Goal: Task Accomplishment & Management: Manage account settings

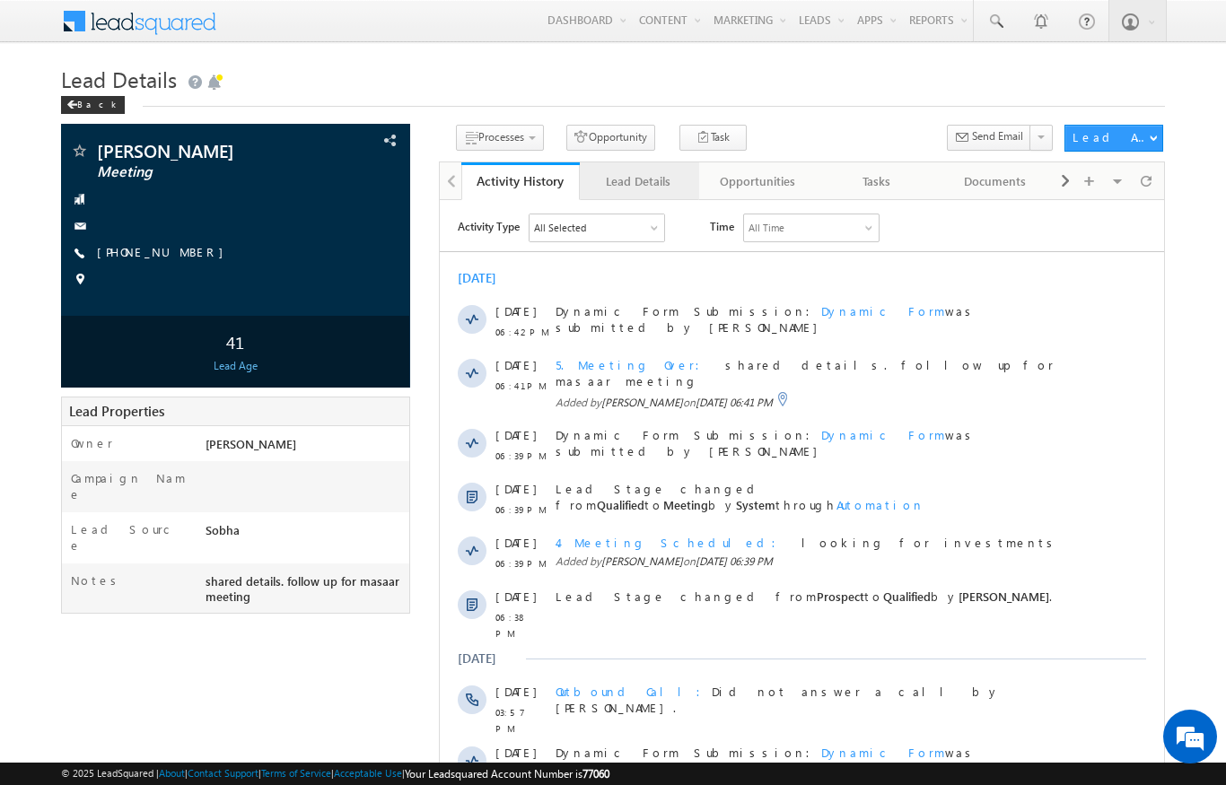
click at [633, 171] on div "Lead Details" at bounding box center [638, 182] width 88 height 22
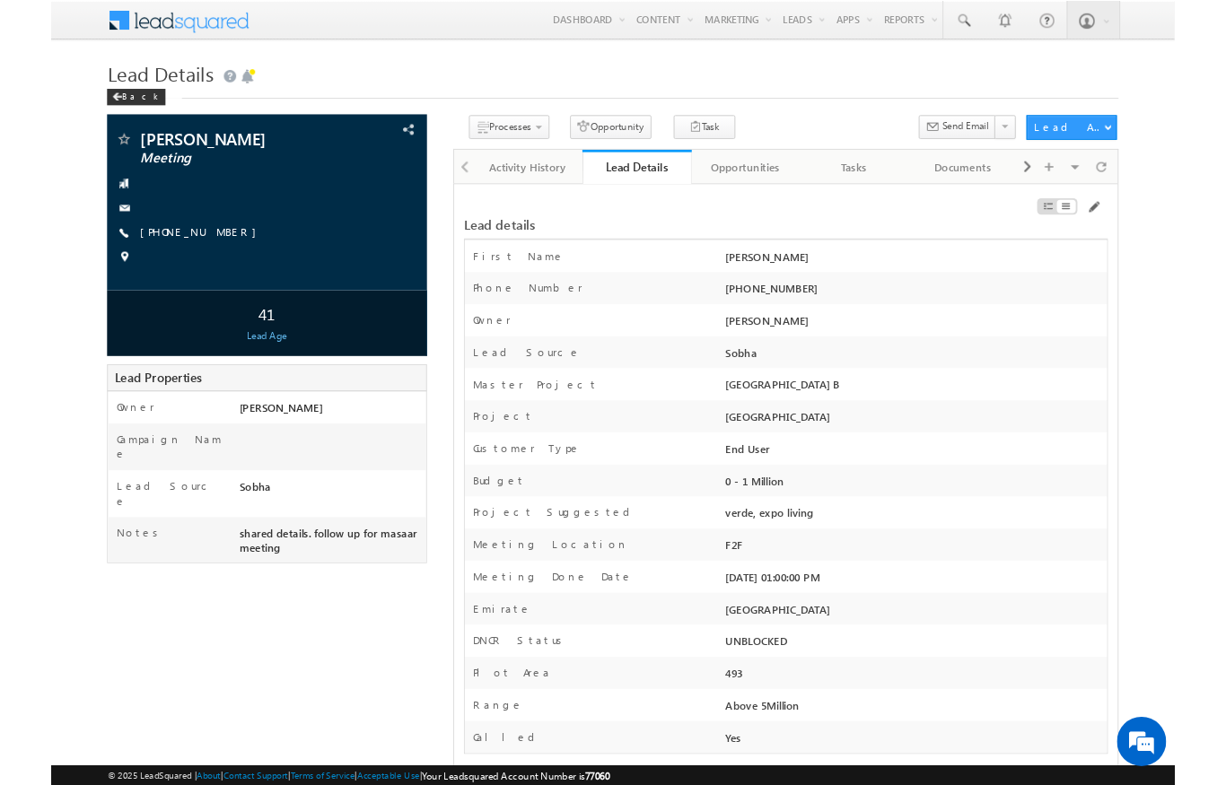
scroll to position [72, 0]
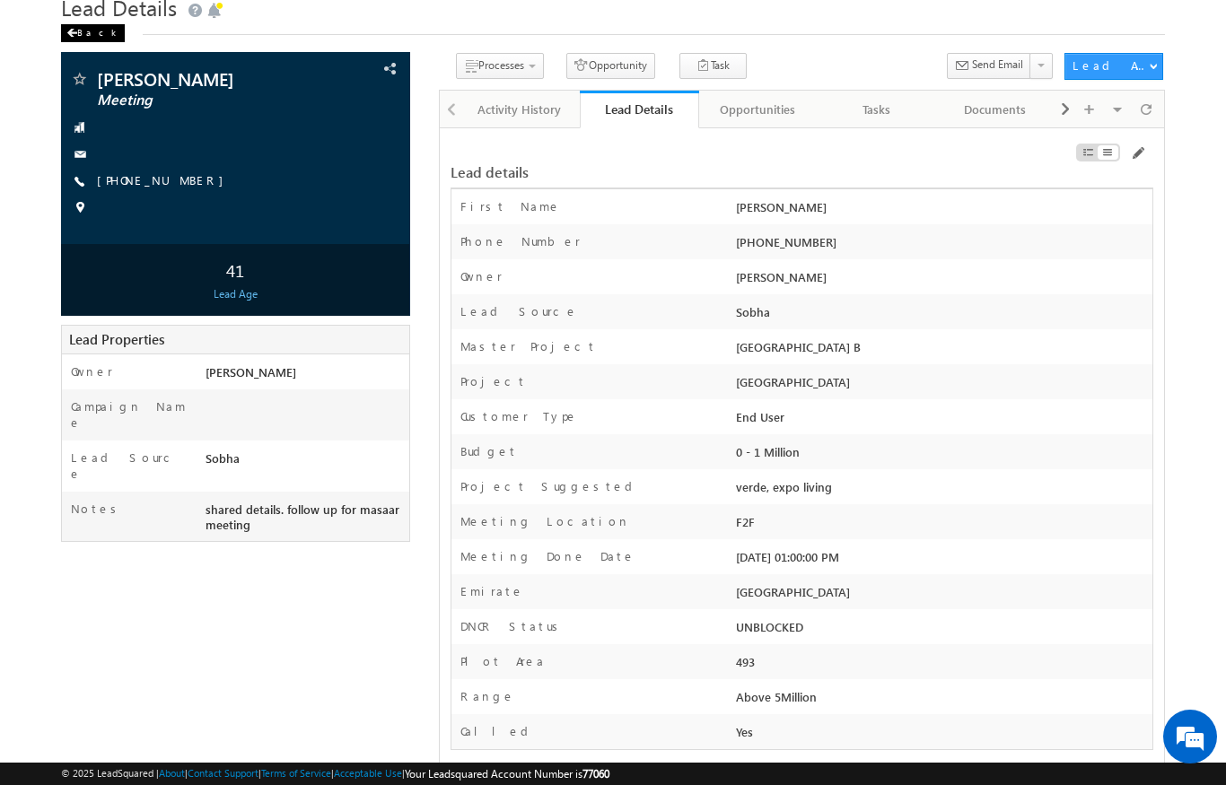
click at [75, 36] on span at bounding box center [71, 33] width 11 height 9
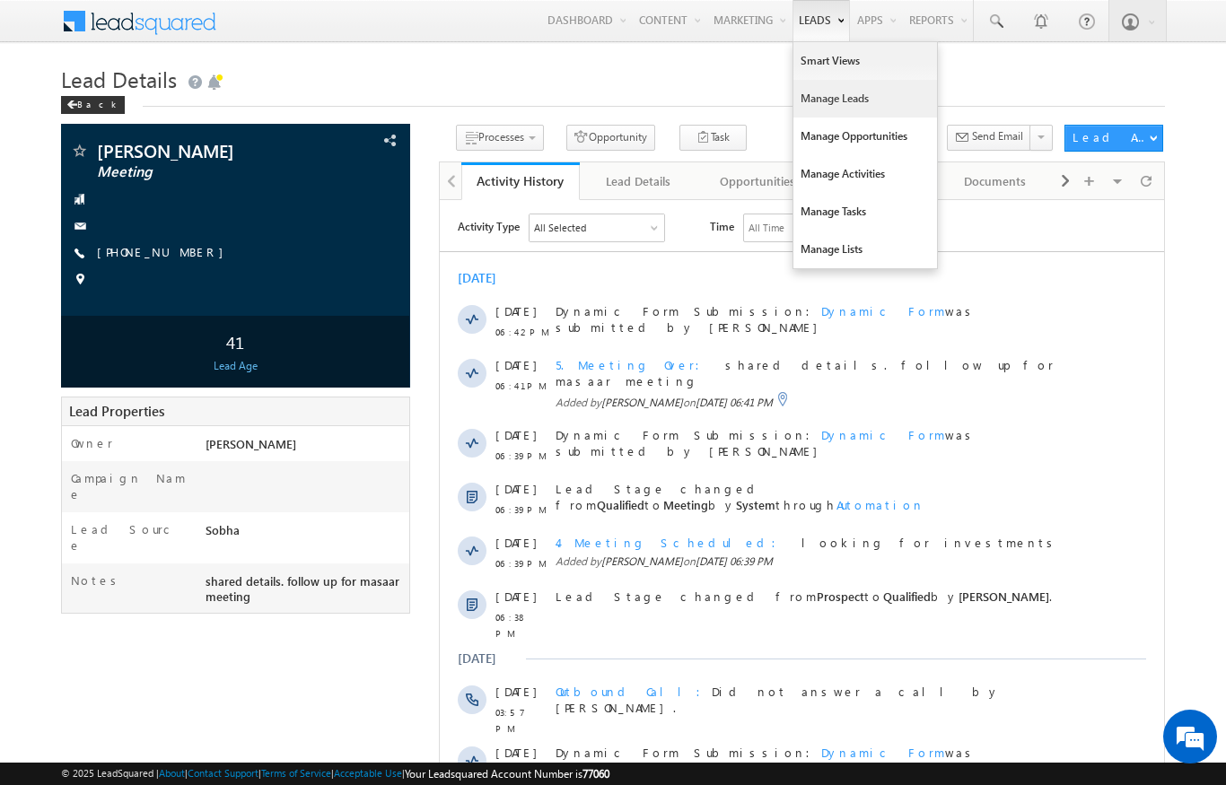
click at [826, 94] on link "Manage Leads" at bounding box center [866, 99] width 144 height 38
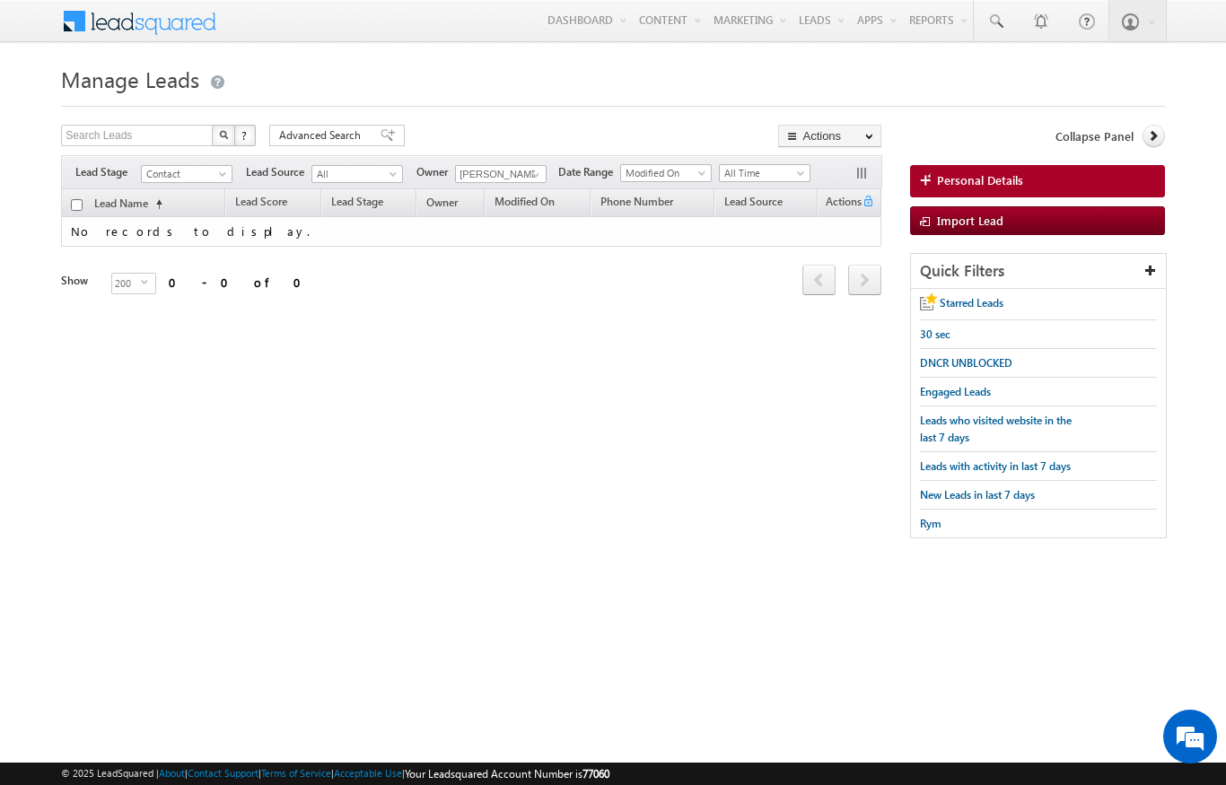
click at [222, 180] on span at bounding box center [224, 178] width 14 height 14
click at [157, 230] on link "Prospect" at bounding box center [187, 230] width 91 height 16
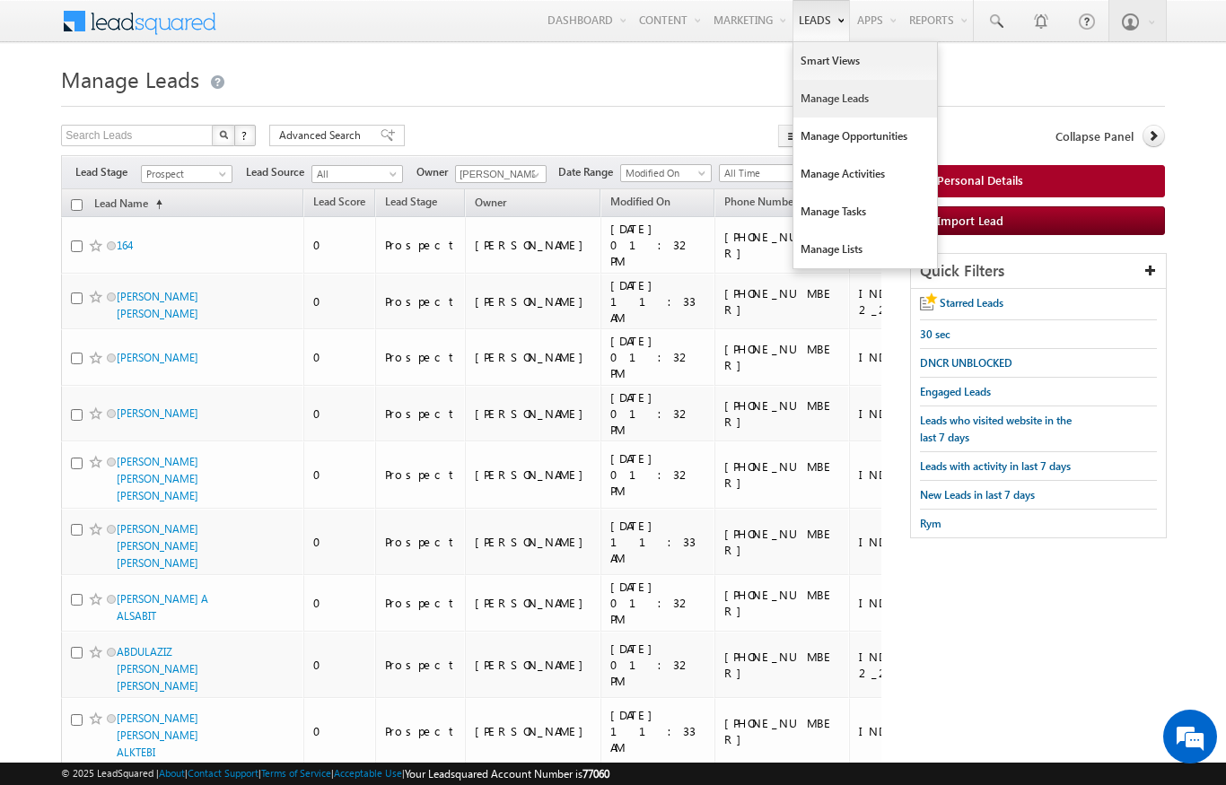
click at [811, 96] on link "Manage Leads" at bounding box center [866, 99] width 144 height 38
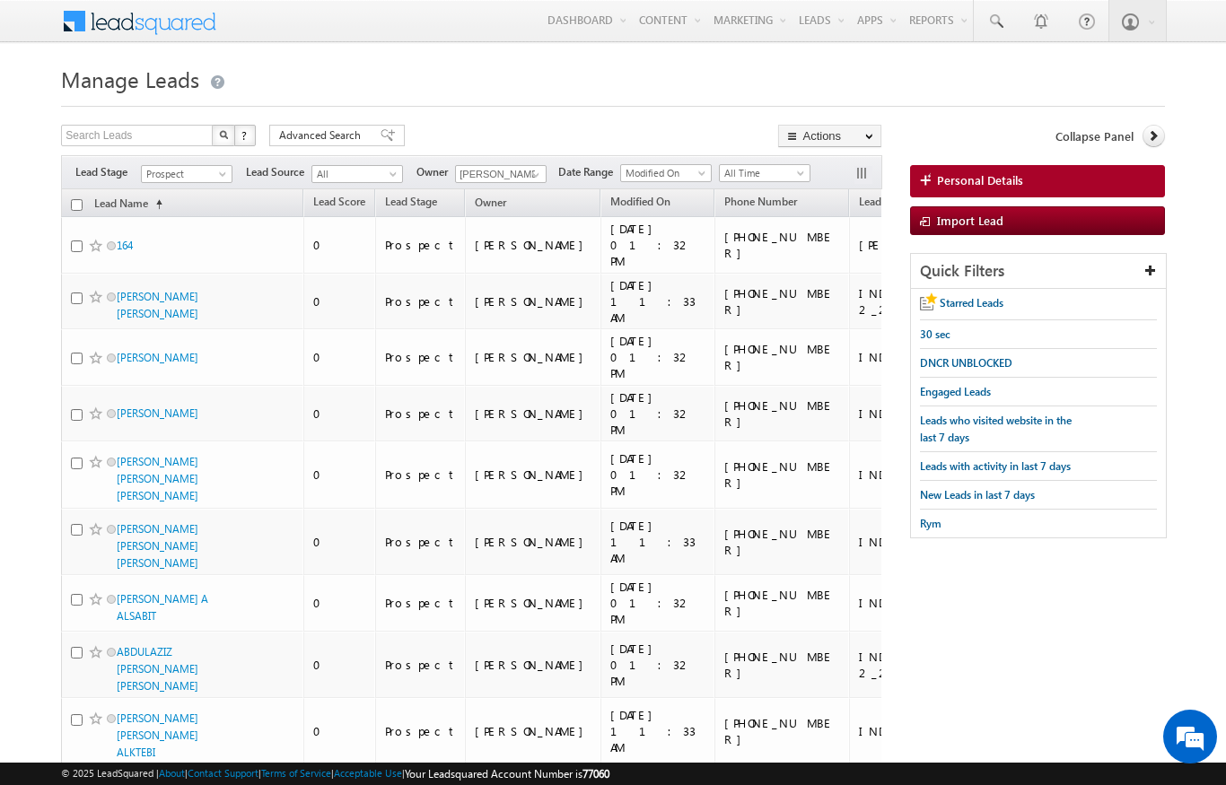
click at [224, 168] on span "Prospect" at bounding box center [184, 174] width 85 height 16
click at [164, 212] on link "Contact" at bounding box center [187, 212] width 91 height 16
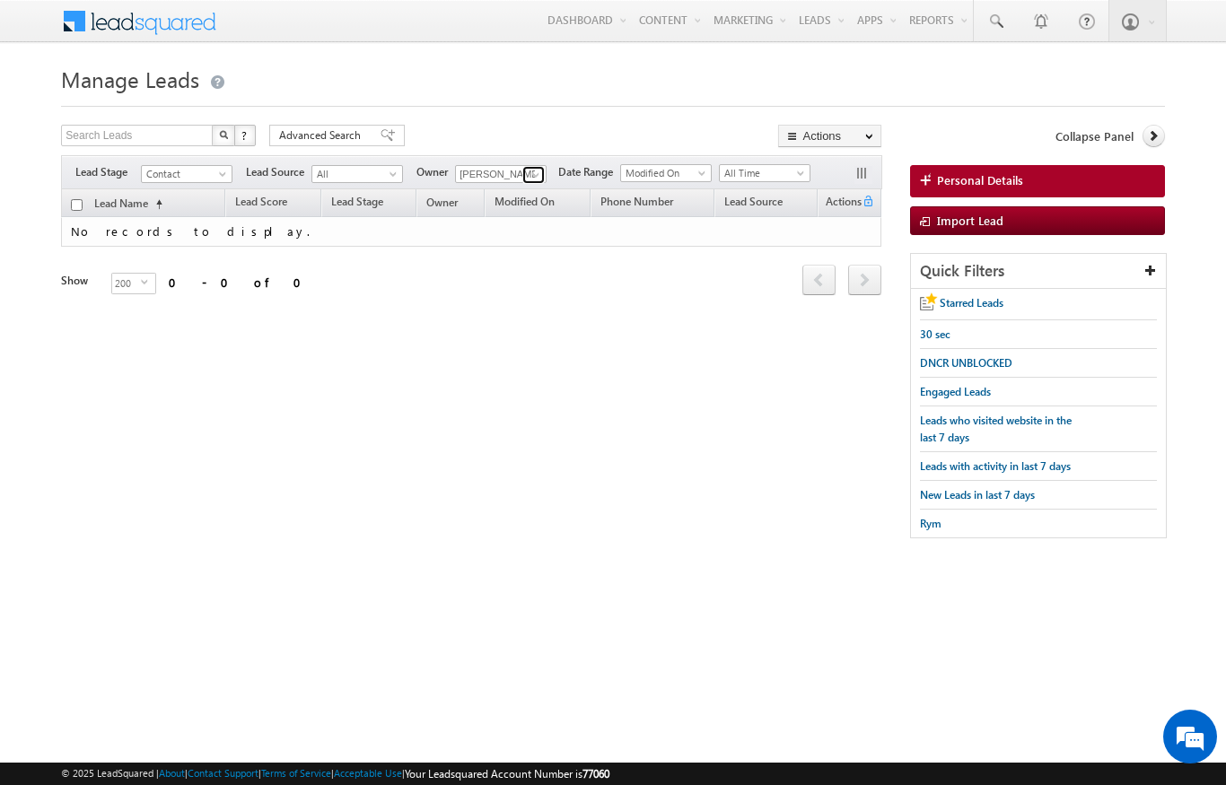
click at [532, 180] on span at bounding box center [536, 175] width 14 height 14
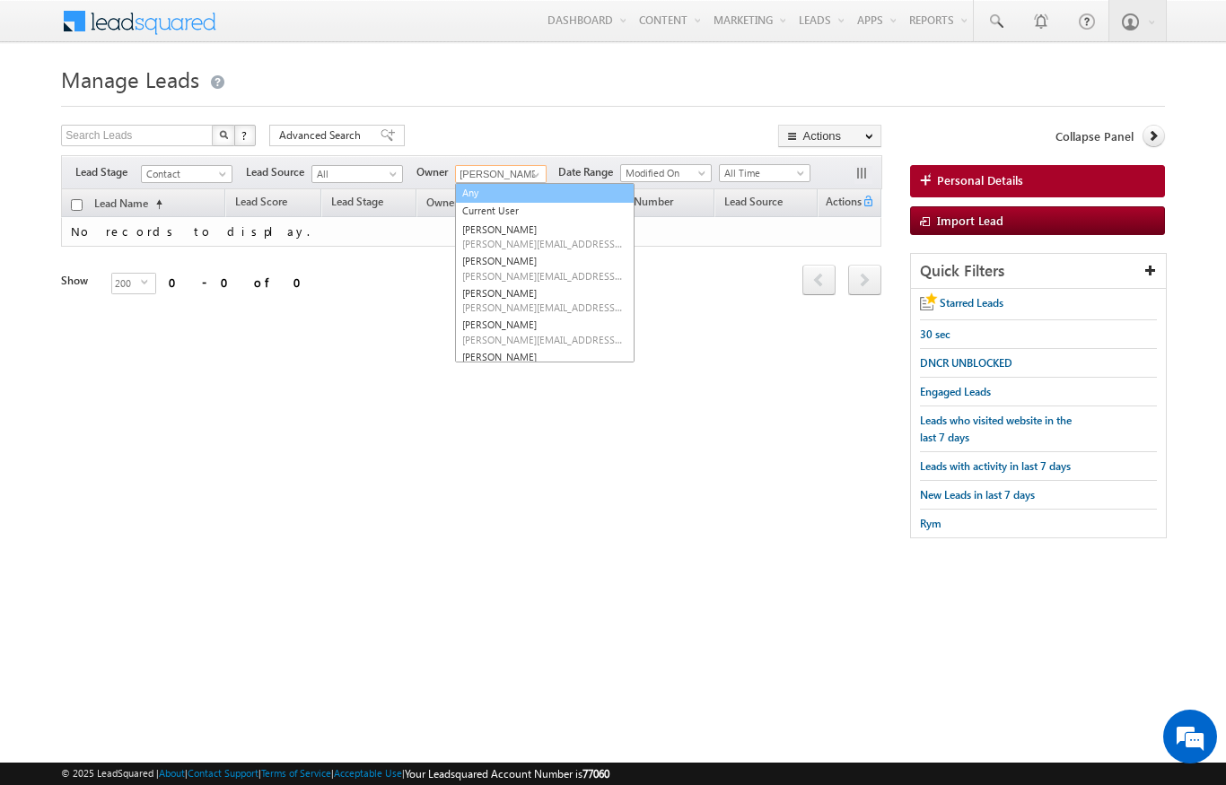
click at [471, 184] on link "Any" at bounding box center [545, 193] width 180 height 21
type input "Any"
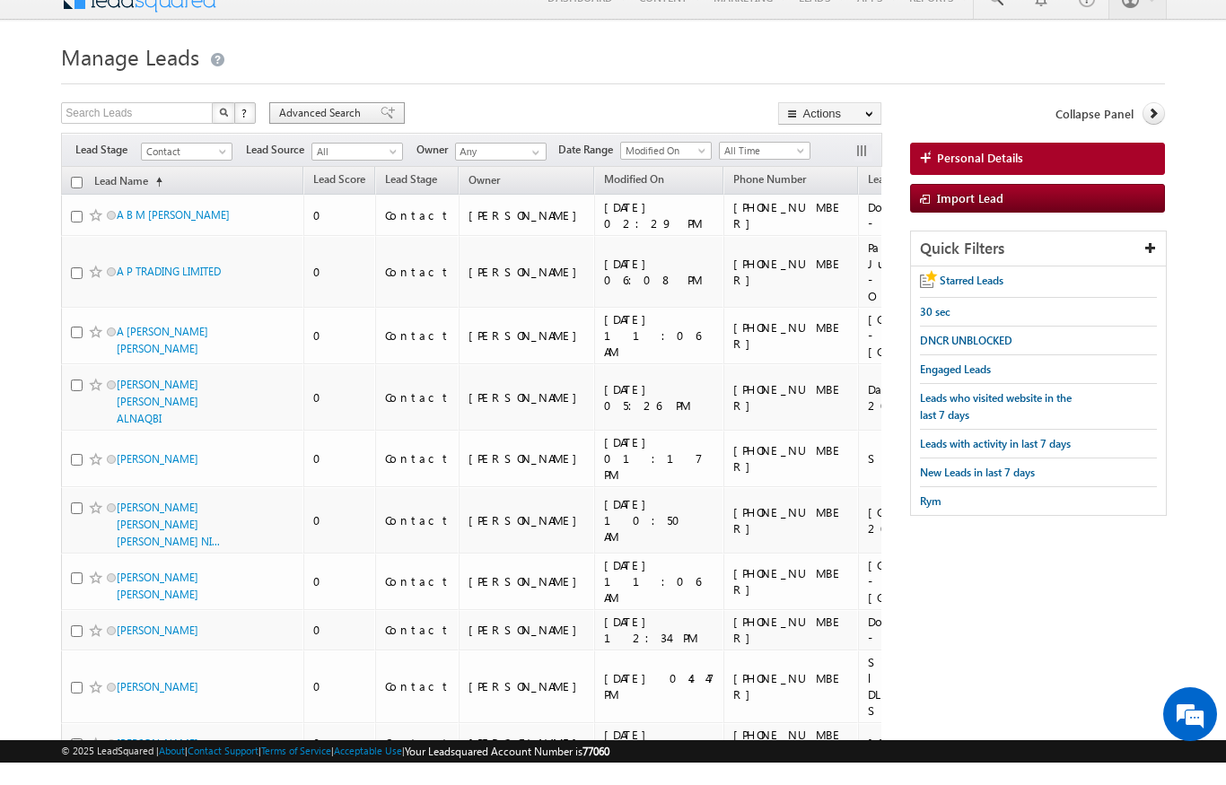
click at [320, 127] on span "Advanced Search" at bounding box center [322, 135] width 87 height 16
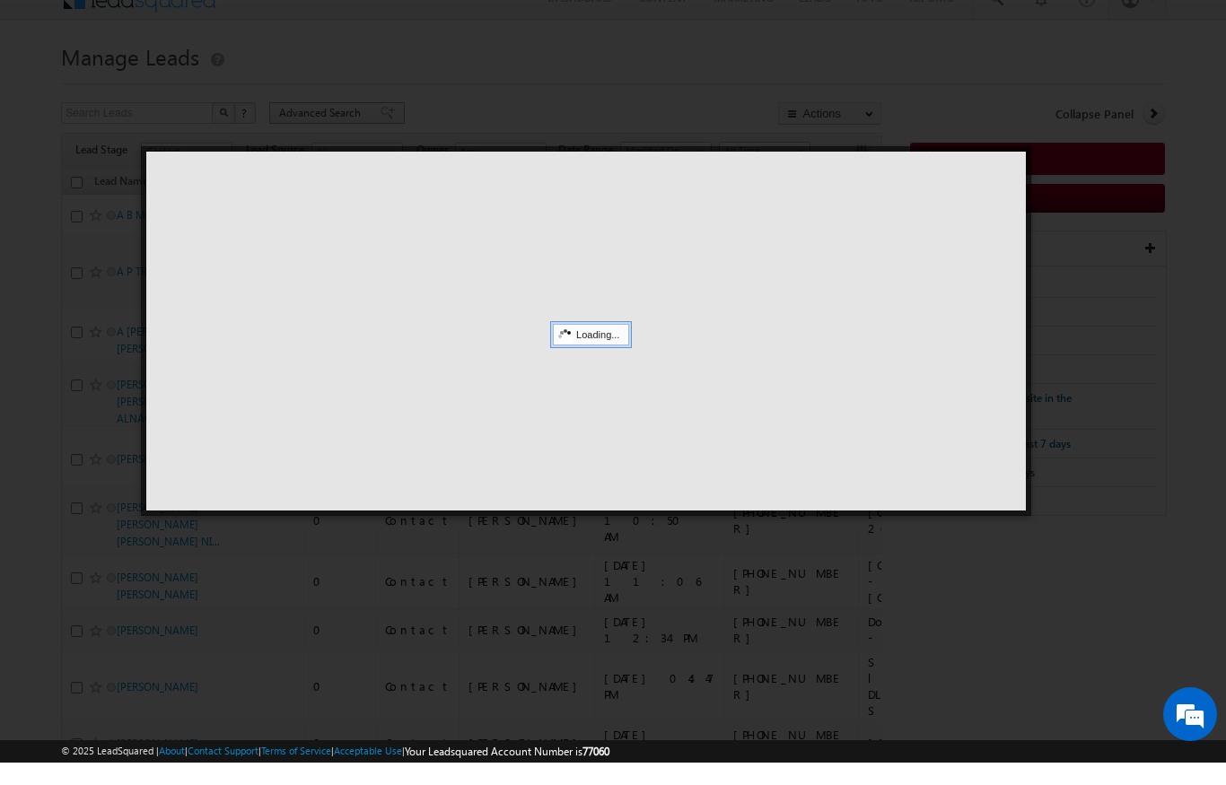
scroll to position [22, 0]
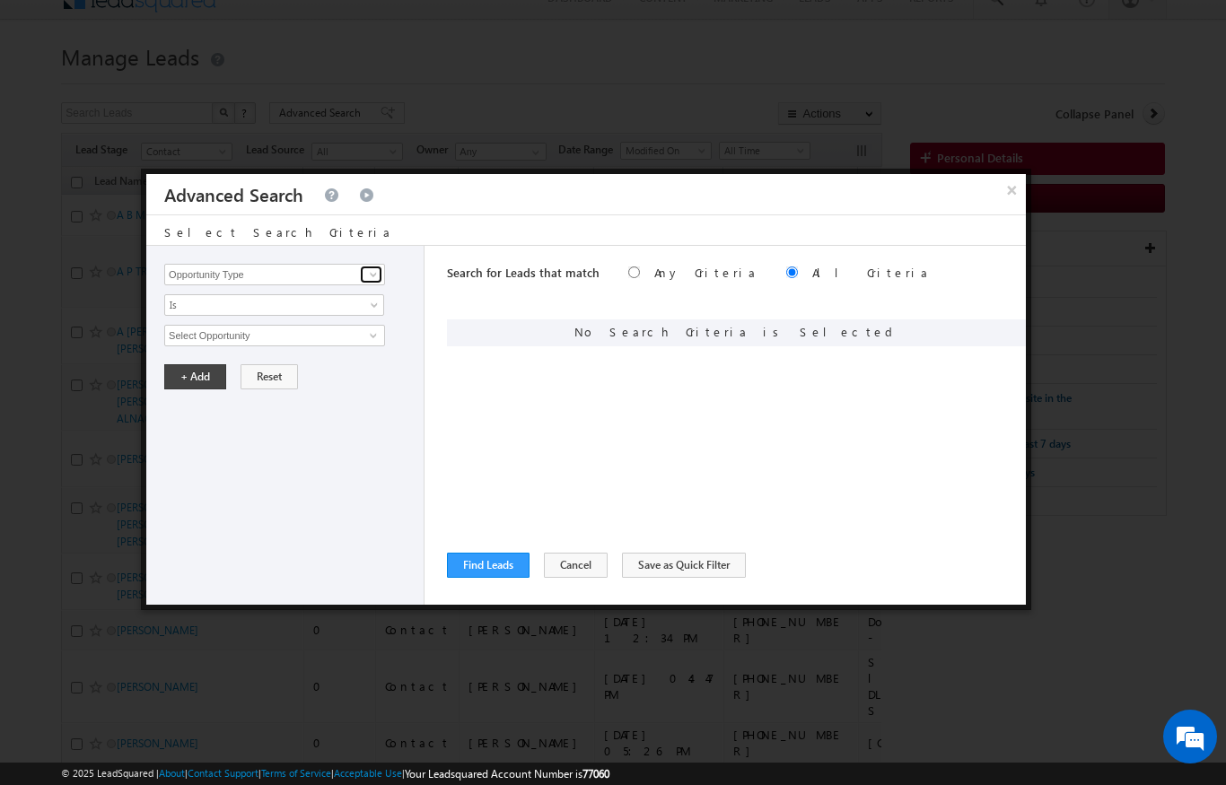
click at [373, 270] on span at bounding box center [373, 275] width 14 height 14
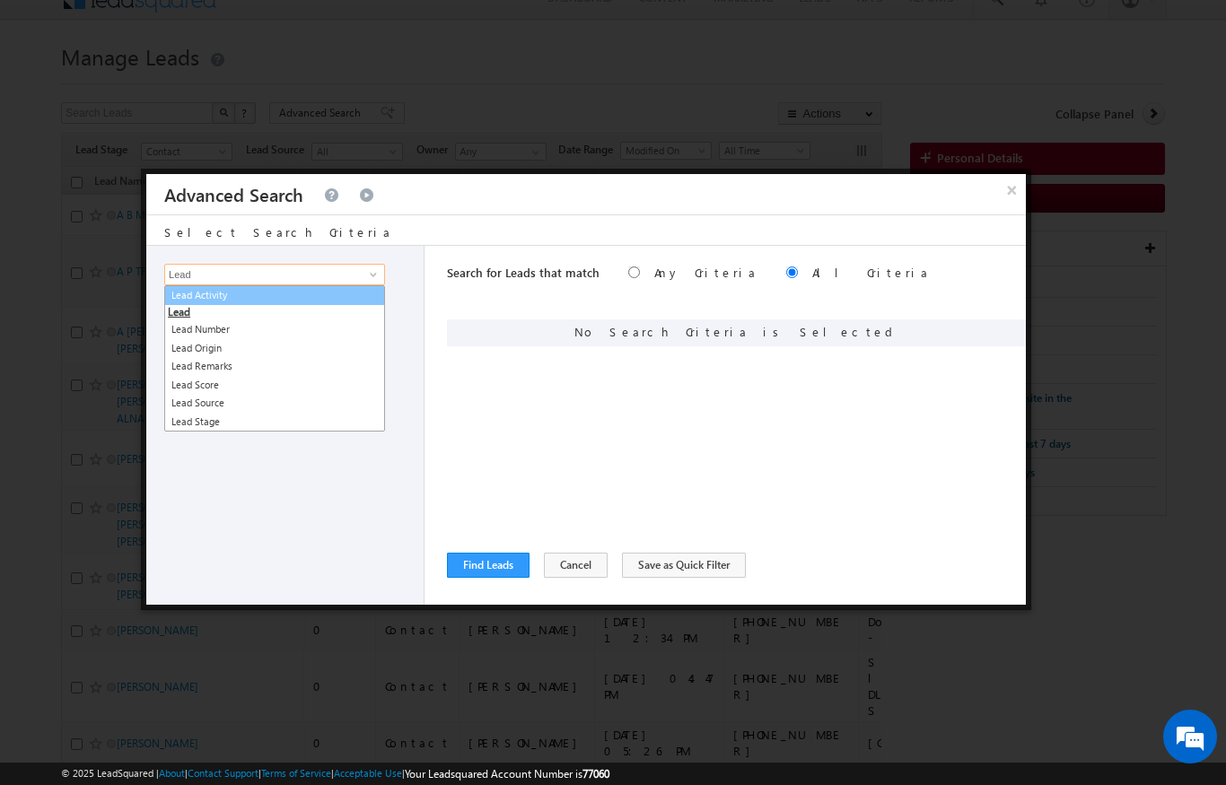
click at [217, 303] on link "Lead Activity" at bounding box center [274, 295] width 221 height 21
type input "Lead Activity"
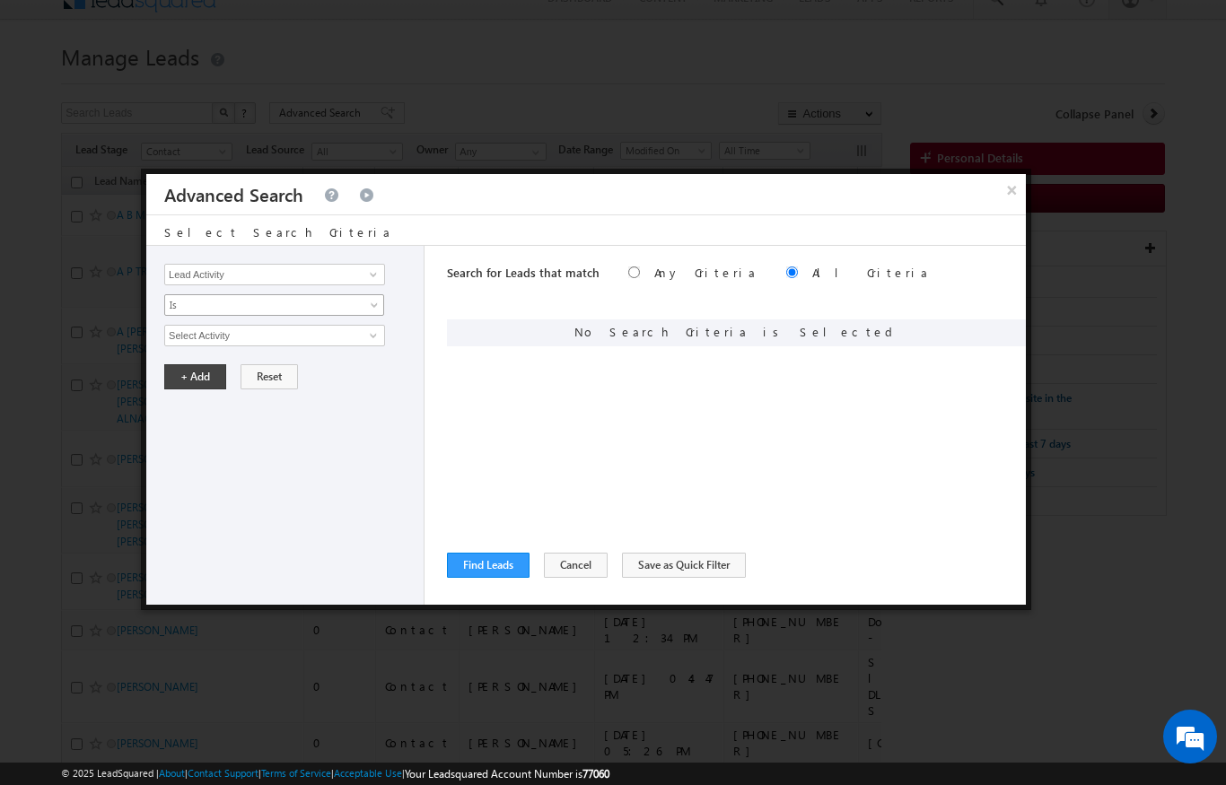
click at [186, 312] on span "Is" at bounding box center [262, 305] width 195 height 16
click at [178, 332] on link "Is" at bounding box center [274, 327] width 219 height 16
click at [182, 310] on span "Is" at bounding box center [262, 305] width 195 height 16
click at [180, 350] on link "Is Not" at bounding box center [274, 345] width 219 height 16
click at [189, 338] on input "Select Activity" at bounding box center [274, 336] width 221 height 22
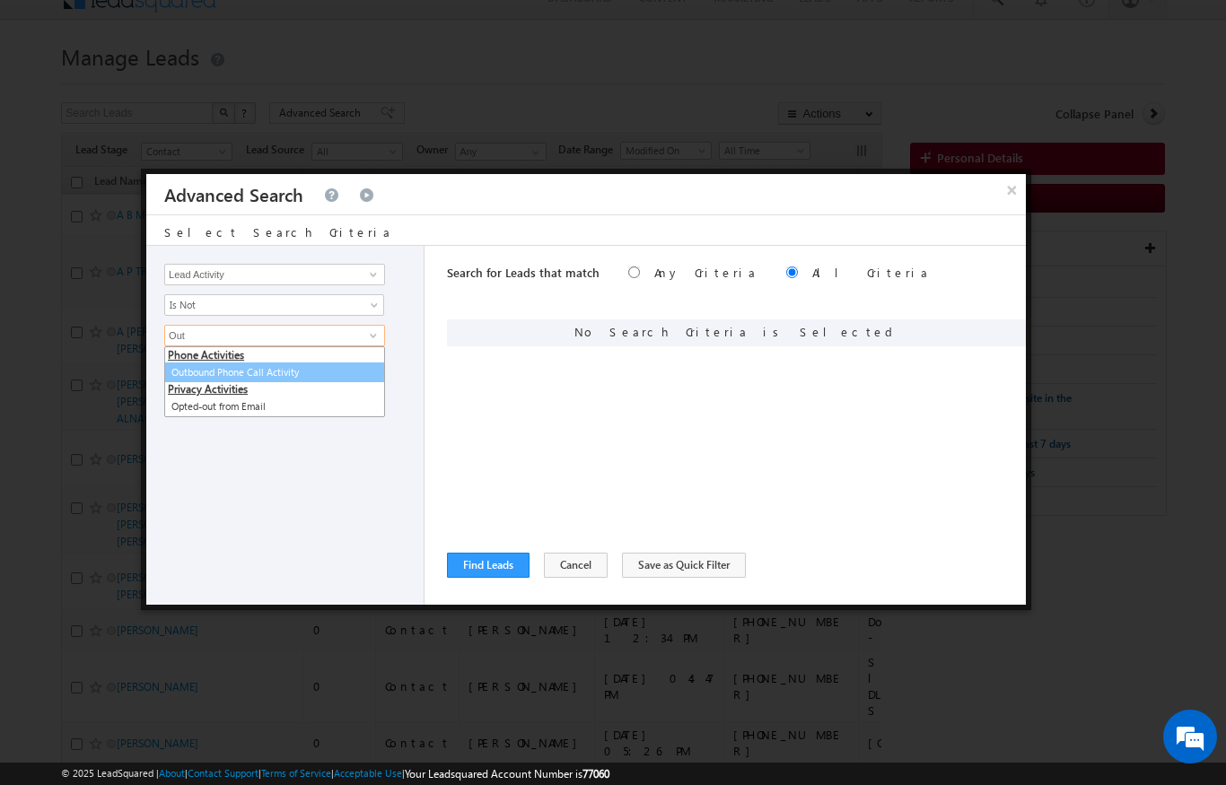
click at [287, 378] on link "Outbound Phone Call Activity" at bounding box center [274, 373] width 221 height 21
type input "Outbound Phone Call Activity"
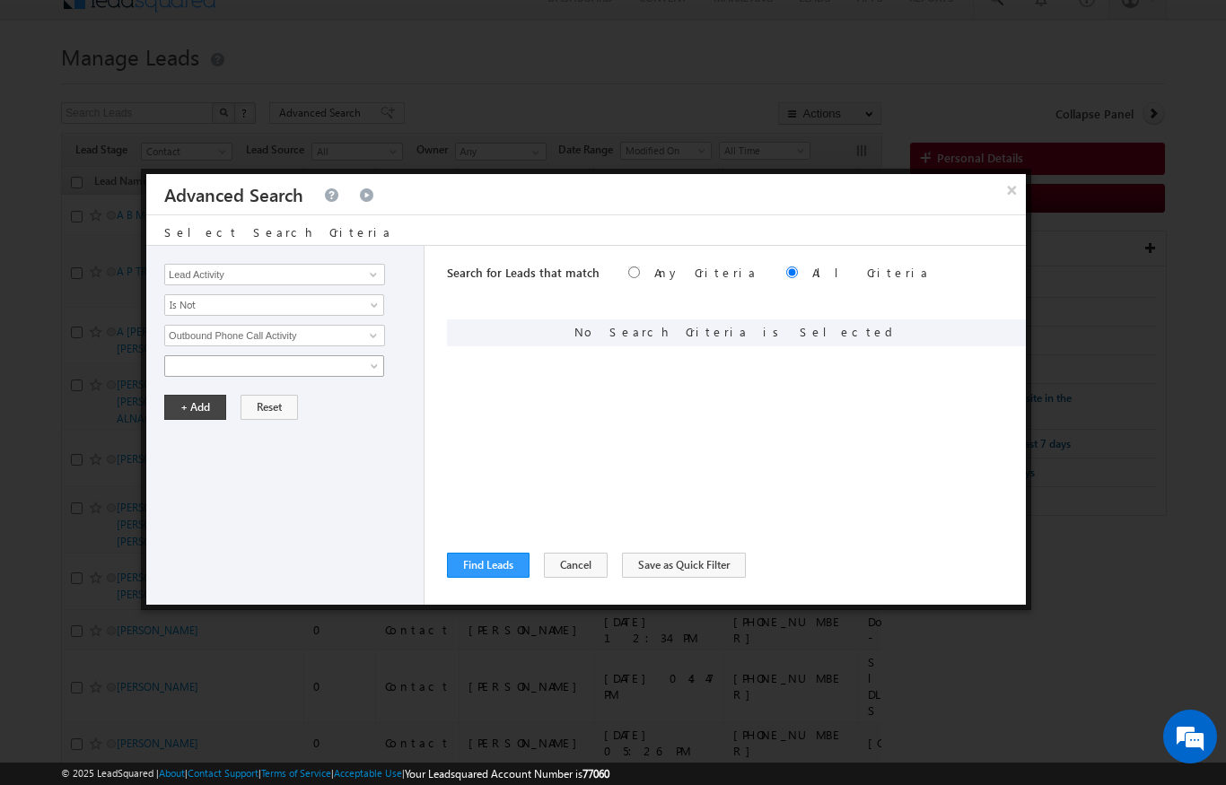
click at [199, 367] on span at bounding box center [262, 366] width 195 height 16
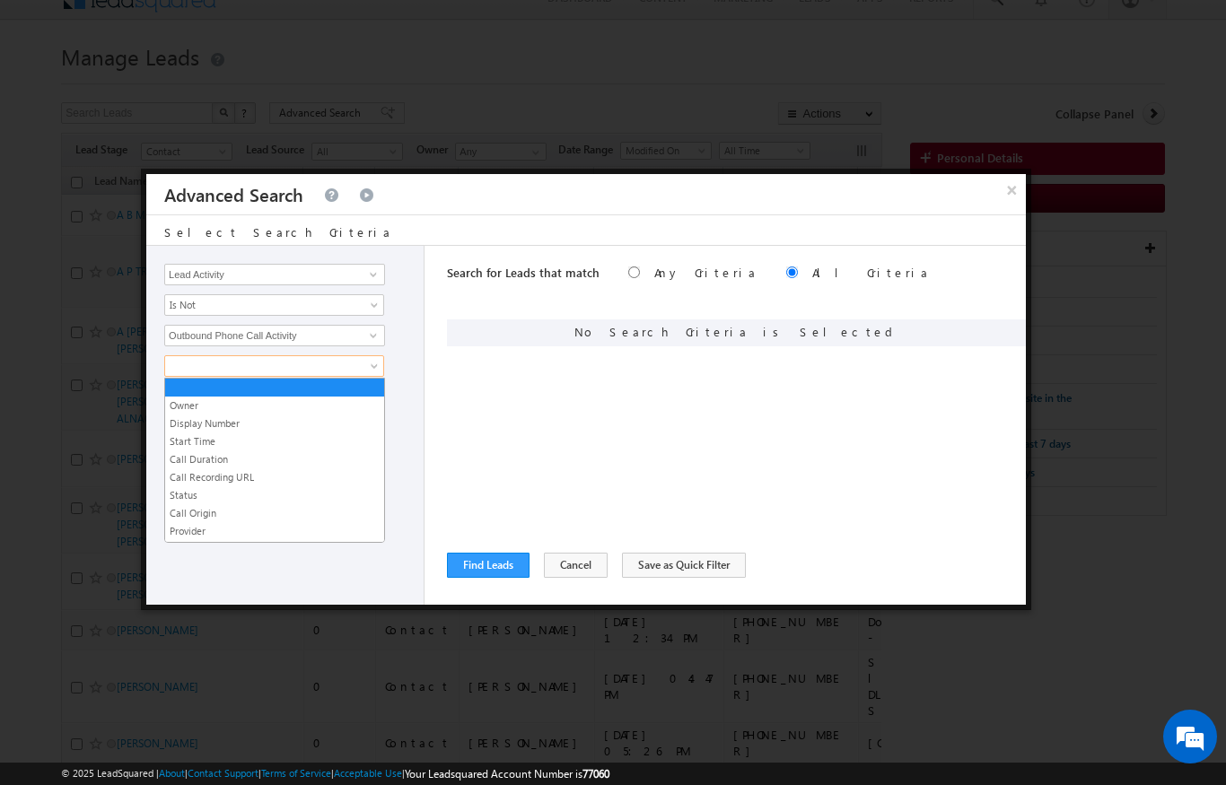
click at [189, 441] on link "Start Time" at bounding box center [274, 442] width 219 height 16
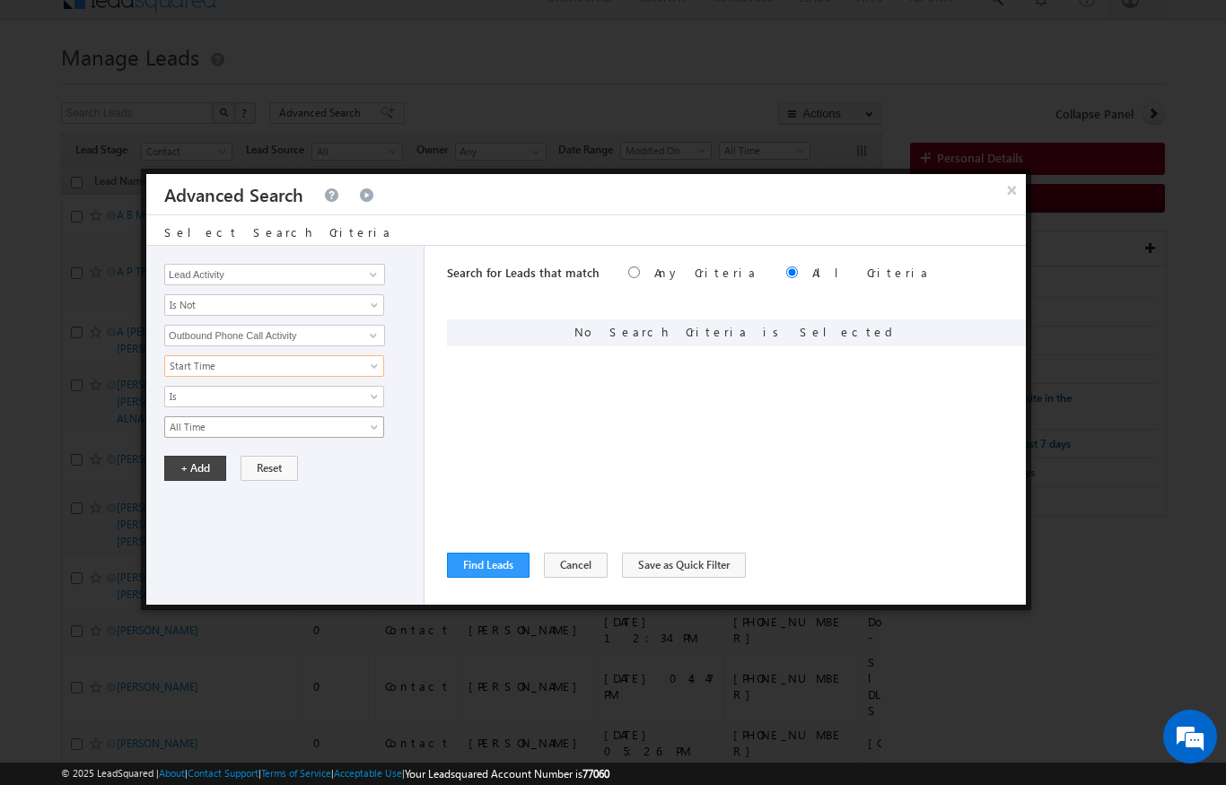
click at [181, 429] on span "All Time" at bounding box center [262, 427] width 195 height 16
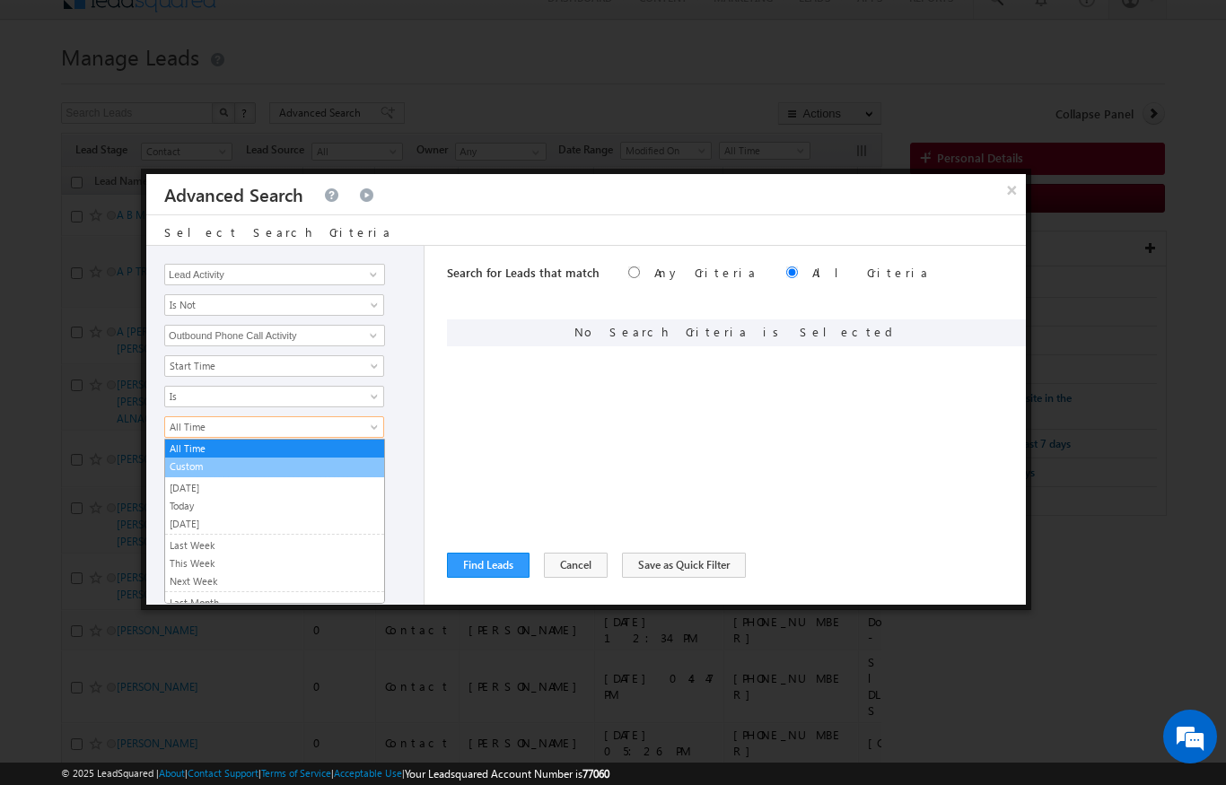
click at [183, 461] on link "Custom" at bounding box center [274, 467] width 219 height 16
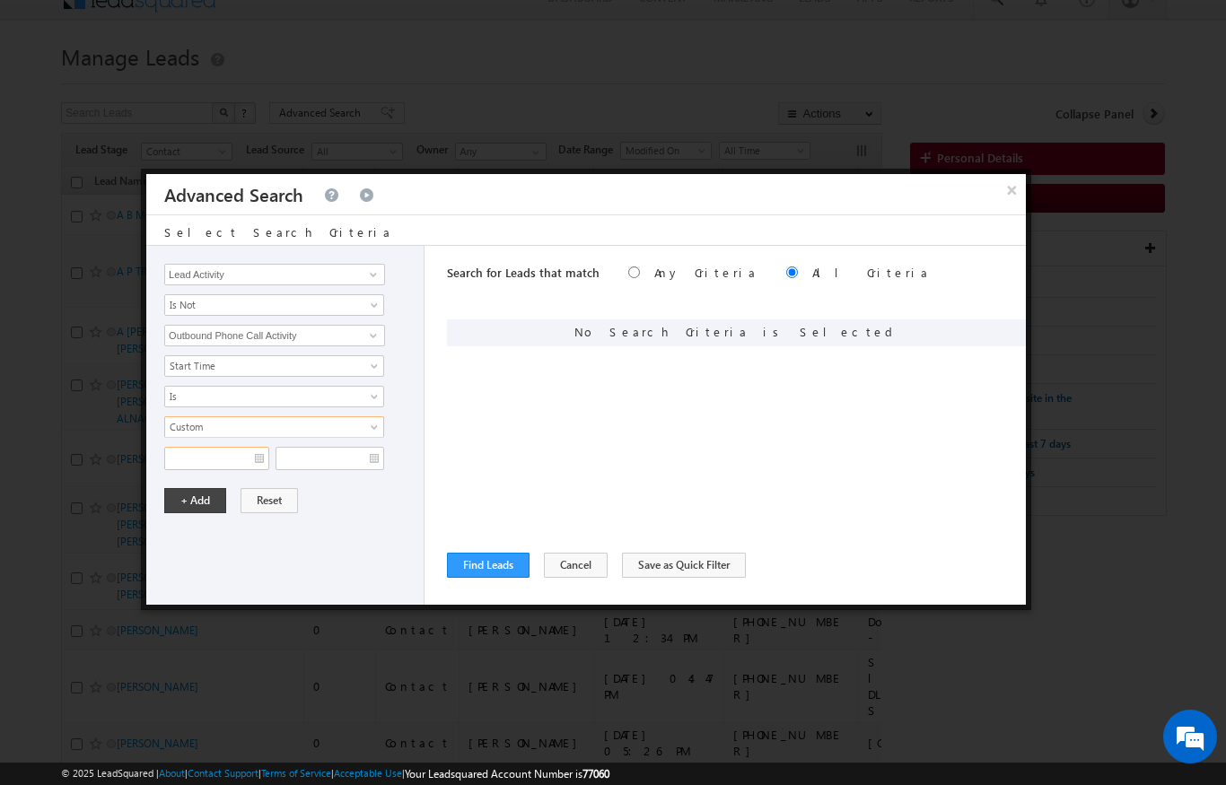
click at [204, 458] on input "text" at bounding box center [216, 458] width 105 height 23
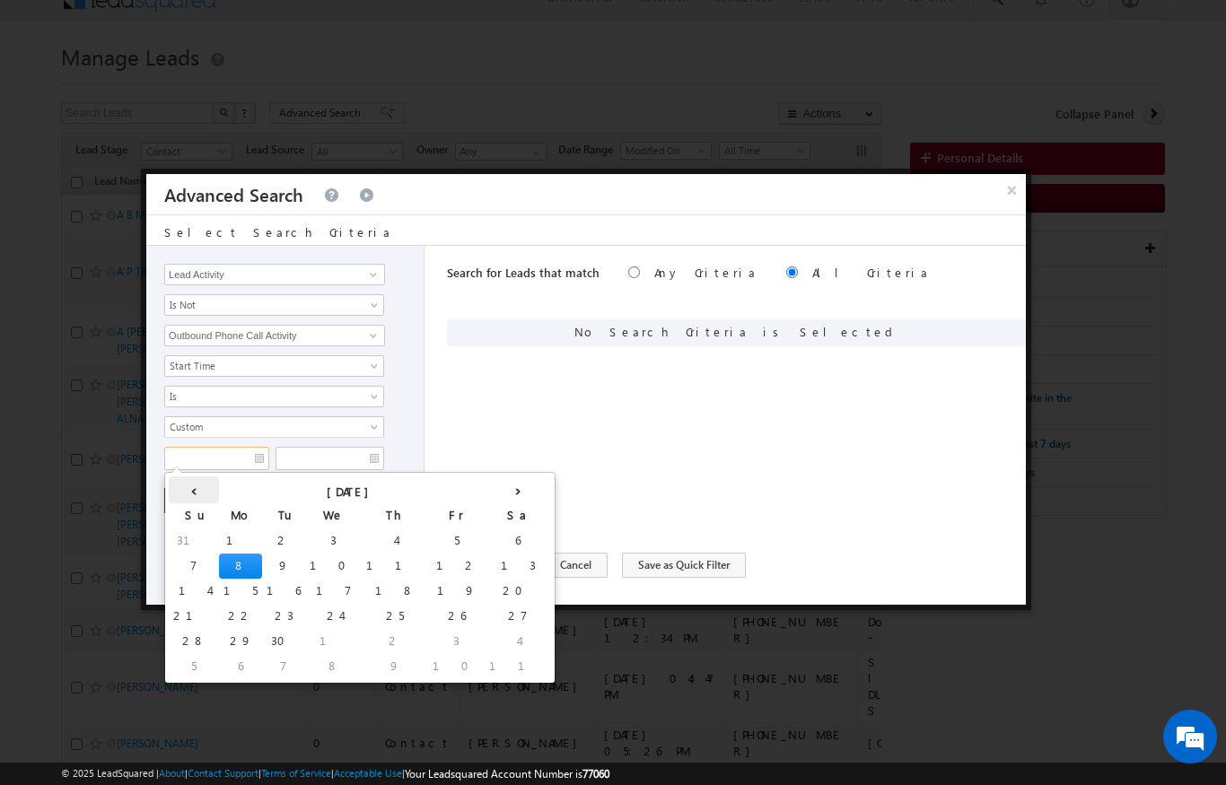
click at [188, 487] on th "‹" at bounding box center [194, 490] width 50 height 27
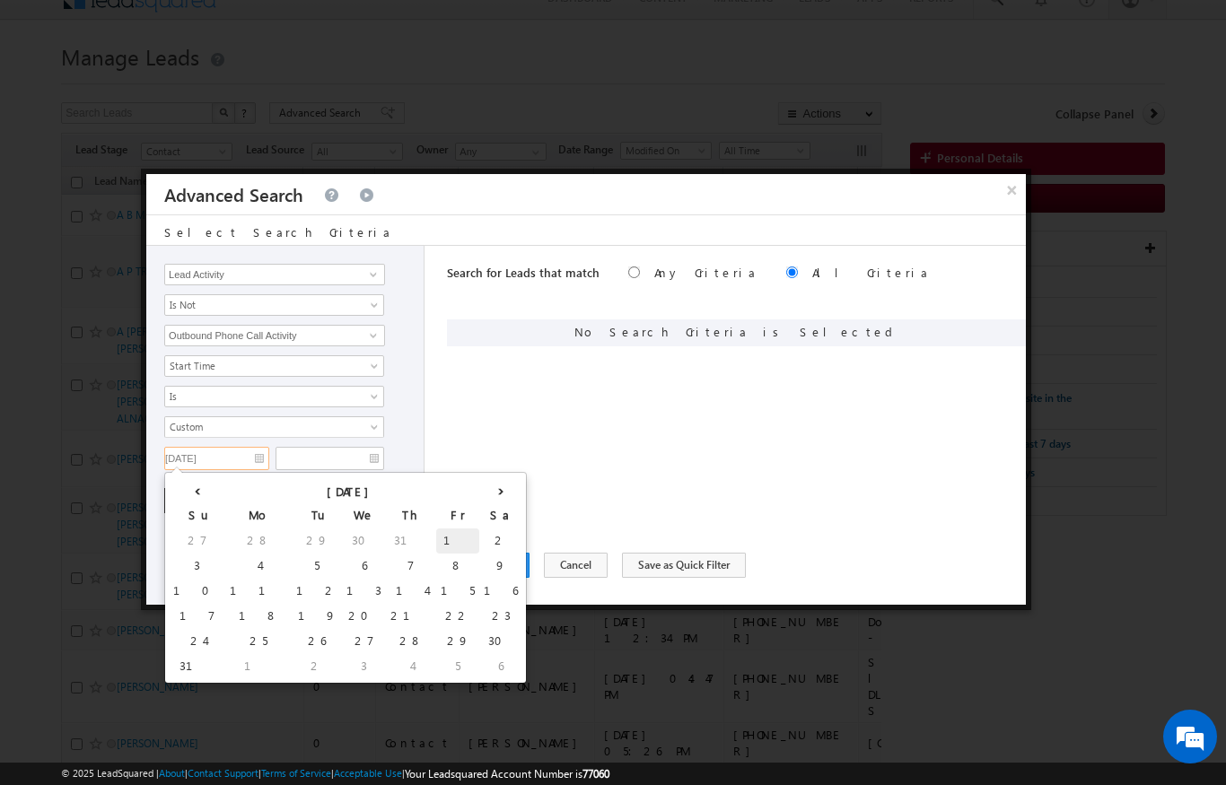
click at [436, 543] on td "1" at bounding box center [457, 541] width 43 height 25
type input "01/08/2025"
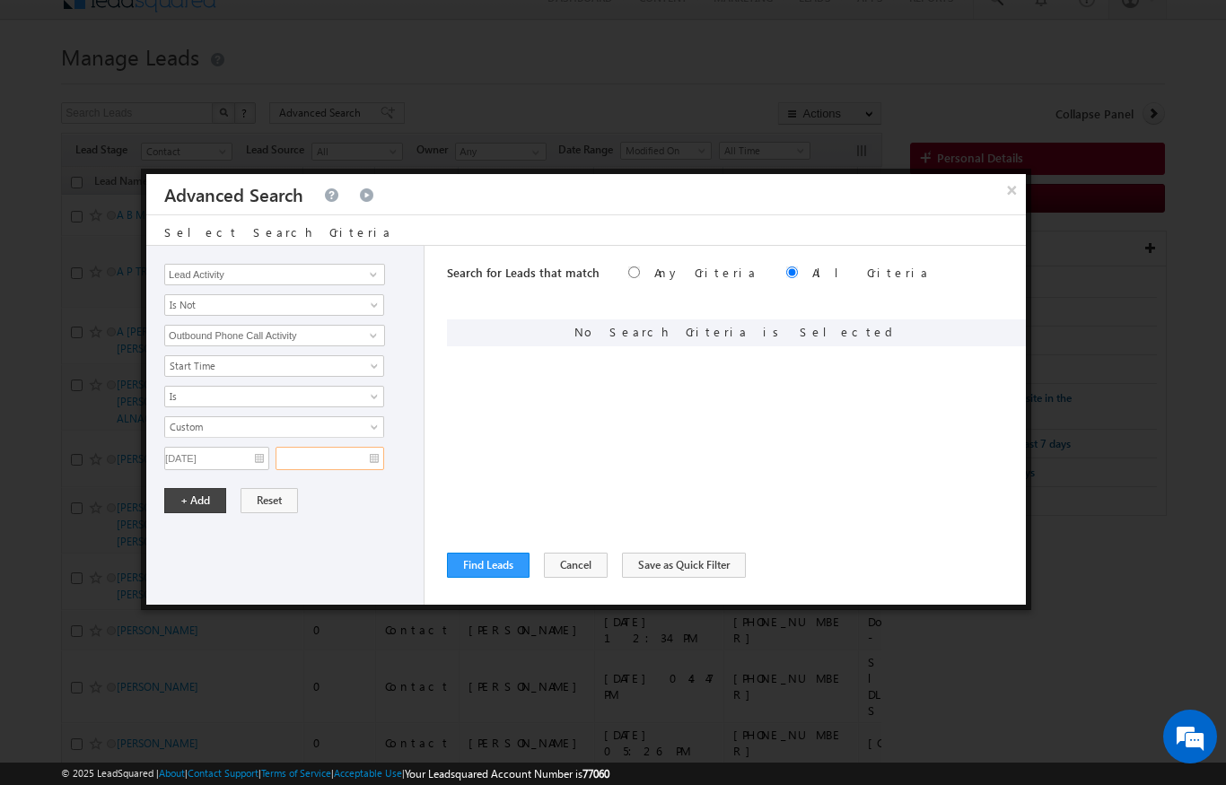
click at [364, 453] on input "text" at bounding box center [330, 458] width 109 height 23
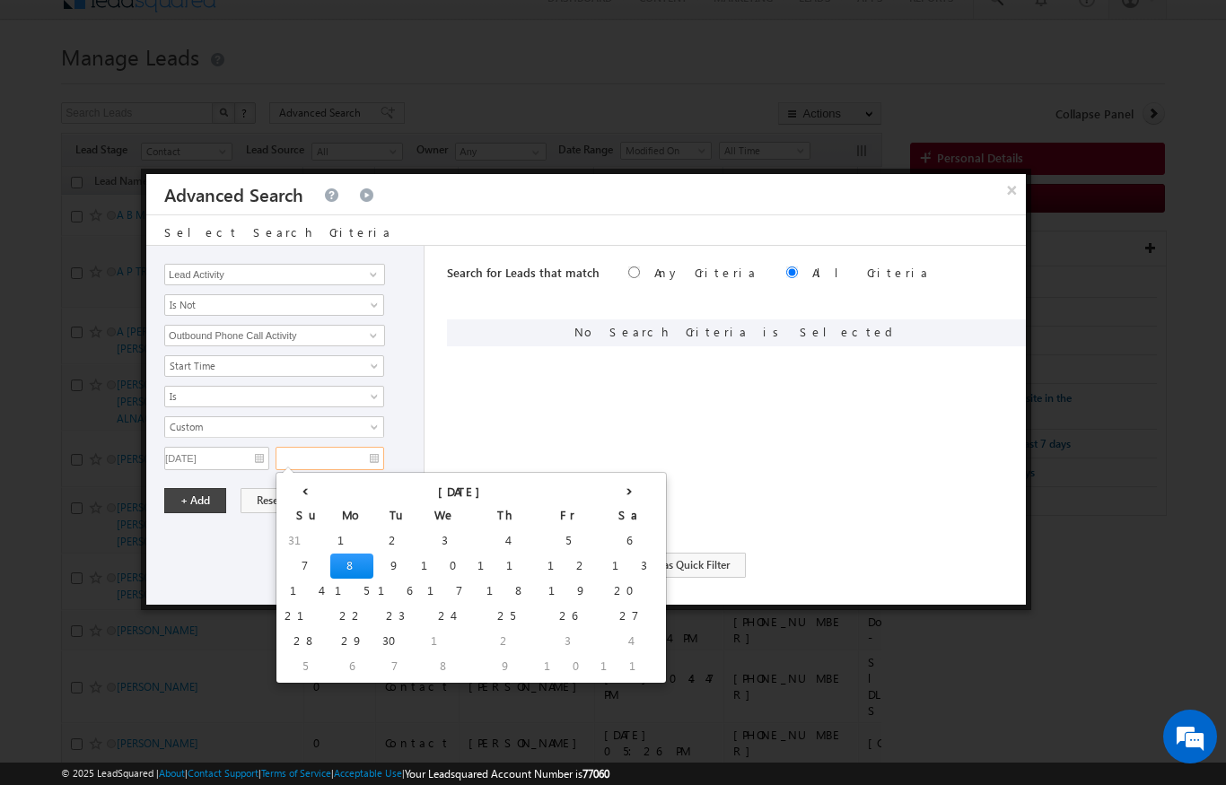
click at [330, 557] on td "8" at bounding box center [351, 566] width 43 height 25
type input "[DATE]"
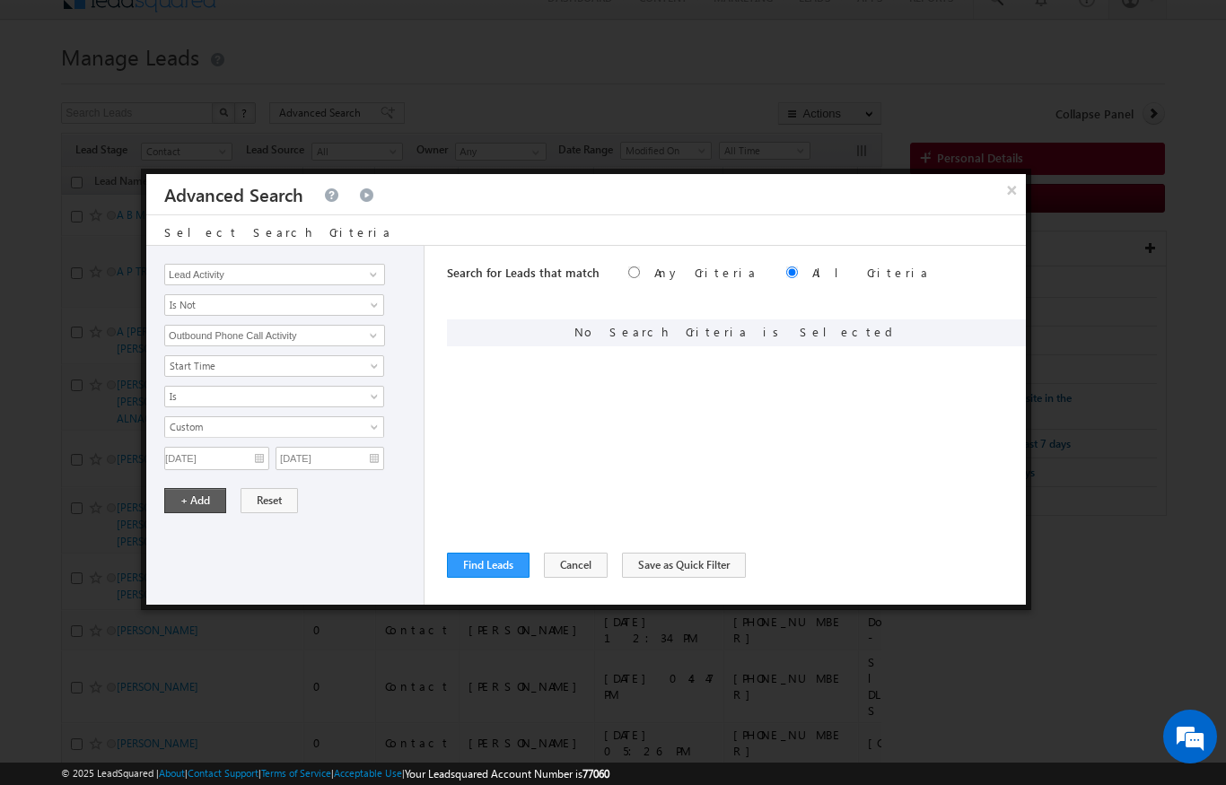
click at [192, 504] on button "+ Add" at bounding box center [195, 500] width 62 height 25
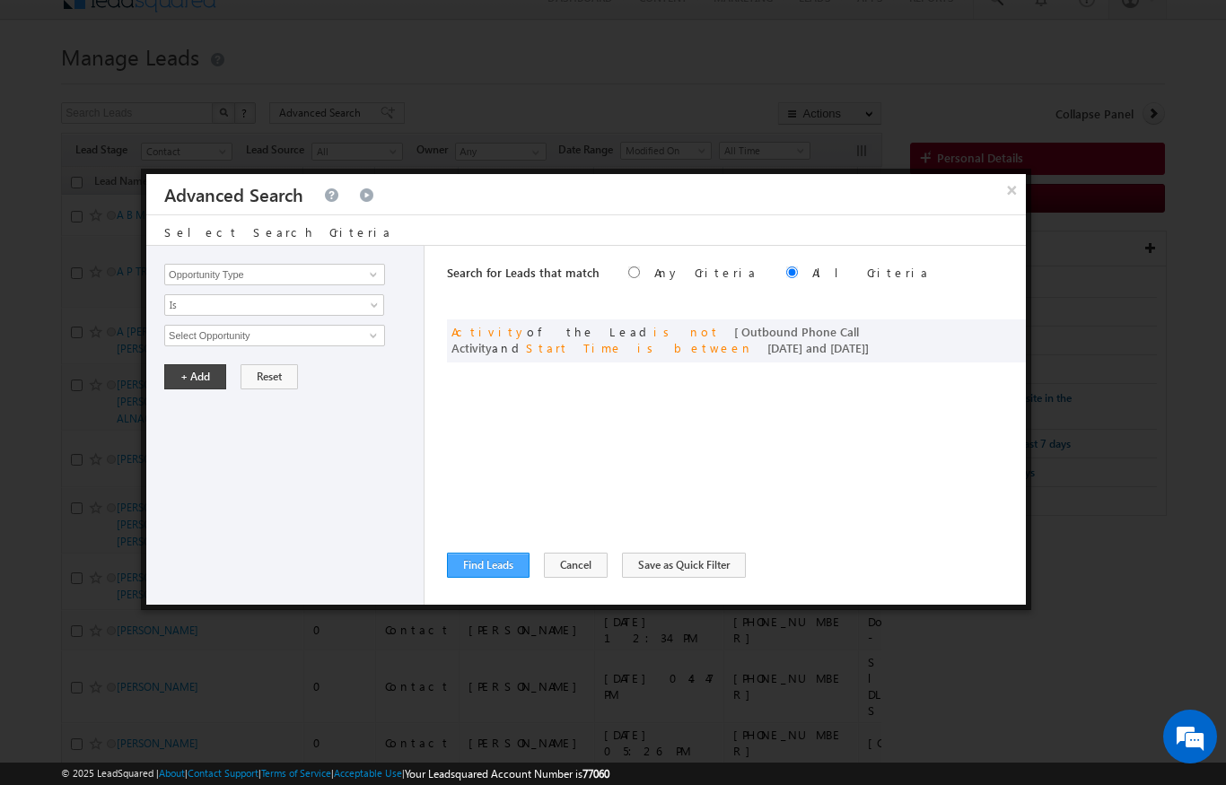
click at [486, 569] on button "Find Leads" at bounding box center [488, 565] width 83 height 25
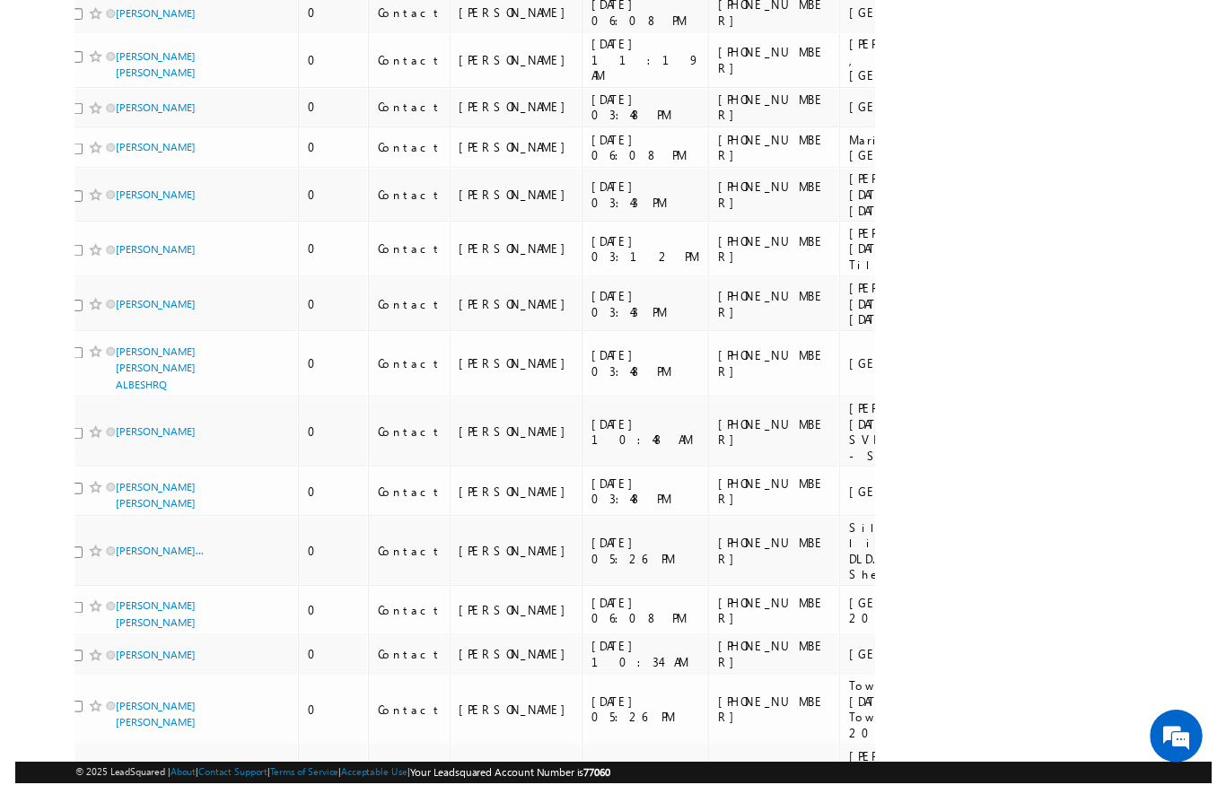
scroll to position [10869, 0]
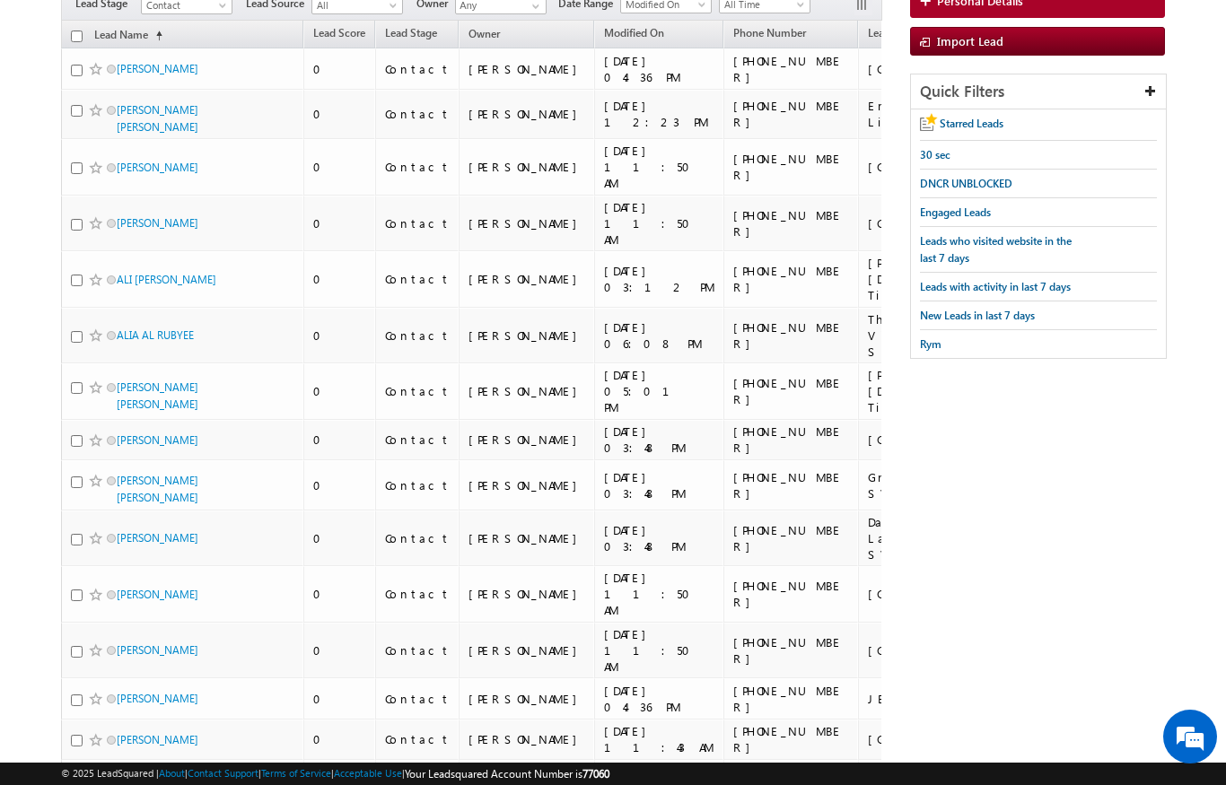
scroll to position [0, 0]
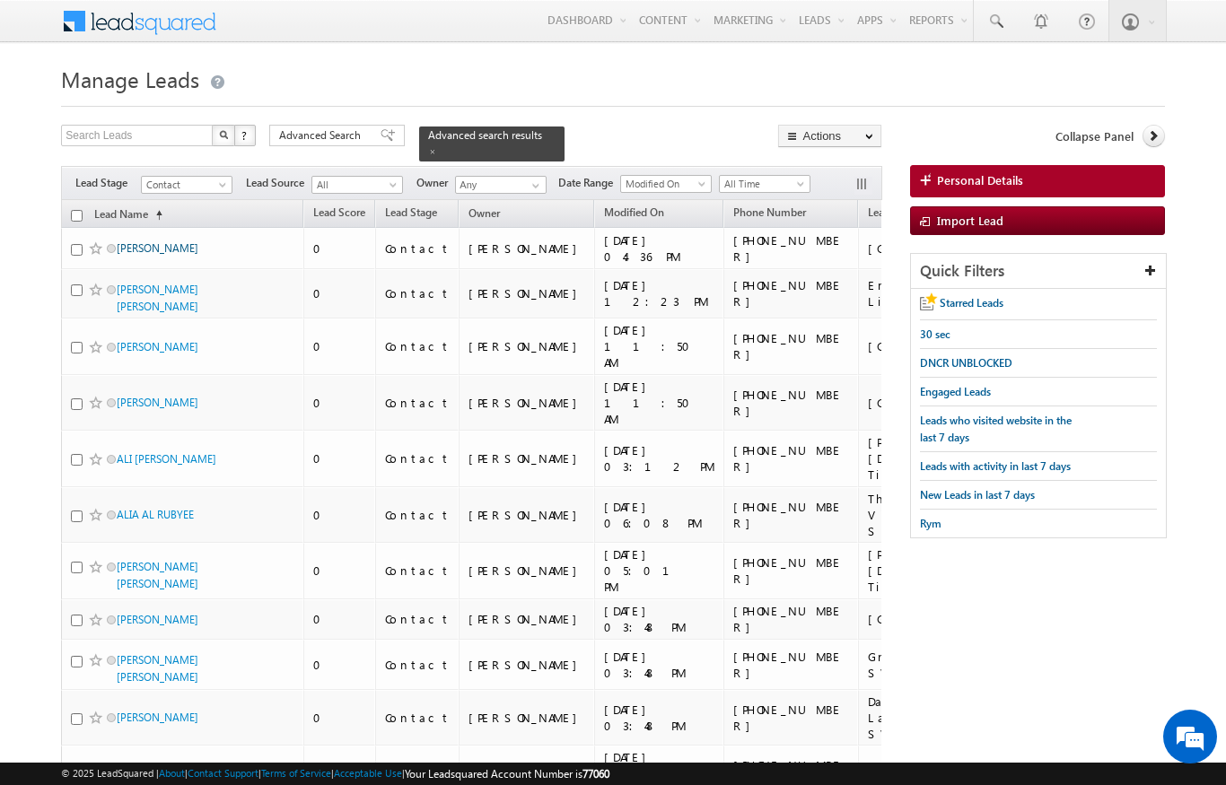
click at [154, 241] on link "ALI SHAMS" at bounding box center [158, 247] width 82 height 13
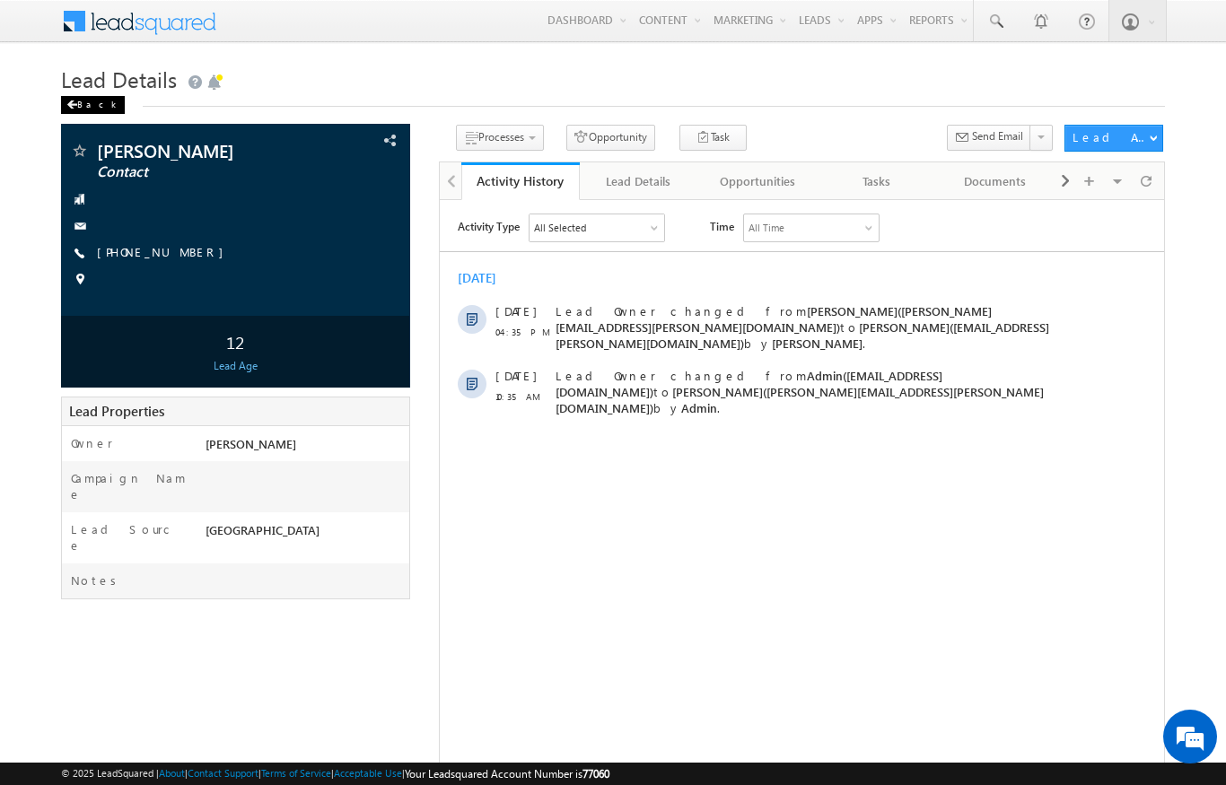
click at [85, 110] on div "Back" at bounding box center [93, 105] width 64 height 18
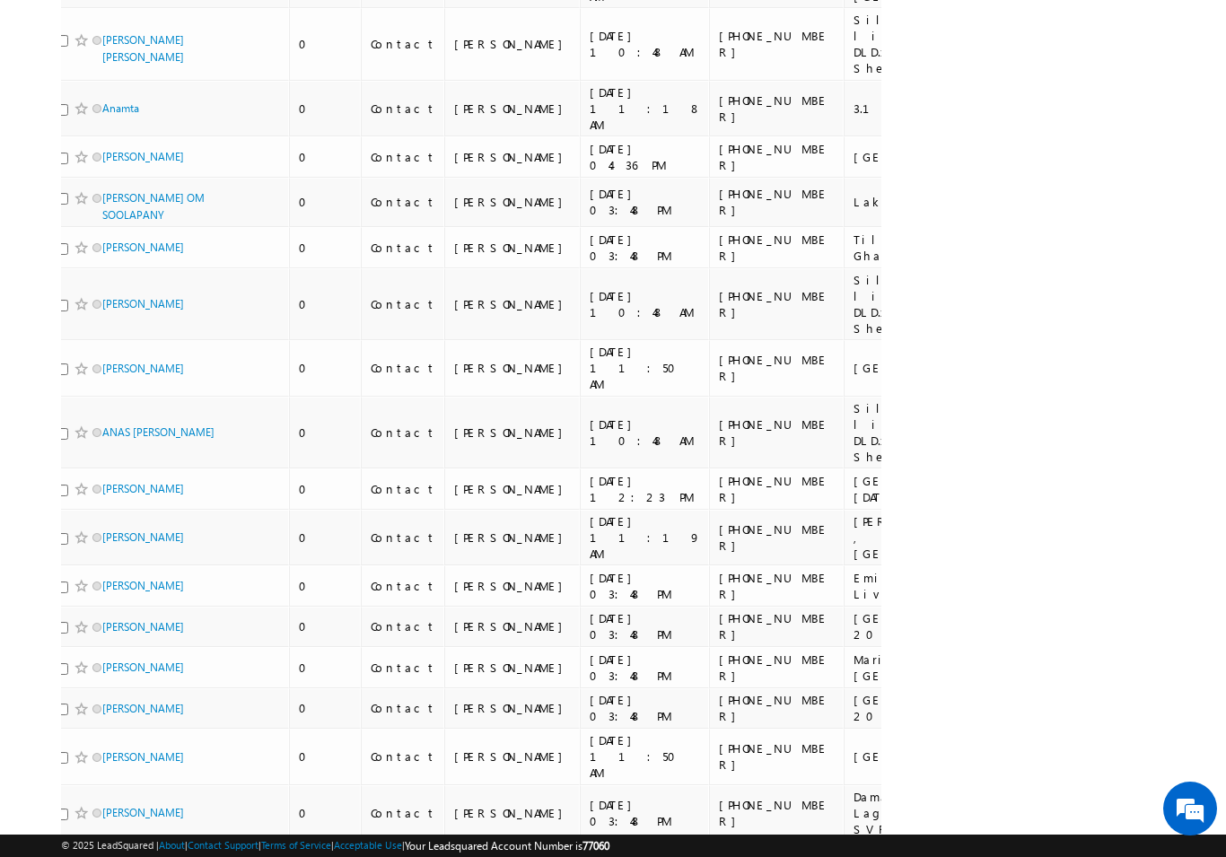
scroll to position [0, 13]
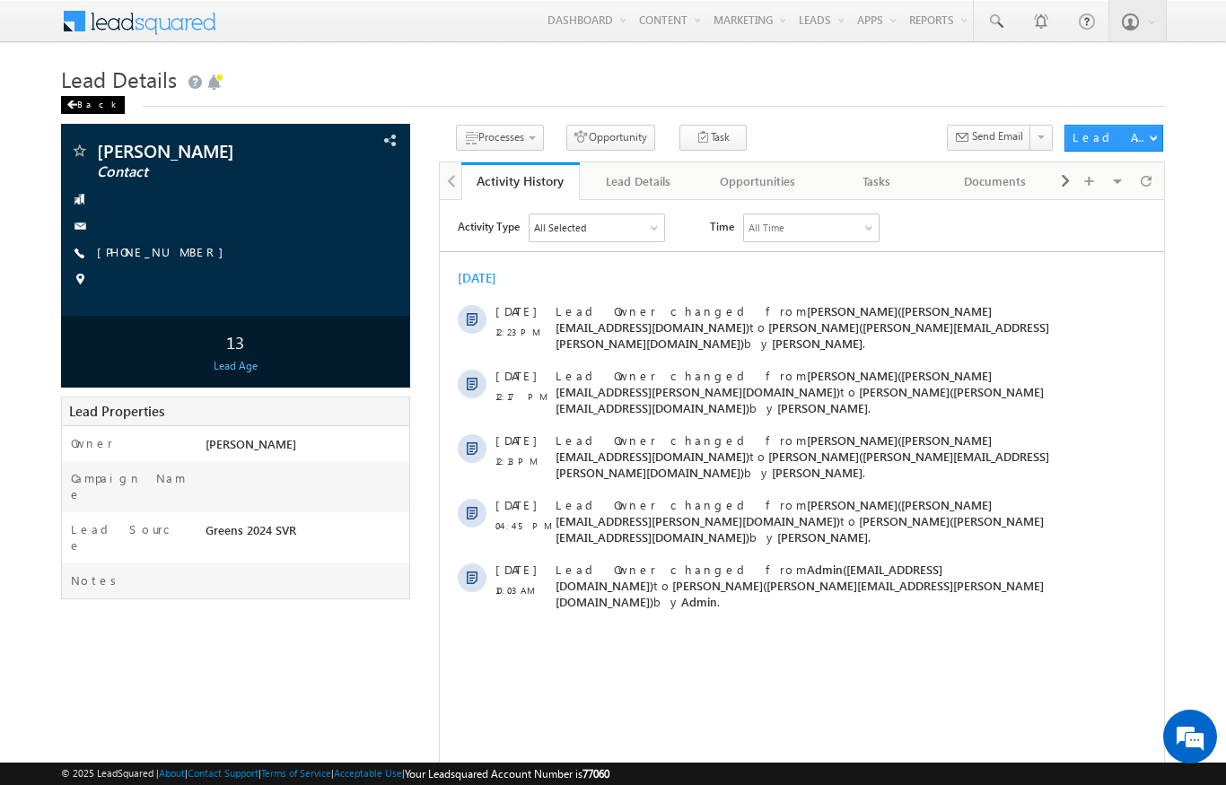
click at [75, 100] on div "Back" at bounding box center [93, 105] width 64 height 18
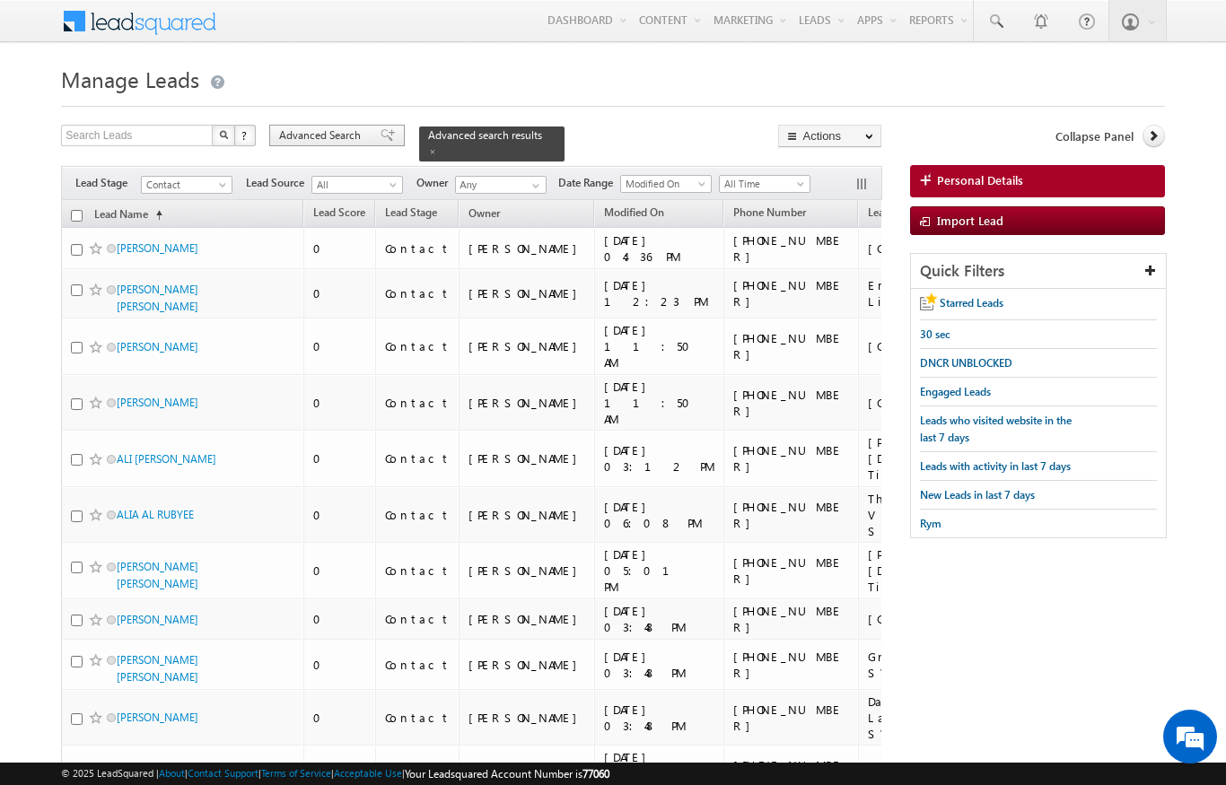
click at [318, 137] on span "Advanced Search" at bounding box center [322, 135] width 87 height 16
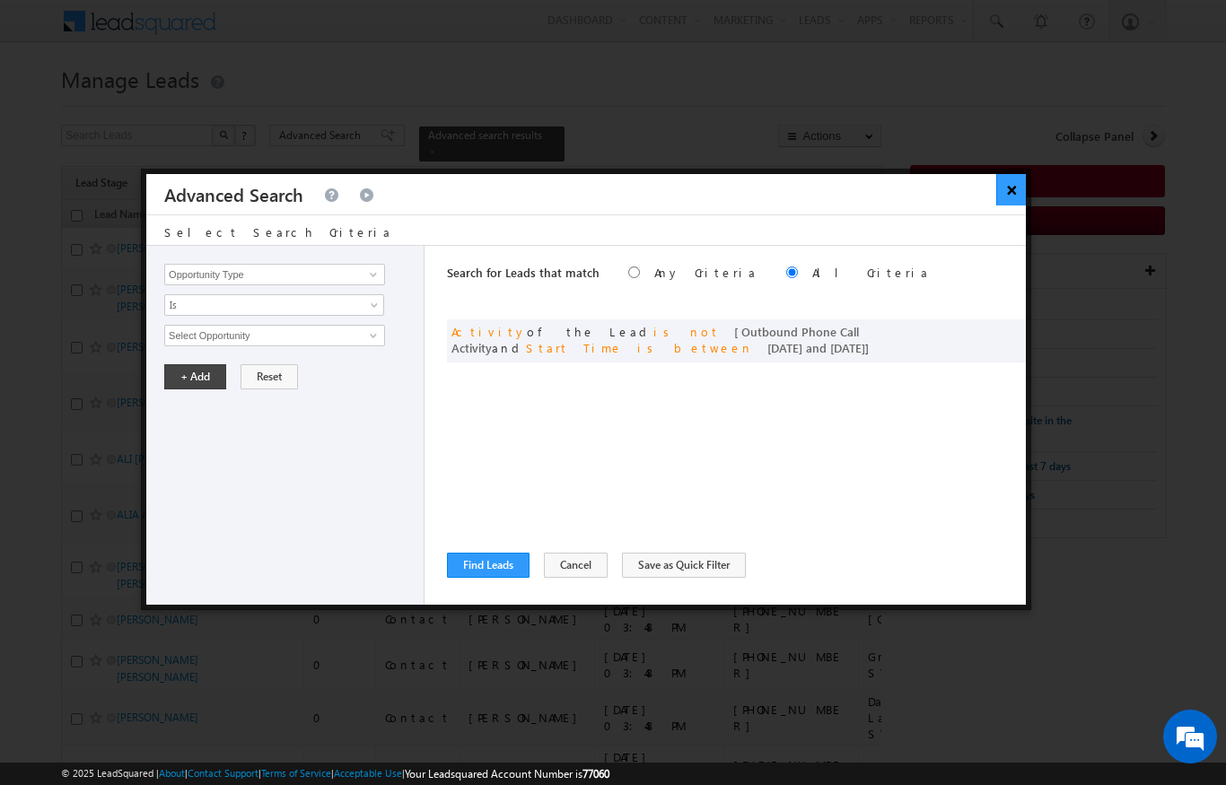
click at [1016, 189] on button "×" at bounding box center [1011, 189] width 30 height 31
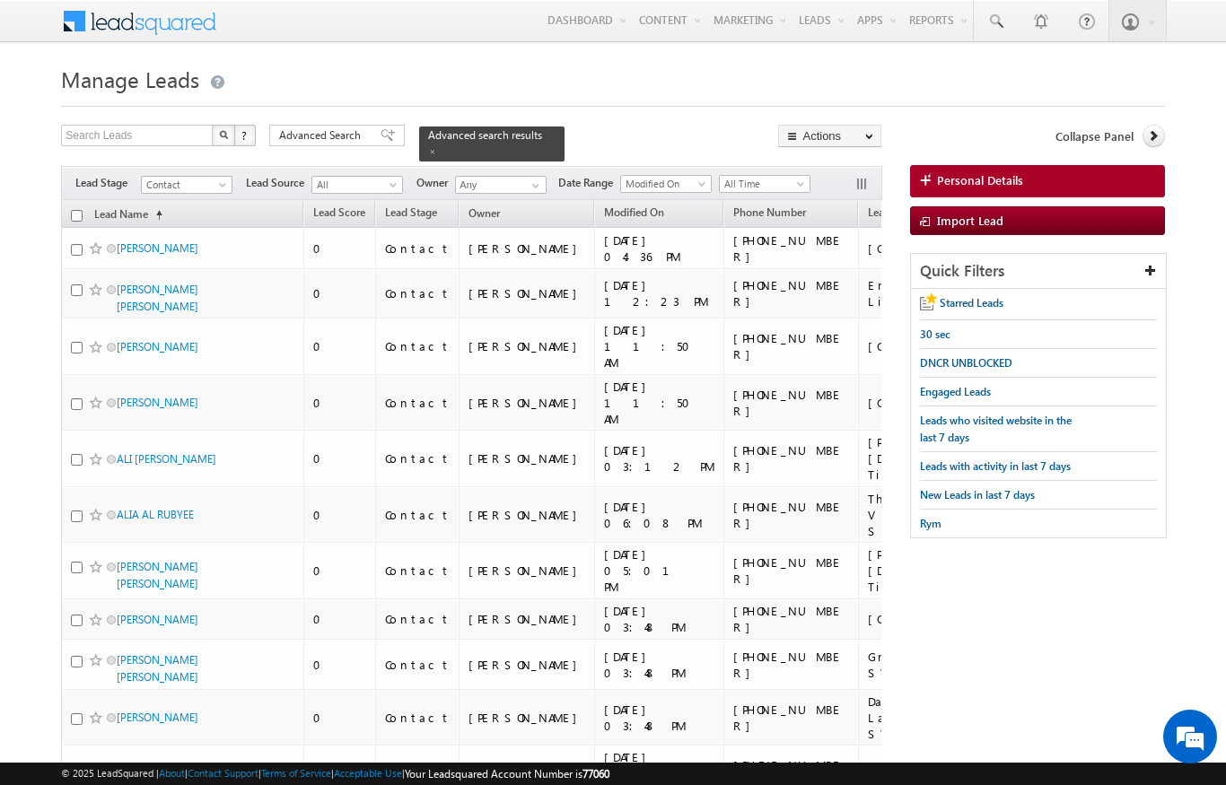
click at [79, 210] on input "checkbox" at bounding box center [77, 216] width 12 height 12
checkbox input "true"
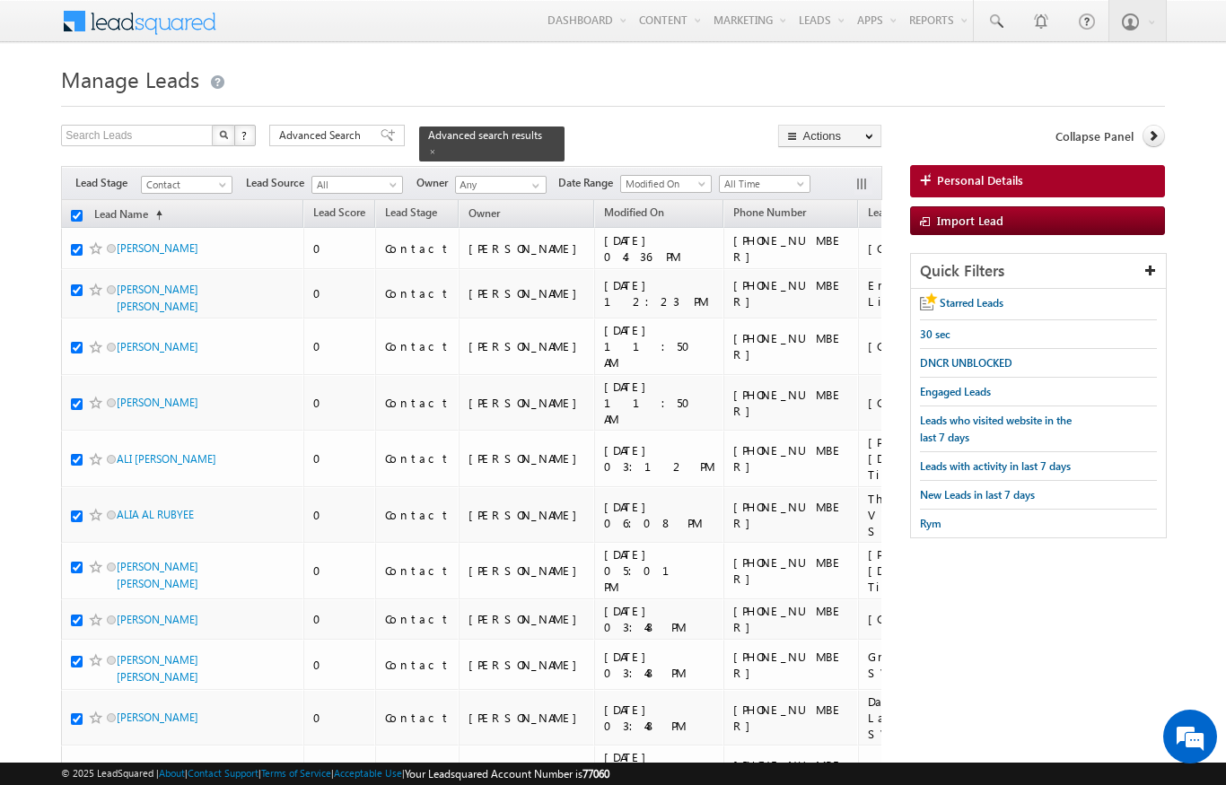
checkbox input "true"
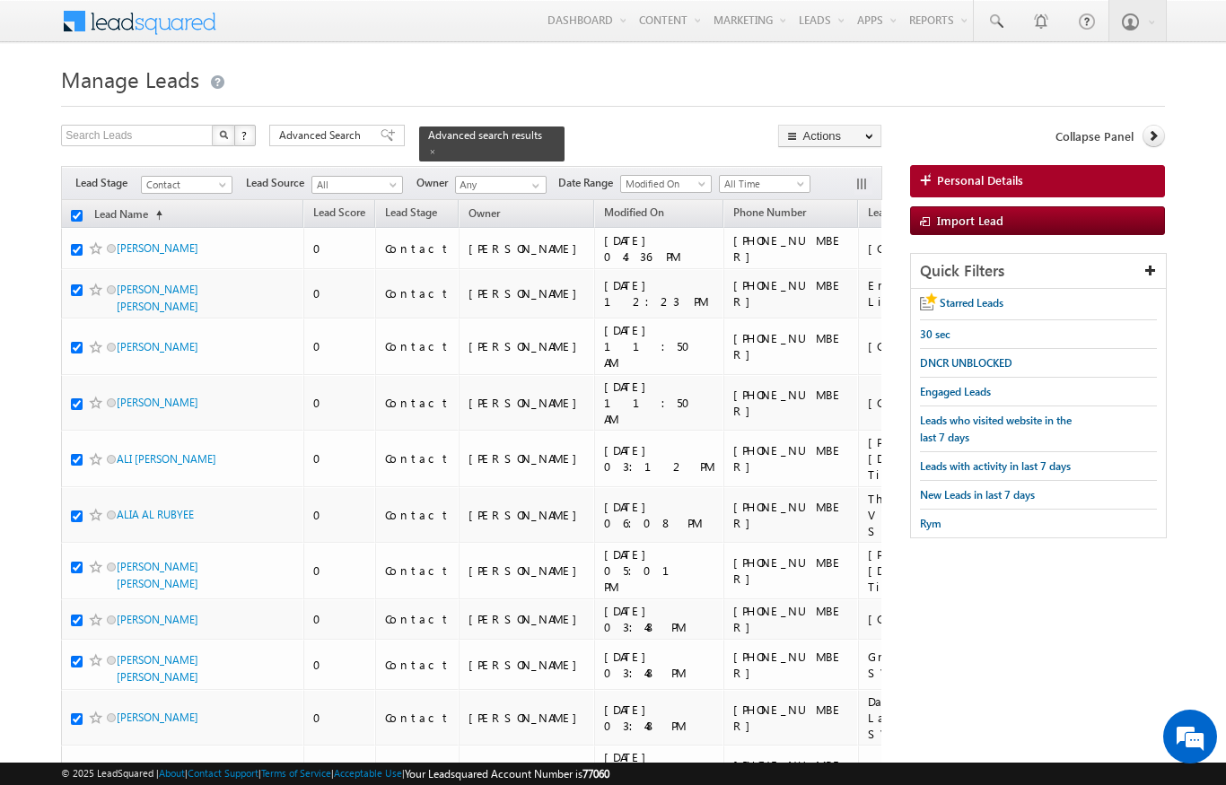
checkbox input "true"
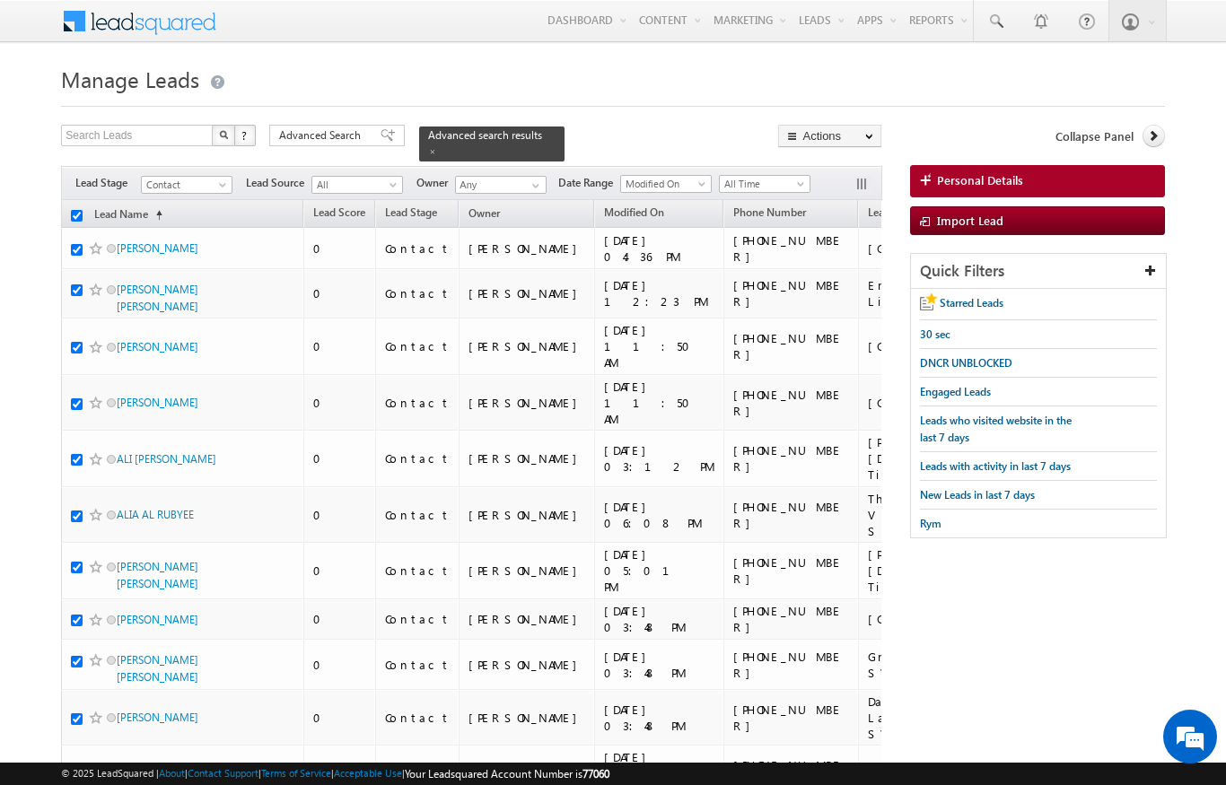
checkbox input "true"
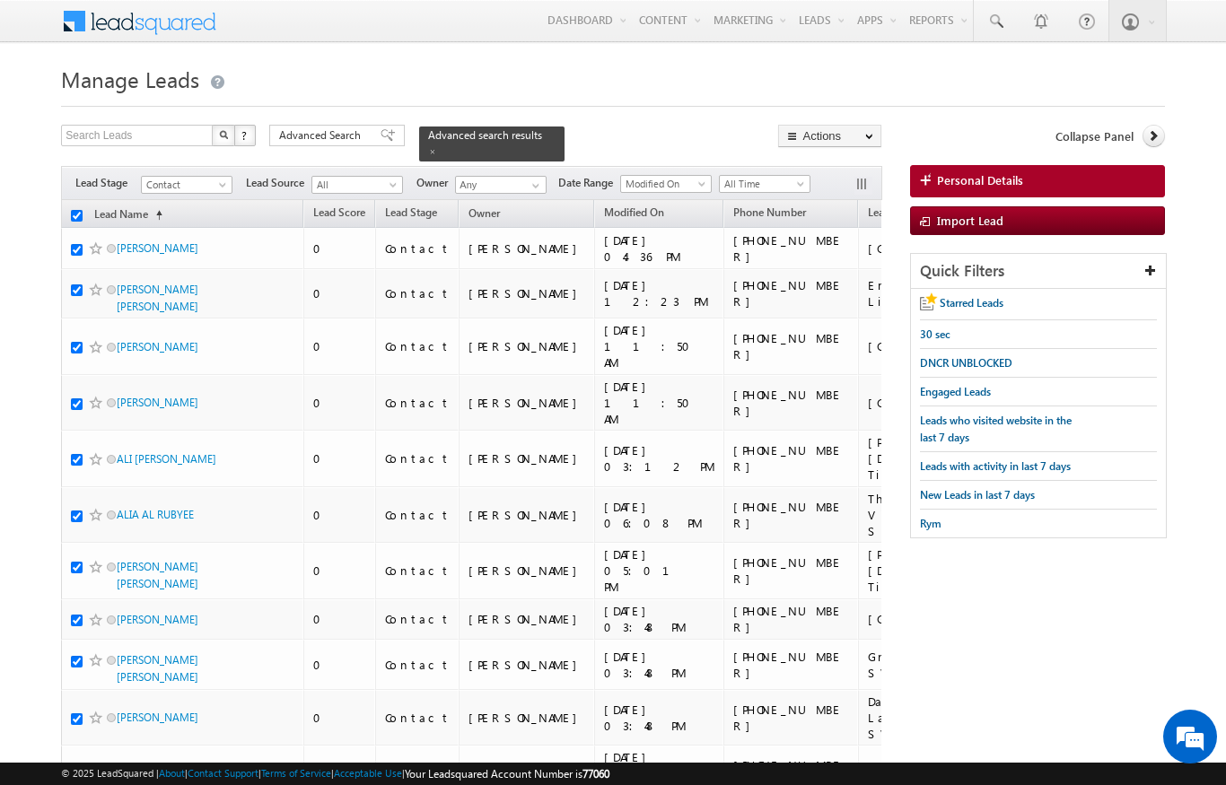
checkbox input "true"
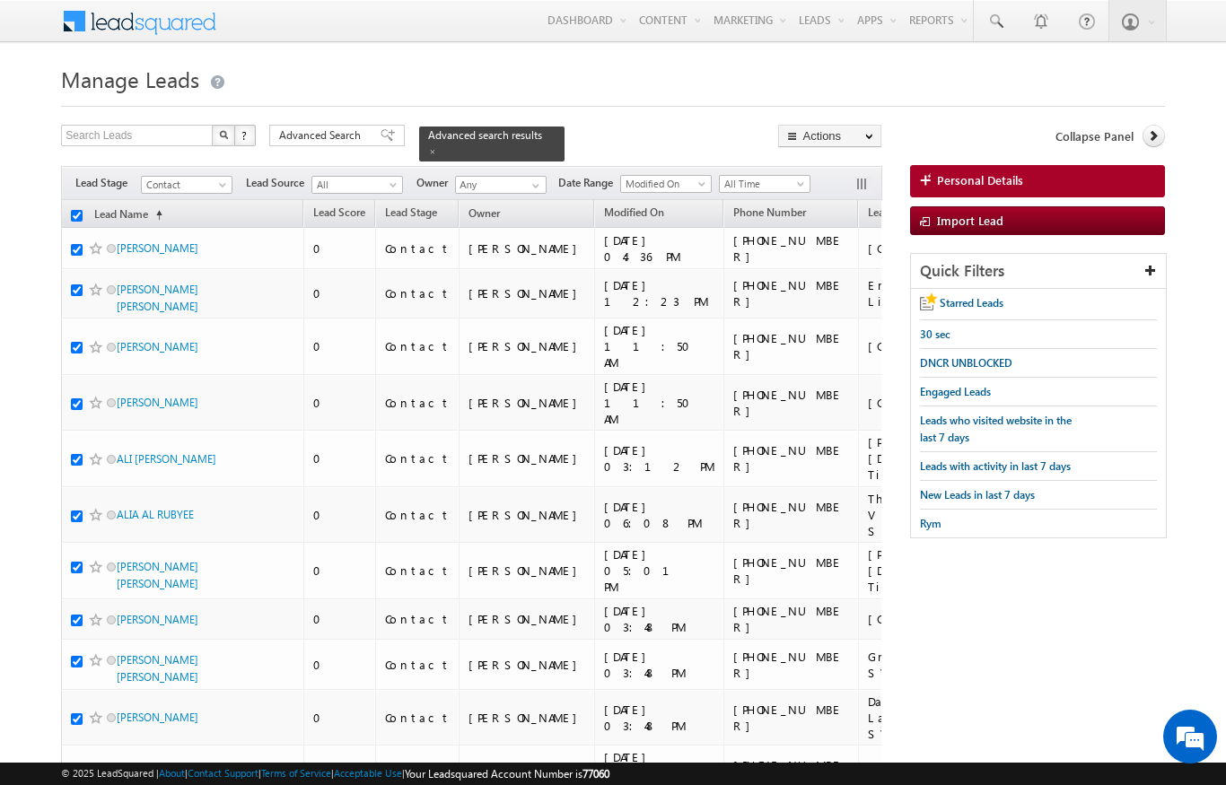
checkbox input "true"
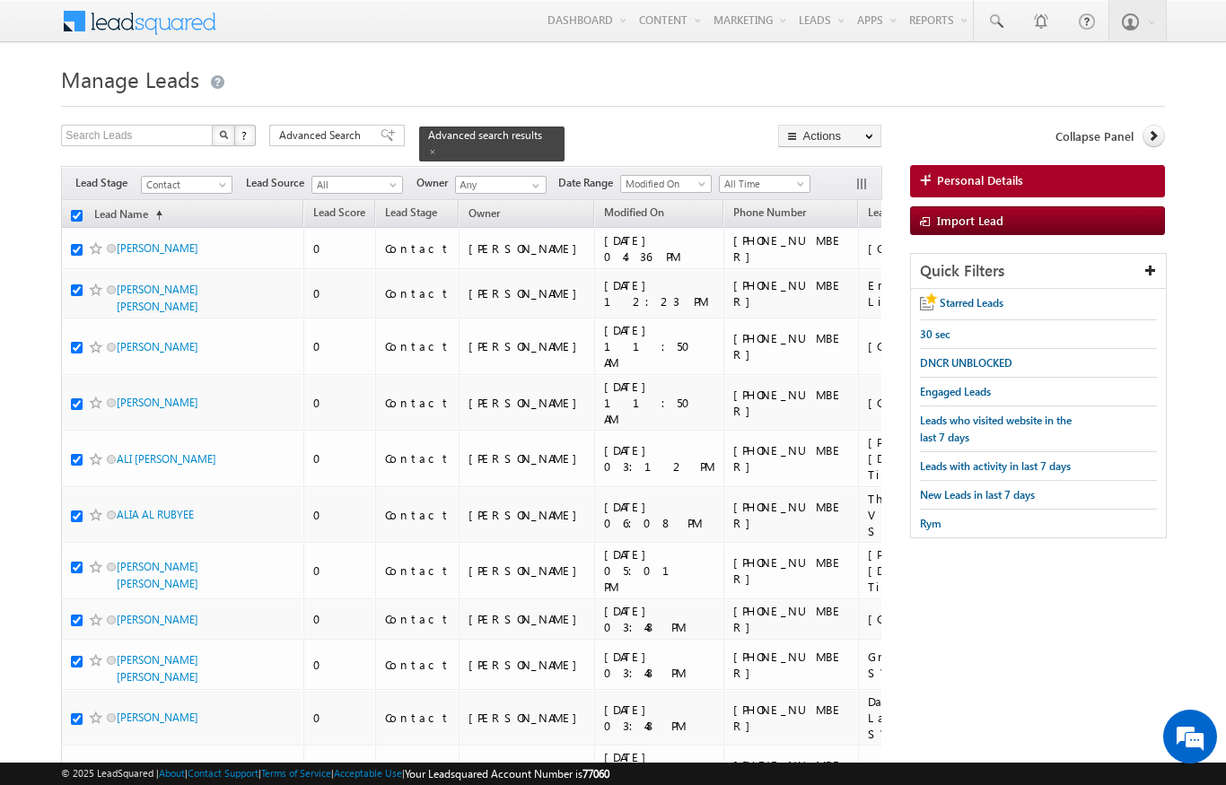
checkbox input "true"
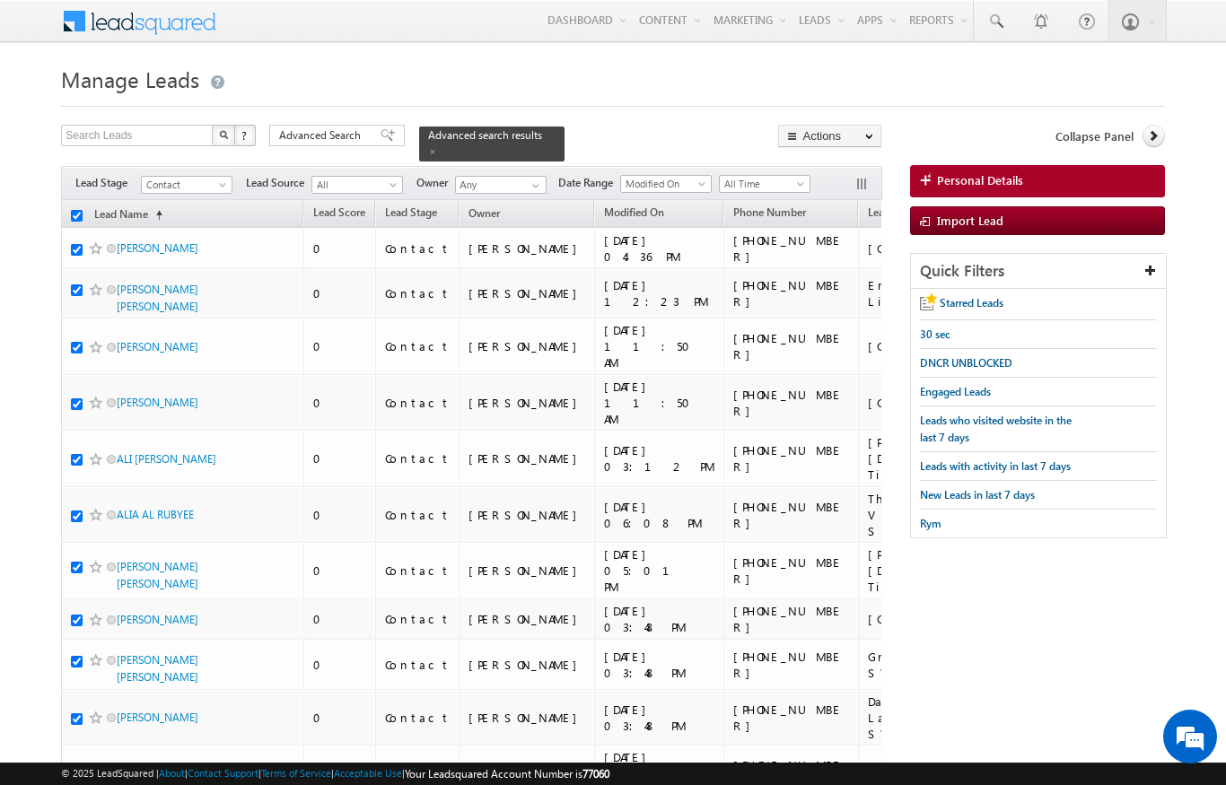
checkbox input "true"
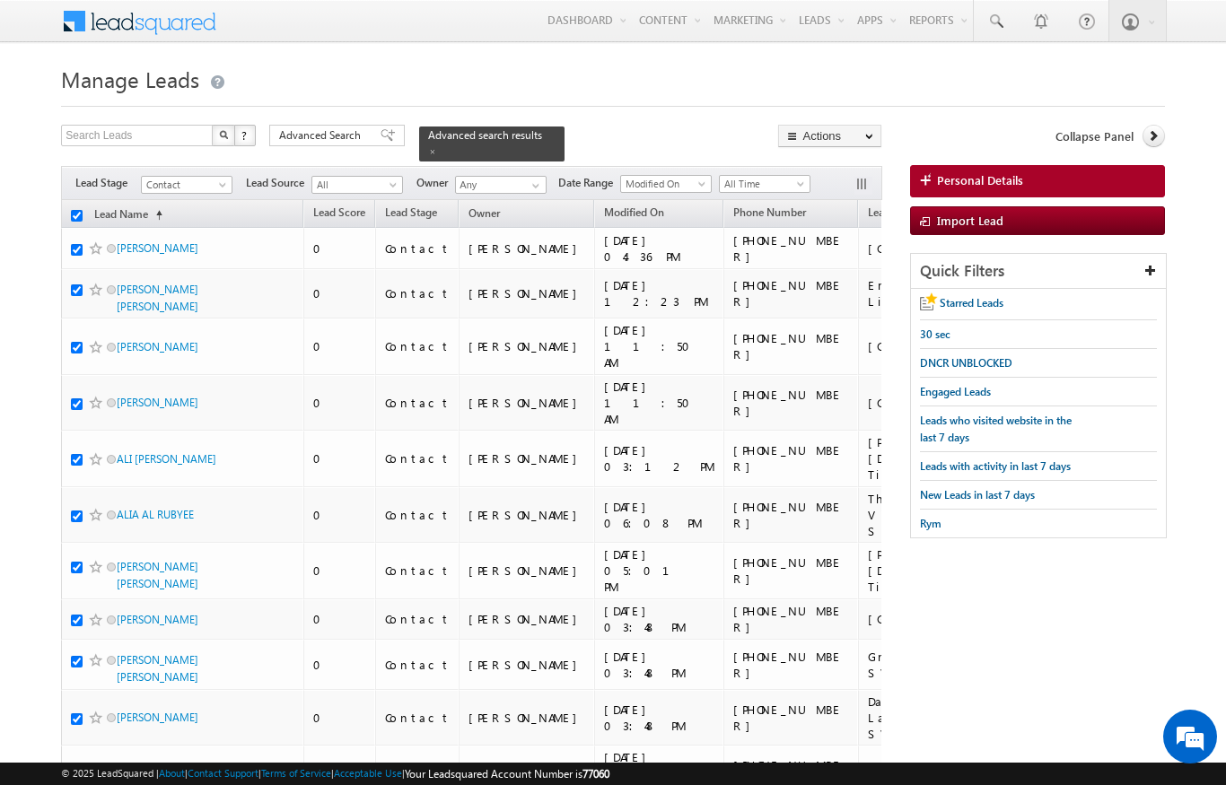
checkbox input "true"
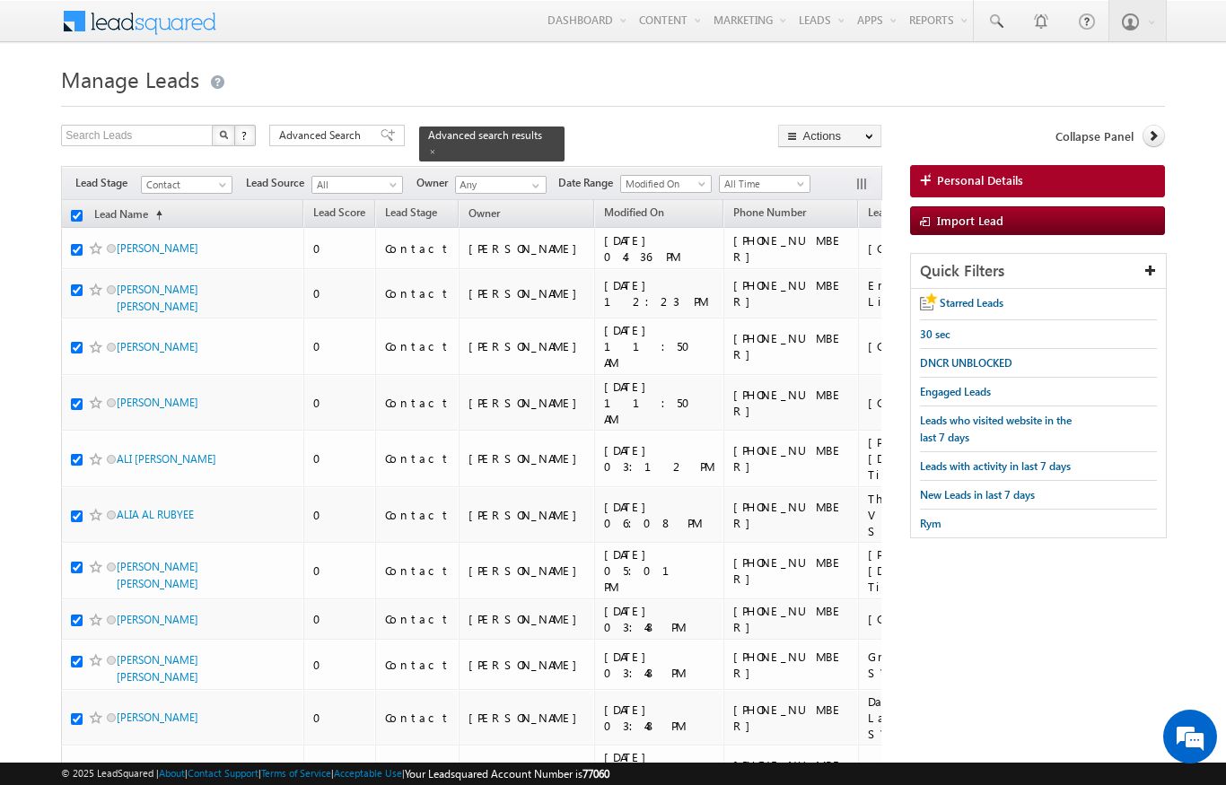
checkbox input "true"
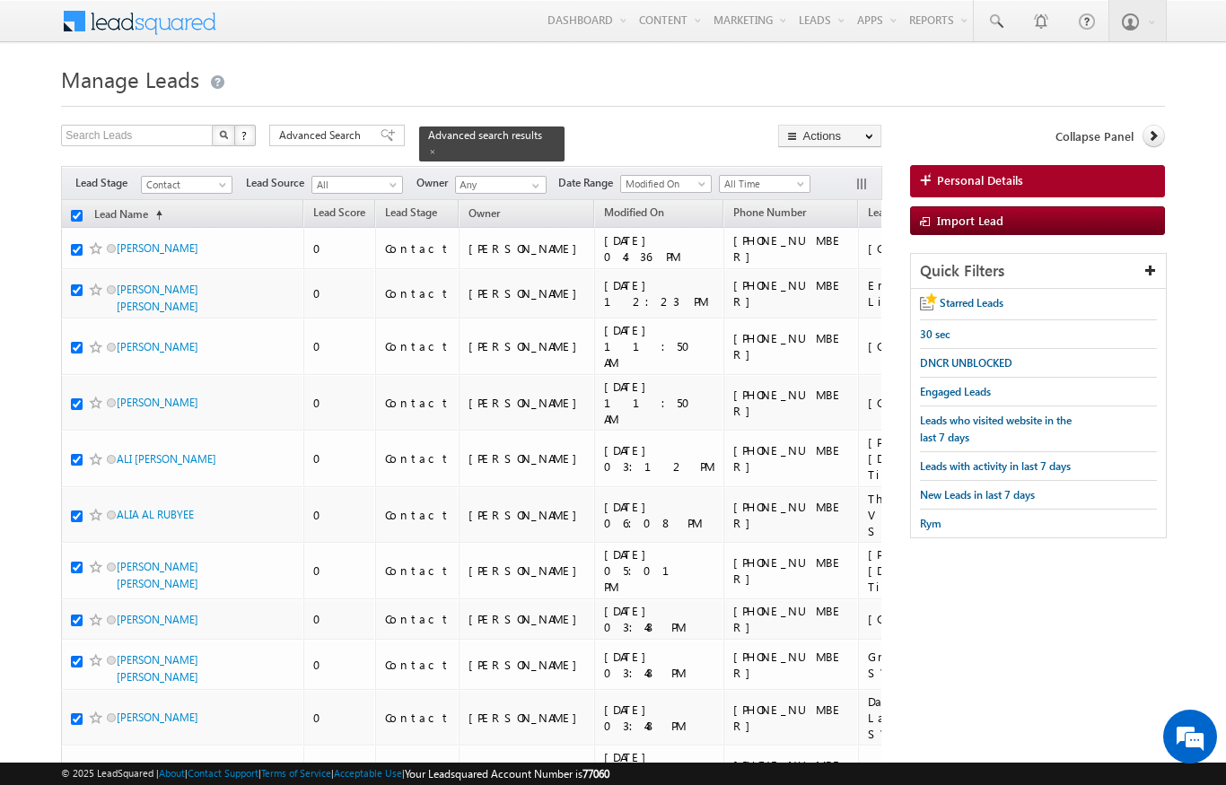
checkbox input "true"
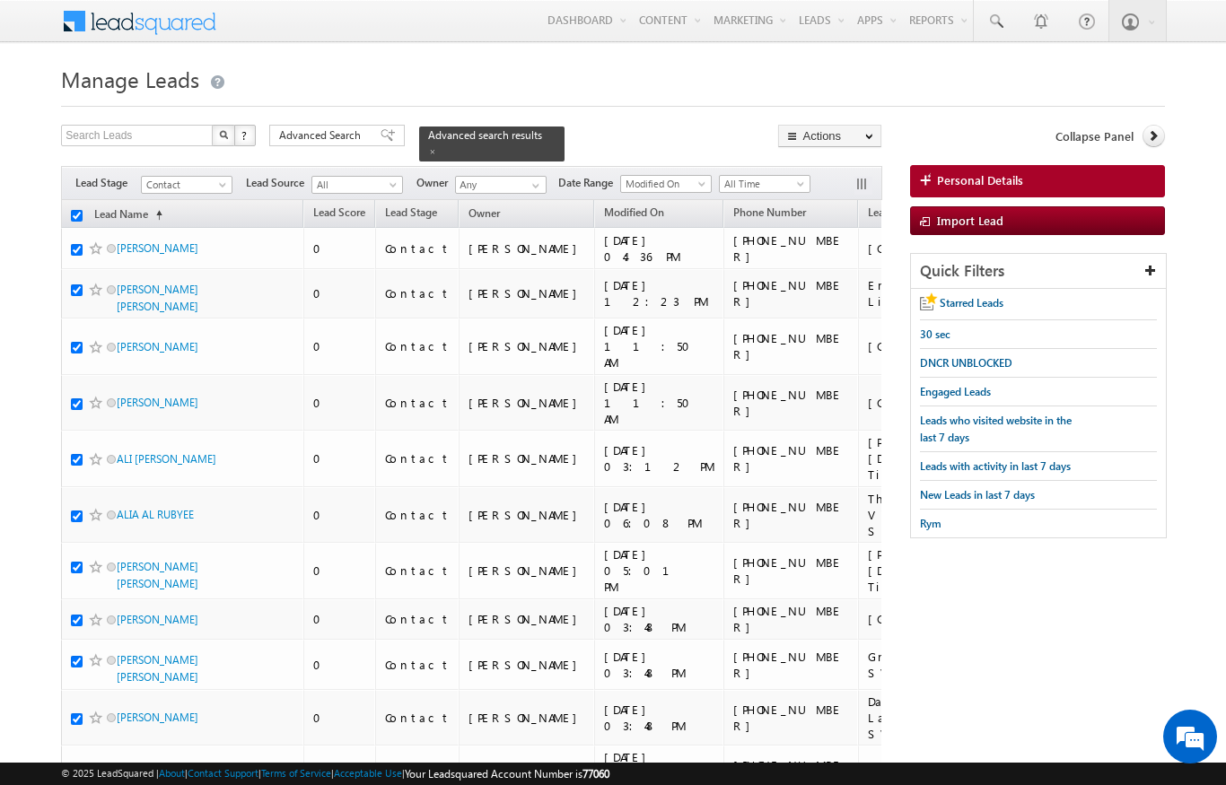
checkbox input "true"
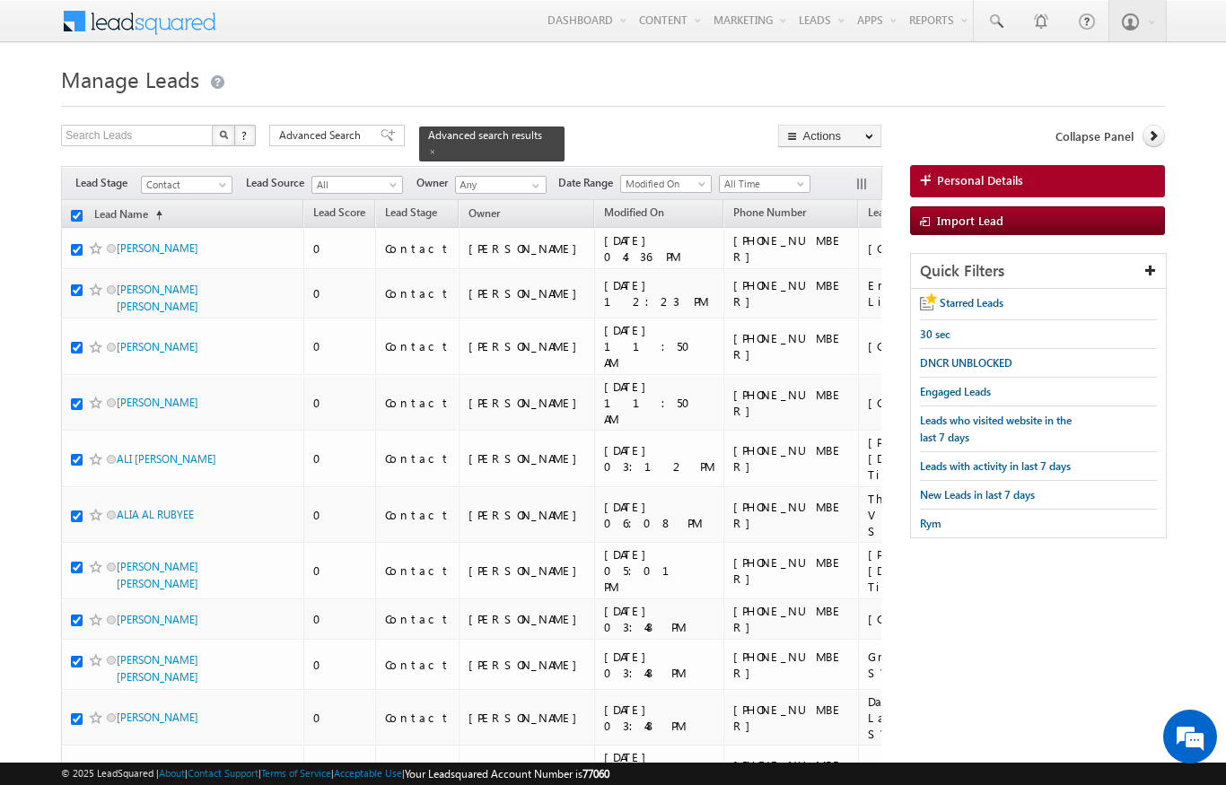
checkbox input "true"
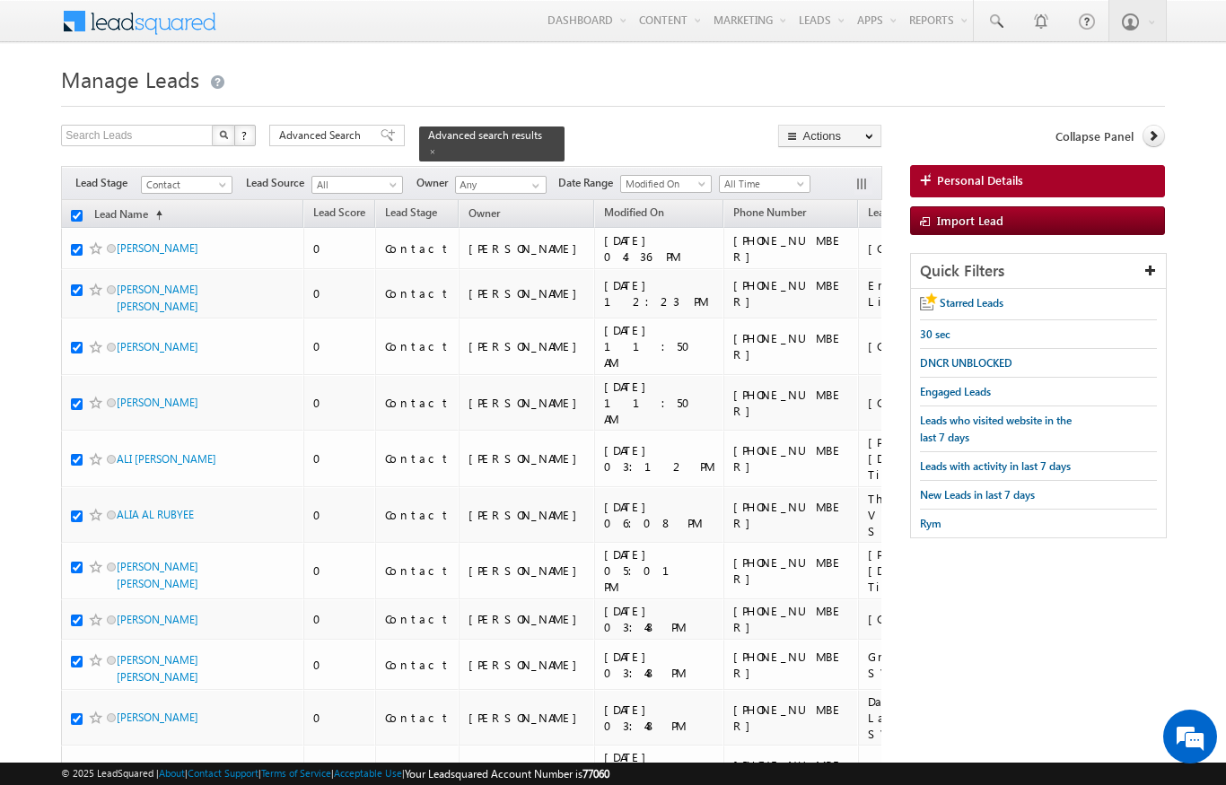
checkbox input "true"
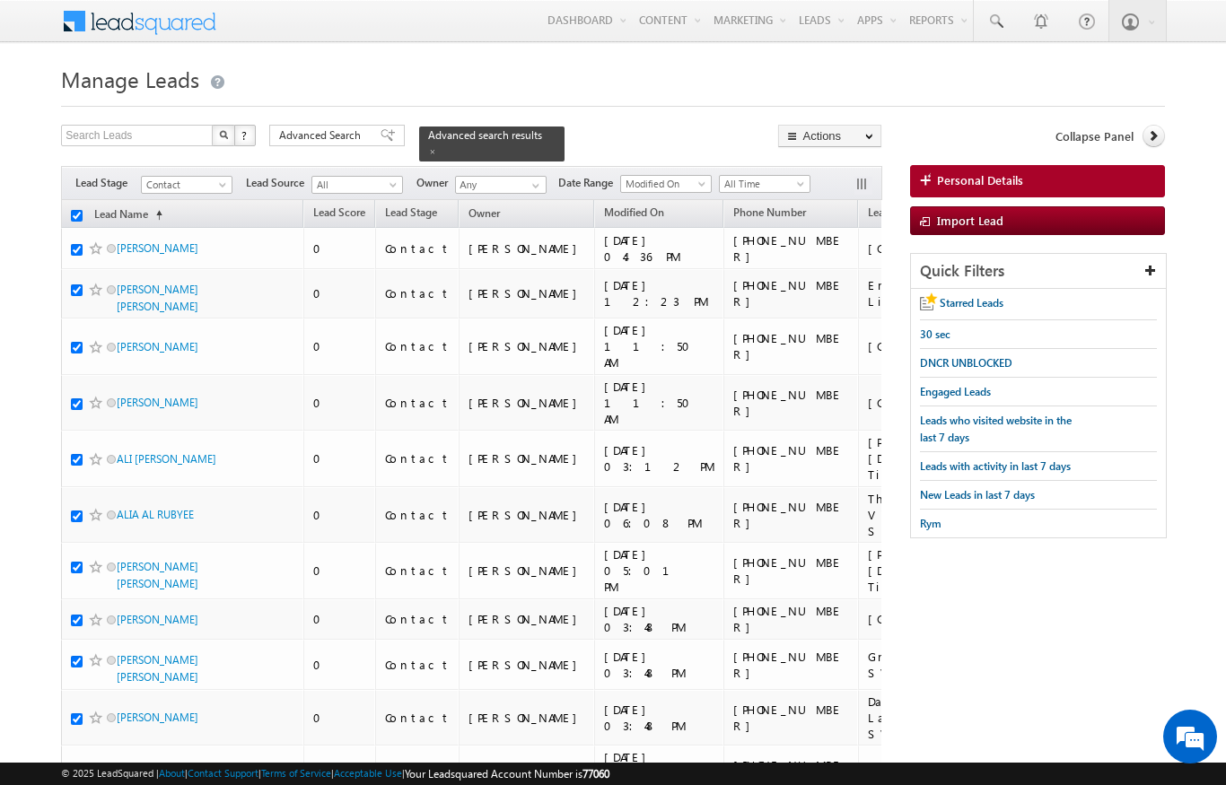
checkbox input "true"
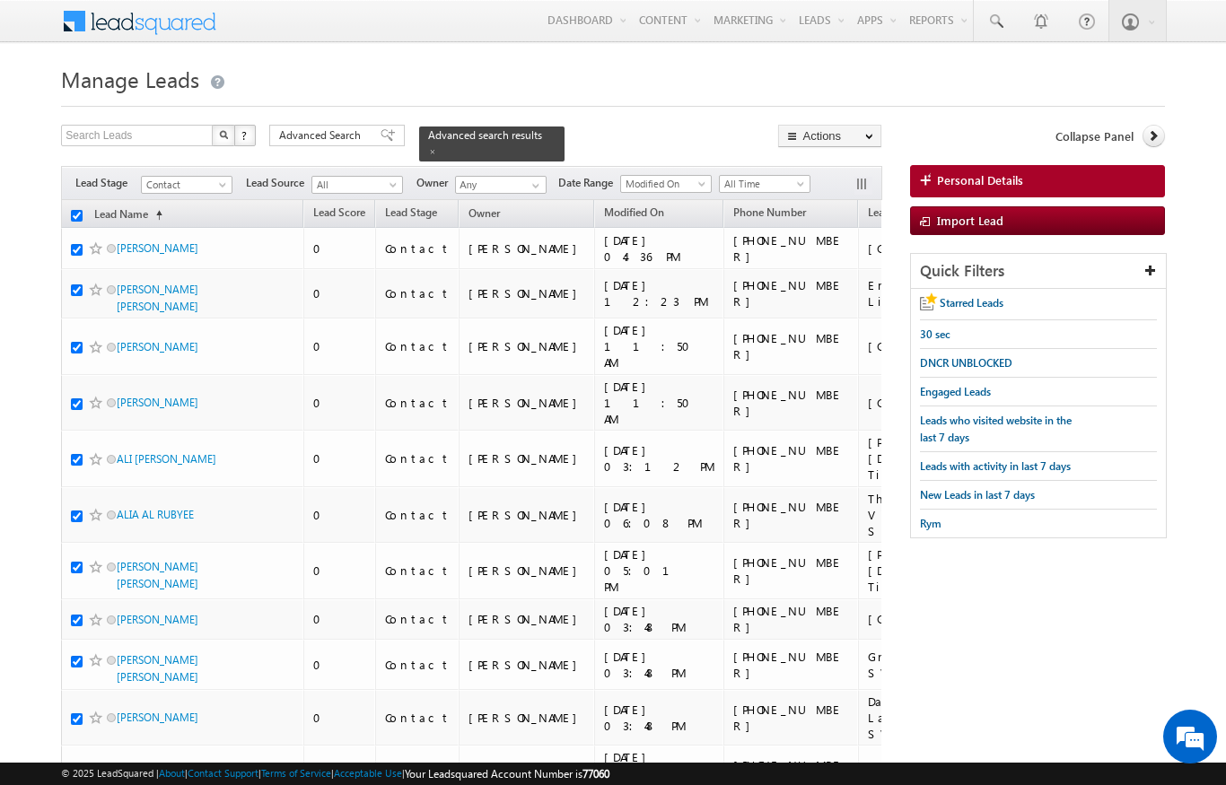
checkbox input "true"
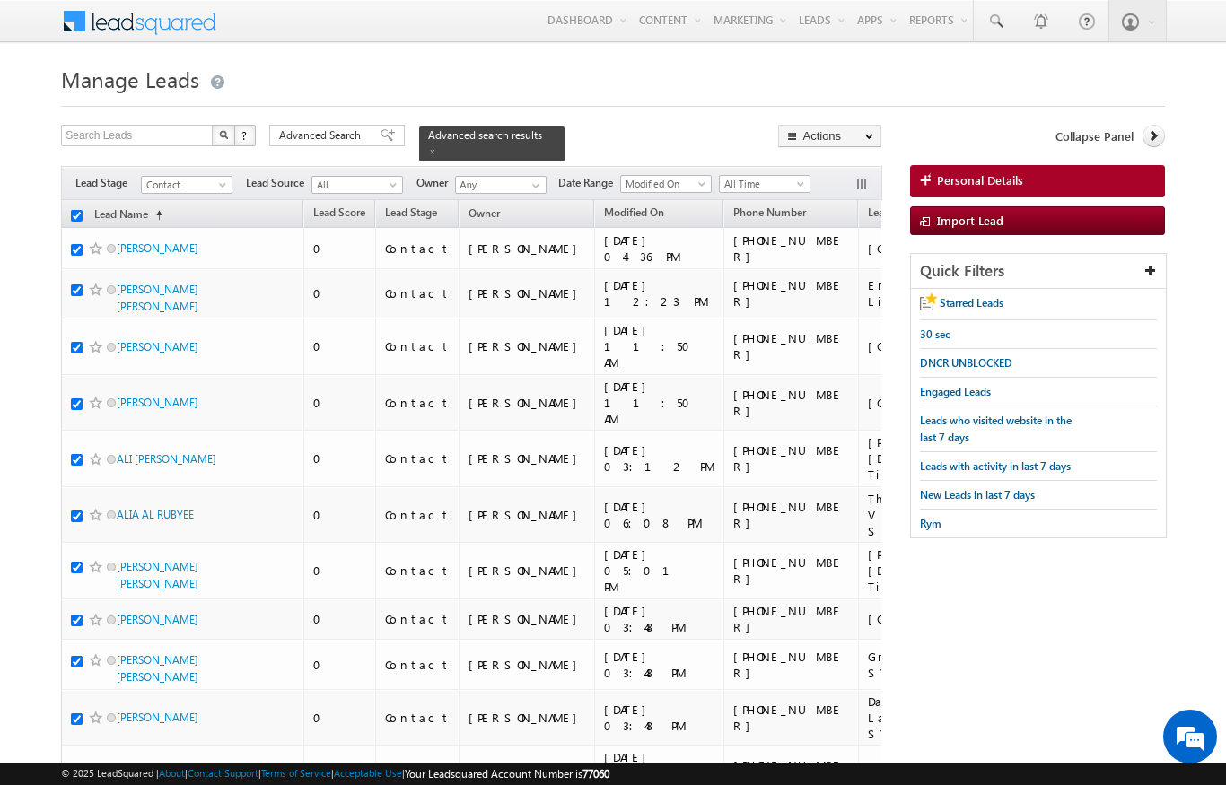
checkbox input "true"
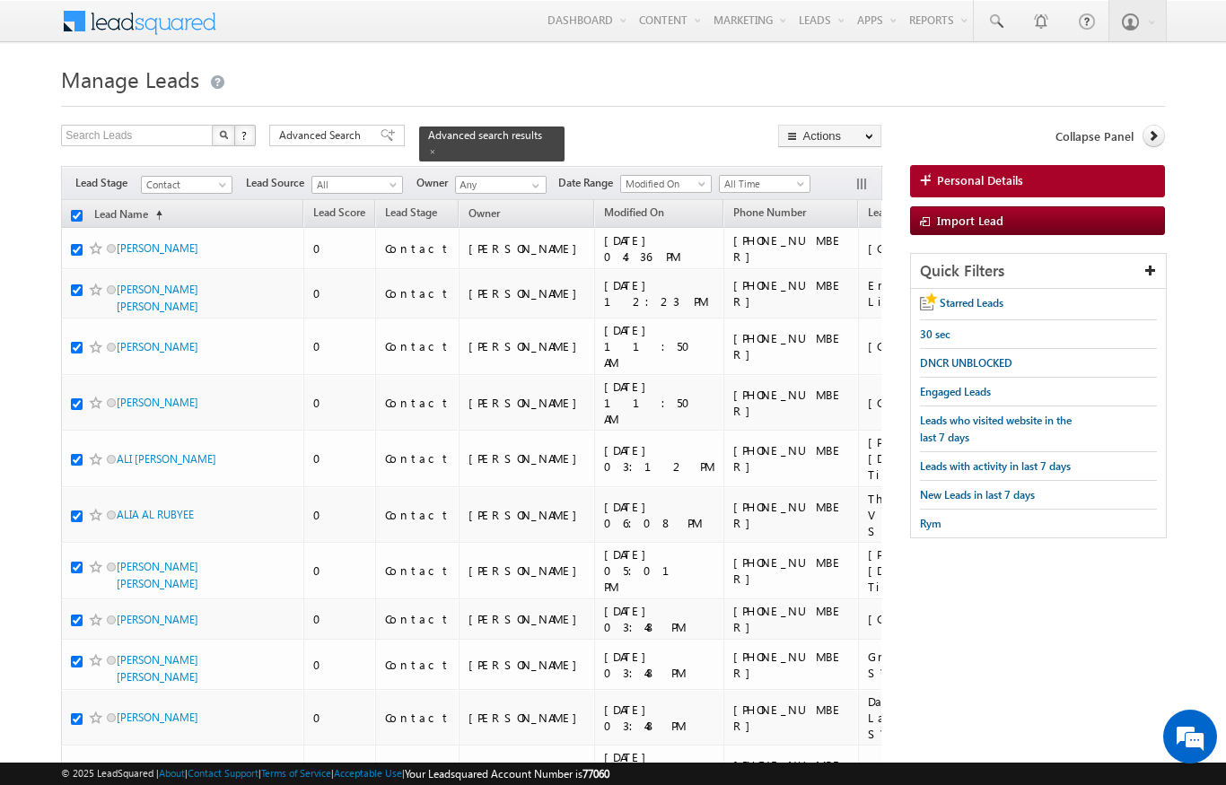
checkbox input "true"
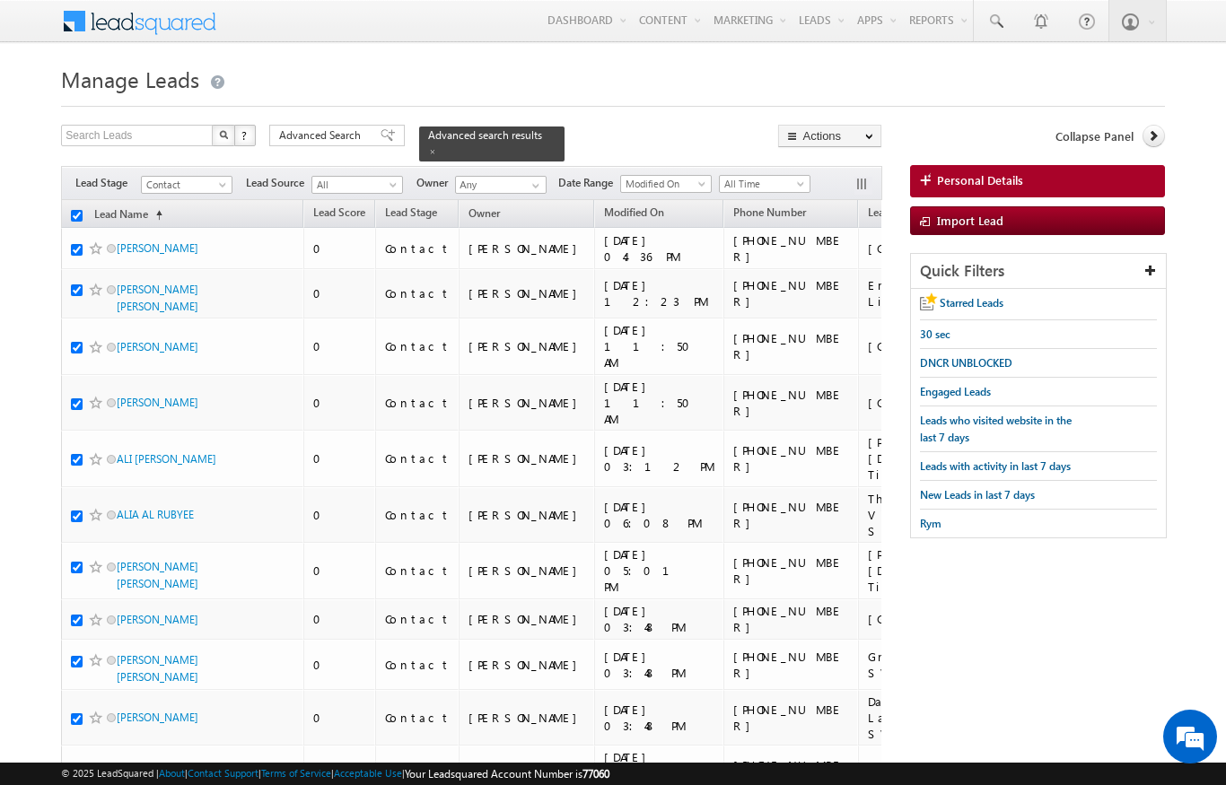
checkbox input "true"
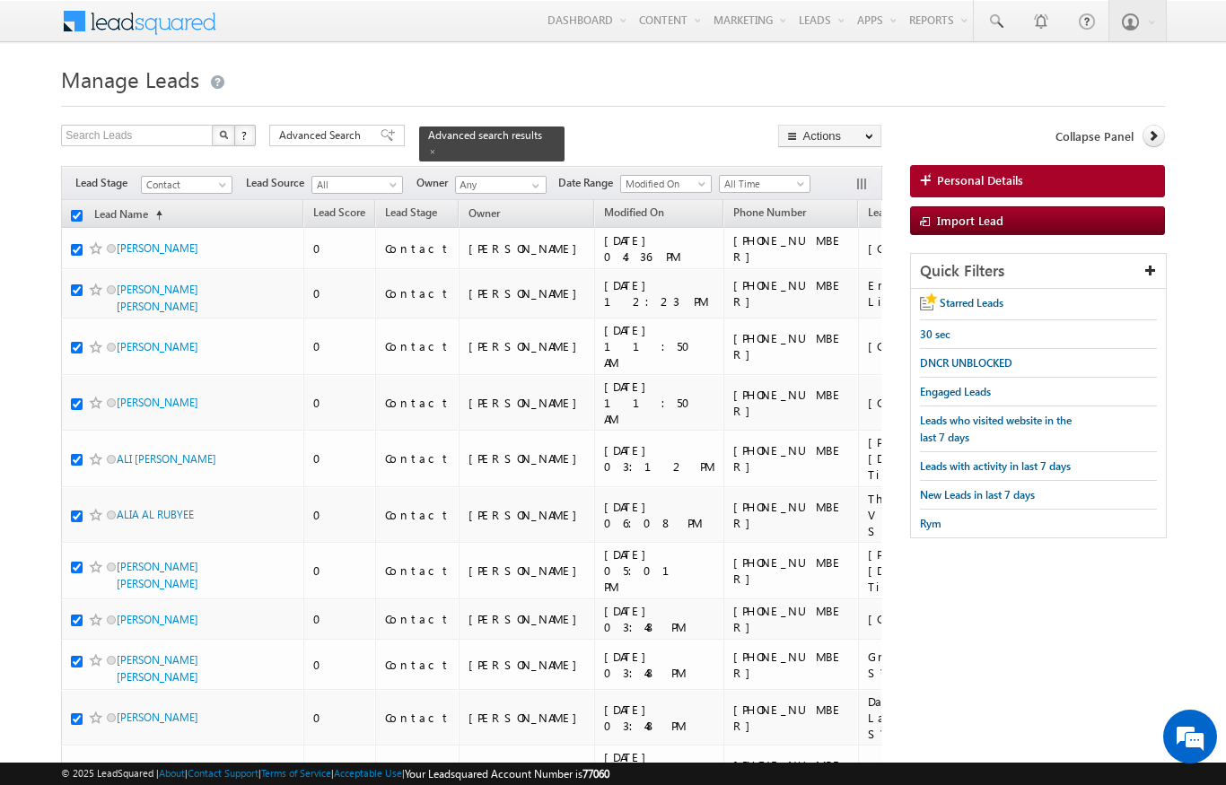
checkbox input "true"
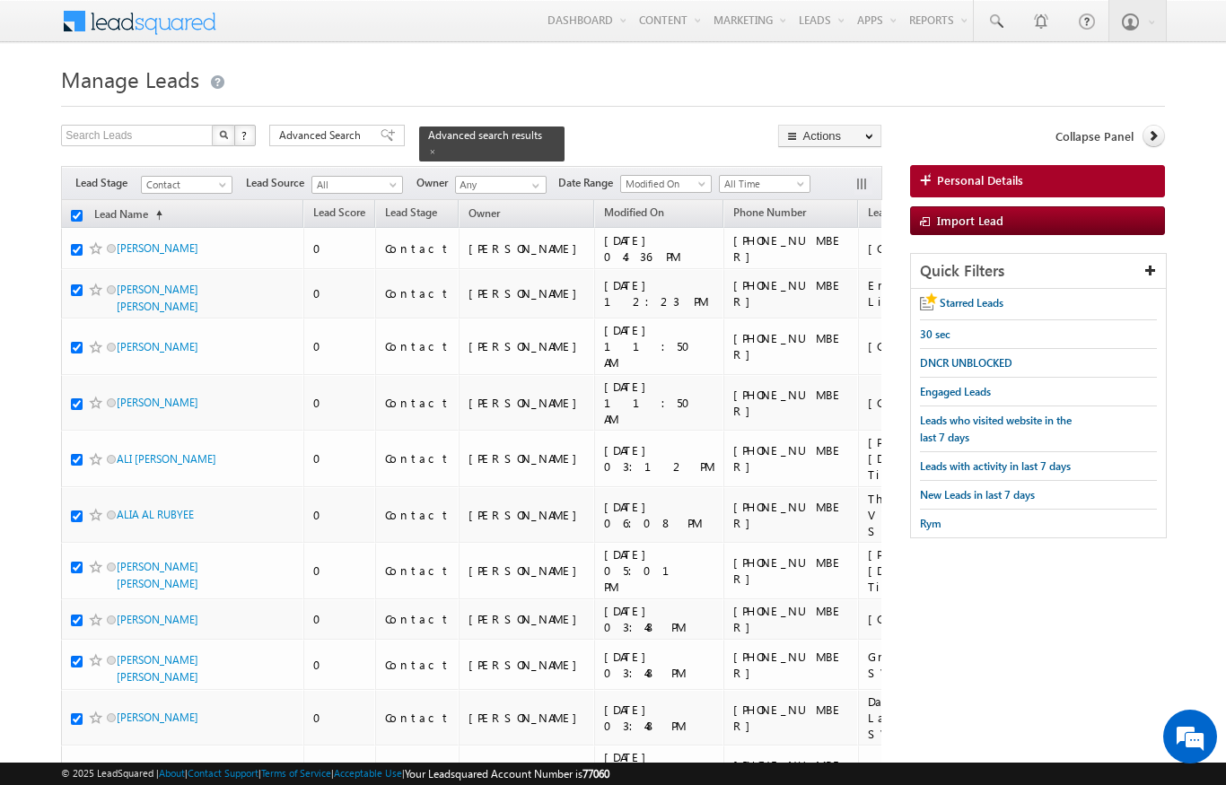
checkbox input "true"
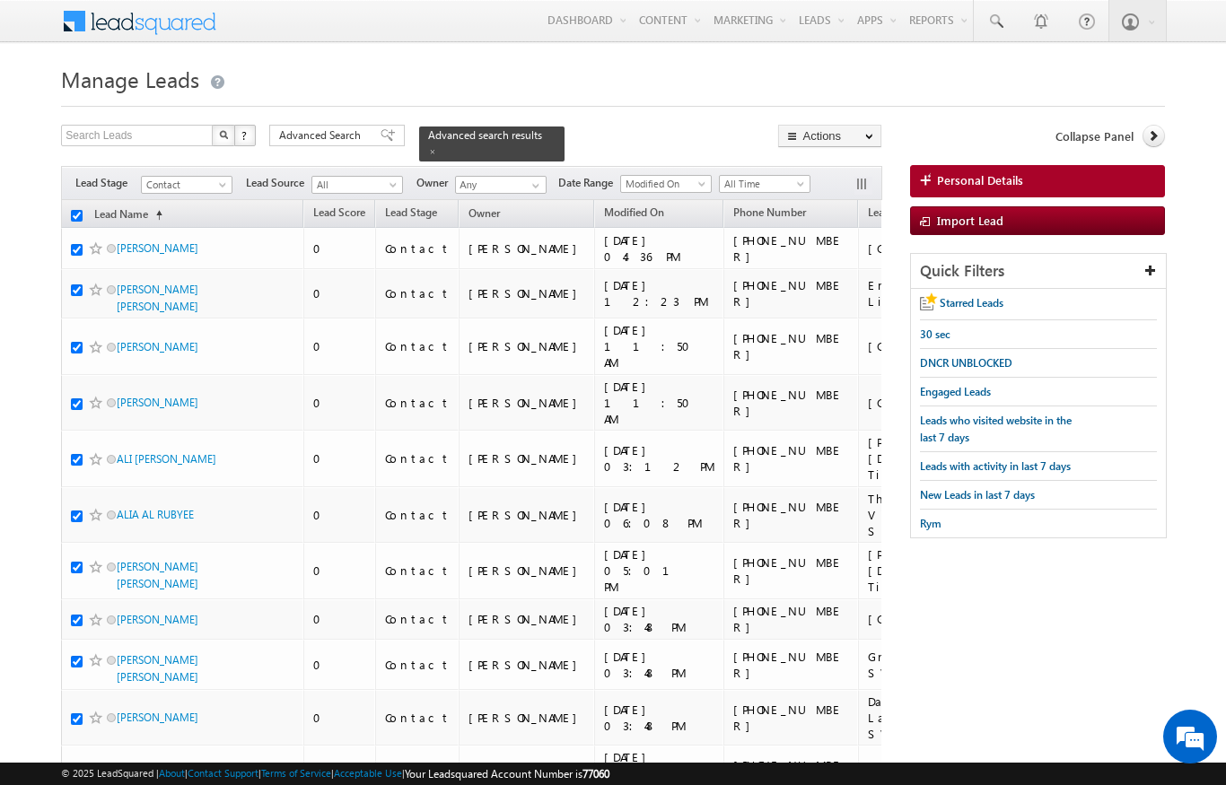
checkbox input "true"
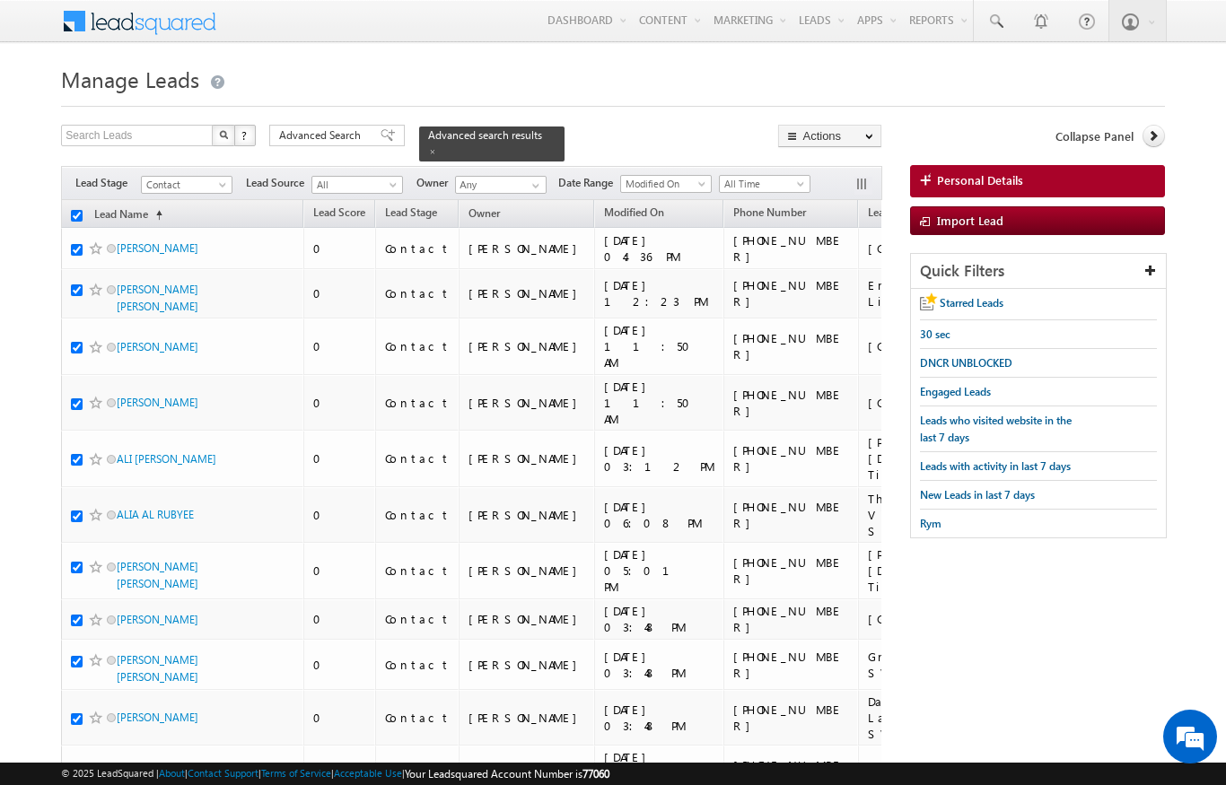
checkbox input "true"
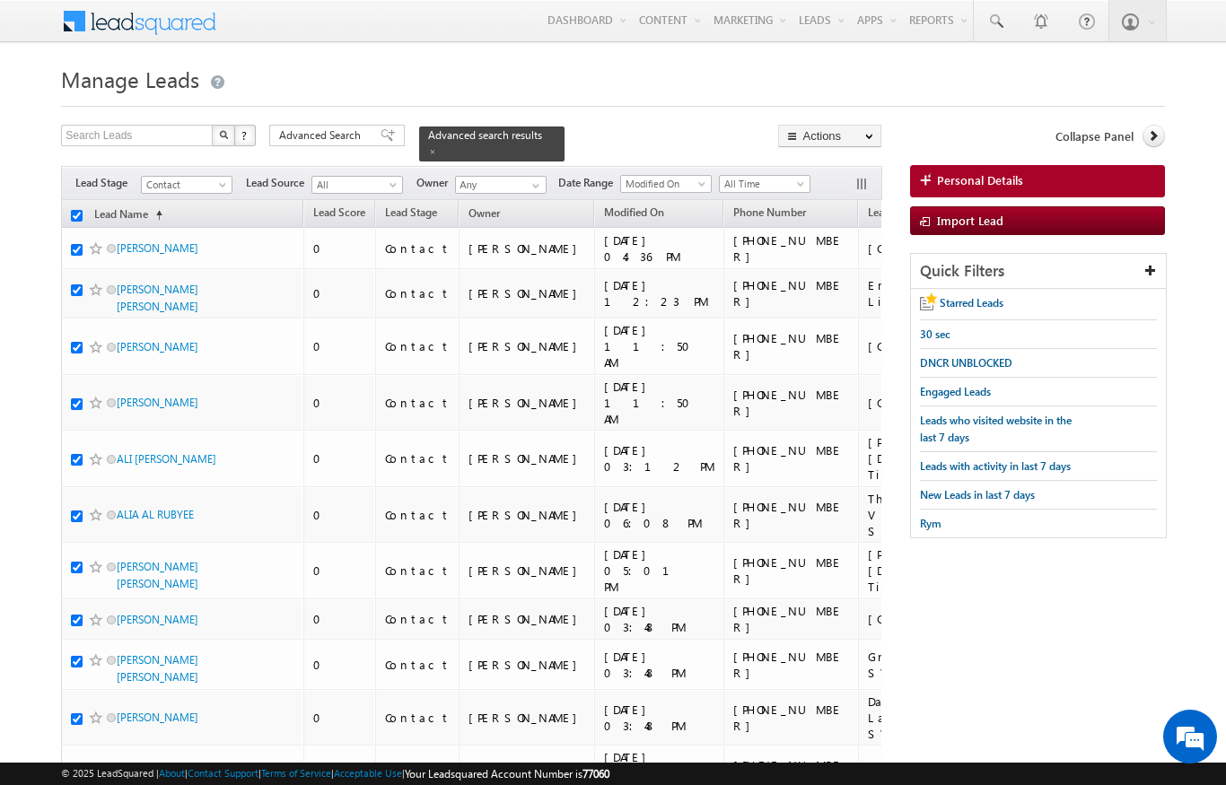
checkbox input "true"
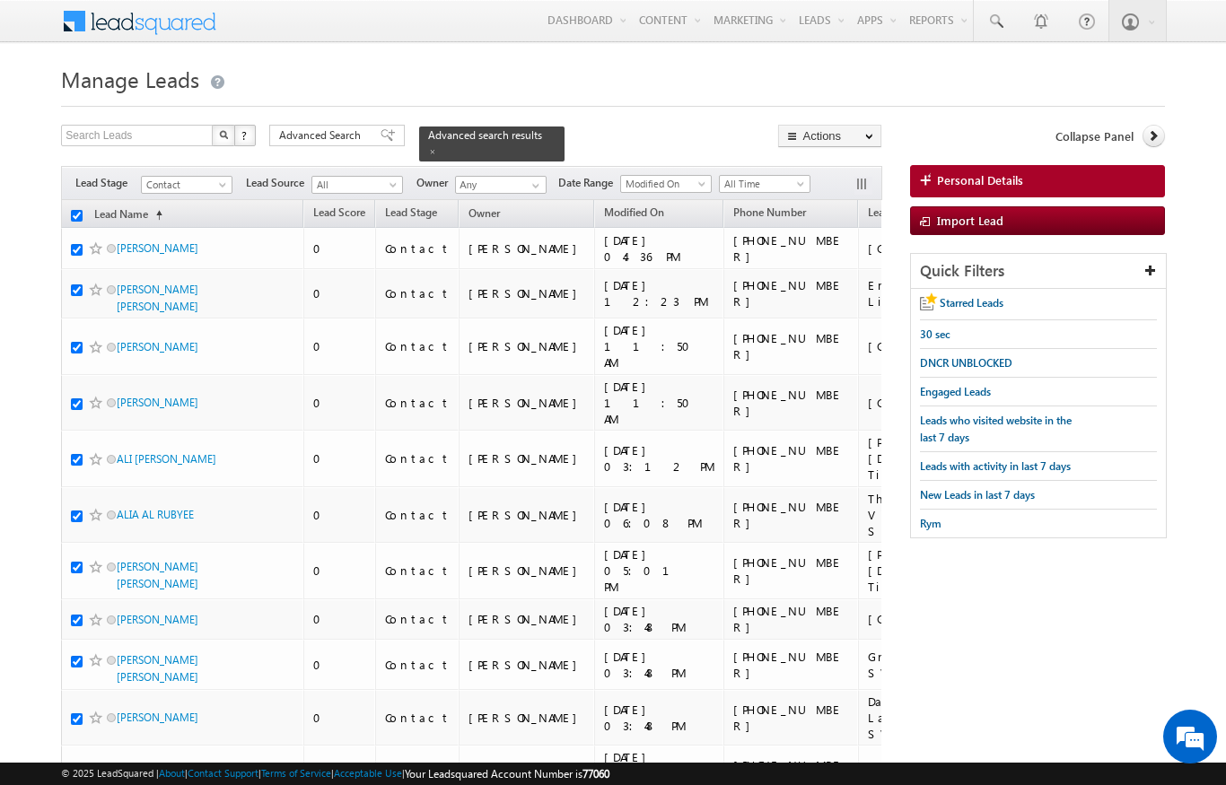
checkbox input "true"
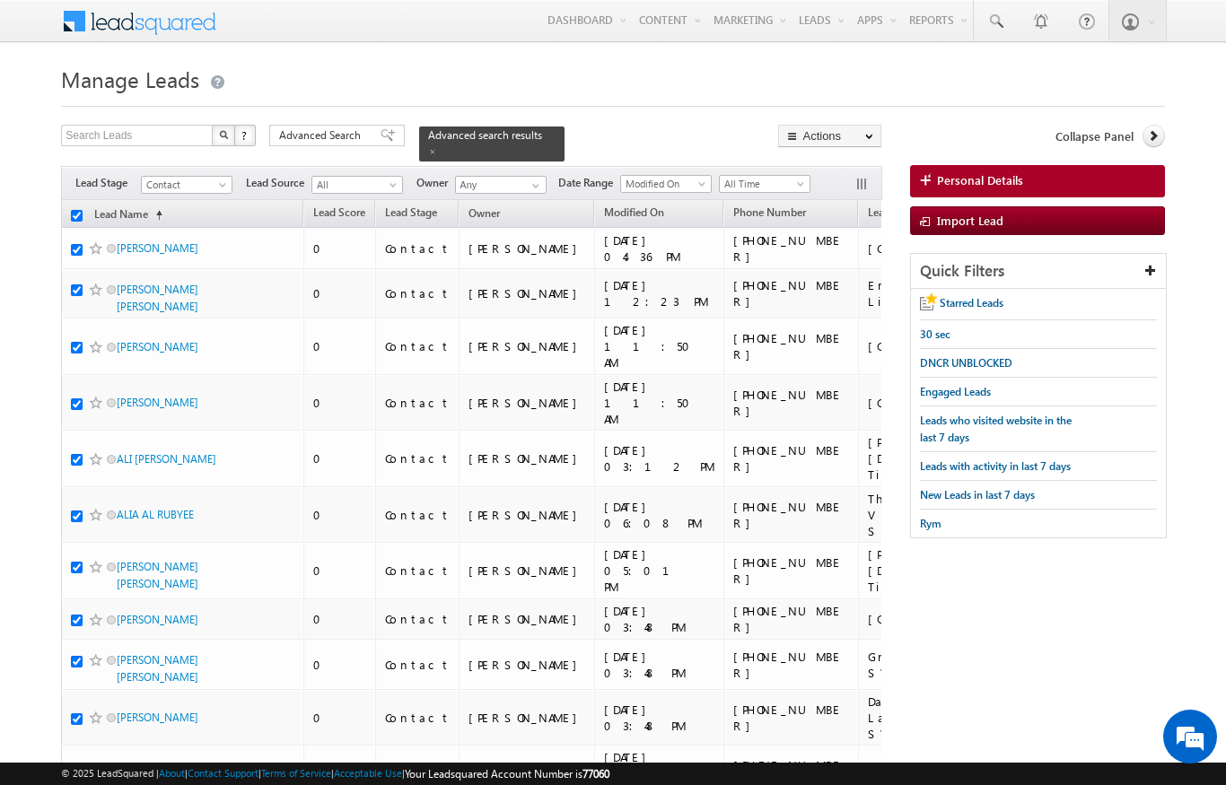
checkbox input "true"
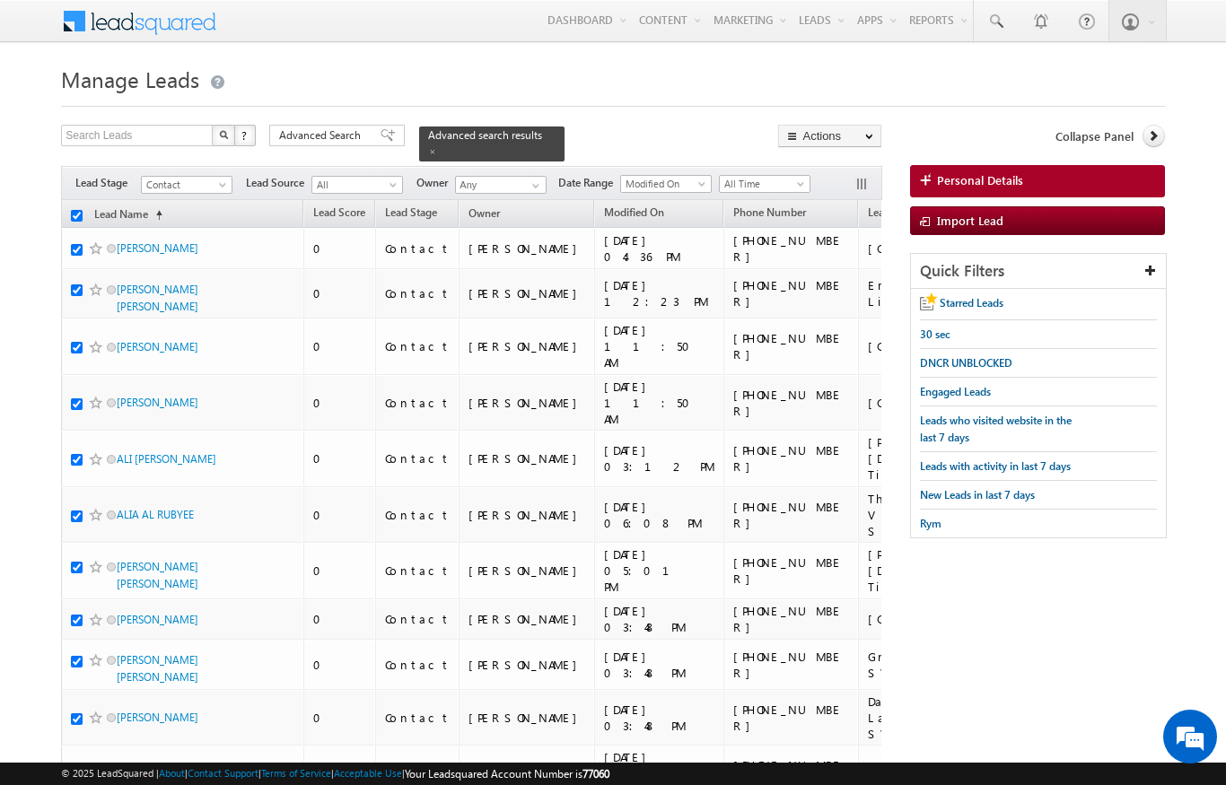
checkbox input "true"
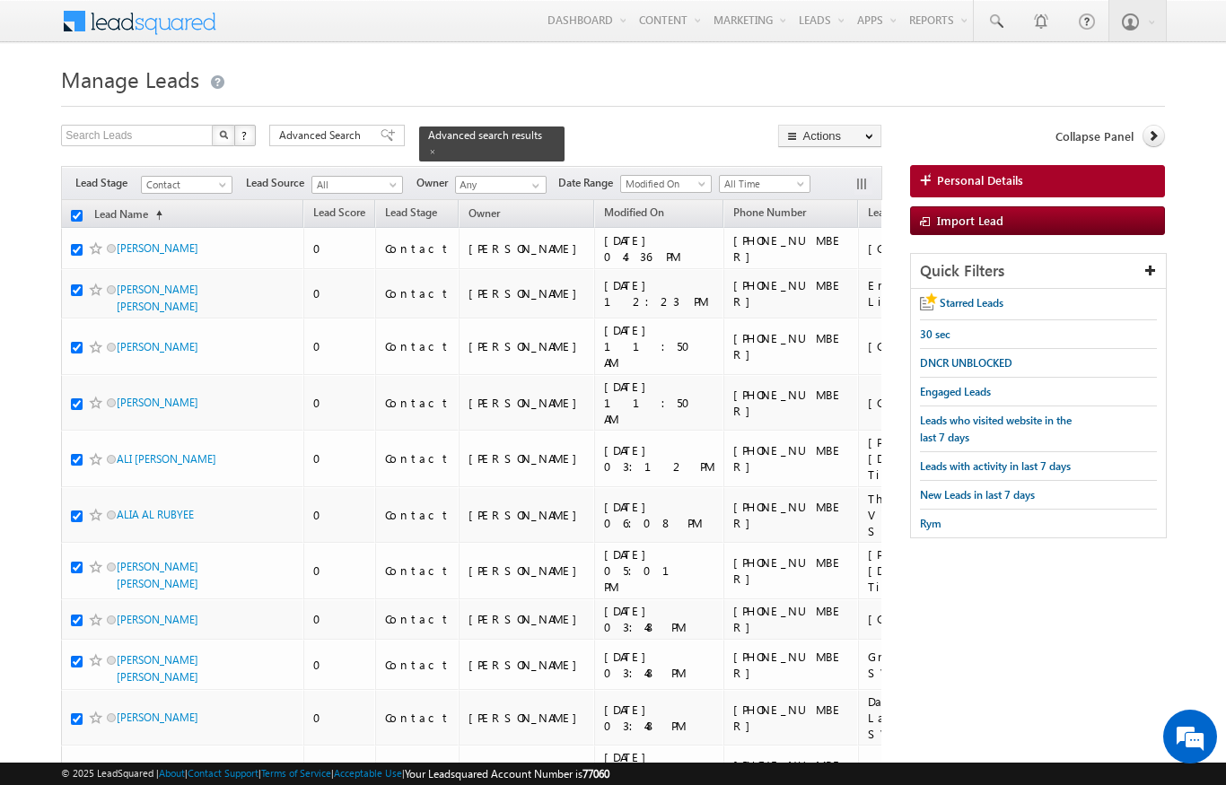
checkbox input "true"
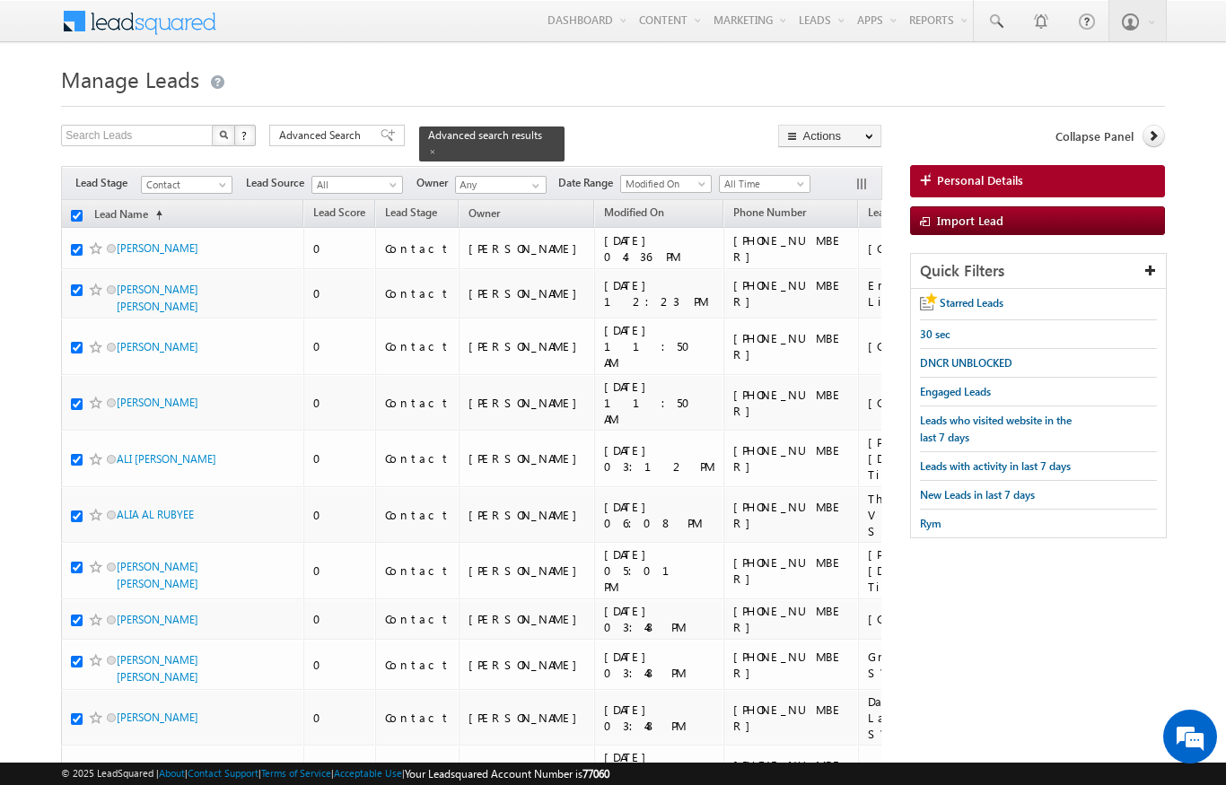
checkbox input "true"
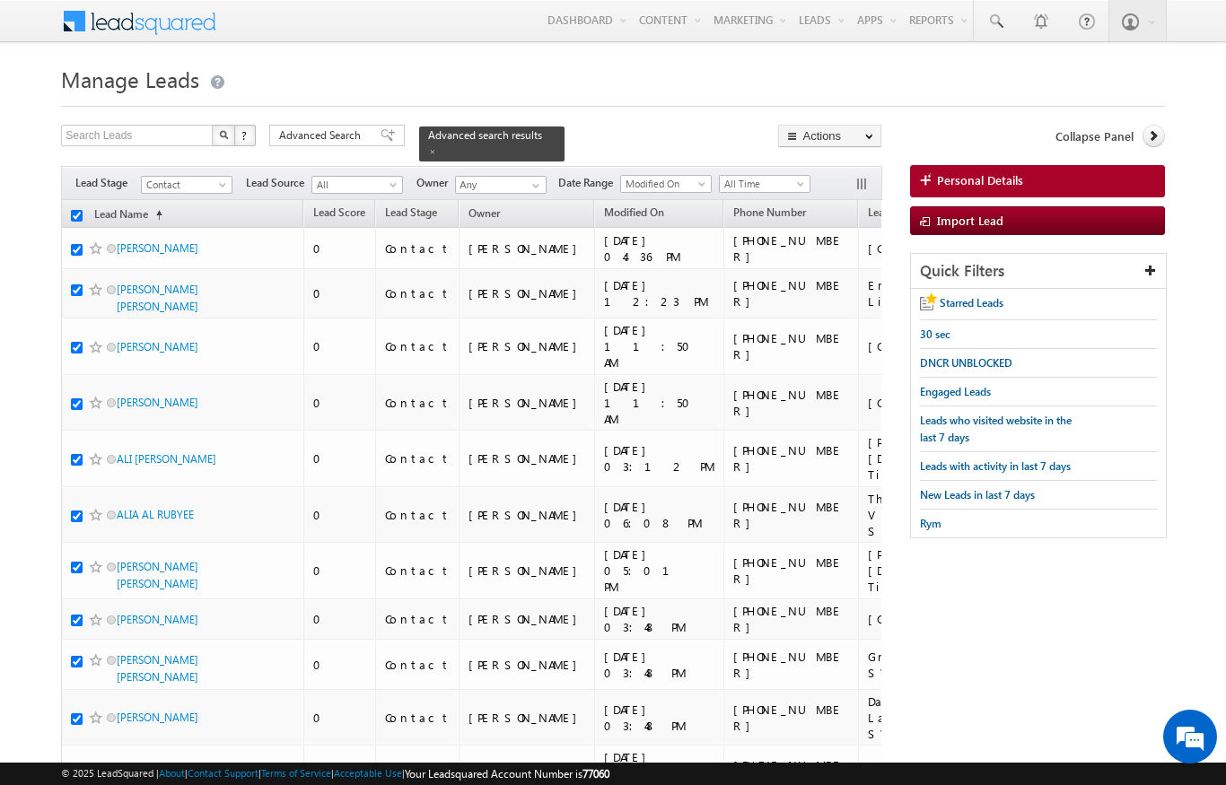
checkbox input "true"
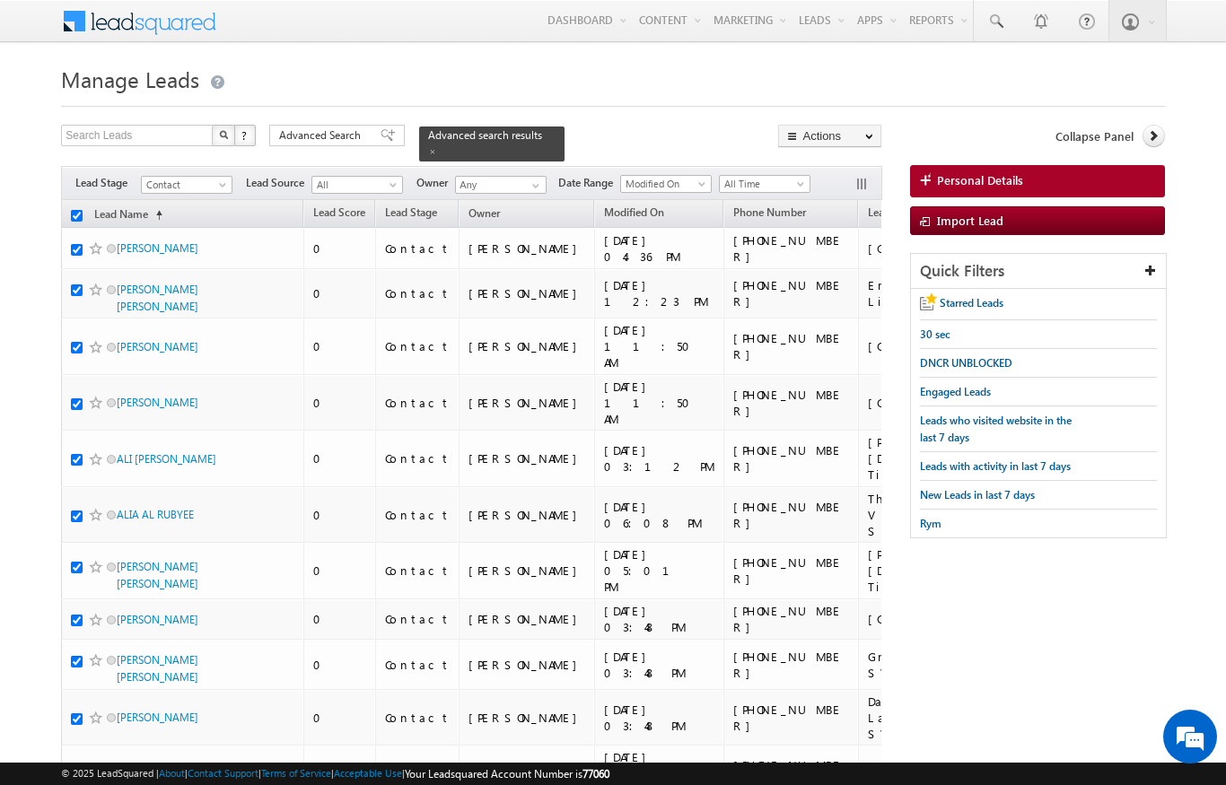
checkbox input "true"
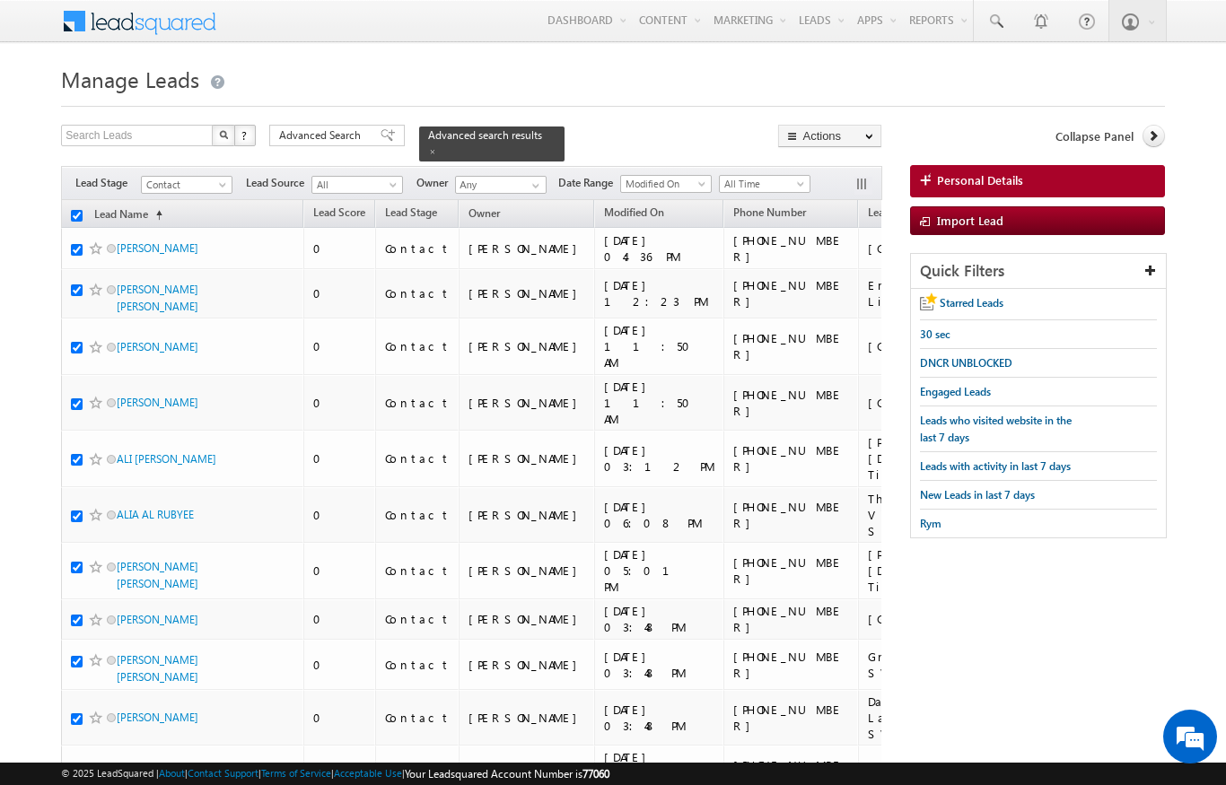
checkbox input "true"
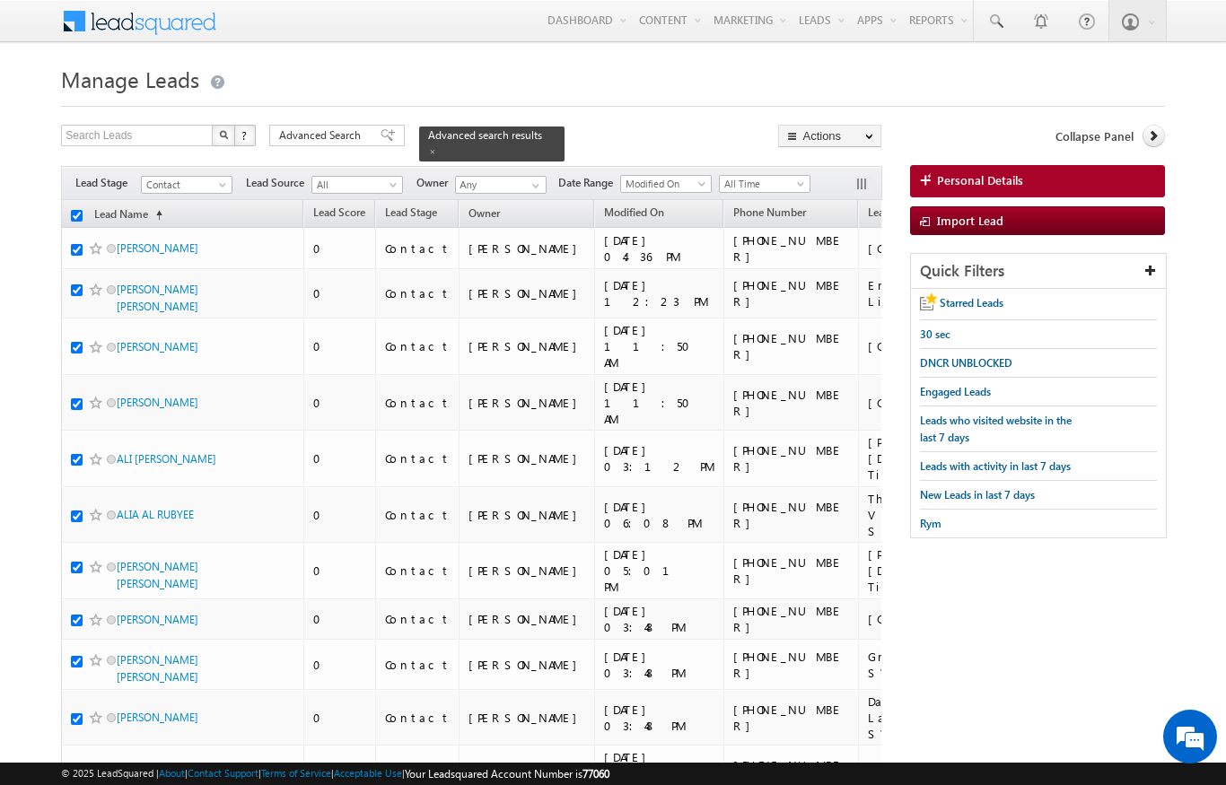
checkbox input "true"
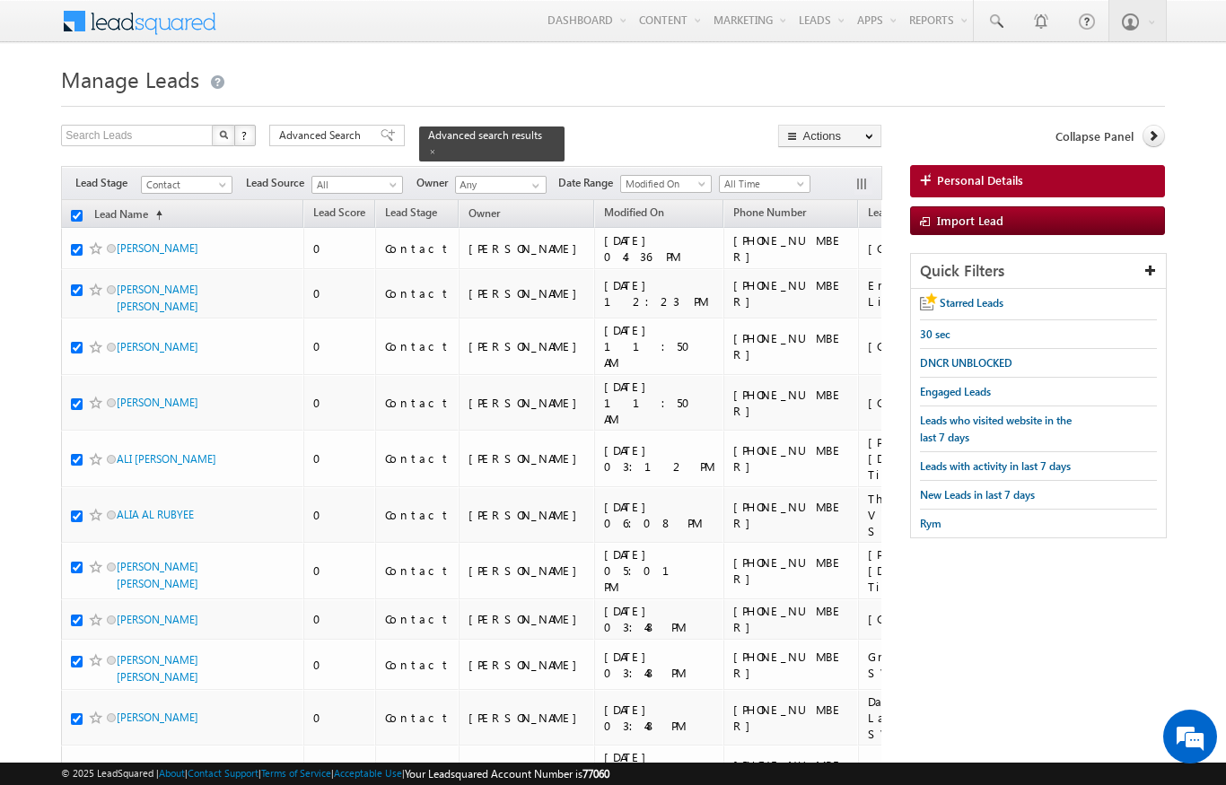
checkbox input "true"
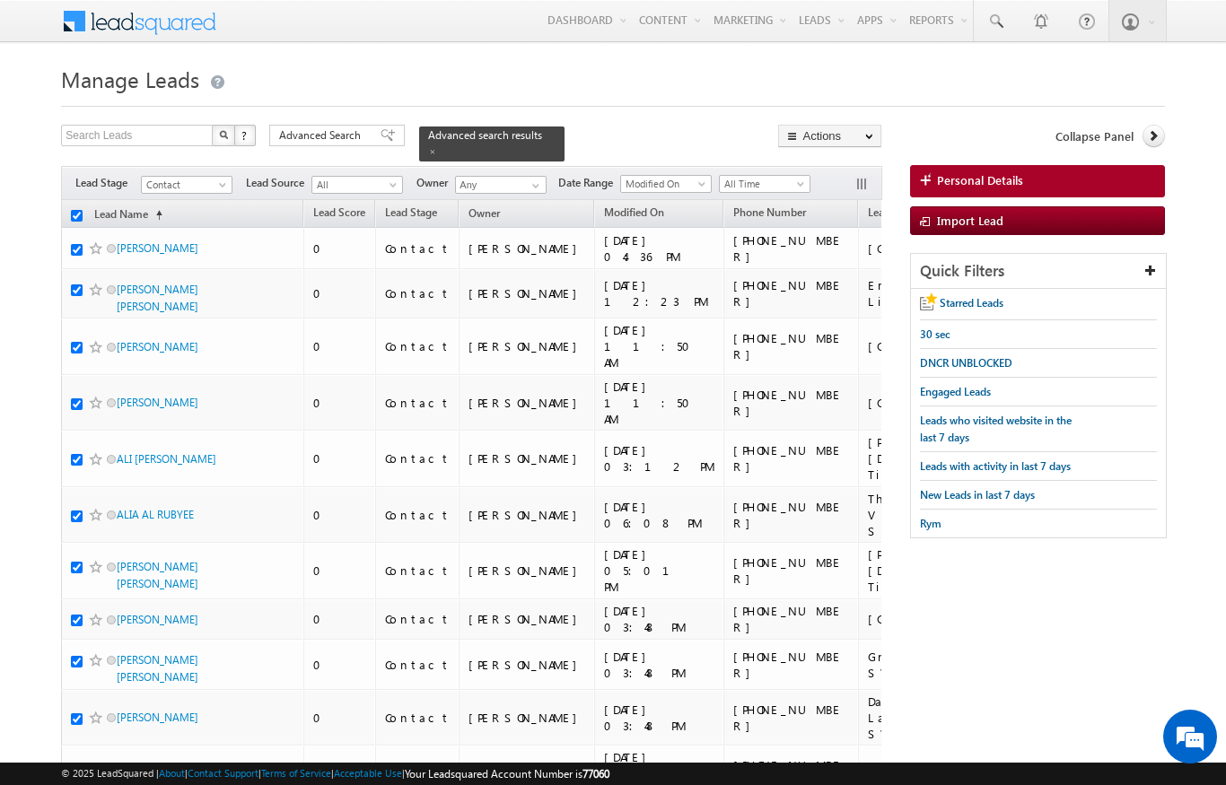
checkbox input "true"
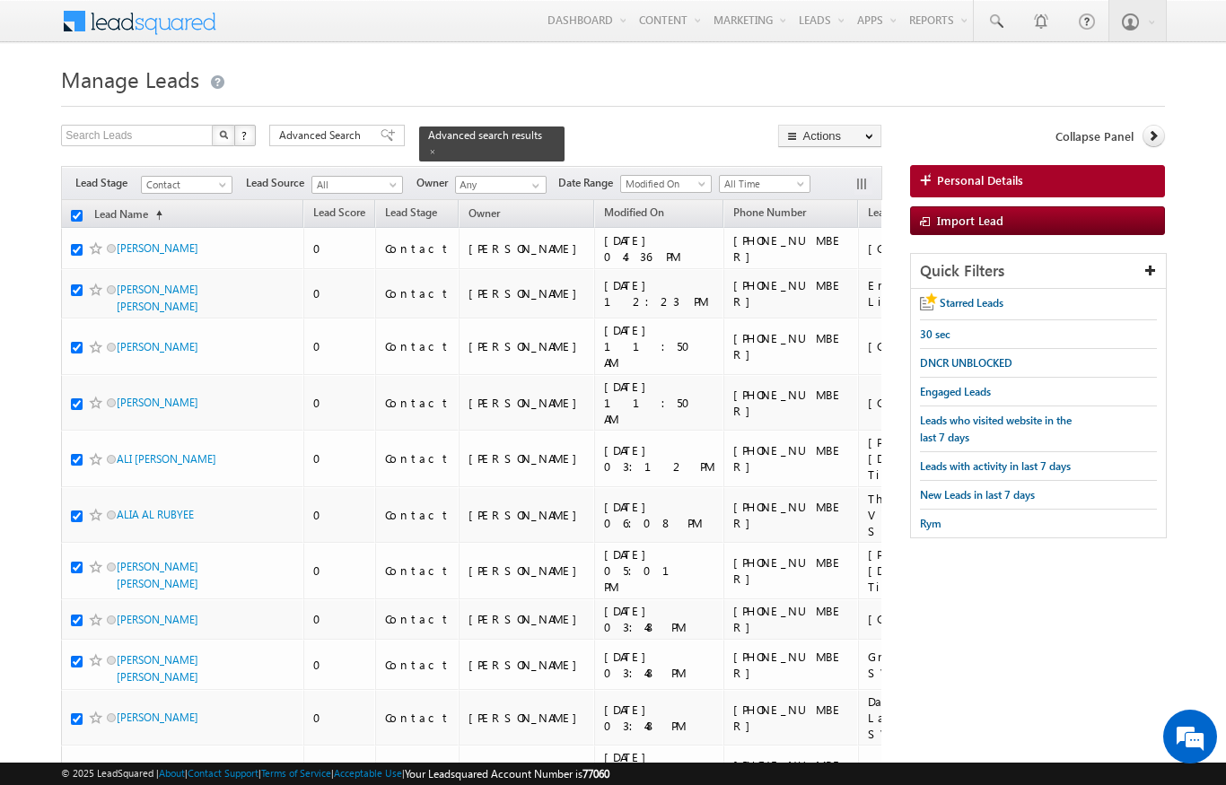
checkbox input "true"
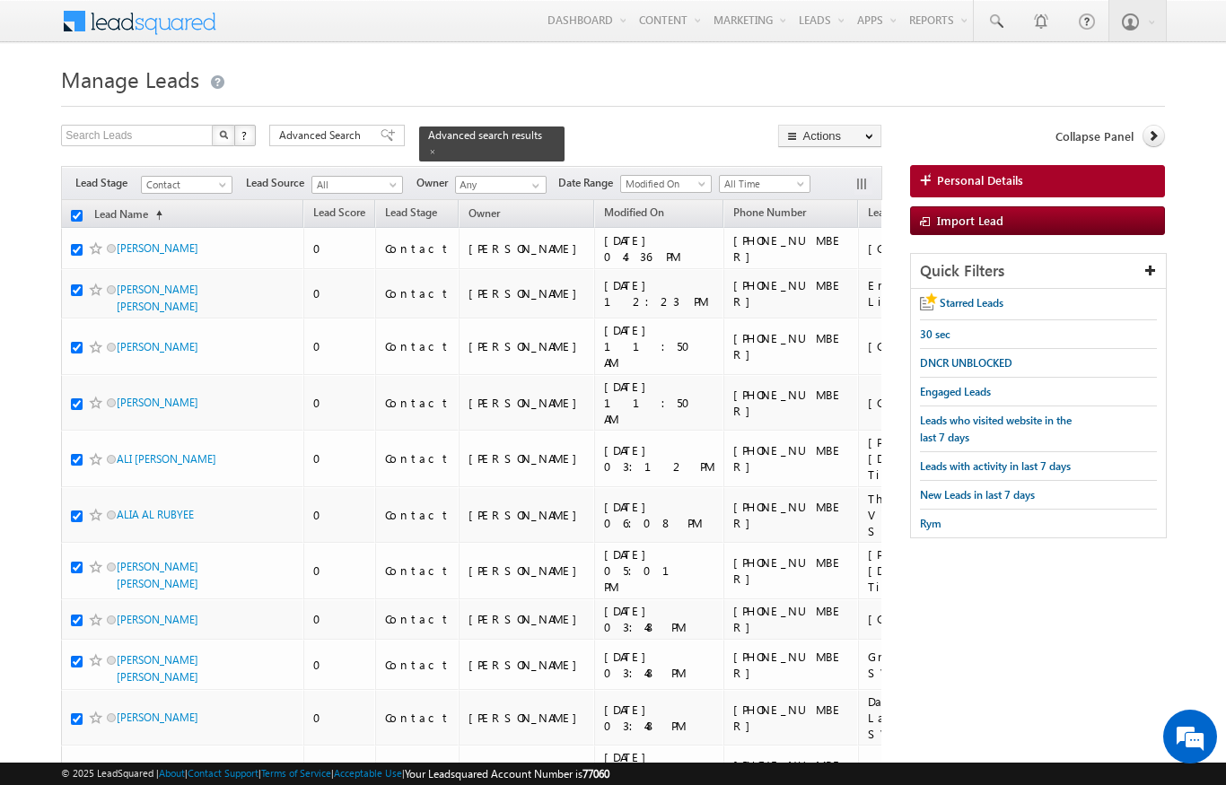
checkbox input "true"
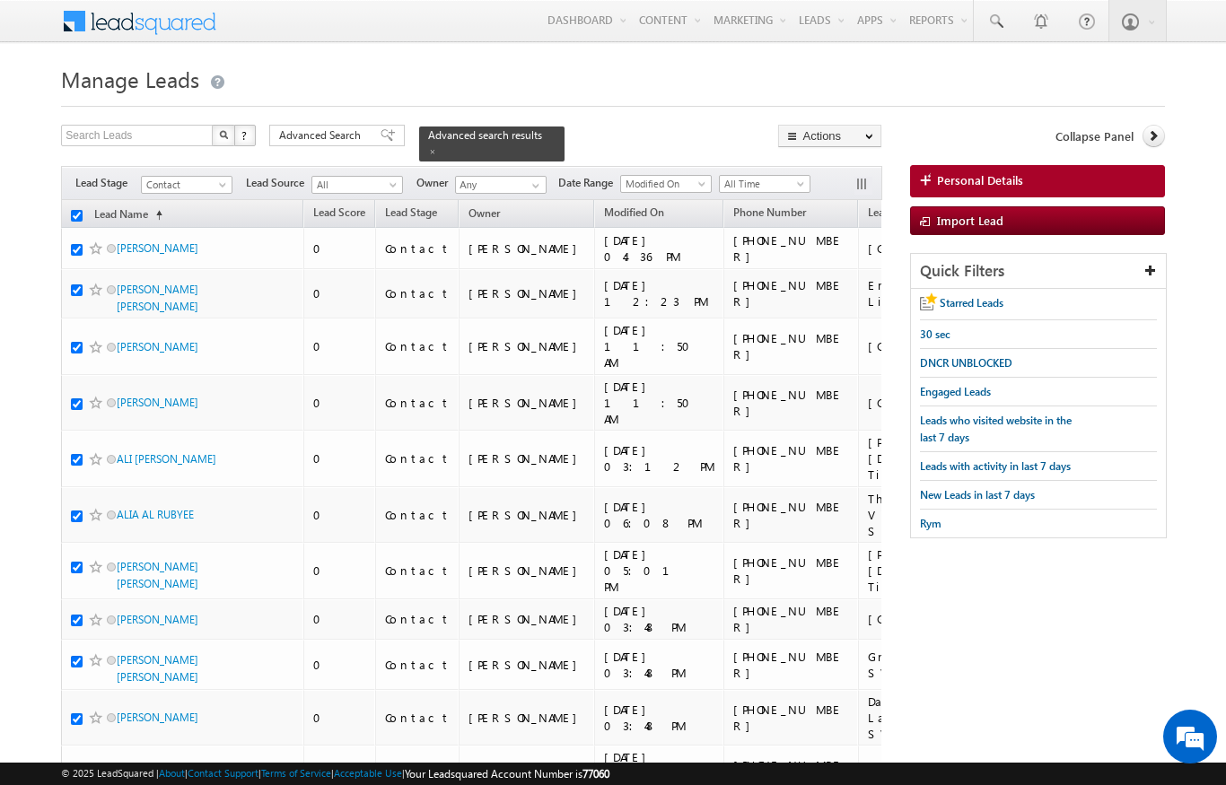
checkbox input "true"
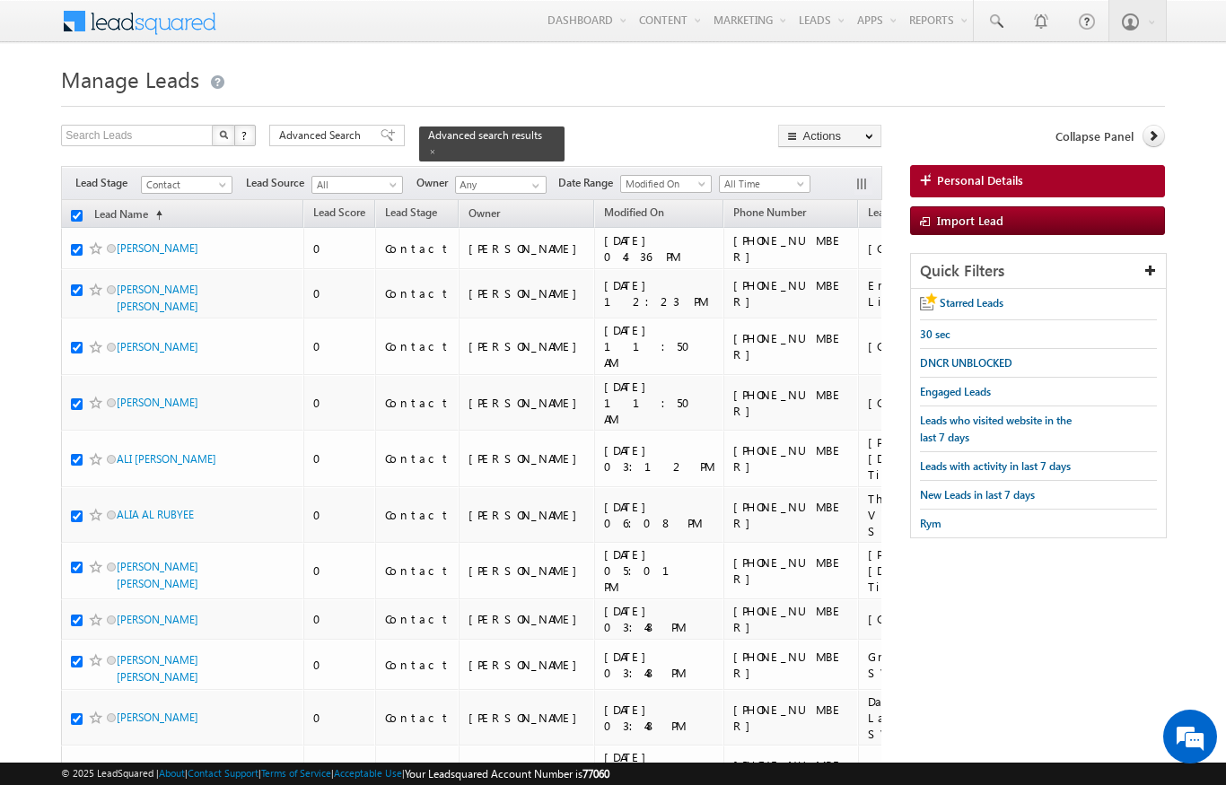
checkbox input "true"
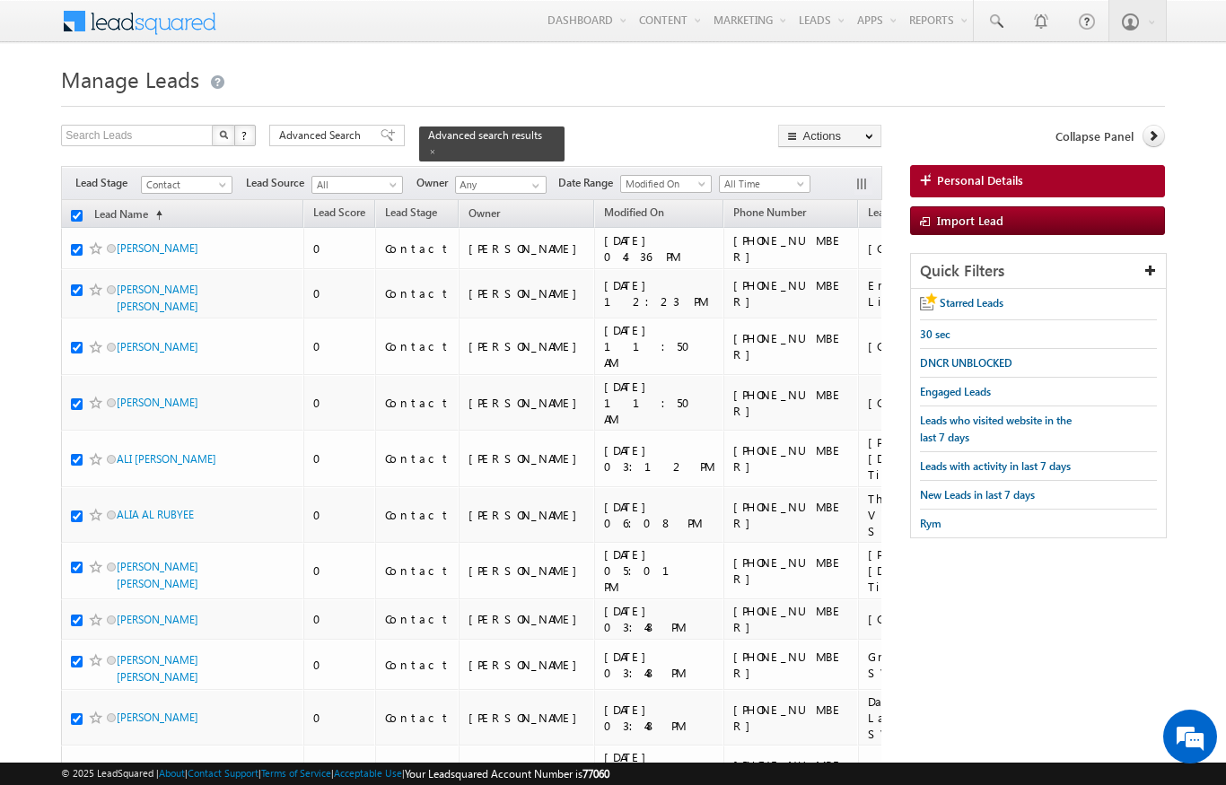
checkbox input "true"
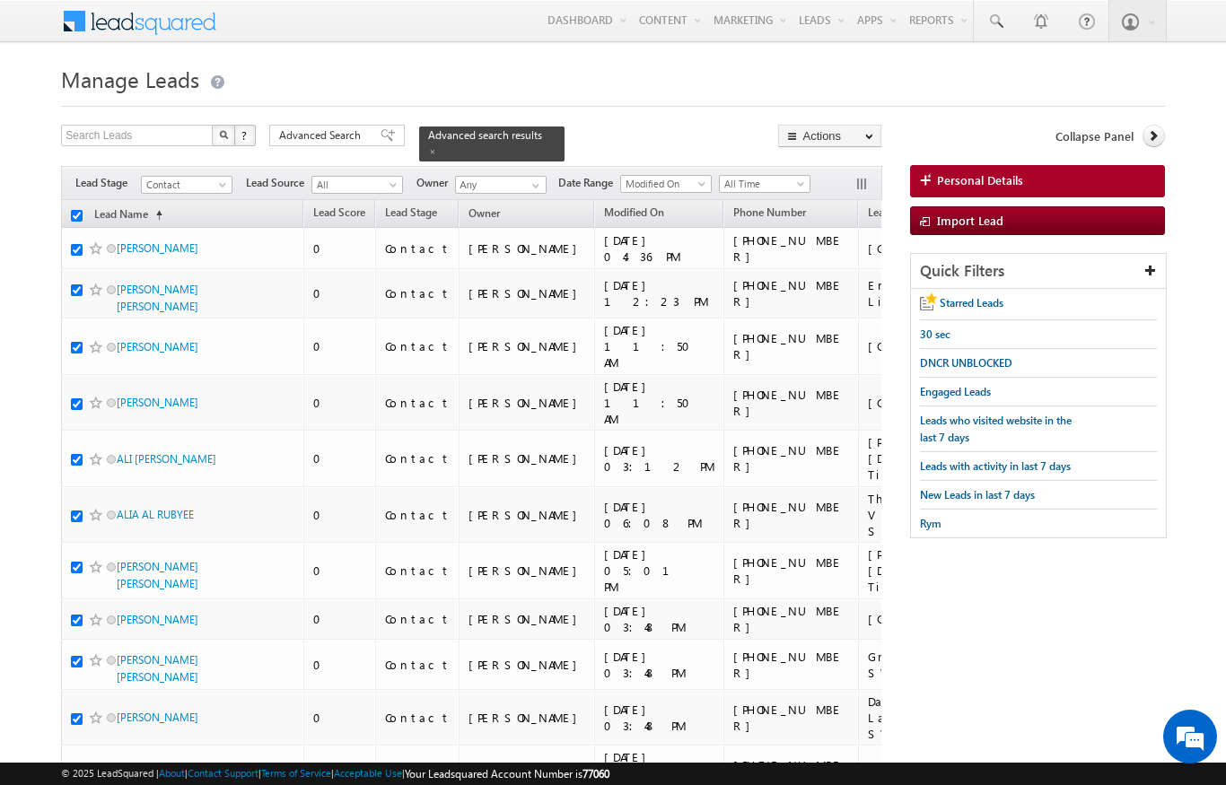
checkbox input "true"
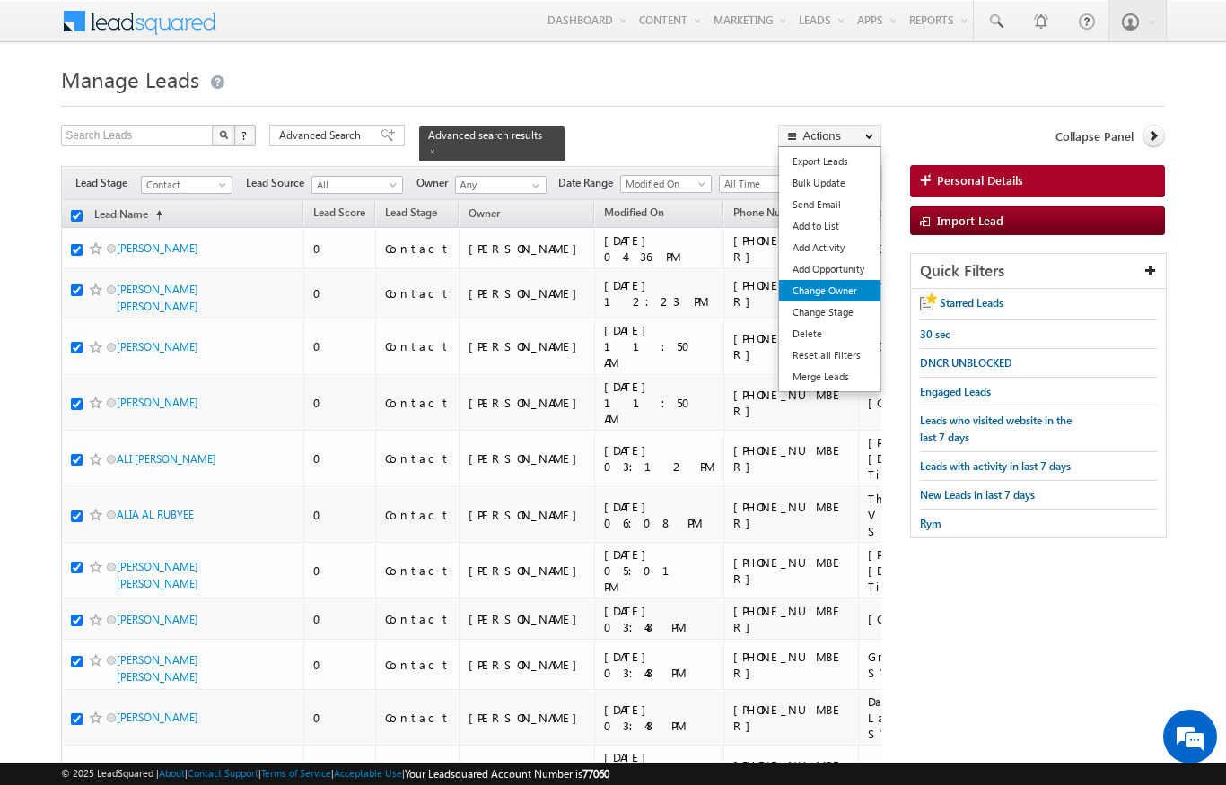
click at [851, 296] on link "Change Owner" at bounding box center [829, 291] width 101 height 22
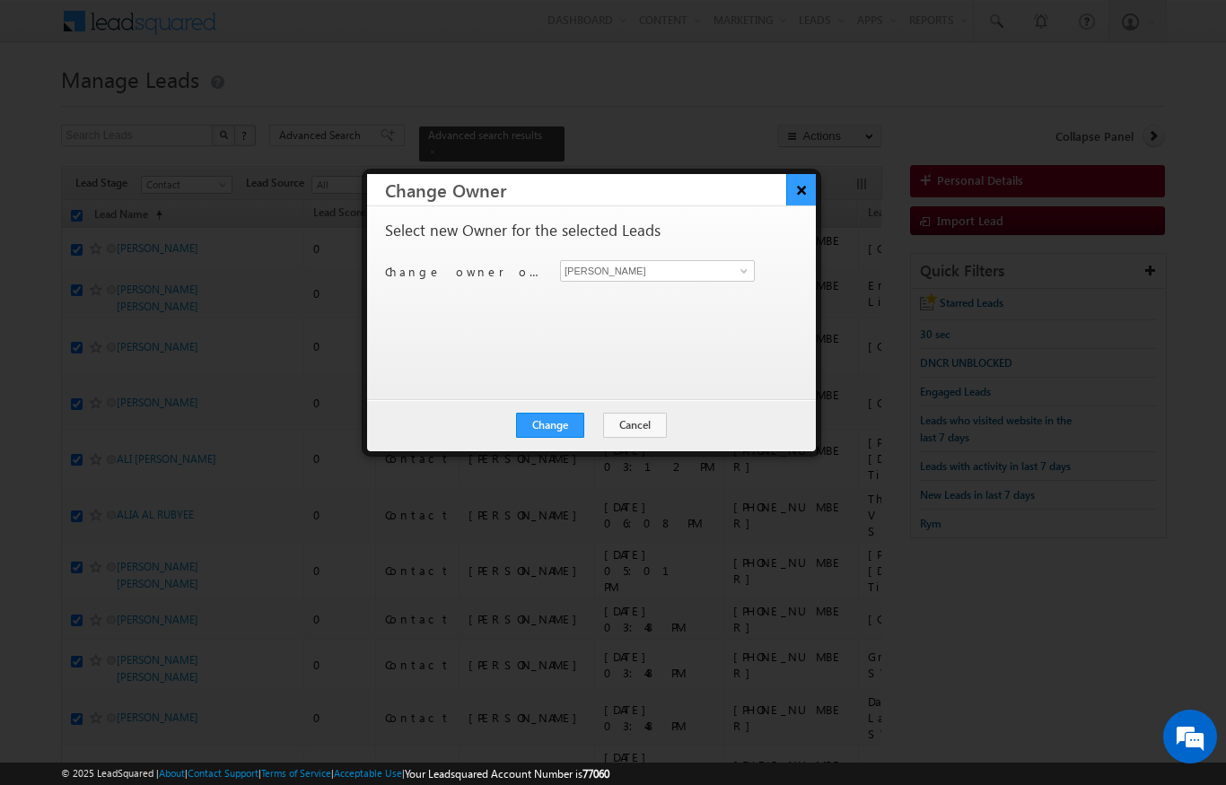
click at [807, 189] on button "×" at bounding box center [801, 189] width 30 height 31
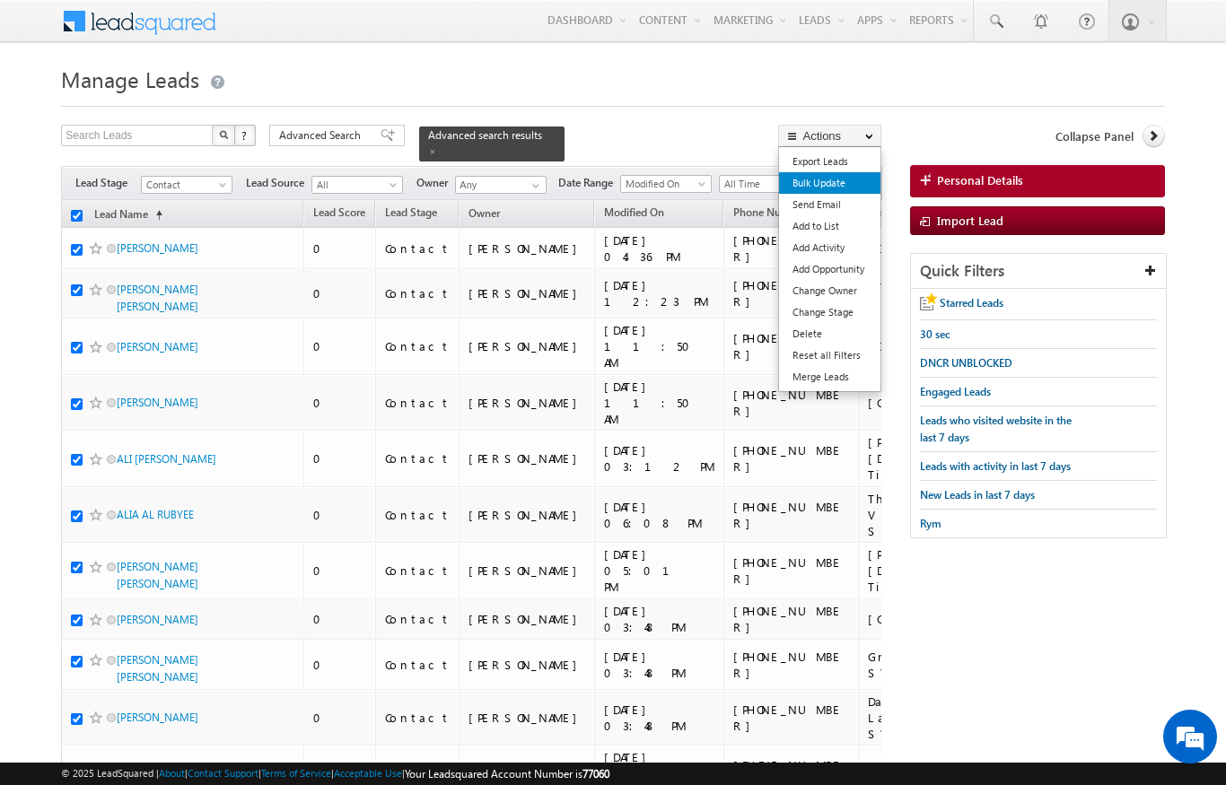
click at [843, 186] on link "Bulk Update" at bounding box center [829, 183] width 101 height 22
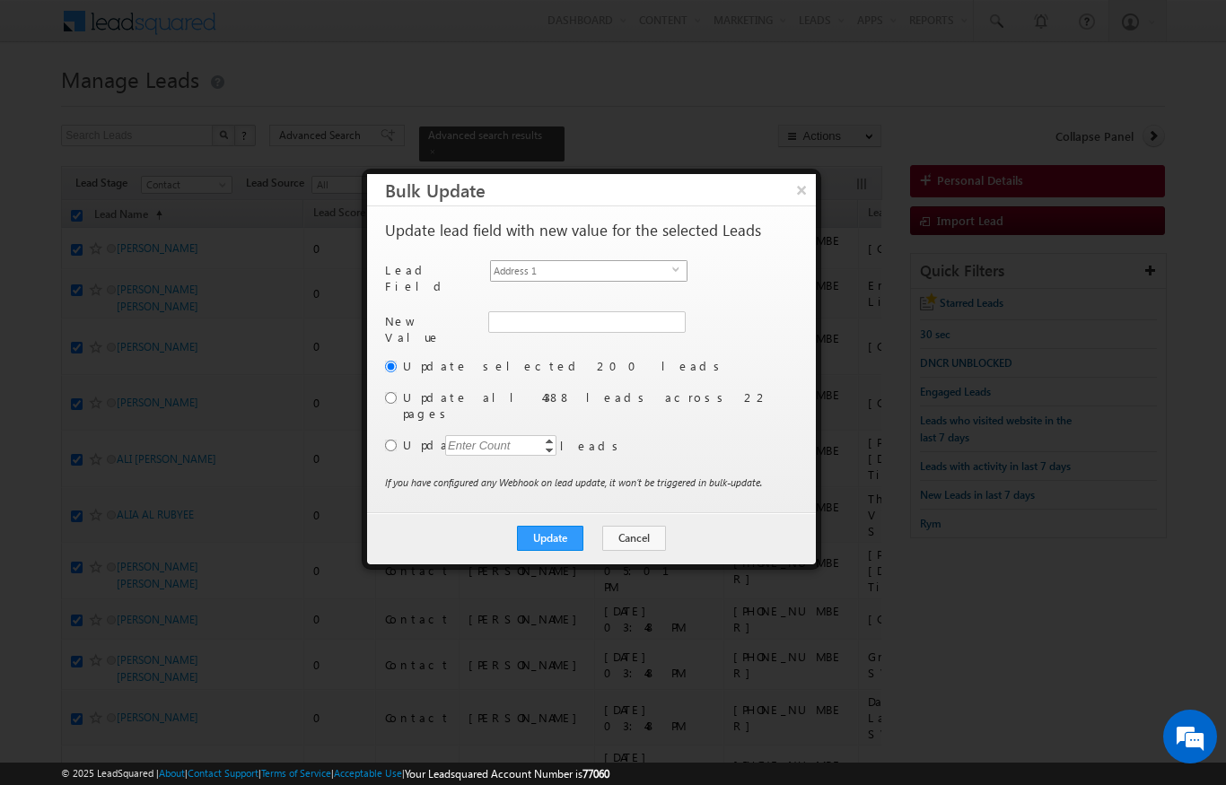
click at [668, 272] on span "Address 1" at bounding box center [581, 271] width 181 height 20
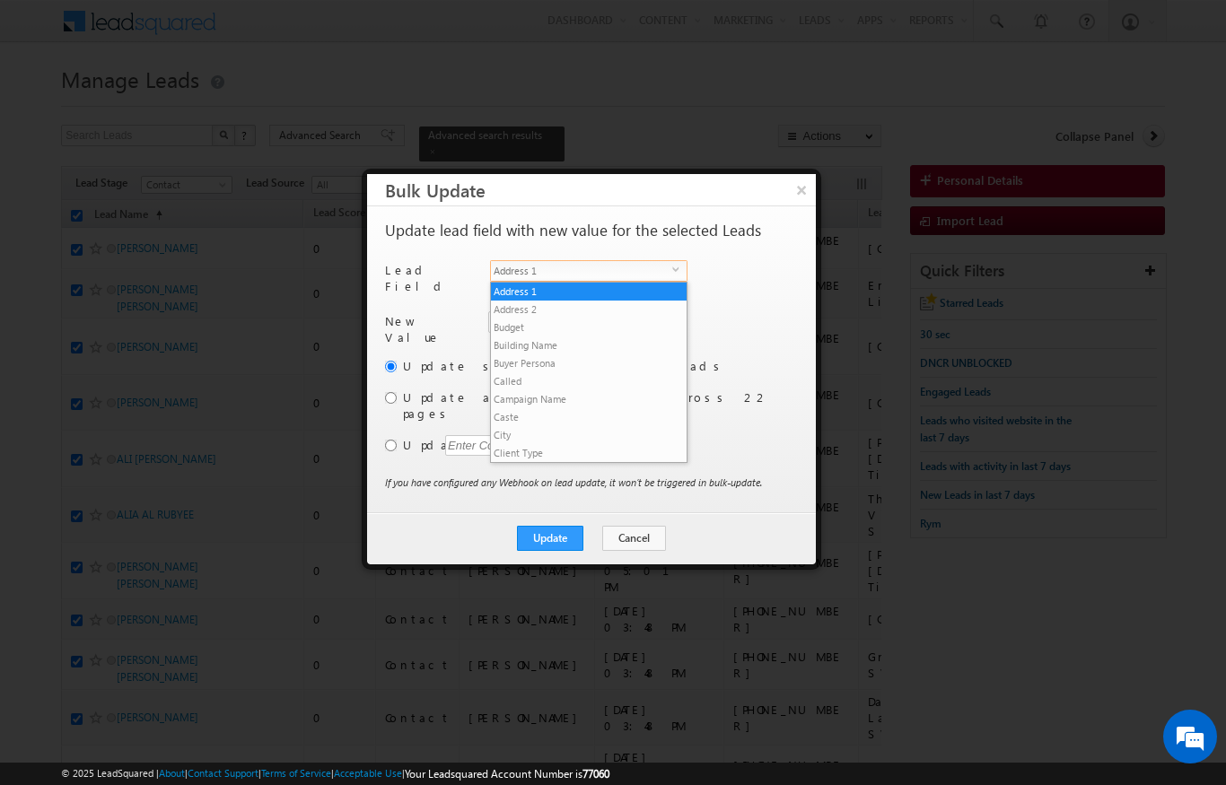
scroll to position [701, 0]
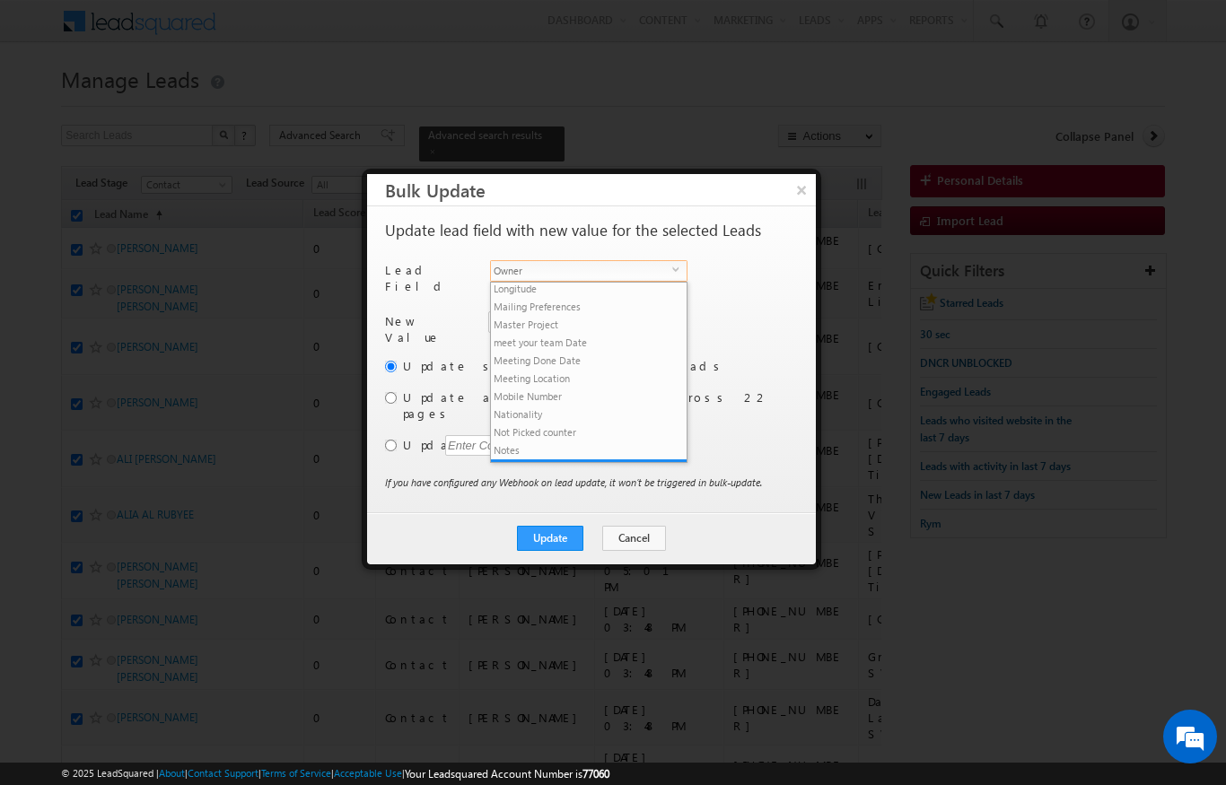
click at [596, 478] on li "Photo Url" at bounding box center [589, 487] width 196 height 18
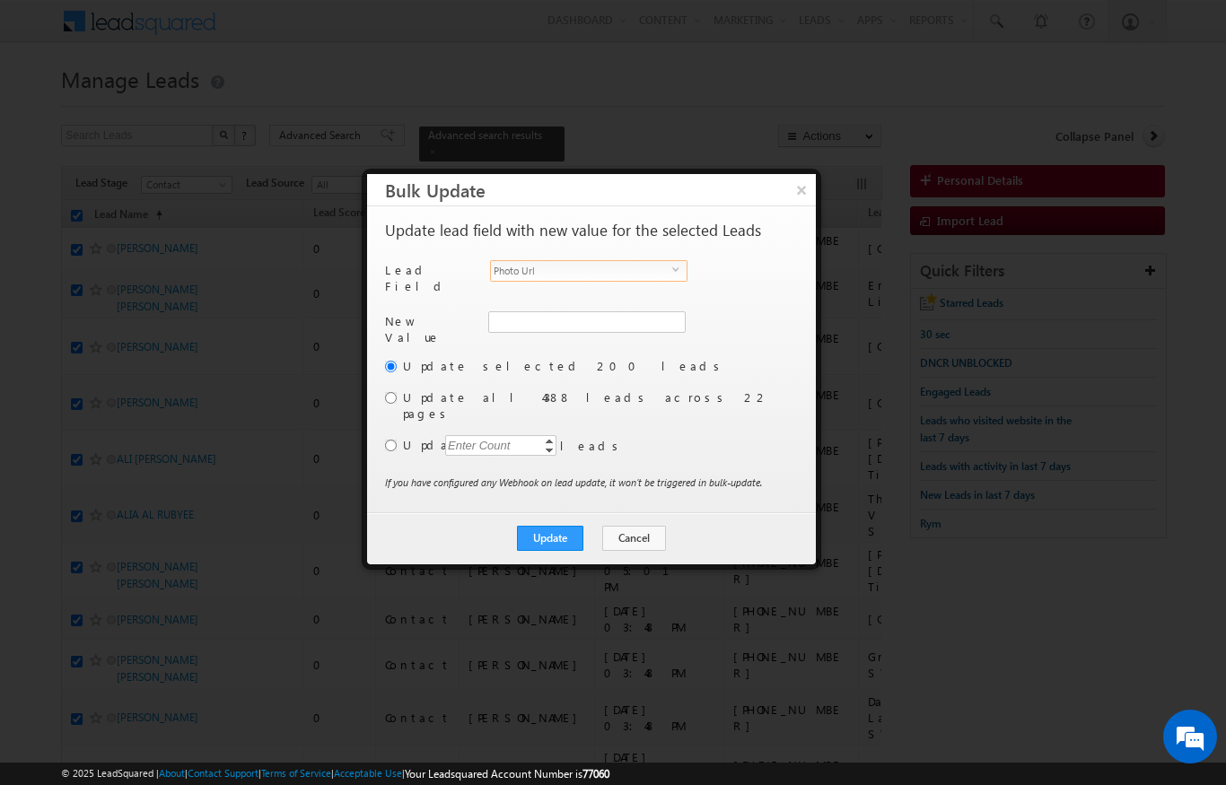
click at [676, 261] on span "select" at bounding box center [679, 276] width 14 height 31
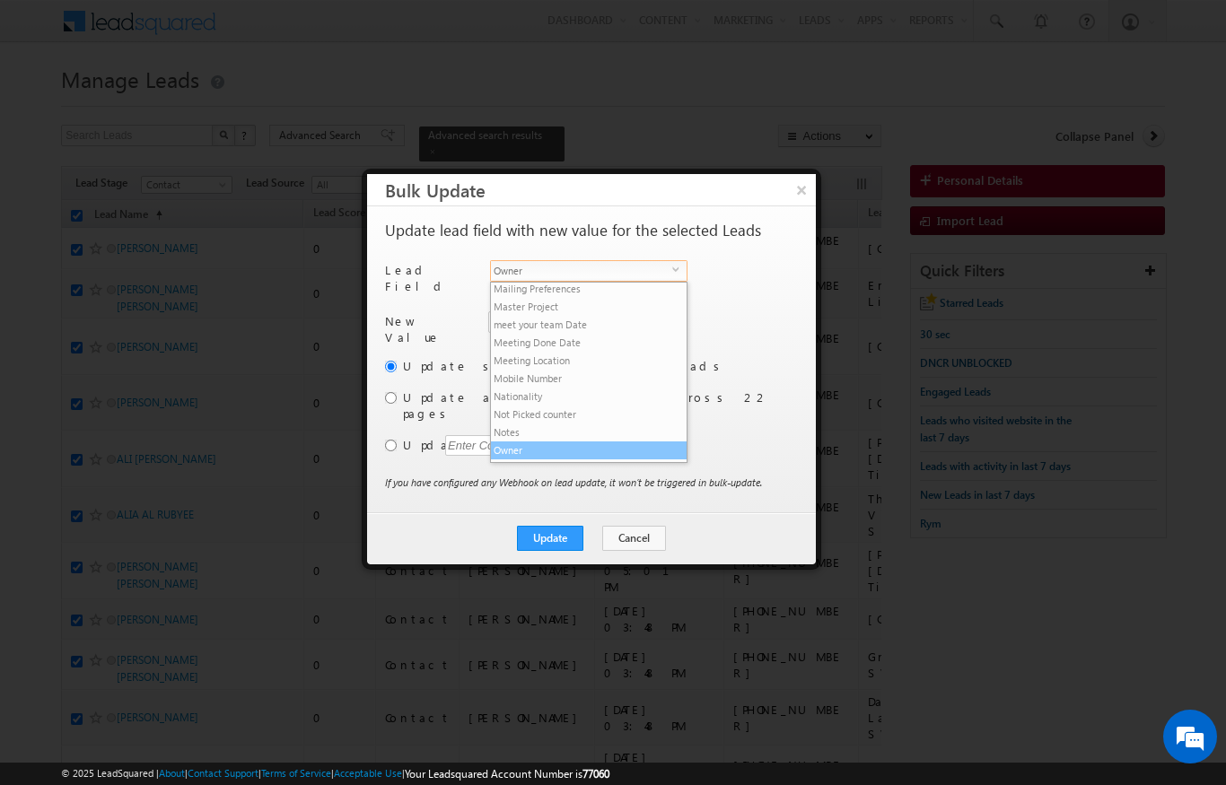
click at [577, 442] on li "Owner" at bounding box center [589, 451] width 196 height 18
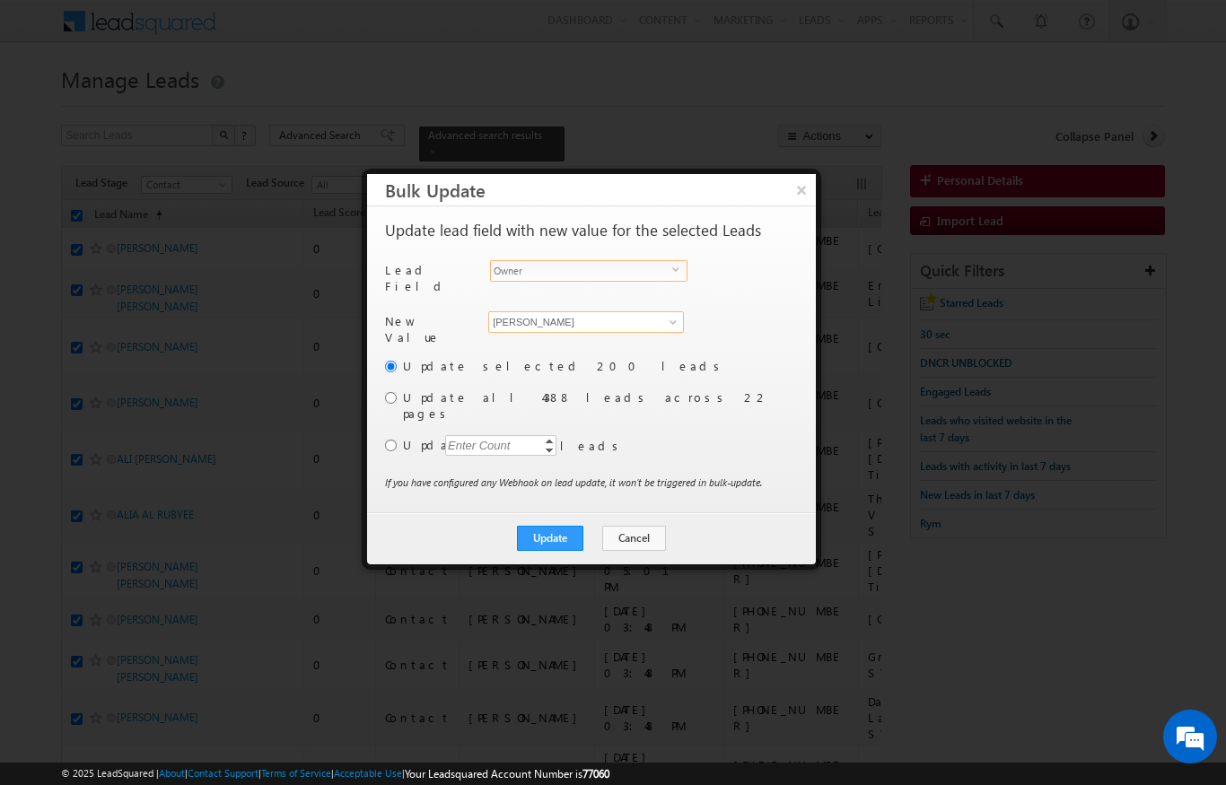
click at [653, 322] on input "[PERSON_NAME]" at bounding box center [586, 322] width 196 height 22
click at [709, 358] on label "Update selected 200 leads" at bounding box center [598, 366] width 391 height 16
click at [492, 393] on label "Update all 4388 leads across 22 pages" at bounding box center [598, 406] width 391 height 32
click at [404, 391] on label "Update all 4388 leads across 22 pages" at bounding box center [598, 406] width 391 height 32
click at [422, 391] on label "Update all 4388 leads across 22 pages" at bounding box center [598, 406] width 391 height 32
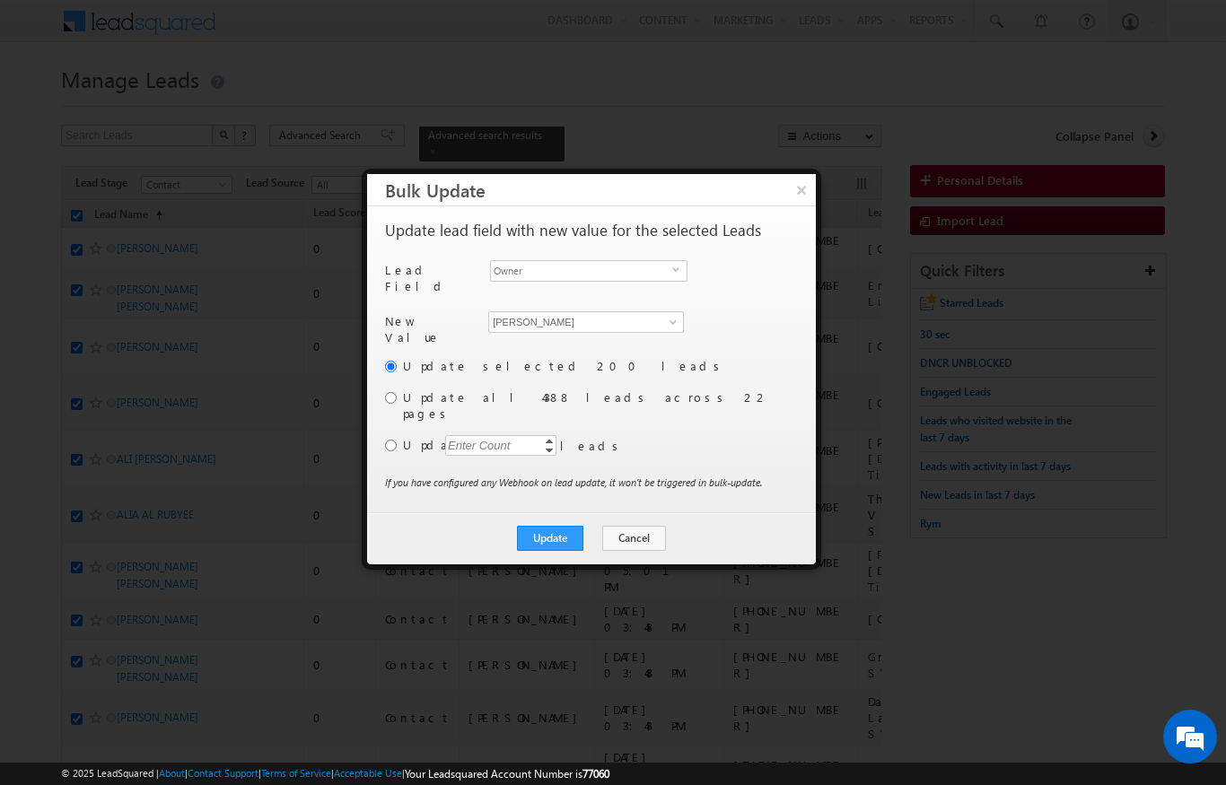
click at [422, 394] on label "Update all 4388 leads across 22 pages" at bounding box center [598, 406] width 391 height 32
click at [395, 392] on input "radio" at bounding box center [391, 398] width 12 height 12
click at [404, 399] on div "Update selected 200 leads Update all 4388 leads across 22 pages Update Enter Co…" at bounding box center [589, 415] width 409 height 117
click at [558, 526] on button "Update" at bounding box center [550, 538] width 66 height 25
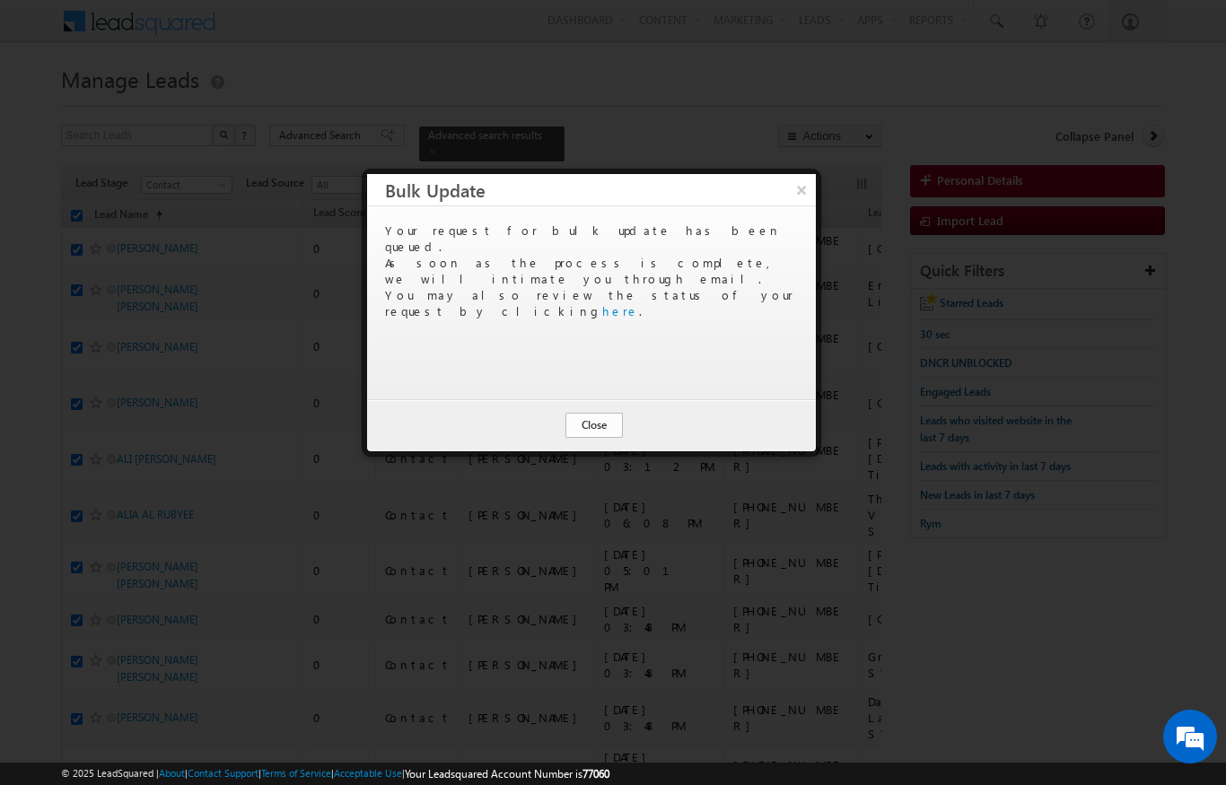
click at [592, 417] on button "Close" at bounding box center [594, 425] width 57 height 25
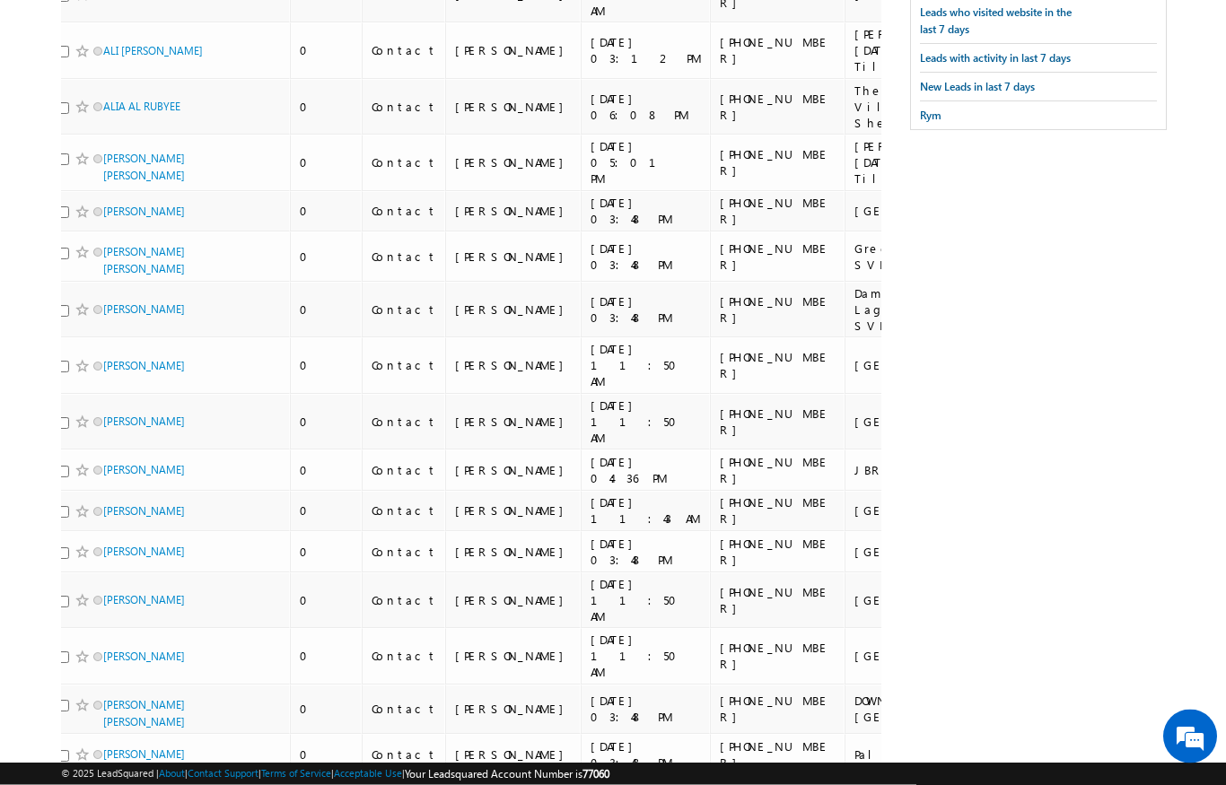
scroll to position [0, 0]
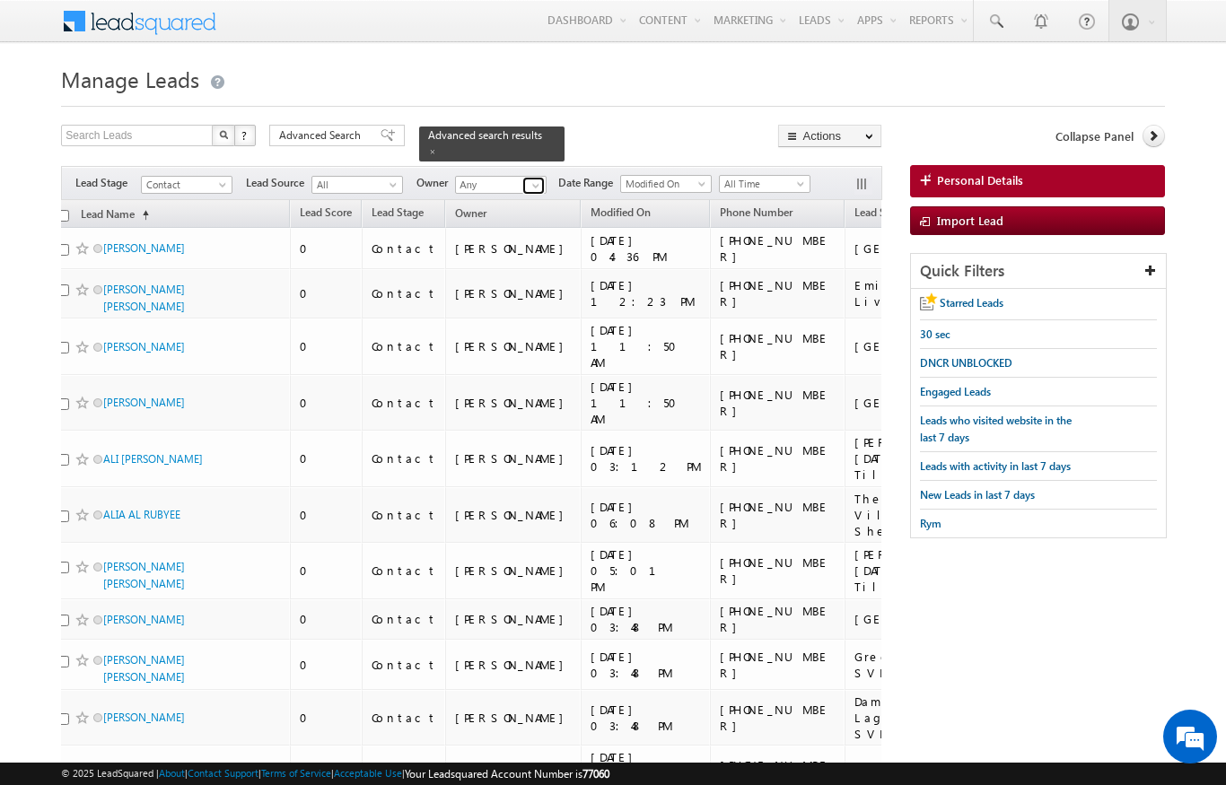
click at [537, 179] on span at bounding box center [536, 186] width 14 height 14
click at [585, 199] on link "Rahul Rajpurohit rahul.rajpurohit@indglobal.ae" at bounding box center [545, 211] width 180 height 34
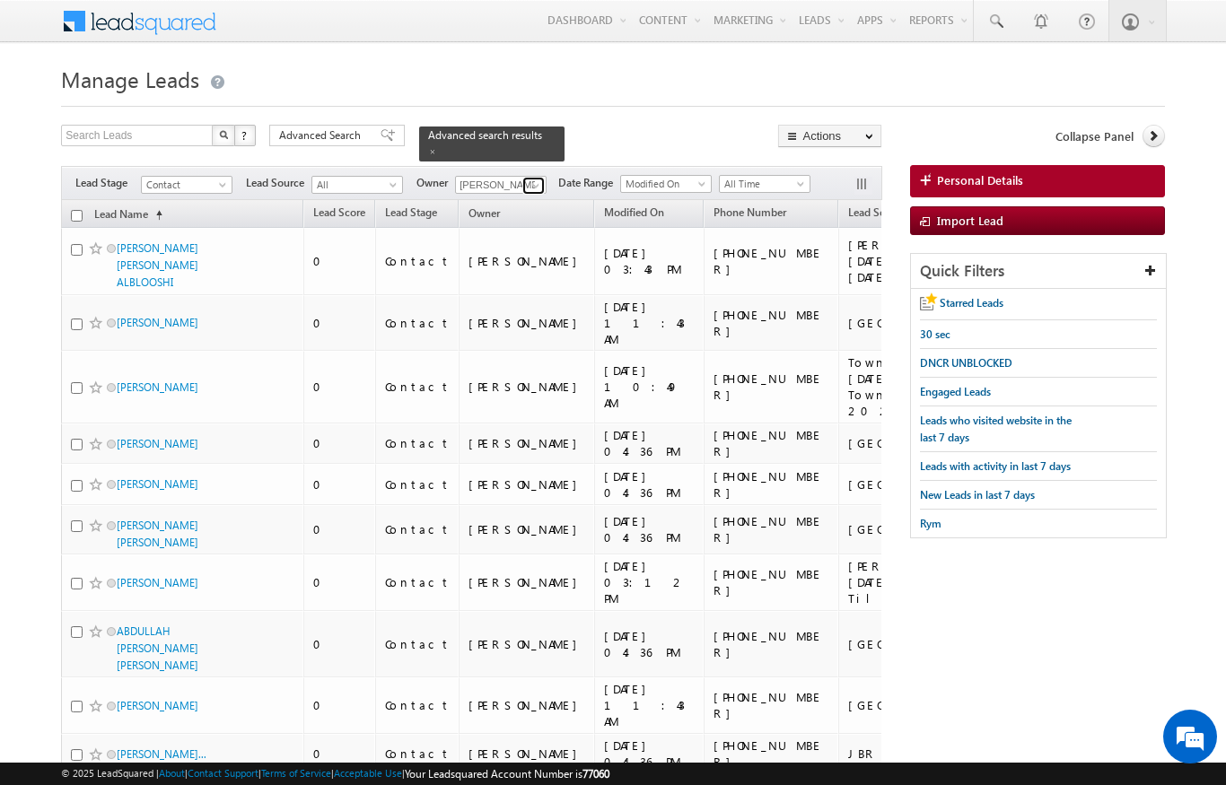
click at [534, 179] on span at bounding box center [536, 186] width 14 height 14
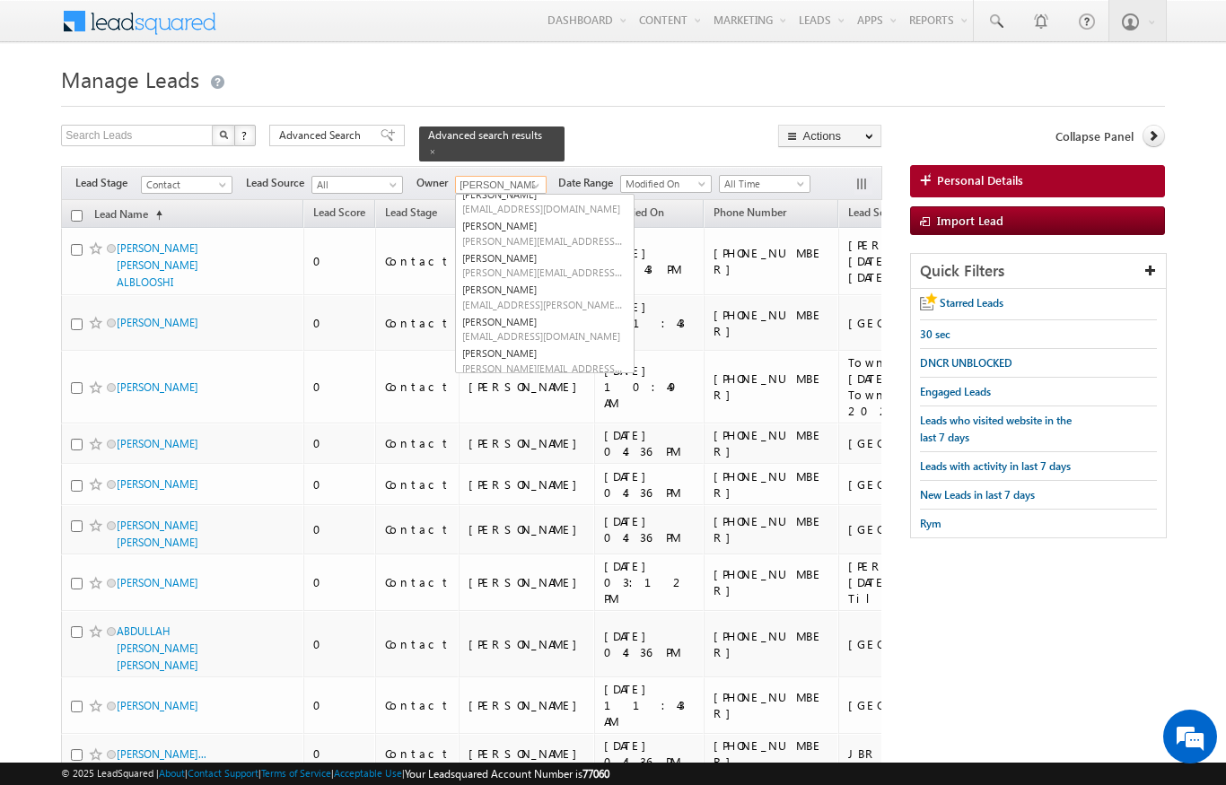
scroll to position [235, 0]
click at [488, 331] on span "sandeep.skumar@indglobal.ae" at bounding box center [543, 337] width 162 height 13
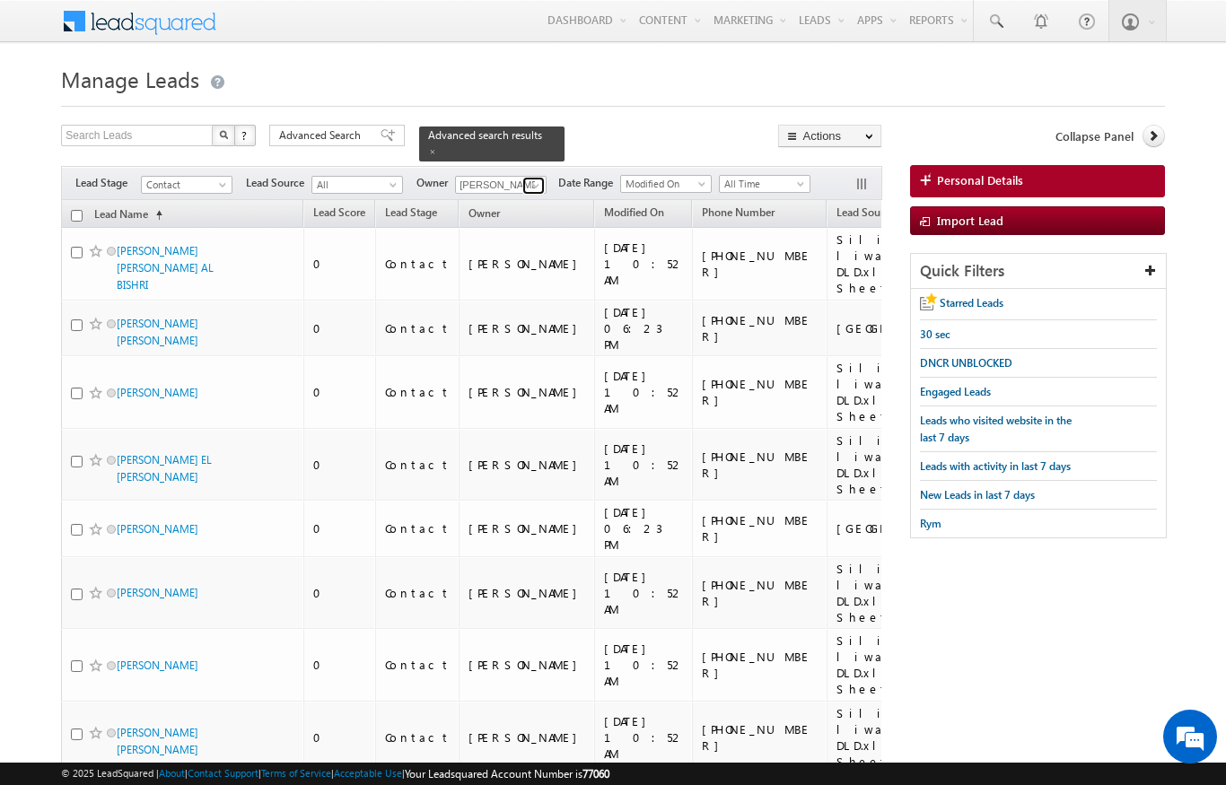
click at [531, 179] on span at bounding box center [536, 186] width 14 height 14
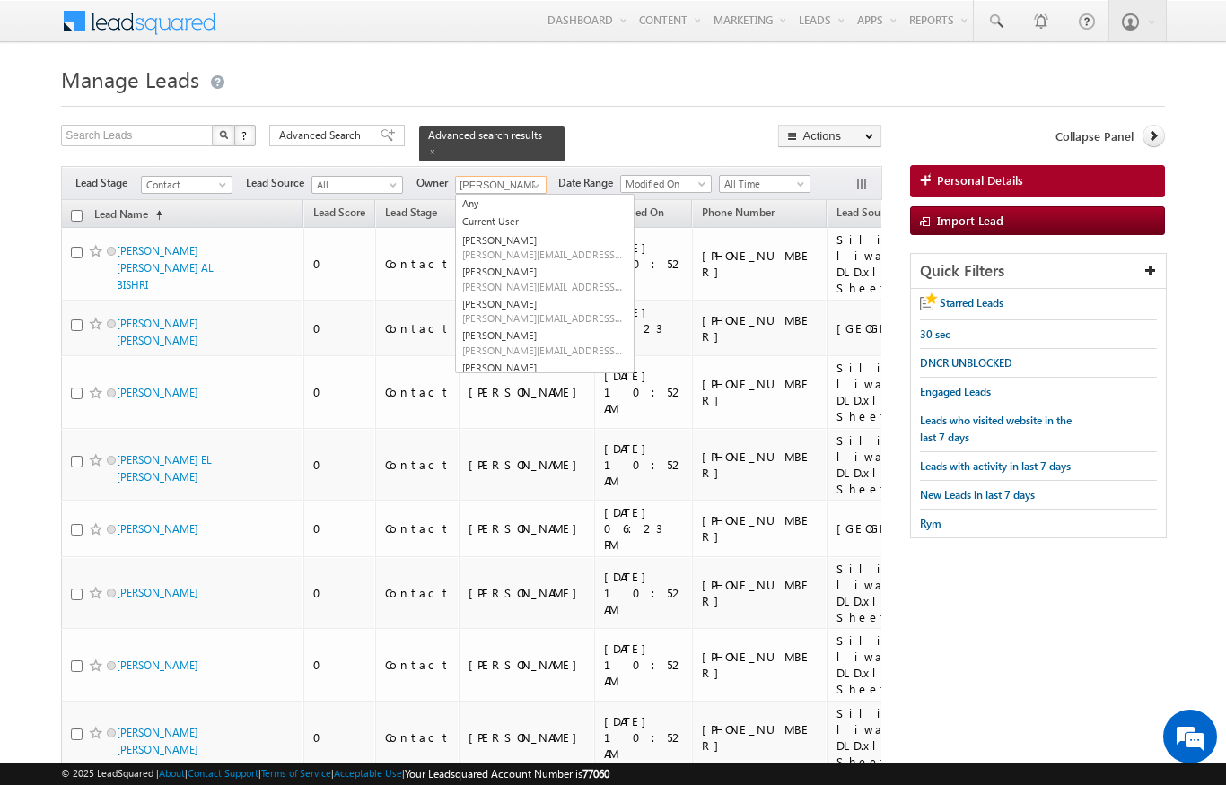
scroll to position [0, 0]
click at [467, 198] on link "Any" at bounding box center [545, 204] width 180 height 21
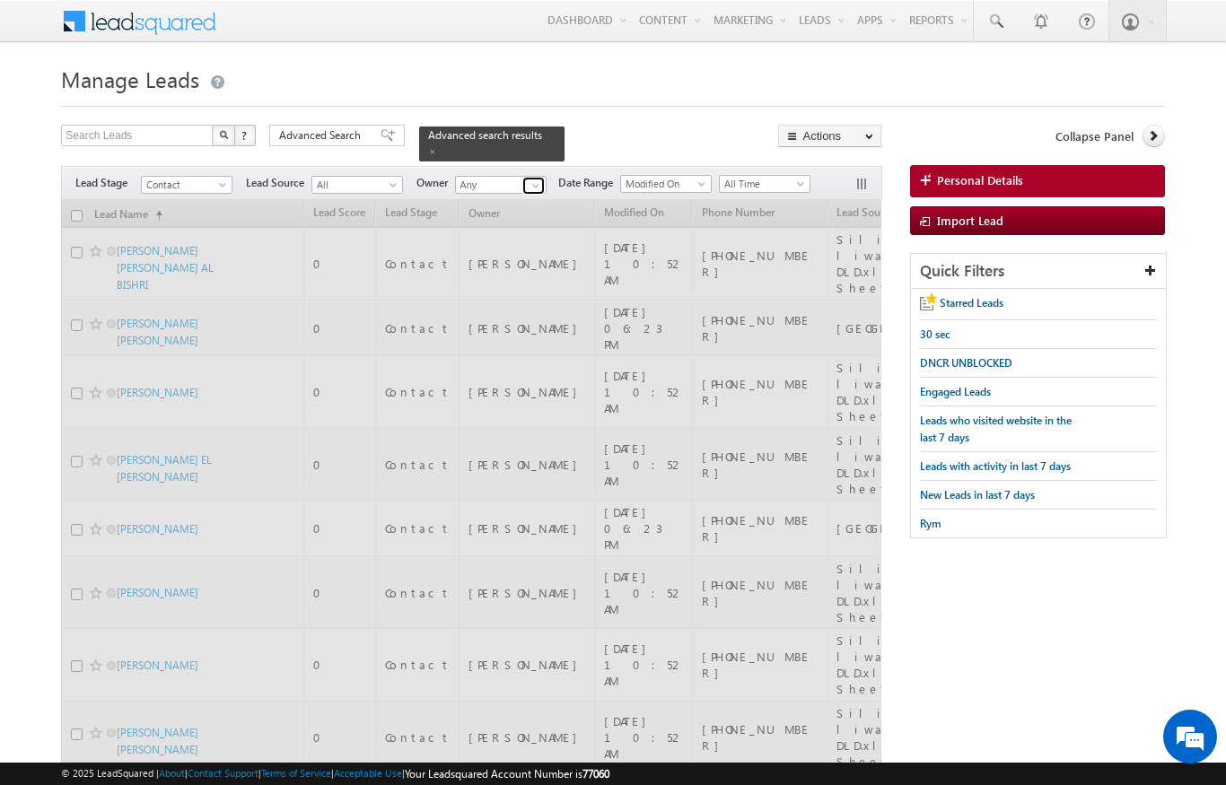
click at [534, 179] on span at bounding box center [536, 186] width 14 height 14
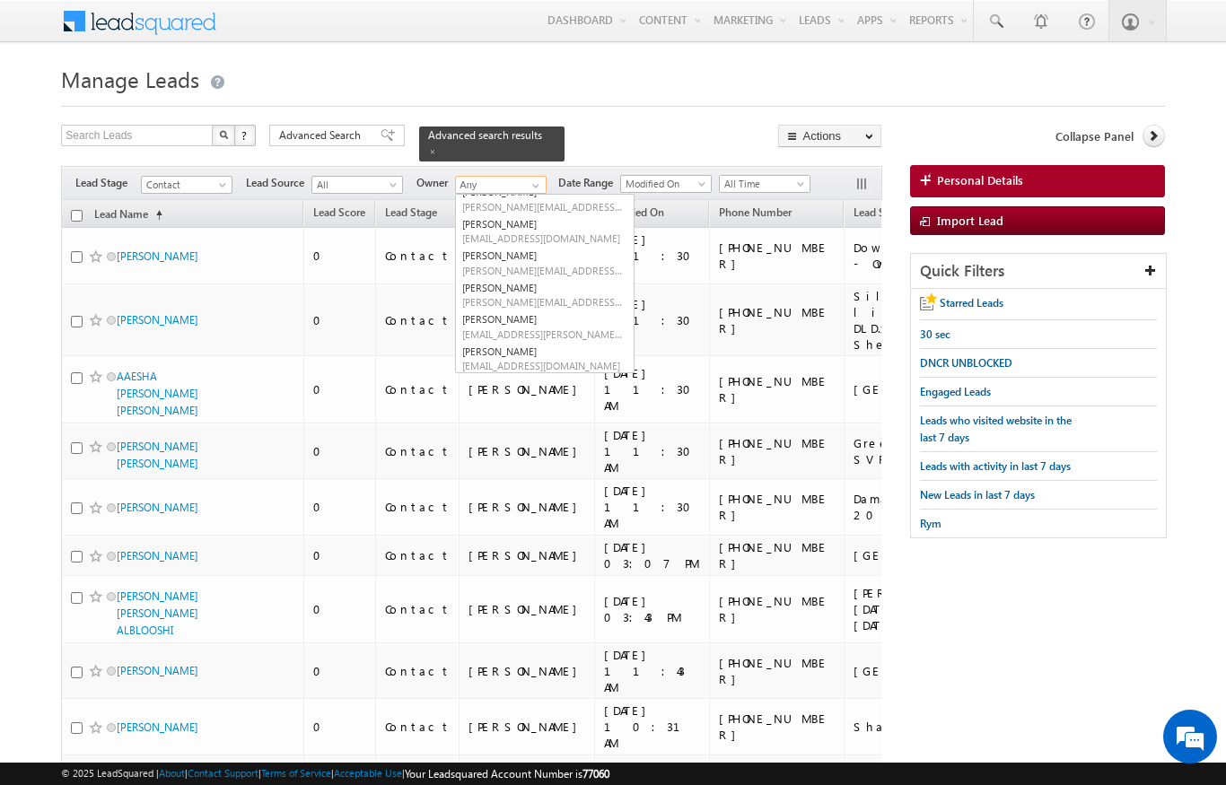
scroll to position [211, 0]
click at [496, 292] on span "niraj.upadhyay@indglobal.ae" at bounding box center [543, 298] width 162 height 13
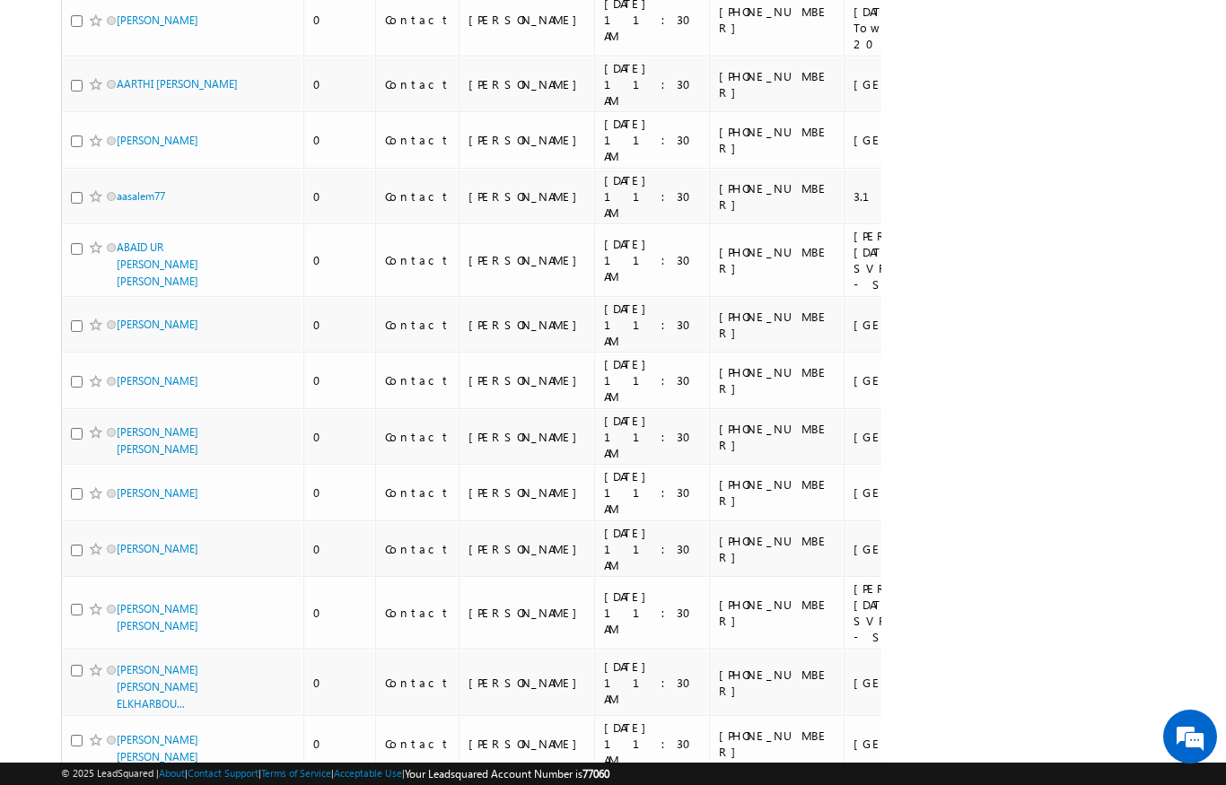
scroll to position [0, 0]
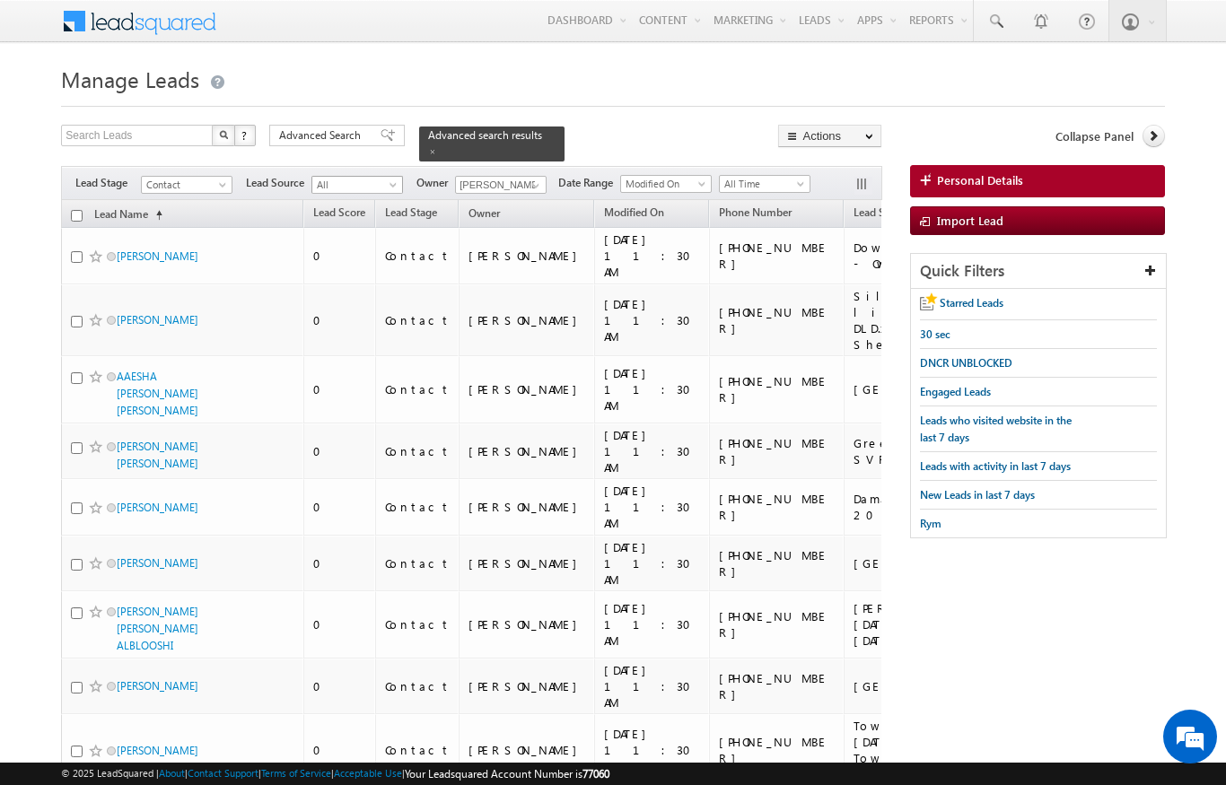
click at [389, 181] on span at bounding box center [395, 188] width 14 height 14
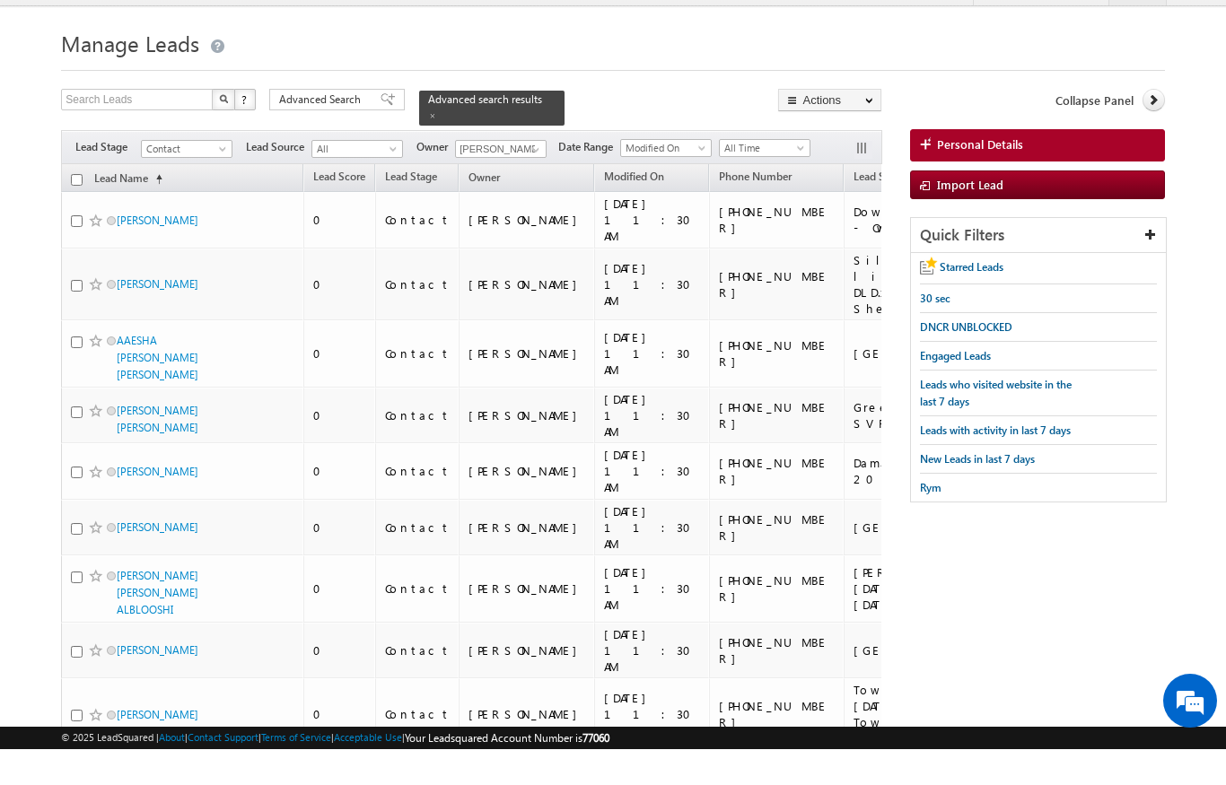
scroll to position [36, 0]
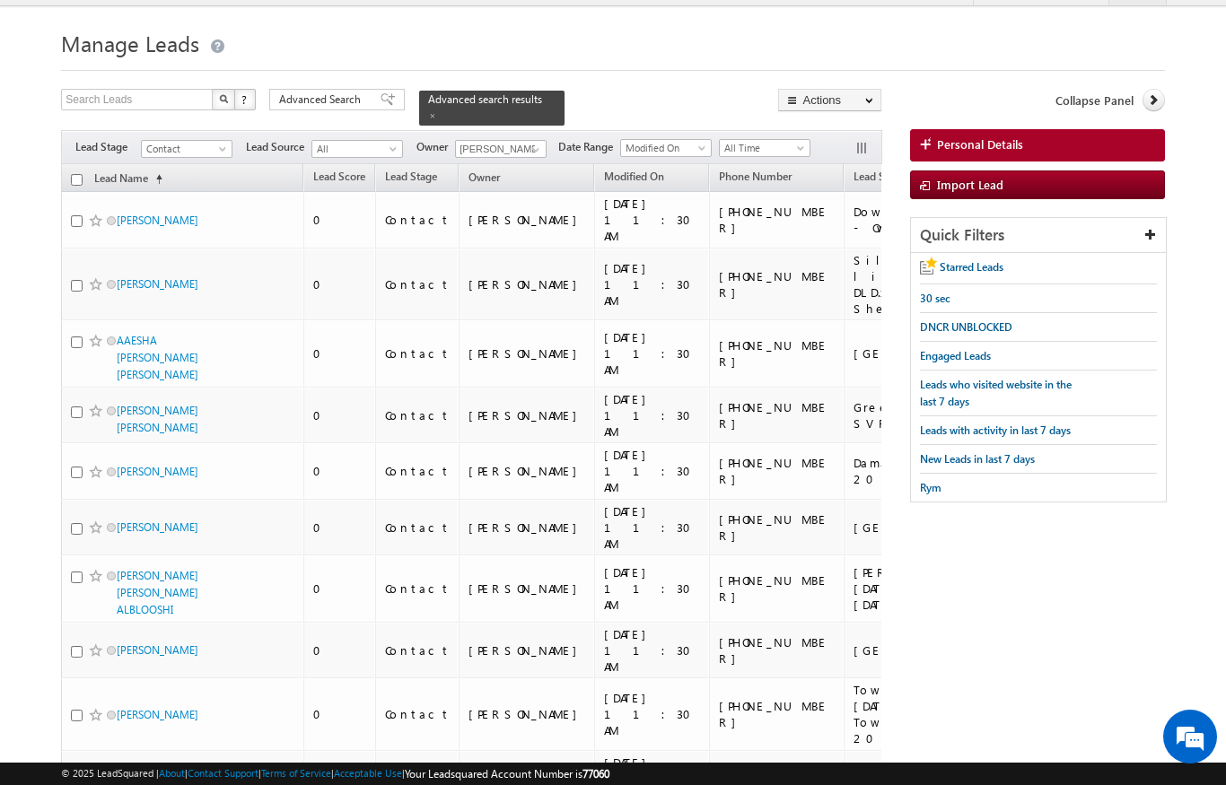
click at [73, 174] on input "checkbox" at bounding box center [77, 180] width 12 height 12
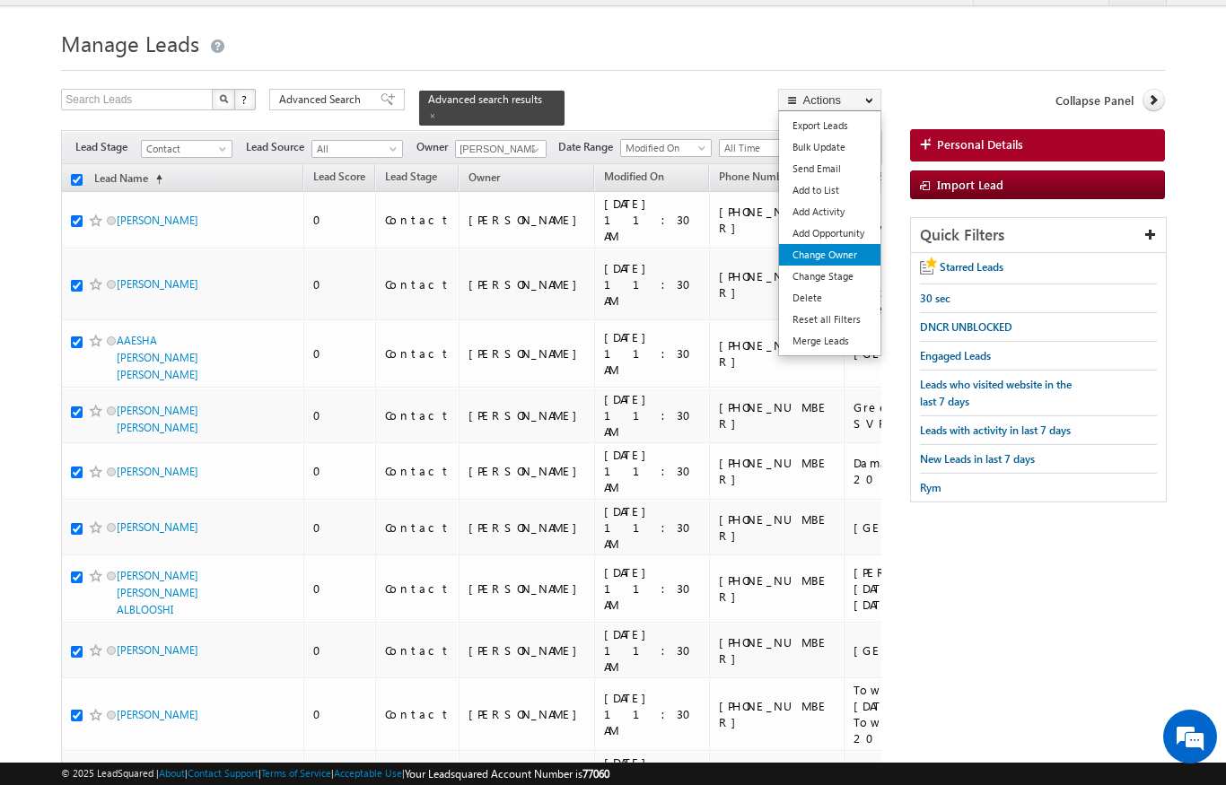
click at [849, 246] on link "Change Owner" at bounding box center [829, 255] width 101 height 22
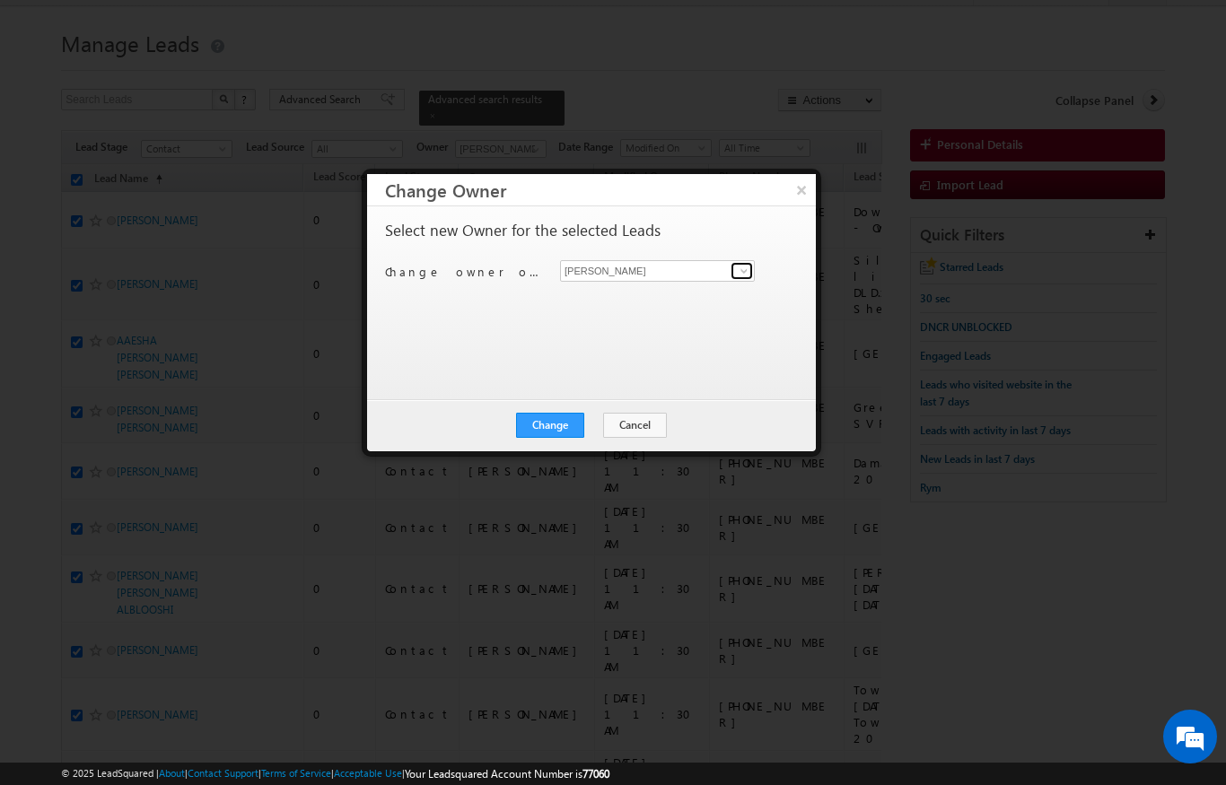
click at [745, 265] on span at bounding box center [744, 271] width 14 height 14
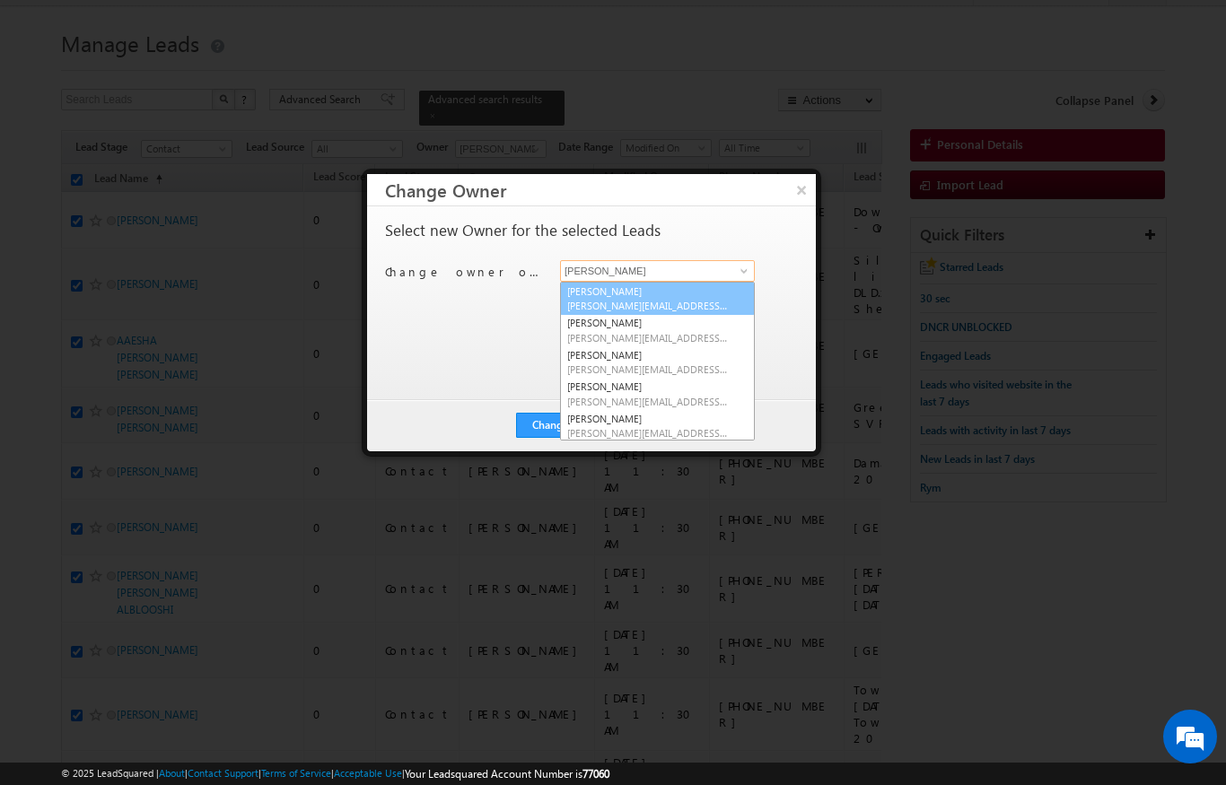
click at [628, 302] on span "ankita.dua@indglobal.ae" at bounding box center [648, 305] width 162 height 13
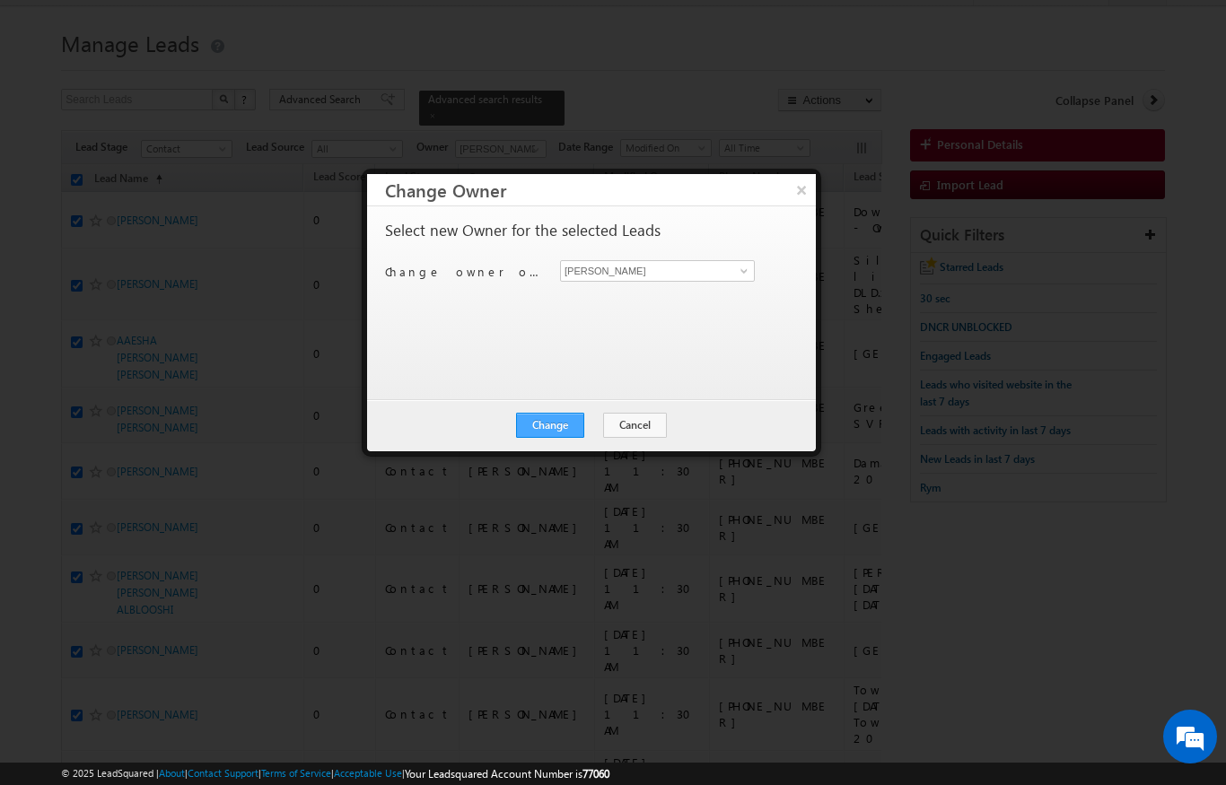
click at [555, 428] on button "Change" at bounding box center [550, 425] width 68 height 25
click at [611, 425] on button "Close" at bounding box center [594, 425] width 57 height 25
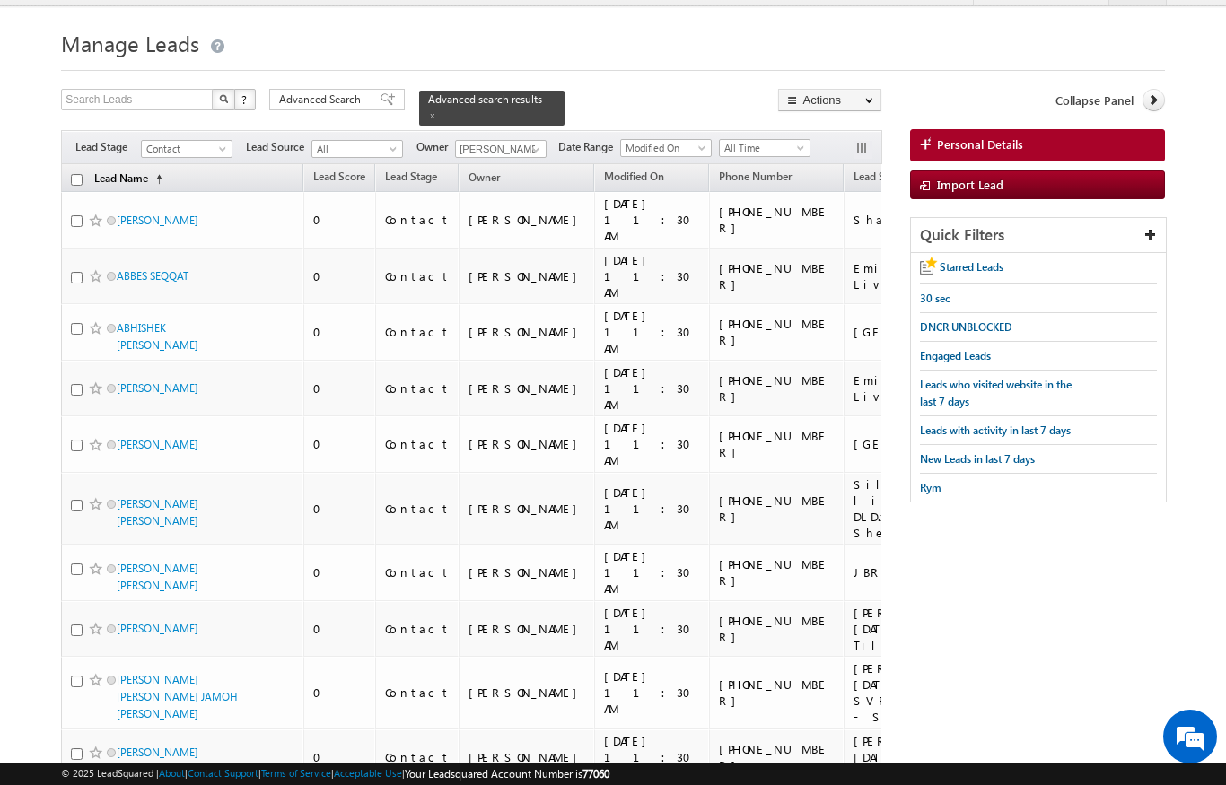
click at [152, 171] on link "Lead Name (sorted ascending)" at bounding box center [128, 179] width 86 height 23
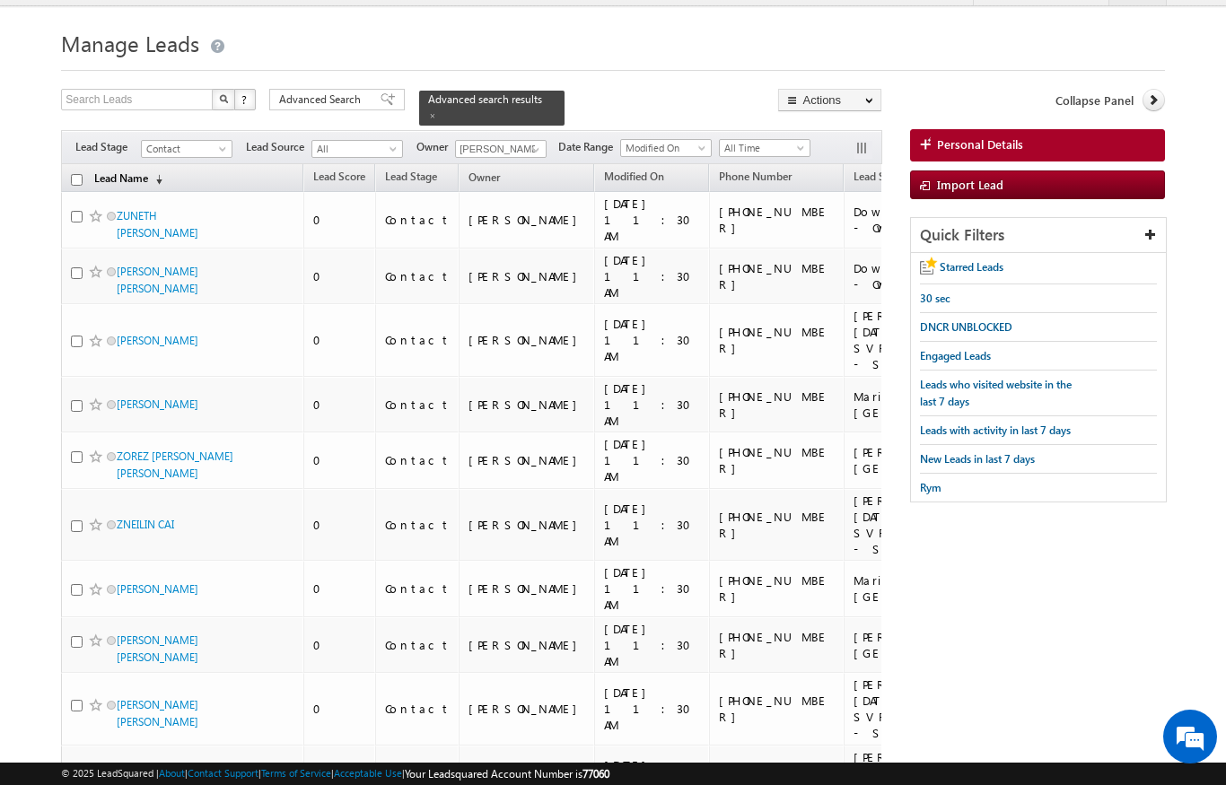
click at [137, 179] on link "Lead Name (sorted descending)" at bounding box center [128, 179] width 86 height 23
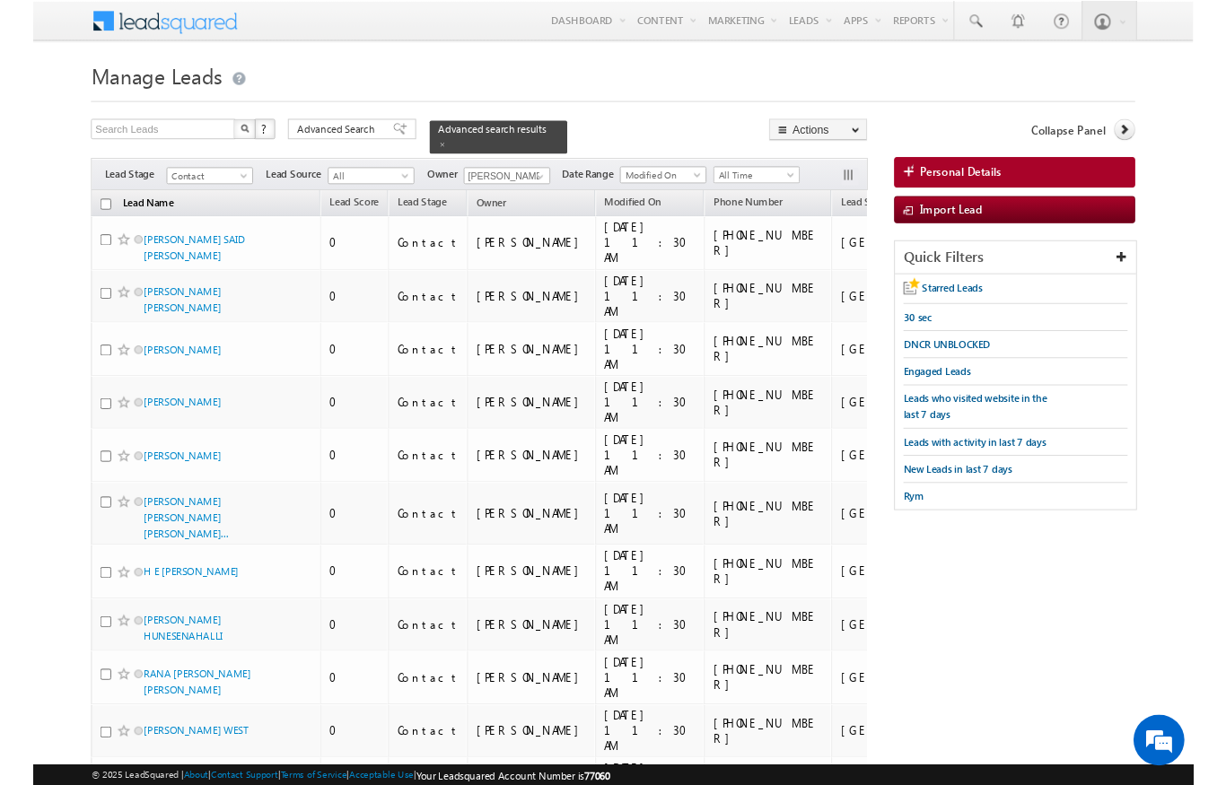
scroll to position [46, 0]
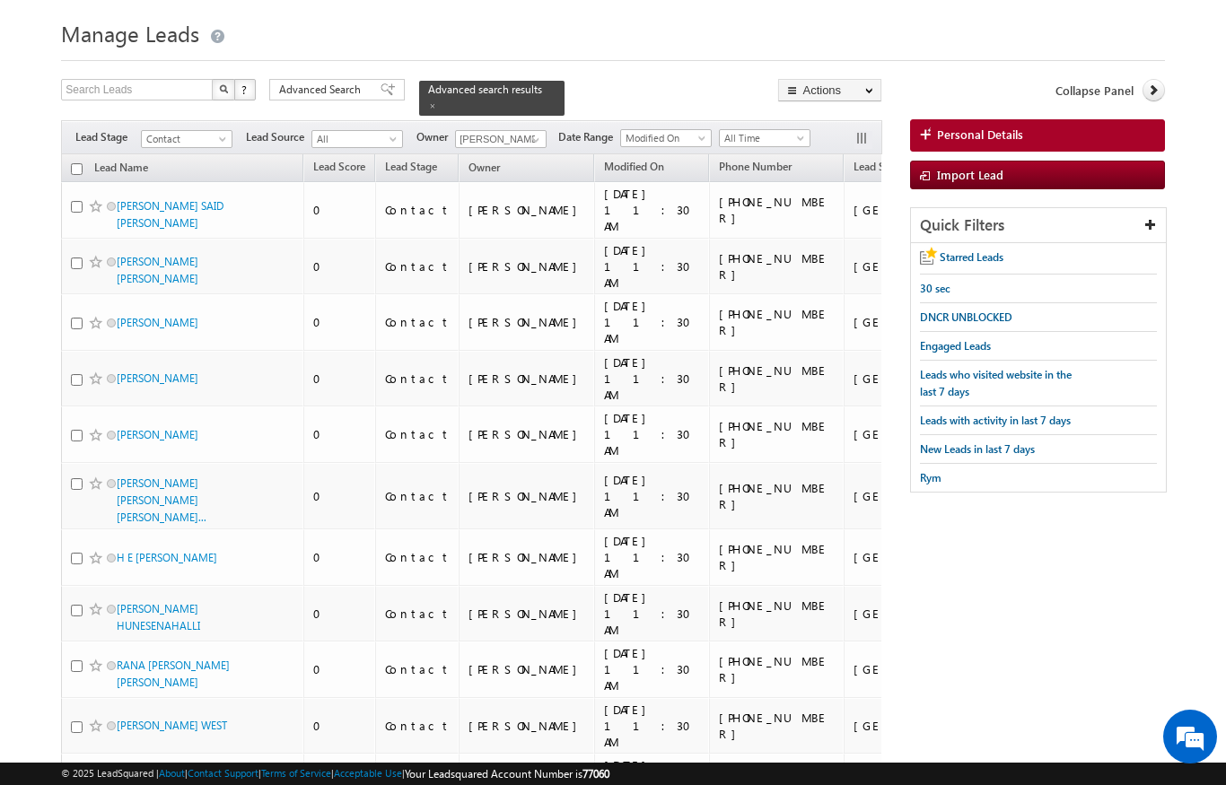
click at [74, 163] on input "checkbox" at bounding box center [77, 169] width 12 height 12
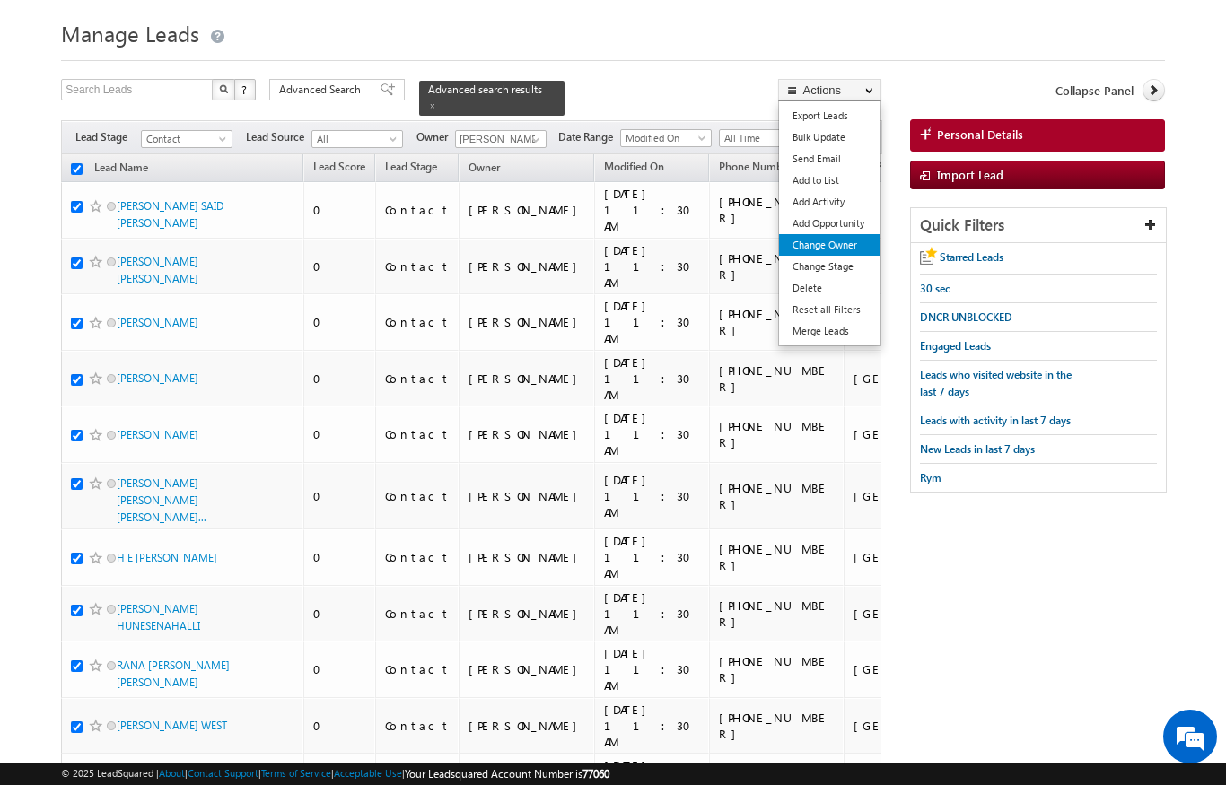
click at [846, 248] on link "Change Owner" at bounding box center [829, 245] width 101 height 22
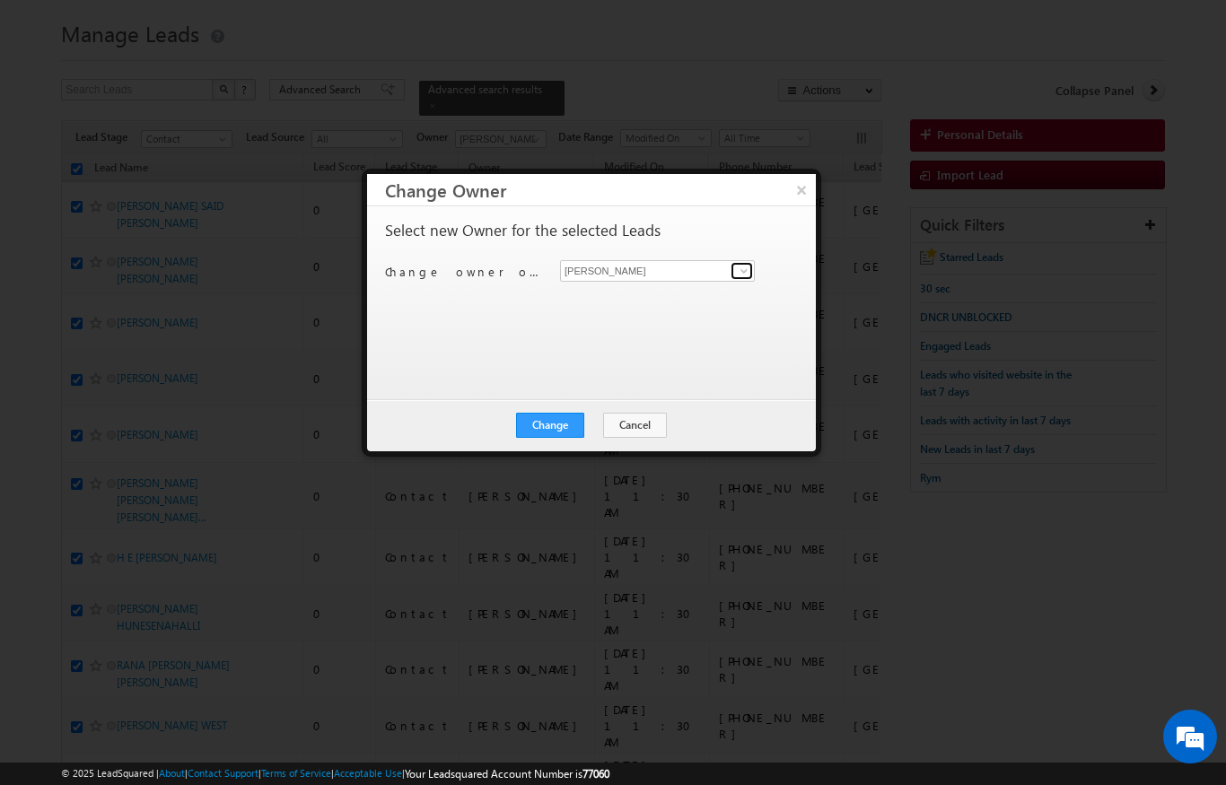
click at [741, 264] on span at bounding box center [744, 271] width 14 height 14
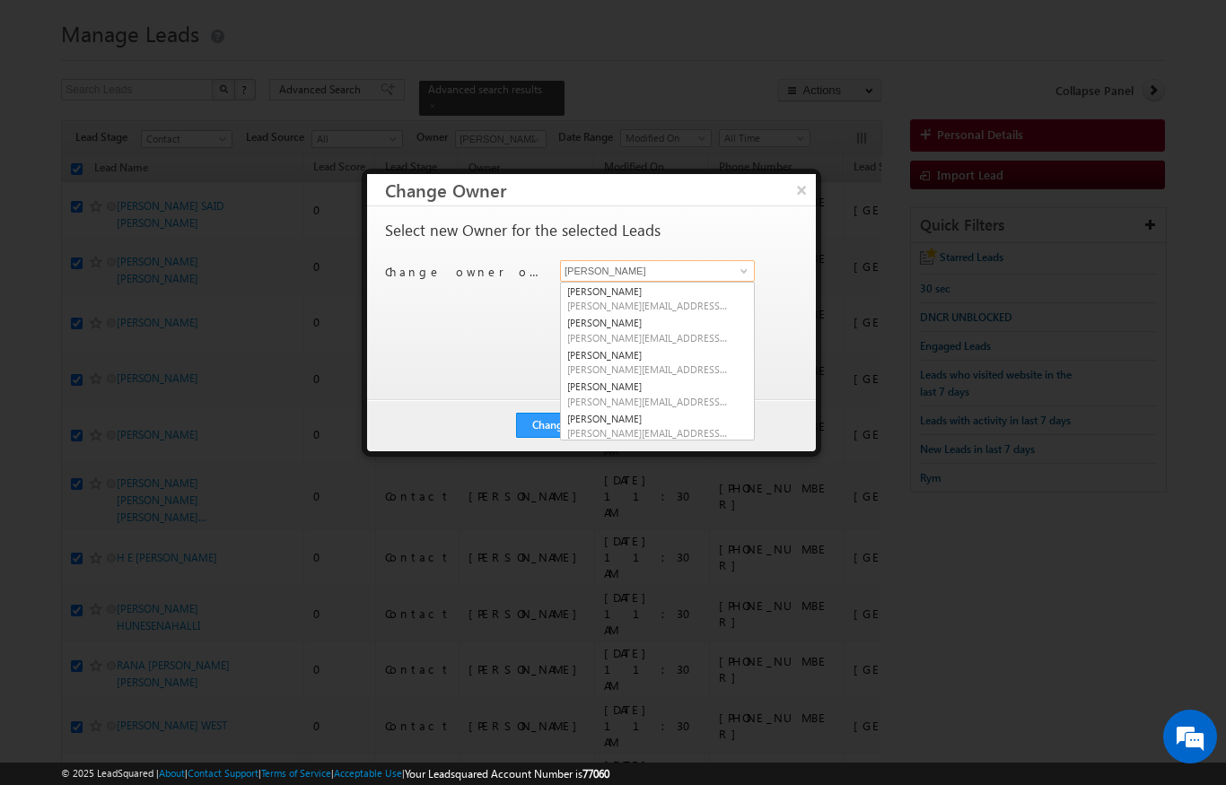
scroll to position [45, 0]
click at [638, 328] on link "Ankita Dumbre ankita.dumbre@indglobal.ae" at bounding box center [657, 330] width 195 height 34
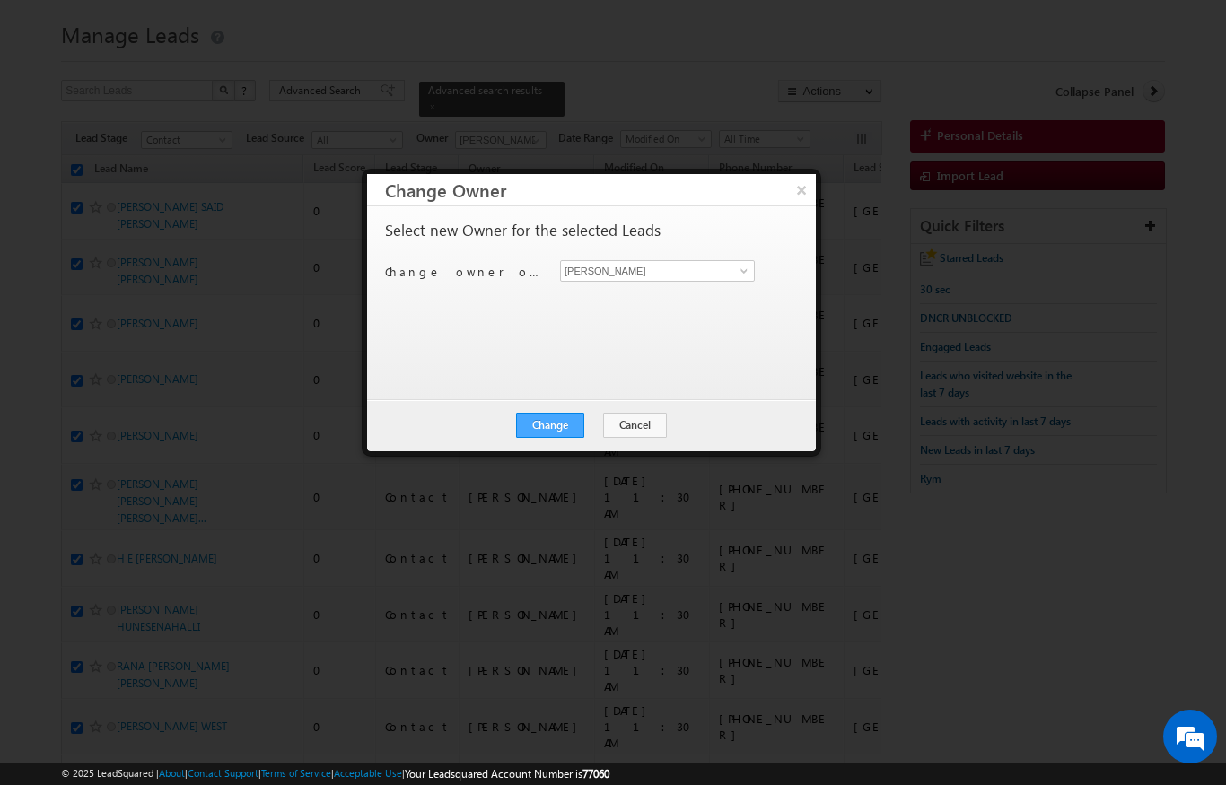
click at [575, 419] on button "Change" at bounding box center [550, 425] width 68 height 25
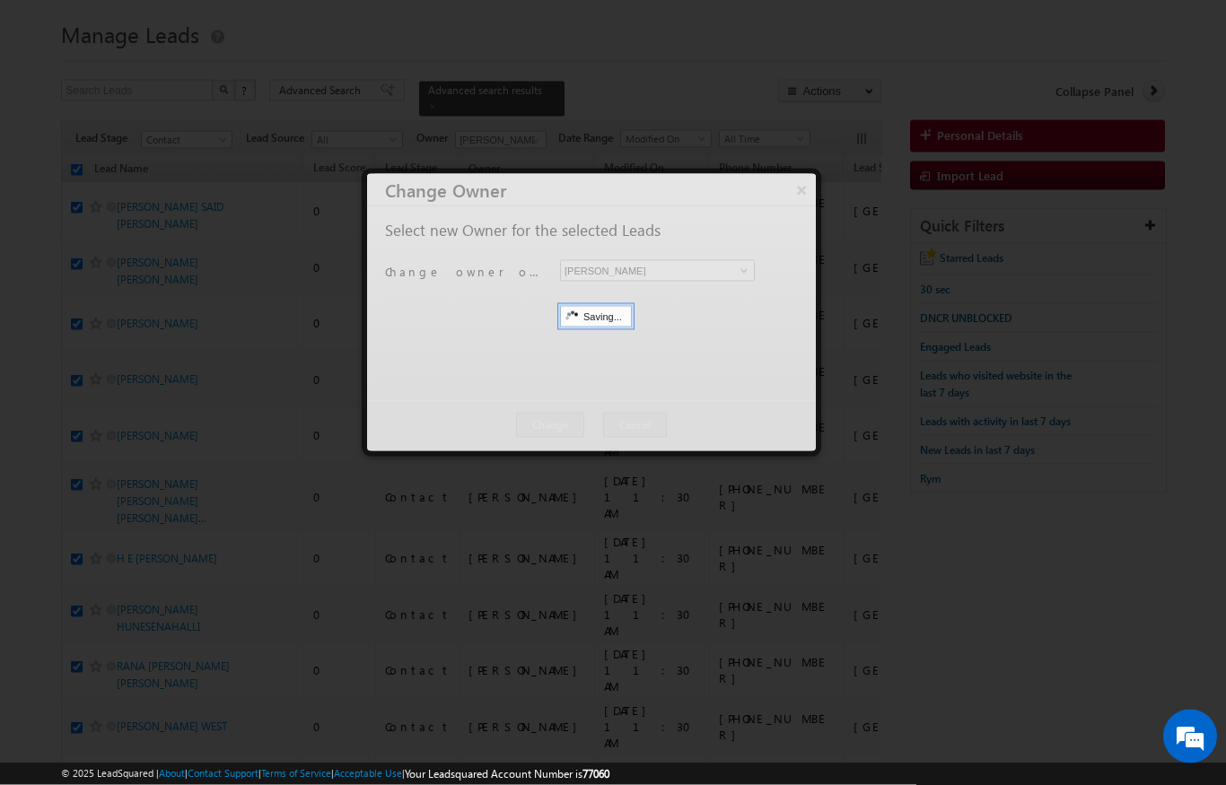
scroll to position [46, 0]
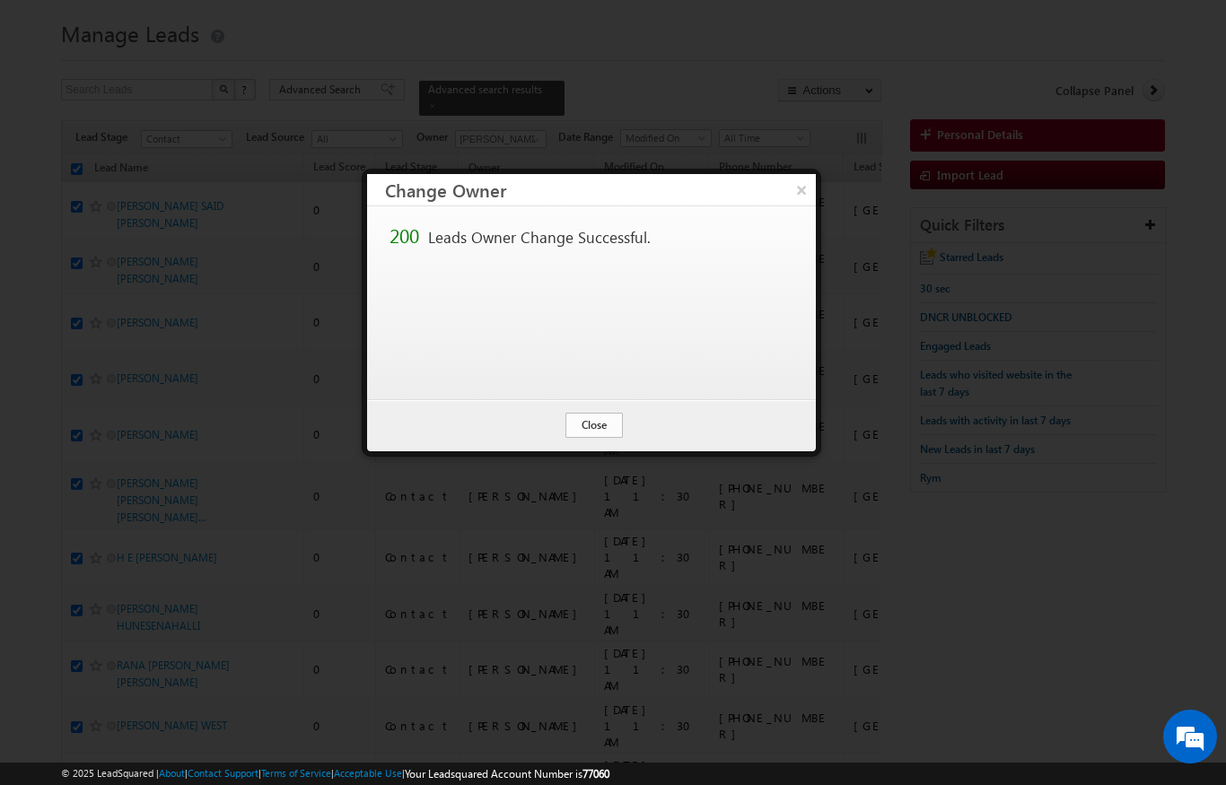
click at [593, 429] on button "Close" at bounding box center [594, 425] width 57 height 25
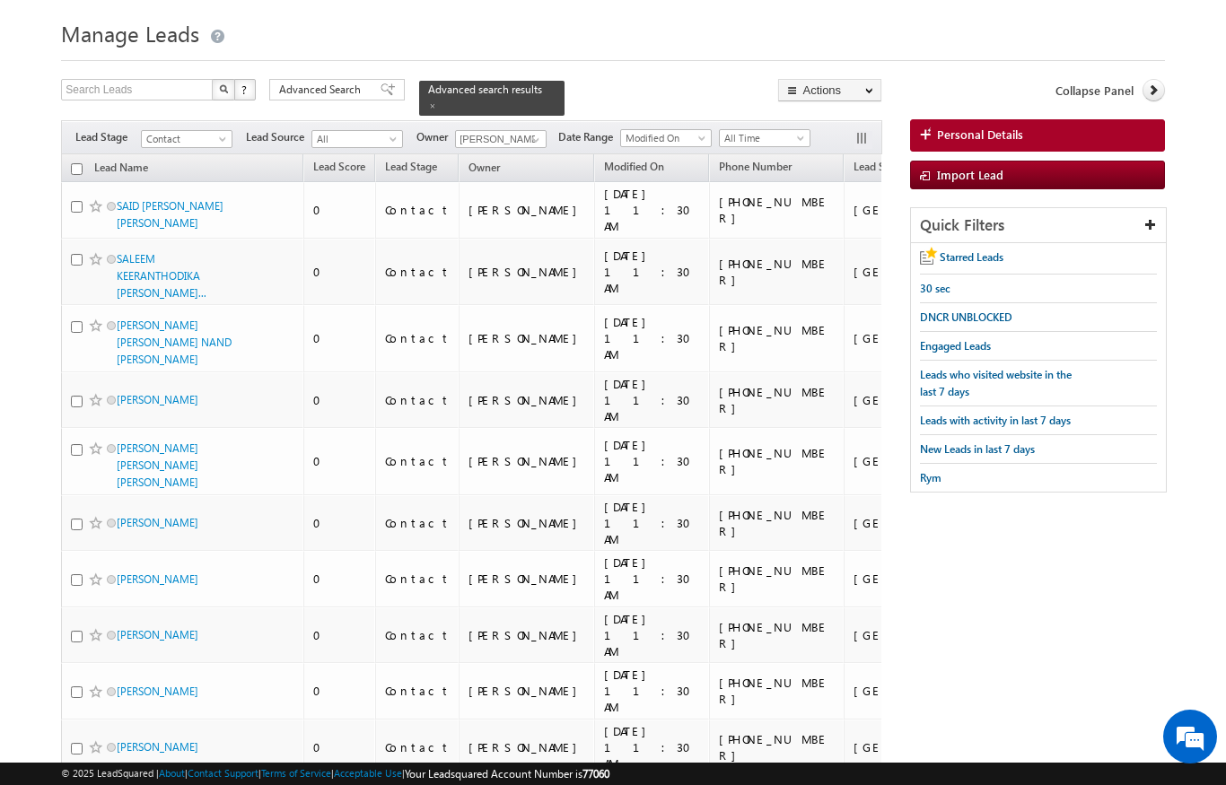
click at [73, 163] on input "checkbox" at bounding box center [77, 169] width 12 height 12
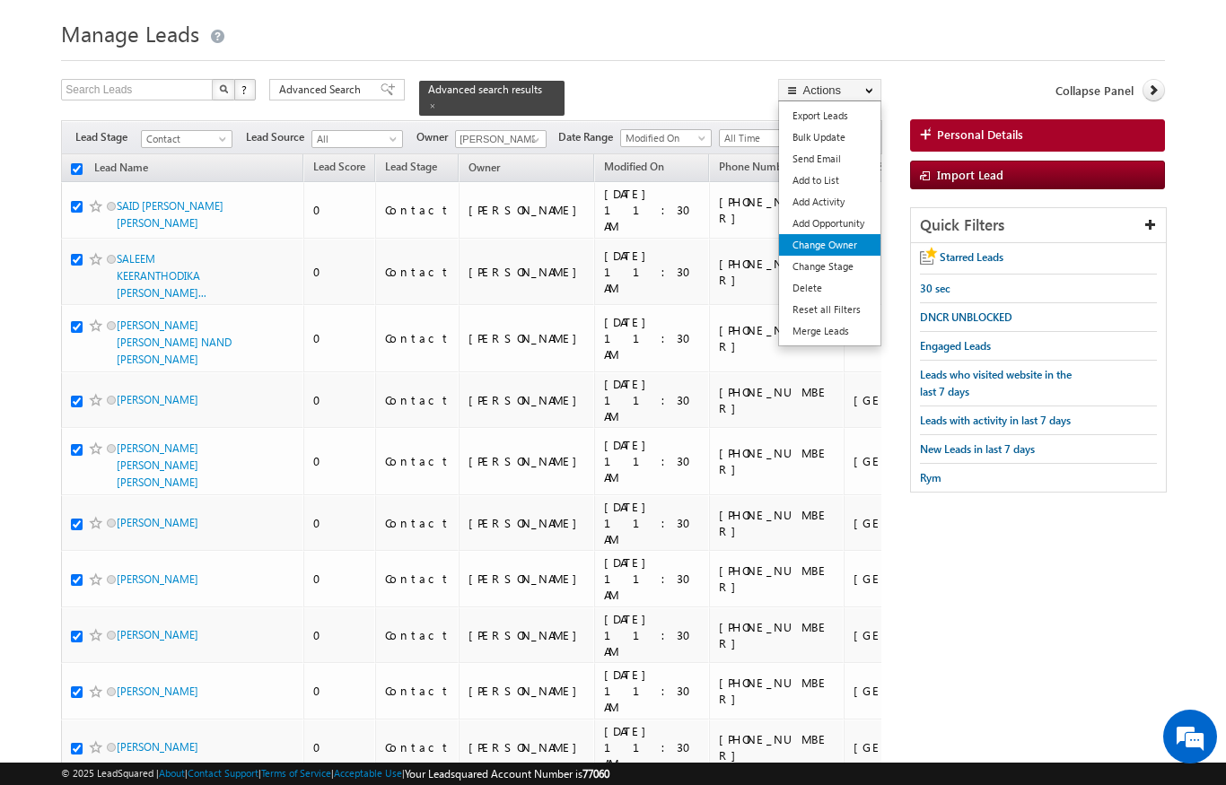
click at [854, 243] on link "Change Owner" at bounding box center [829, 245] width 101 height 22
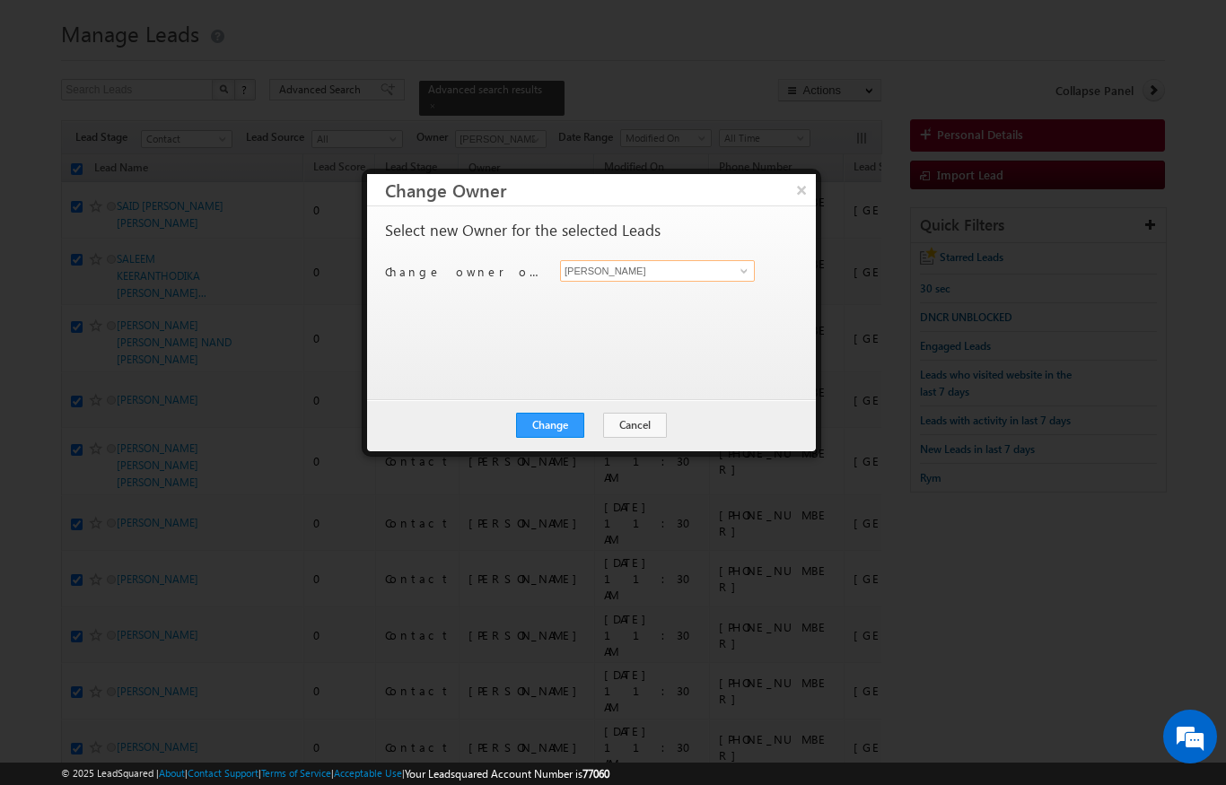
click at [713, 273] on input "[PERSON_NAME]" at bounding box center [657, 271] width 195 height 22
click at [740, 271] on span at bounding box center [744, 271] width 14 height 14
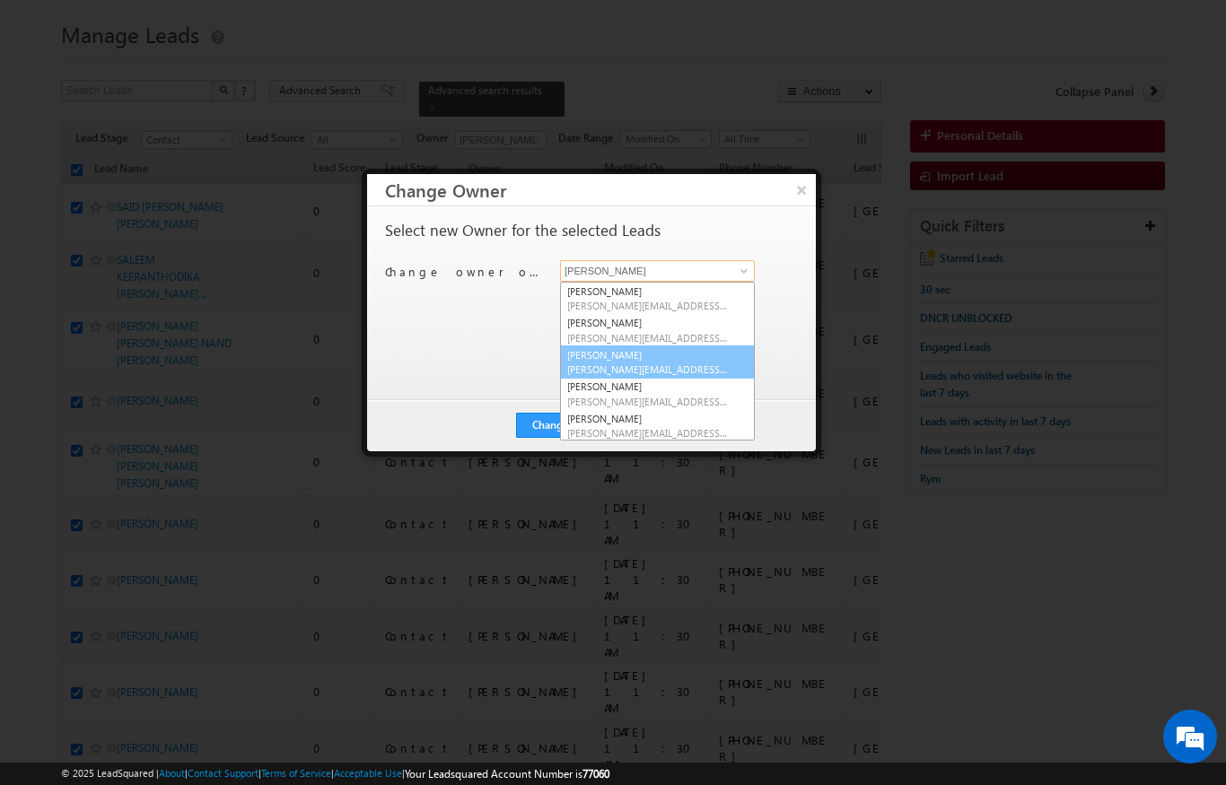
click at [665, 364] on span "aswathi.ezhunamannil@indglobal.ae" at bounding box center [648, 369] width 162 height 13
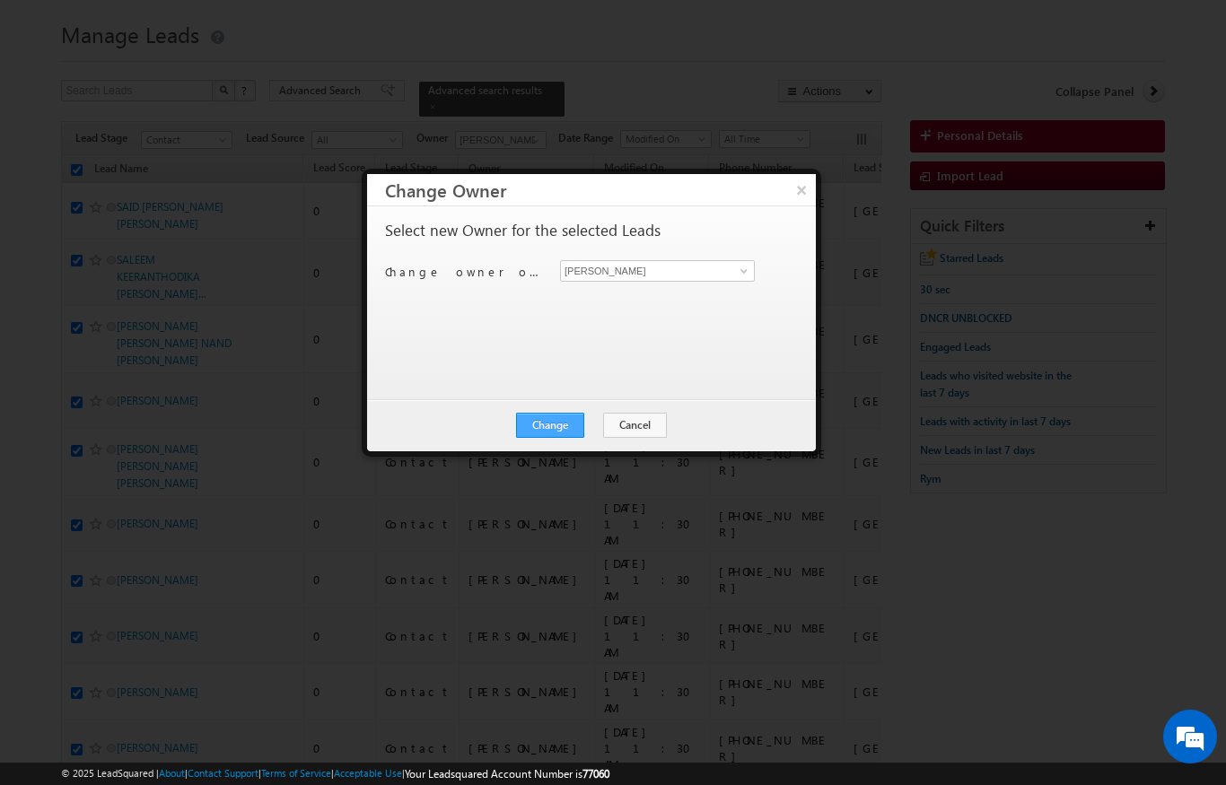
click at [553, 429] on button "Change" at bounding box center [550, 425] width 68 height 25
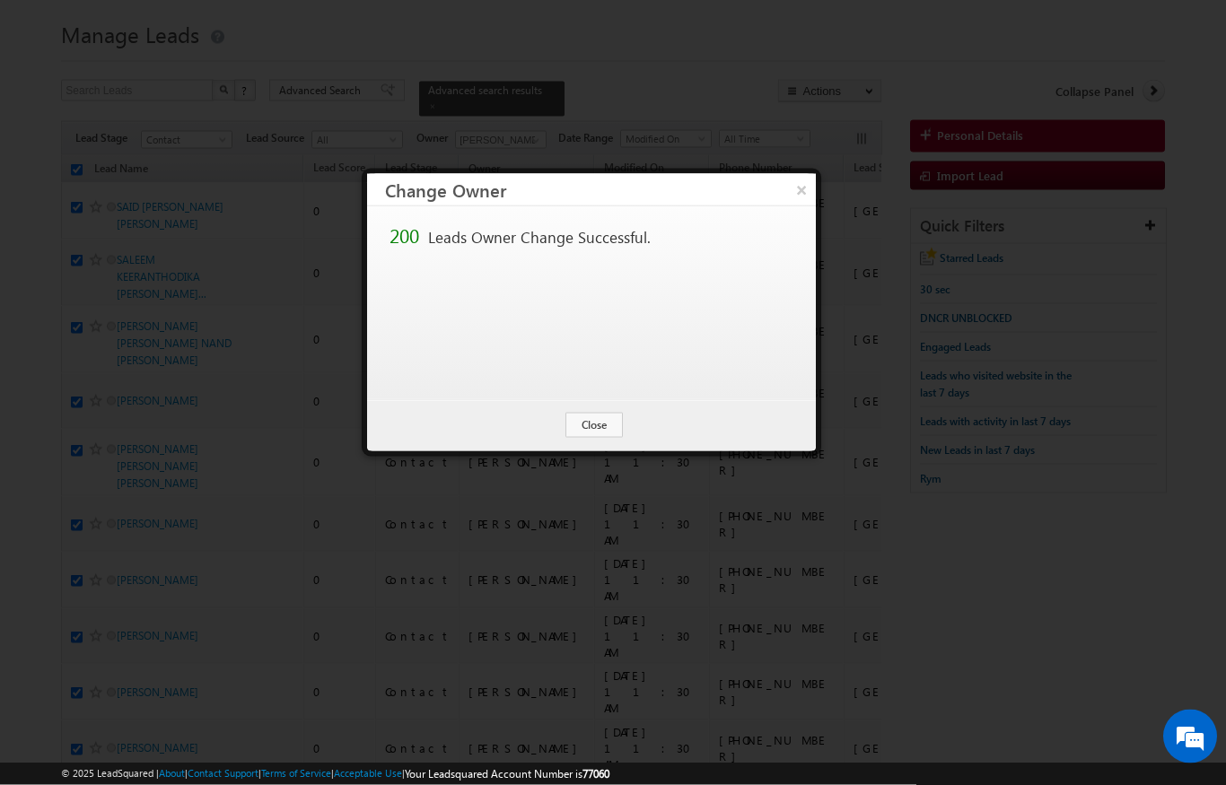
scroll to position [46, 0]
click at [602, 426] on button "Close" at bounding box center [594, 425] width 57 height 25
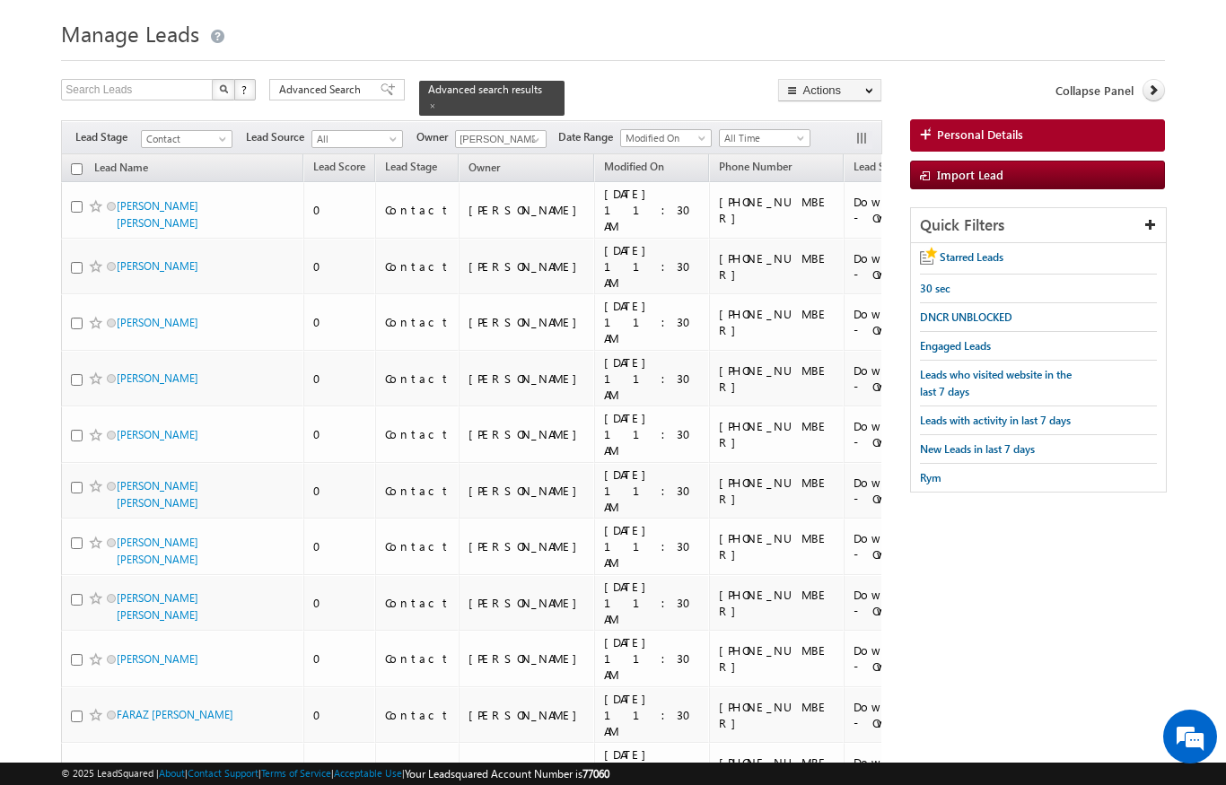
click at [76, 163] on input "checkbox" at bounding box center [77, 169] width 12 height 12
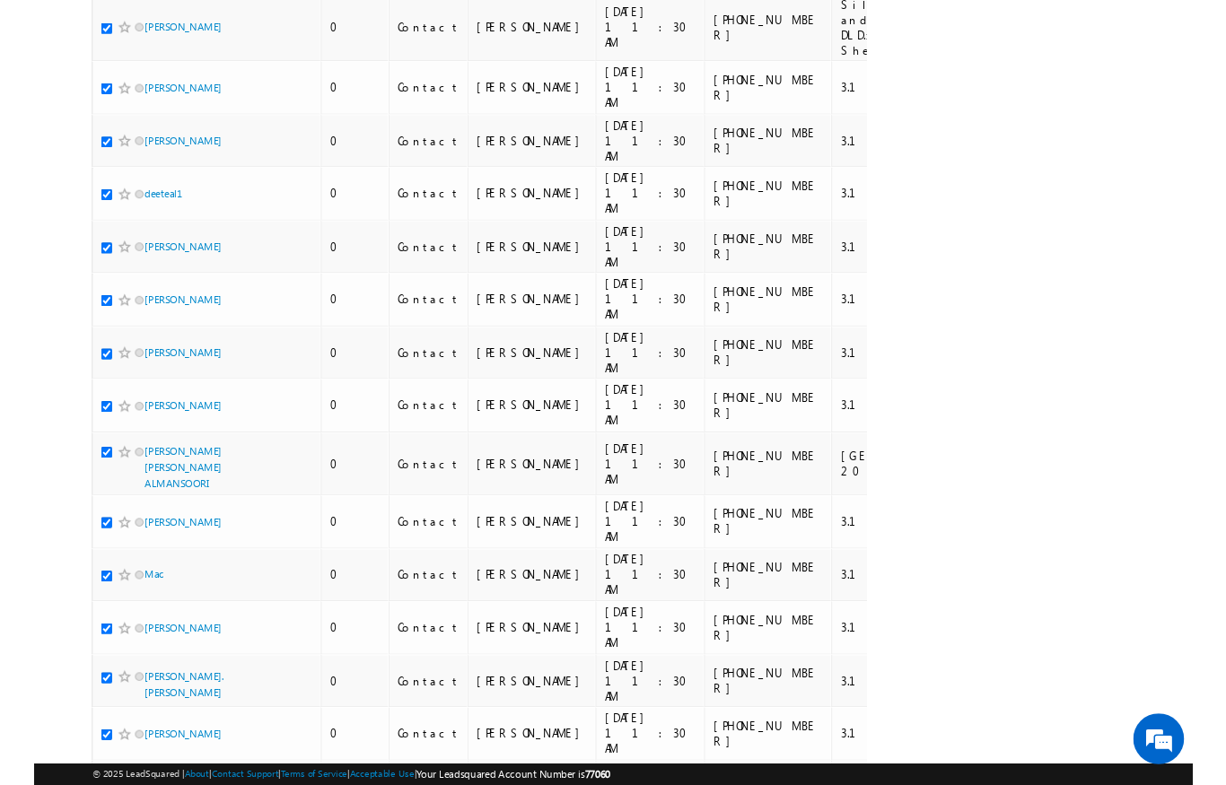
scroll to position [2652, 0]
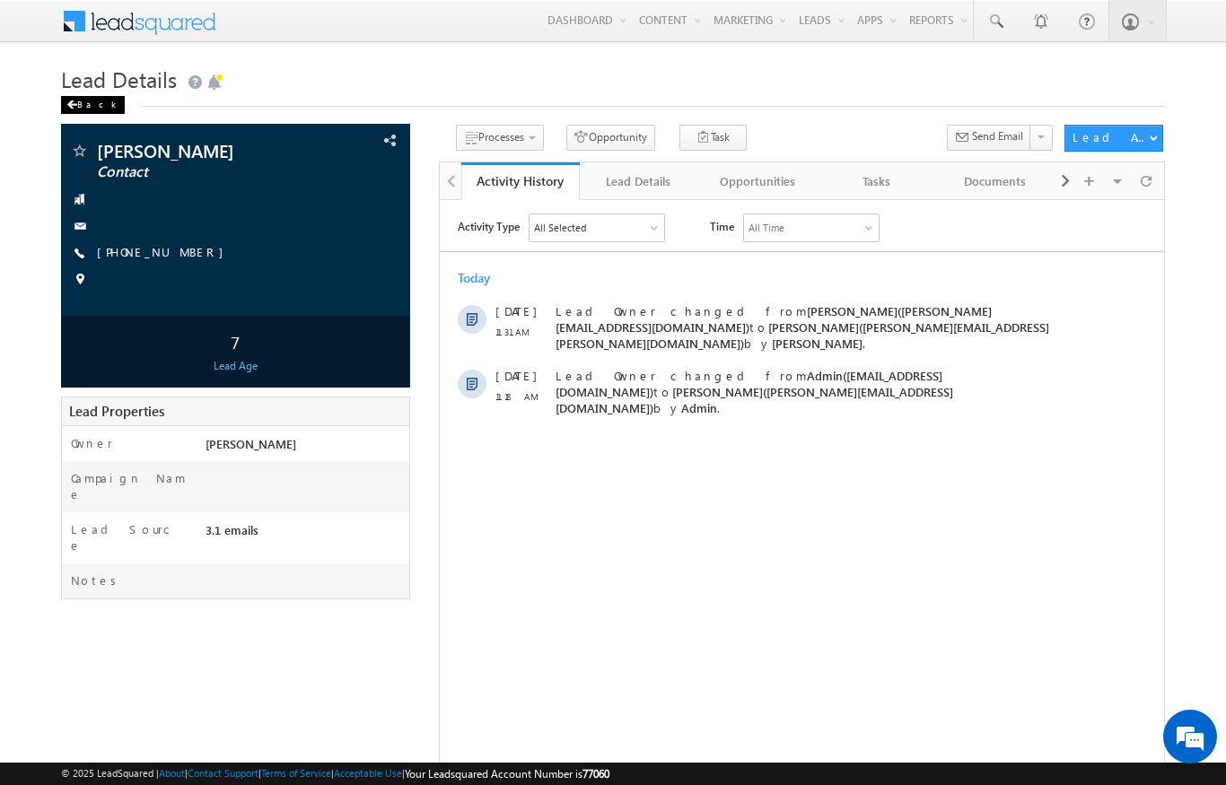
click at [74, 109] on span at bounding box center [71, 105] width 11 height 9
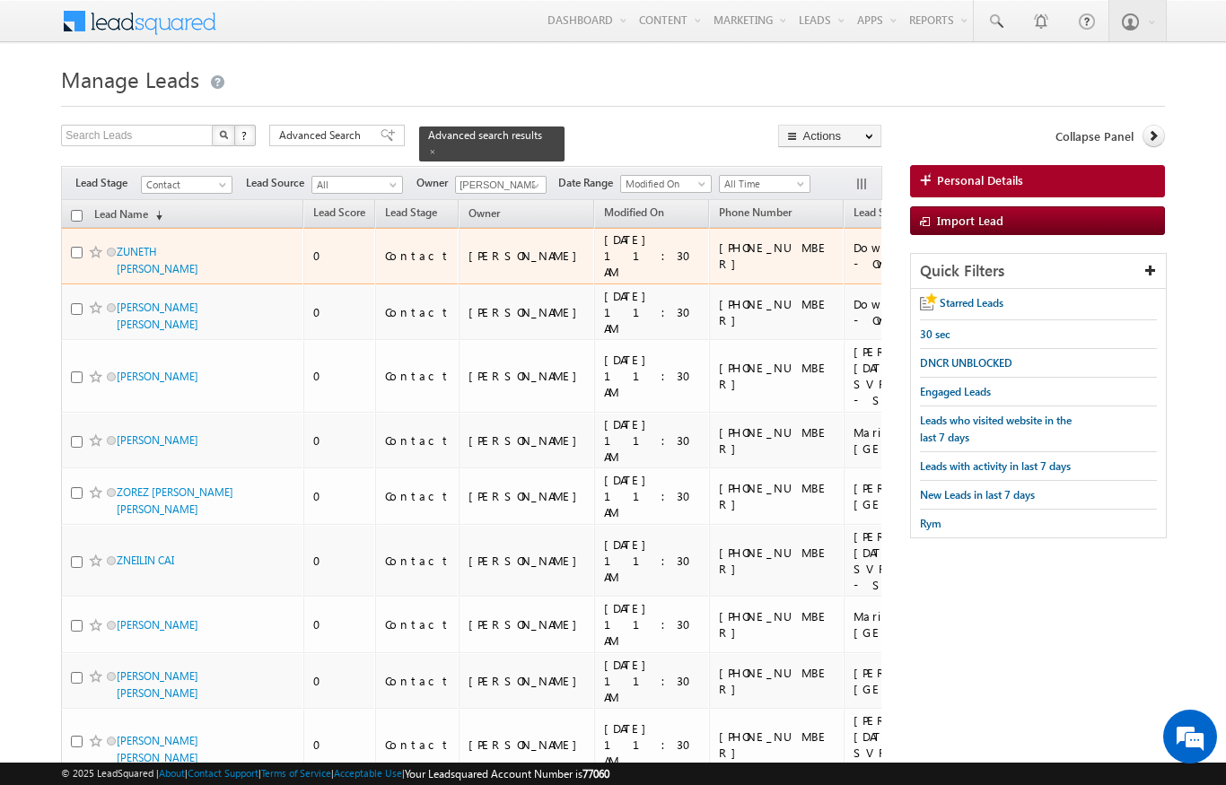
click at [78, 228] on td "ZUNETH ABDUL RASHID SATTAR" at bounding box center [182, 256] width 242 height 57
click at [87, 206] on link "Lead Name (sorted descending)" at bounding box center [128, 215] width 86 height 23
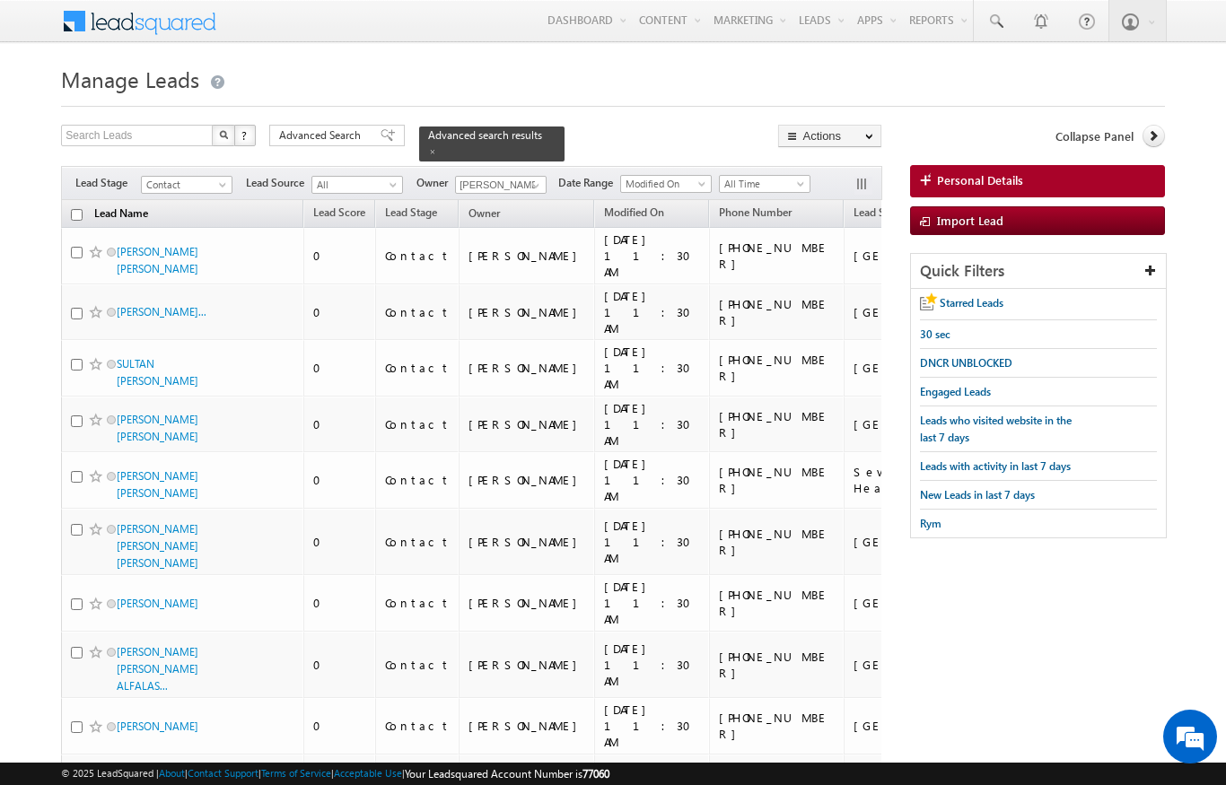
click at [145, 204] on link "Lead Name (sorted descending)" at bounding box center [121, 215] width 72 height 23
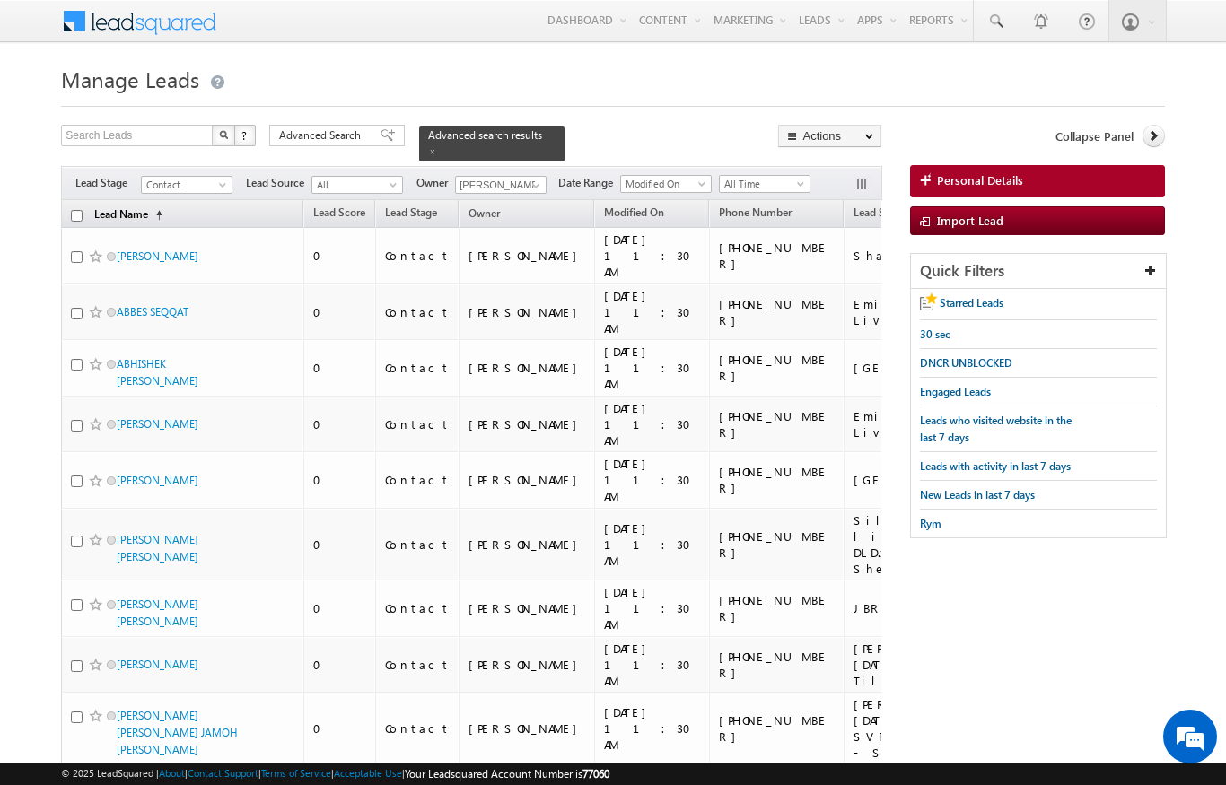
click at [144, 204] on link "Lead Name (sorted ascending)" at bounding box center [128, 215] width 86 height 23
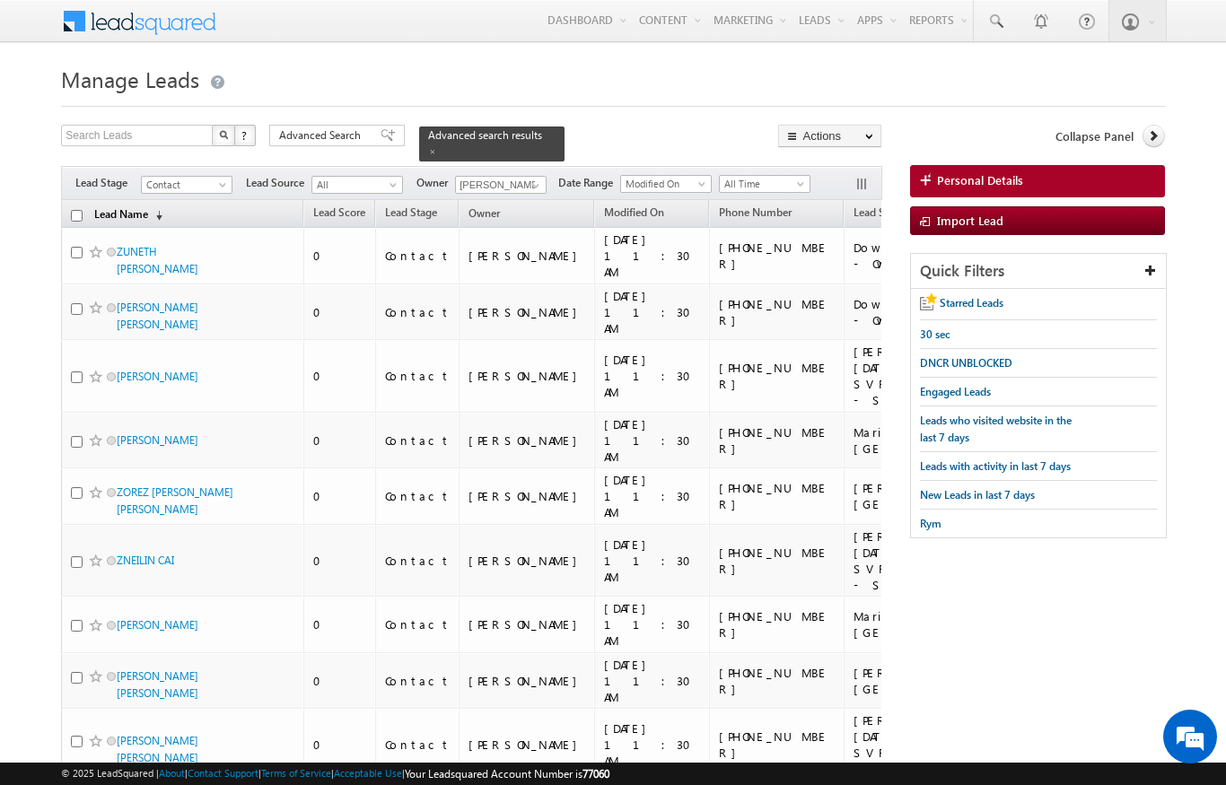
click at [145, 207] on link "Lead Name (sorted descending)" at bounding box center [128, 215] width 86 height 23
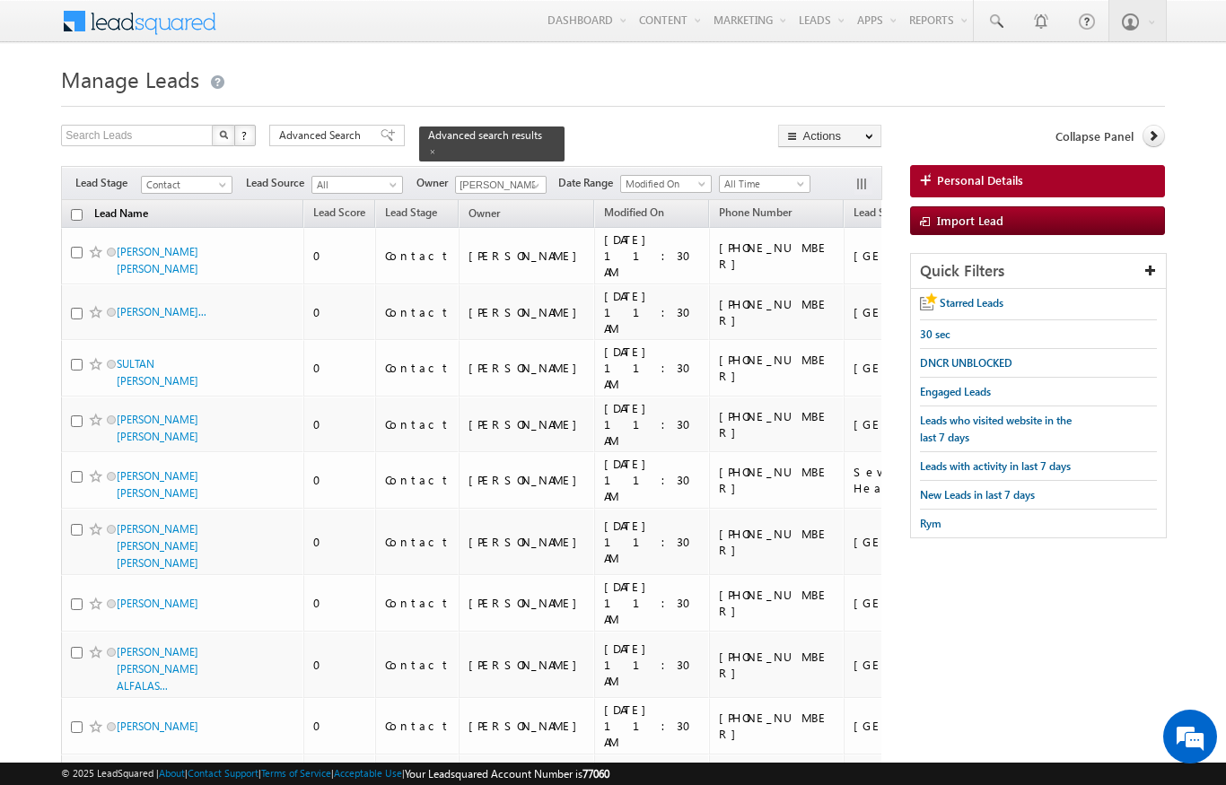
click at [145, 210] on link "Lead Name (sorted descending)" at bounding box center [121, 215] width 72 height 23
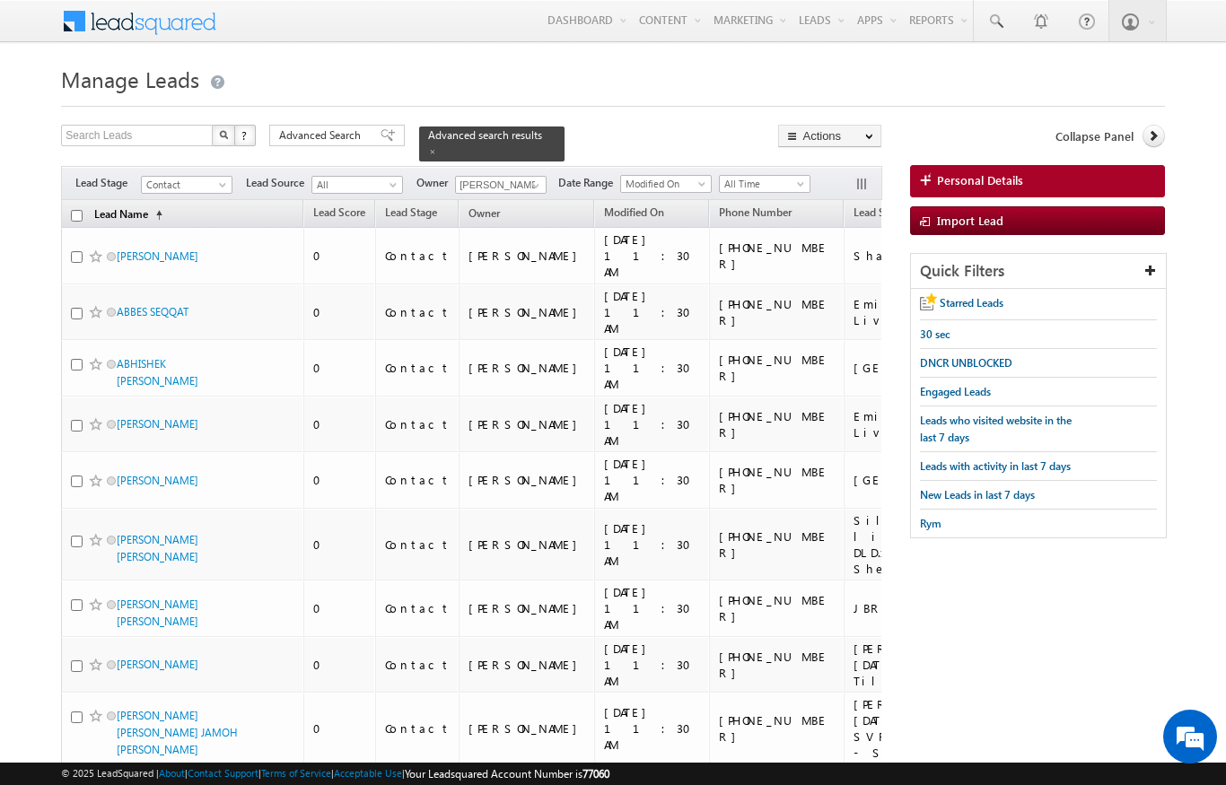
click at [147, 210] on link "Lead Name (sorted ascending)" at bounding box center [128, 215] width 86 height 23
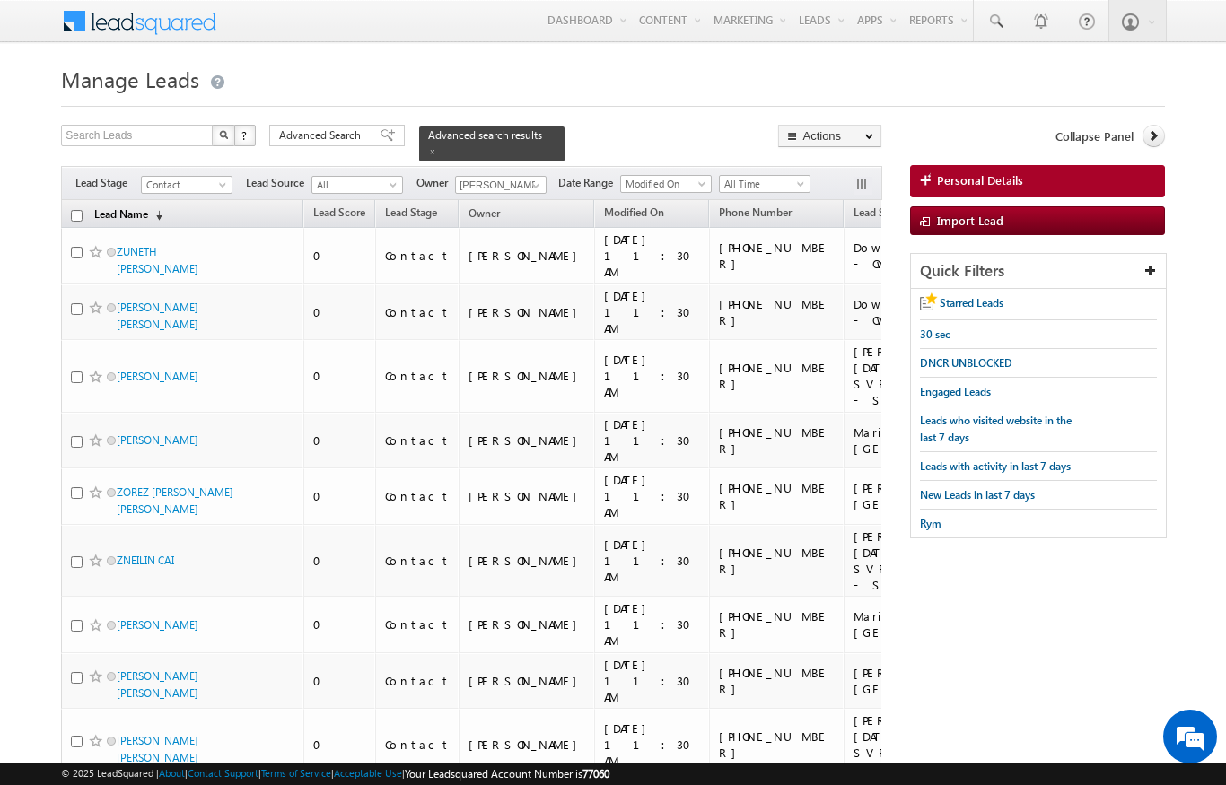
click at [156, 215] on link "Lead Name (sorted descending)" at bounding box center [128, 215] width 86 height 23
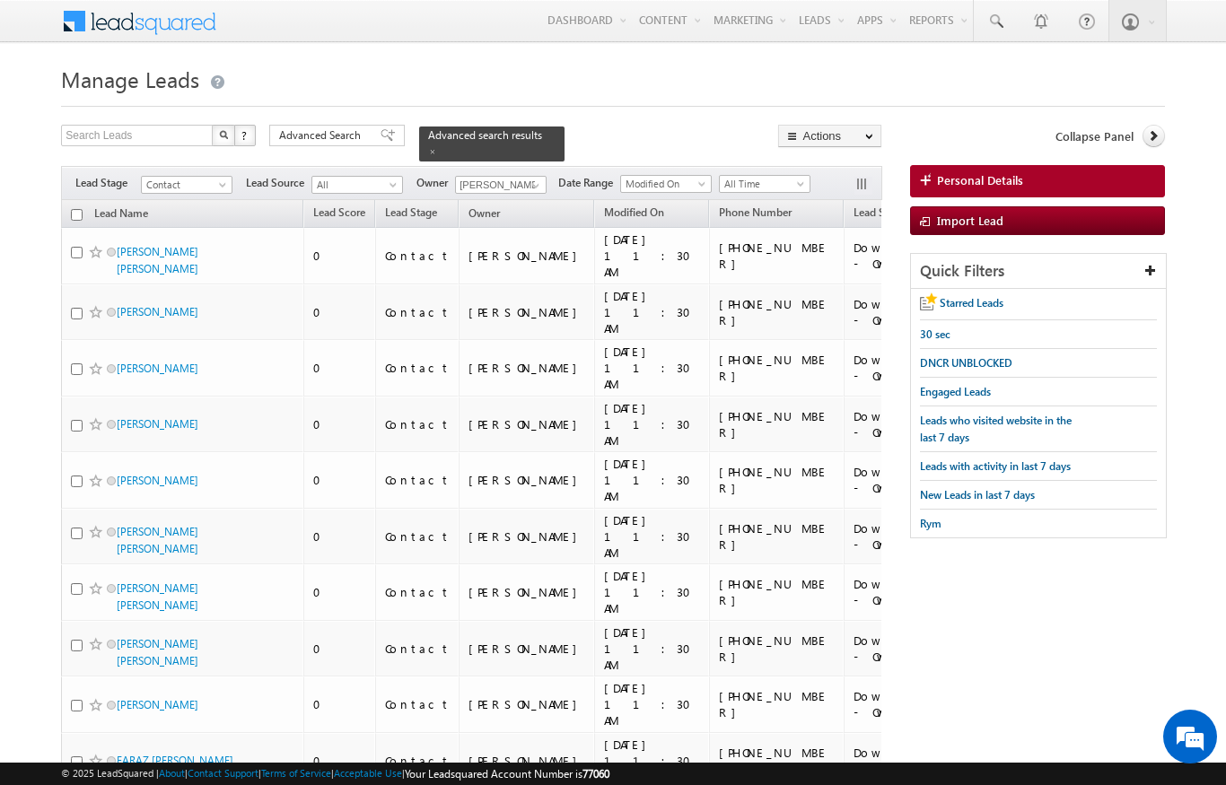
click at [75, 209] on input "checkbox" at bounding box center [77, 215] width 12 height 12
checkbox input "true"
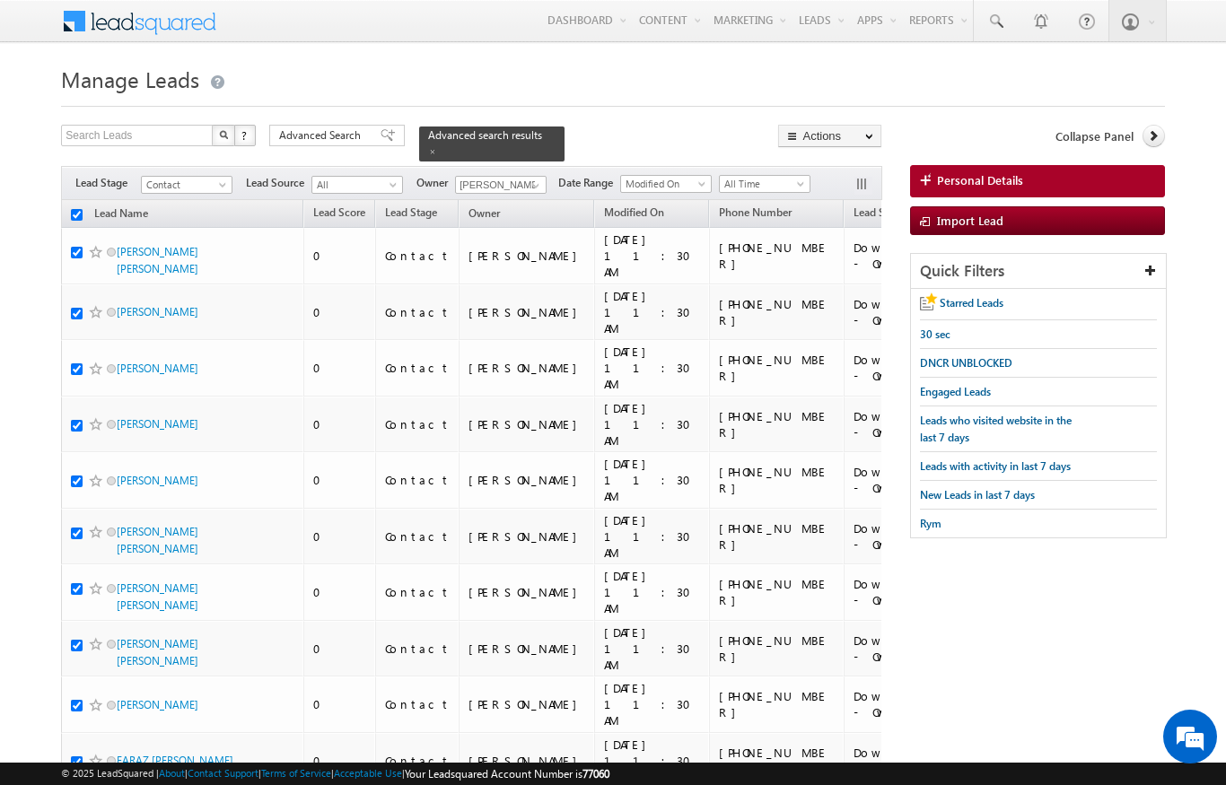
checkbox input "true"
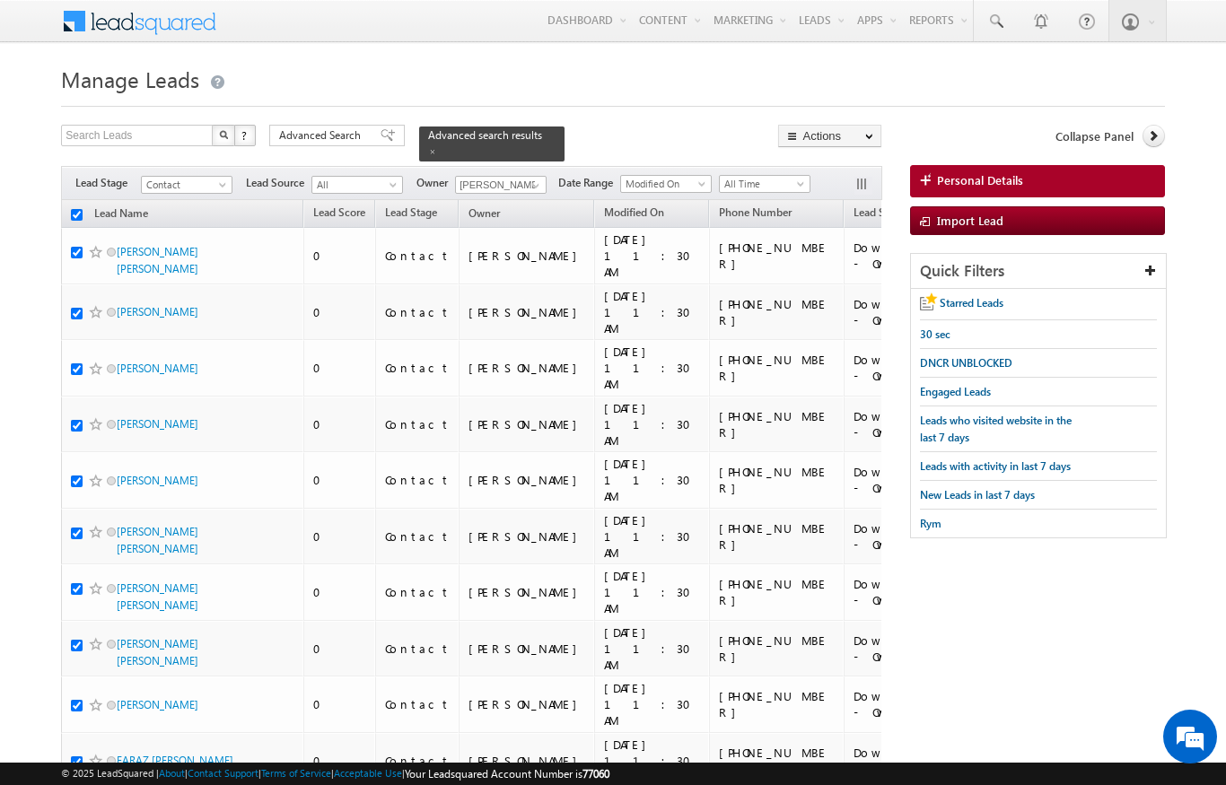
checkbox input "true"
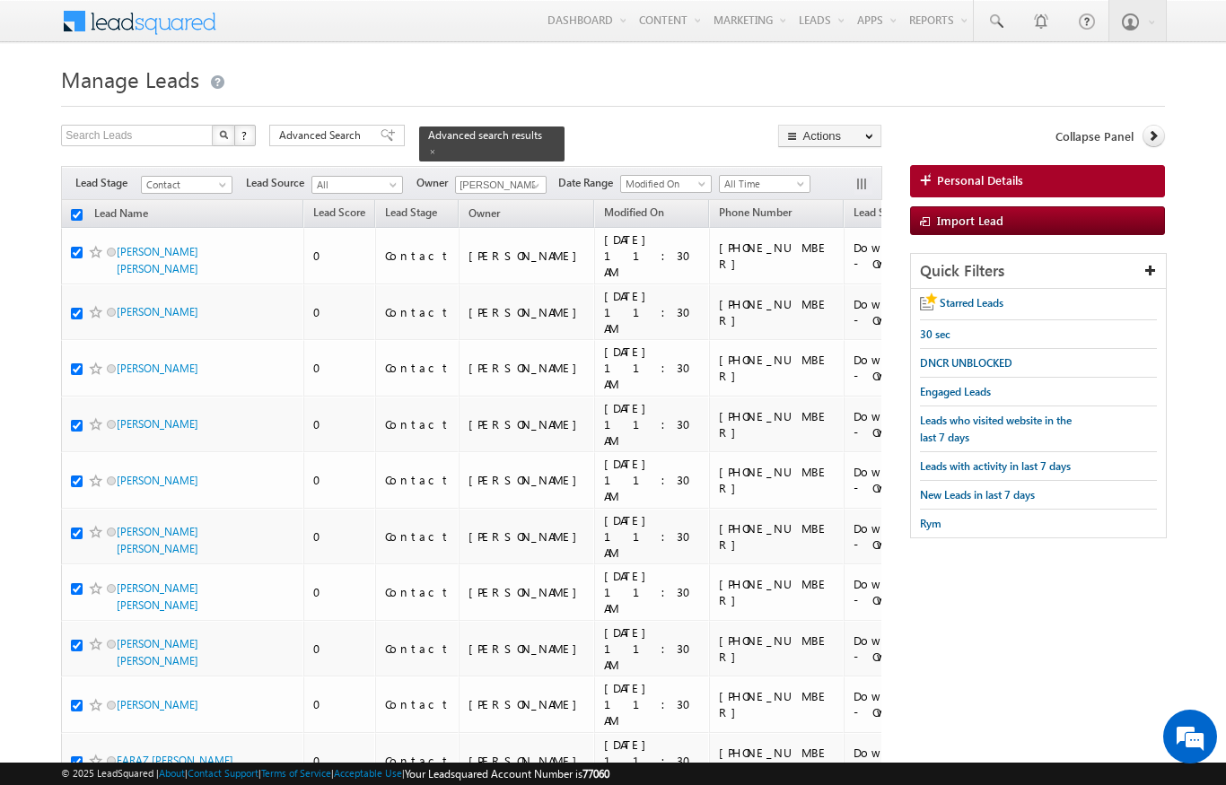
checkbox input "true"
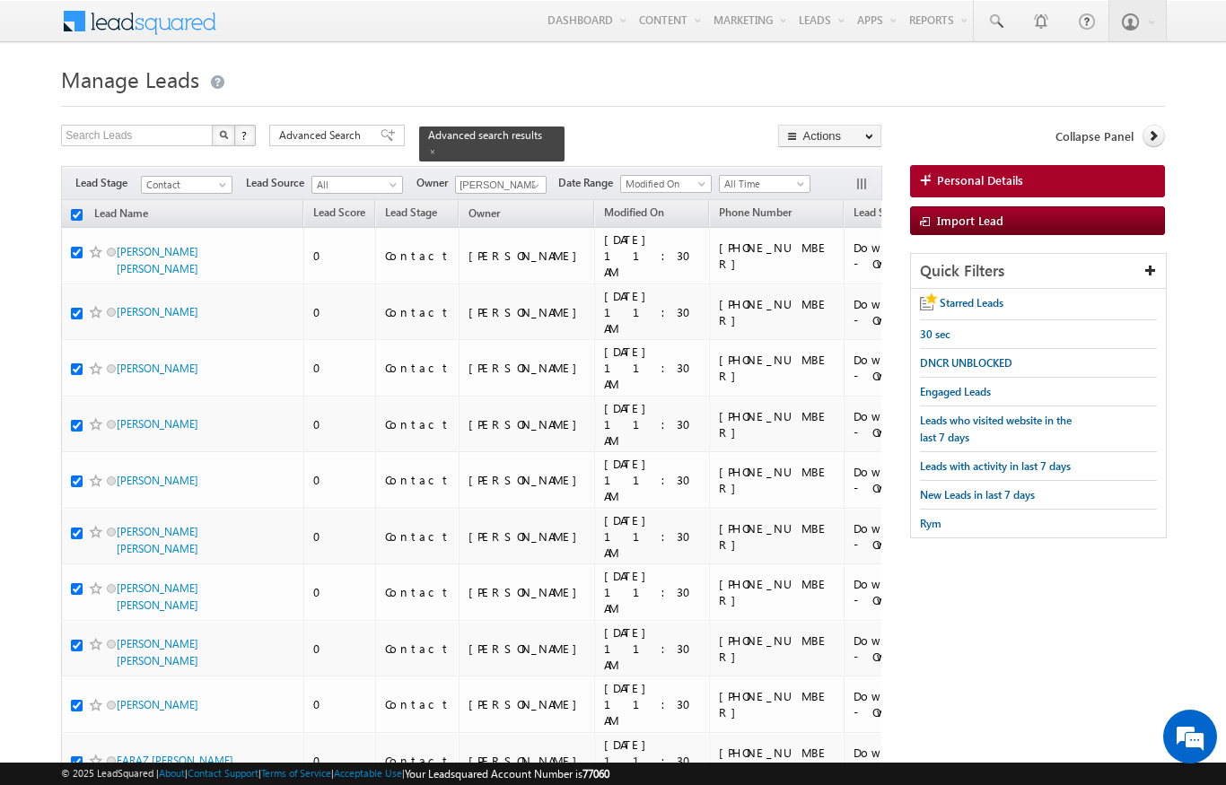
checkbox input "true"
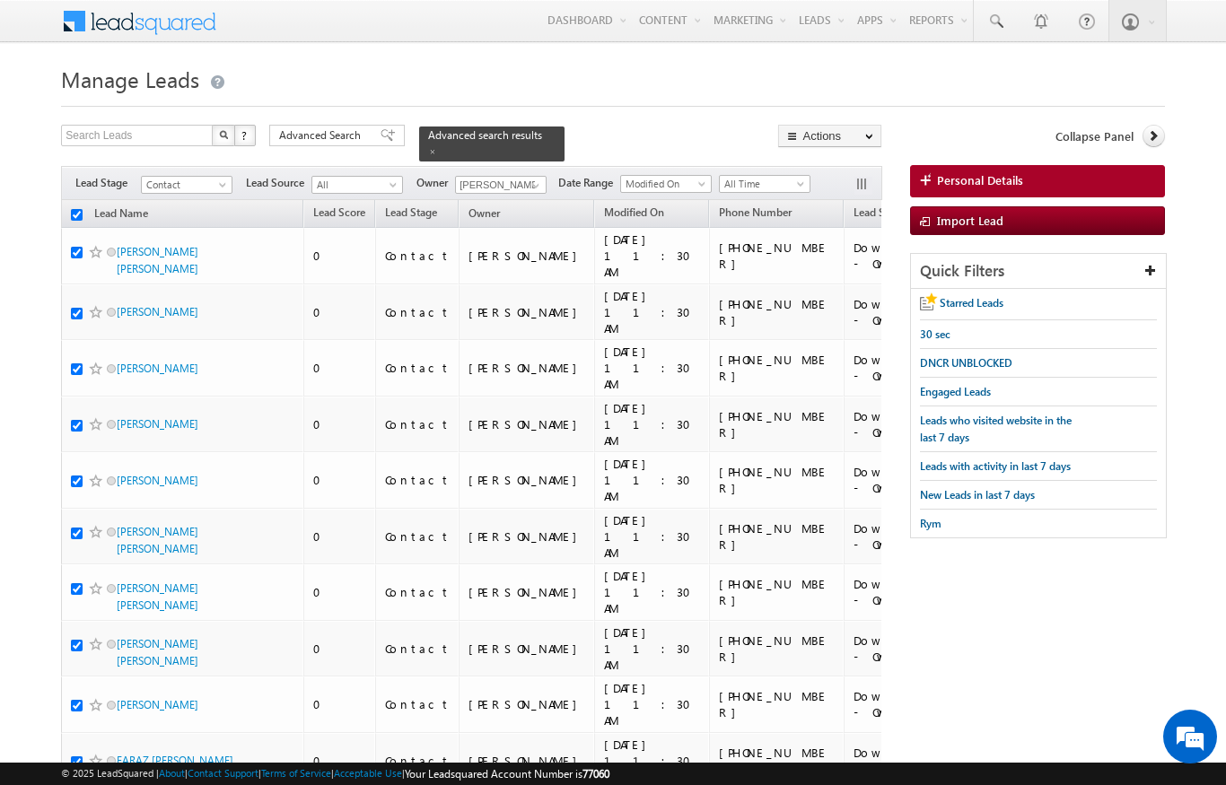
checkbox input "true"
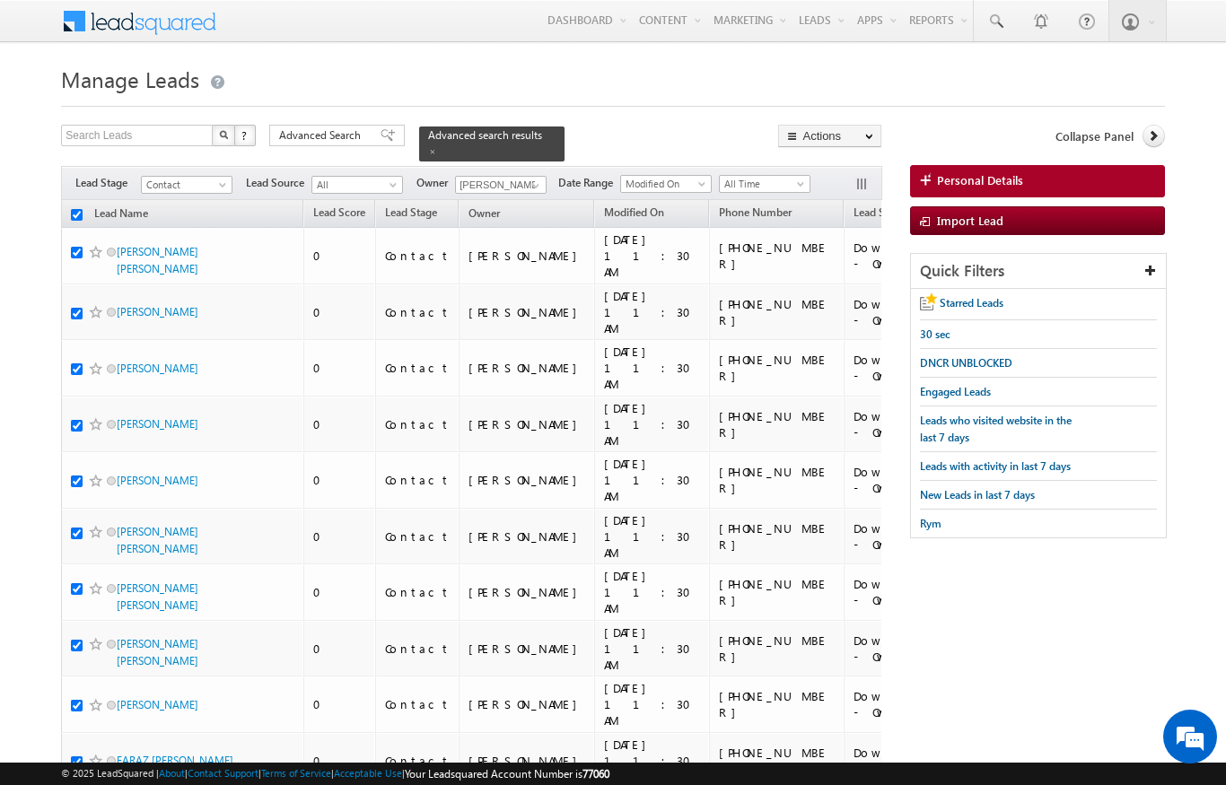
checkbox input "true"
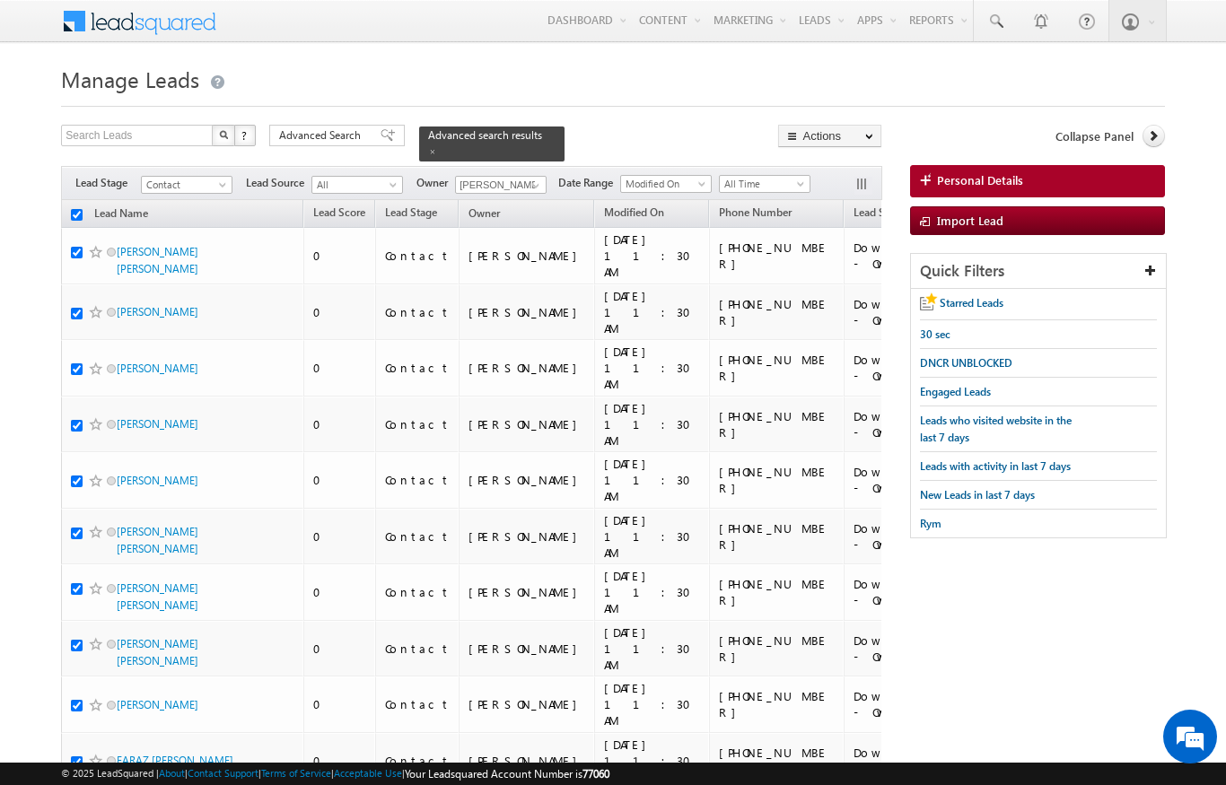
checkbox input "true"
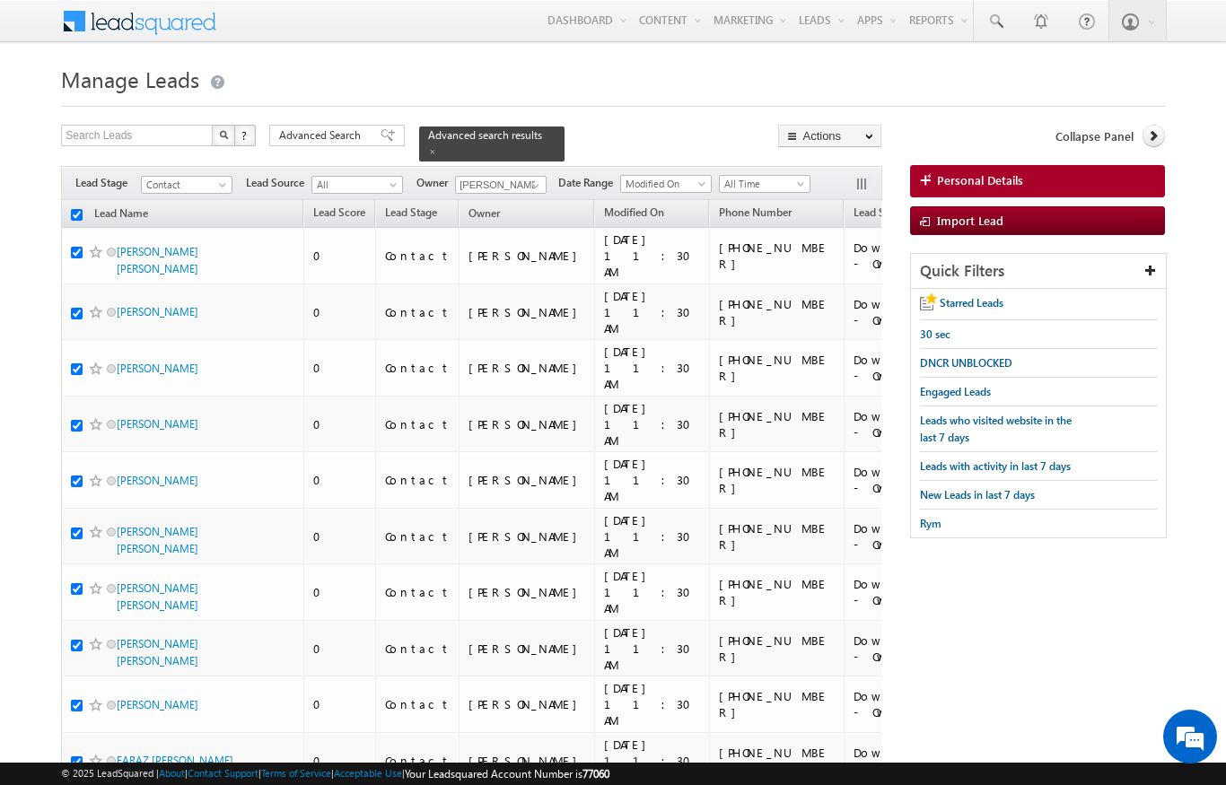
checkbox input "true"
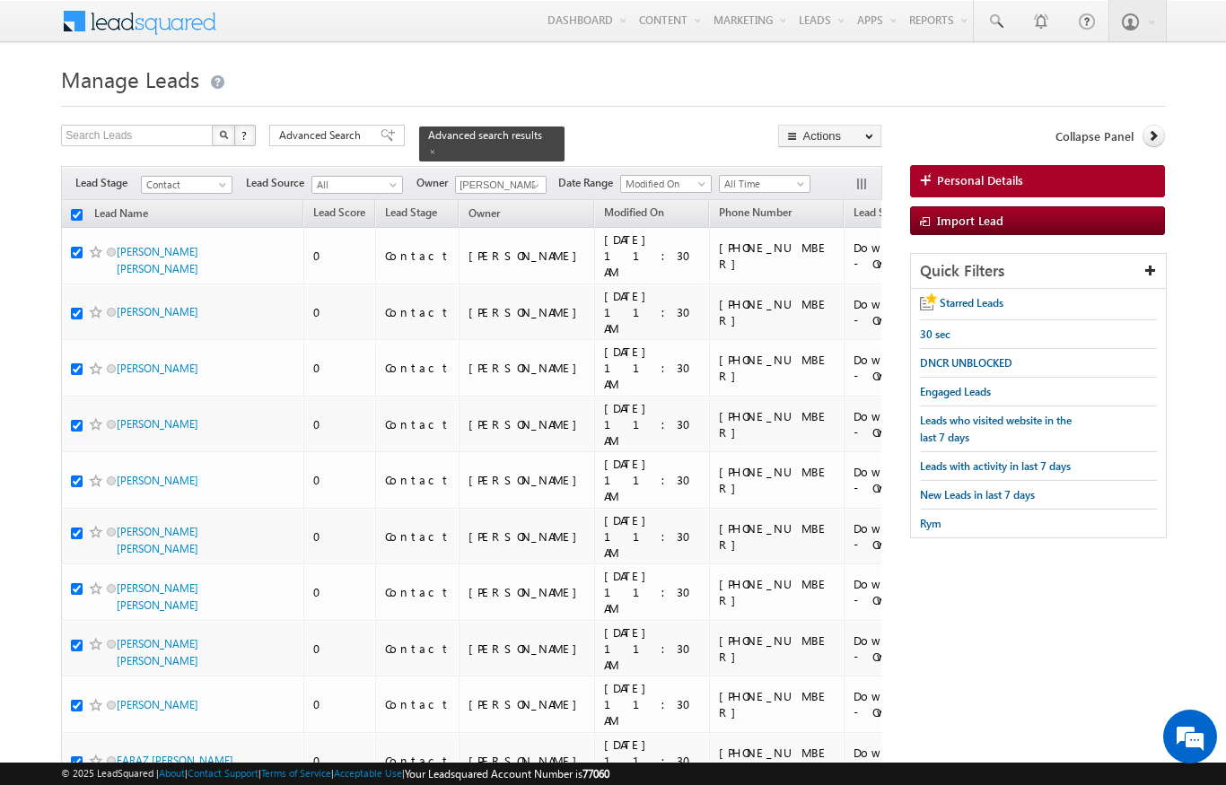
checkbox input "true"
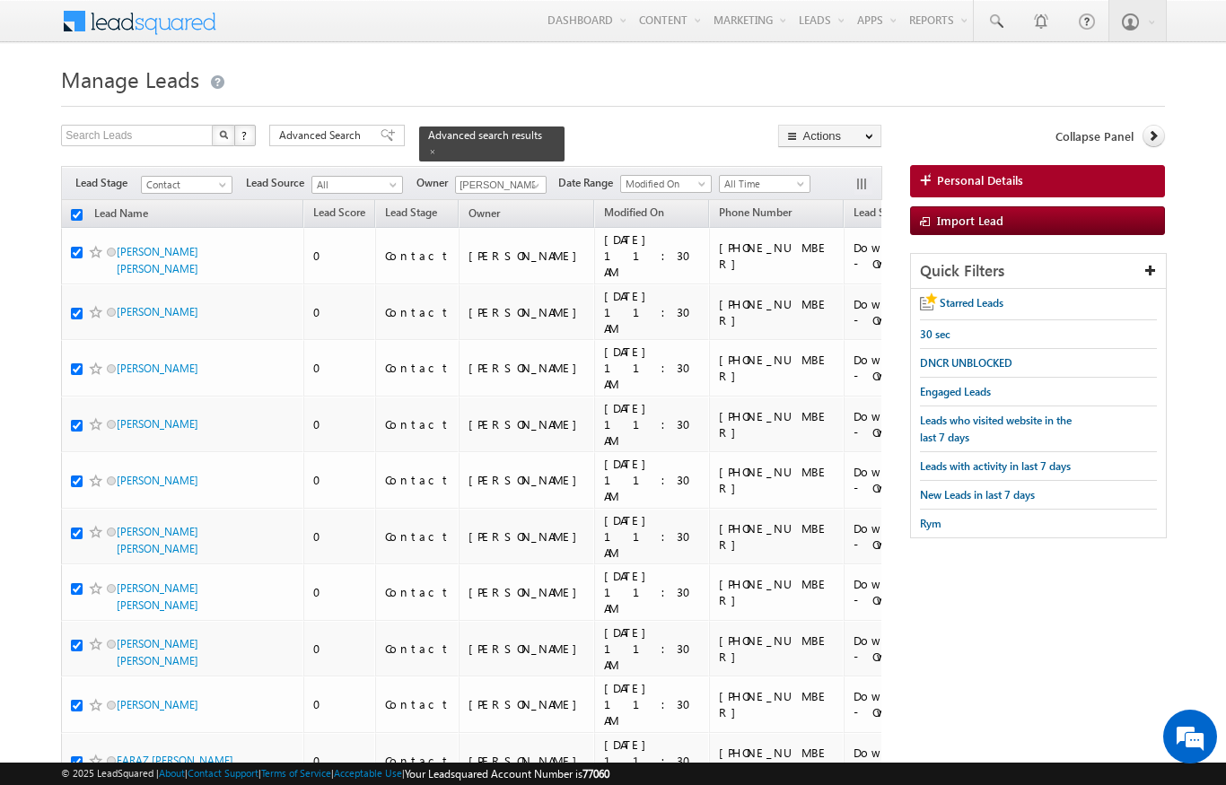
checkbox input "true"
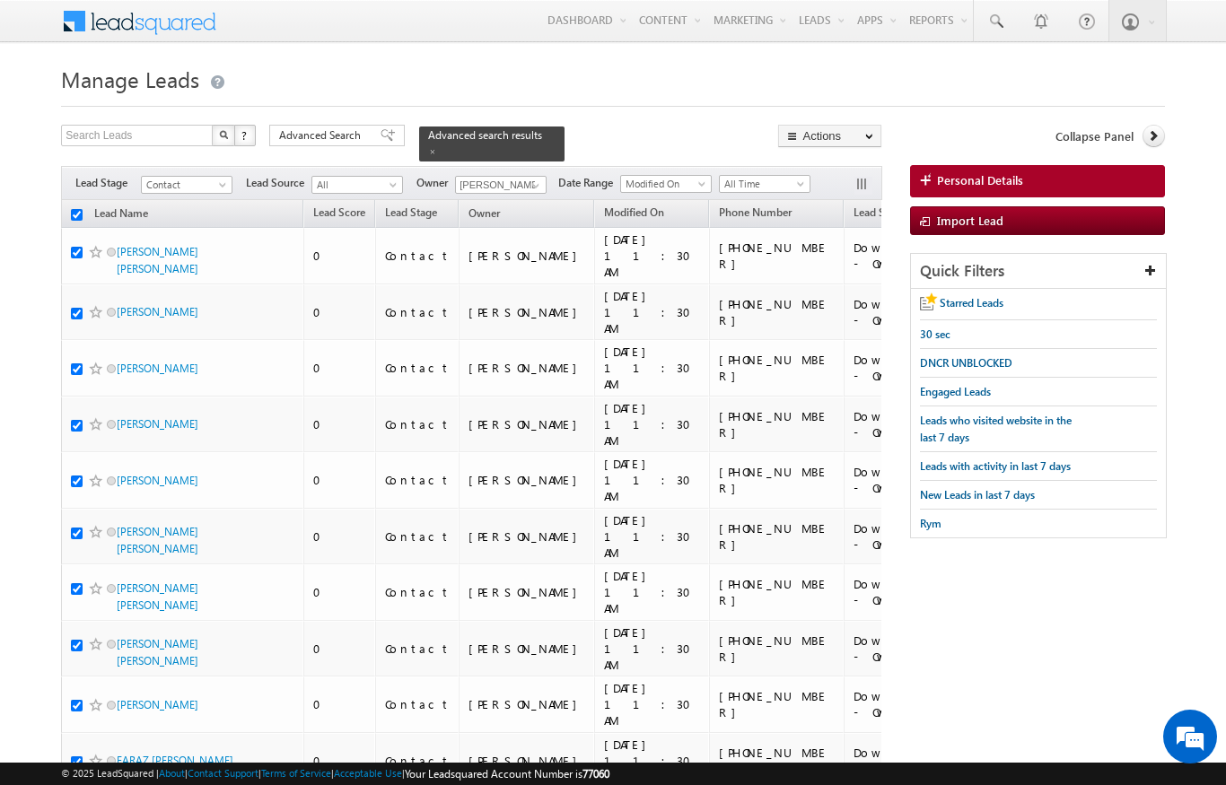
checkbox input "true"
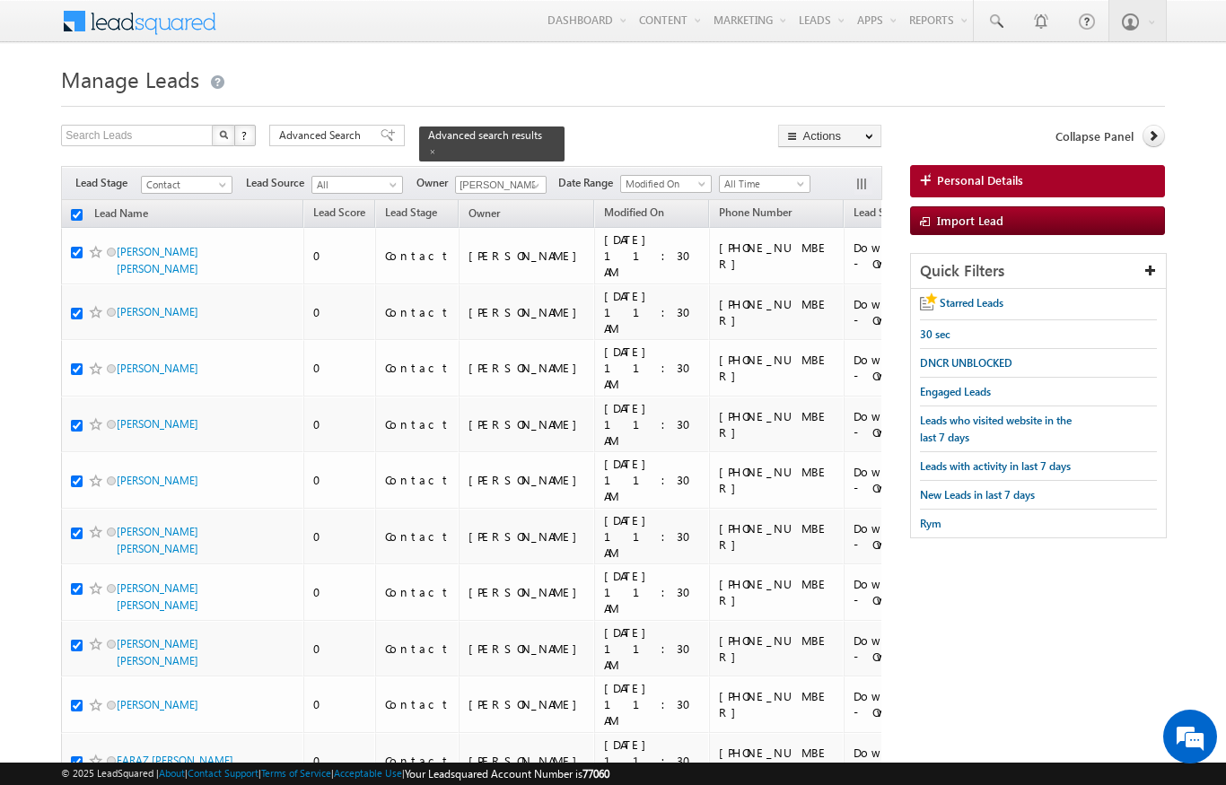
checkbox input "true"
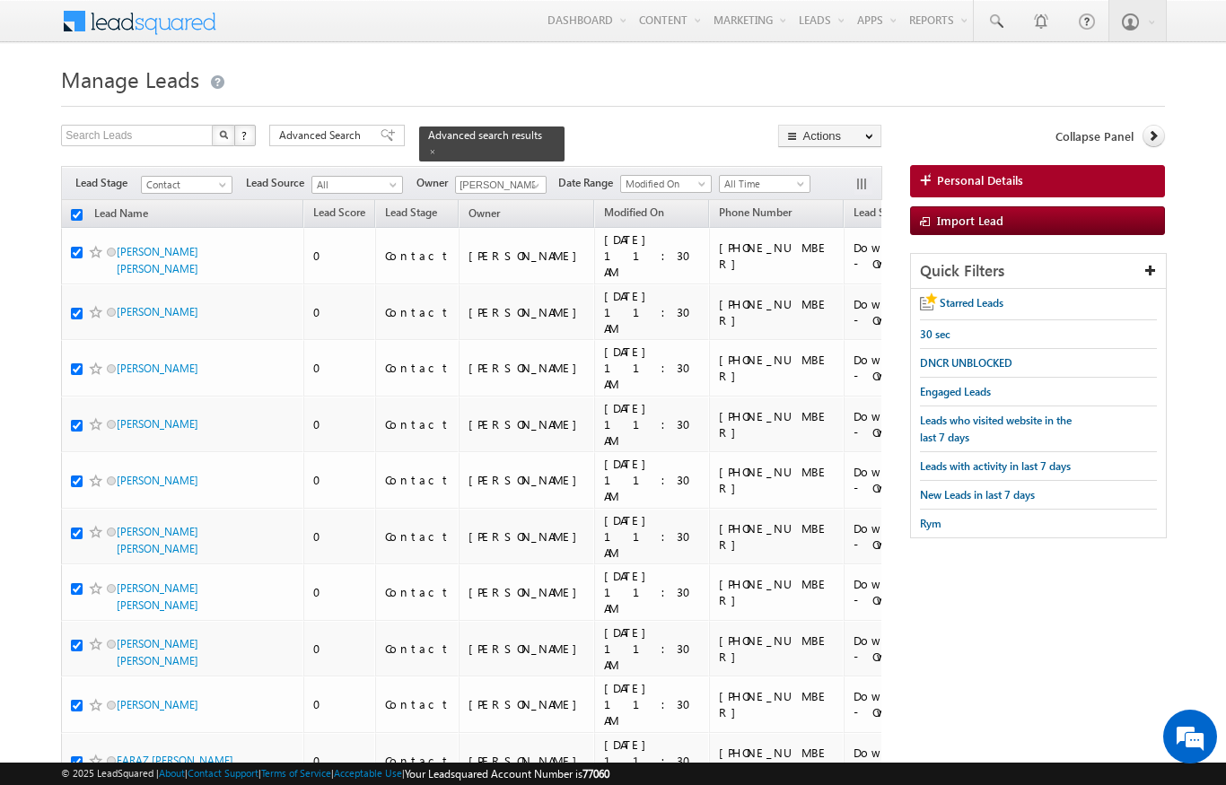
checkbox input "true"
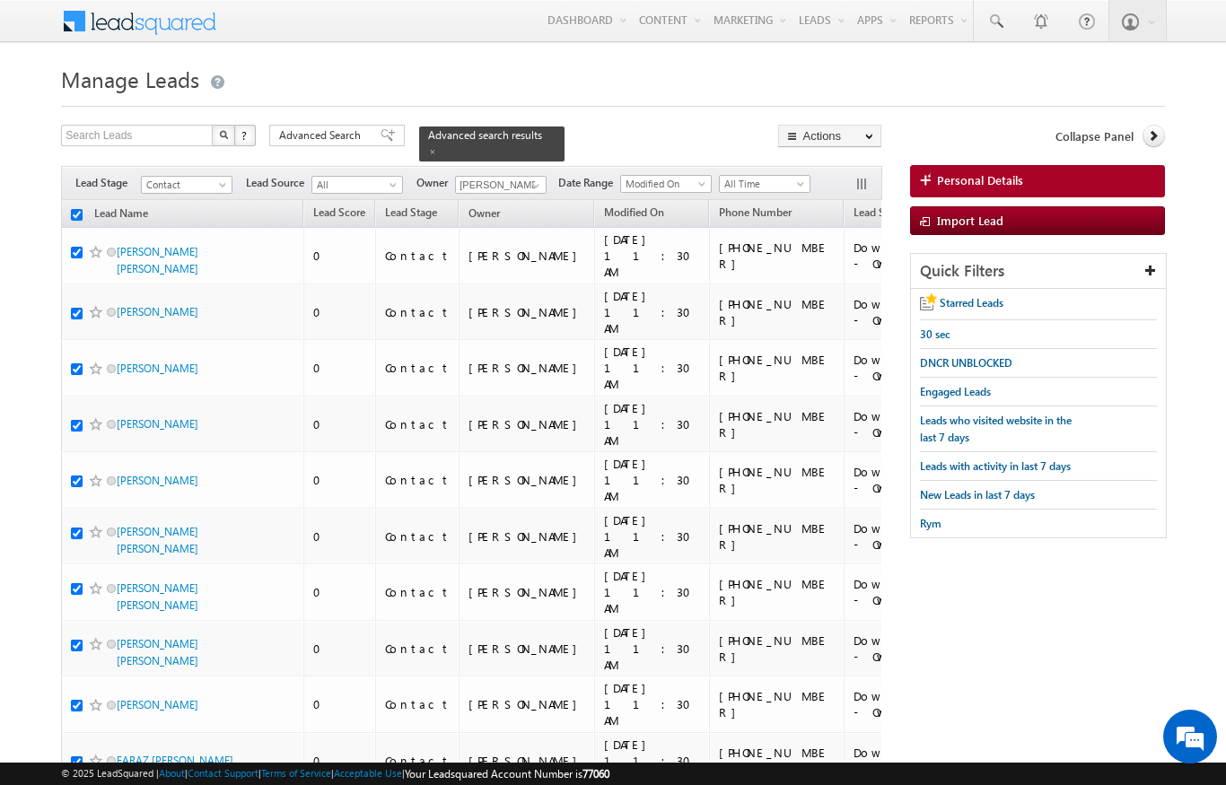
checkbox input "true"
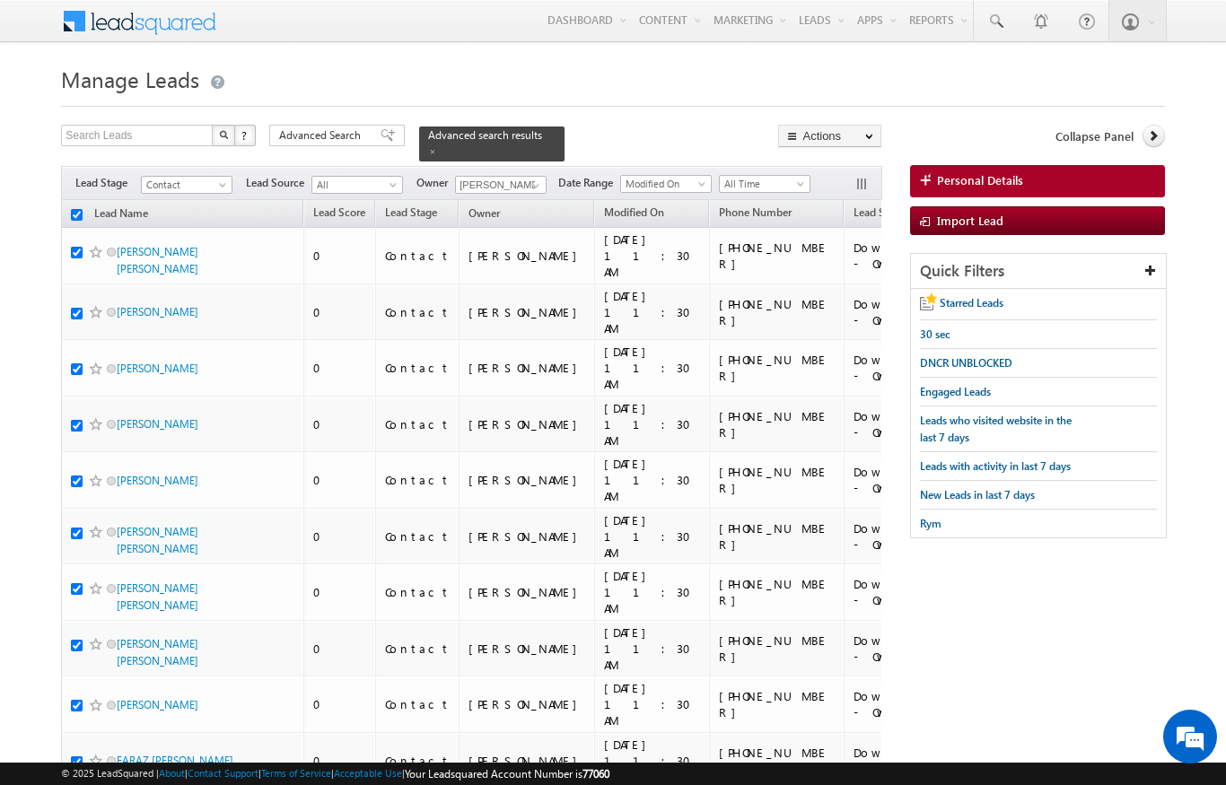
checkbox input "true"
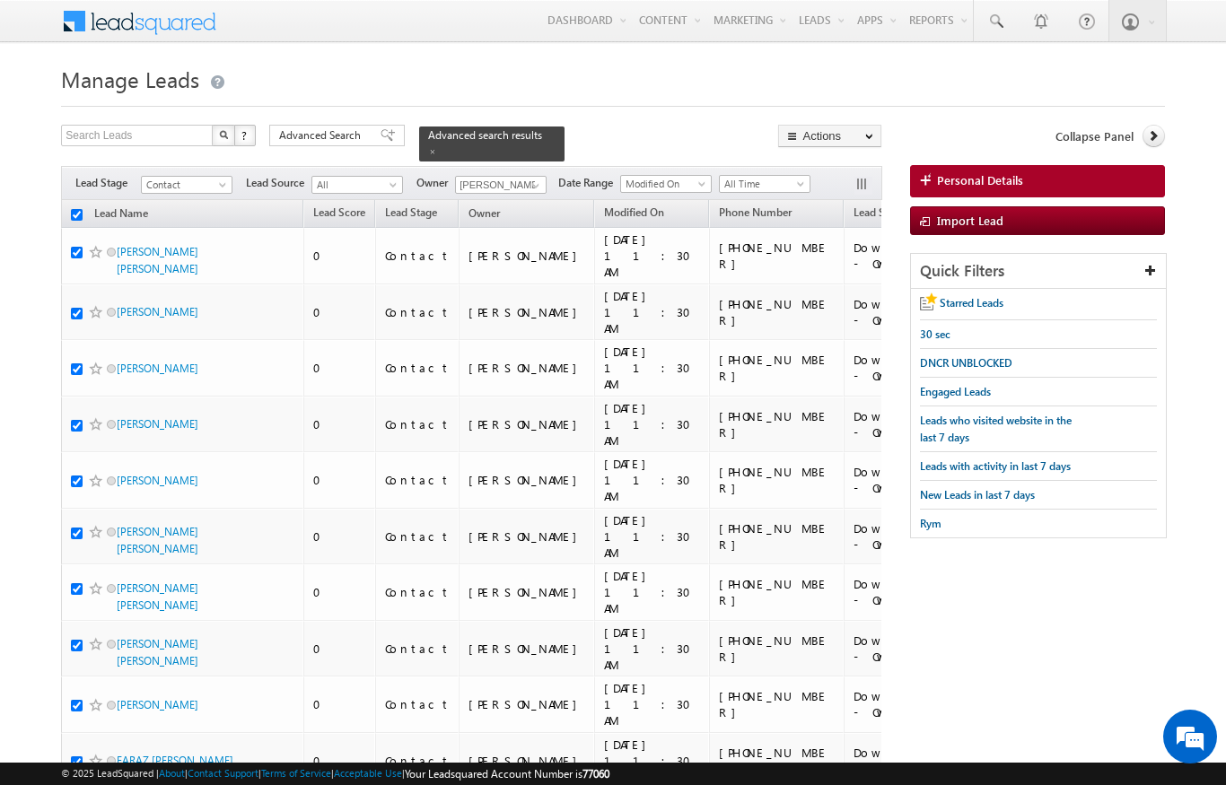
checkbox input "true"
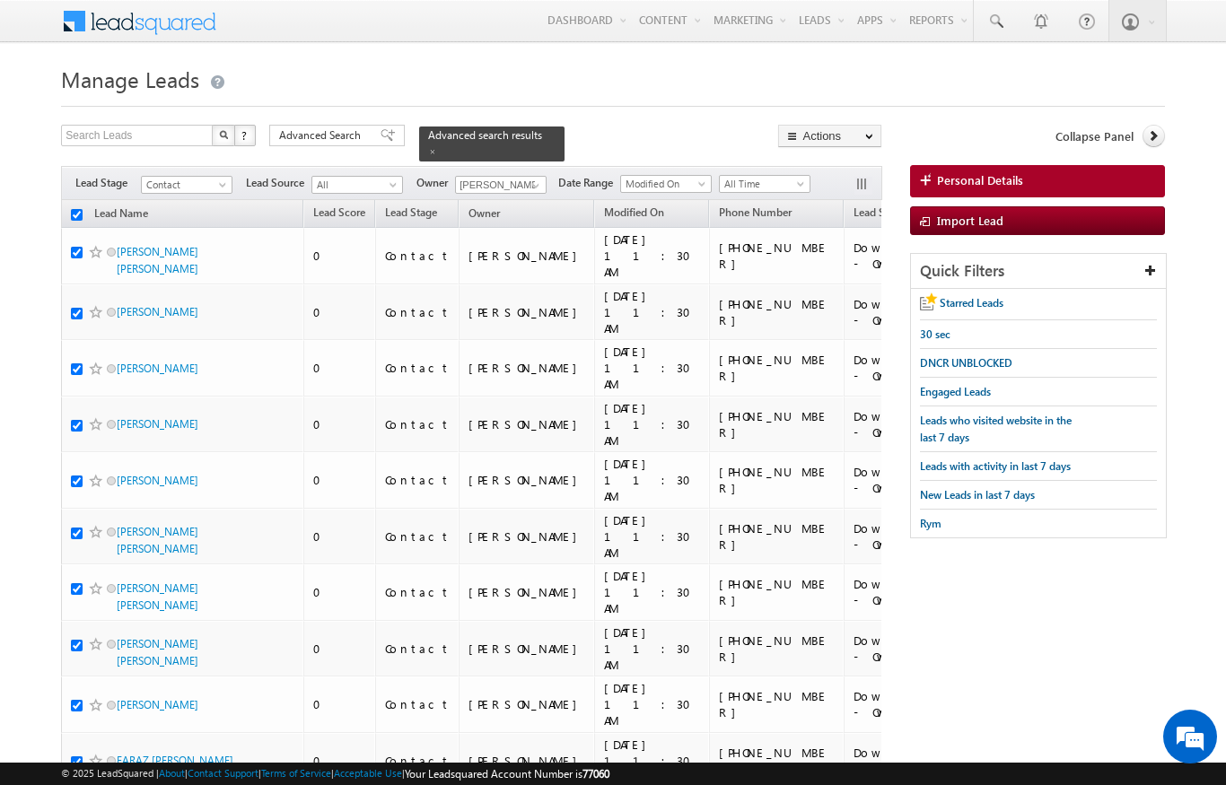
checkbox input "true"
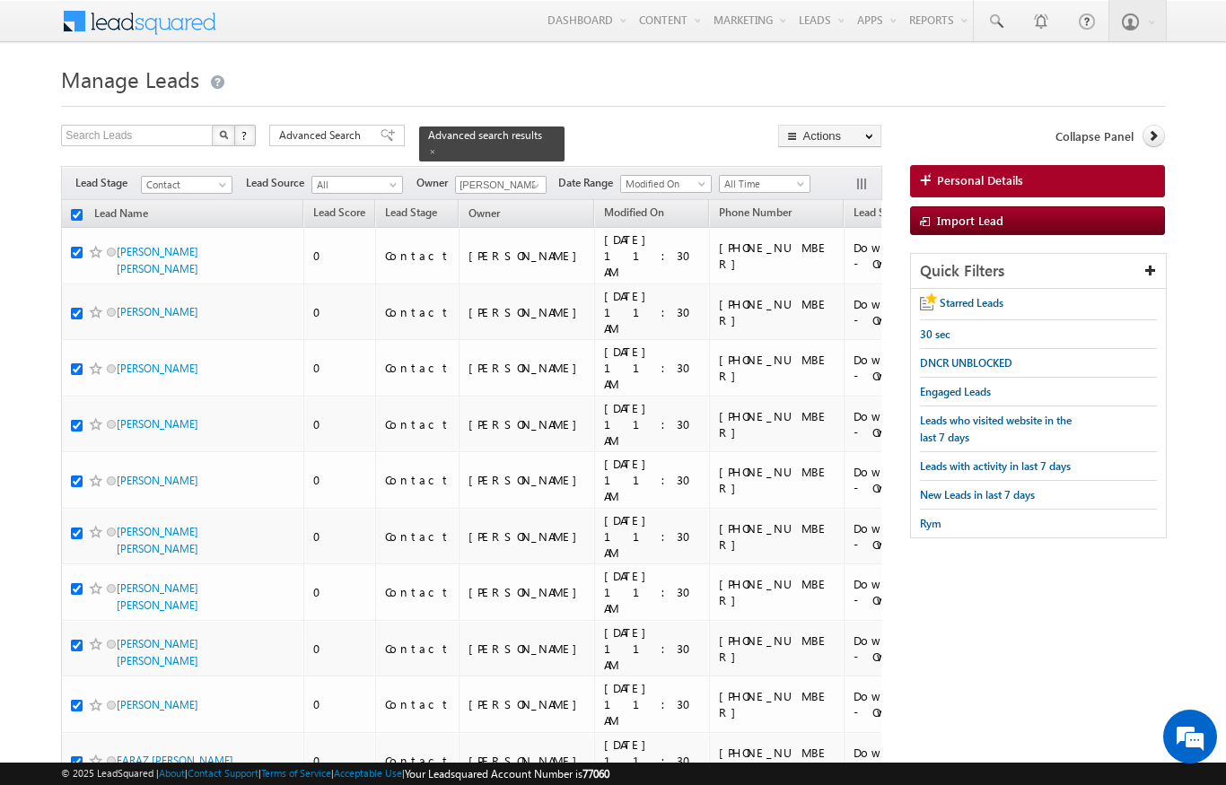
checkbox input "true"
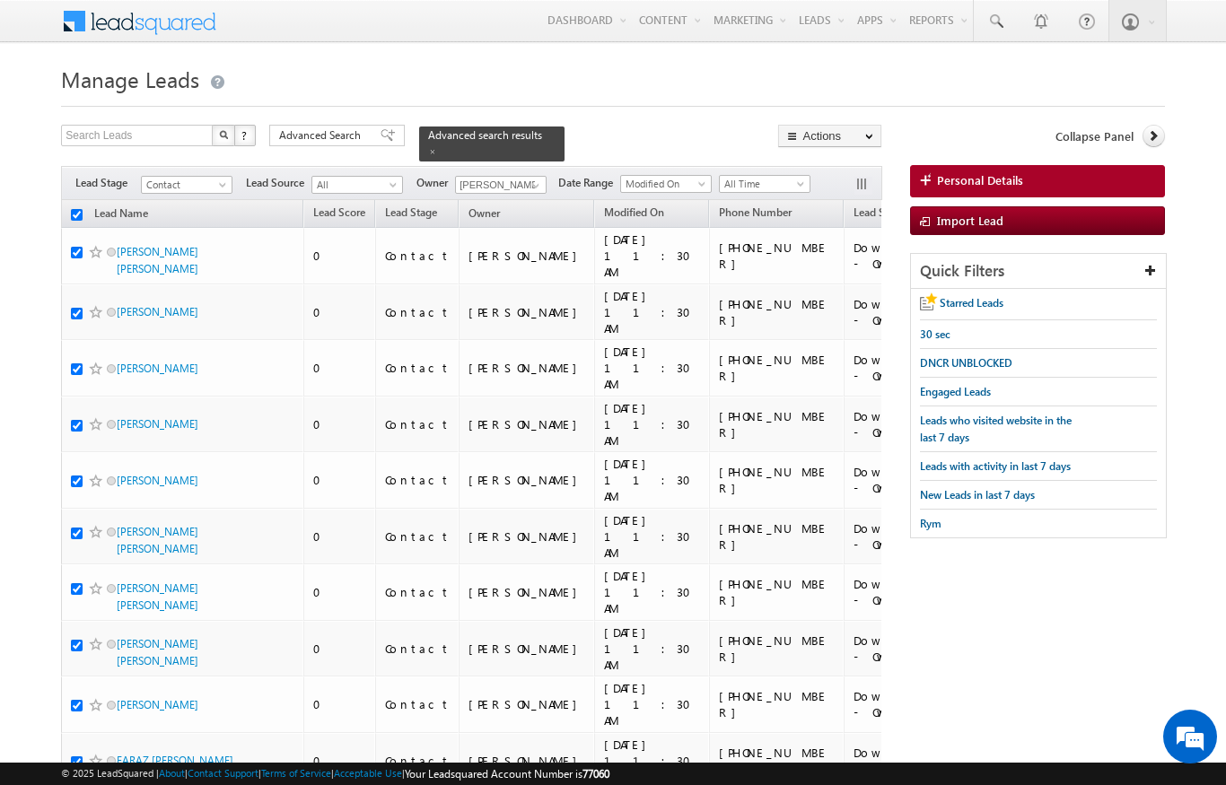
checkbox input "true"
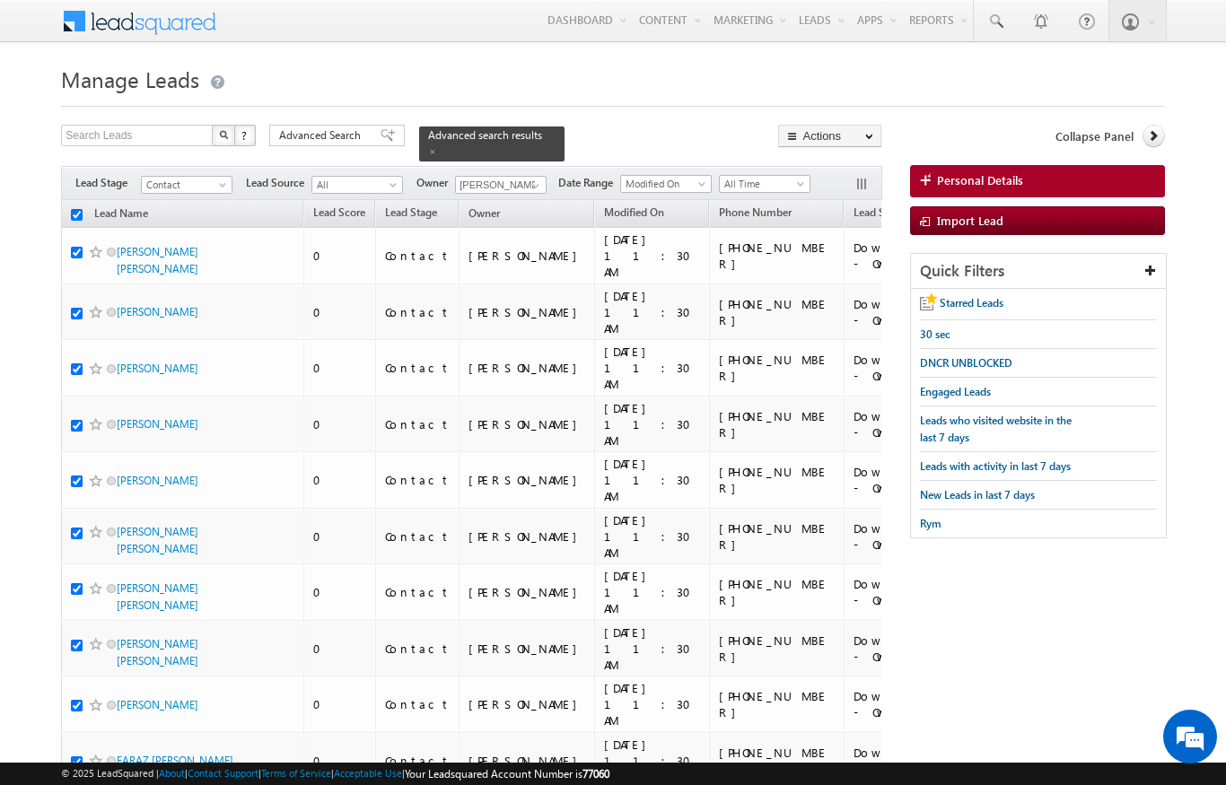
checkbox input "true"
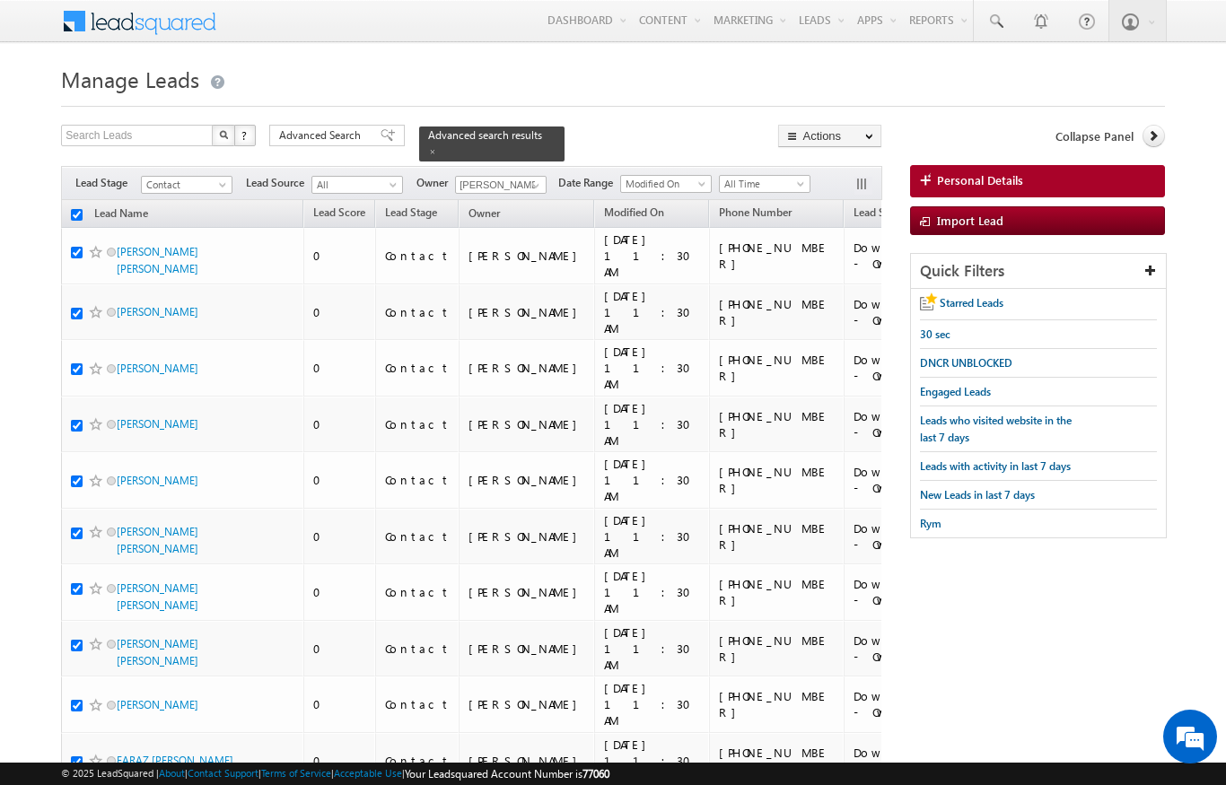
checkbox input "true"
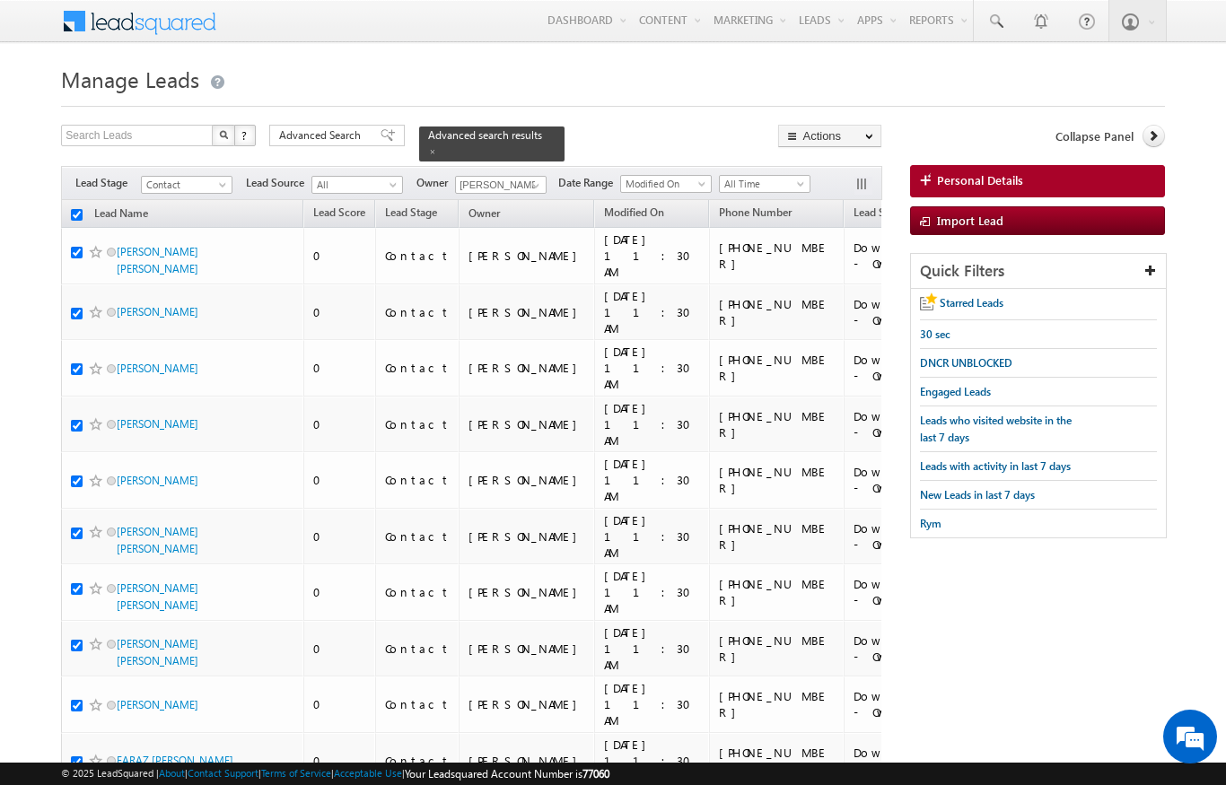
checkbox input "true"
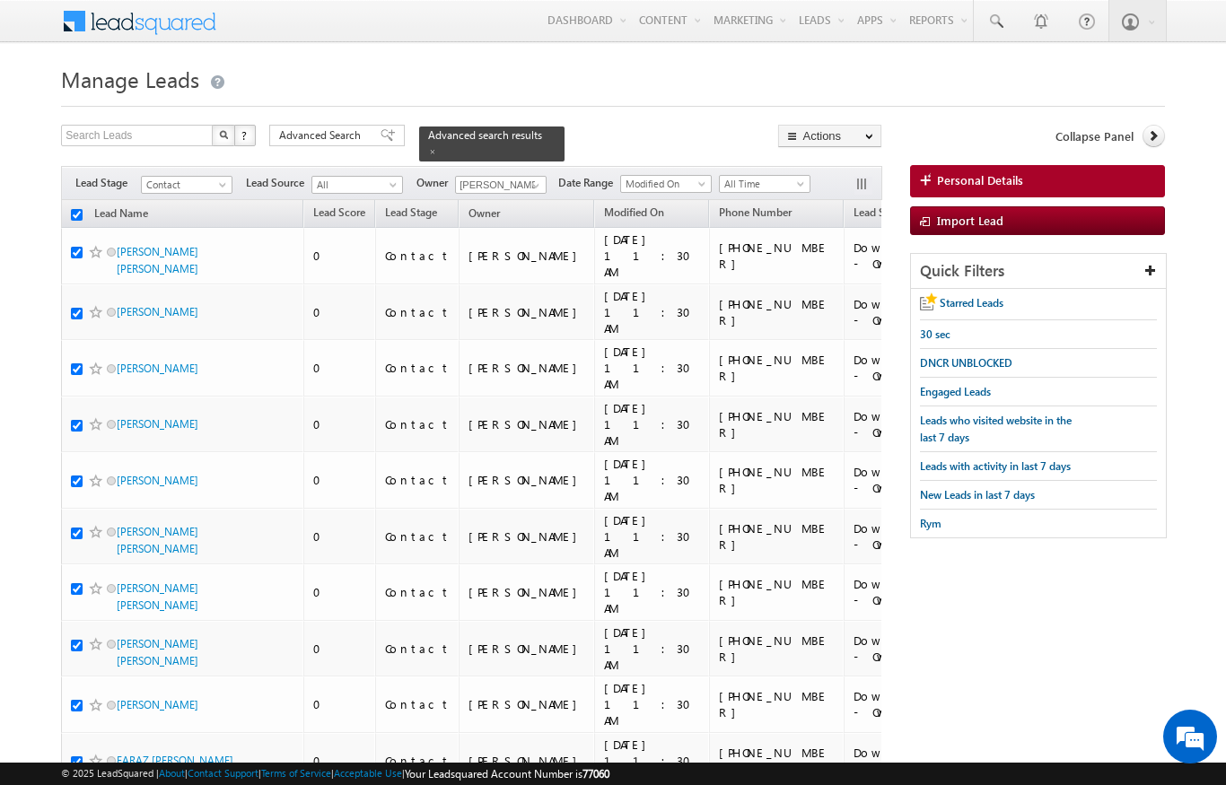
checkbox input "true"
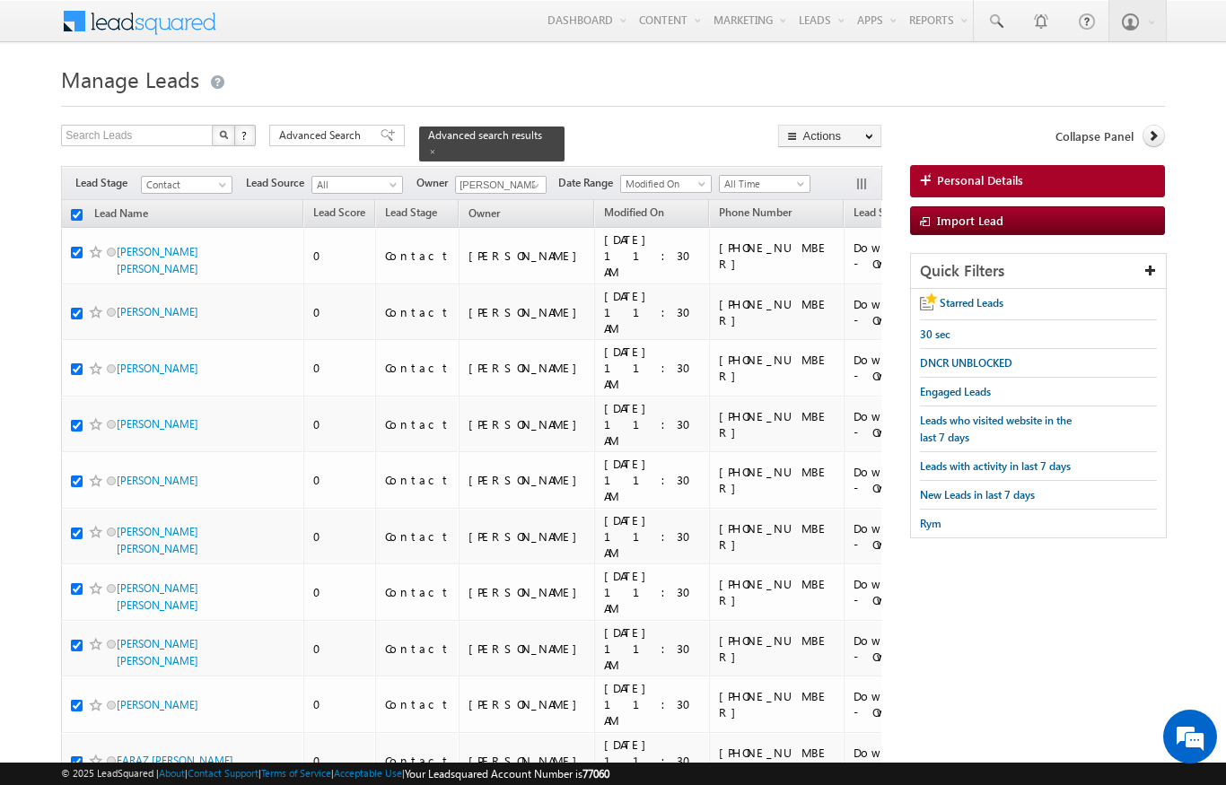
checkbox input "true"
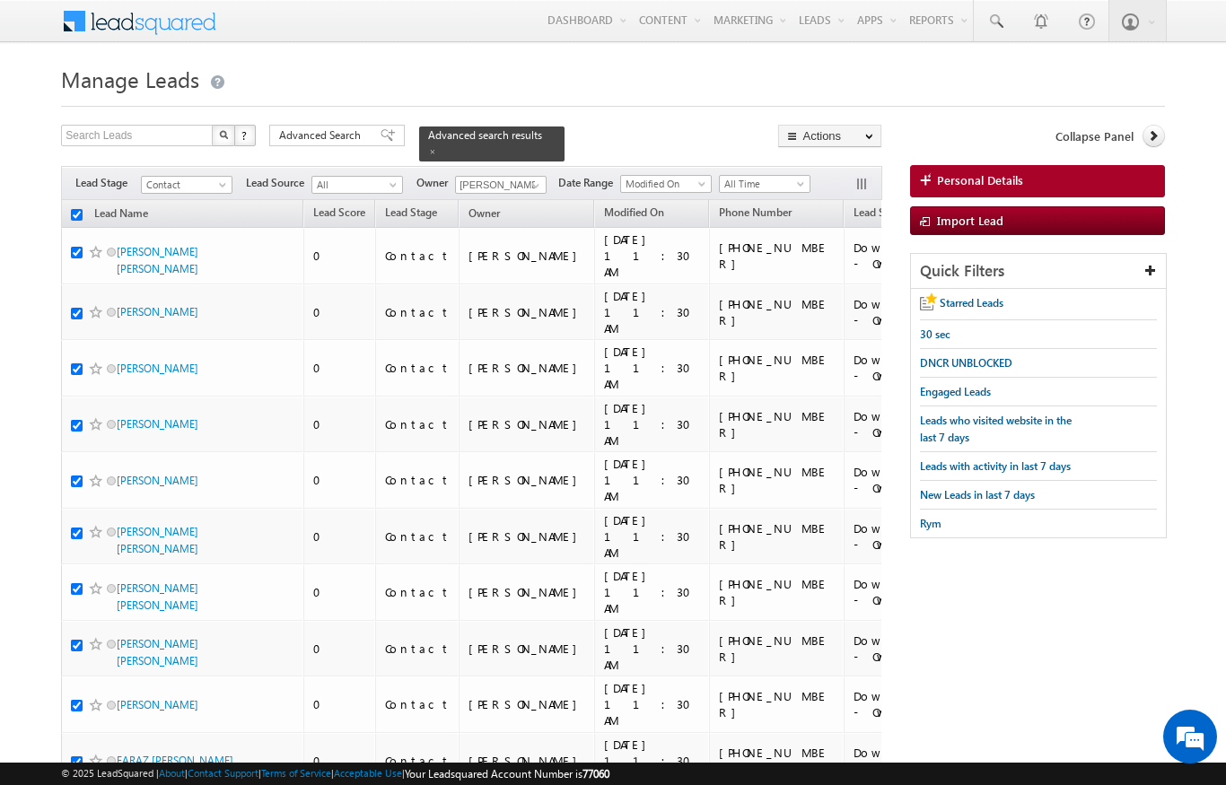
checkbox input "true"
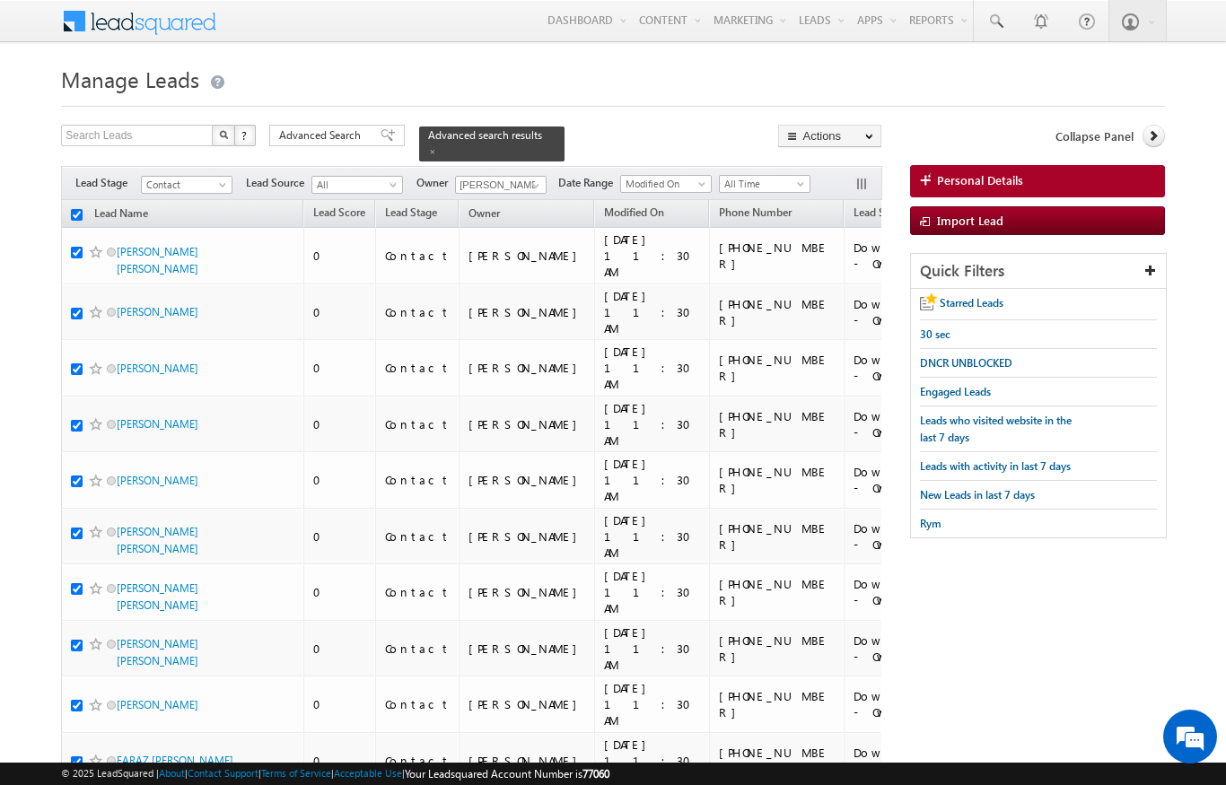
checkbox input "true"
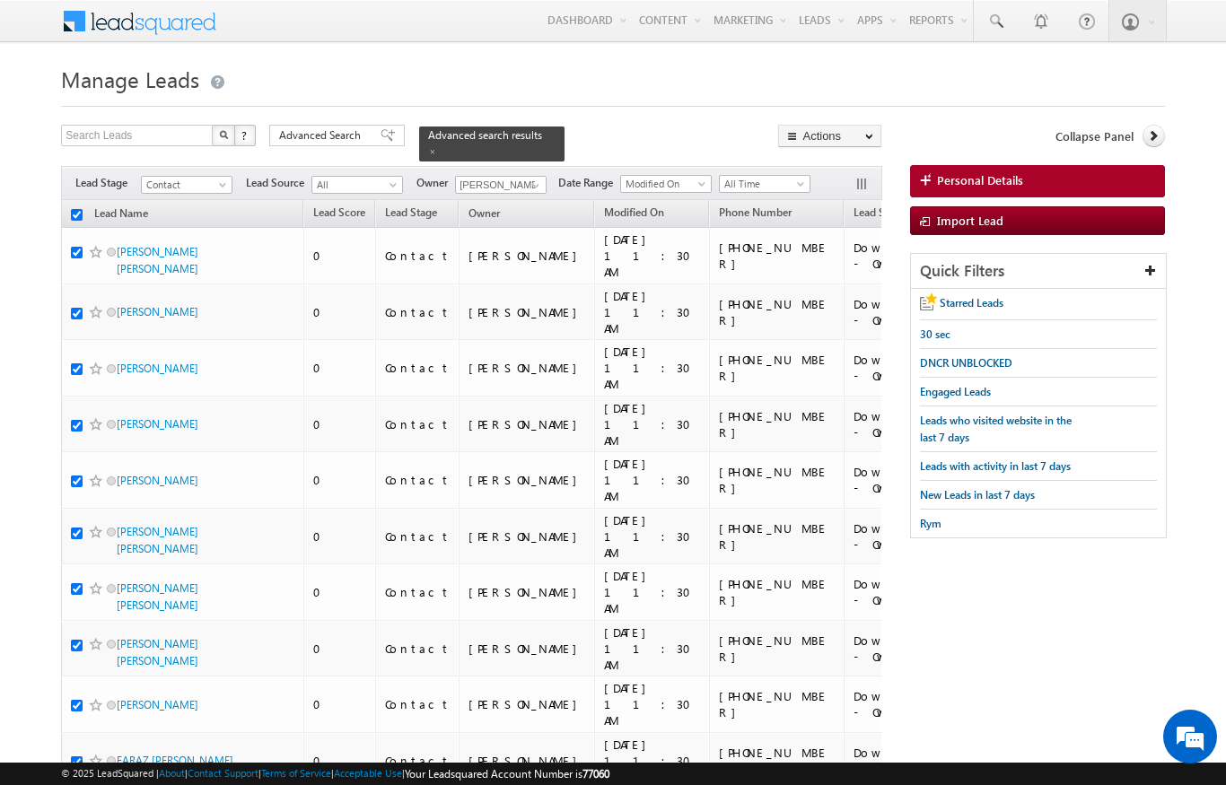
checkbox input "true"
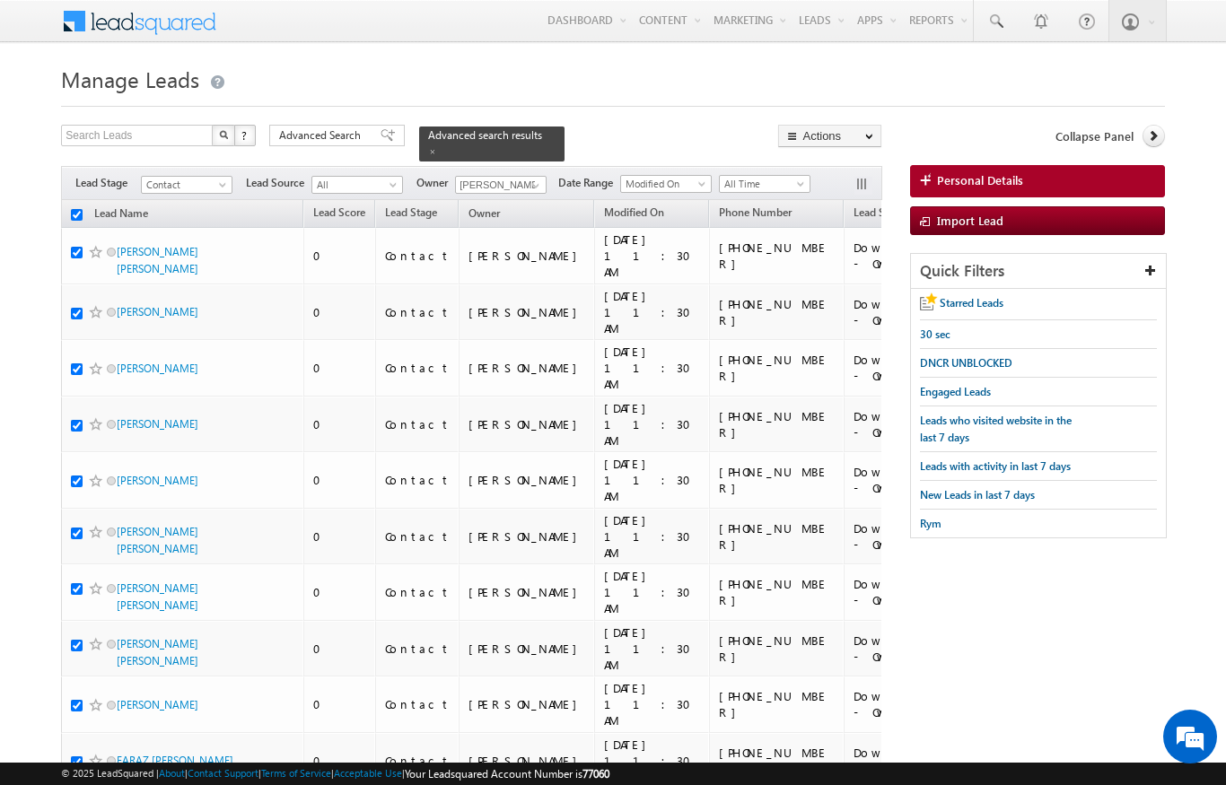
checkbox input "true"
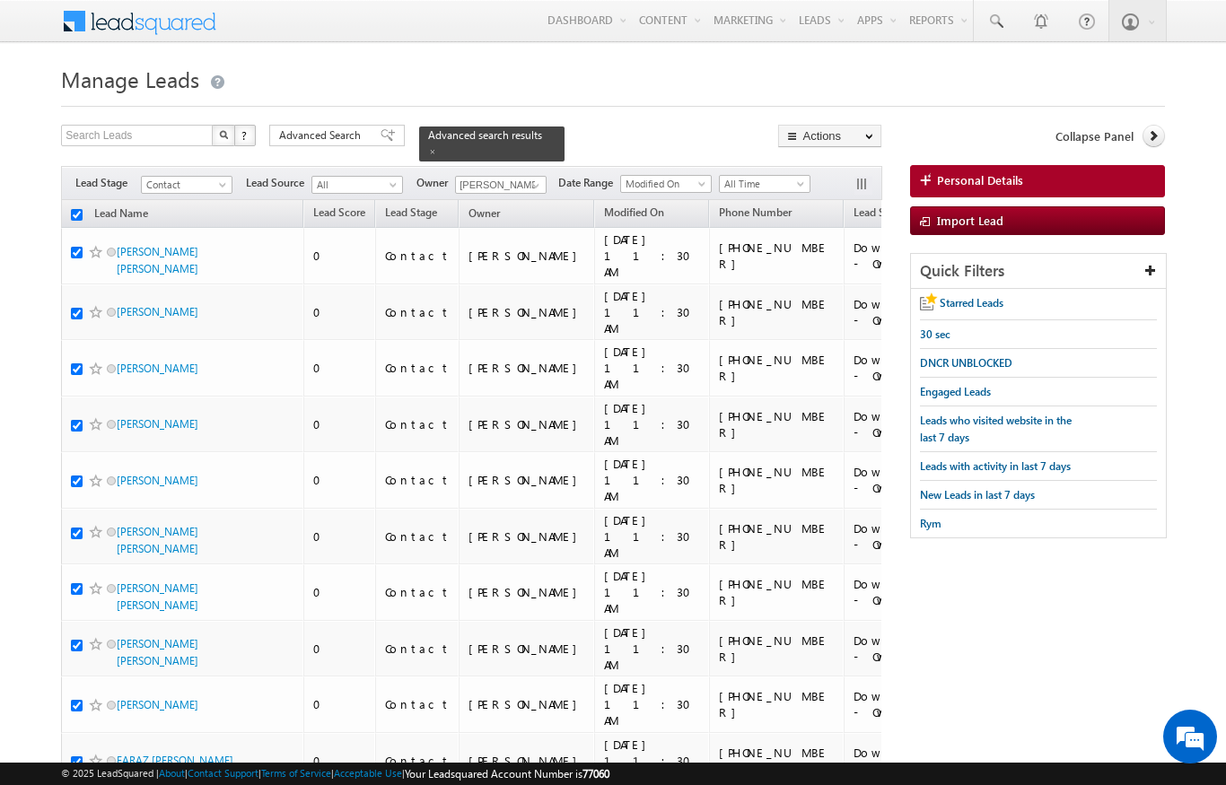
checkbox input "true"
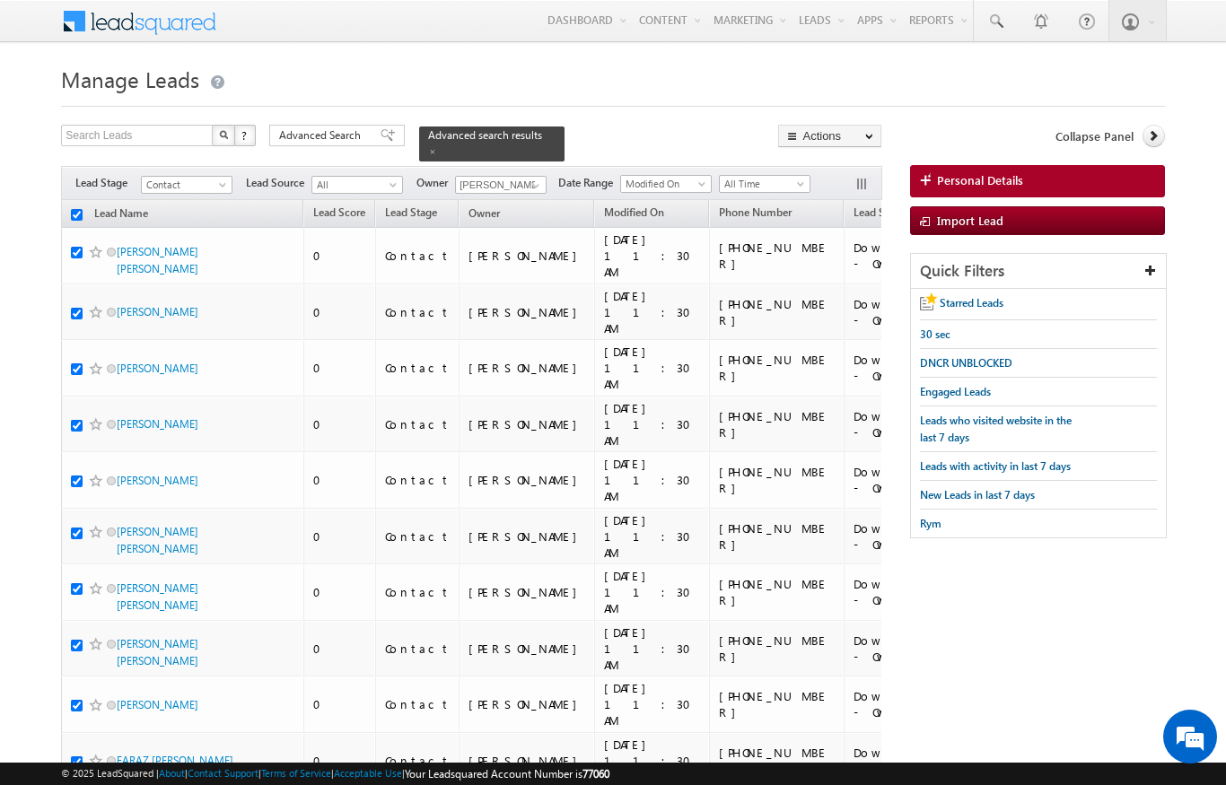
checkbox input "true"
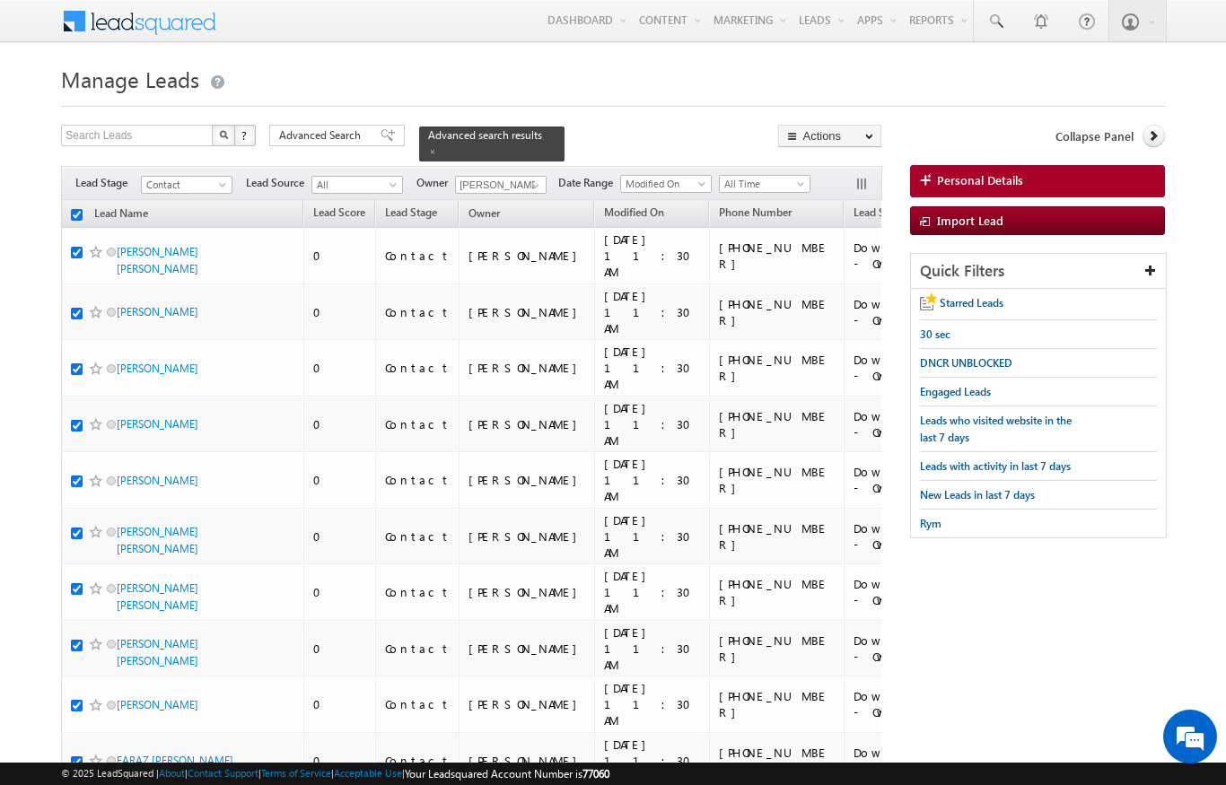
checkbox input "true"
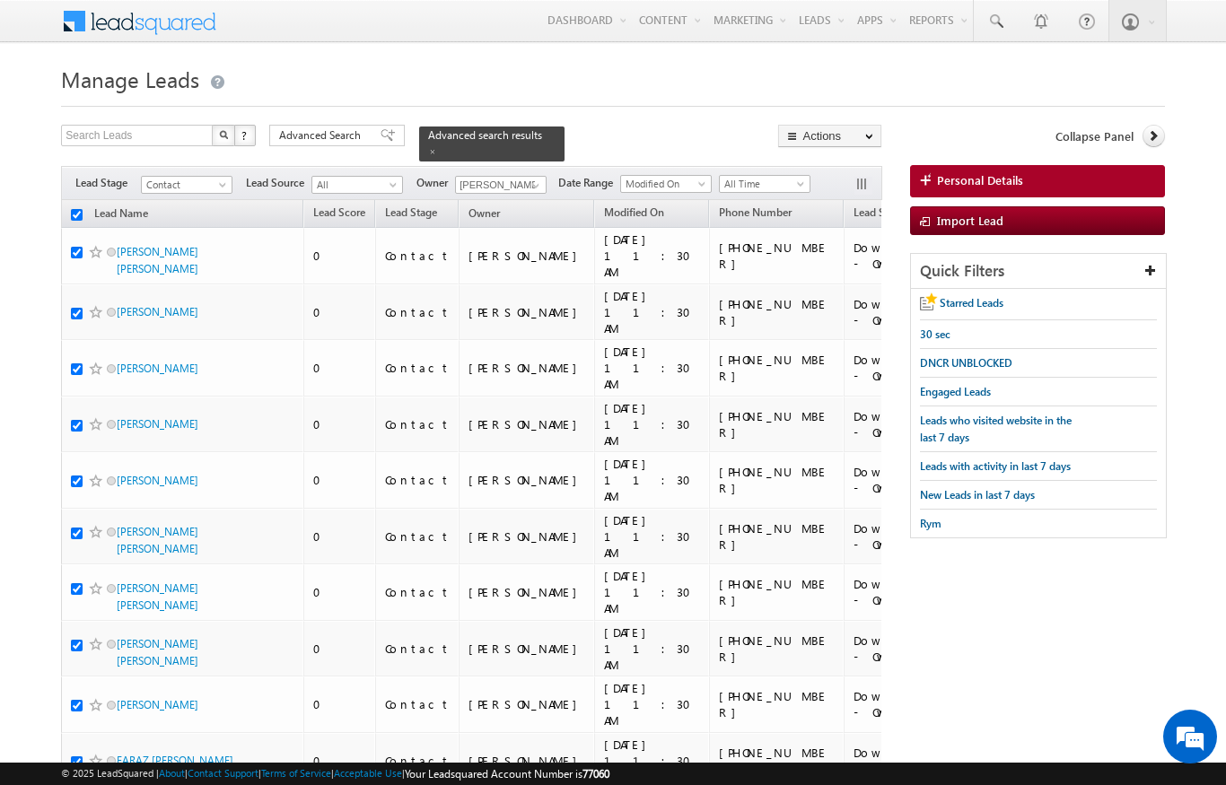
checkbox input "true"
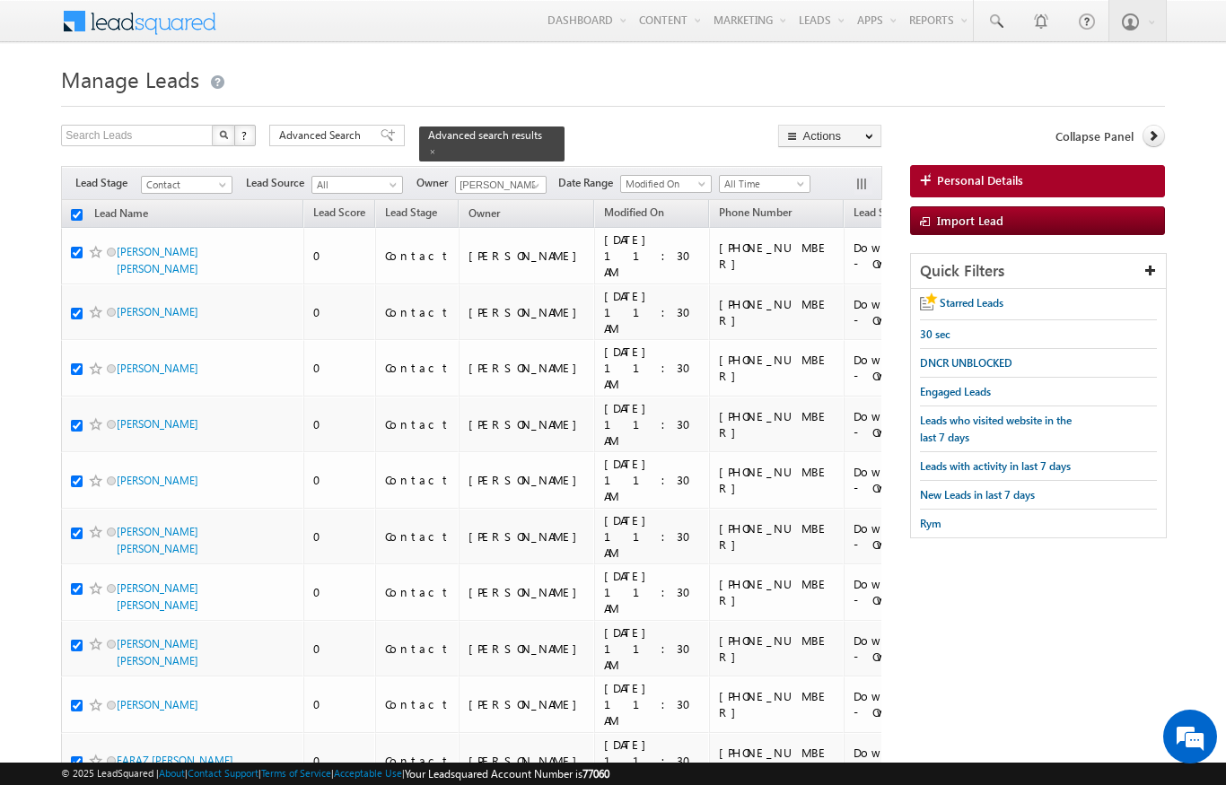
checkbox input "true"
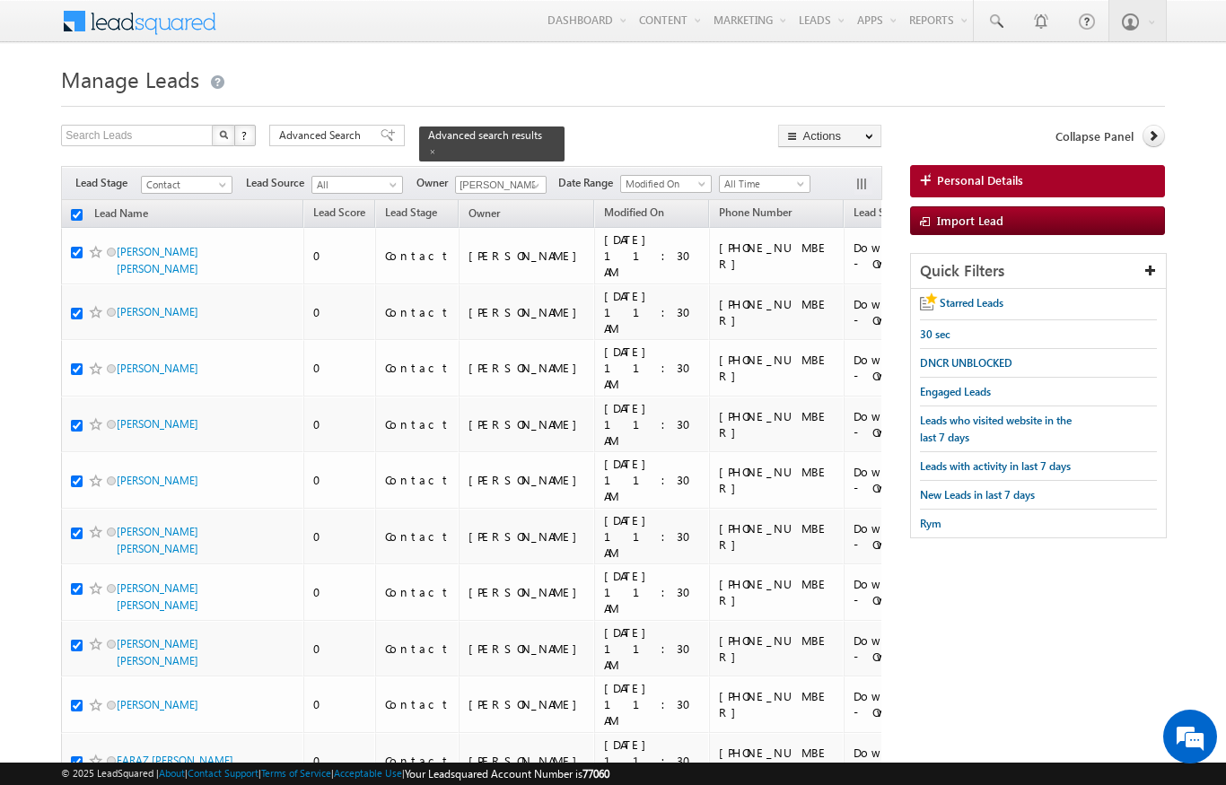
checkbox input "true"
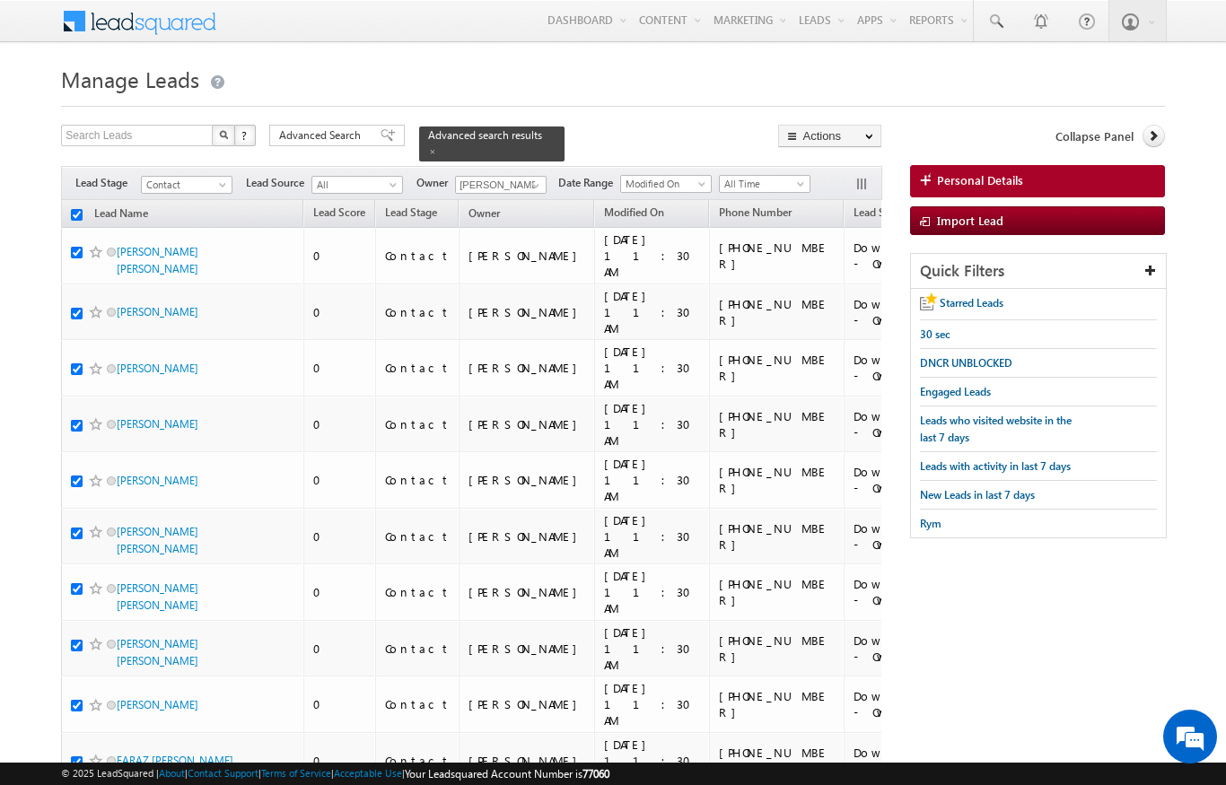
checkbox input "true"
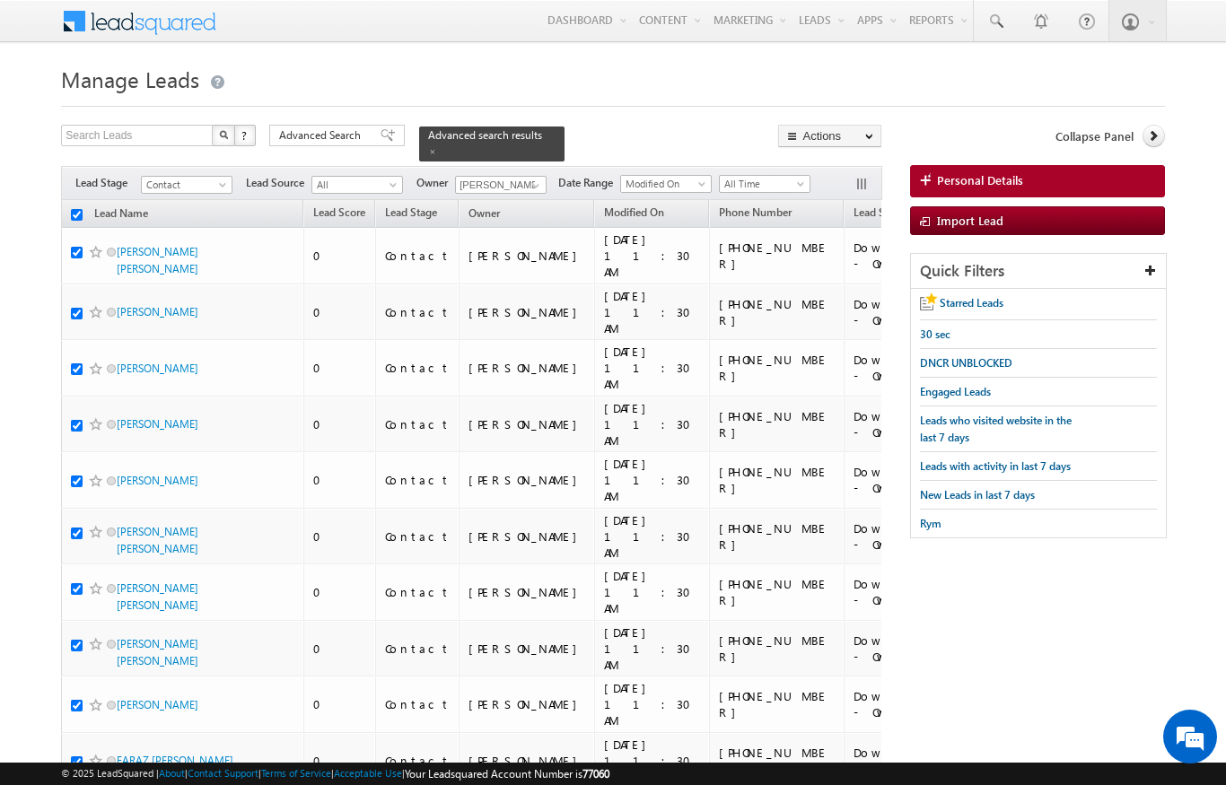
checkbox input "true"
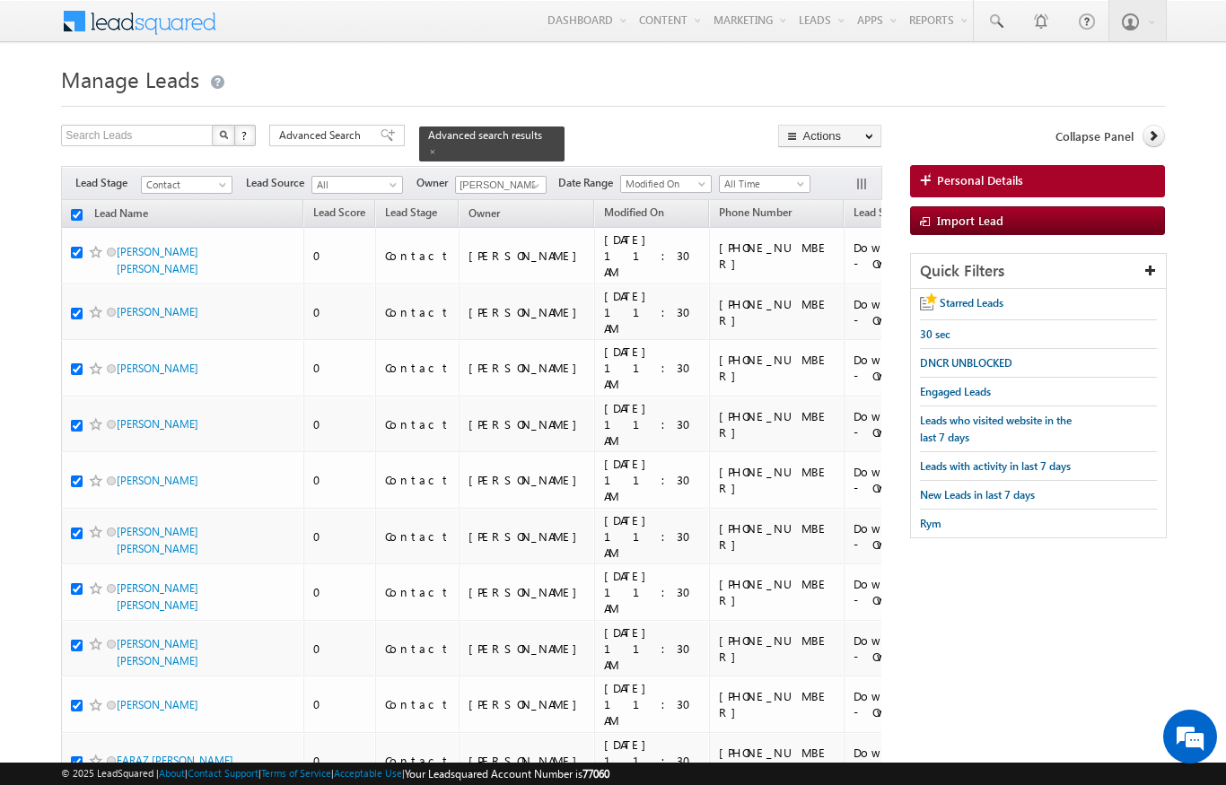
checkbox input "true"
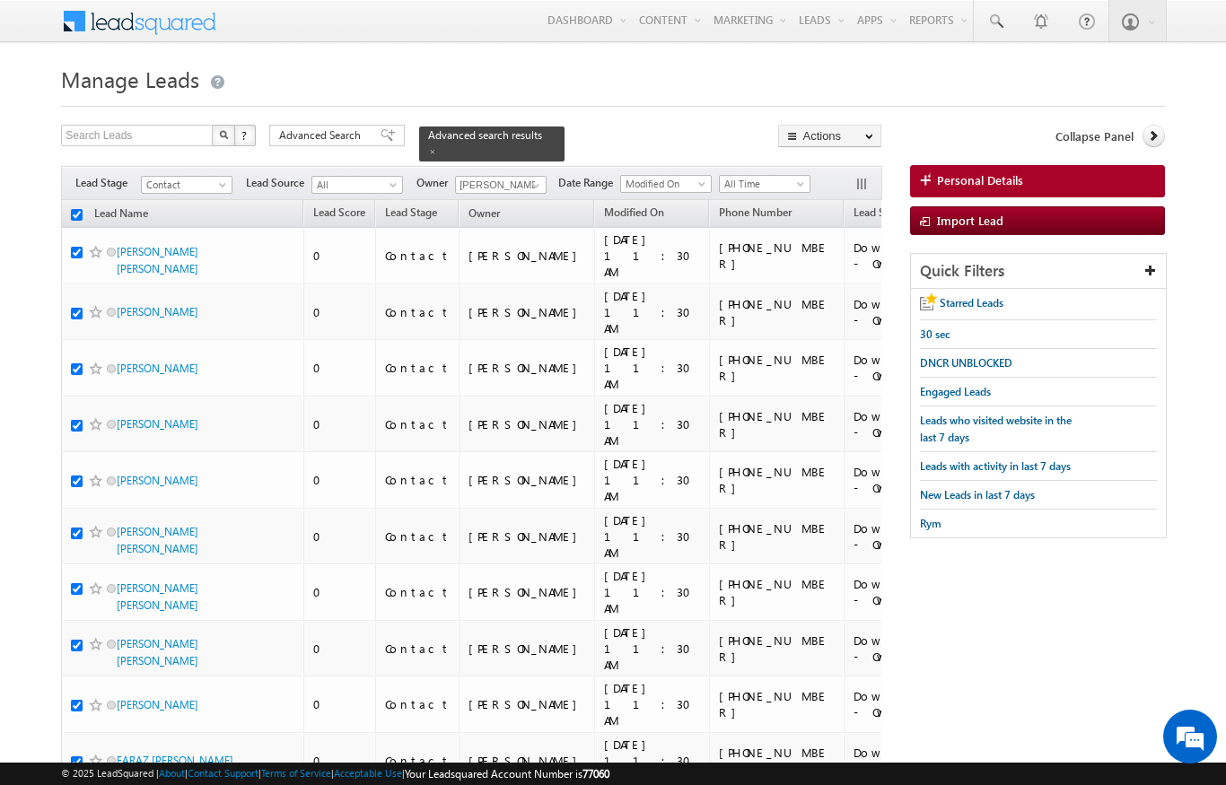
checkbox input "true"
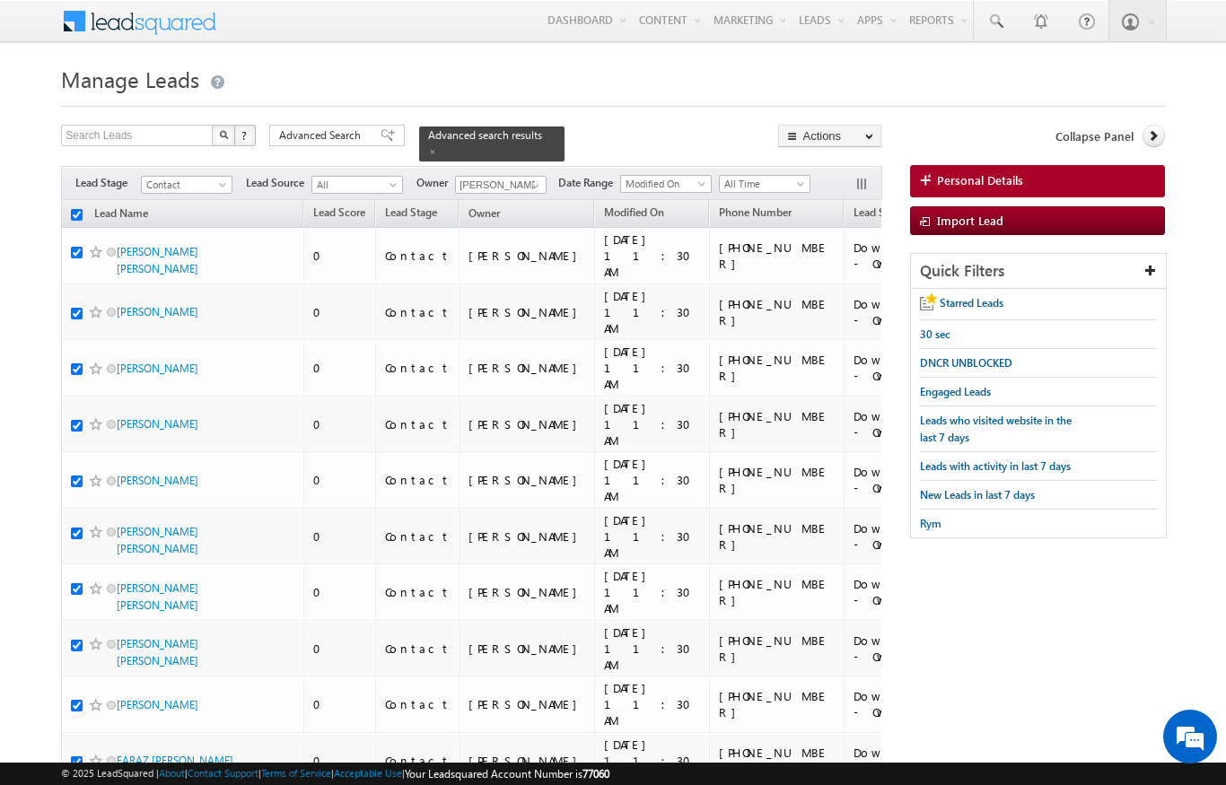
checkbox input "true"
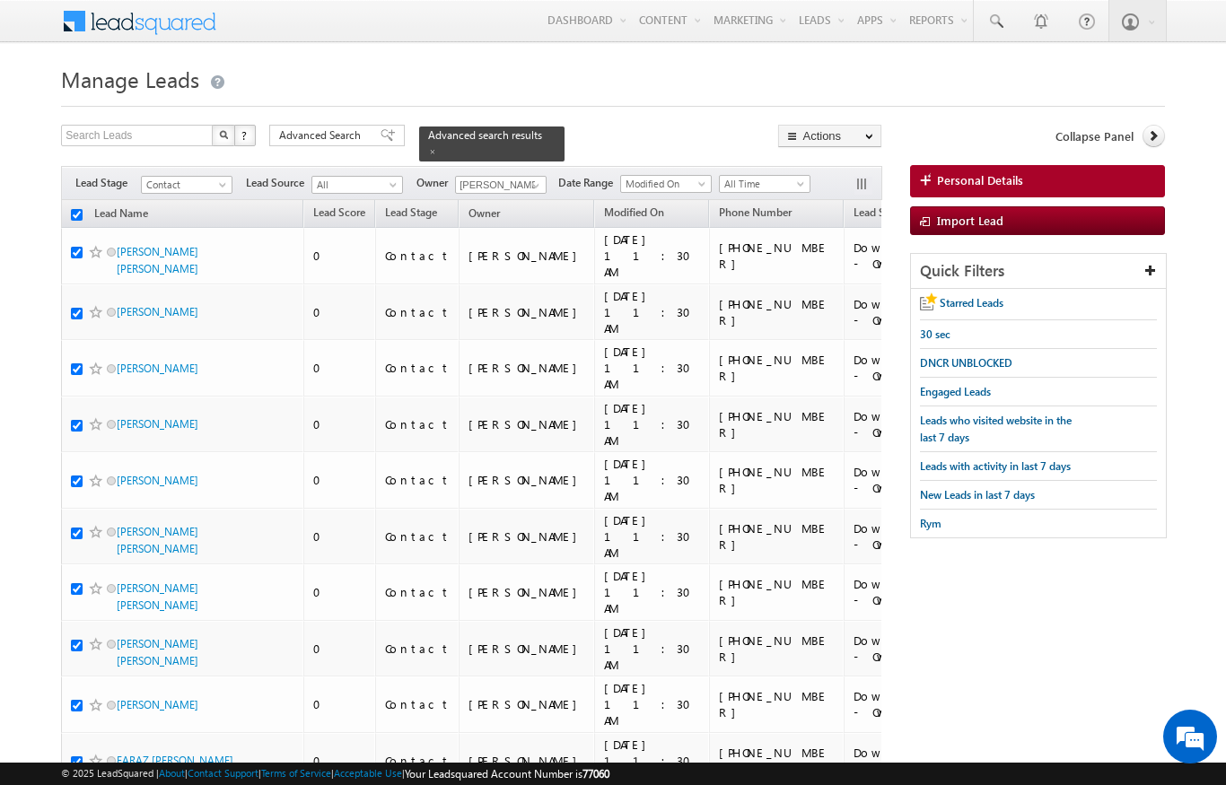
checkbox input "true"
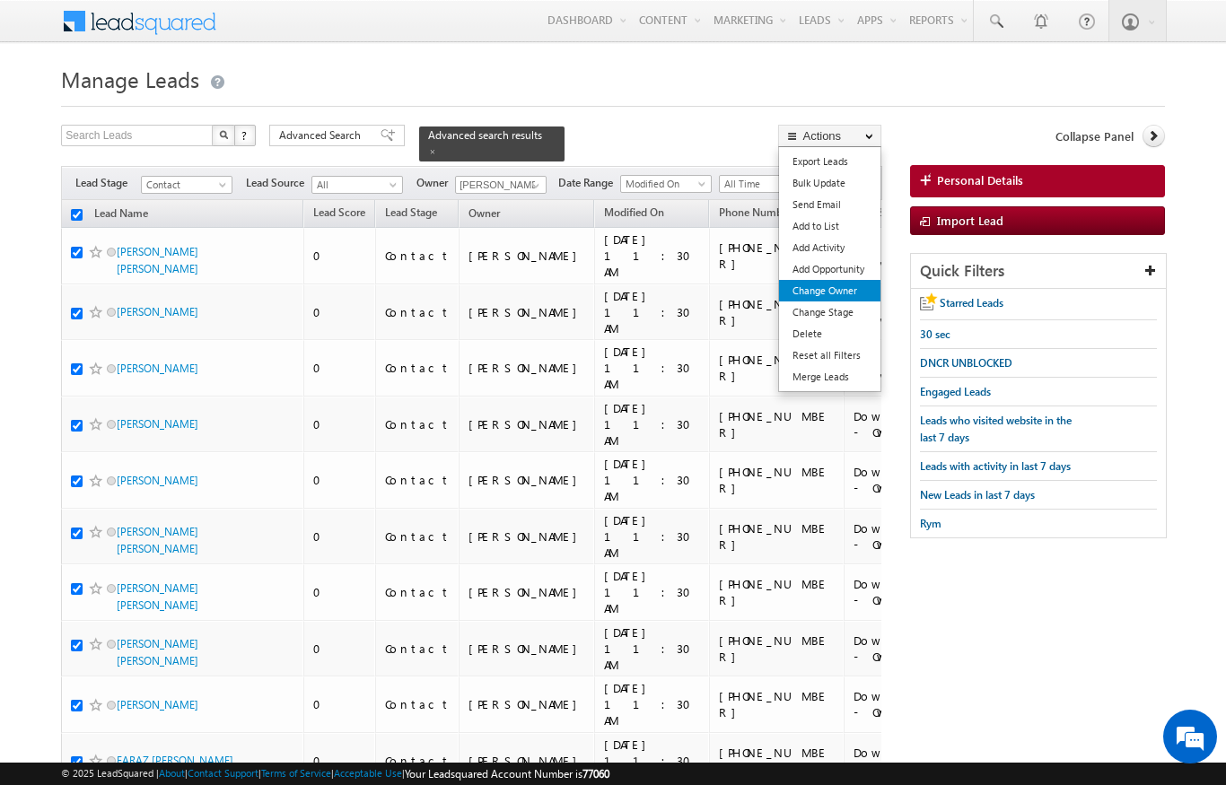
click at [851, 294] on link "Change Owner" at bounding box center [829, 291] width 101 height 22
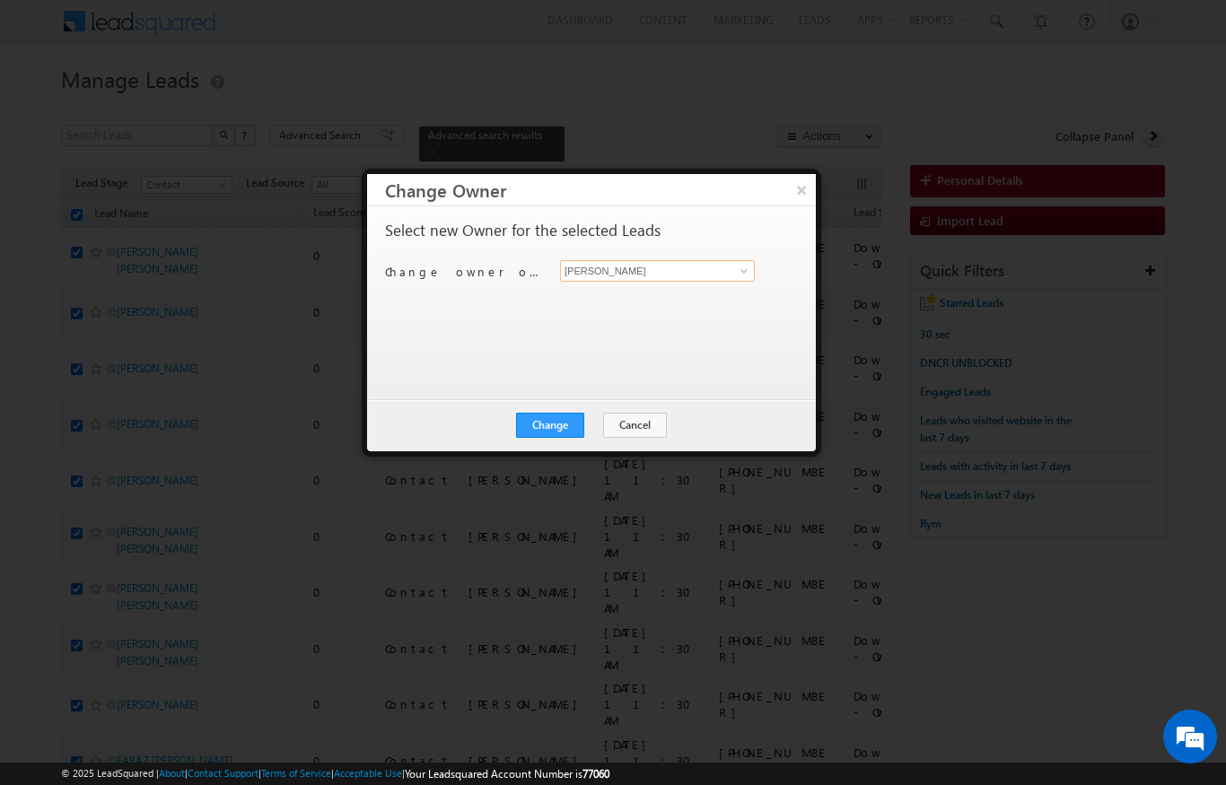
click at [722, 276] on input "[PERSON_NAME]" at bounding box center [657, 271] width 195 height 22
click at [743, 266] on span at bounding box center [744, 271] width 14 height 14
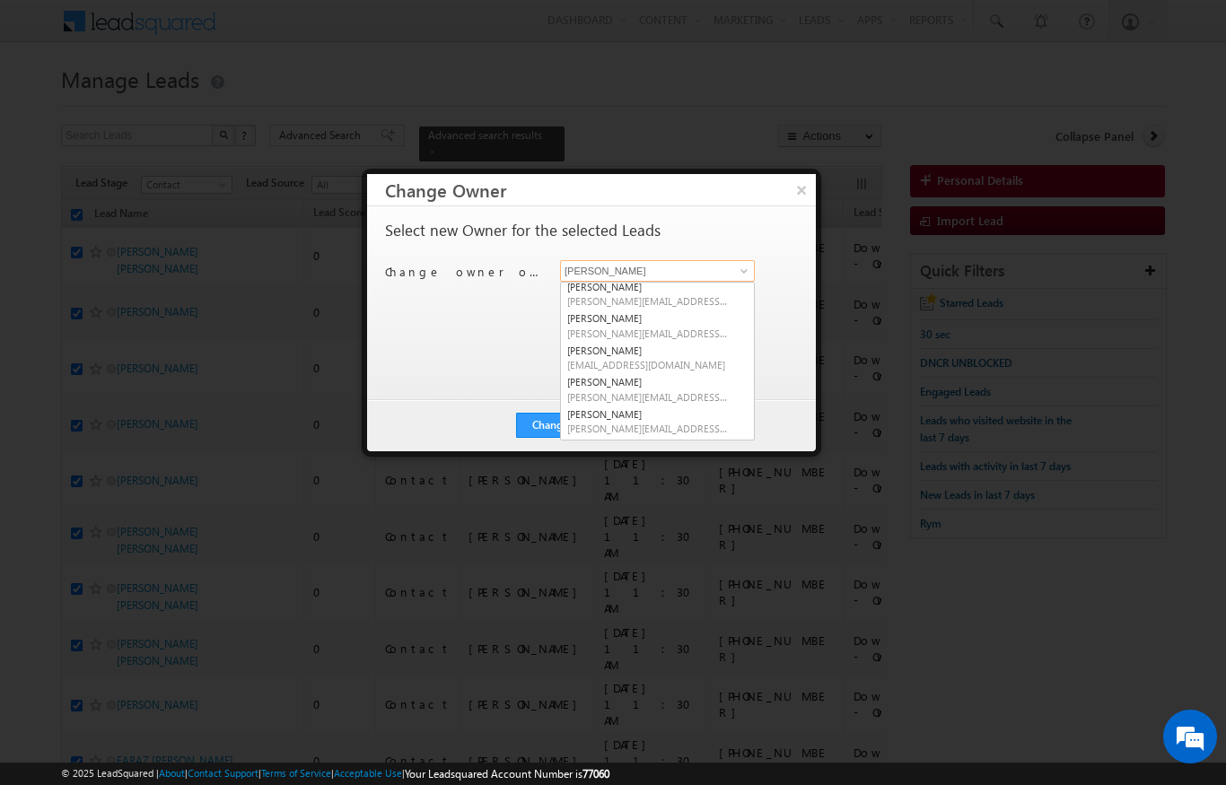
scroll to position [133, 0]
click at [661, 326] on span "ekta.verhani@indglobal.ae" at bounding box center [648, 332] width 162 height 13
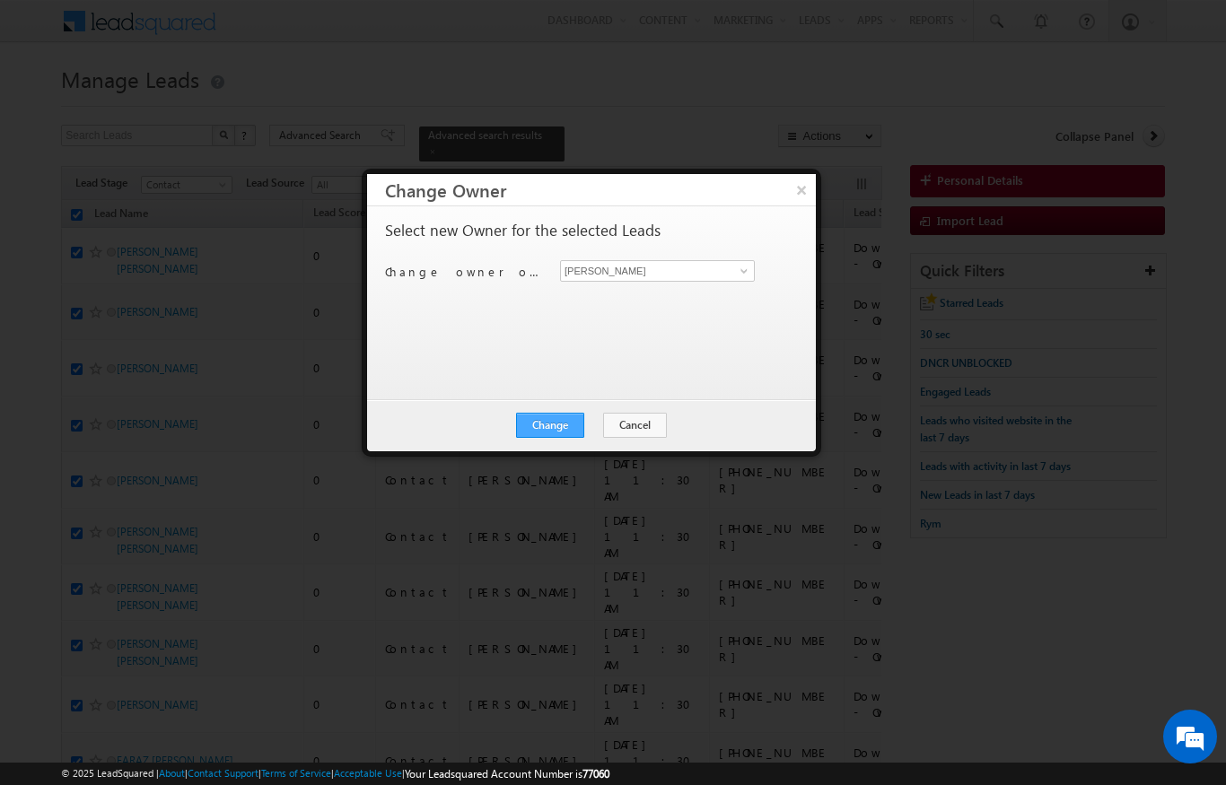
click at [562, 424] on button "Change" at bounding box center [550, 425] width 68 height 25
click at [590, 422] on button "Close" at bounding box center [594, 425] width 57 height 25
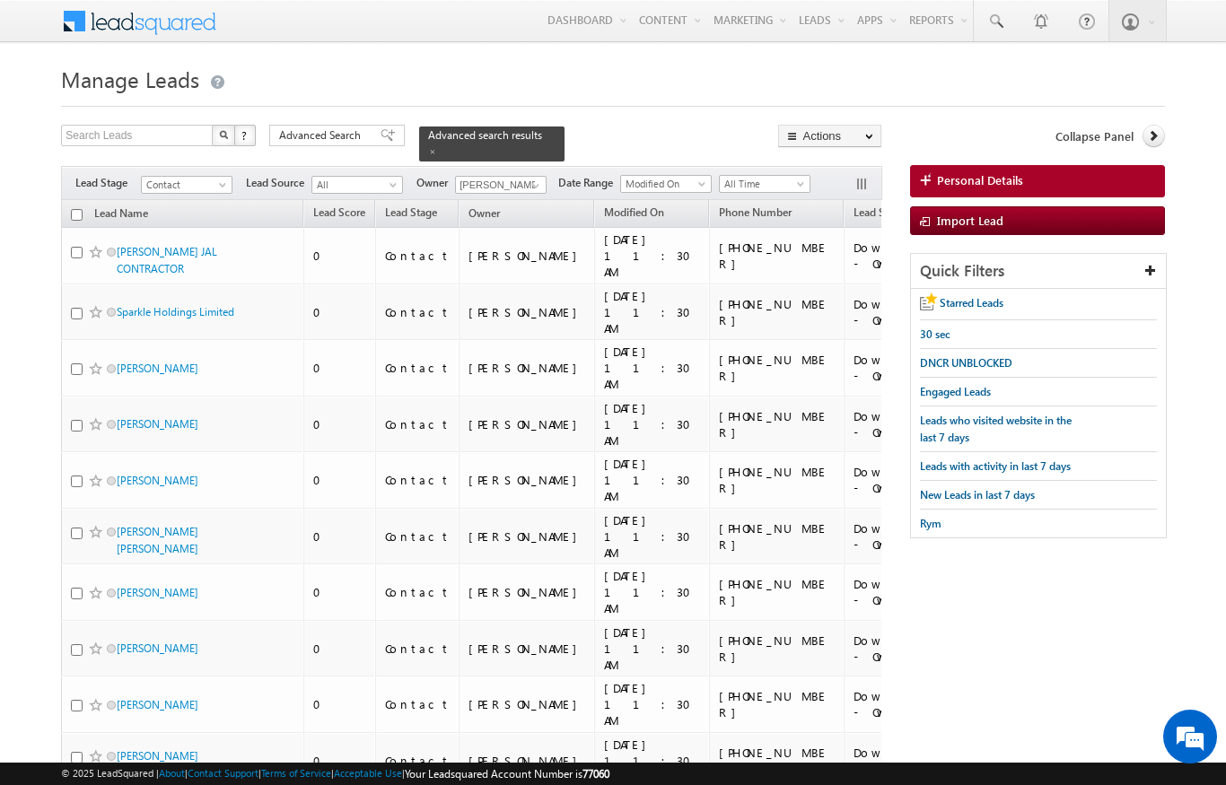
click at [73, 209] on input "checkbox" at bounding box center [77, 215] width 12 height 12
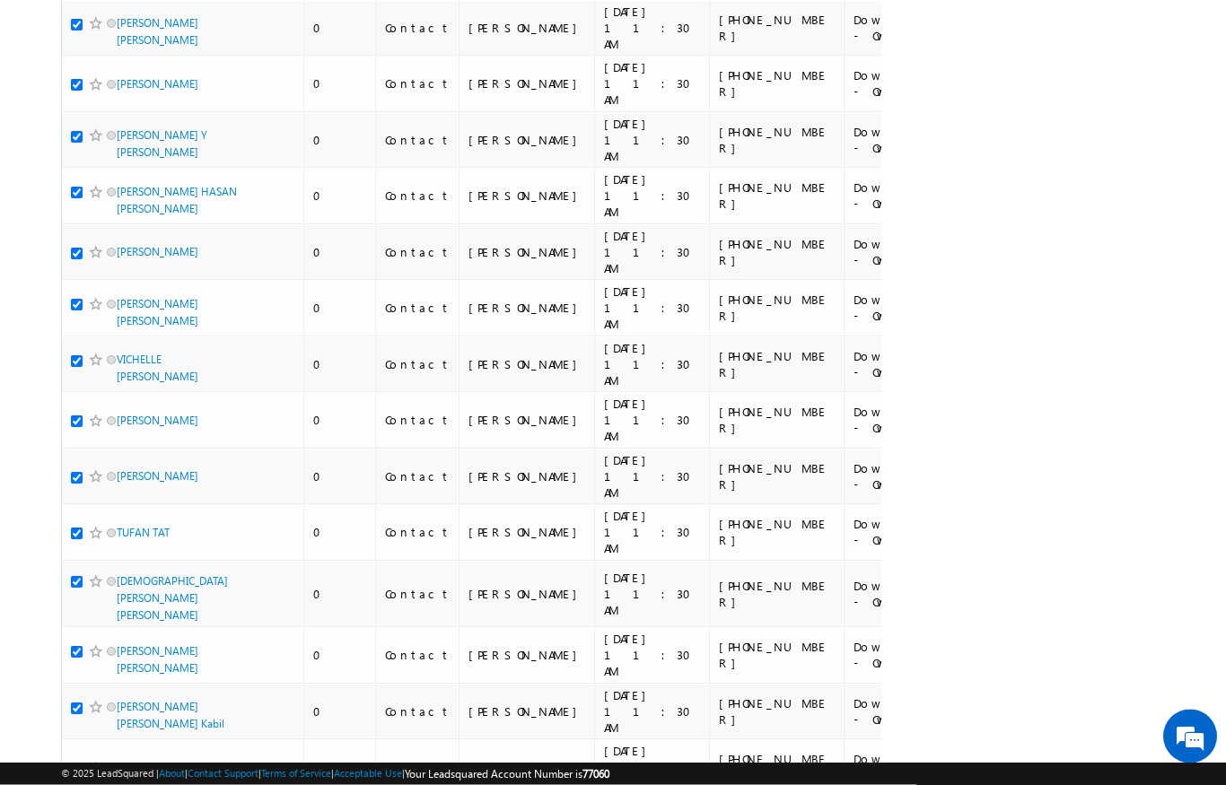
scroll to position [0, 0]
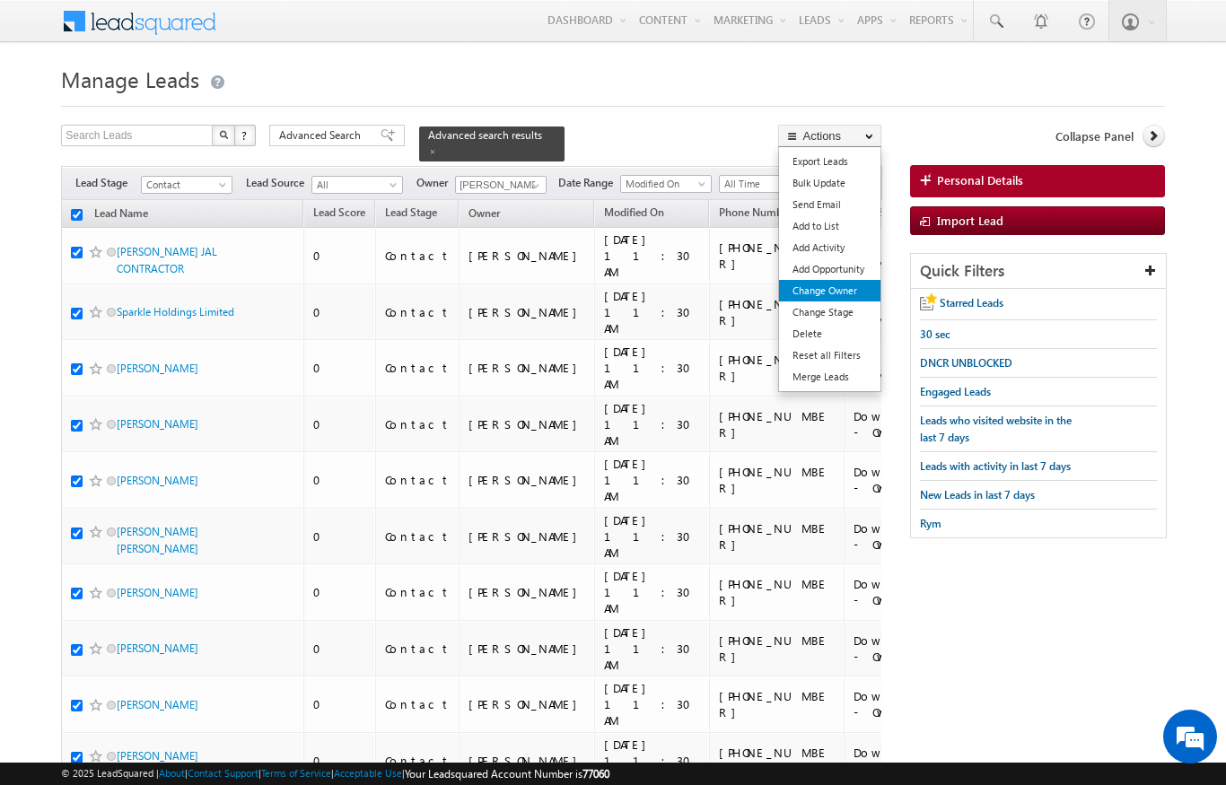
click at [849, 300] on link "Change Owner" at bounding box center [829, 291] width 101 height 22
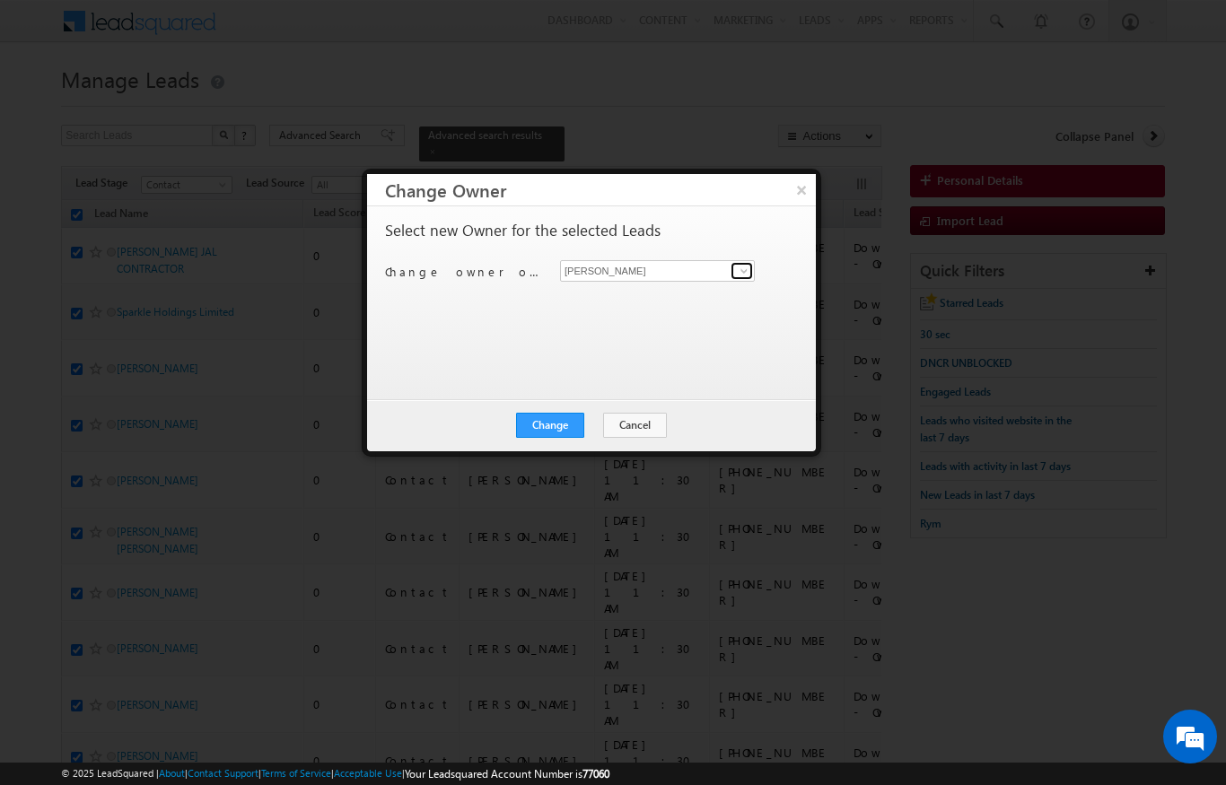
click at [739, 274] on span at bounding box center [744, 271] width 14 height 14
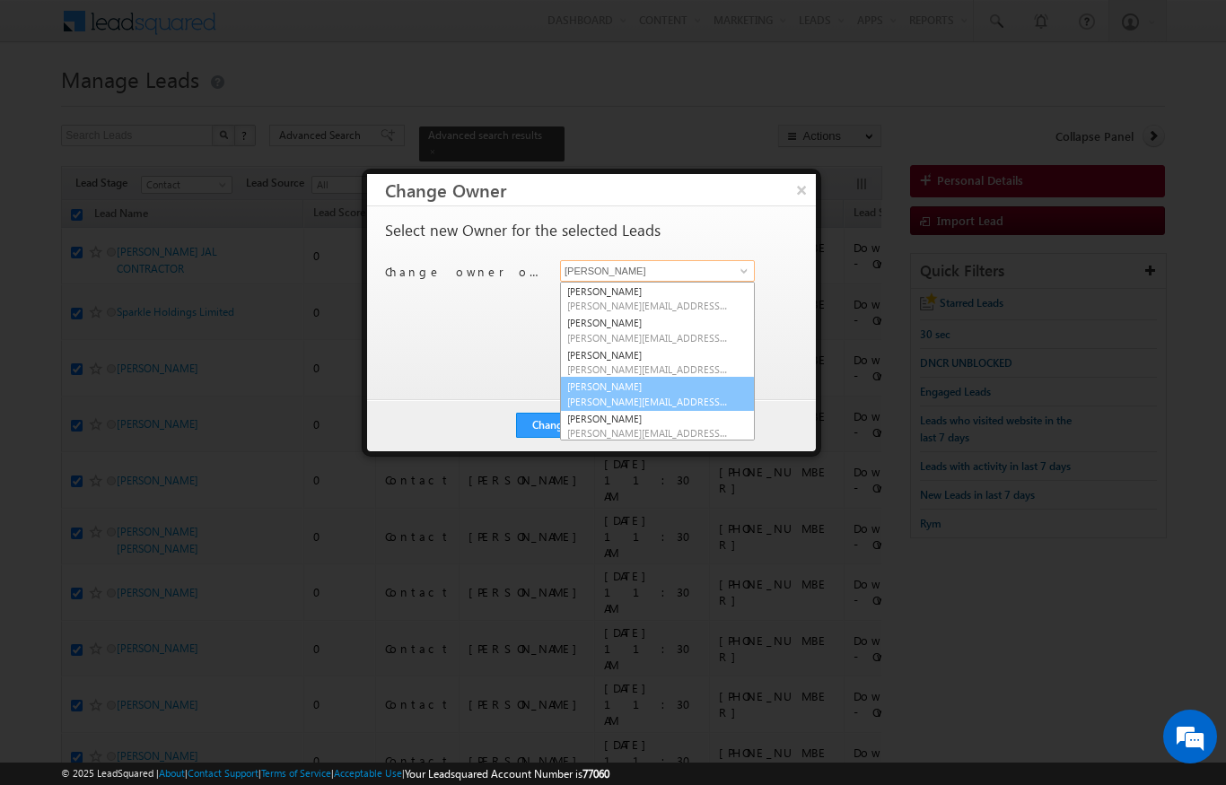
click at [707, 400] on span "bhargav.nayak@indglobal.ae" at bounding box center [648, 401] width 162 height 13
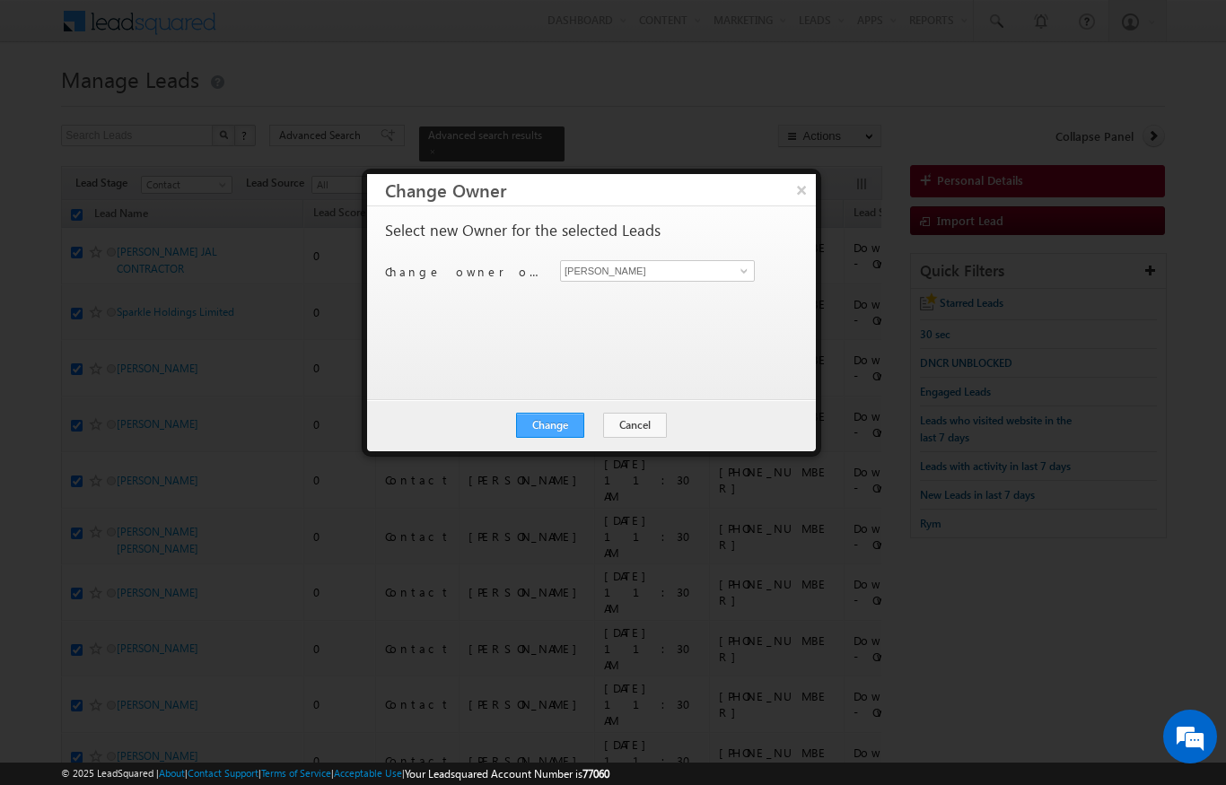
click at [548, 414] on button "Change" at bounding box center [550, 425] width 68 height 25
click at [602, 434] on button "Close" at bounding box center [594, 425] width 57 height 25
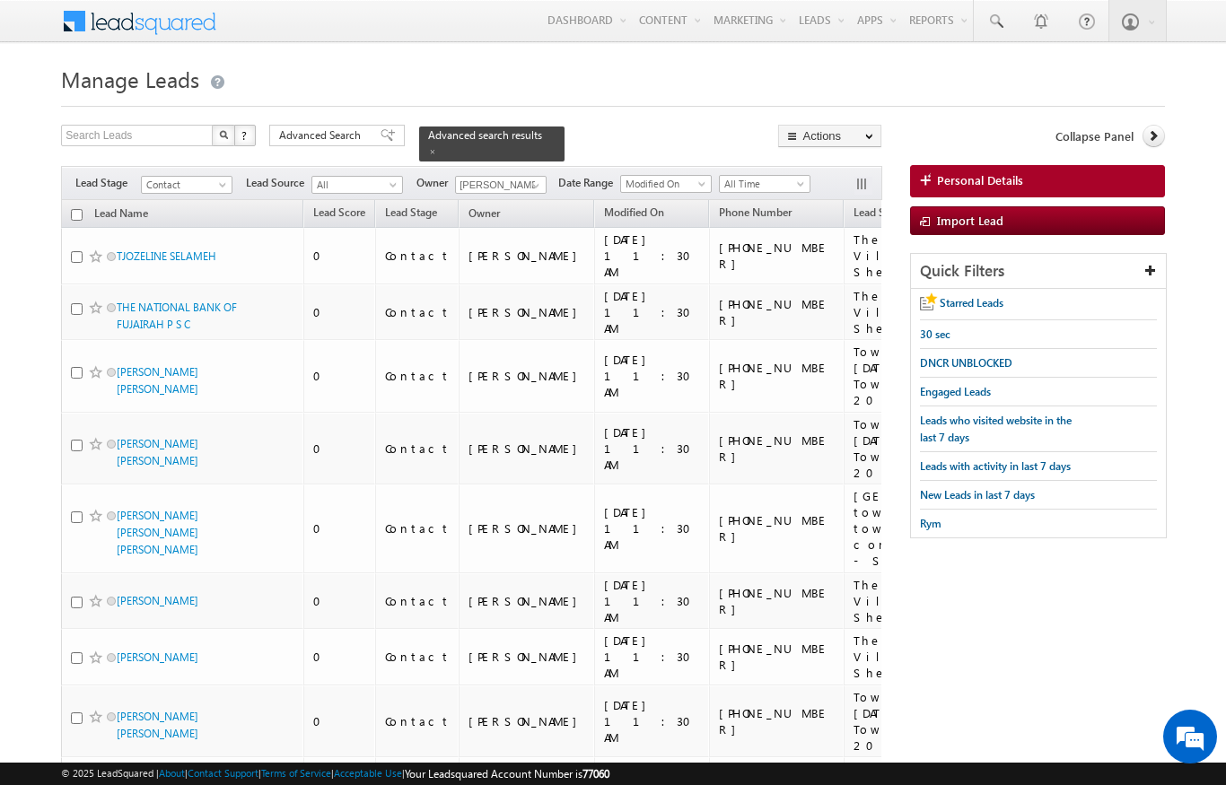
click at [81, 209] on input "checkbox" at bounding box center [77, 215] width 12 height 12
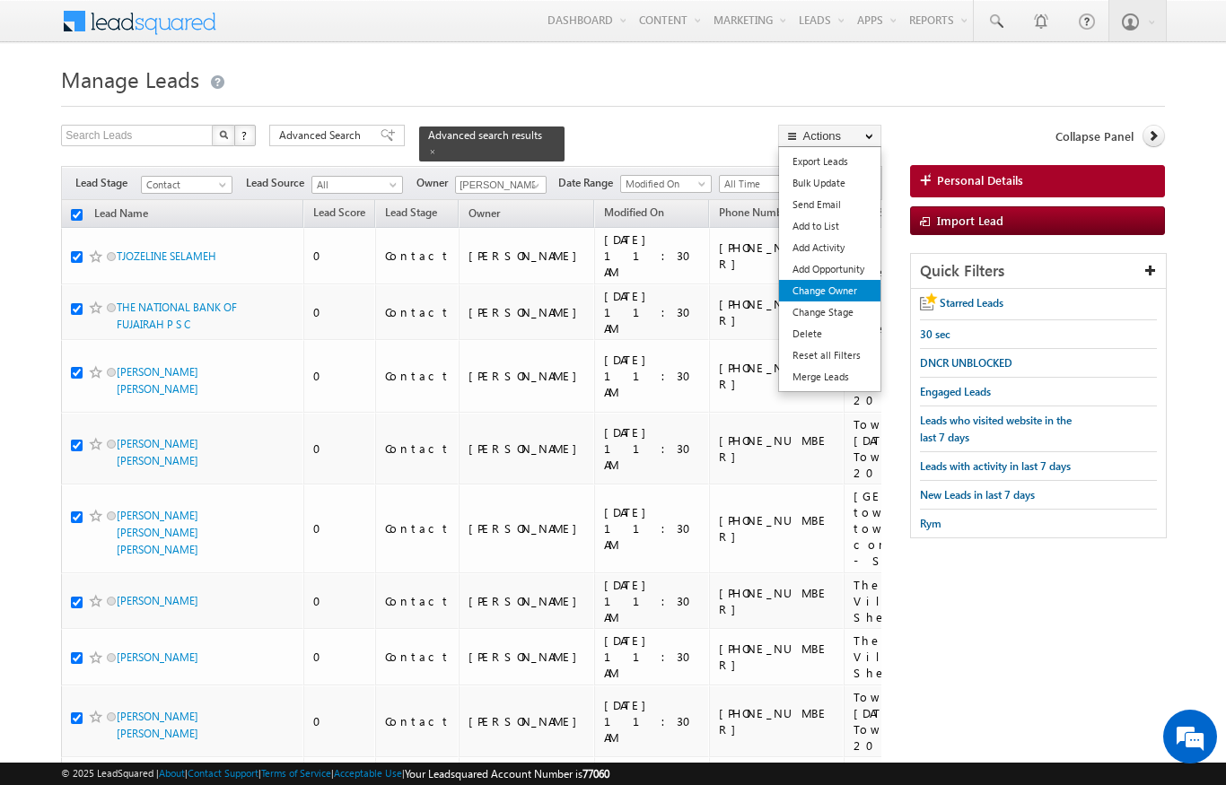
click at [849, 295] on link "Change Owner" at bounding box center [829, 291] width 101 height 22
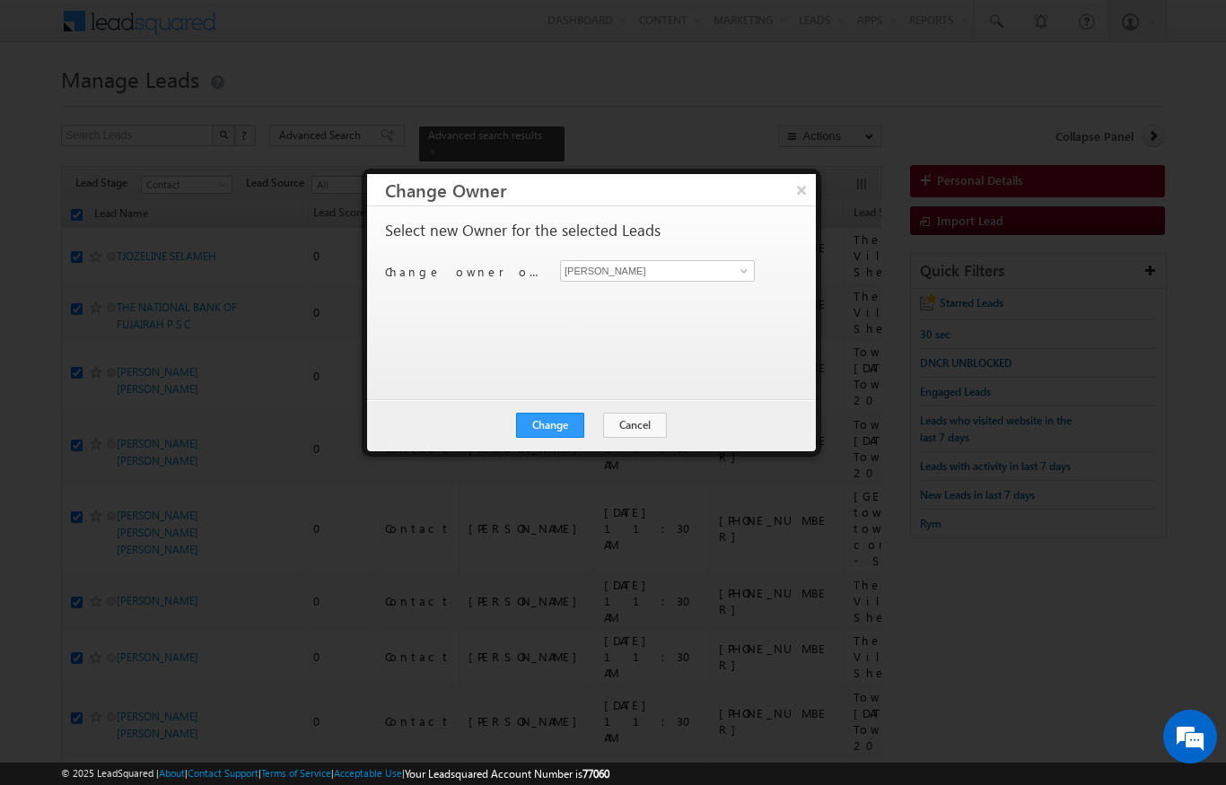
click at [758, 264] on div "Niraj Upadhyay Niraj Upadhyay" at bounding box center [667, 271] width 215 height 22
click at [737, 277] on span at bounding box center [744, 271] width 14 height 14
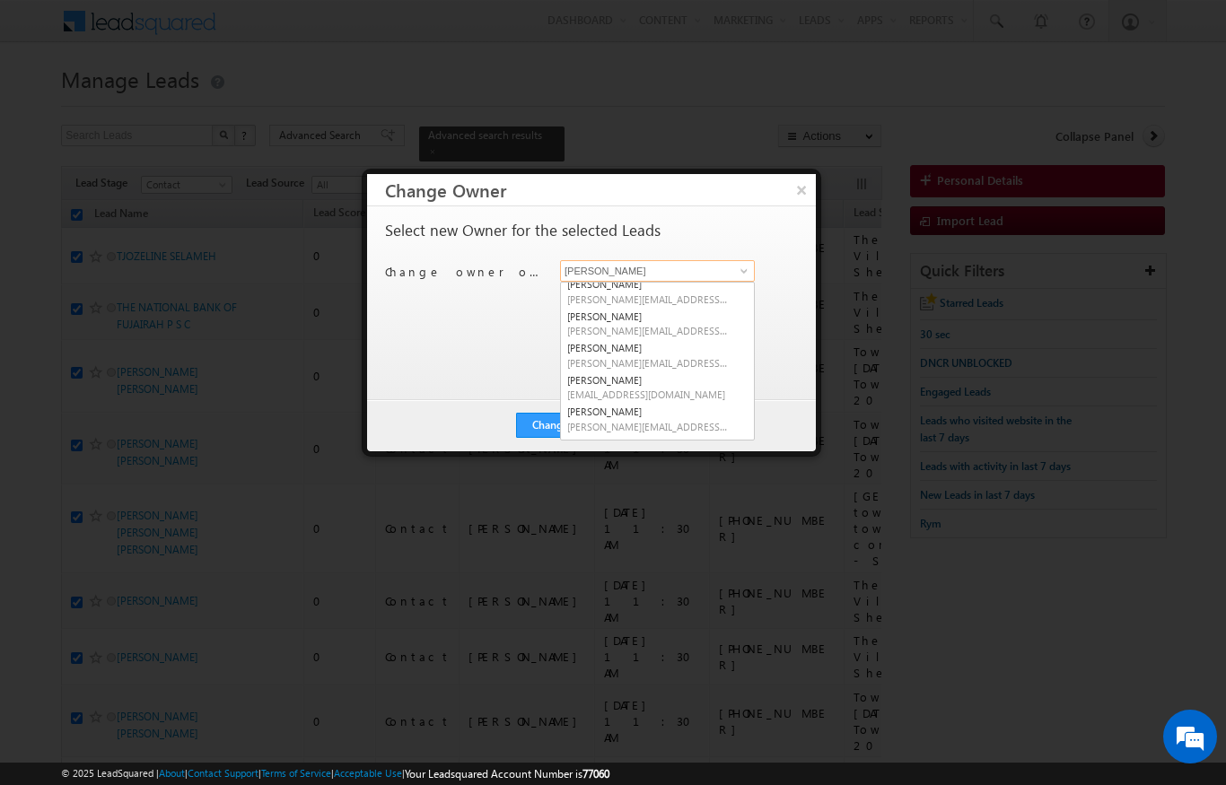
scroll to position [105, 0]
click at [704, 327] on span "diksha.dubey@indglobal.ae" at bounding box center [648, 327] width 162 height 13
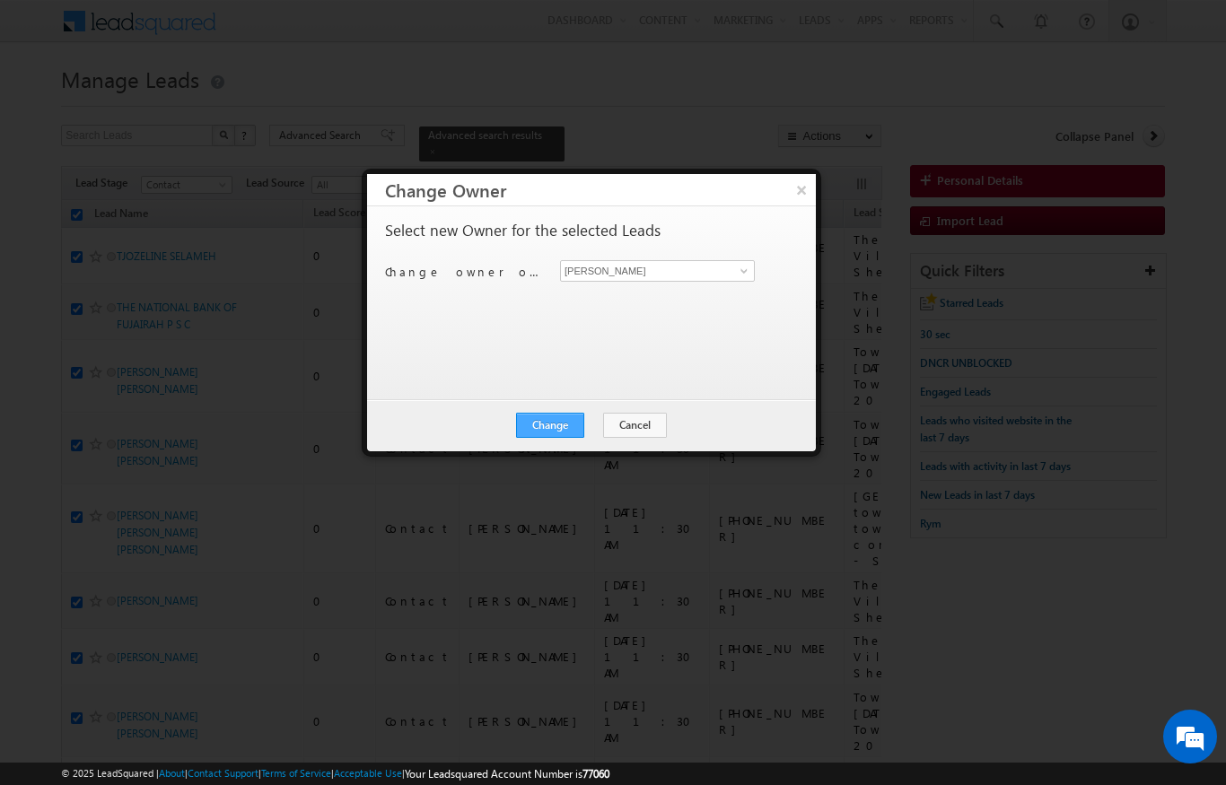
click at [553, 429] on button "Change" at bounding box center [550, 425] width 68 height 25
click at [590, 434] on button "Close" at bounding box center [594, 425] width 57 height 25
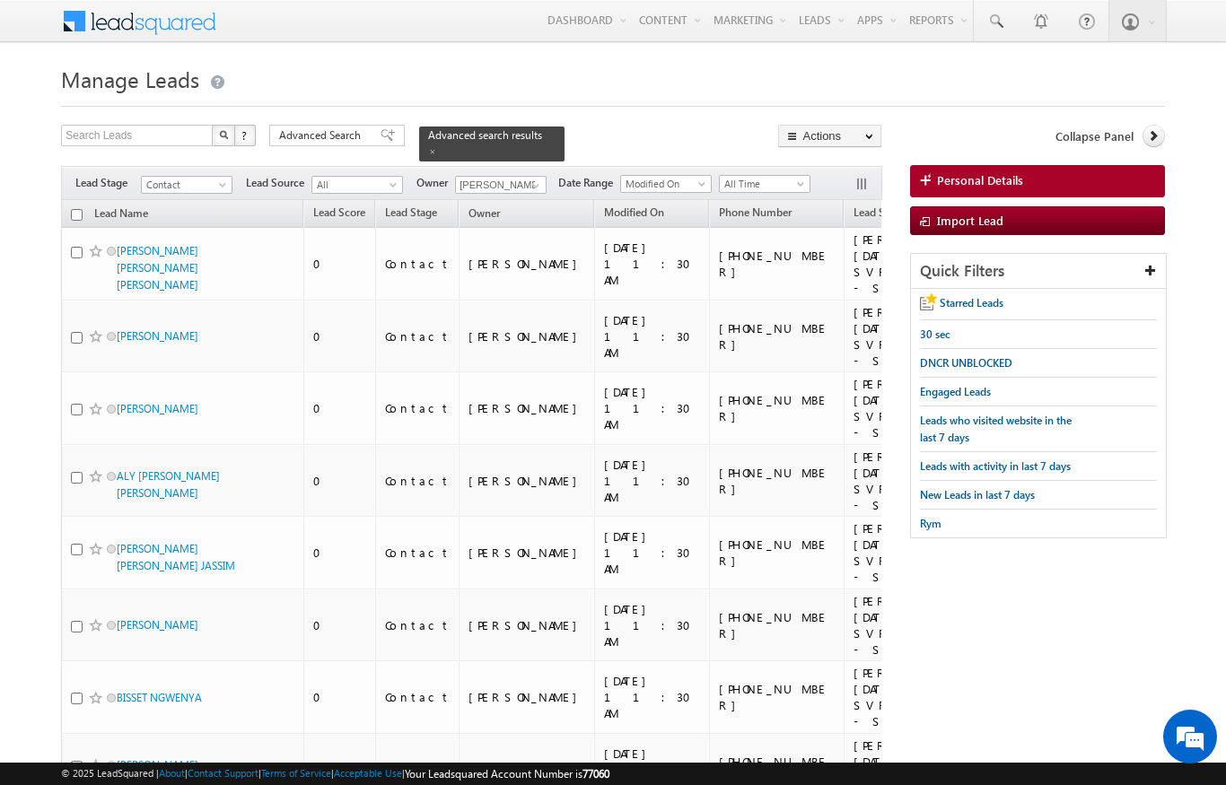
click at [78, 209] on input "checkbox" at bounding box center [77, 215] width 12 height 12
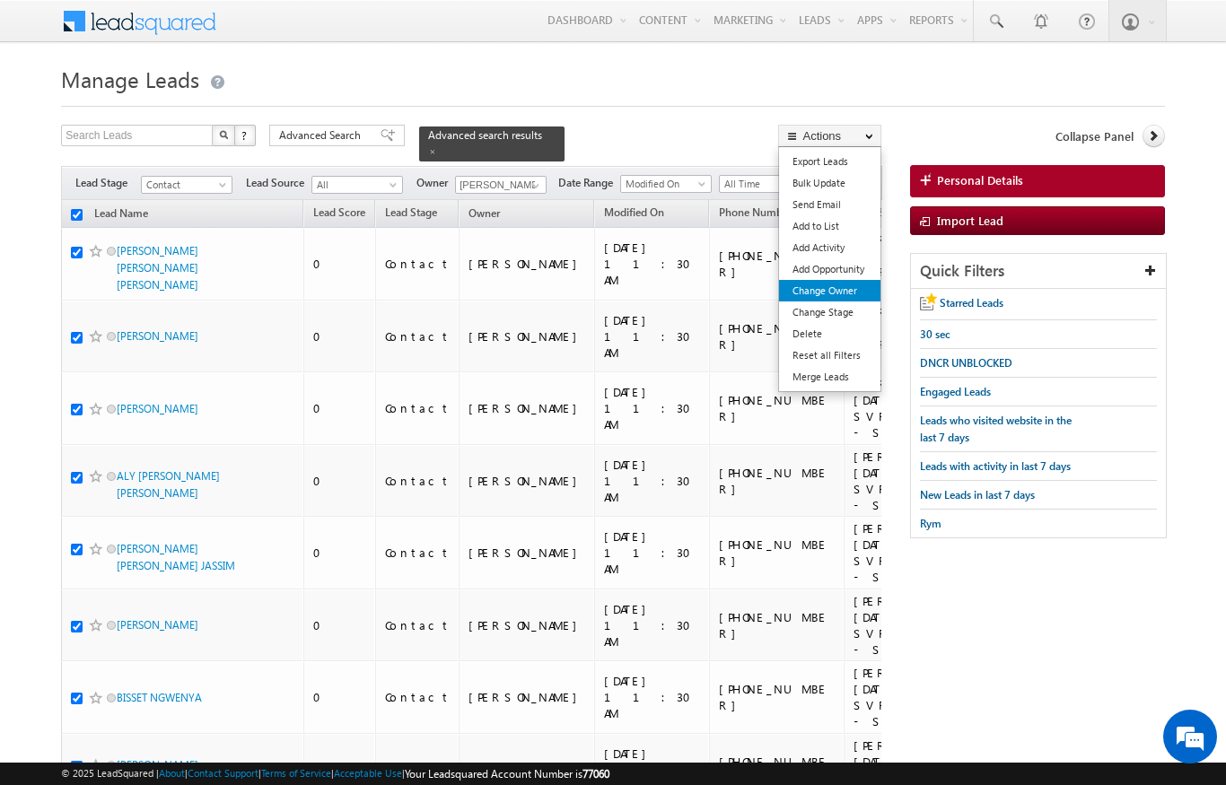
click at [845, 288] on link "Change Owner" at bounding box center [829, 291] width 101 height 22
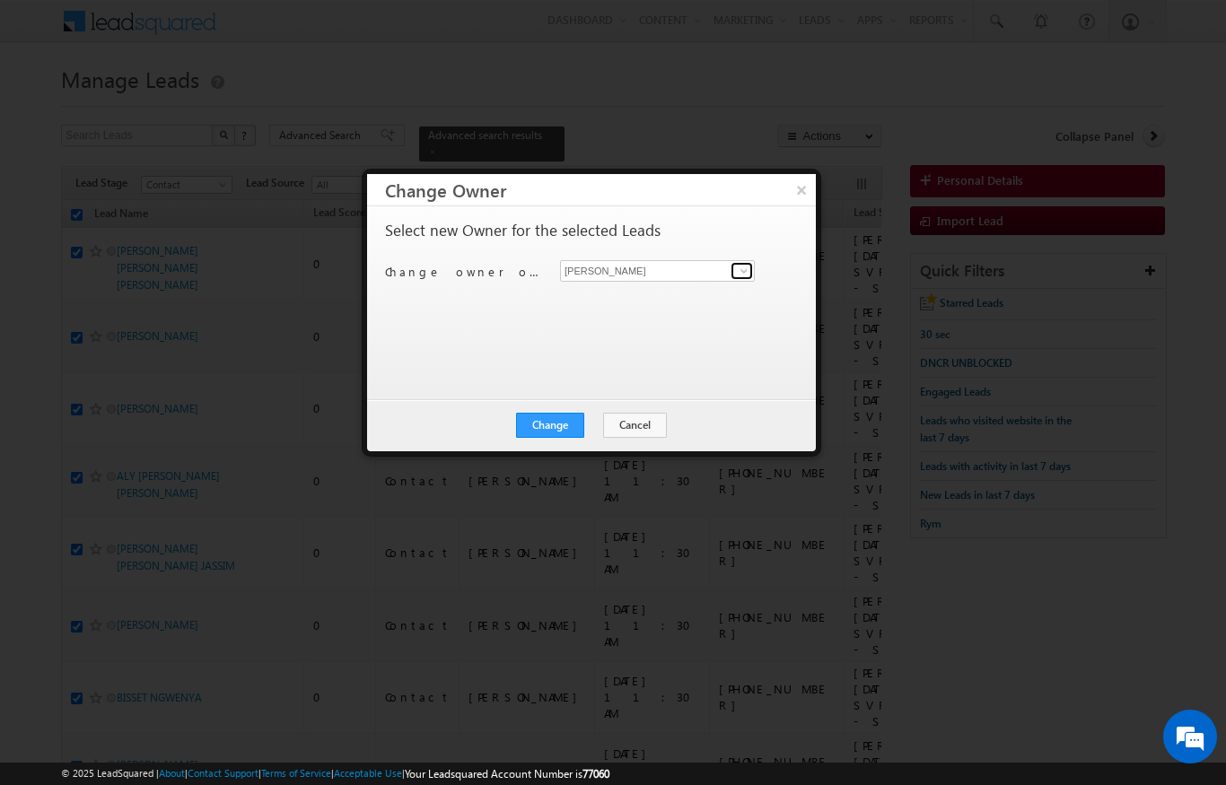
click at [741, 264] on span at bounding box center [744, 271] width 14 height 14
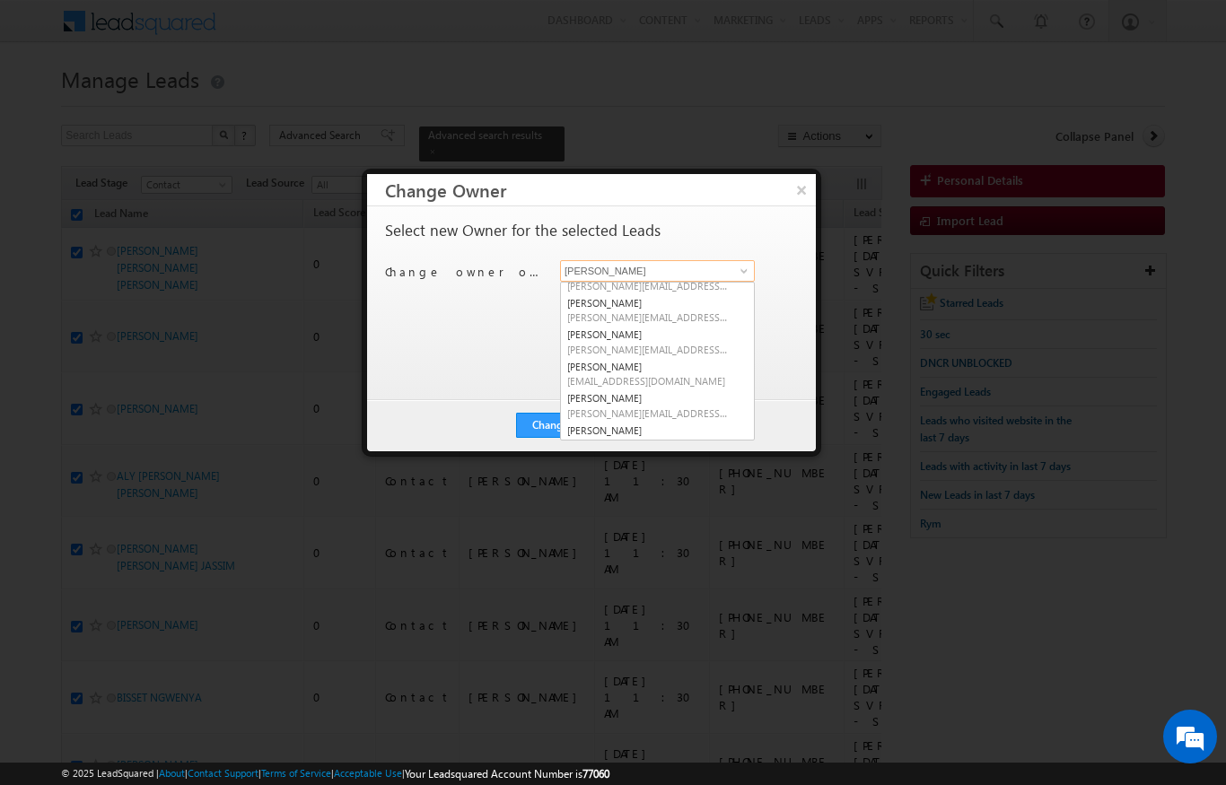
scroll to position [118, 0]
click at [678, 379] on span "Karan.solanki@indglobal.ae" at bounding box center [648, 379] width 162 height 13
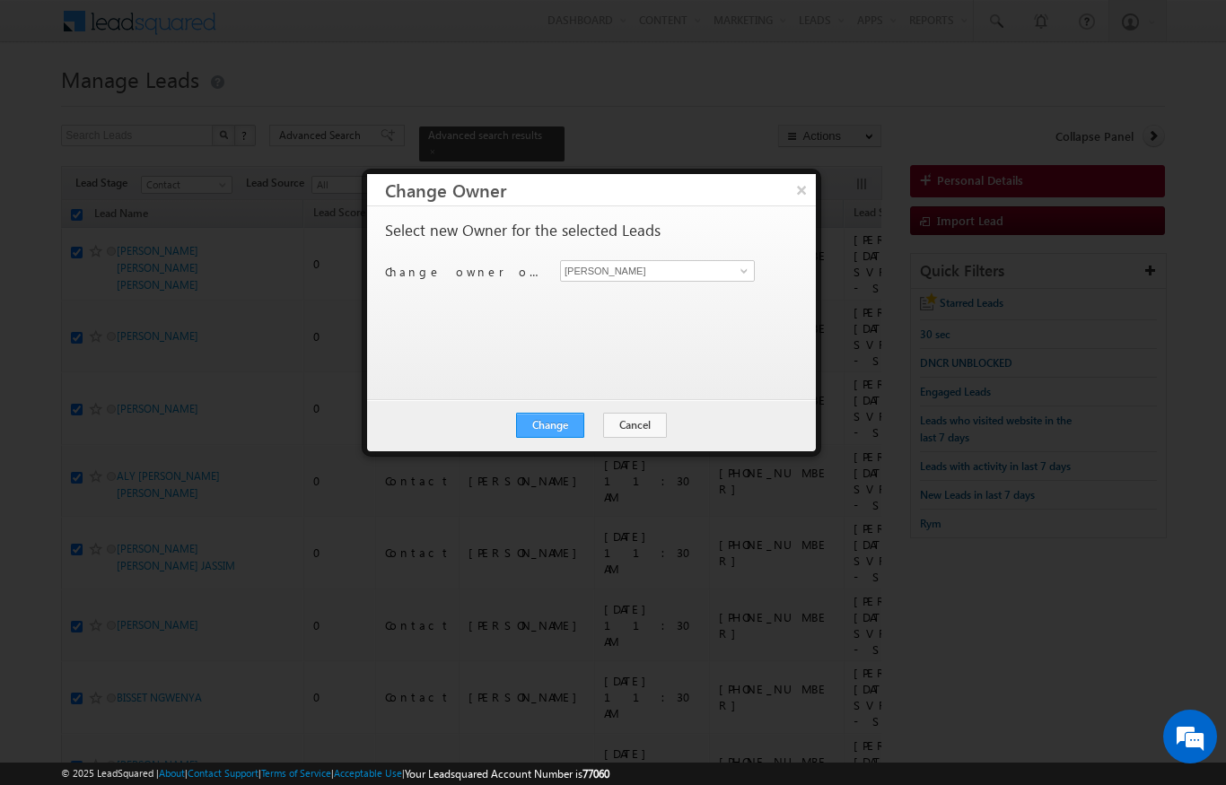
click at [552, 434] on button "Change" at bounding box center [550, 425] width 68 height 25
click at [600, 434] on button "Close" at bounding box center [594, 425] width 57 height 25
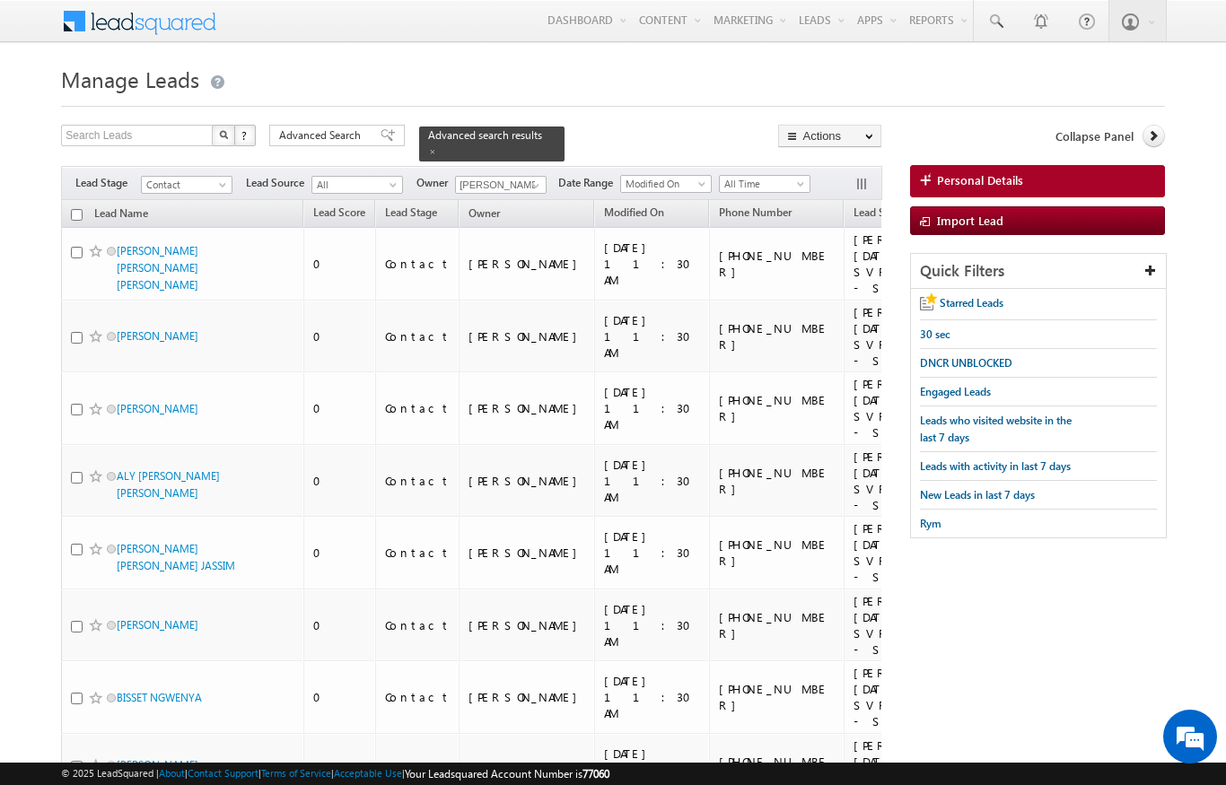
click at [79, 209] on input "checkbox" at bounding box center [77, 215] width 12 height 12
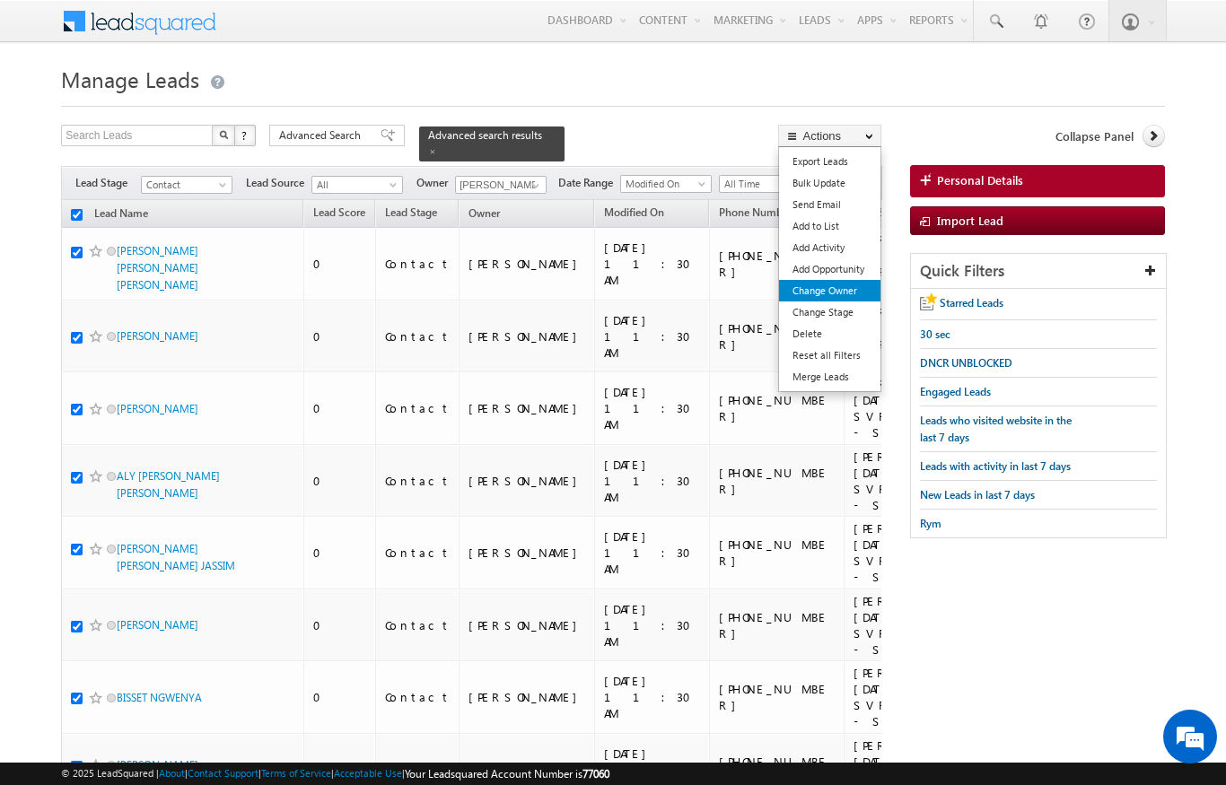
click at [851, 288] on link "Change Owner" at bounding box center [829, 291] width 101 height 22
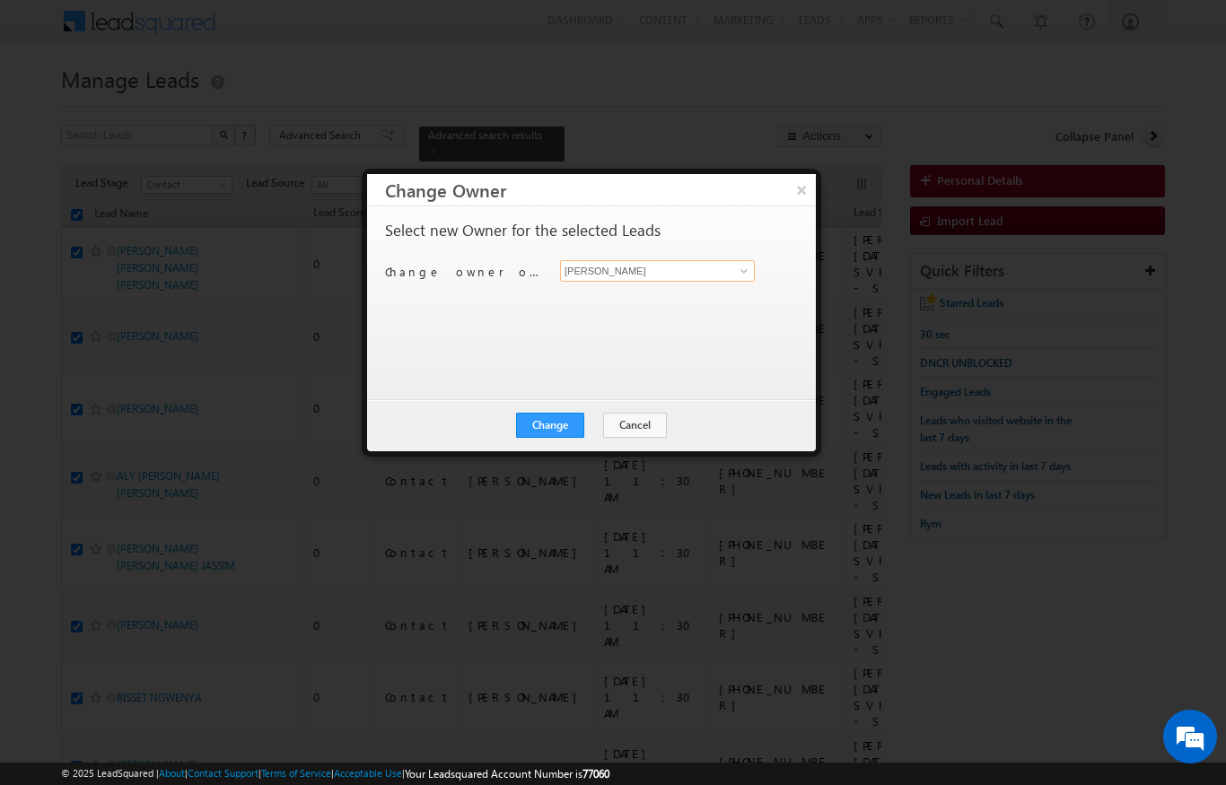
click at [725, 268] on input "[PERSON_NAME]" at bounding box center [657, 271] width 195 height 22
click at [744, 276] on span at bounding box center [744, 271] width 14 height 14
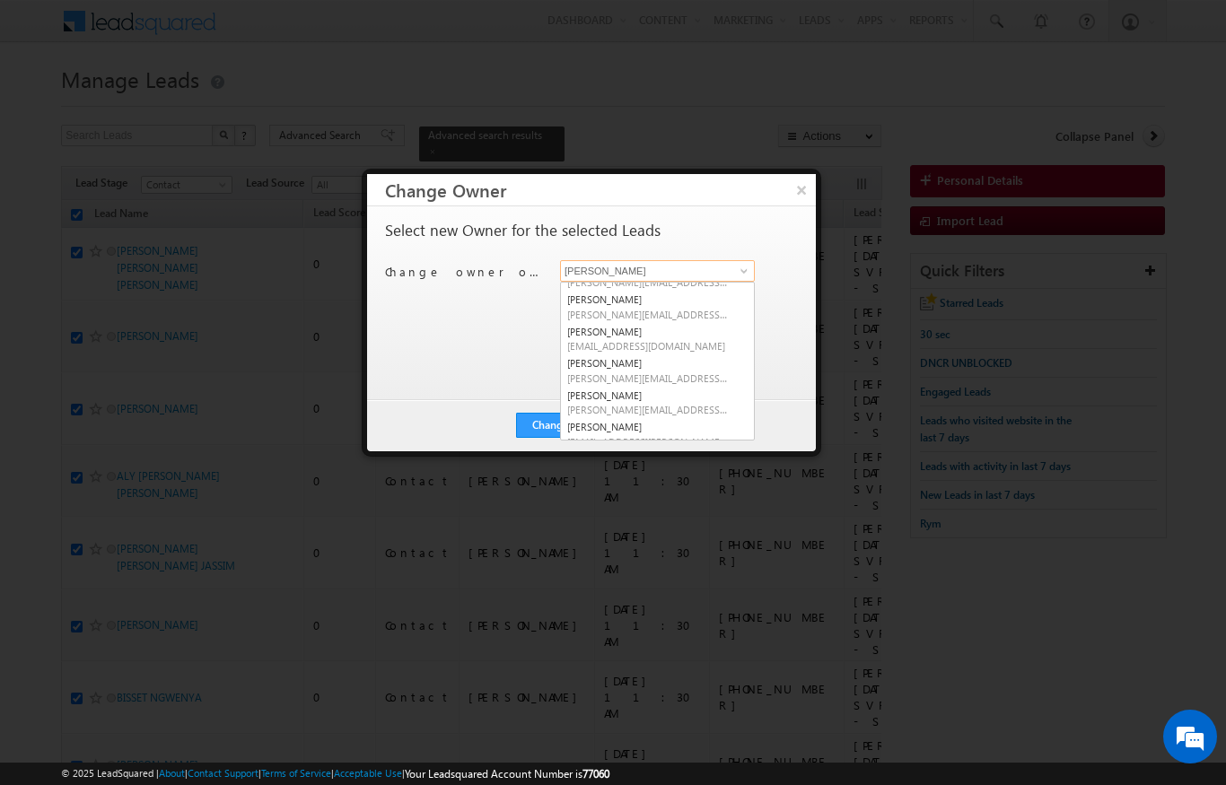
scroll to position [150, 0]
click at [684, 363] on link "Murari Sharma murari.sharma@indglobal.ae" at bounding box center [657, 372] width 195 height 34
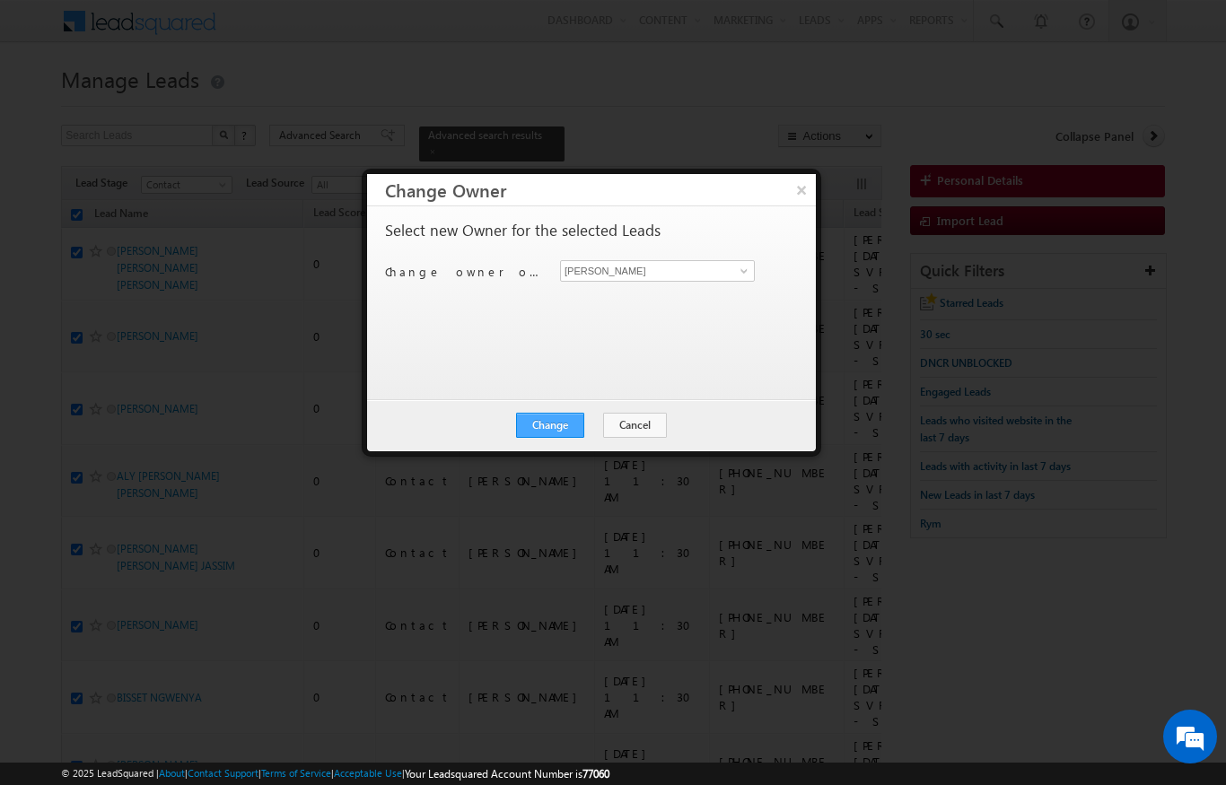
click at [562, 434] on button "Change" at bounding box center [550, 425] width 68 height 25
click at [598, 423] on button "Close" at bounding box center [594, 425] width 57 height 25
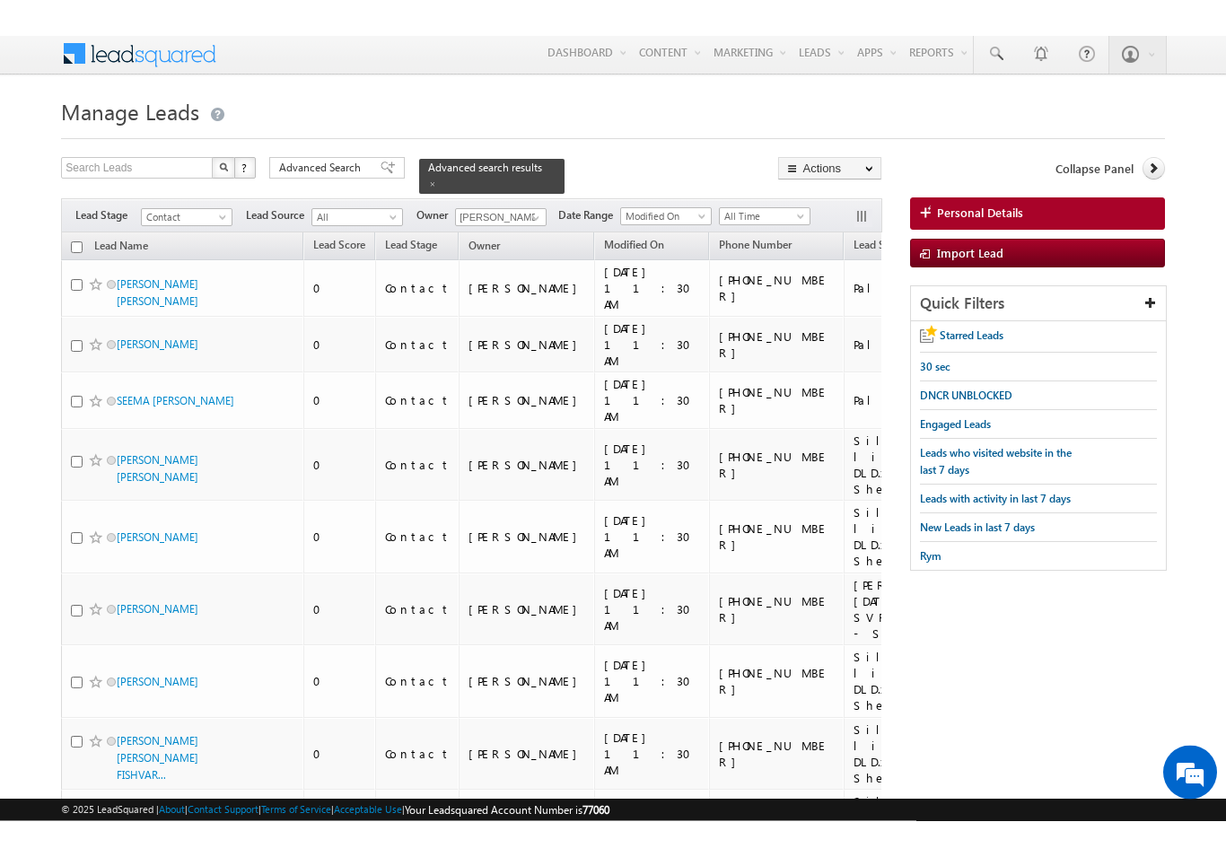
scroll to position [0, 0]
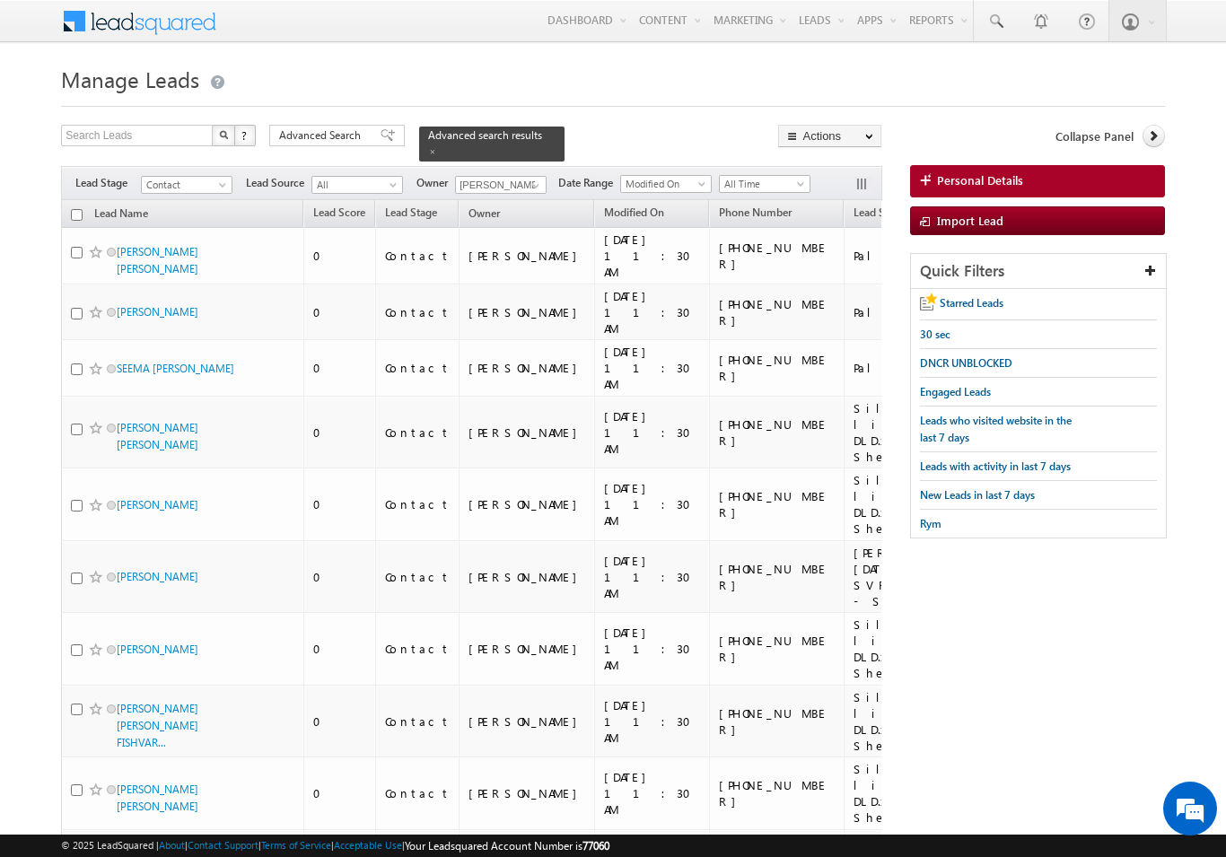
click at [78, 209] on input "checkbox" at bounding box center [77, 215] width 12 height 12
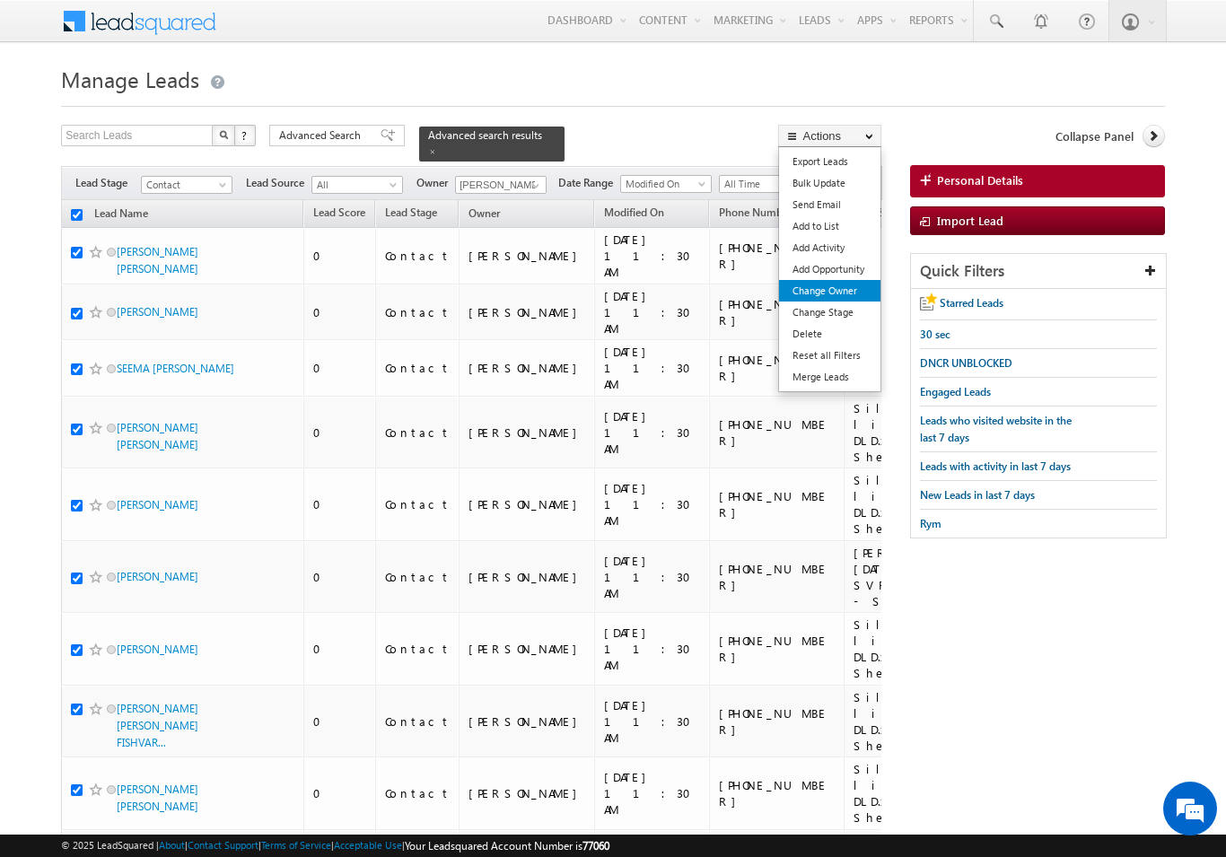
click at [853, 297] on link "Change Owner" at bounding box center [829, 291] width 101 height 22
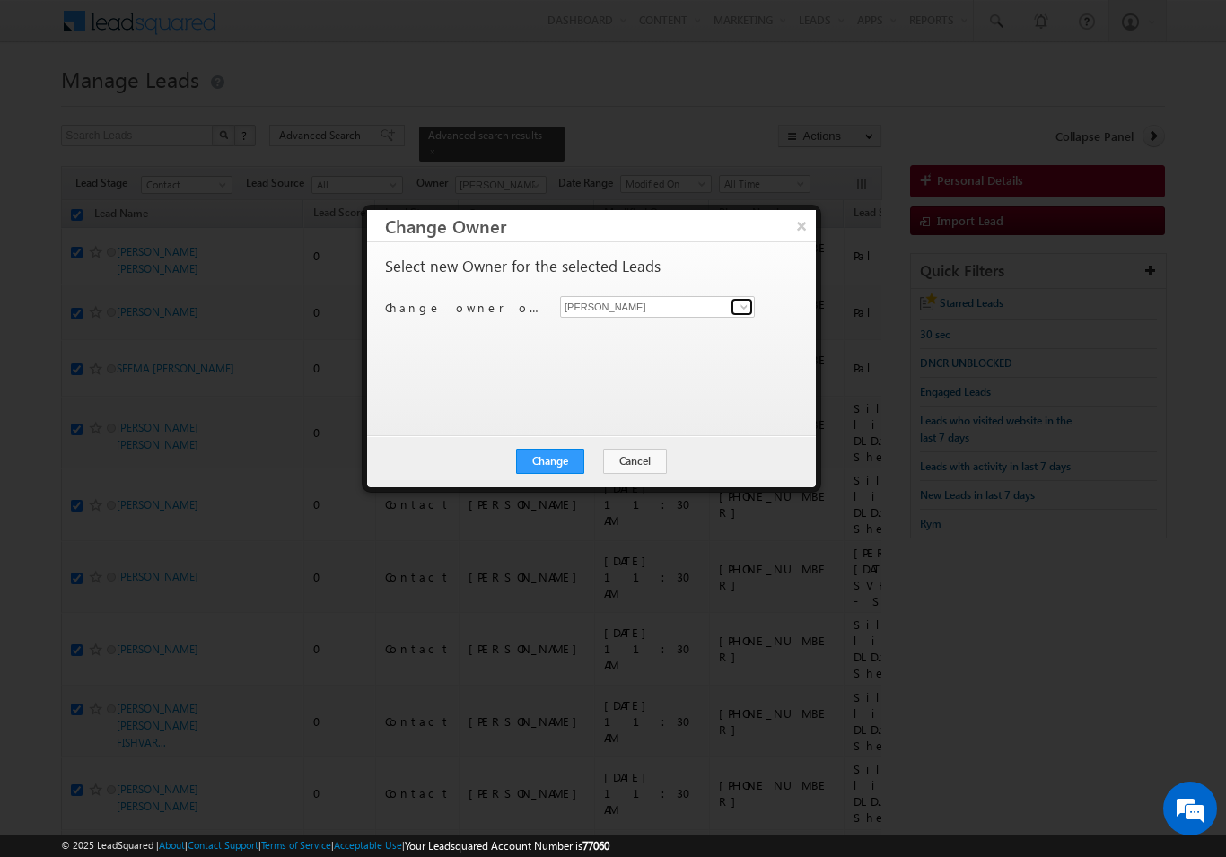
click at [746, 303] on span at bounding box center [744, 307] width 14 height 14
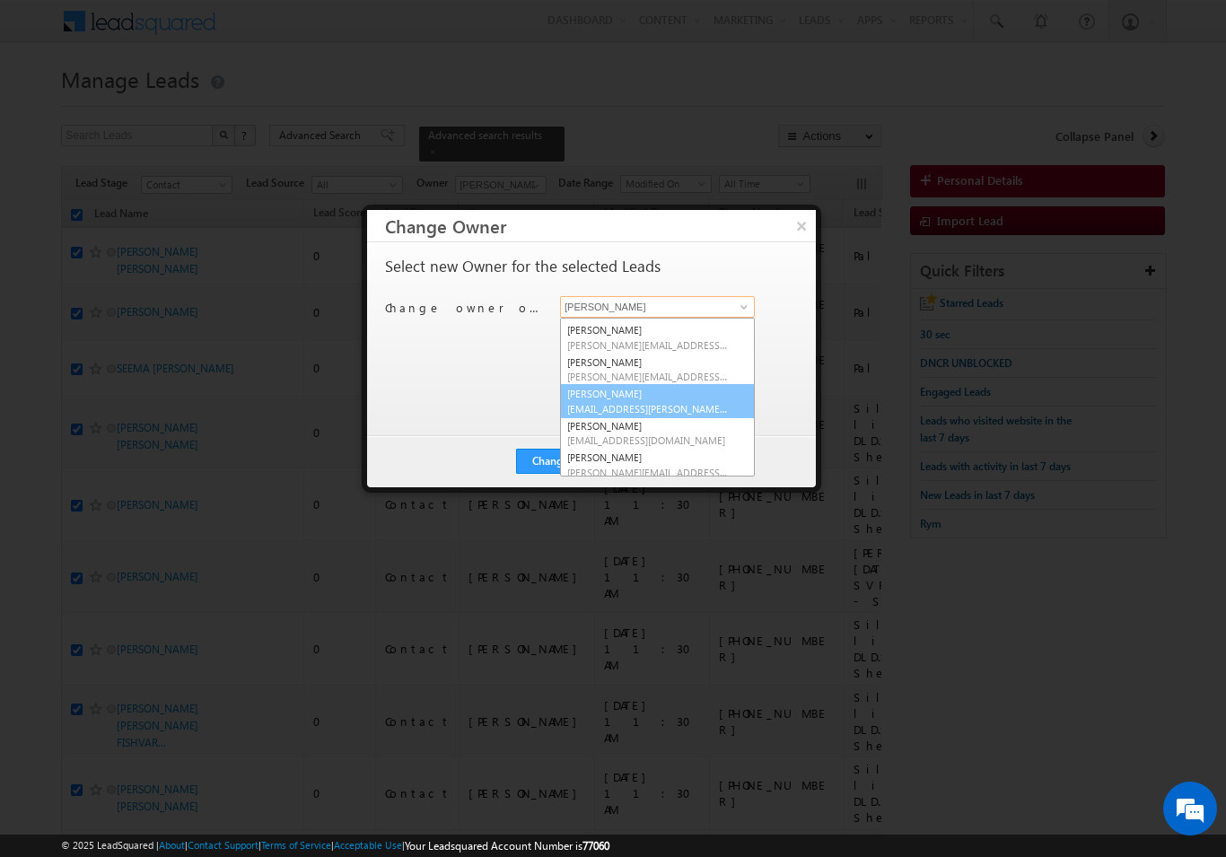
click at [706, 404] on span "rahul.rajpurohit@indglobal.ae" at bounding box center [648, 408] width 162 height 13
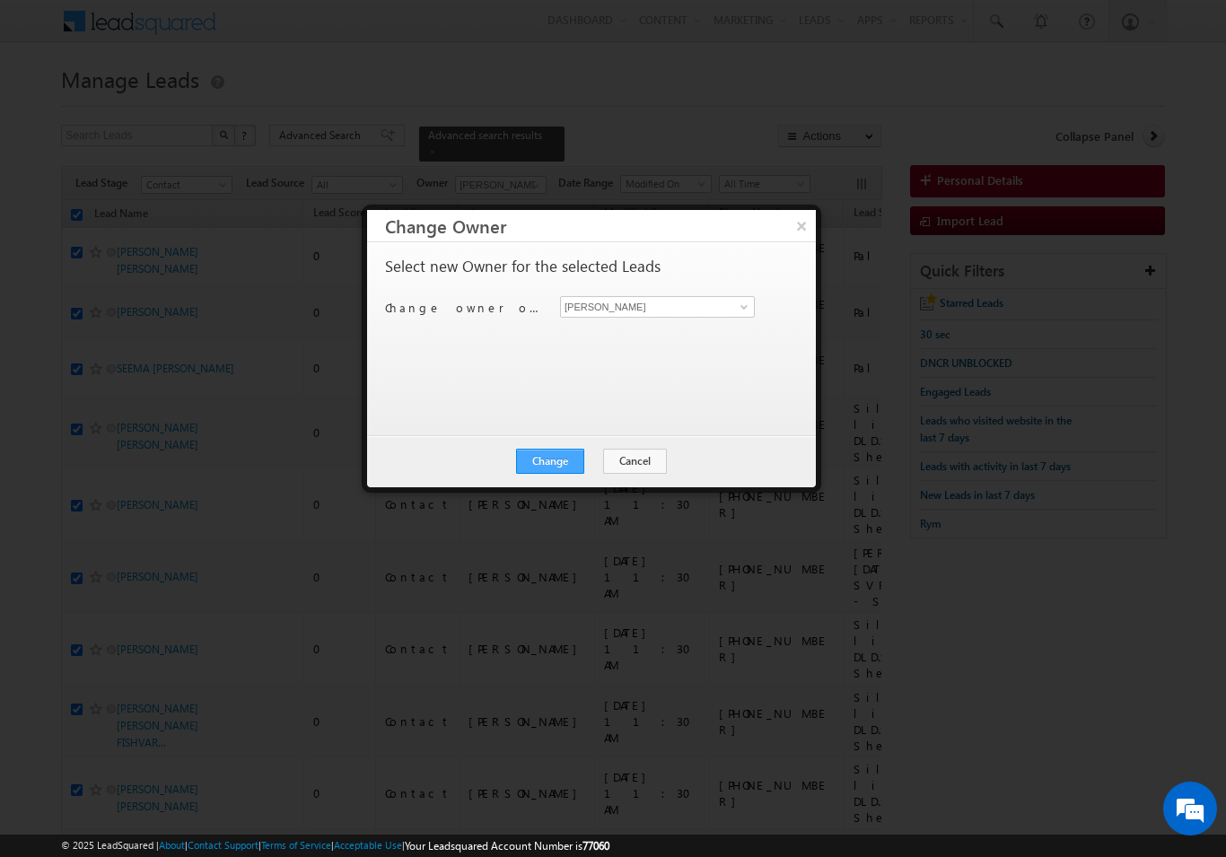
click at [566, 467] on button "Change" at bounding box center [550, 461] width 68 height 25
click at [644, 424] on div "200 Leads Owner Change Successful." at bounding box center [591, 338] width 449 height 193
click at [610, 466] on button "Close" at bounding box center [594, 461] width 57 height 25
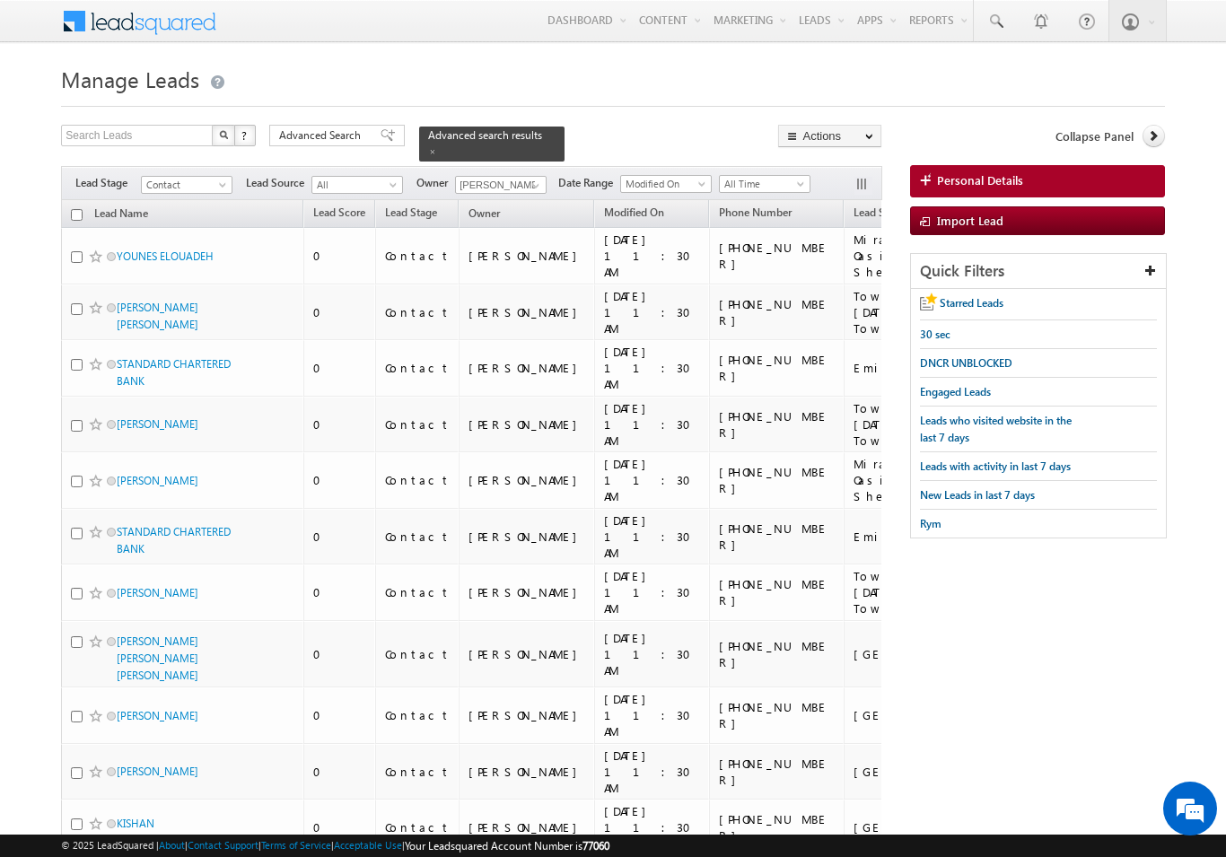
click at [80, 210] on input "checkbox" at bounding box center [77, 215] width 12 height 12
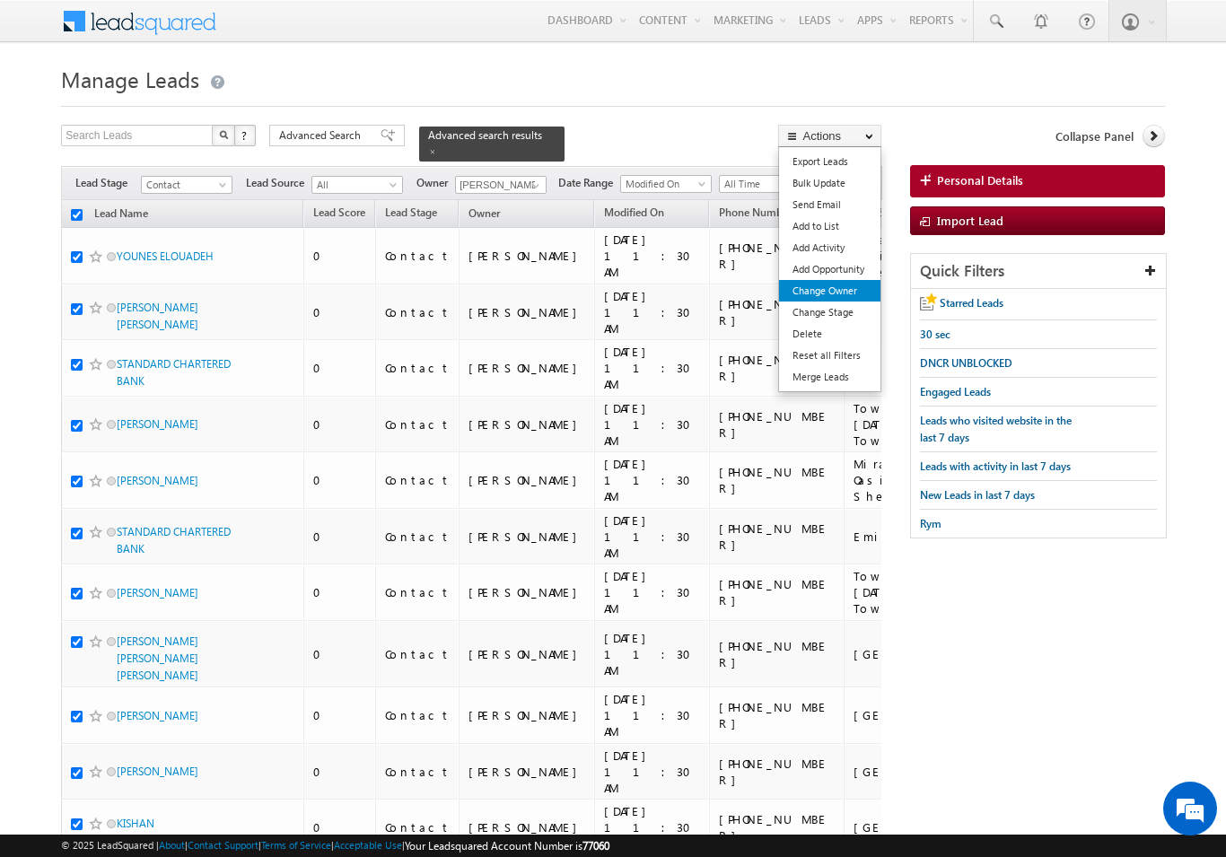
click at [844, 294] on link "Change Owner" at bounding box center [829, 291] width 101 height 22
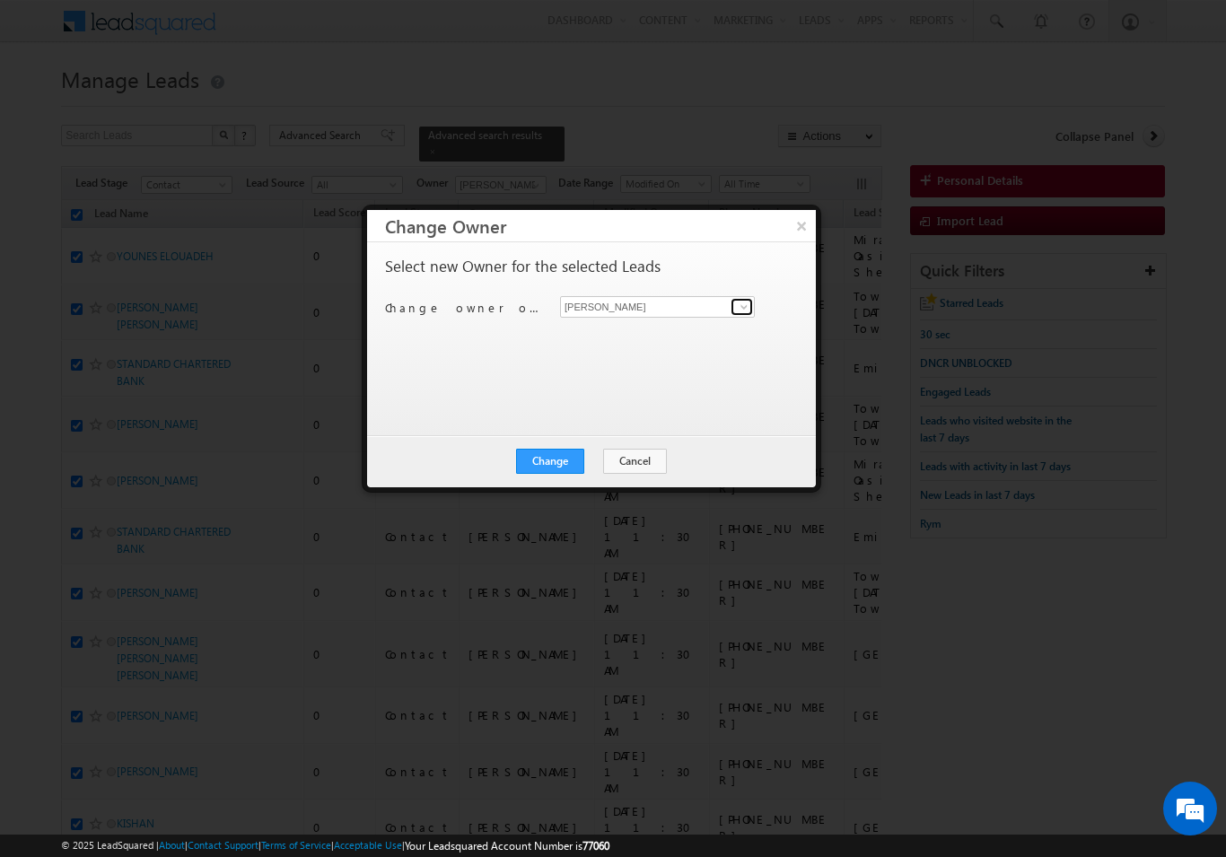
click at [742, 309] on span at bounding box center [744, 307] width 14 height 14
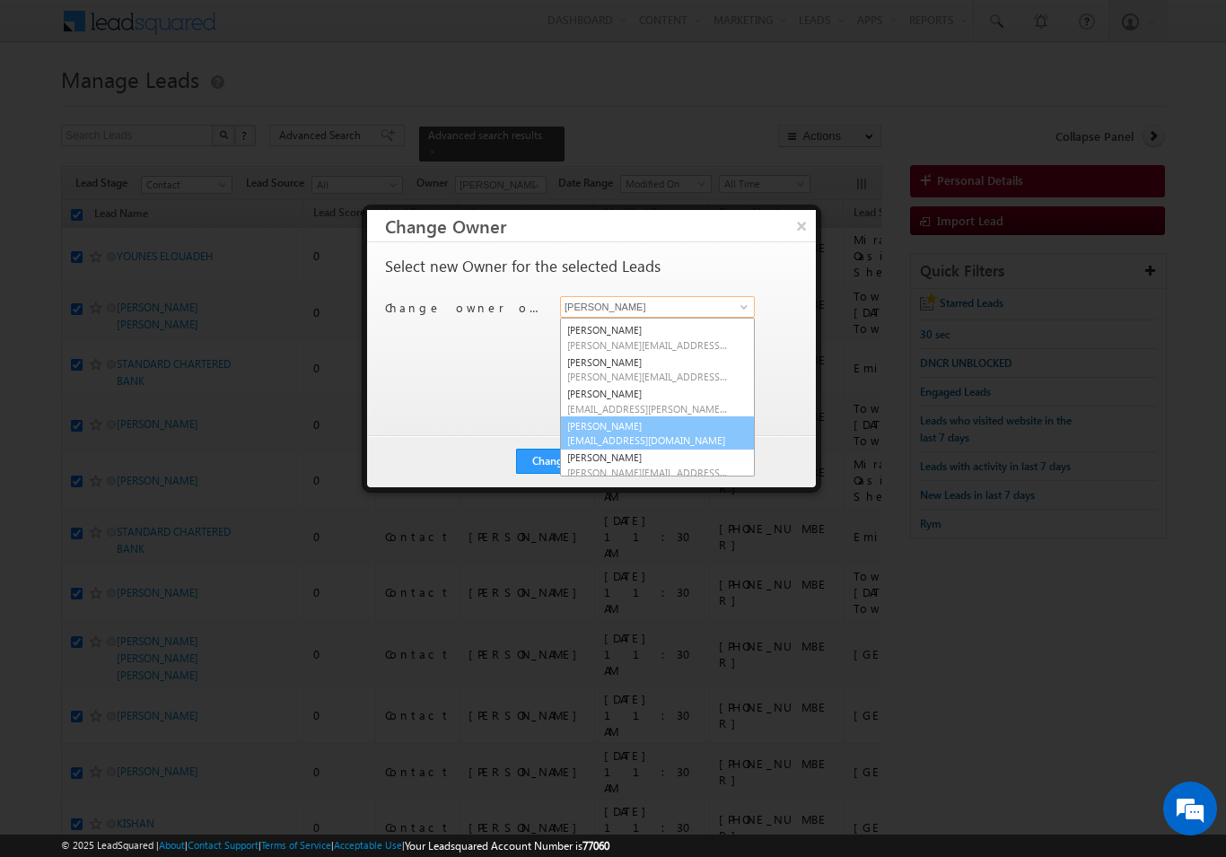
click at [702, 434] on span "sandeep.skumar@indglobal.ae" at bounding box center [648, 440] width 162 height 13
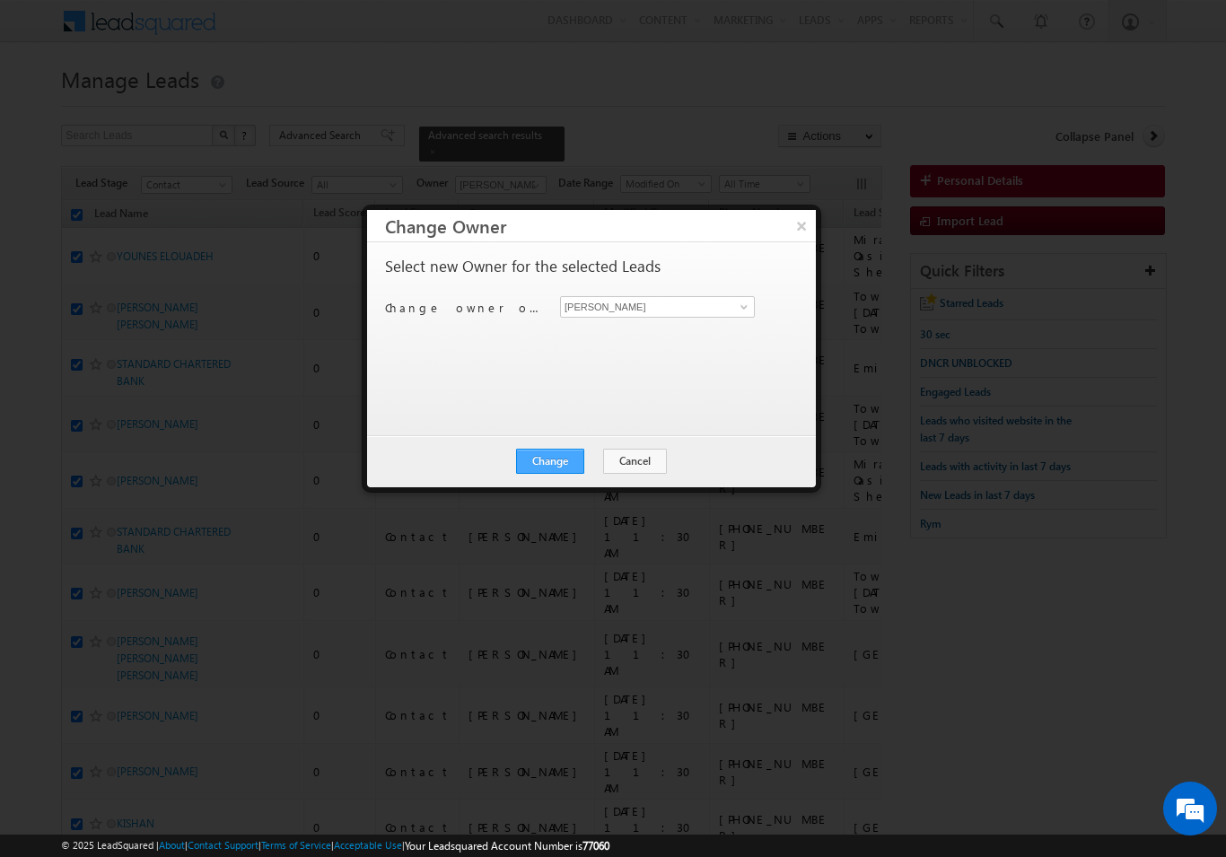
click at [549, 458] on button "Change" at bounding box center [550, 461] width 68 height 25
click at [592, 460] on button "Close" at bounding box center [594, 461] width 57 height 25
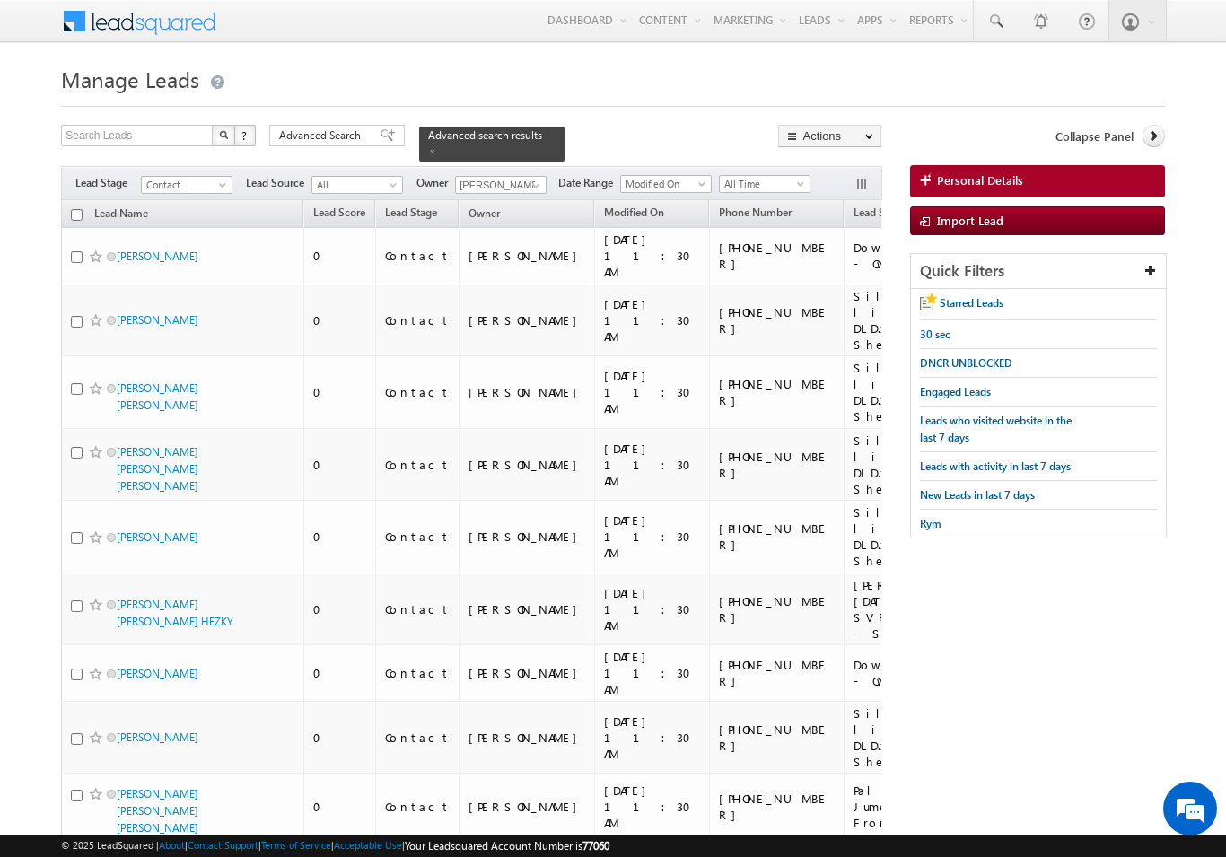
click at [75, 209] on input "checkbox" at bounding box center [77, 215] width 12 height 12
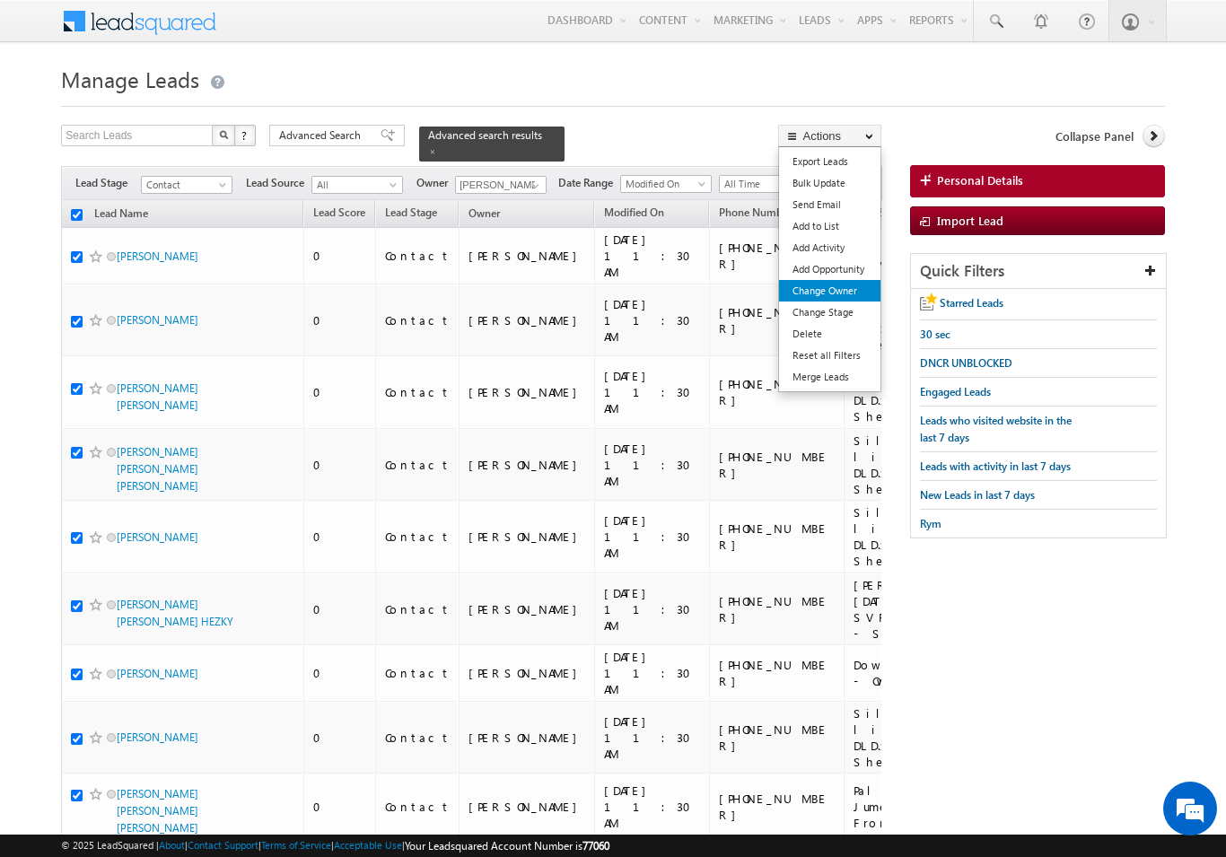
click at [843, 291] on link "Change Owner" at bounding box center [829, 291] width 101 height 22
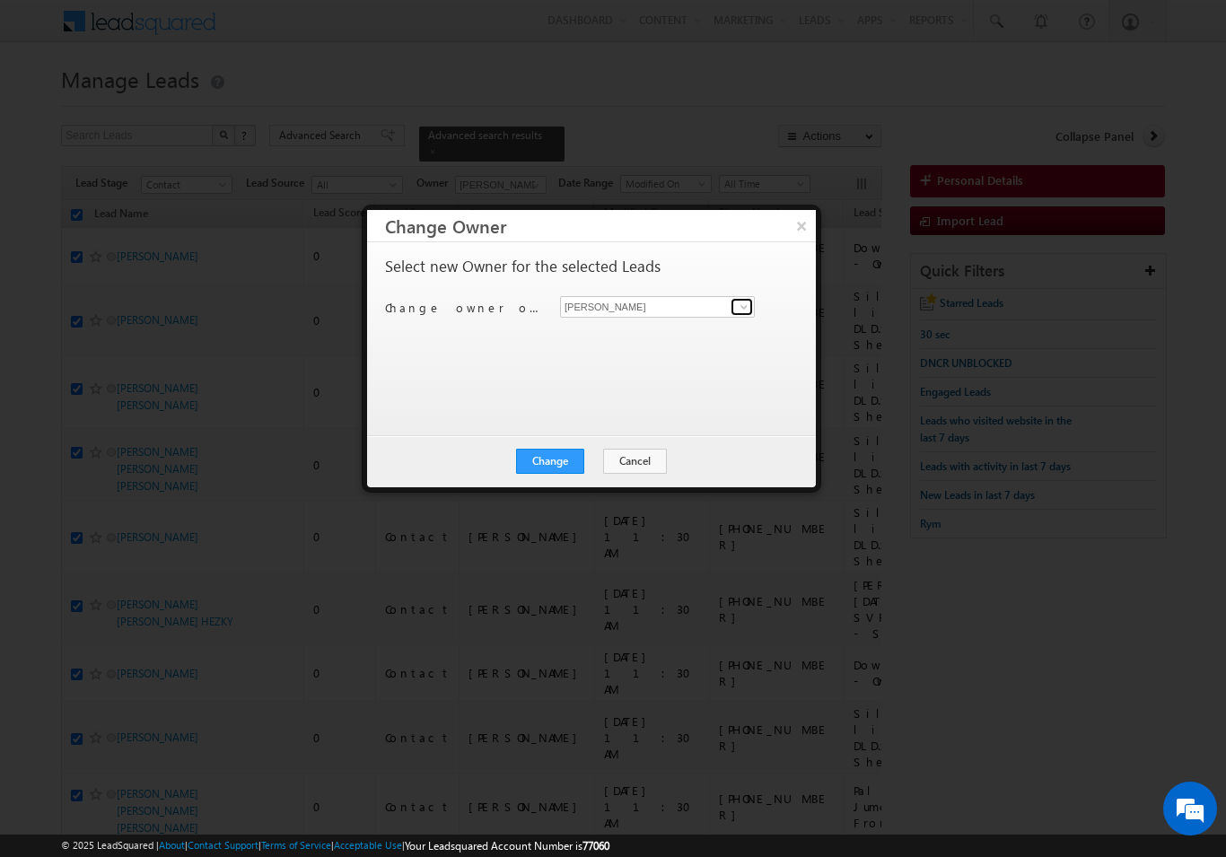
click at [745, 308] on span at bounding box center [744, 307] width 14 height 14
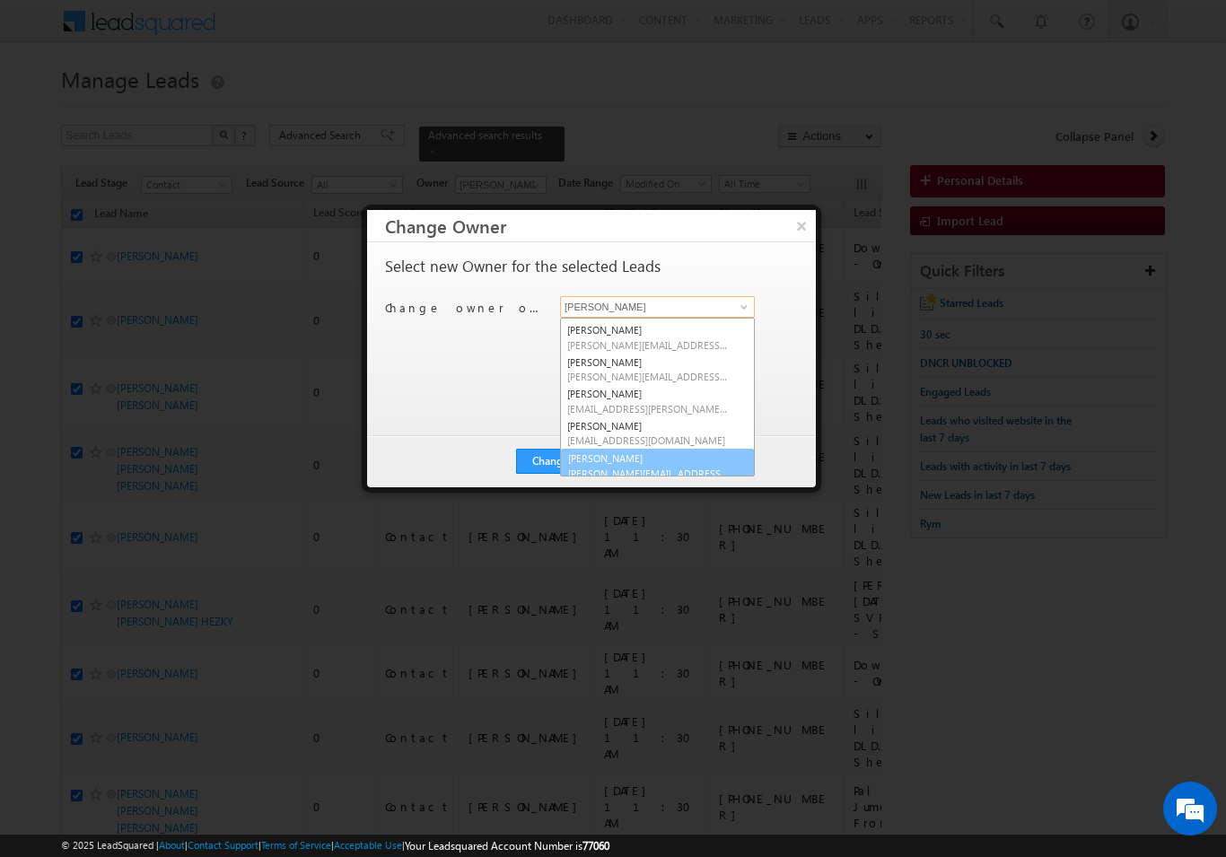
scroll to position [221, 0]
click at [645, 468] on span "vratika.soni@indglobal.ae" at bounding box center [648, 471] width 162 height 13
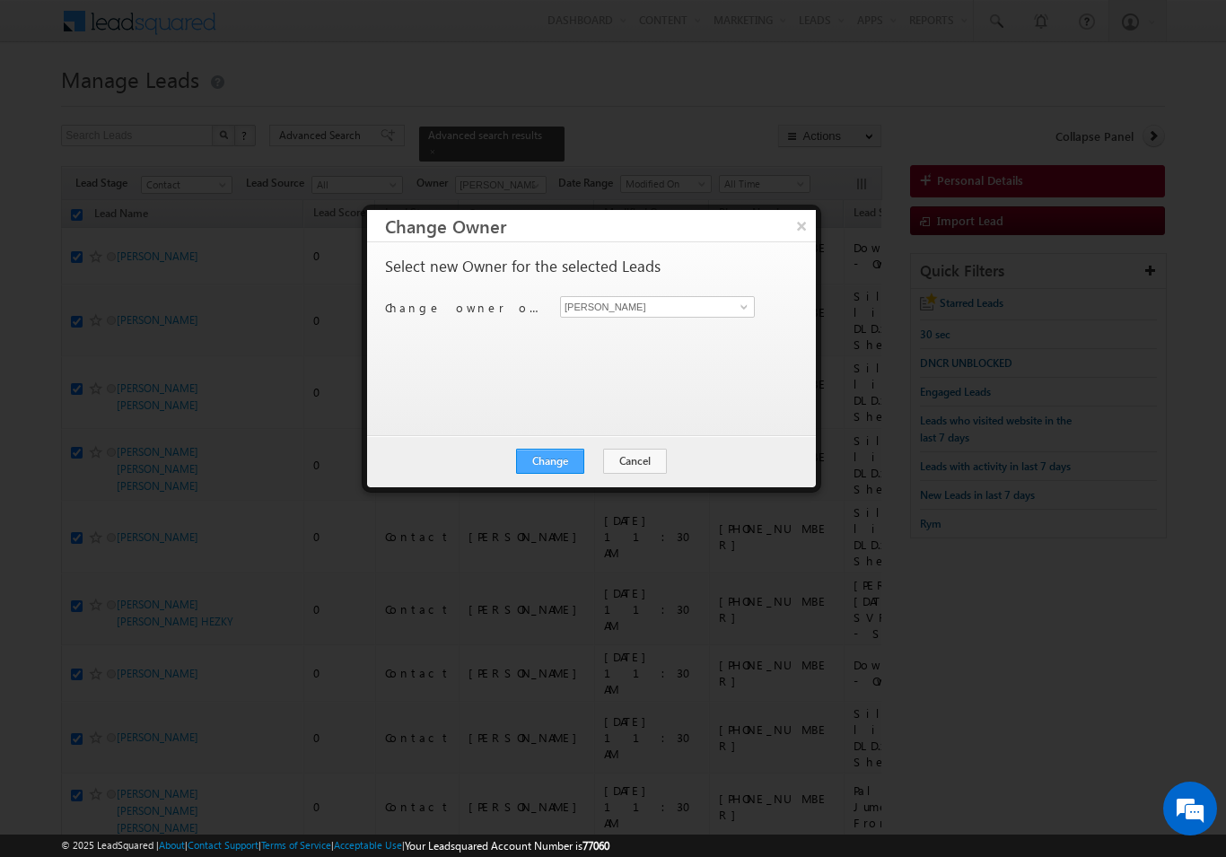
click at [559, 461] on button "Change" at bounding box center [550, 461] width 68 height 25
click at [591, 470] on button "Close" at bounding box center [594, 461] width 57 height 25
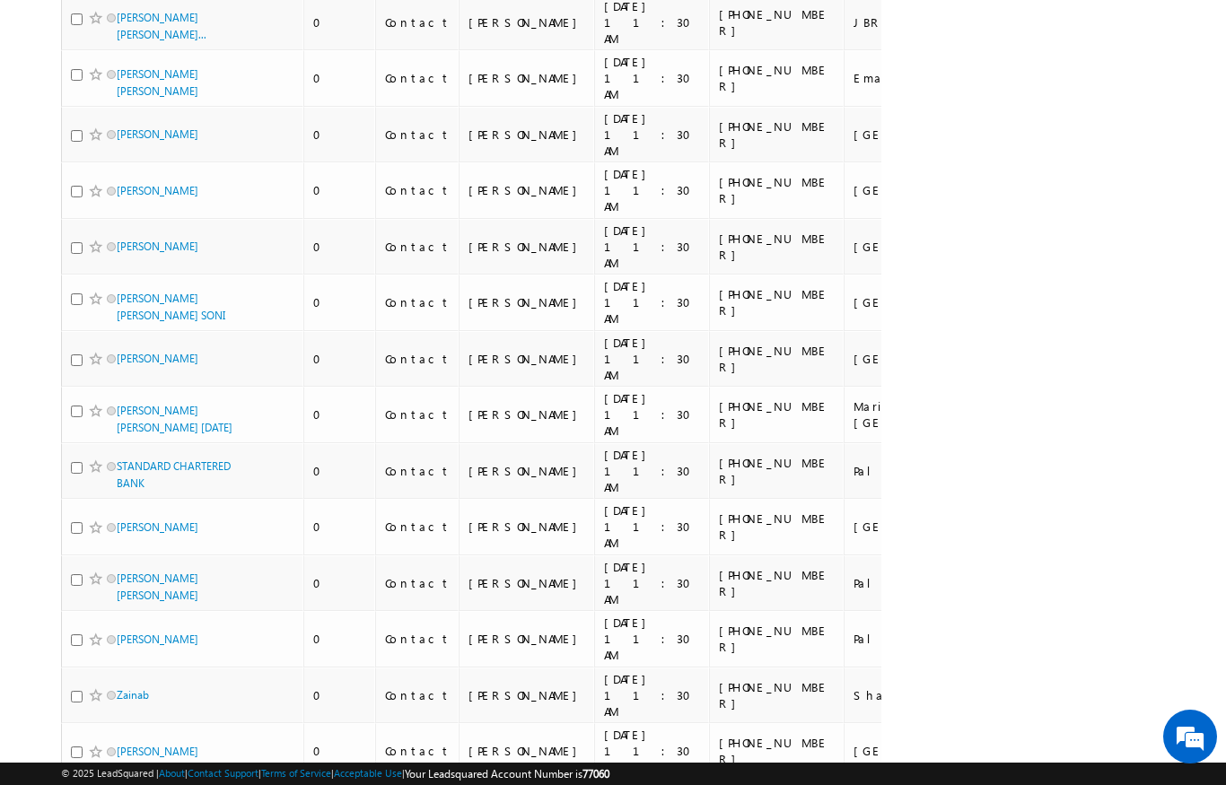
scroll to position [0, 0]
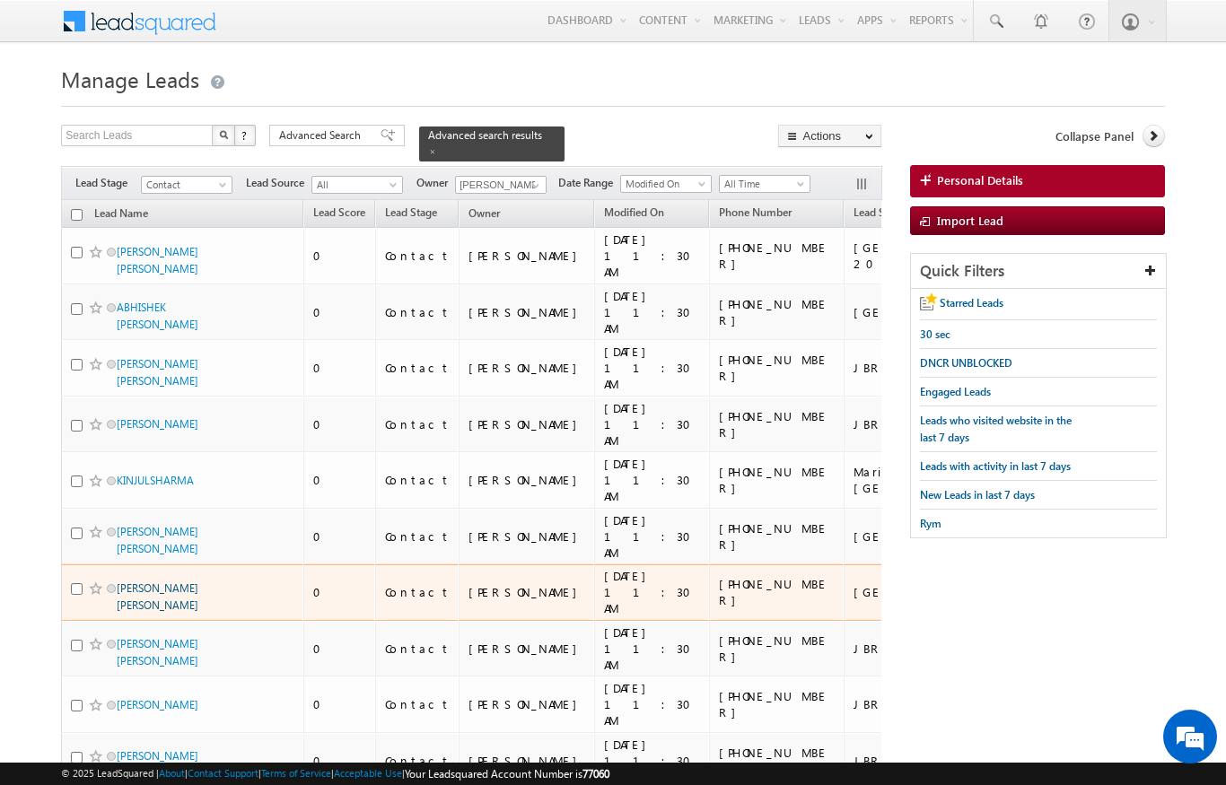
click at [143, 582] on link "SONIA SHAHZAD SHAHZAD WAHEED" at bounding box center [158, 597] width 82 height 31
click at [133, 582] on link "SONIA SHAHZAD SHAHZAD WAHEED" at bounding box center [158, 597] width 82 height 31
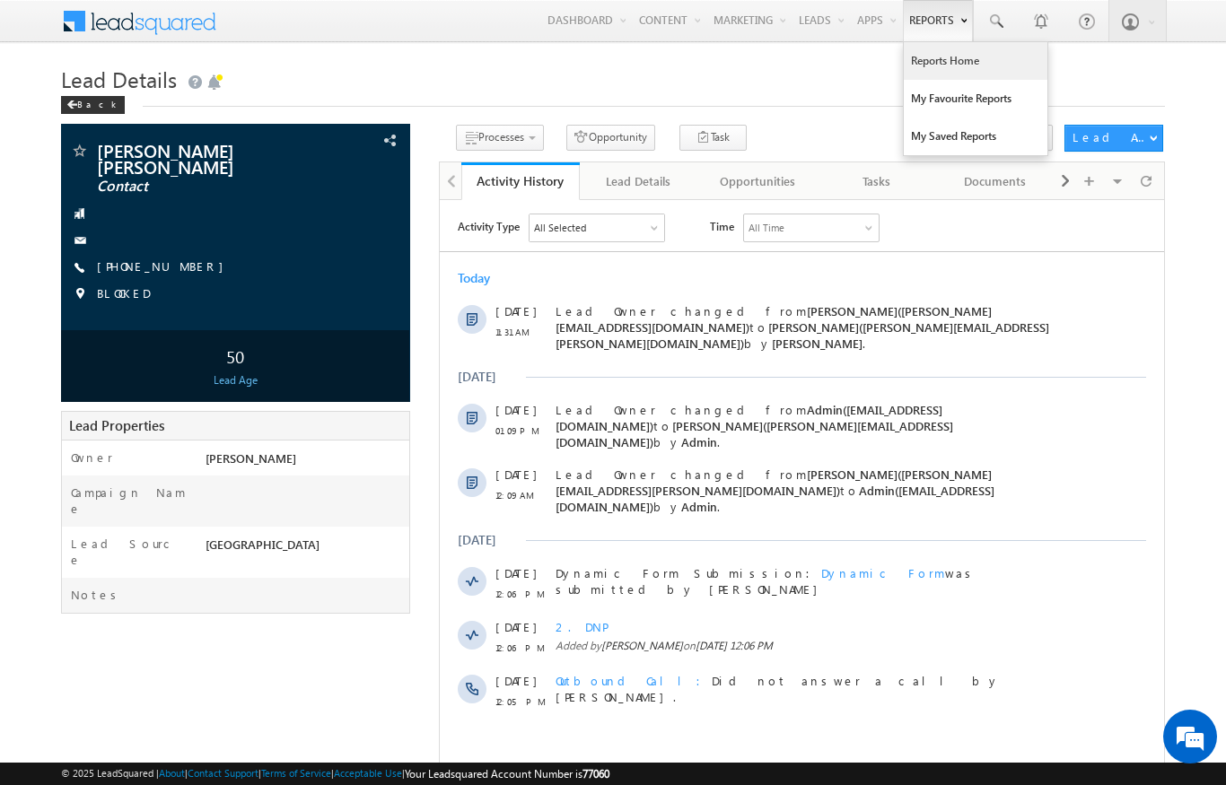
click at [949, 74] on link "Reports Home" at bounding box center [976, 61] width 144 height 38
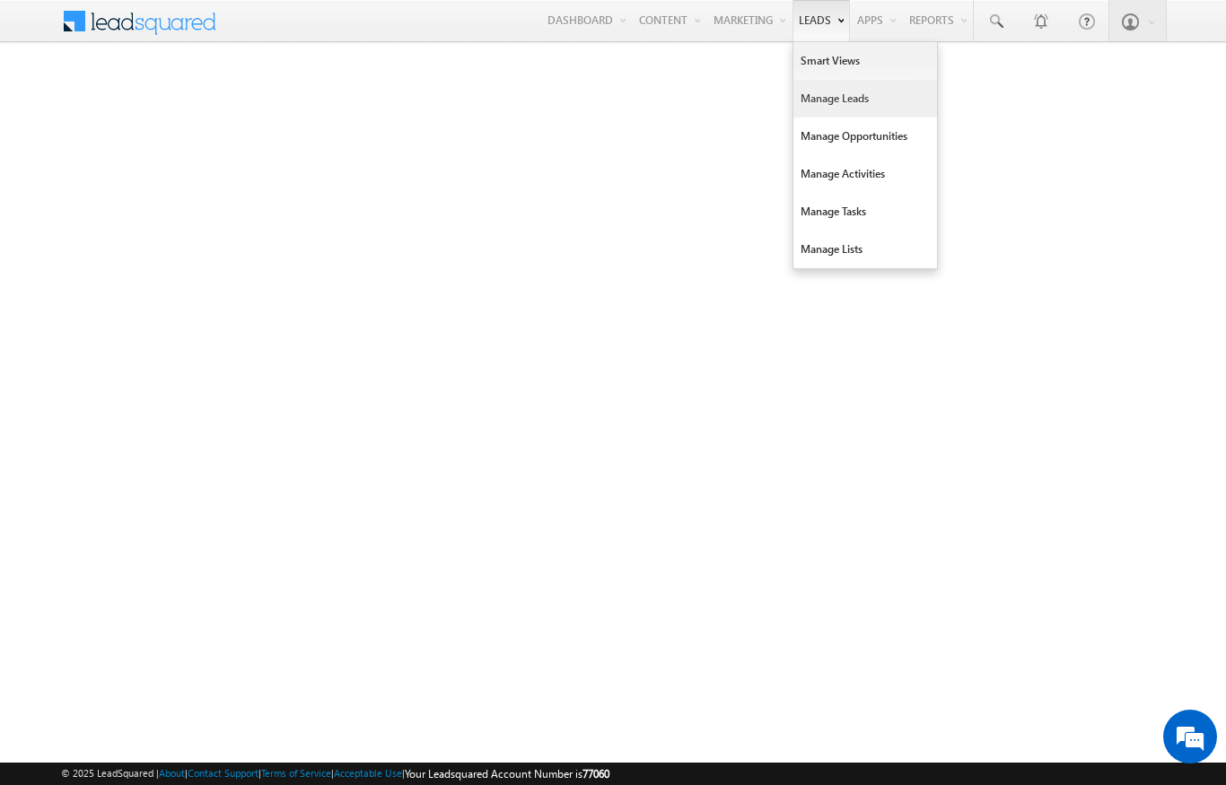
click at [851, 106] on link "Manage Leads" at bounding box center [866, 99] width 144 height 38
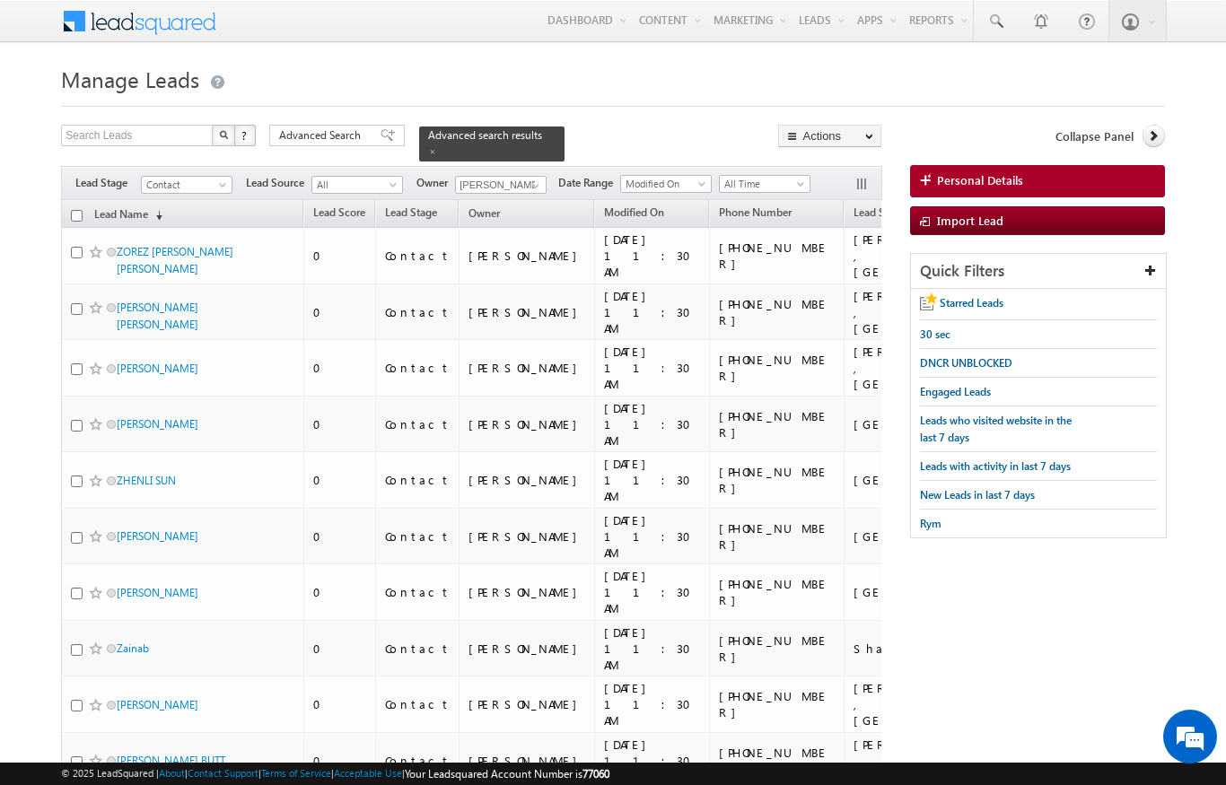
click at [257, 259] on div "ZOREZ [PERSON_NAME] [PERSON_NAME]" at bounding box center [183, 260] width 224 height 34
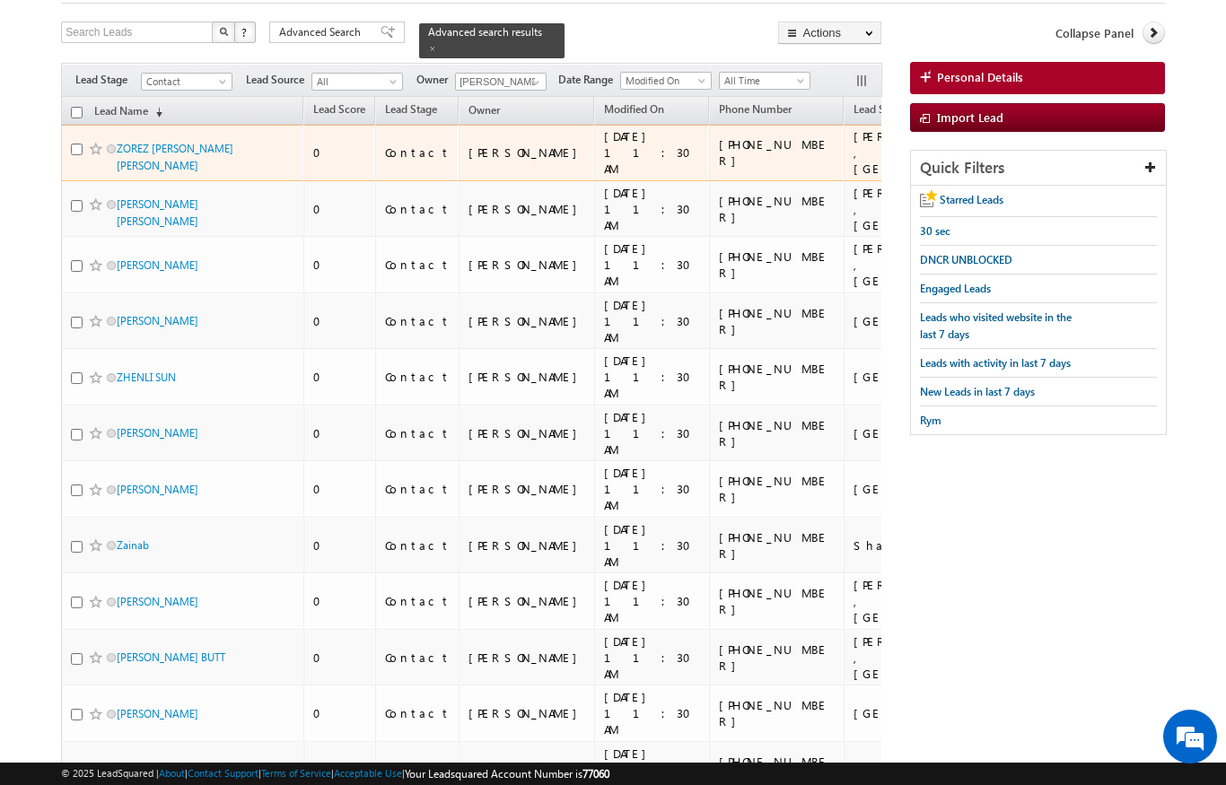
scroll to position [141, 0]
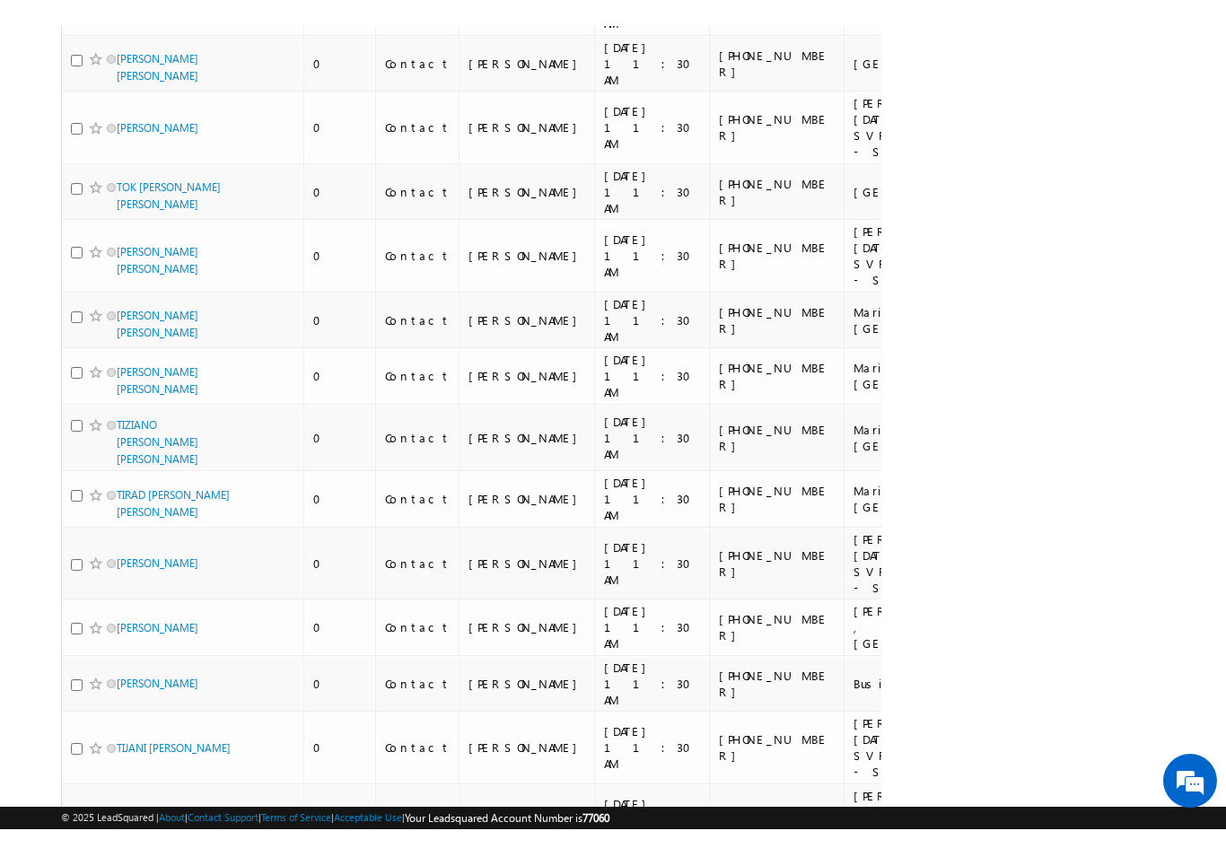
scroll to position [10826, 0]
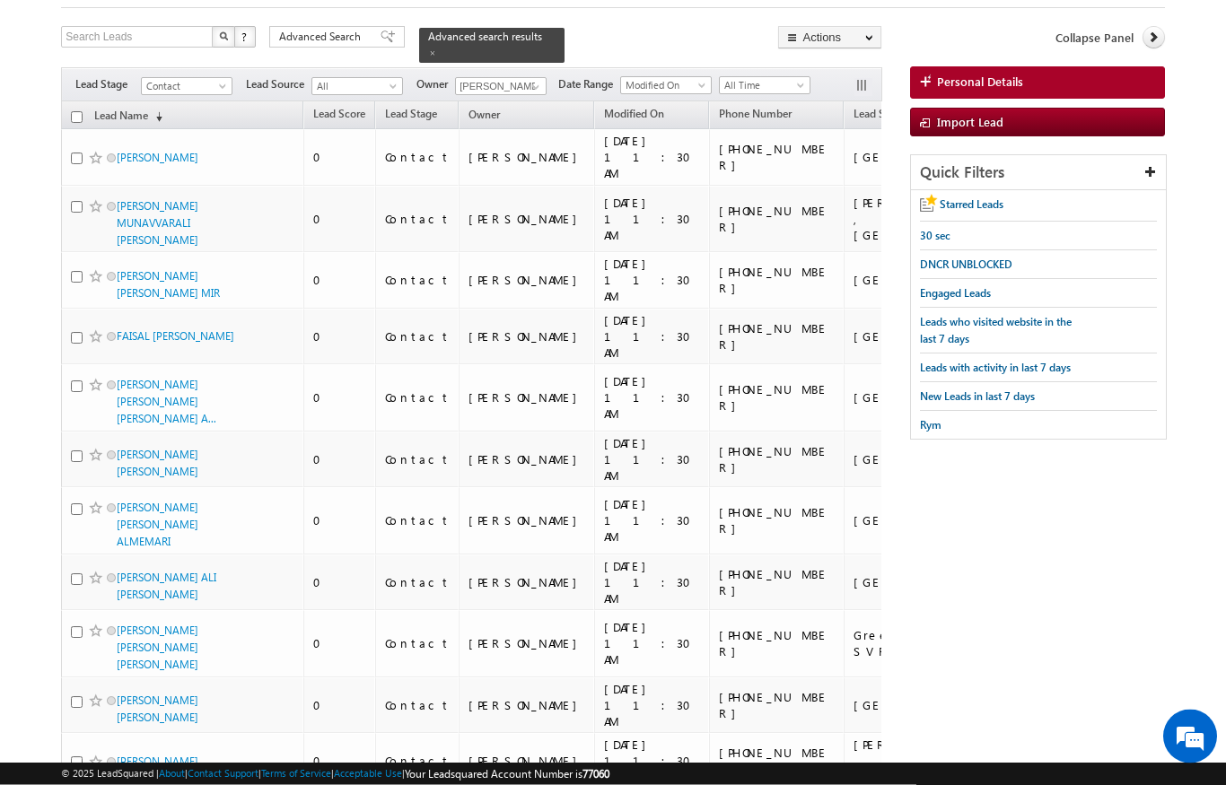
scroll to position [0, 0]
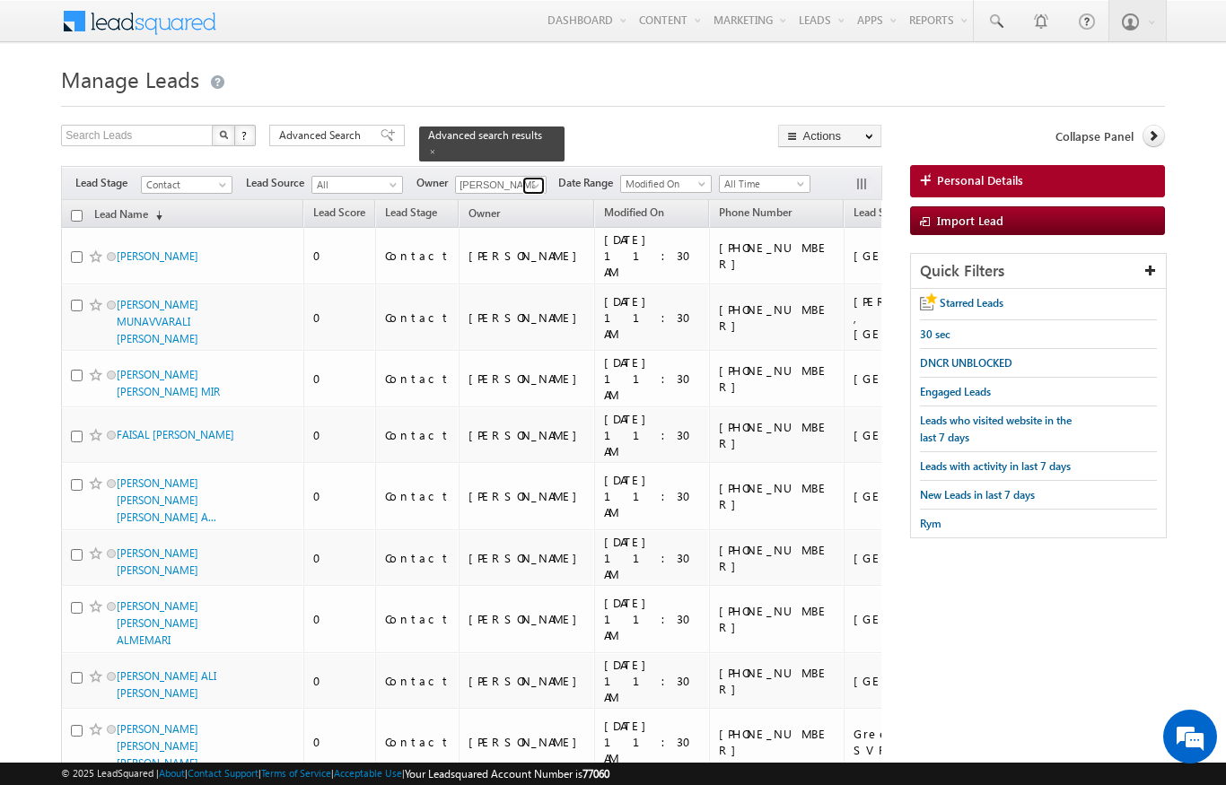
click at [527, 180] on link at bounding box center [533, 186] width 22 height 18
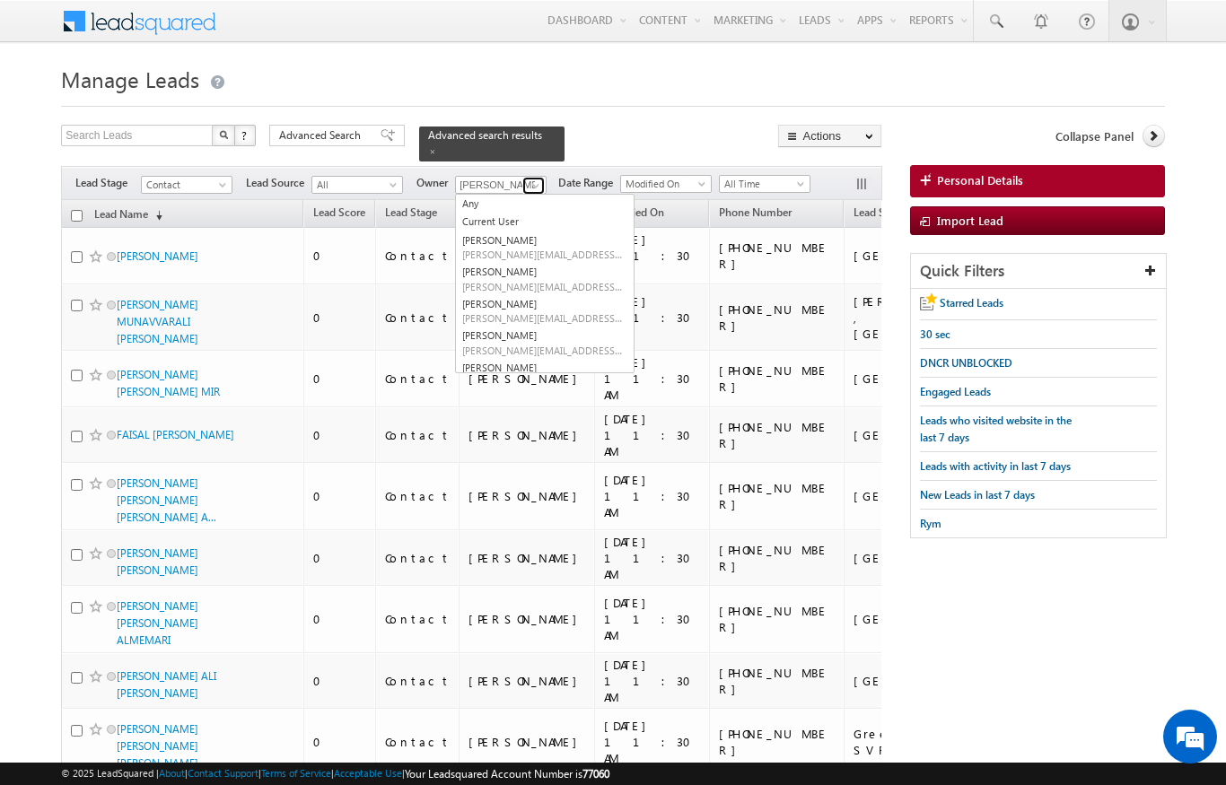
click at [535, 179] on span at bounding box center [536, 186] width 14 height 14
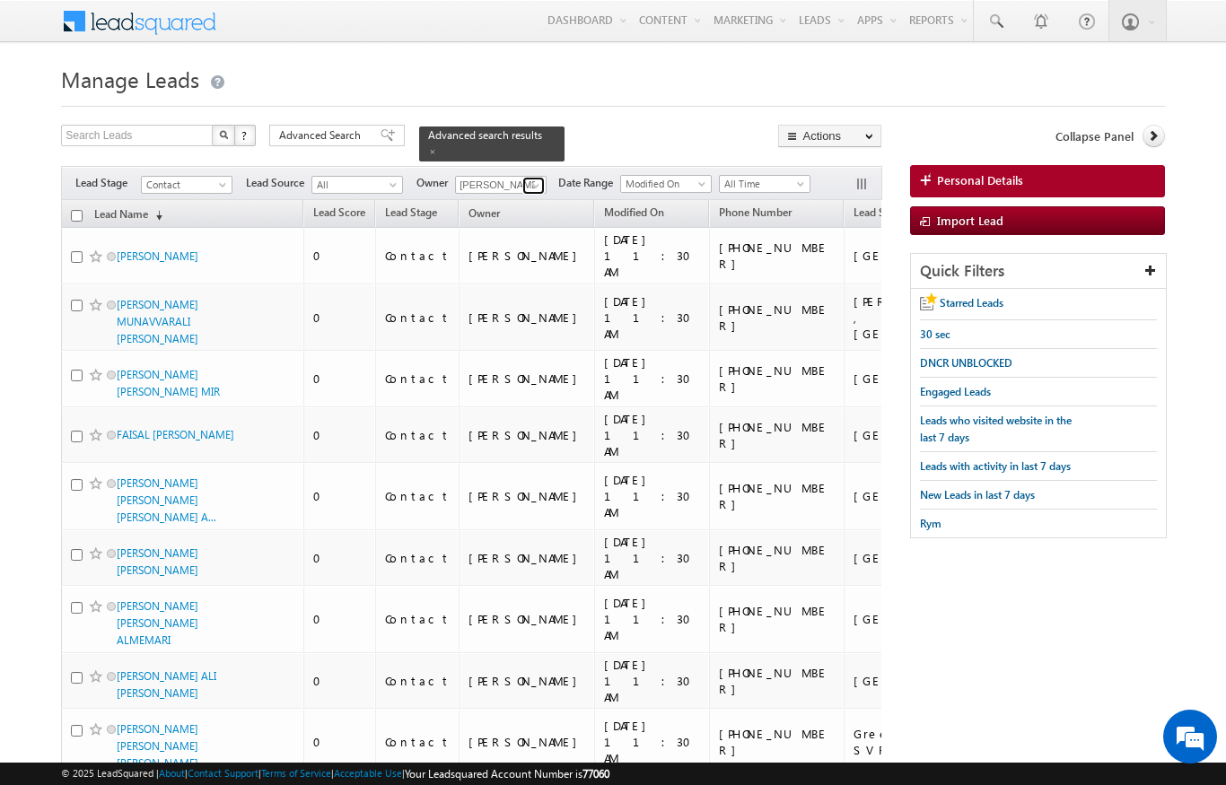
click at [540, 179] on span at bounding box center [536, 186] width 14 height 14
click at [534, 194] on link "[PERSON_NAME] [PERSON_NAME][EMAIL_ADDRESS][PERSON_NAME][DOMAIN_NAME]" at bounding box center [545, 211] width 180 height 34
type input "[PERSON_NAME]"
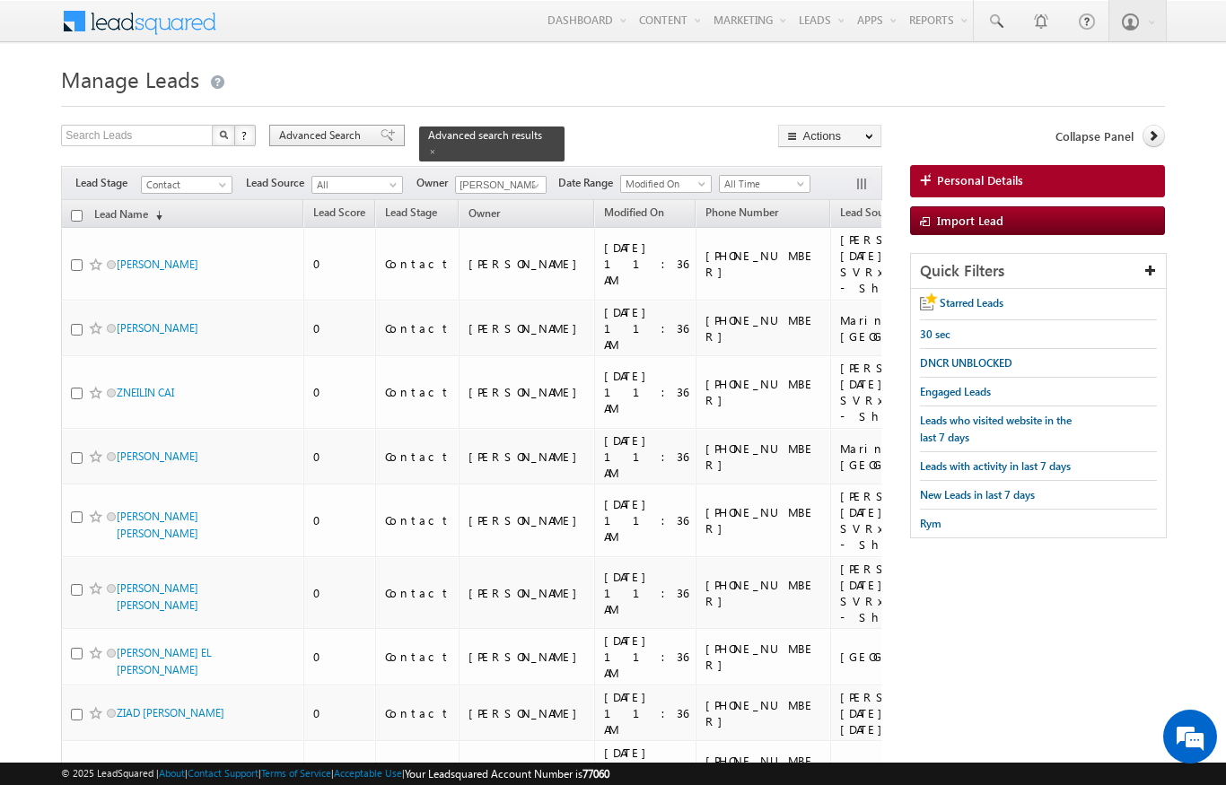
click at [325, 142] on span "Advanced Search" at bounding box center [322, 135] width 87 height 16
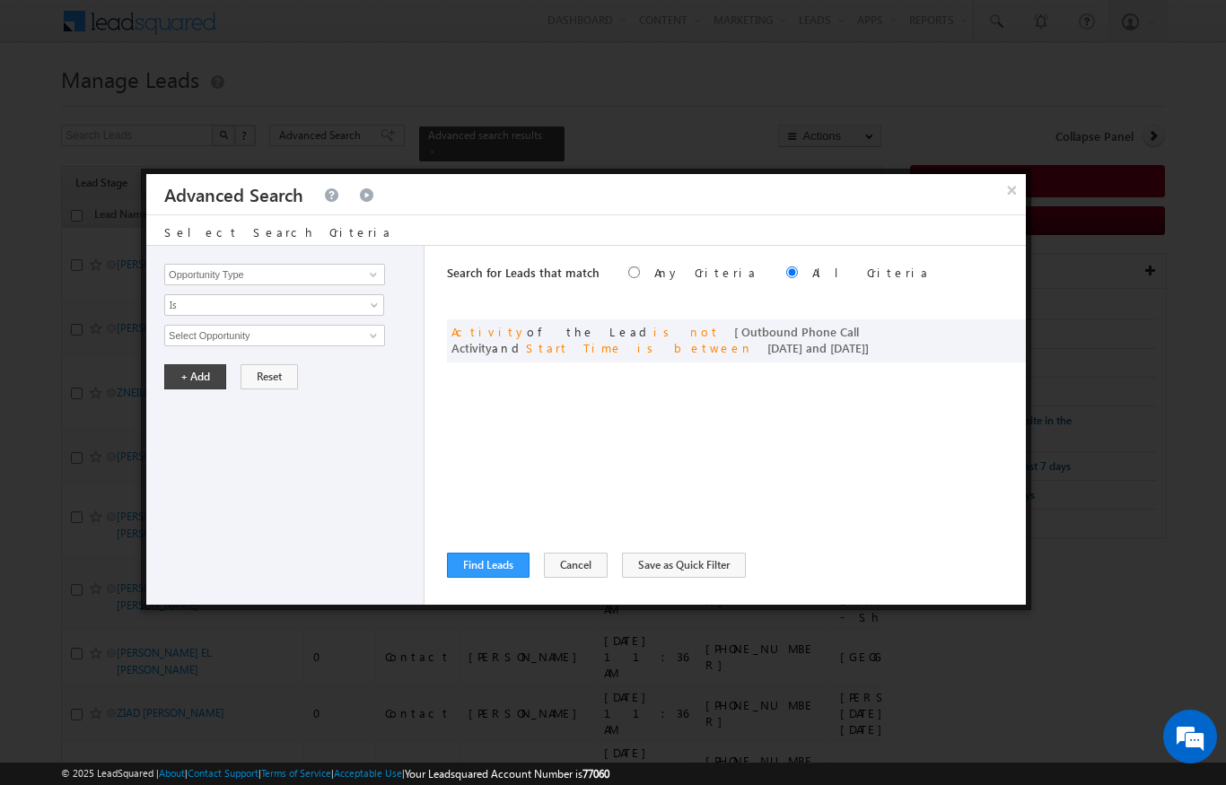
click at [566, 313] on div "Search for Leads that match Any Criteria All Criteria Note that the current tri…" at bounding box center [736, 425] width 579 height 359
click at [753, 340] on span "is between" at bounding box center [695, 347] width 116 height 15
click at [1001, 333] on span at bounding box center [1006, 330] width 13 height 13
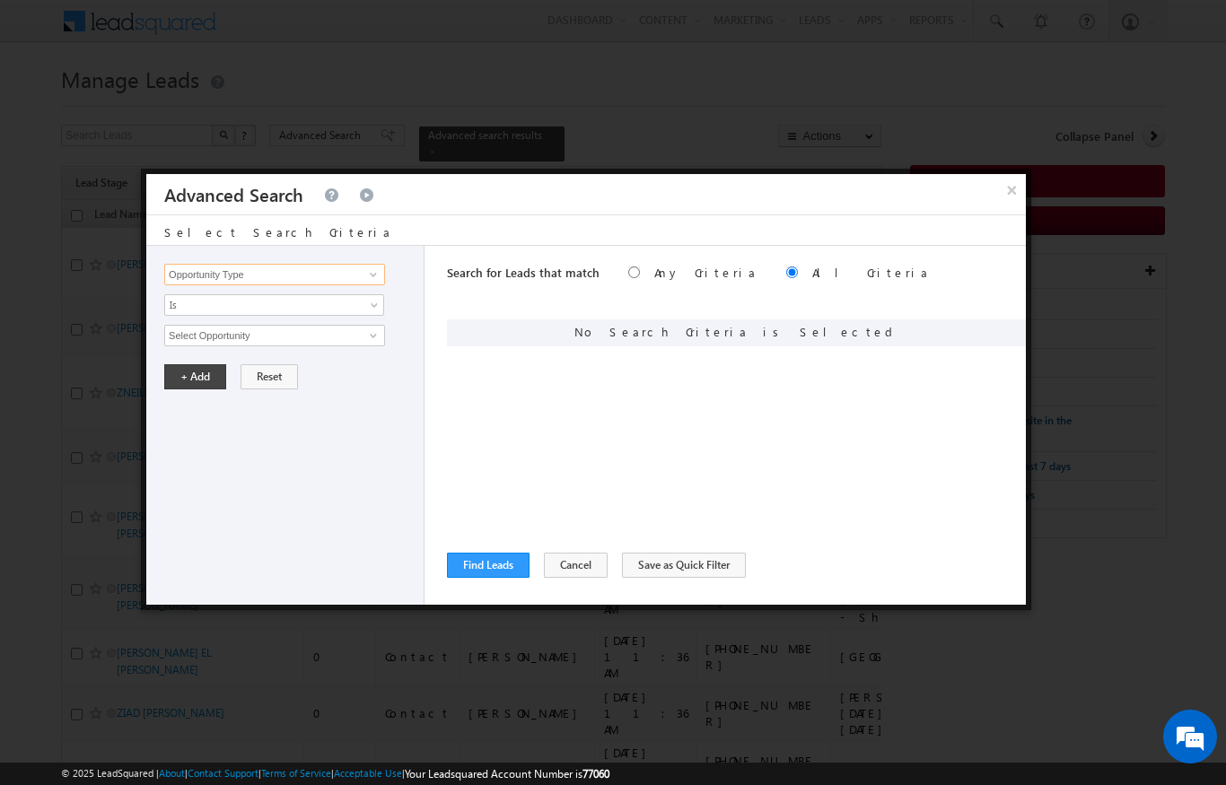
click at [202, 277] on input "Opportunity Type" at bounding box center [274, 275] width 221 height 22
click at [211, 319] on link "Owner" at bounding box center [274, 312] width 221 height 21
type input "Owner"
click at [320, 307] on span "Is" at bounding box center [262, 305] width 195 height 16
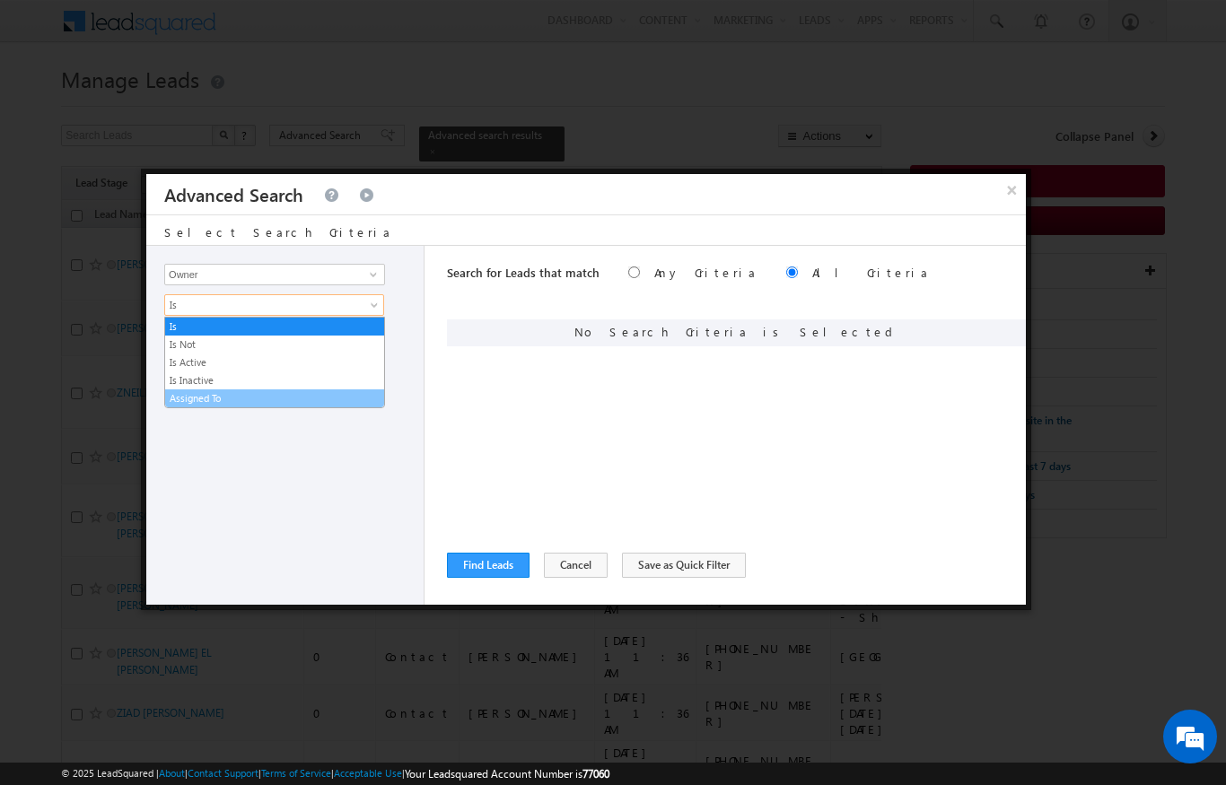
click at [224, 404] on link "Assigned To" at bounding box center [274, 398] width 219 height 16
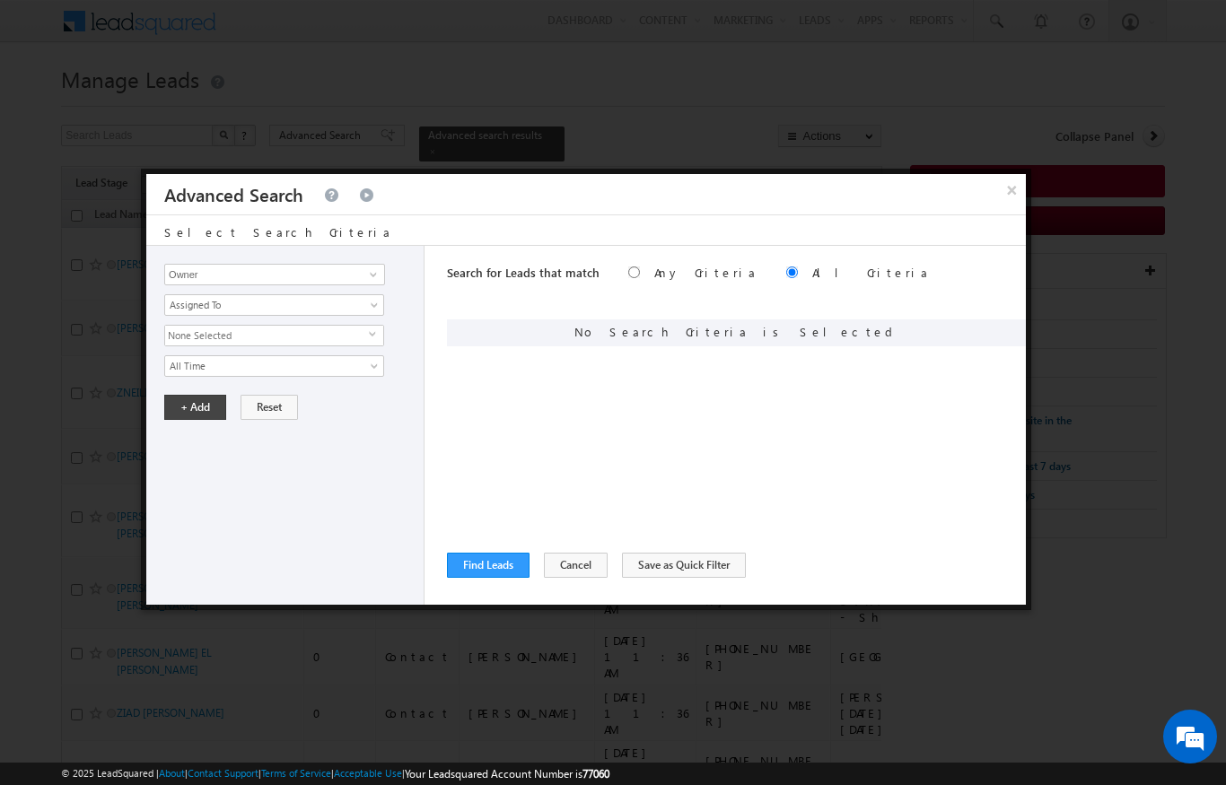
click at [347, 340] on span "None Selected" at bounding box center [267, 336] width 204 height 20
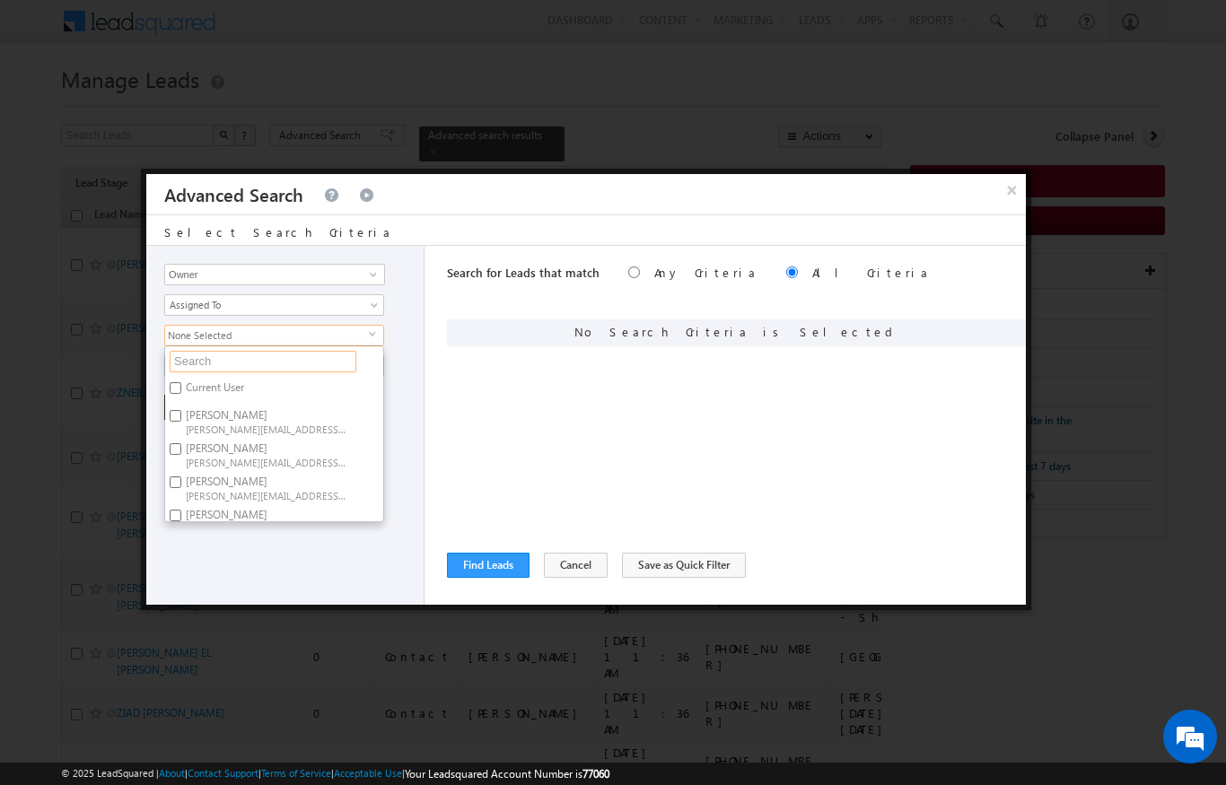
click at [278, 369] on input "text" at bounding box center [263, 362] width 187 height 22
type input "Dik"
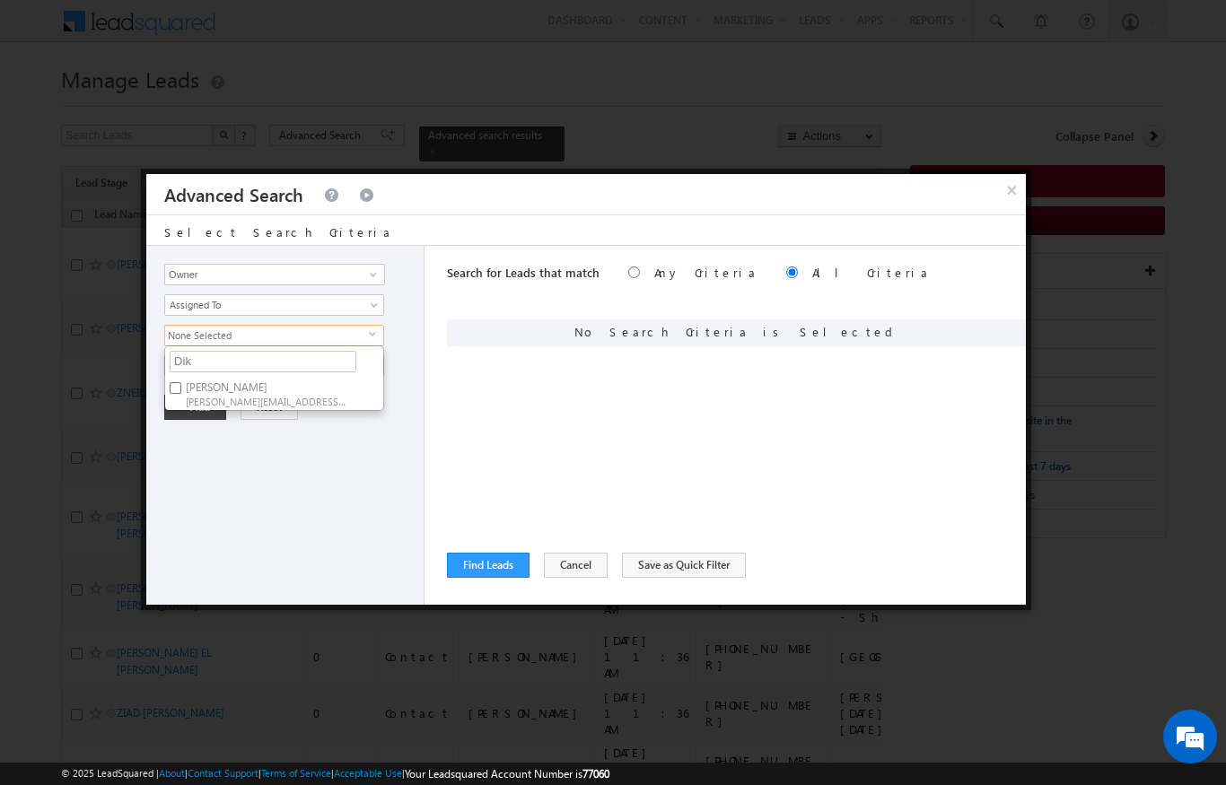
click at [314, 389] on label "Diksha Dubey diksha.dubey@indglobal.ae" at bounding box center [265, 393] width 200 height 33
click at [181, 389] on input "Diksha Dubey diksha.dubey@indglobal.ae" at bounding box center [176, 388] width 12 height 12
checkbox input "true"
click at [337, 465] on div "Opportunity Type Lead Activity Task Sales Group Prospect Id Address 1 Address 2…" at bounding box center [285, 425] width 278 height 359
click at [356, 373] on span "All Time" at bounding box center [262, 366] width 195 height 16
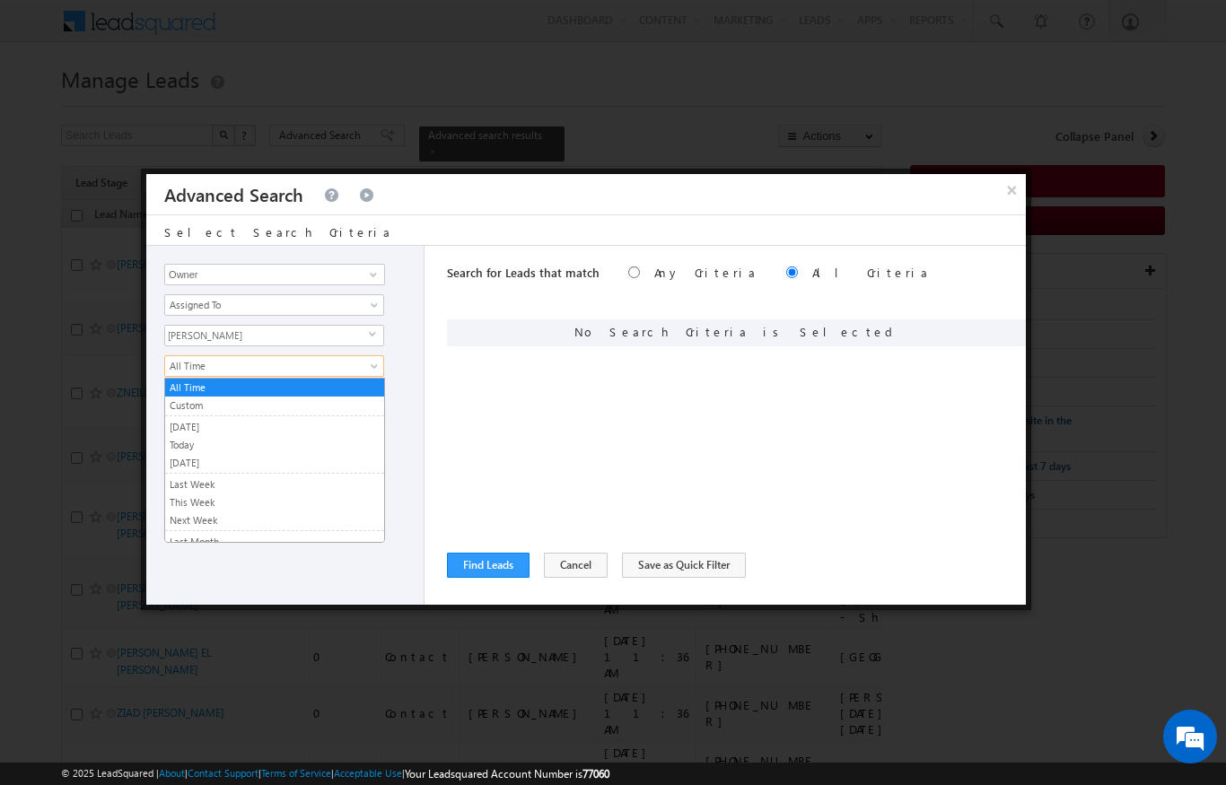
click at [187, 408] on link "Custom" at bounding box center [274, 406] width 219 height 16
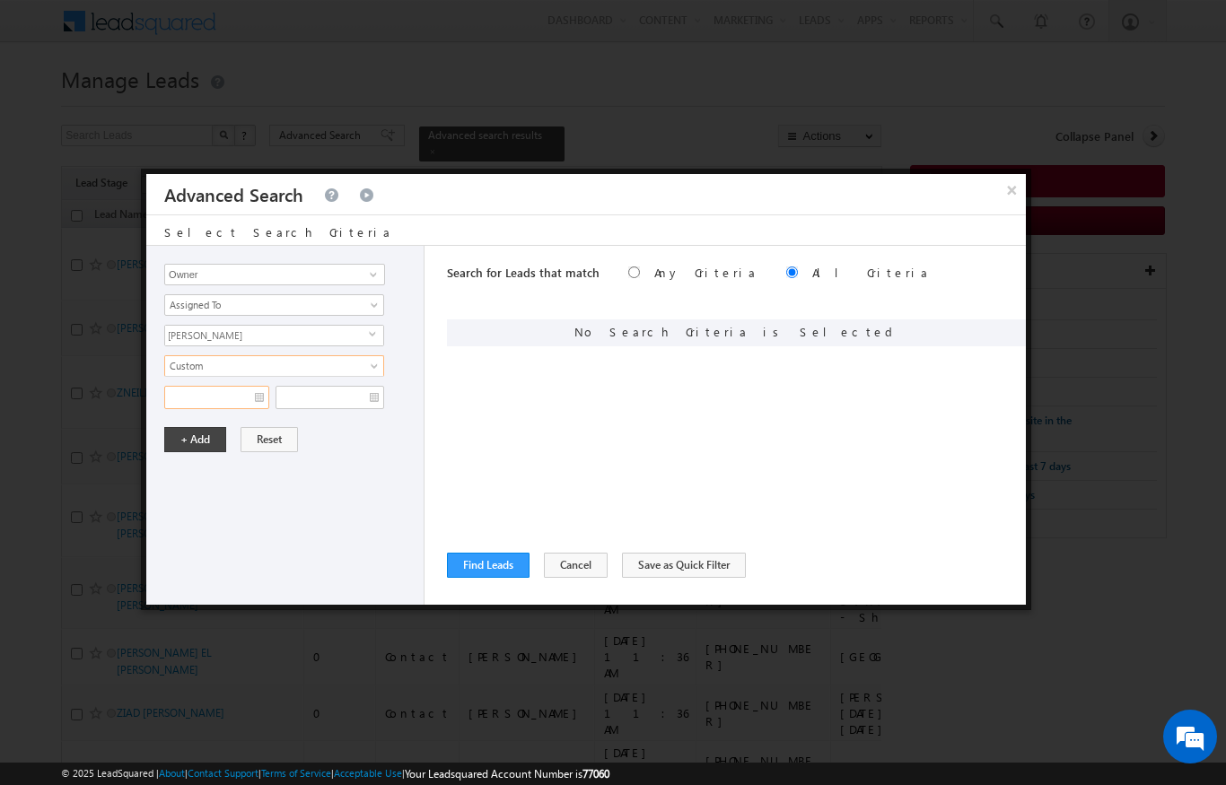
click at [251, 402] on input "text" at bounding box center [216, 397] width 105 height 23
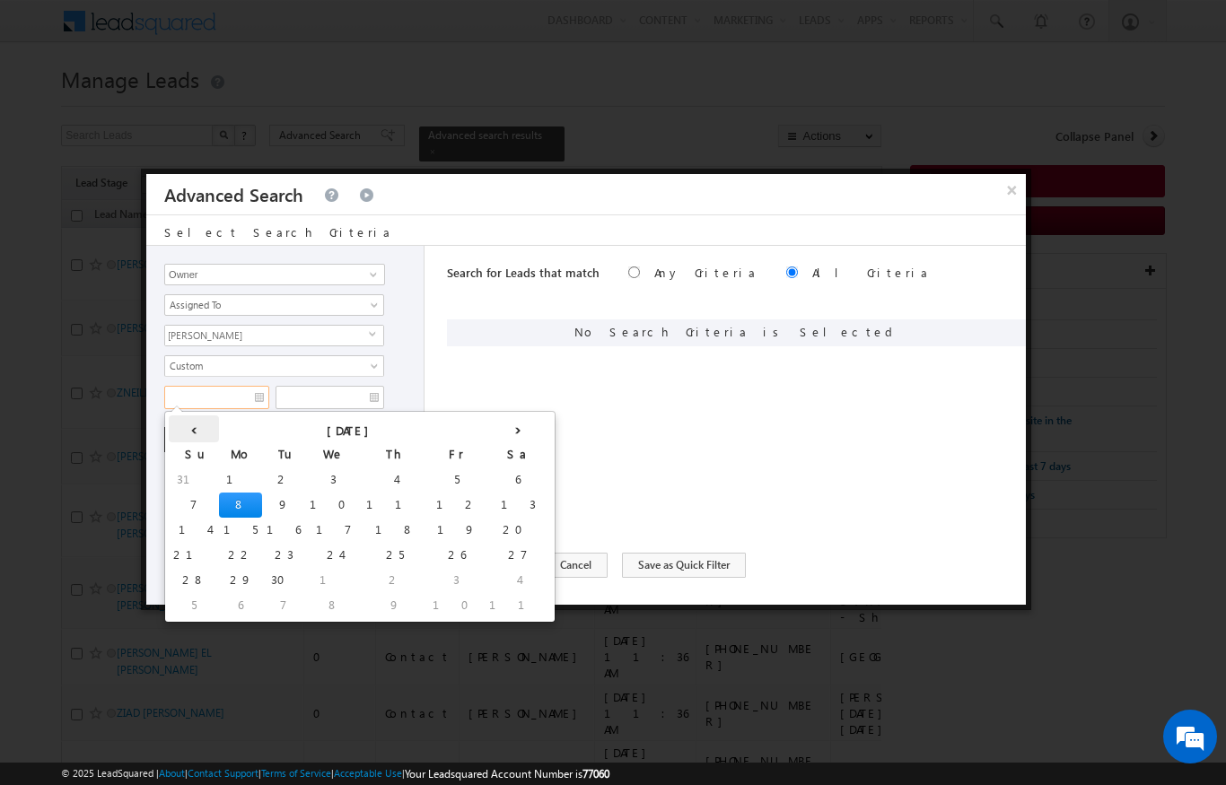
click at [178, 429] on th "‹" at bounding box center [194, 429] width 50 height 27
click at [174, 429] on th "‹" at bounding box center [197, 429] width 57 height 27
click at [172, 430] on th "‹" at bounding box center [191, 429] width 44 height 27
click at [173, 430] on th "‹" at bounding box center [190, 429] width 43 height 27
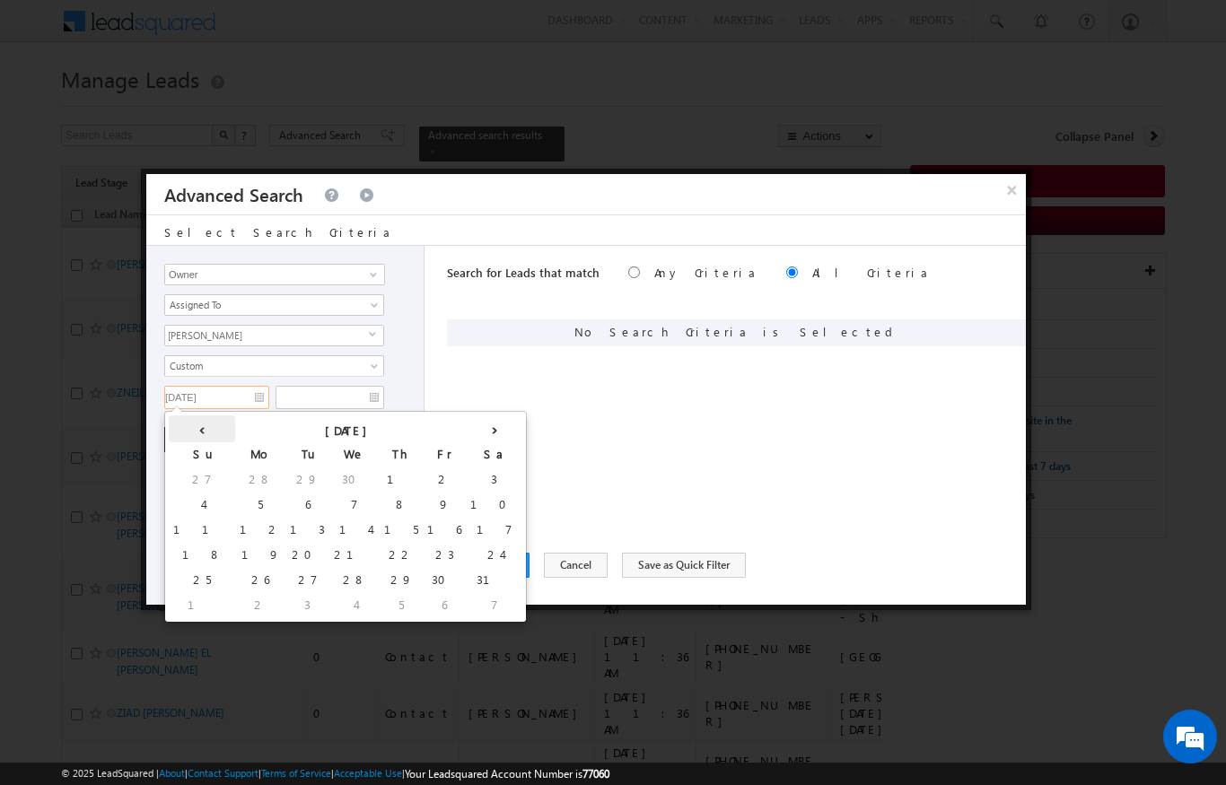
click at [174, 430] on th "‹" at bounding box center [202, 429] width 66 height 27
click at [178, 430] on th "‹" at bounding box center [191, 429] width 44 height 27
click at [178, 428] on th "‹" at bounding box center [190, 429] width 43 height 27
click at [179, 427] on th "‹" at bounding box center [190, 429] width 43 height 27
click at [313, 475] on td "1" at bounding box center [334, 480] width 43 height 25
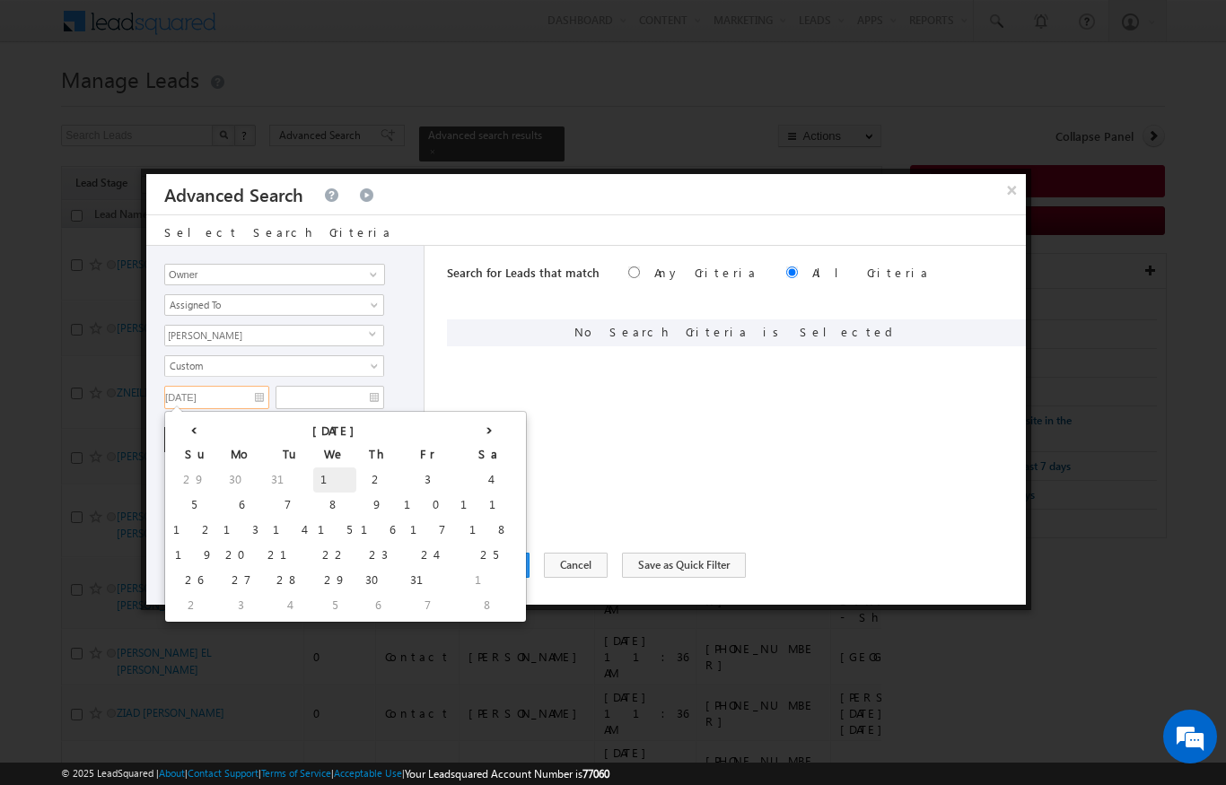
type input "01/01/2025"
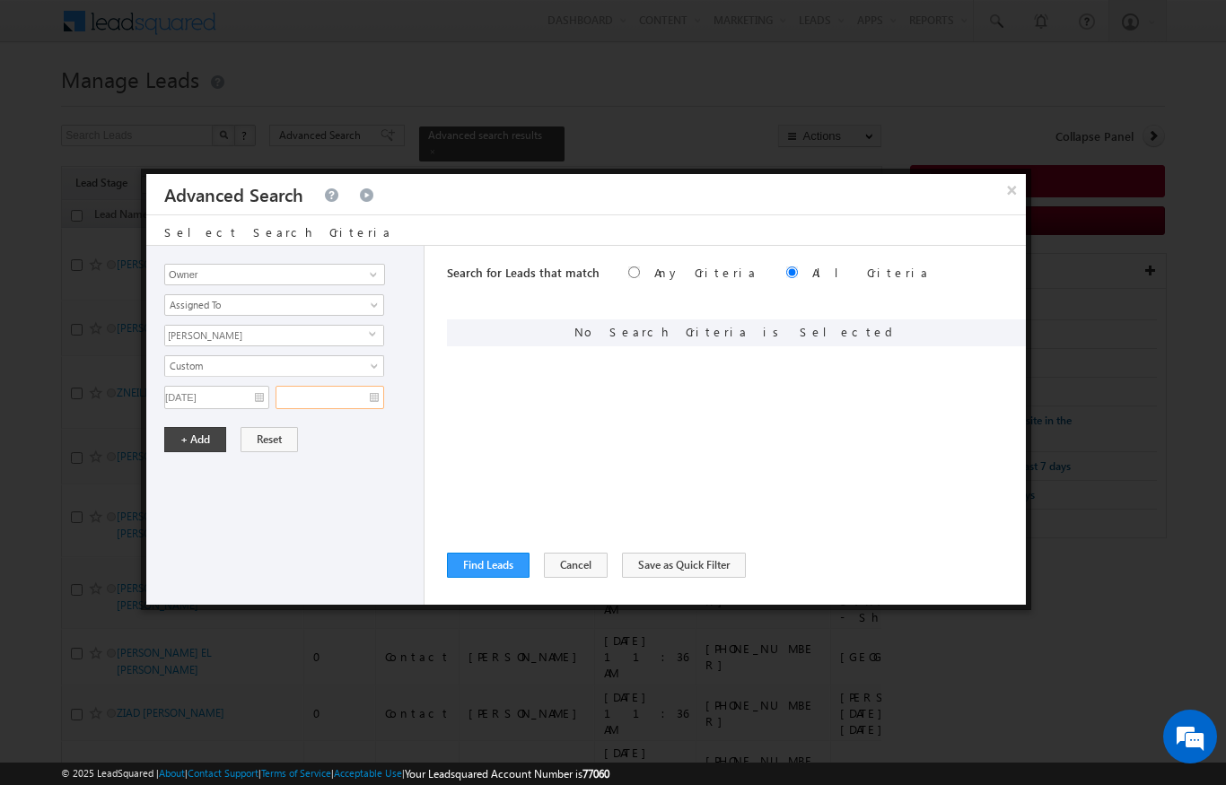
click at [330, 399] on input "text" at bounding box center [330, 397] width 109 height 23
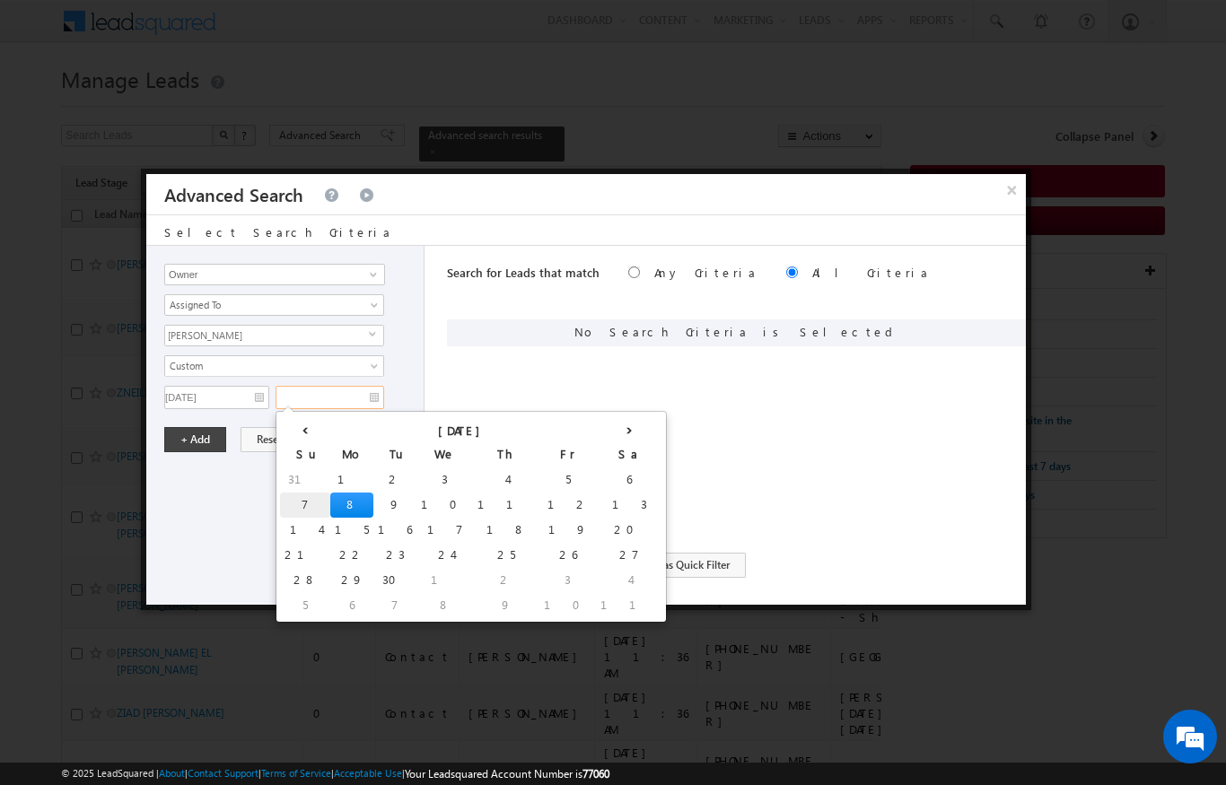
click at [292, 496] on td "7" at bounding box center [305, 505] width 50 height 25
type input "07/09/2025"
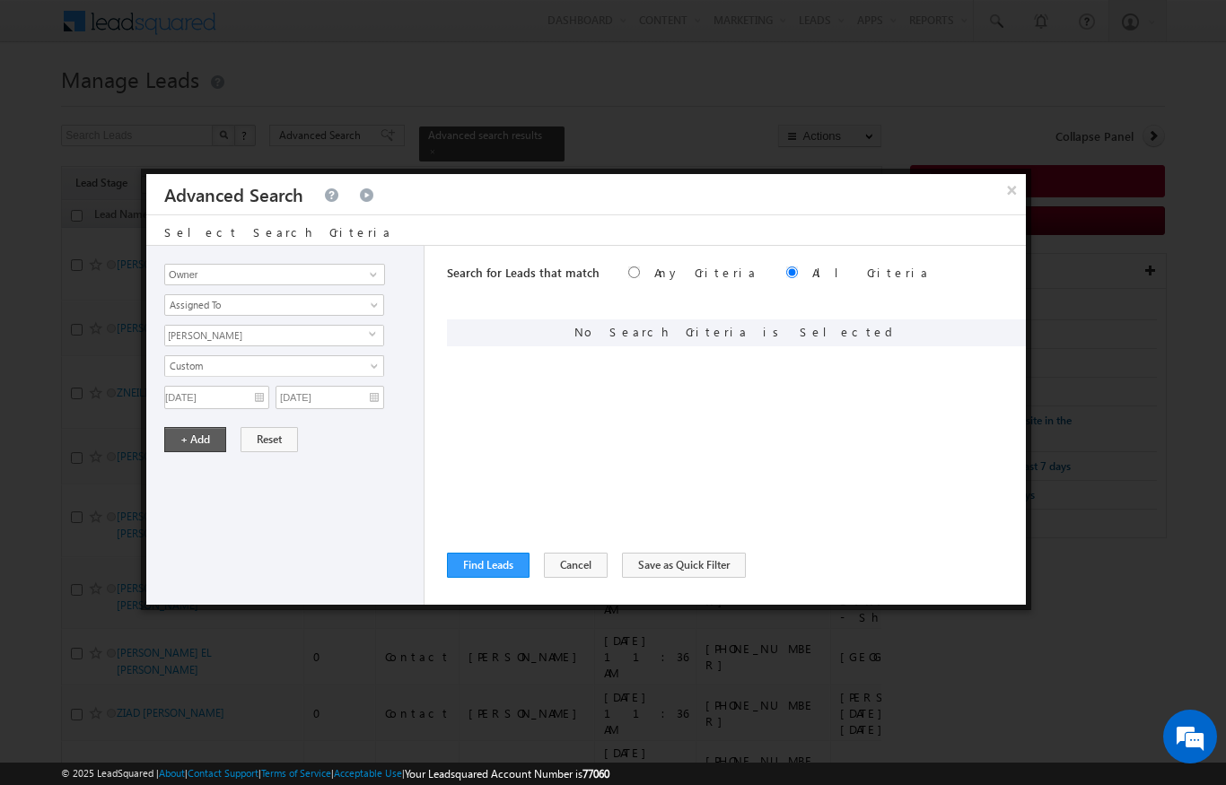
click at [193, 446] on button "+ Add" at bounding box center [195, 439] width 62 height 25
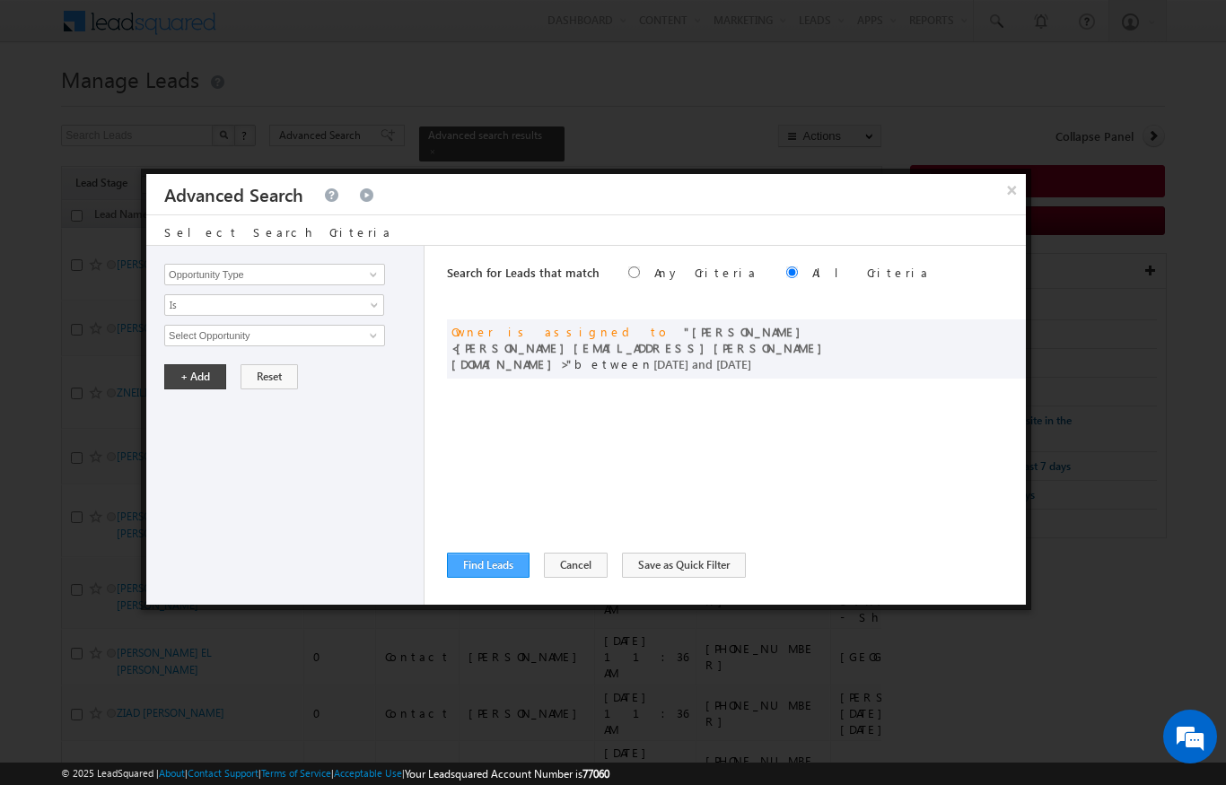
click at [484, 577] on button "Find Leads" at bounding box center [488, 565] width 83 height 25
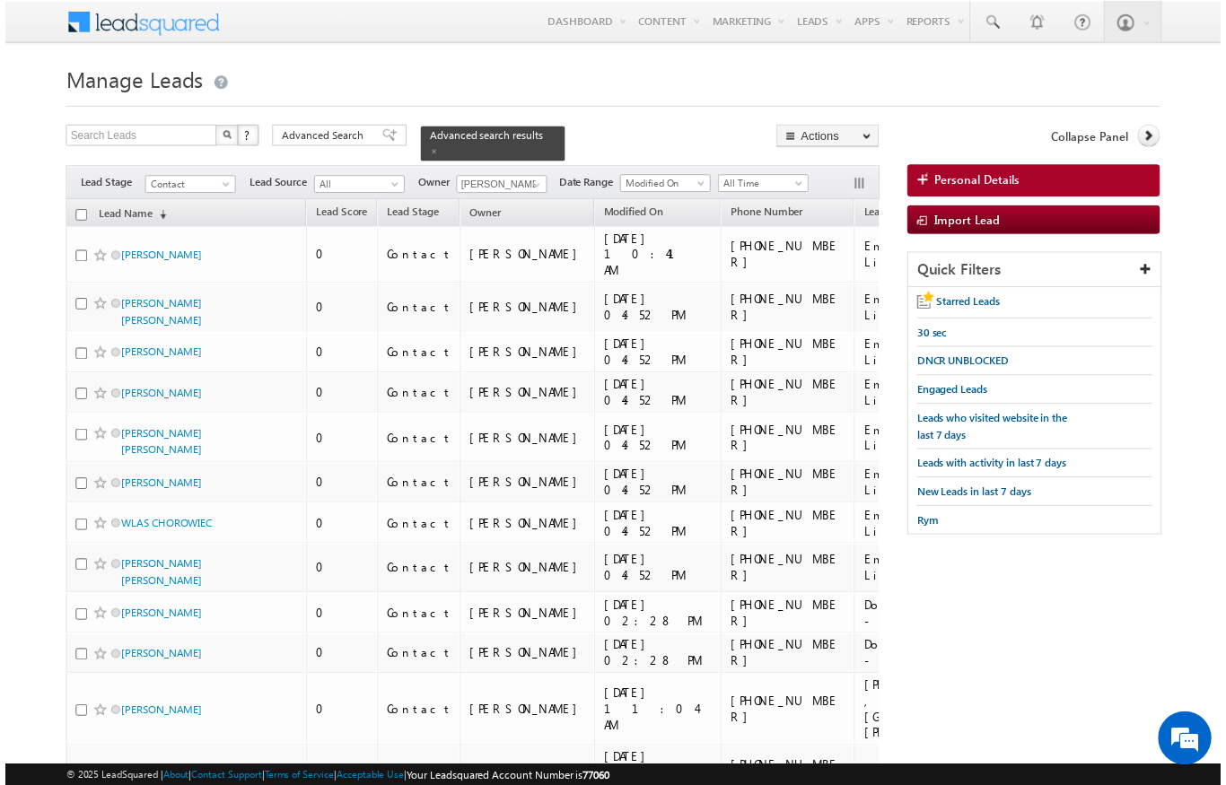
scroll to position [7, 0]
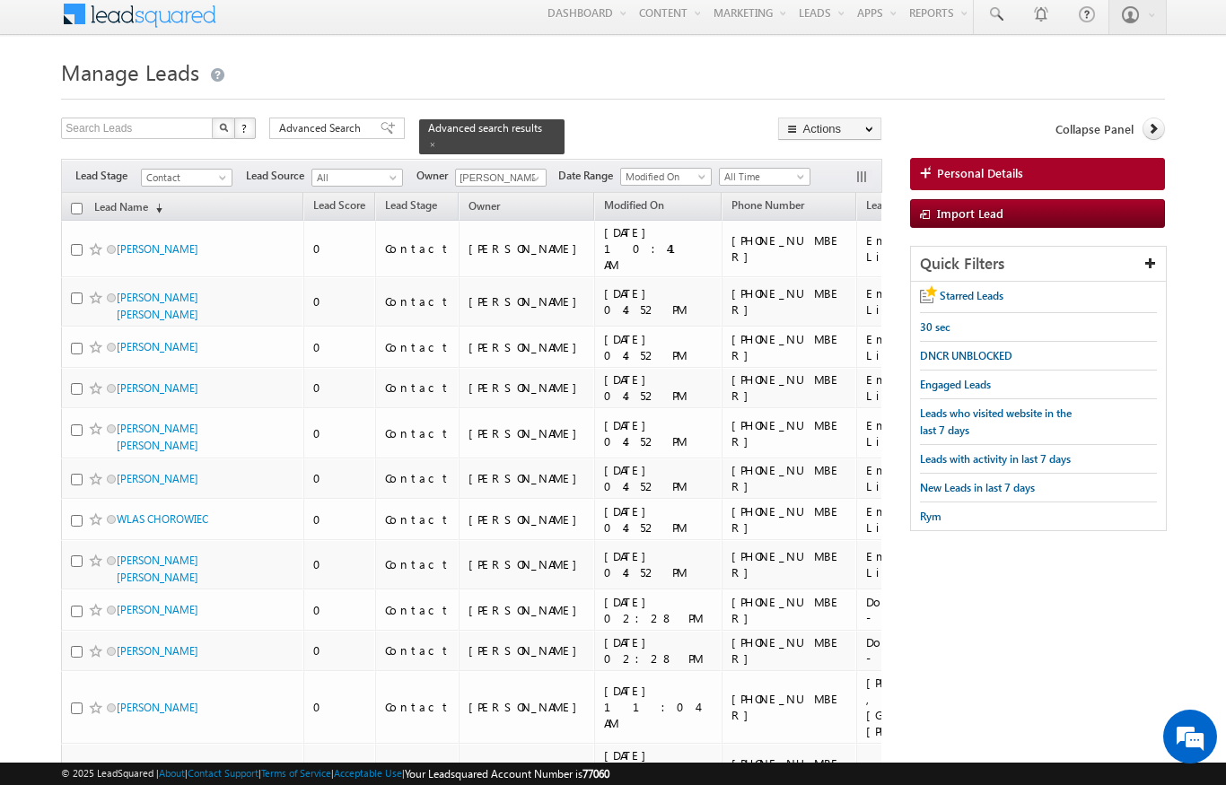
click at [74, 208] on th "Lead Name (sorted descending)" at bounding box center [182, 207] width 242 height 28
click at [66, 201] on th "Lead Name (sorted descending)" at bounding box center [182, 207] width 242 height 28
click at [62, 199] on th "Lead Name (sorted descending)" at bounding box center [182, 207] width 242 height 28
click at [73, 203] on input "checkbox" at bounding box center [77, 209] width 12 height 12
checkbox input "true"
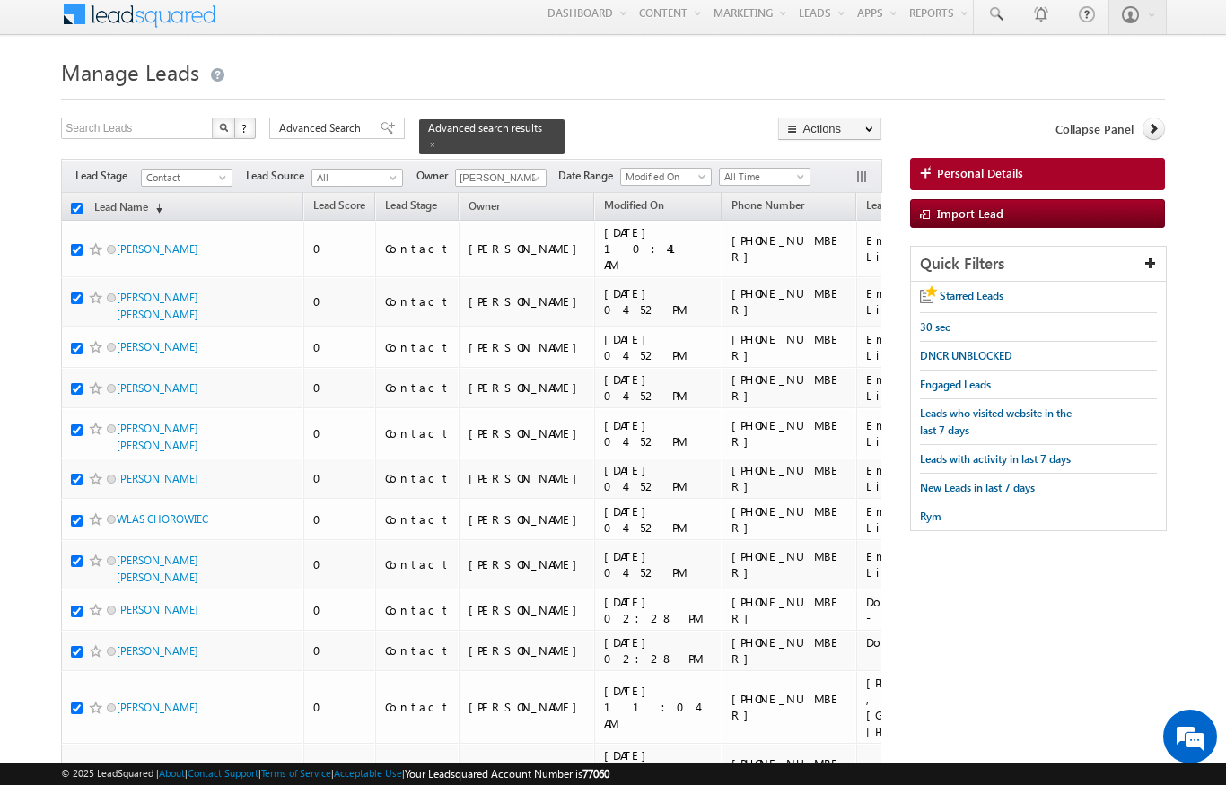
checkbox input "true"
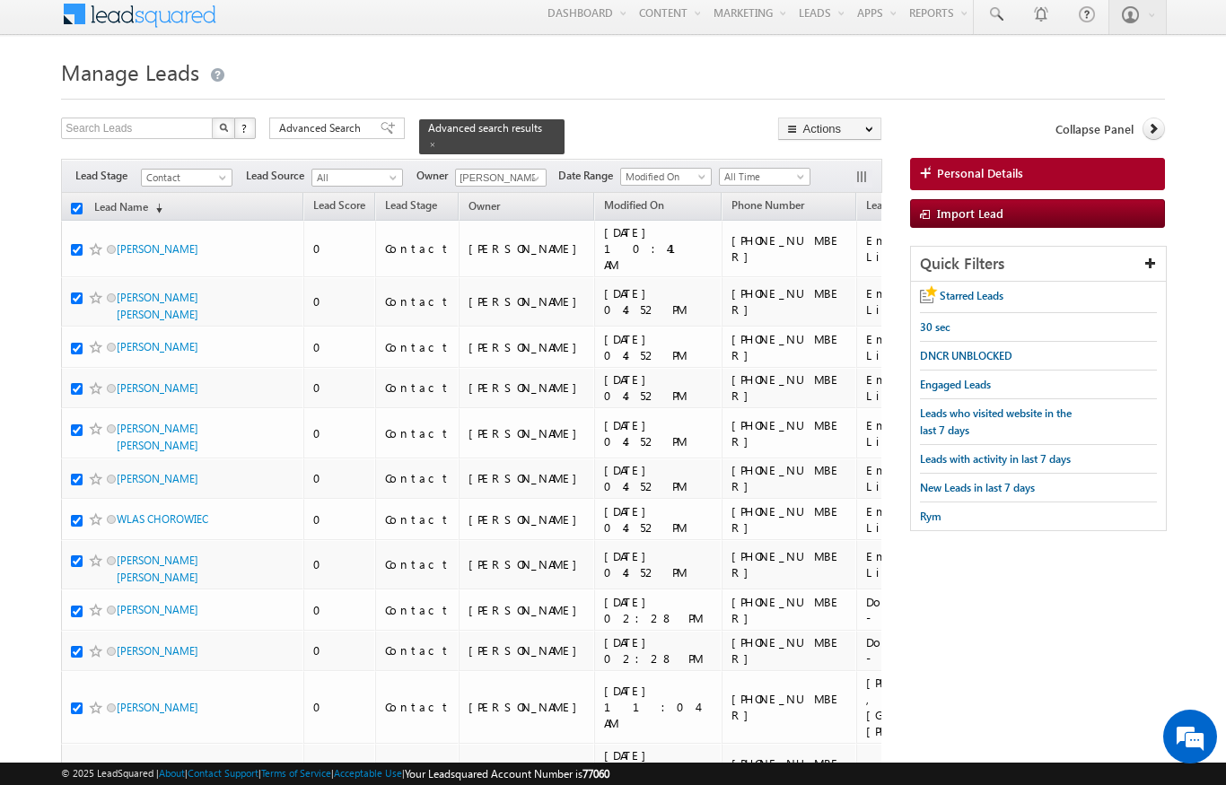
checkbox input "true"
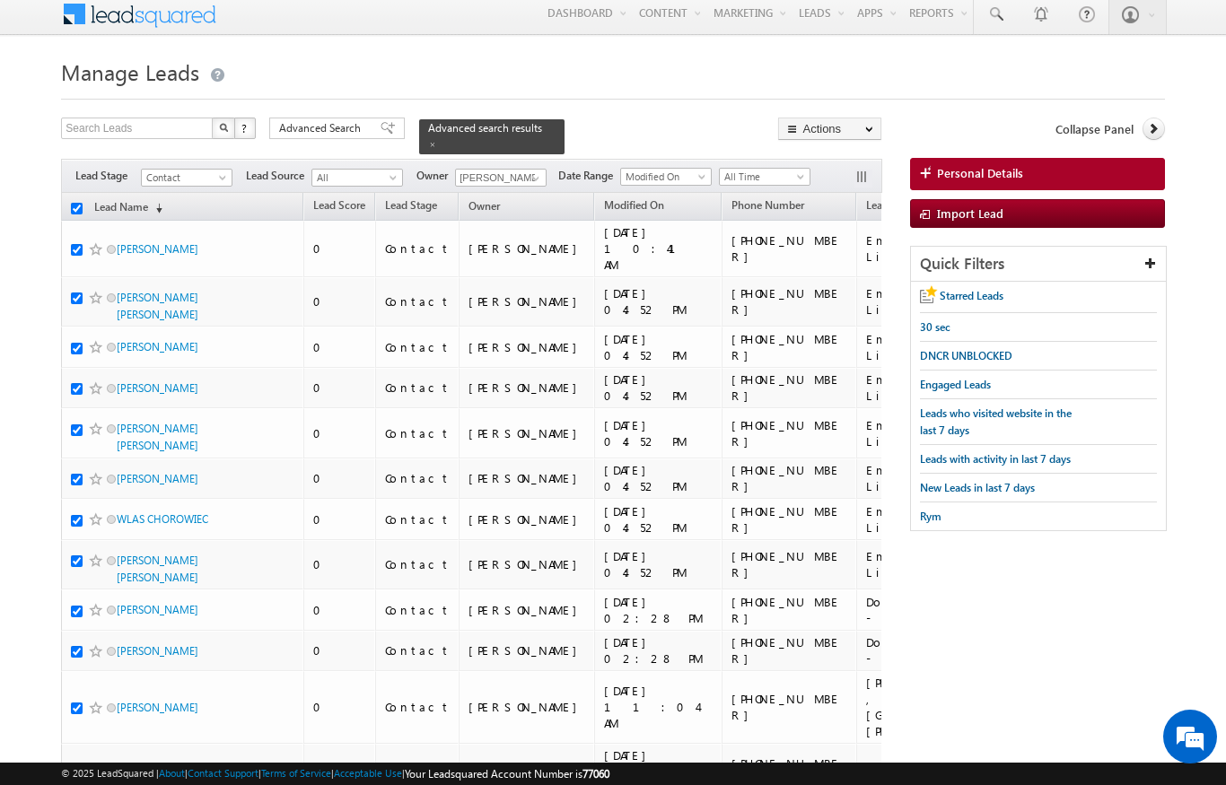
checkbox input "true"
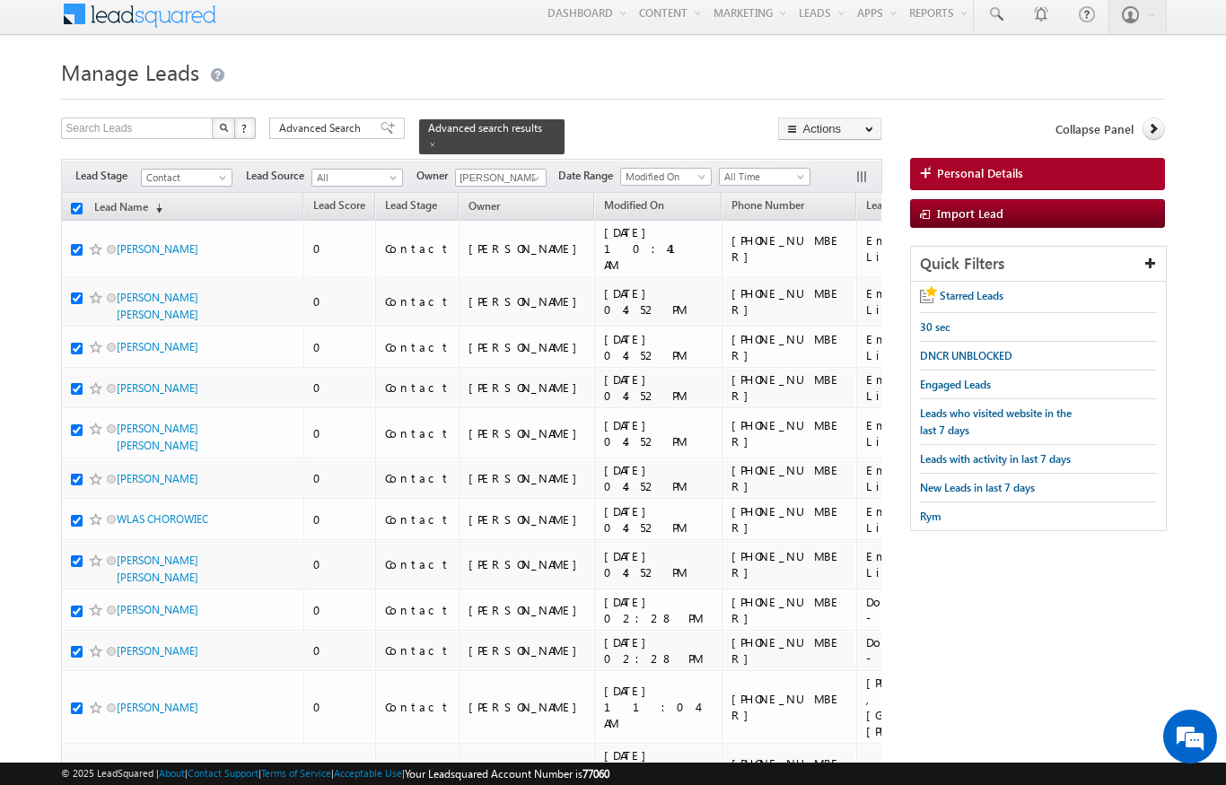
checkbox input "true"
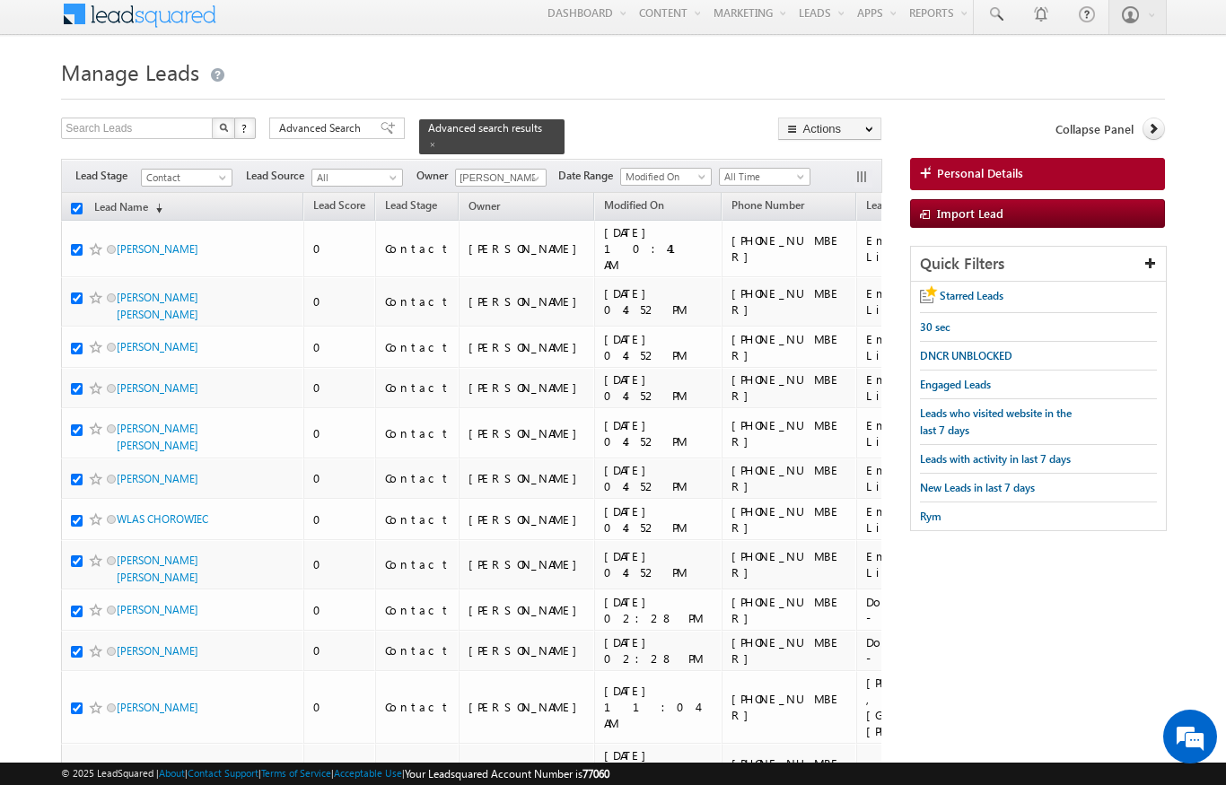
checkbox input "true"
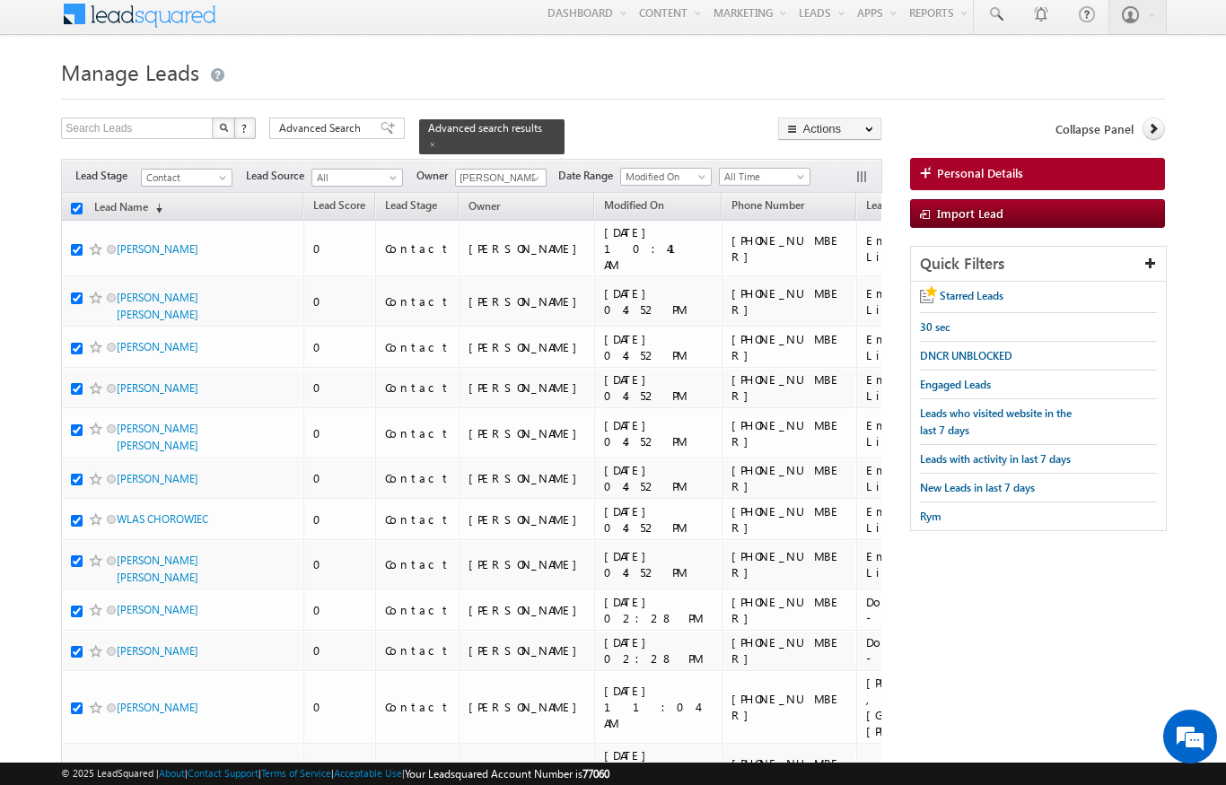
checkbox input "true"
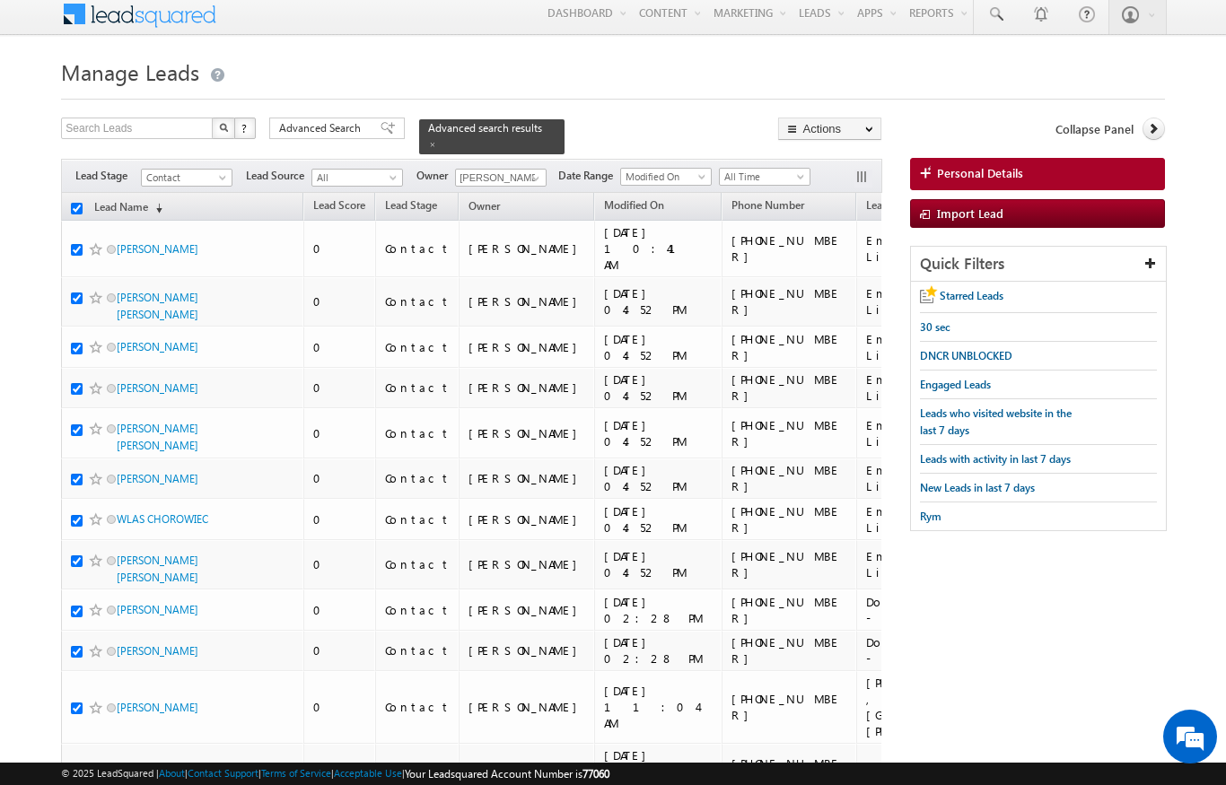
checkbox input "true"
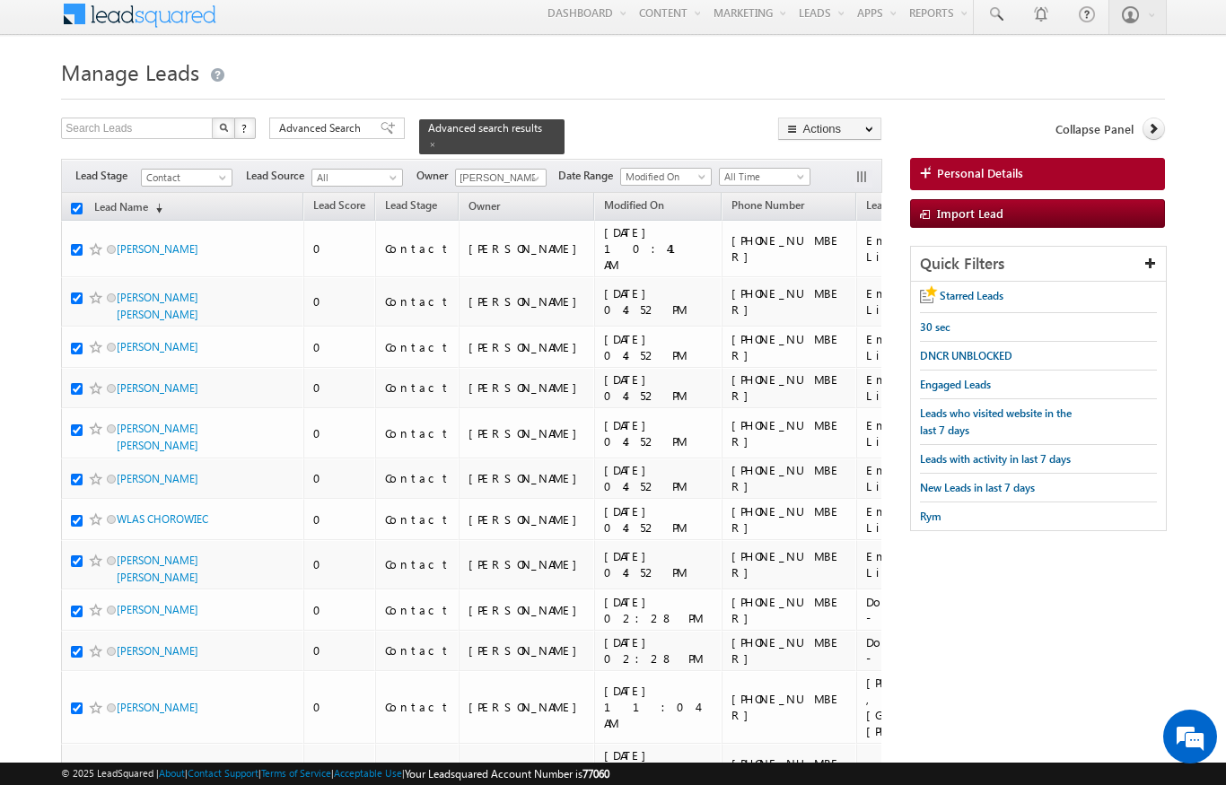
checkbox input "true"
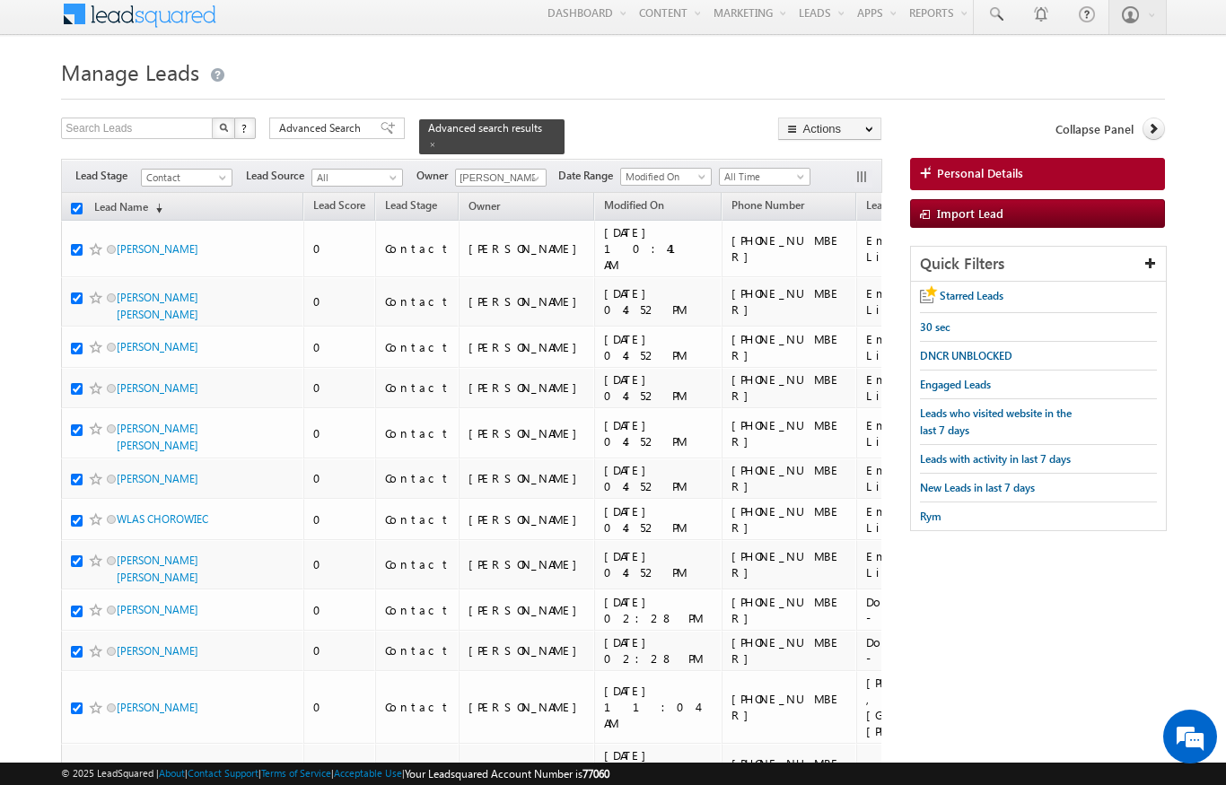
checkbox input "true"
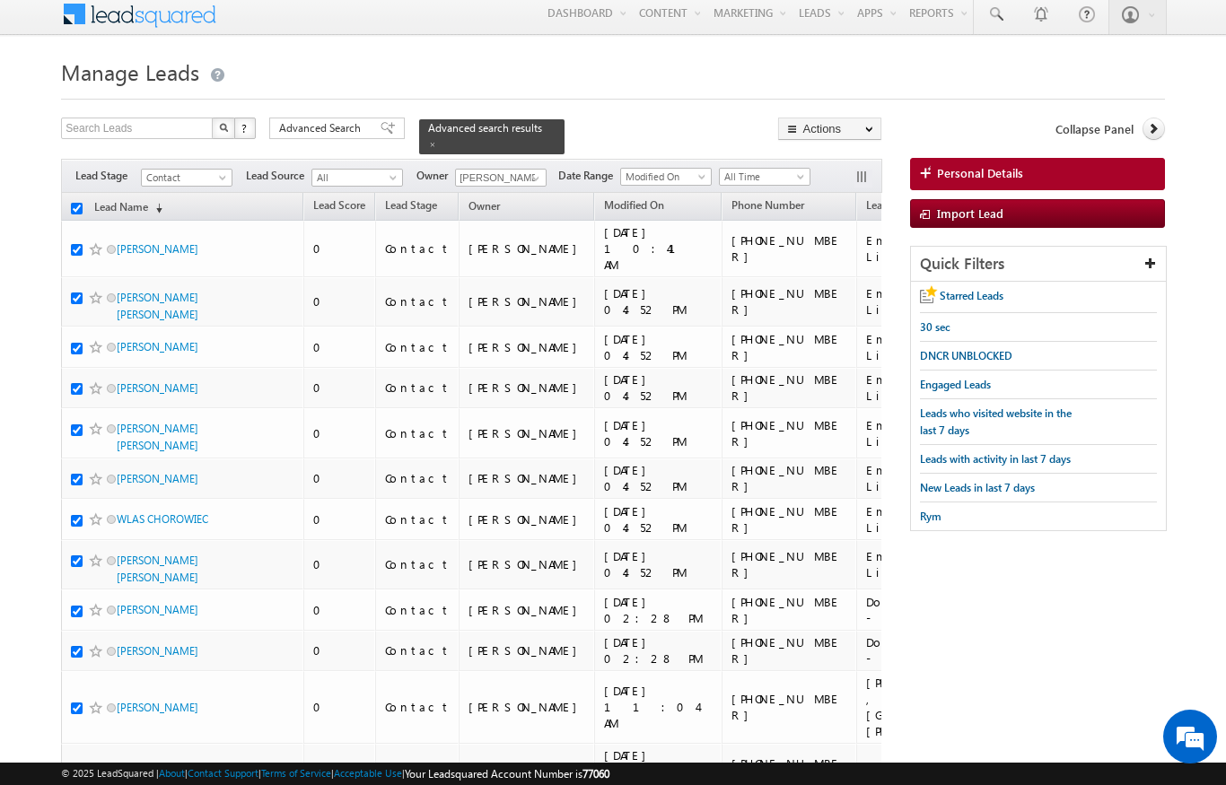
checkbox input "true"
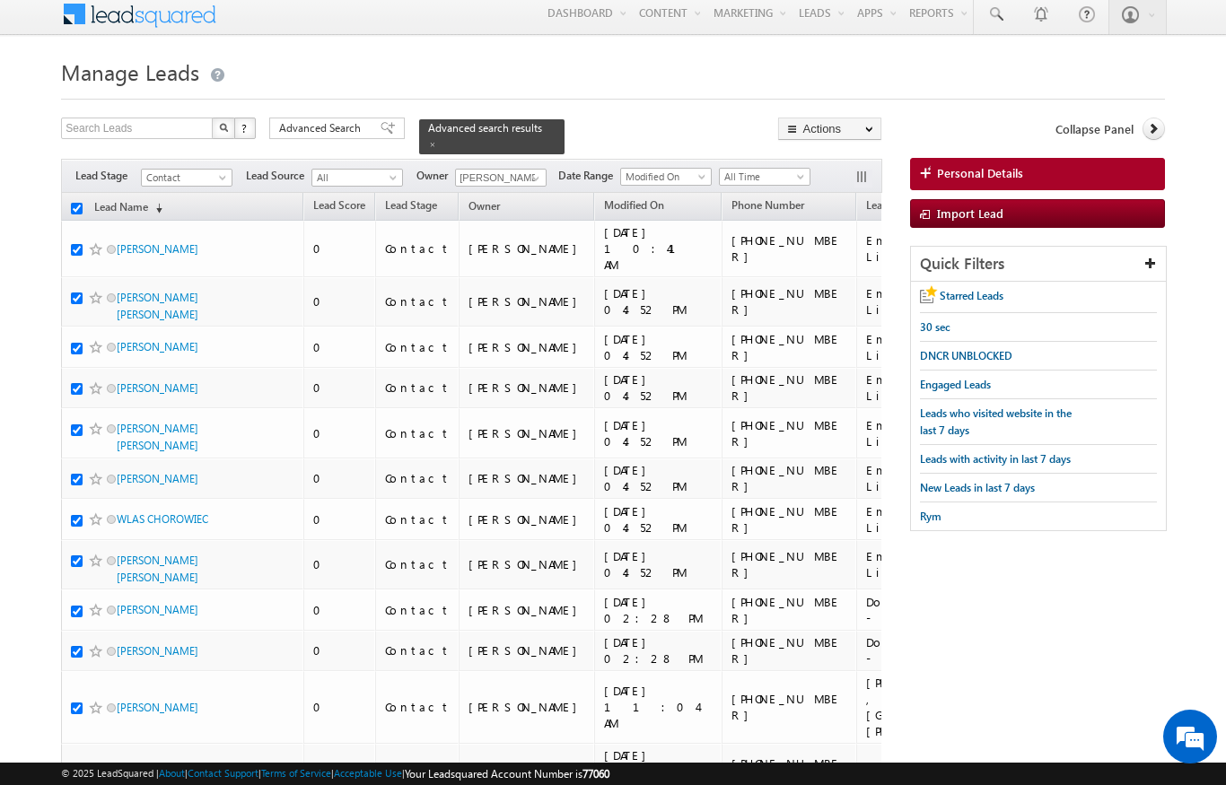
checkbox input "true"
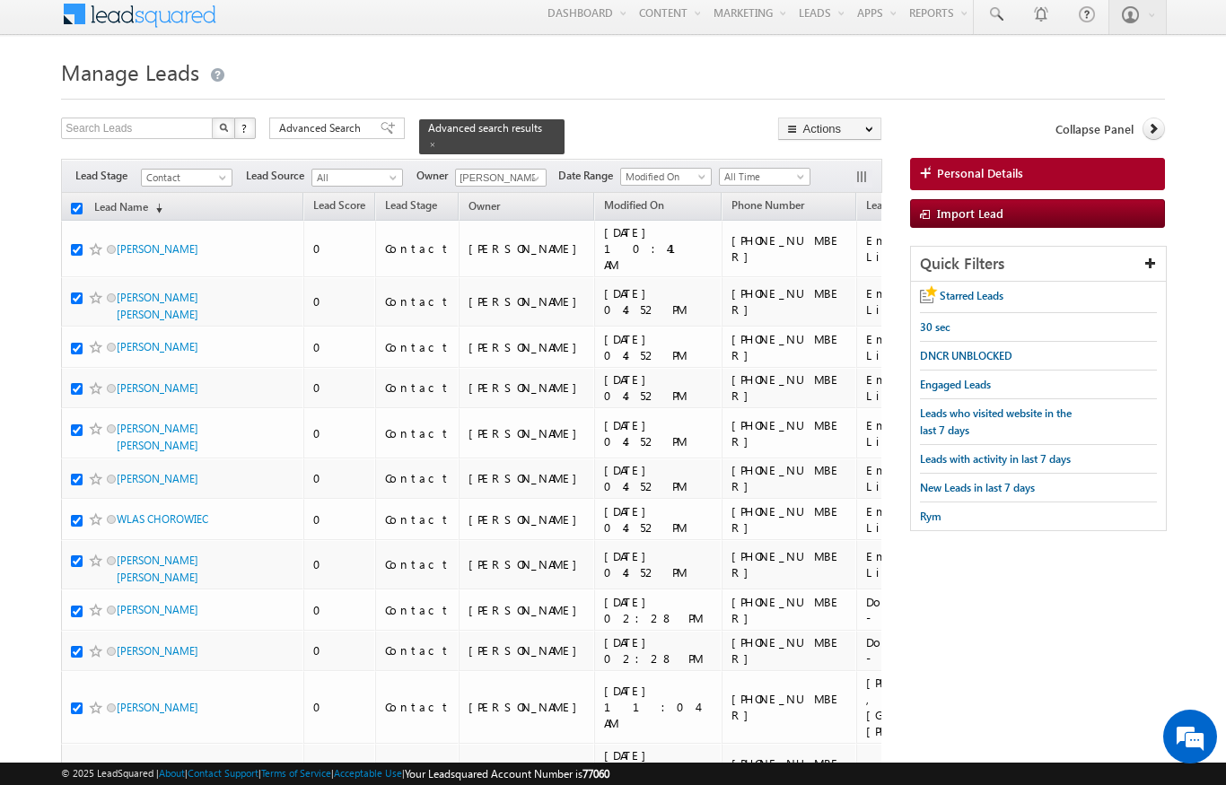
checkbox input "true"
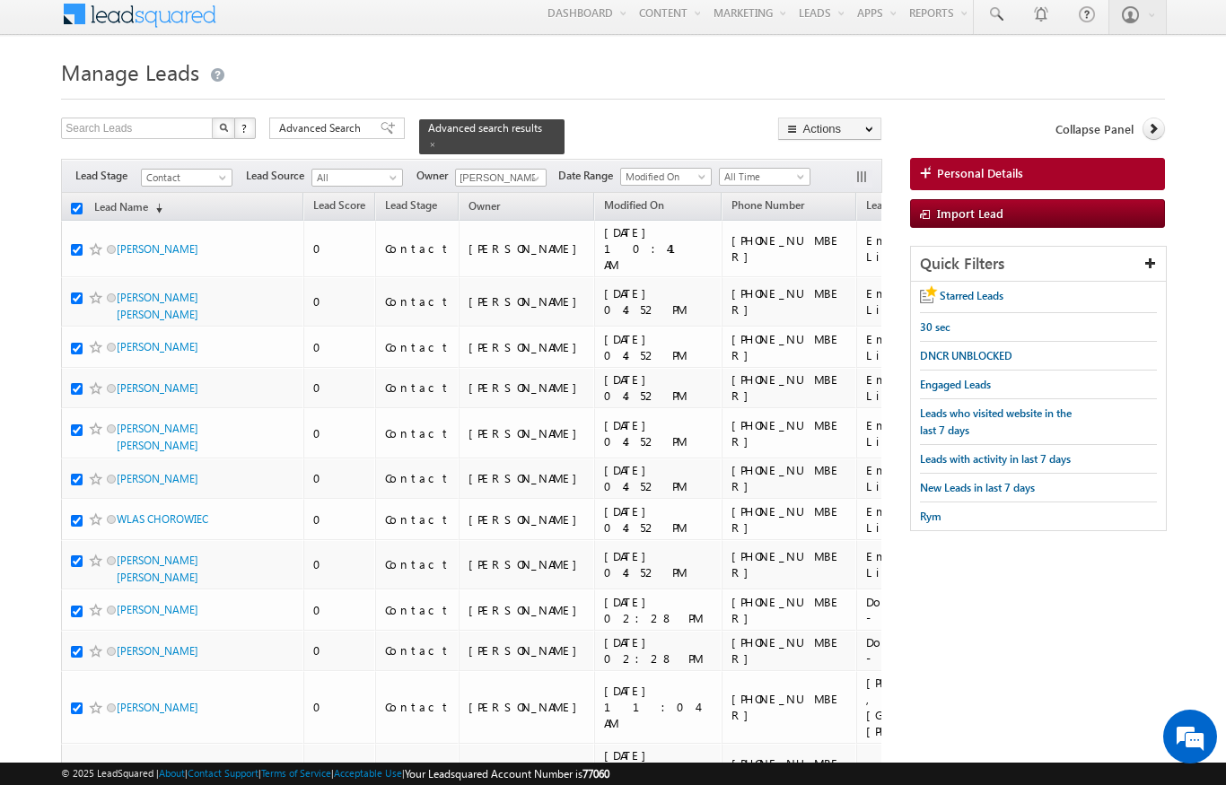
checkbox input "true"
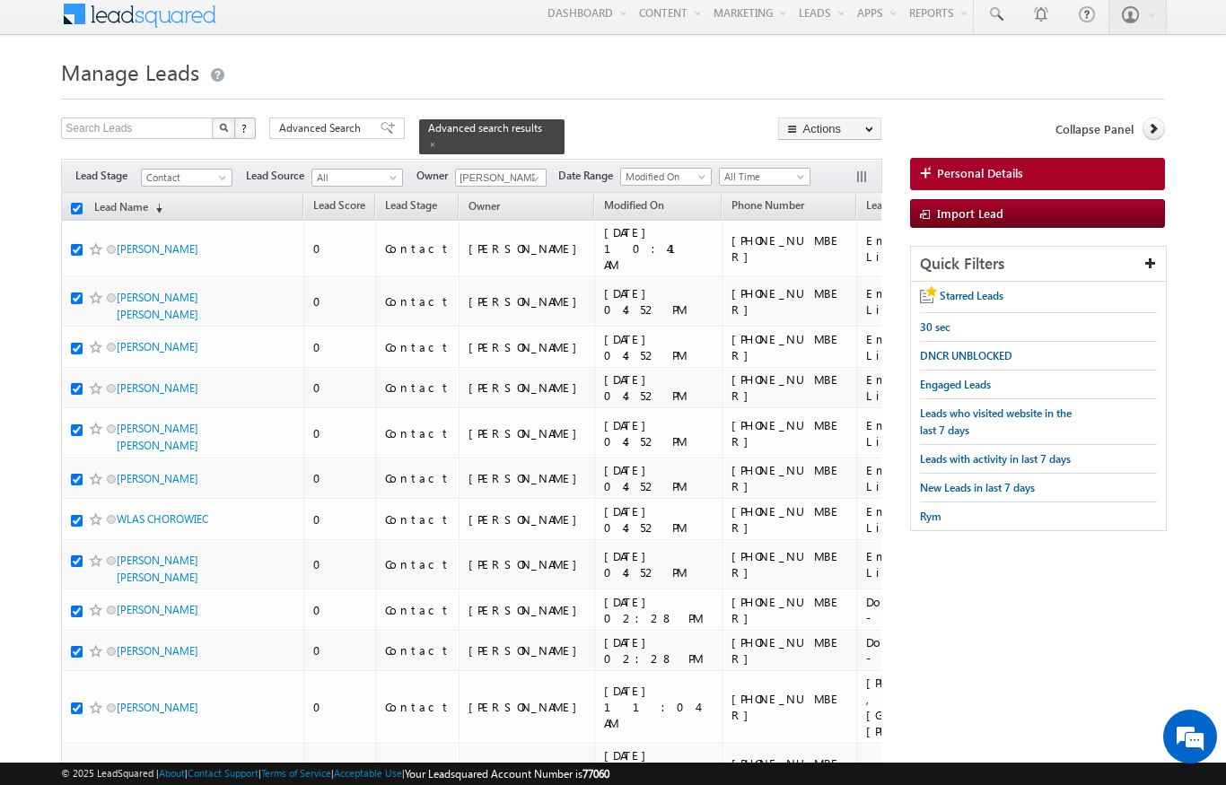
checkbox input "true"
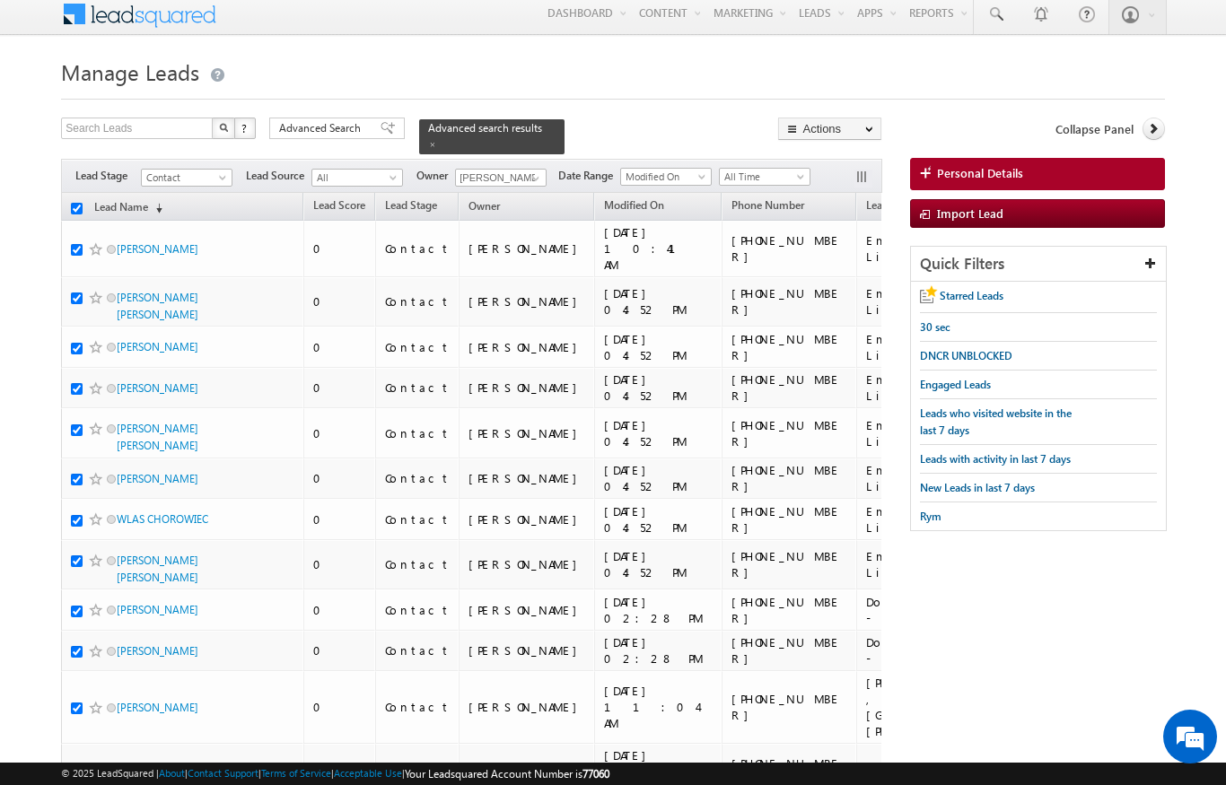
checkbox input "true"
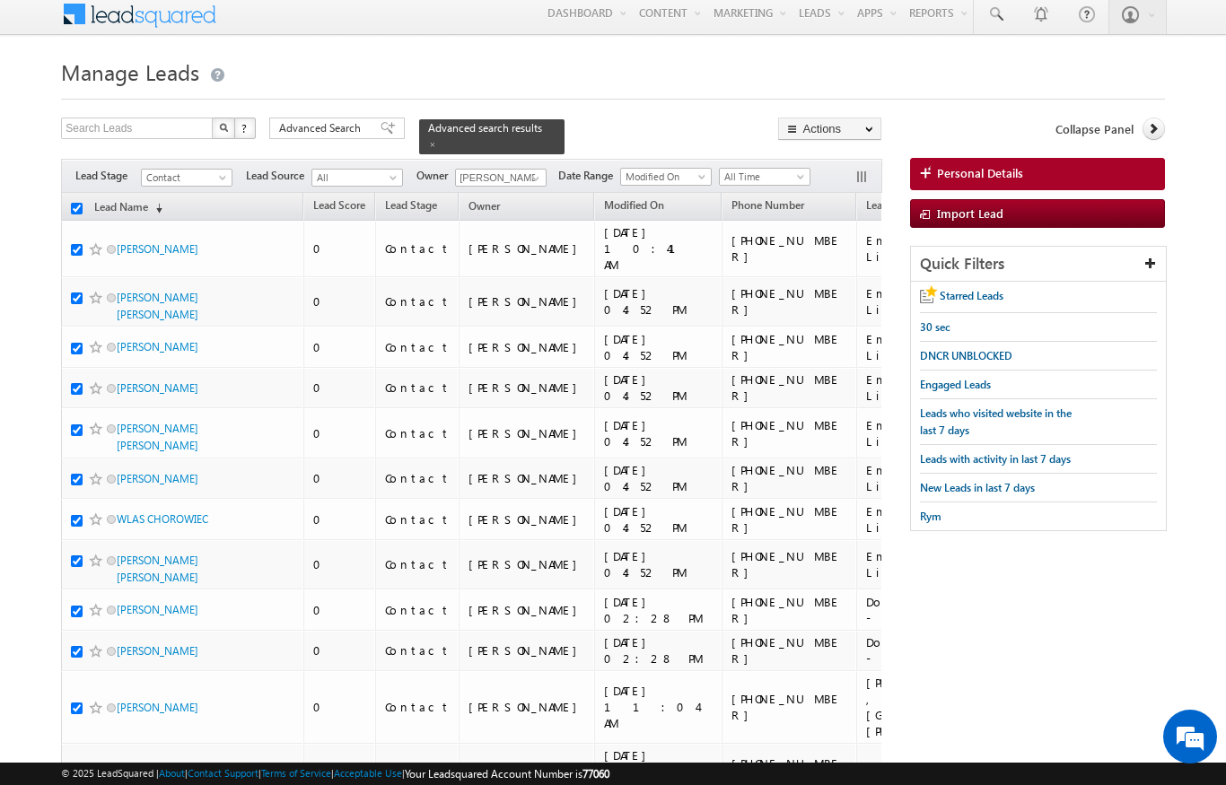
checkbox input "true"
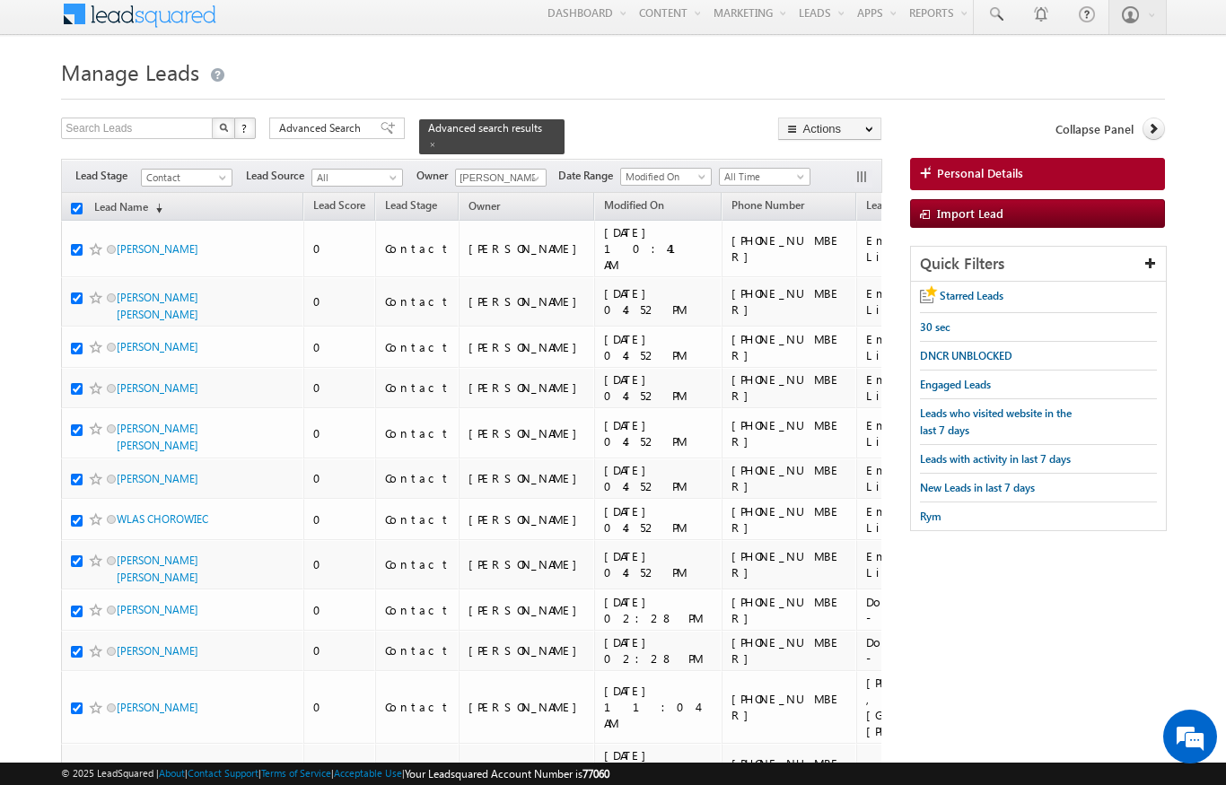
checkbox input "true"
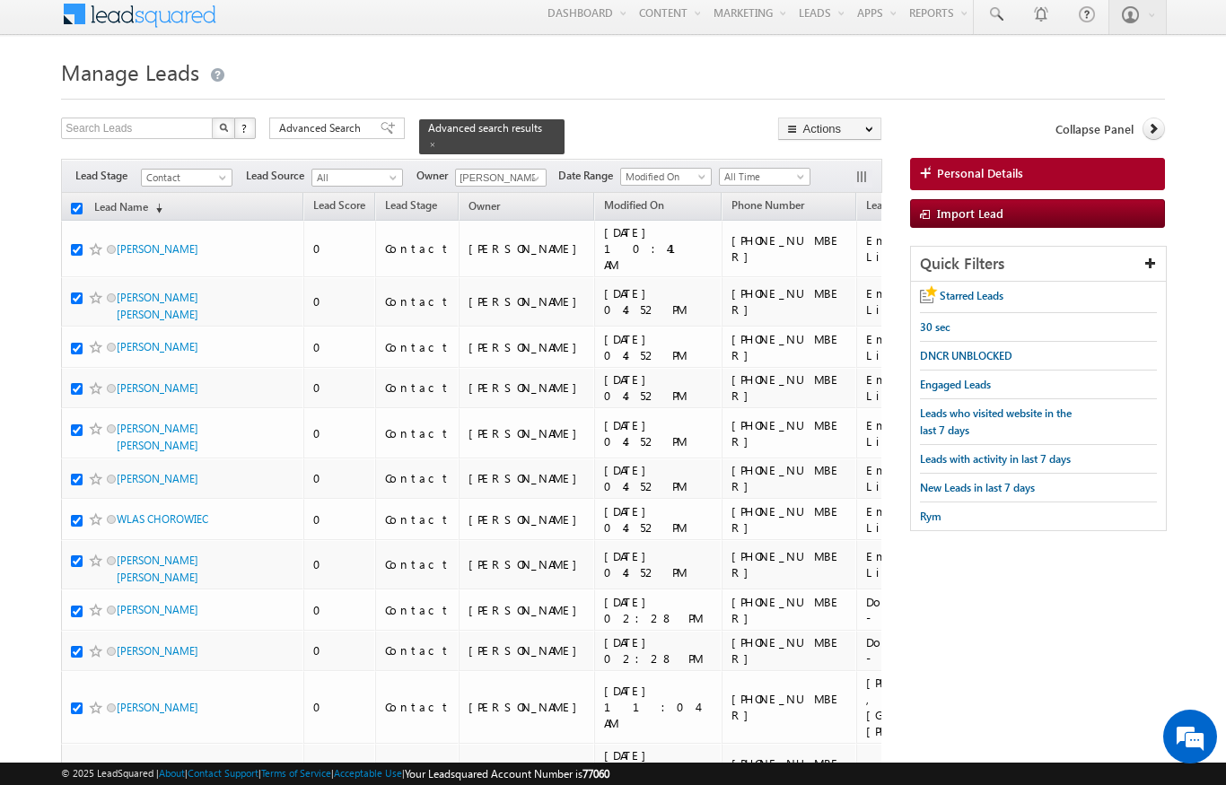
checkbox input "true"
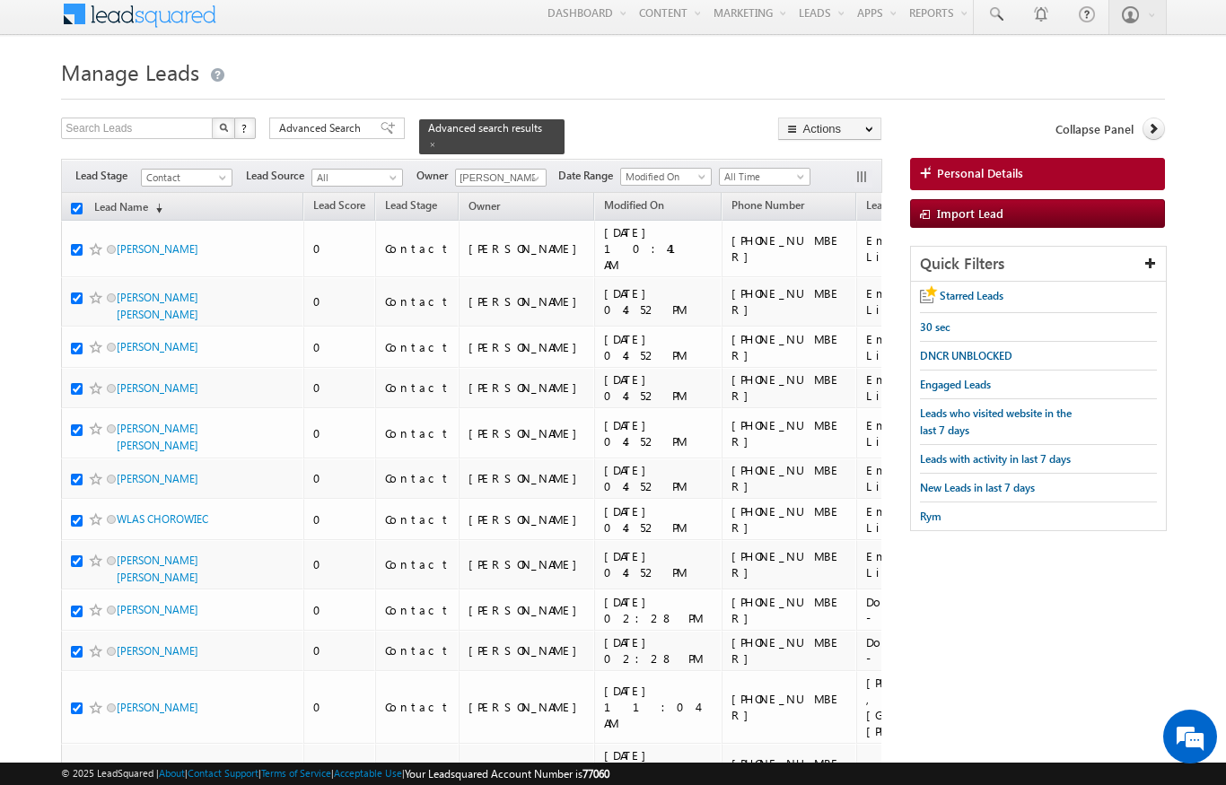
checkbox input "true"
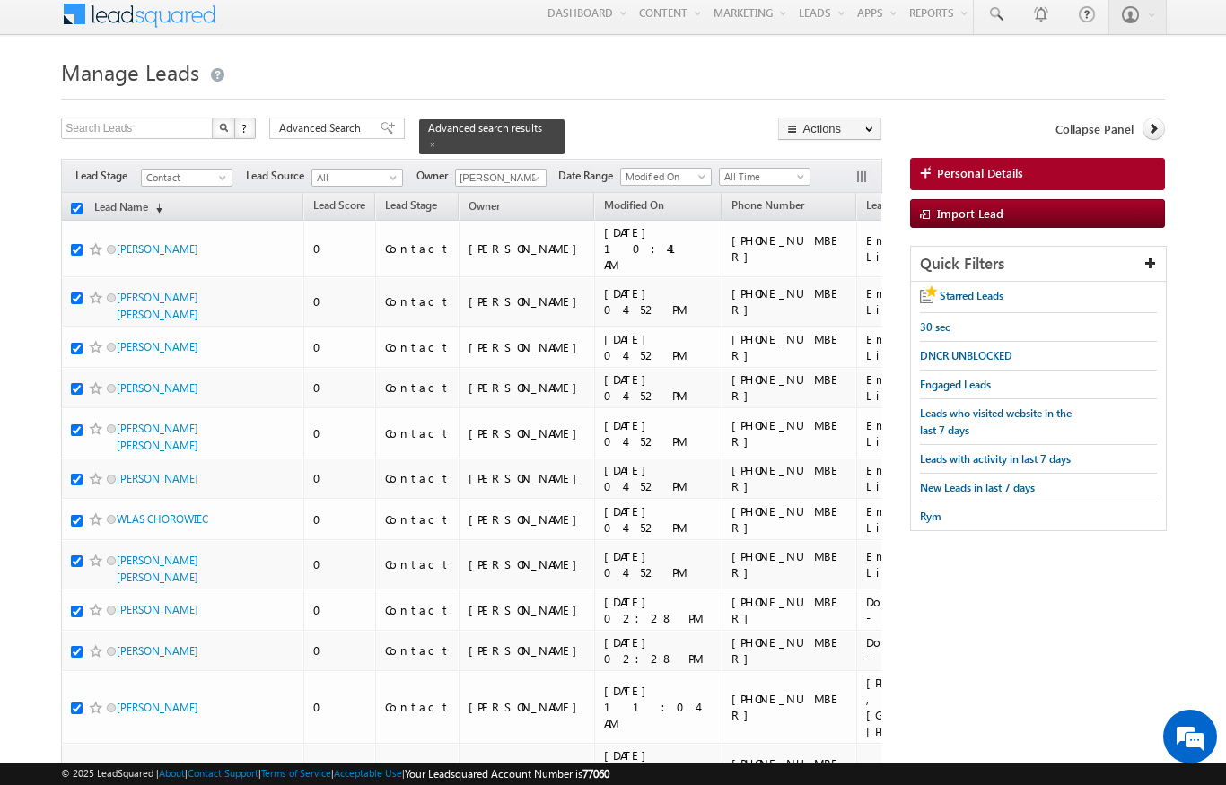
checkbox input "true"
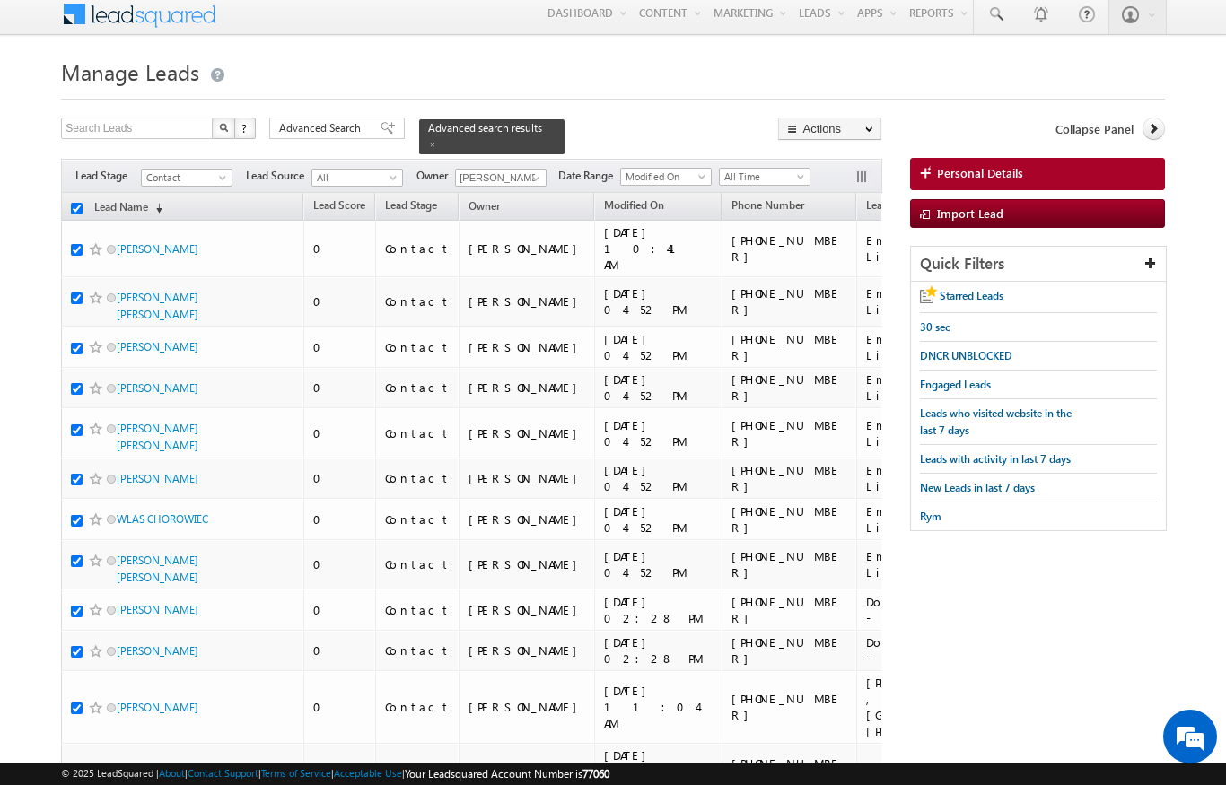
checkbox input "true"
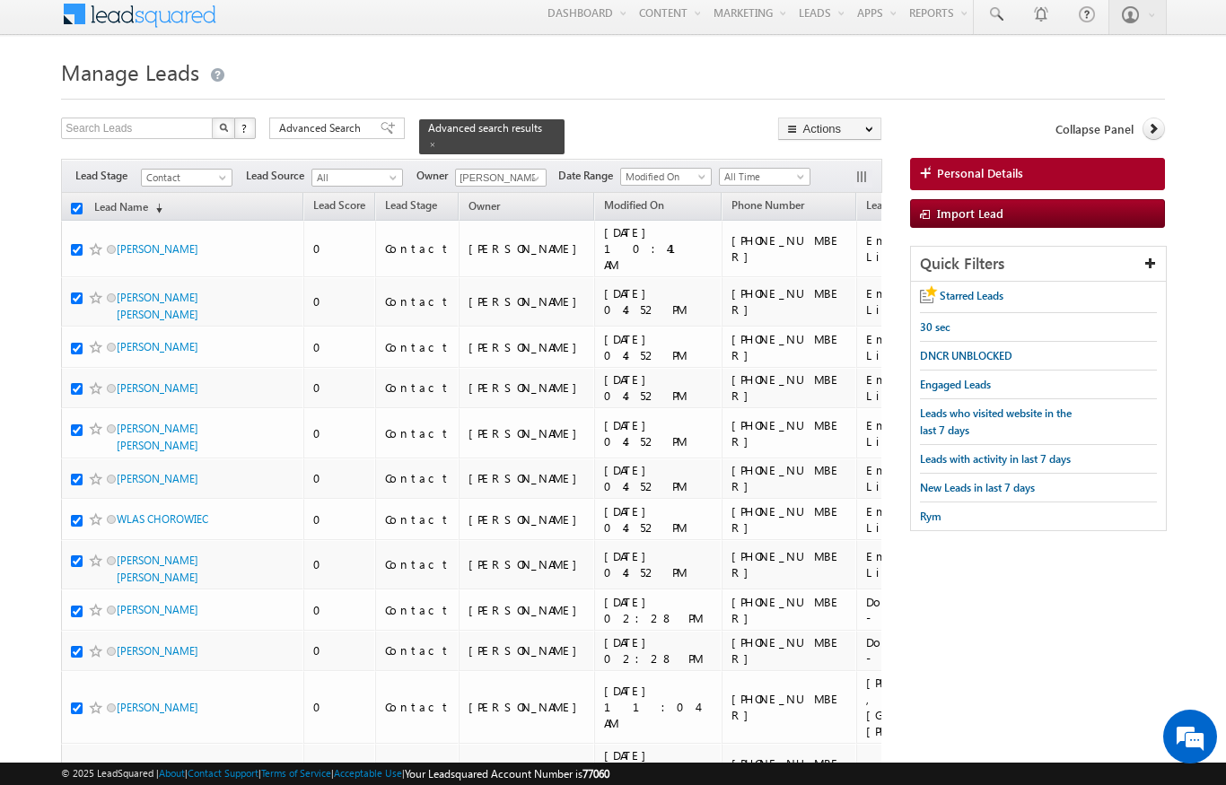
checkbox input "true"
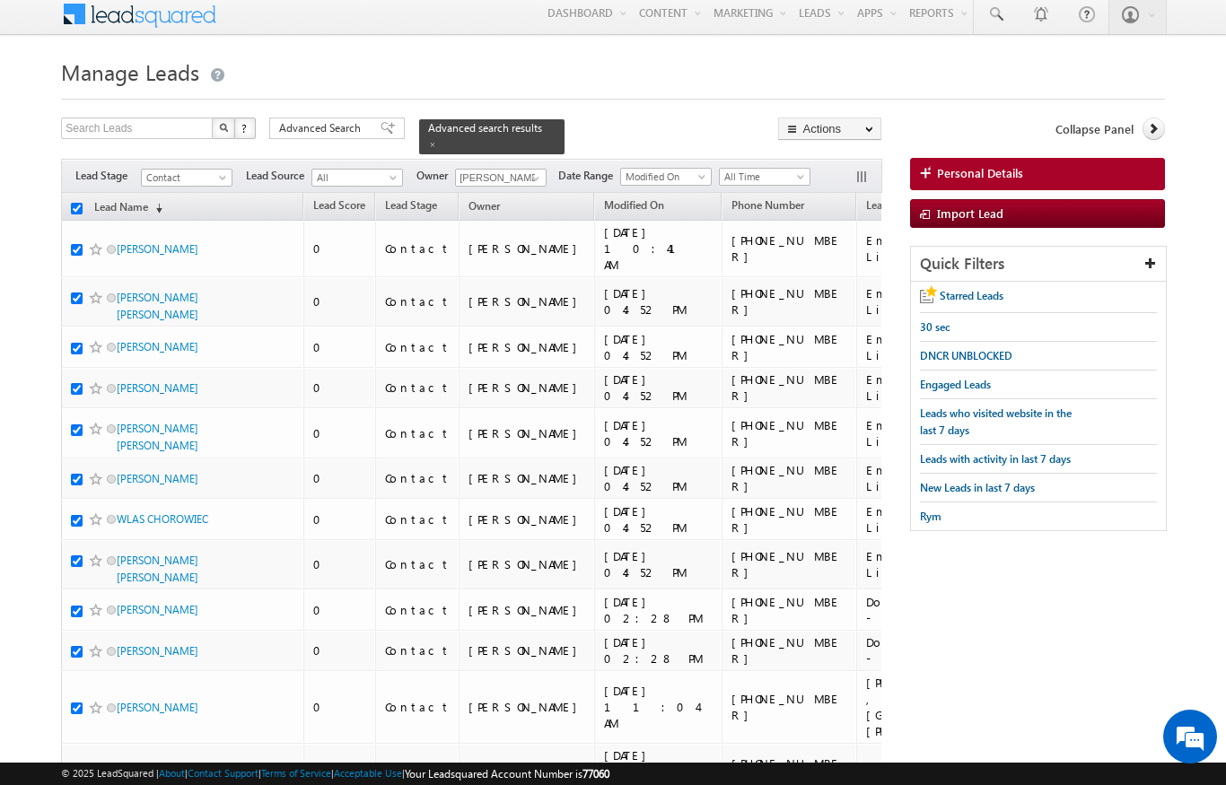
checkbox input "true"
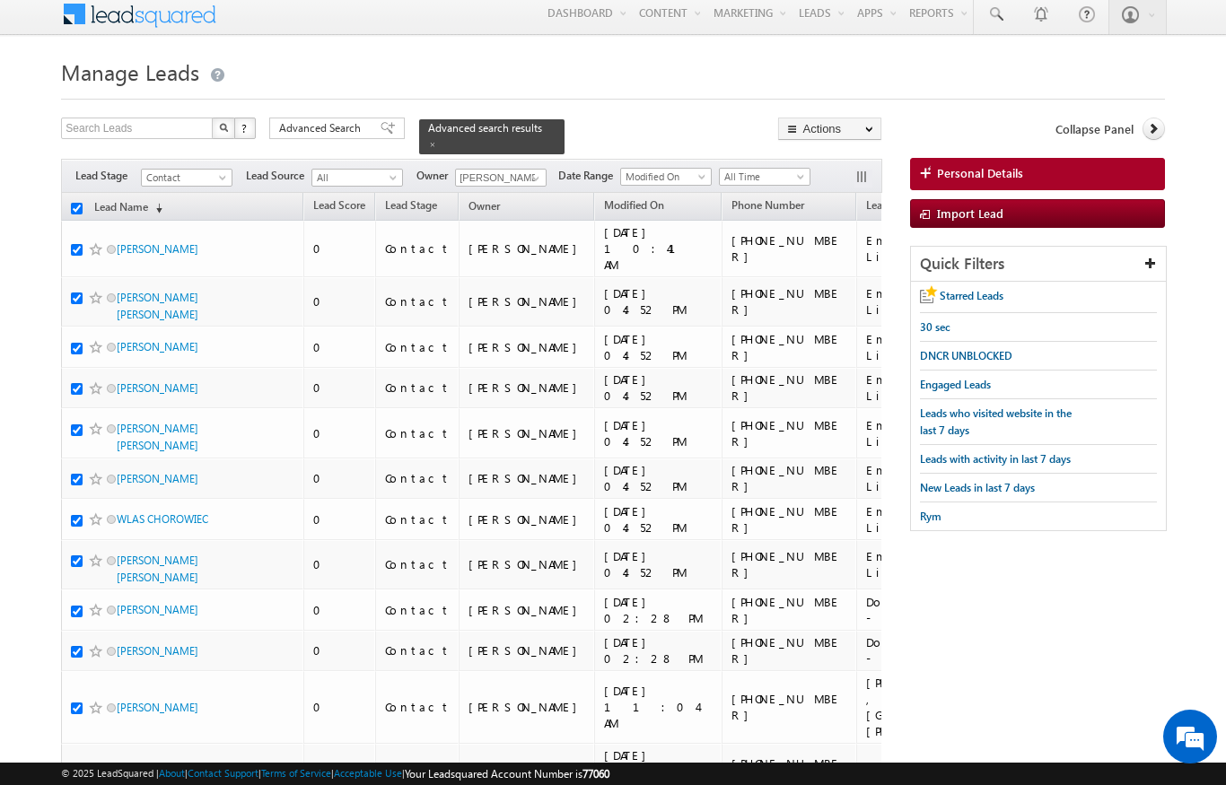
checkbox input "true"
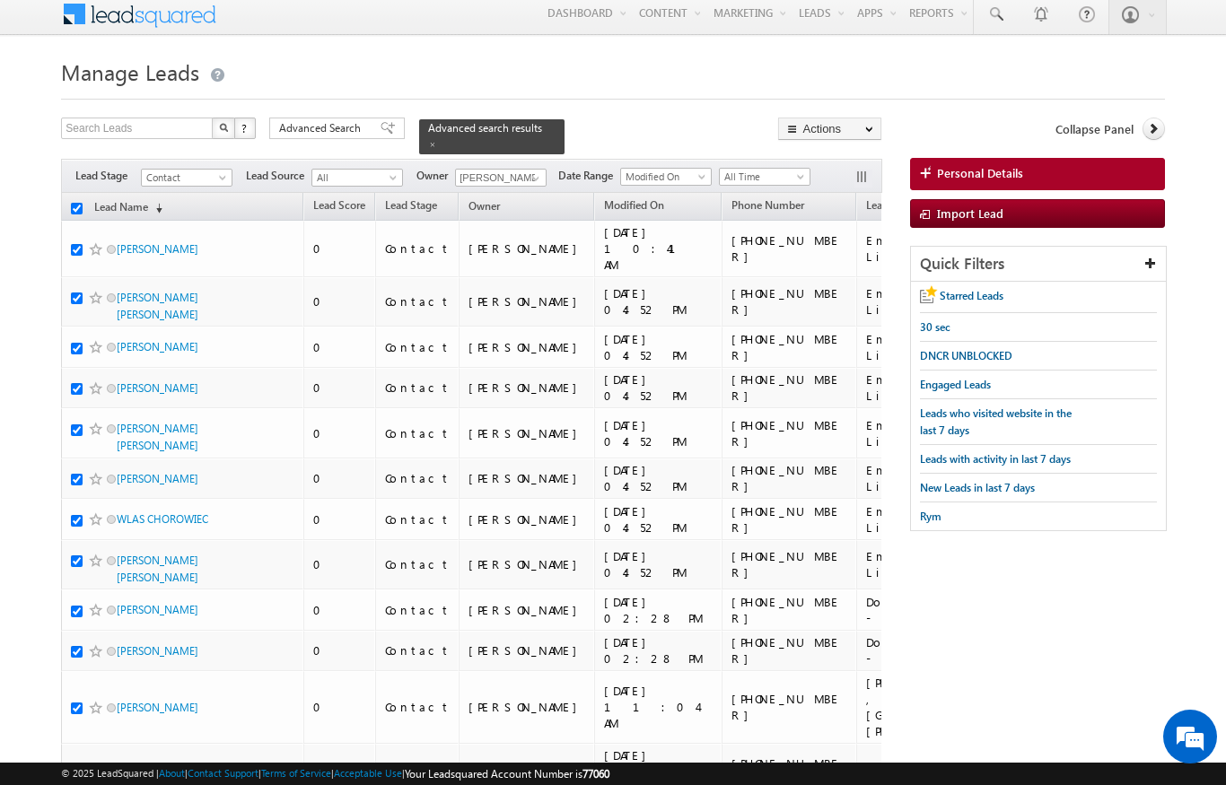
checkbox input "true"
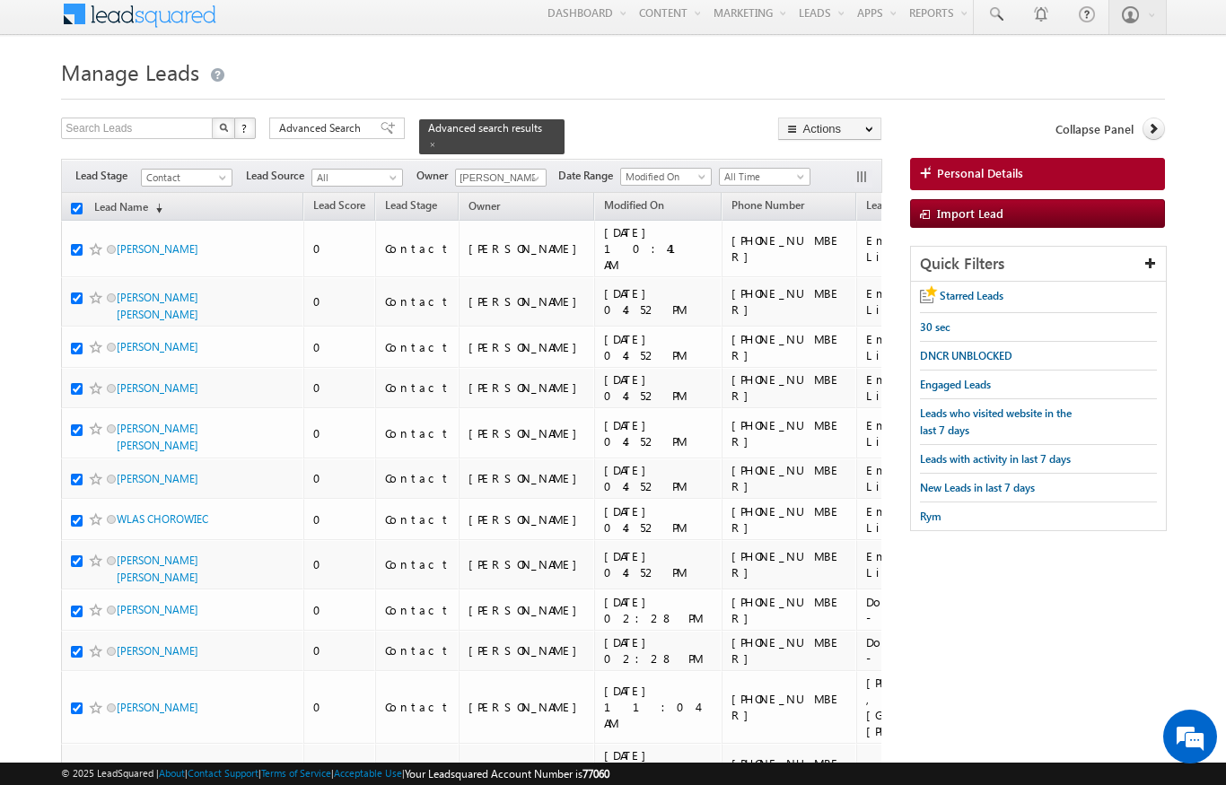
checkbox input "true"
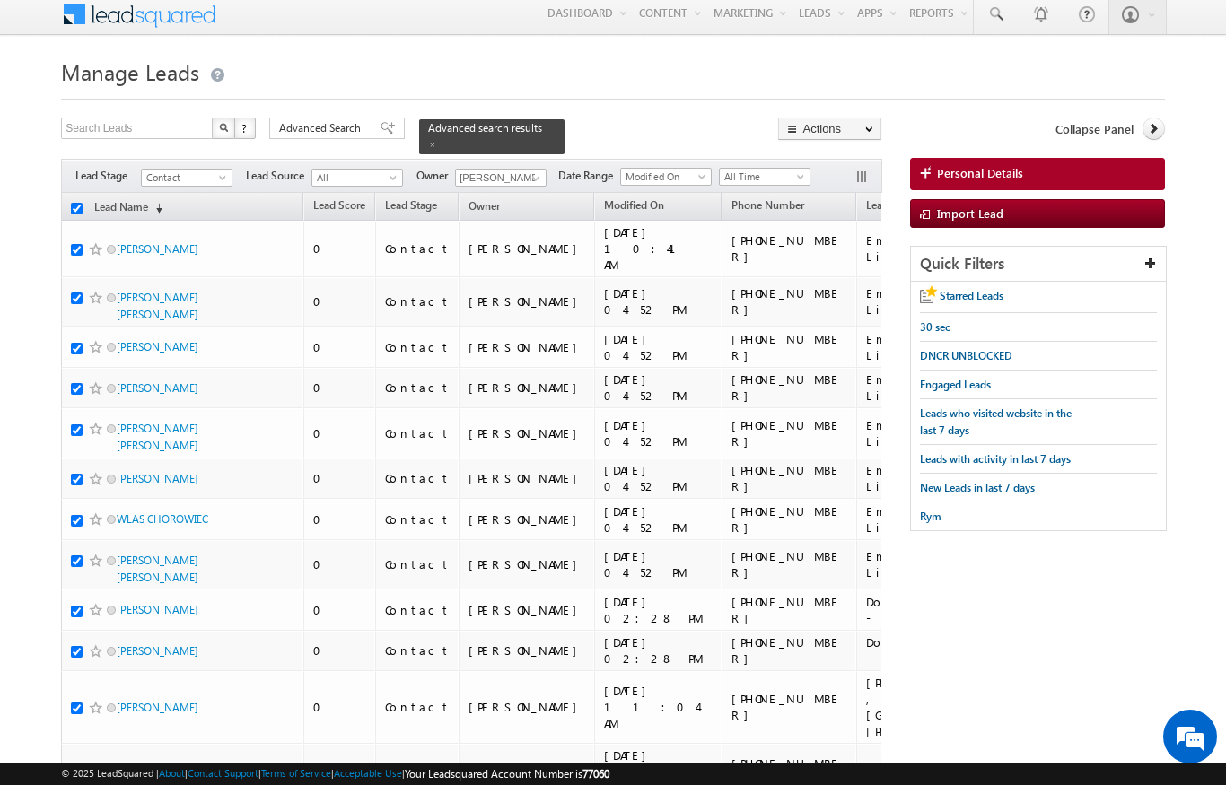
checkbox input "true"
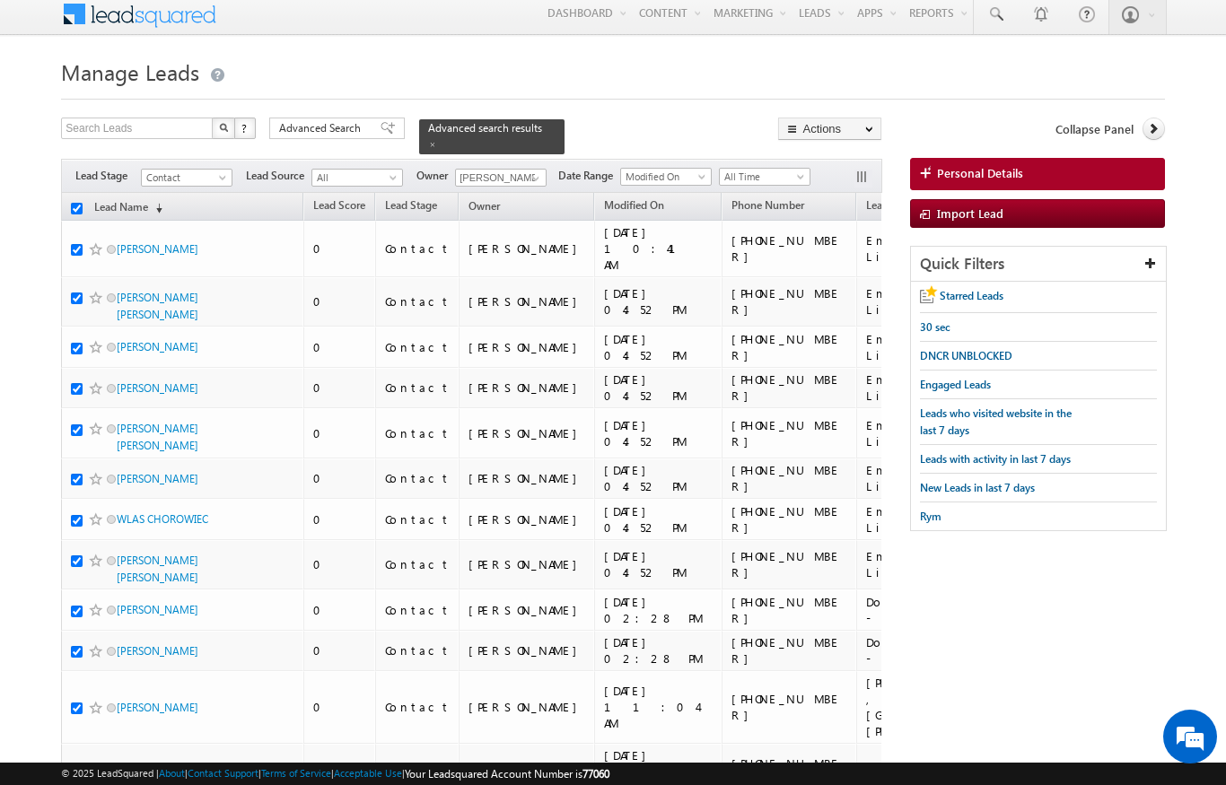
checkbox input "true"
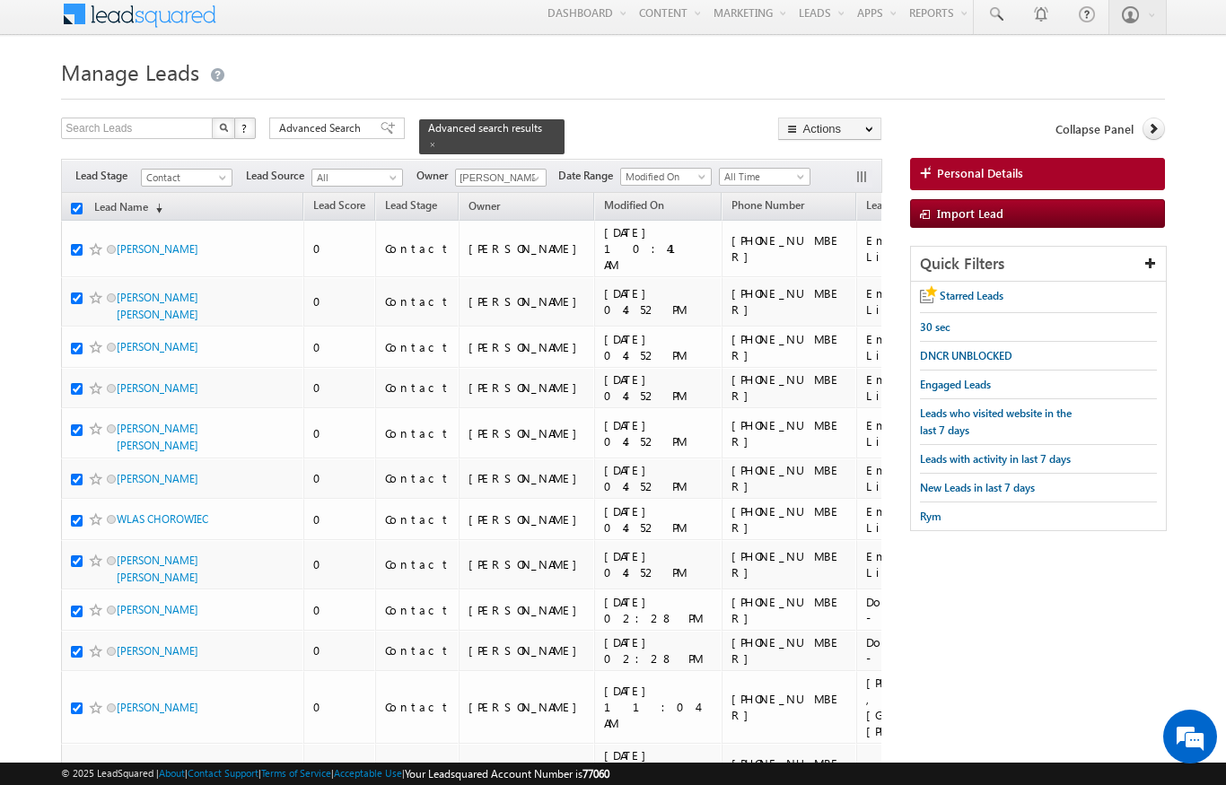
checkbox input "true"
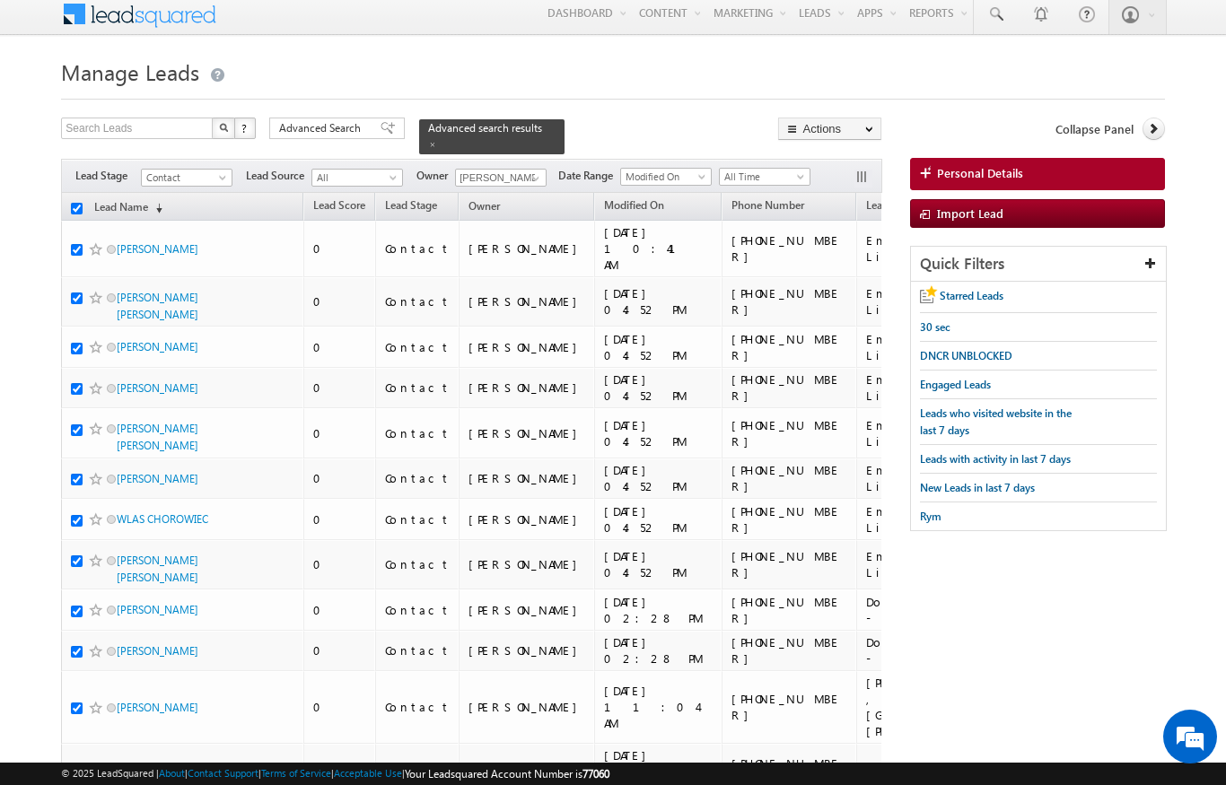
checkbox input "true"
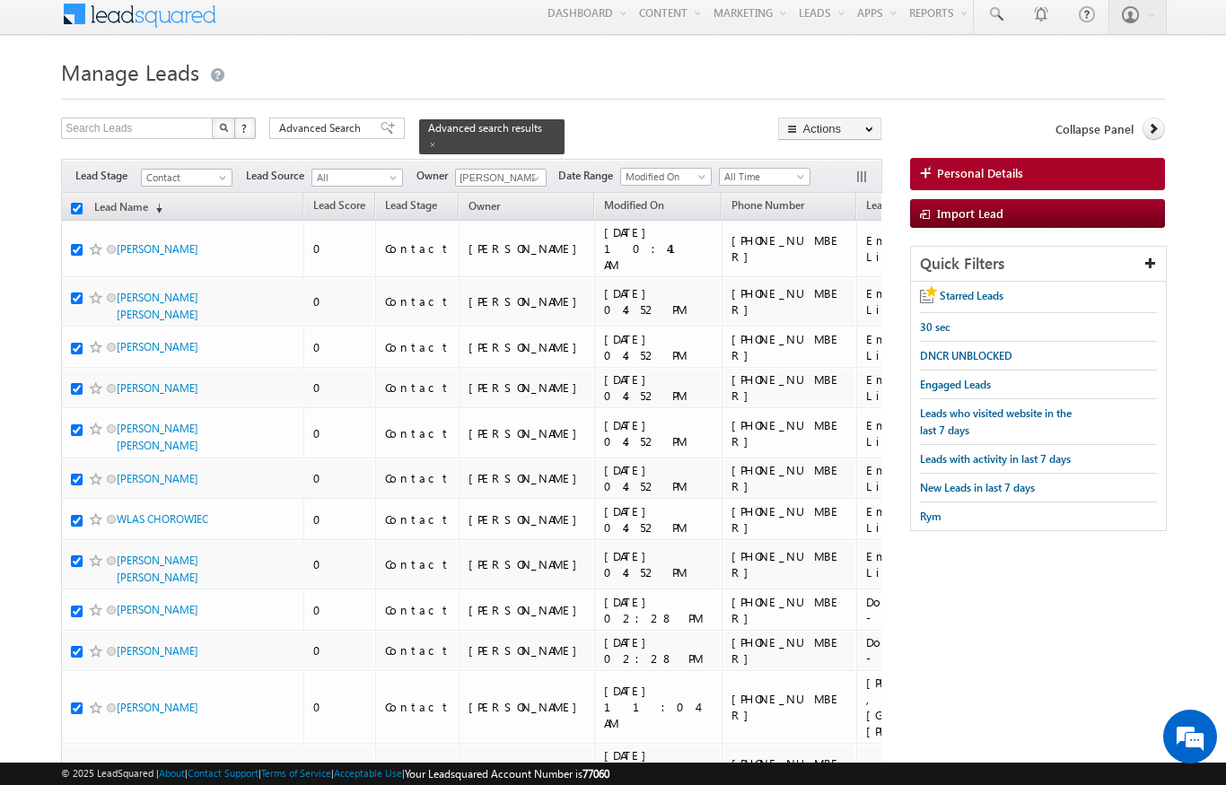
checkbox input "true"
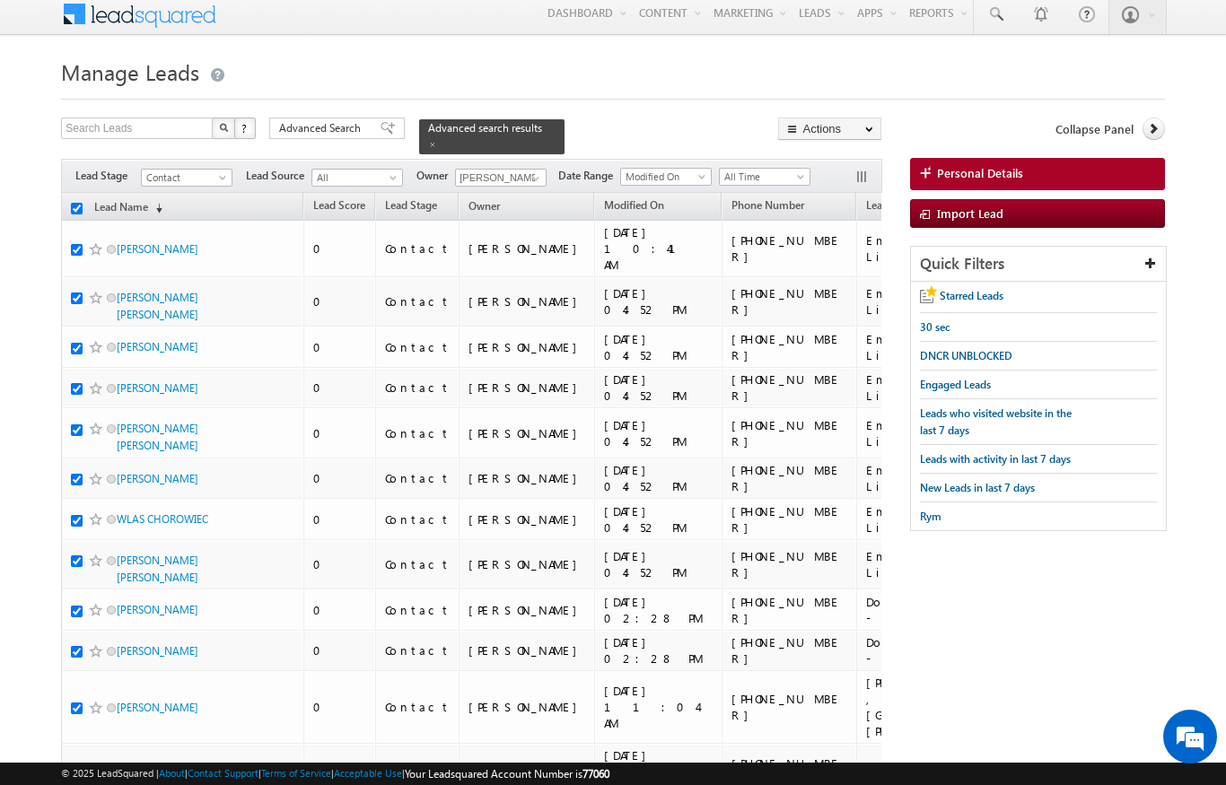
checkbox input "true"
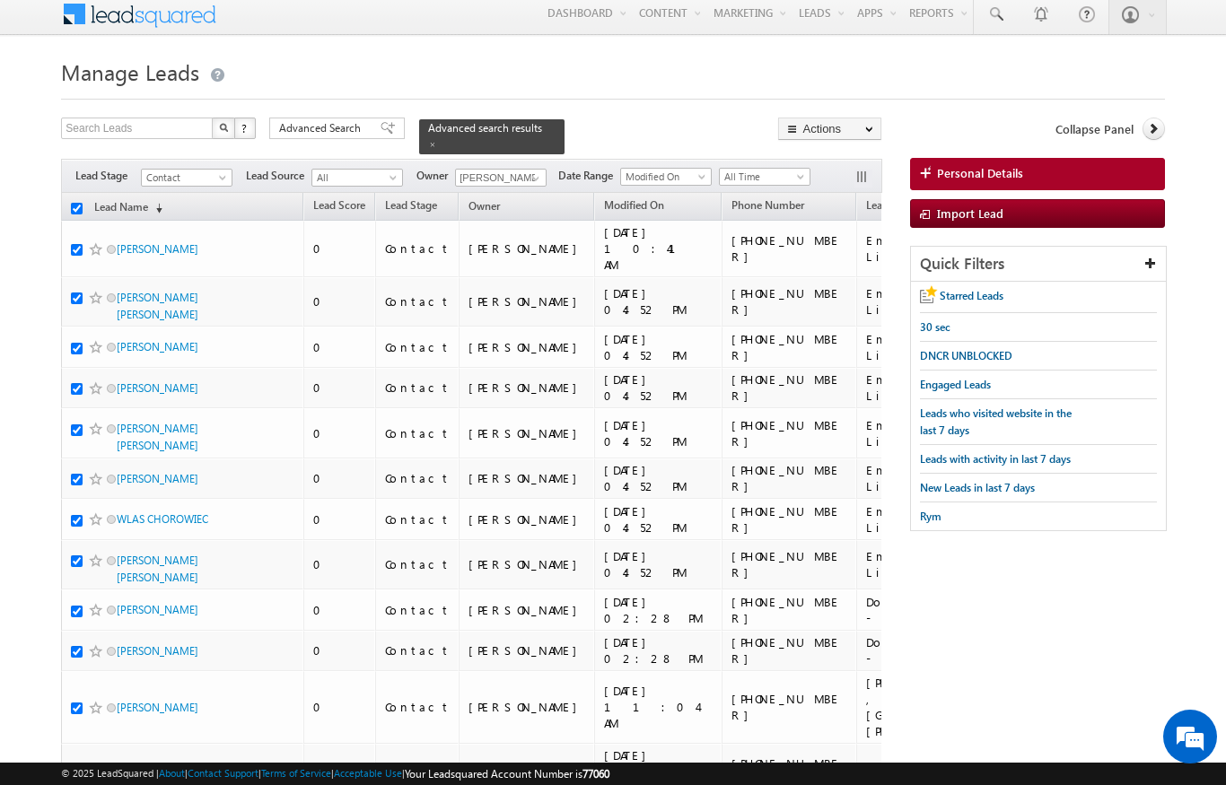
checkbox input "true"
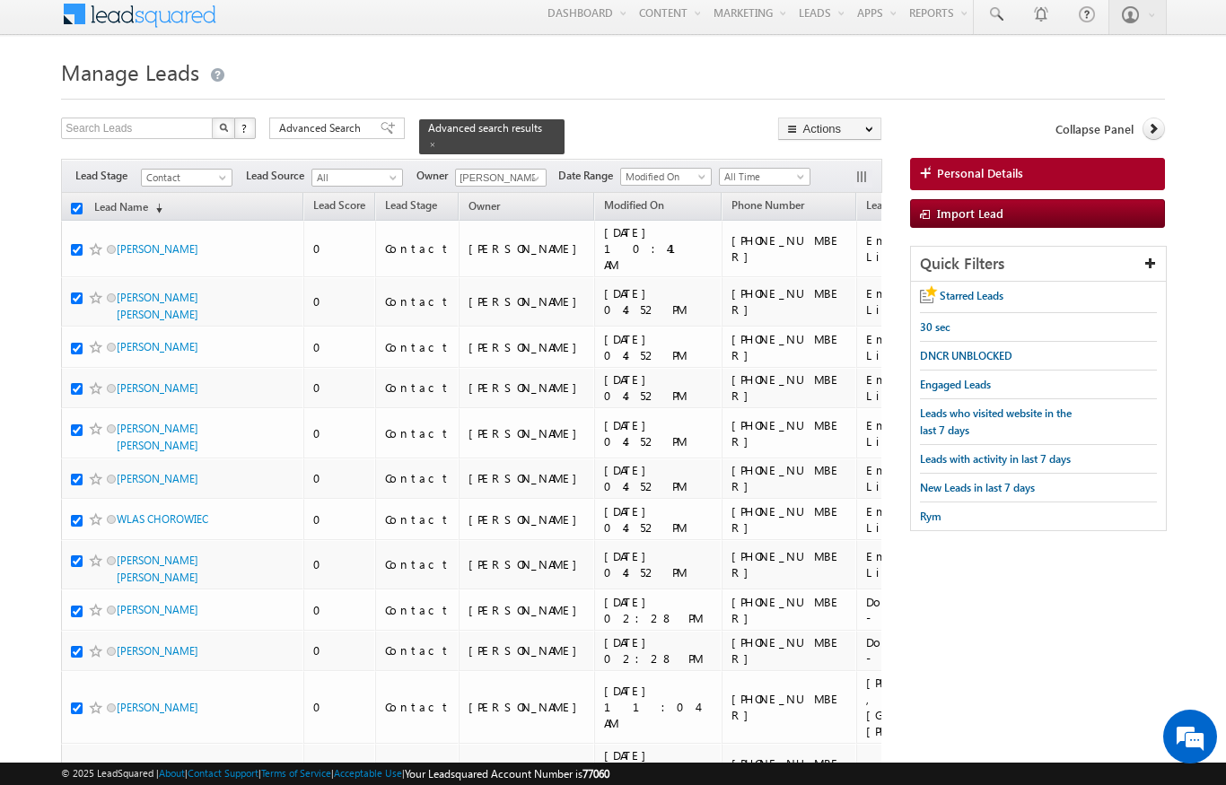
checkbox input "true"
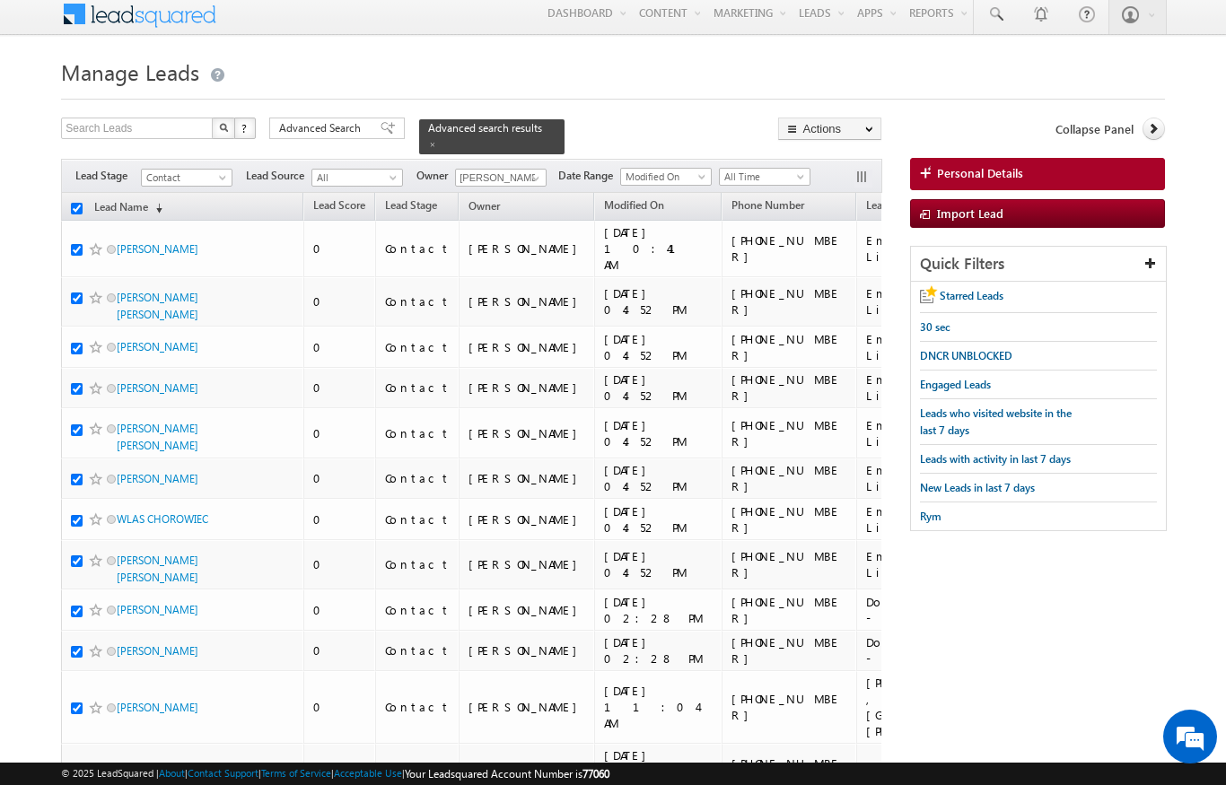
checkbox input "true"
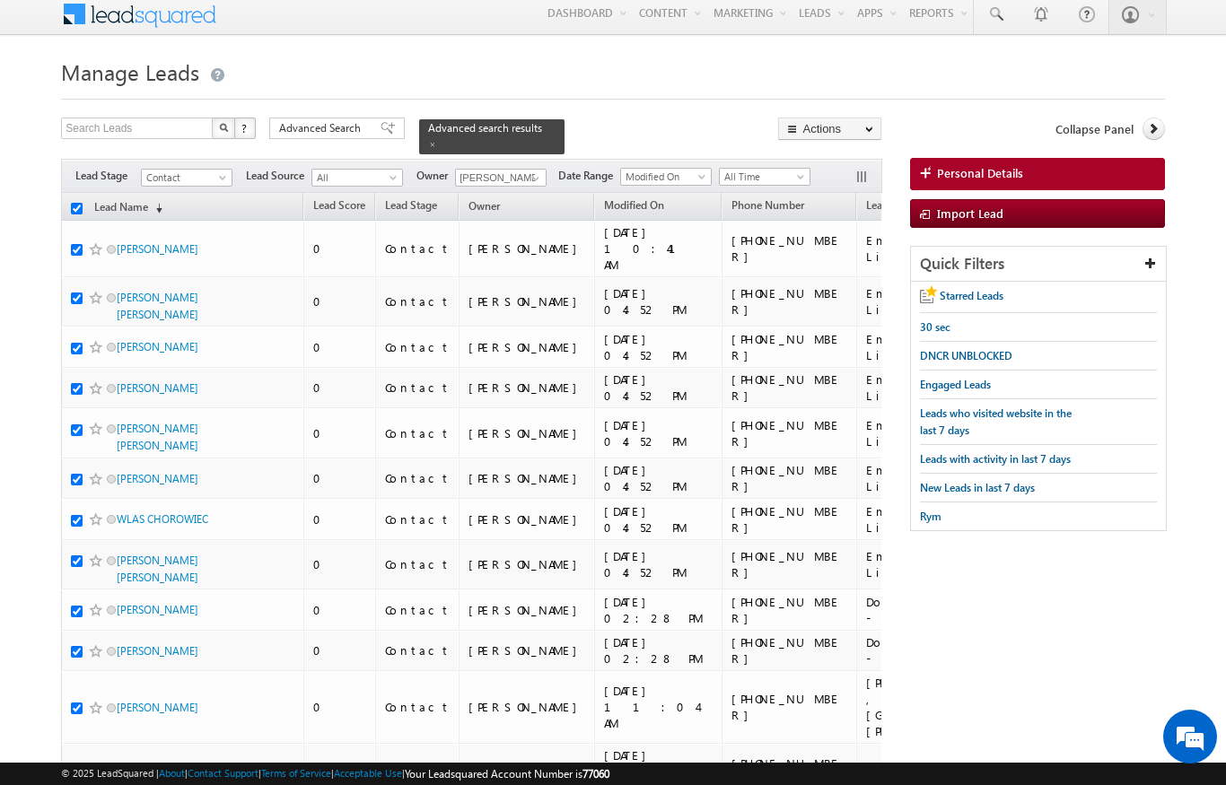
checkbox input "true"
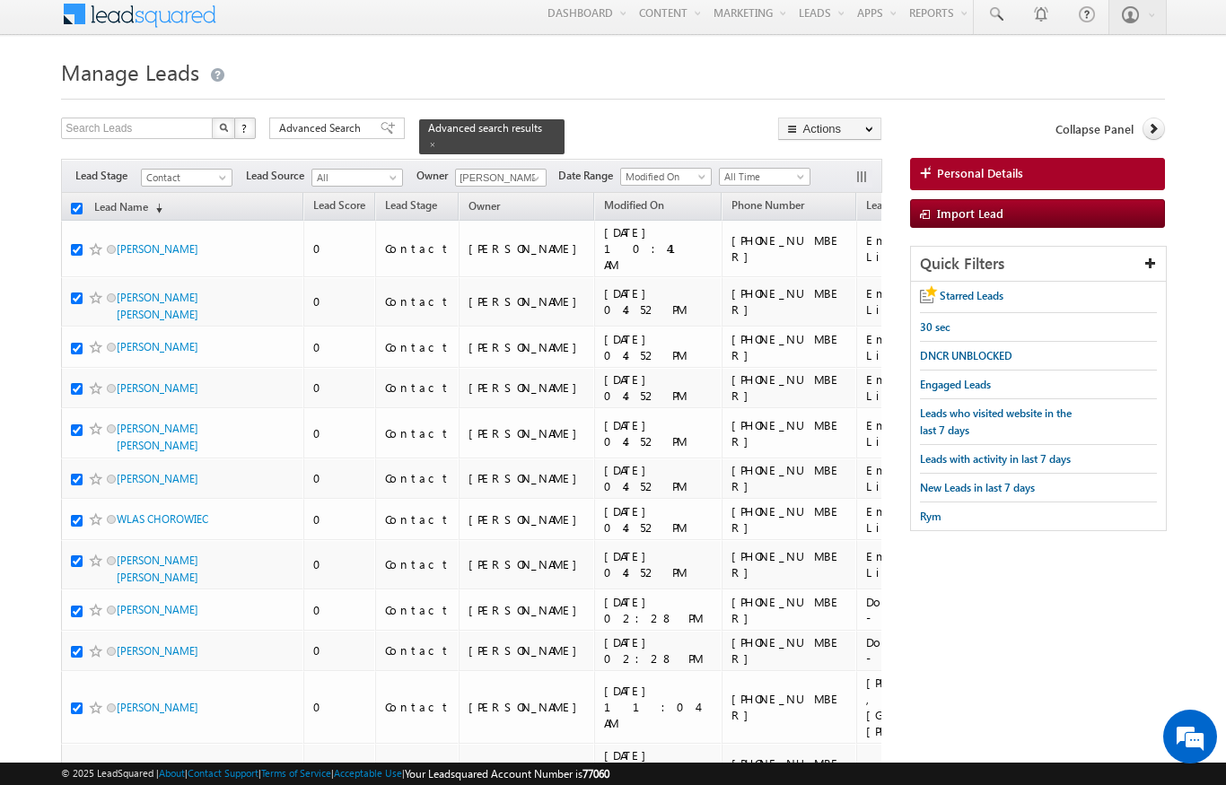
checkbox input "true"
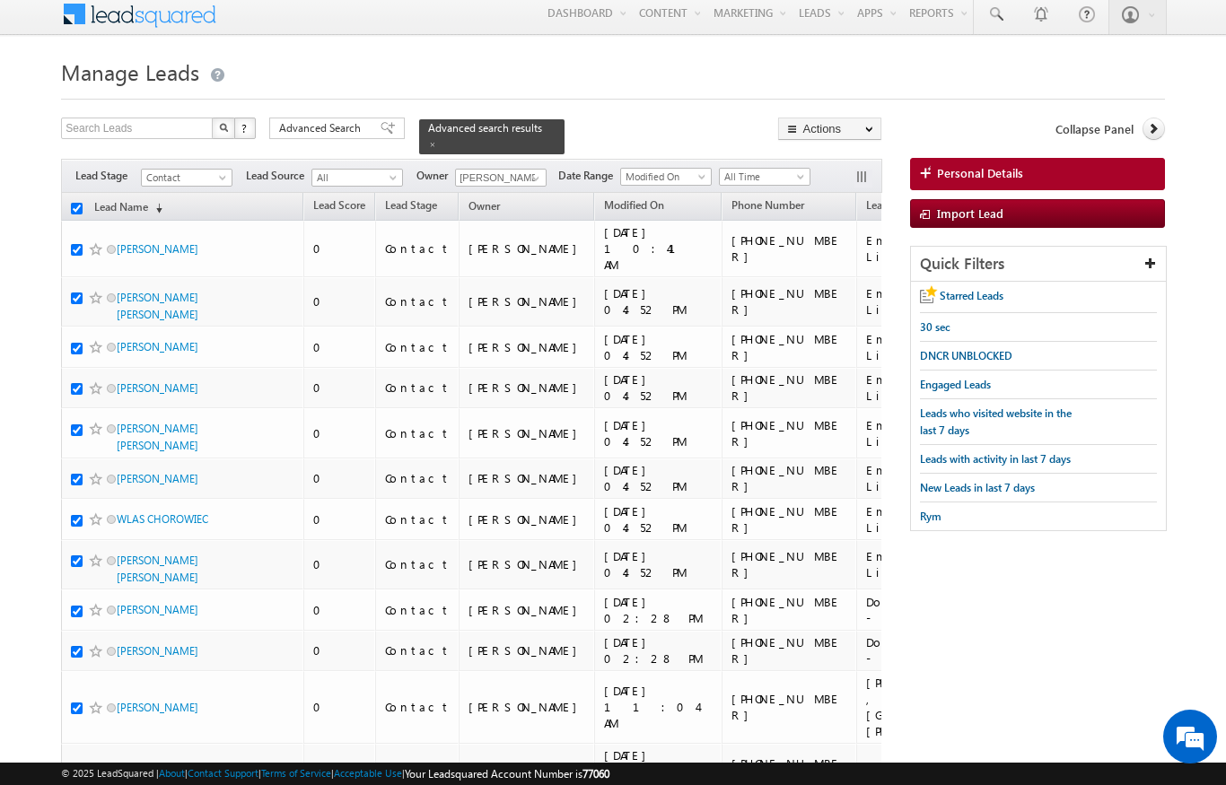
checkbox input "true"
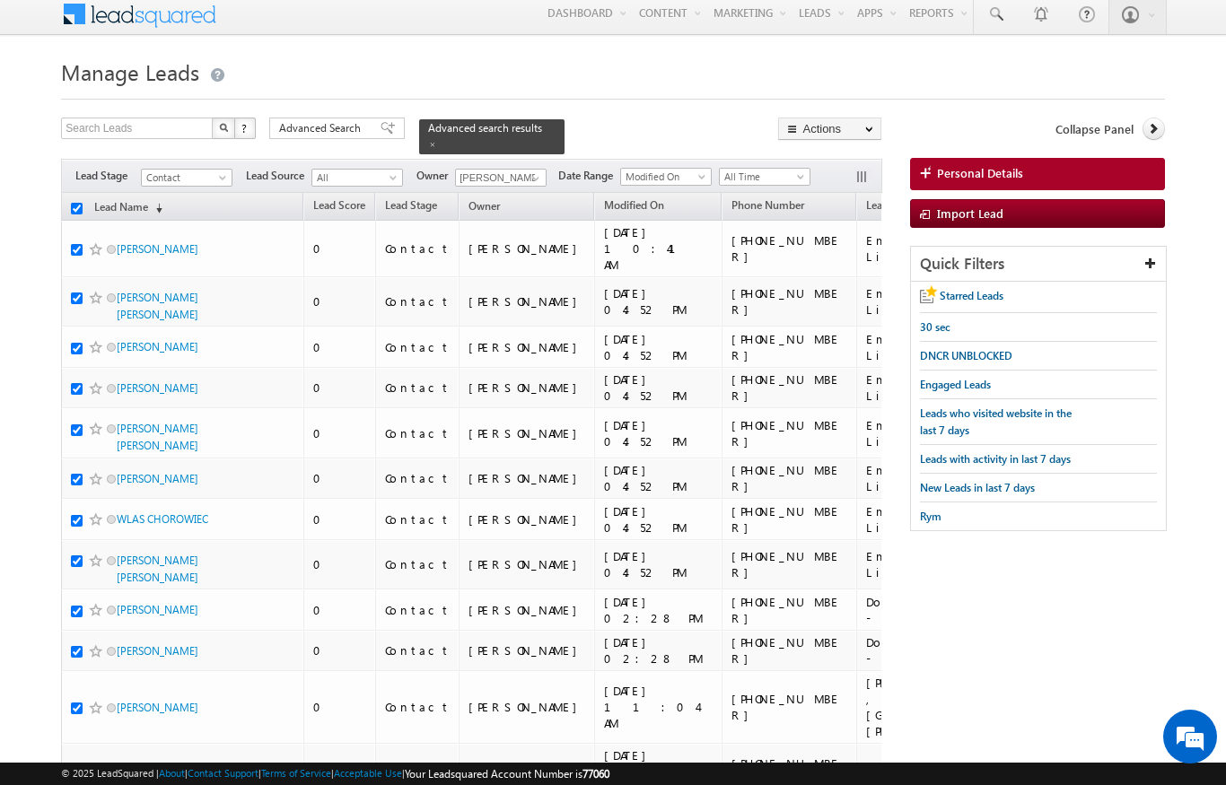
checkbox input "true"
click at [520, 173] on input "Diksha Dubey" at bounding box center [501, 178] width 92 height 18
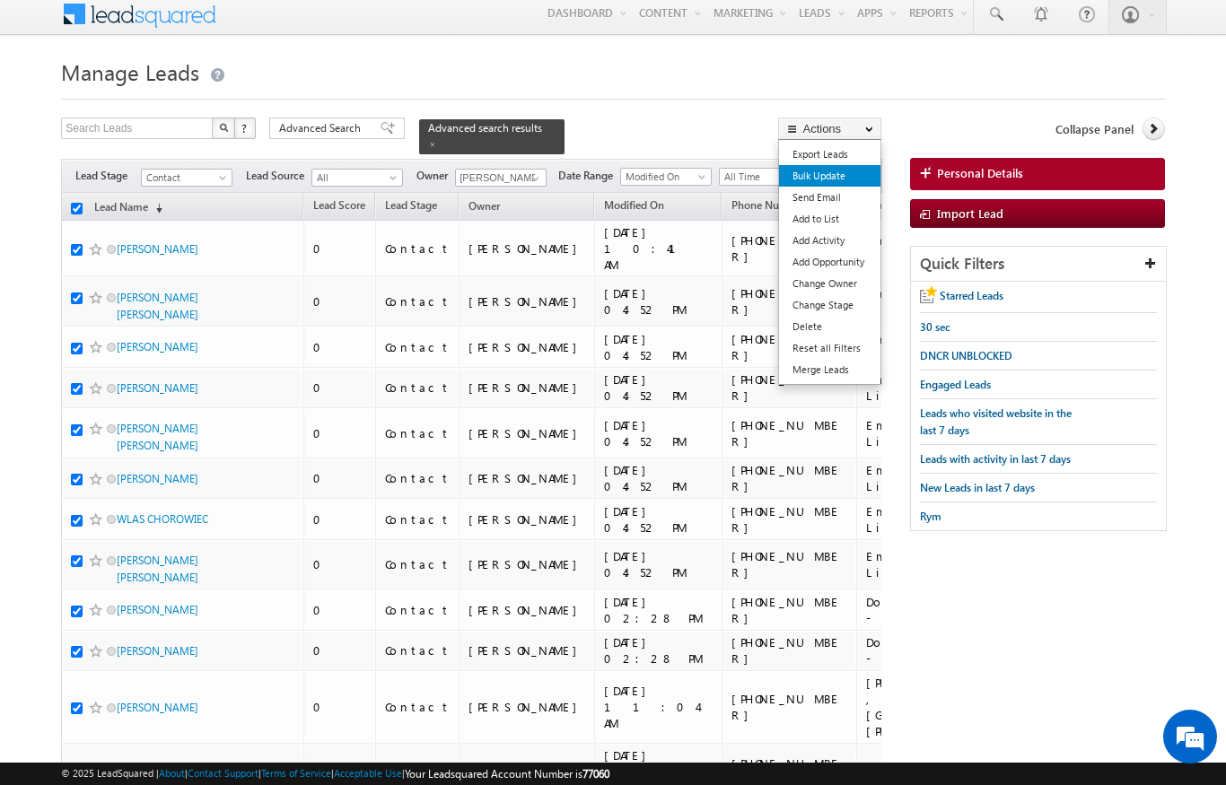
click at [798, 176] on link "Bulk Update" at bounding box center [829, 176] width 101 height 22
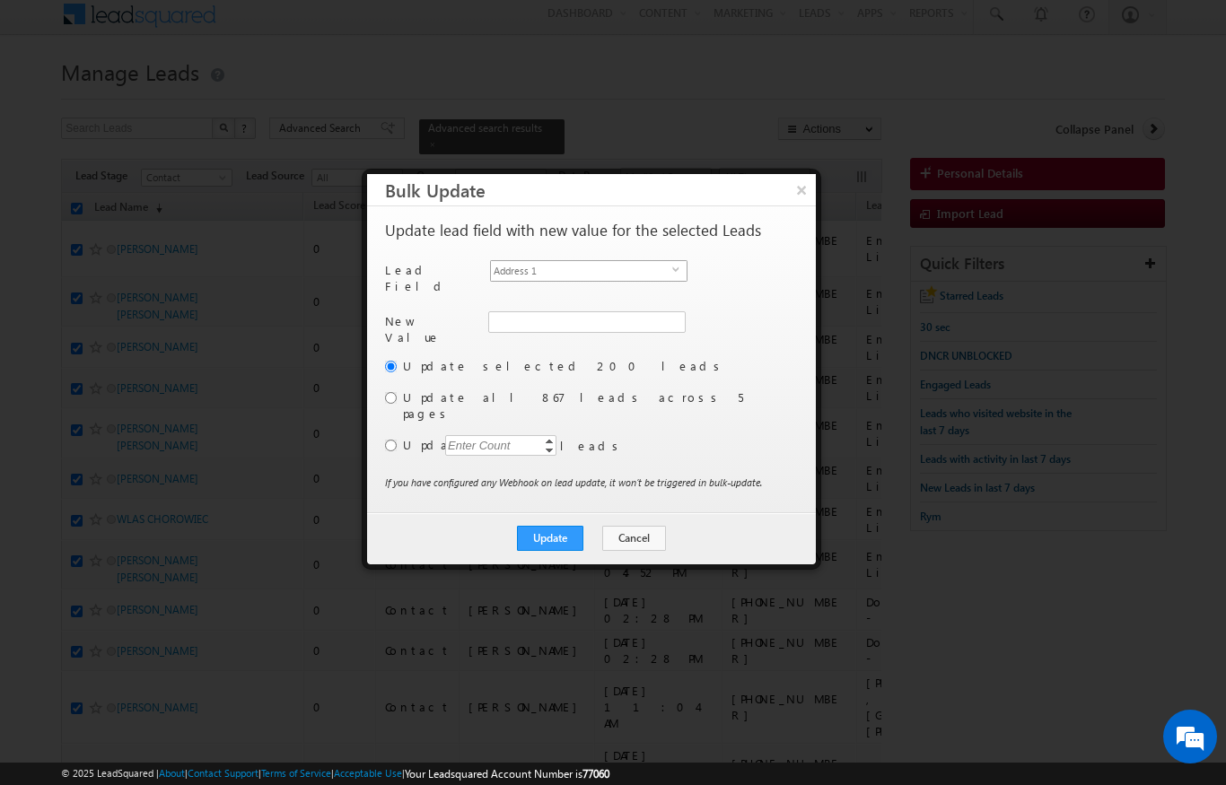
click at [575, 266] on span "Address 1" at bounding box center [581, 271] width 181 height 20
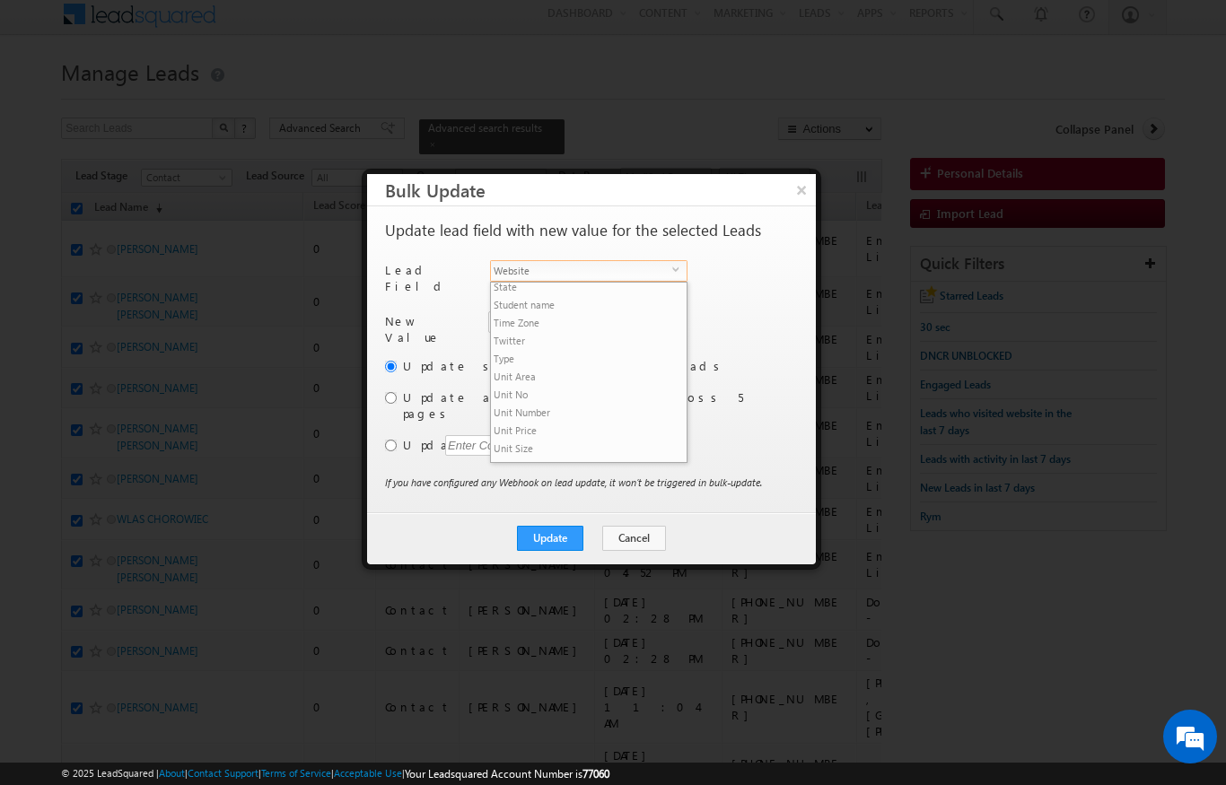
scroll to position [809, 0]
click at [518, 352] on li "Owner" at bounding box center [589, 361] width 196 height 18
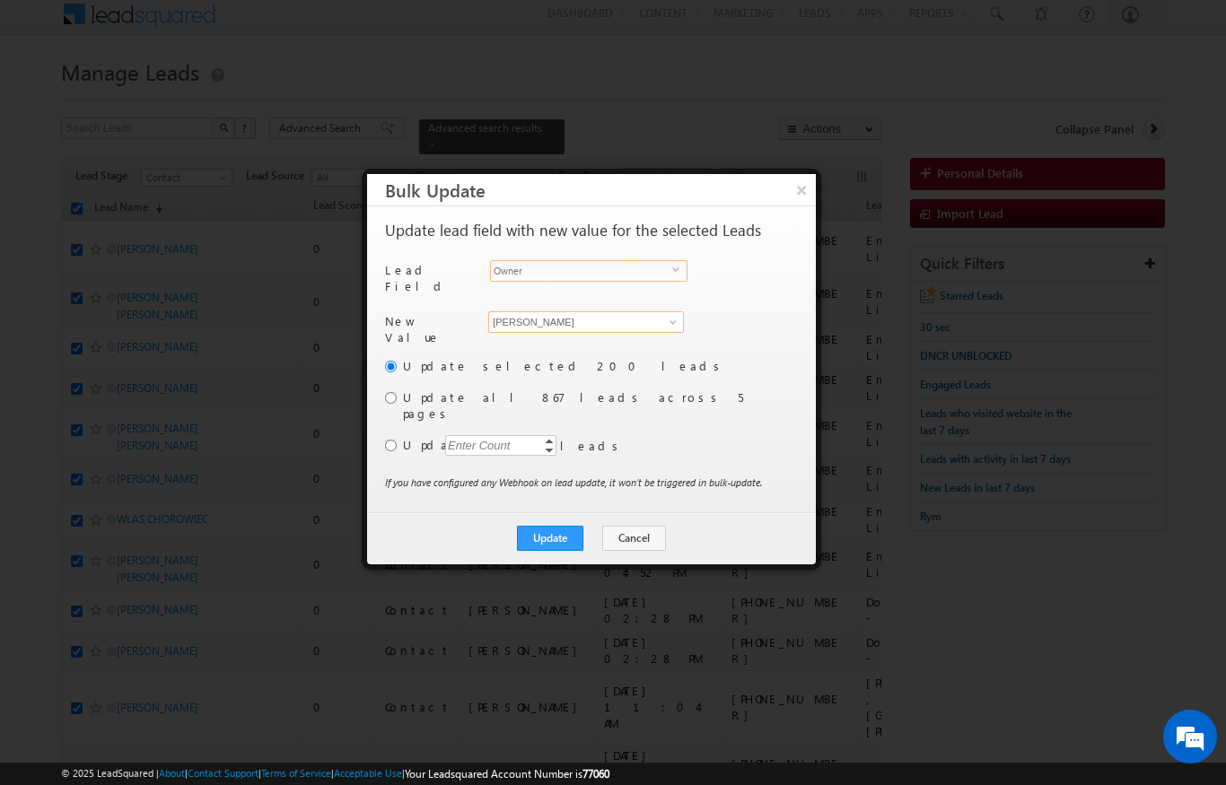
click at [656, 318] on input "[PERSON_NAME]" at bounding box center [586, 322] width 196 height 22
click at [542, 390] on label "Update all 867 leads across 5 pages" at bounding box center [598, 406] width 391 height 32
click at [414, 399] on div "Update selected 200 leads Update all 867 leads across 5 pages Update Enter Coun…" at bounding box center [589, 415] width 409 height 117
click at [391, 394] on input "radio" at bounding box center [391, 398] width 12 height 12
click at [562, 526] on button "Update" at bounding box center [550, 538] width 66 height 25
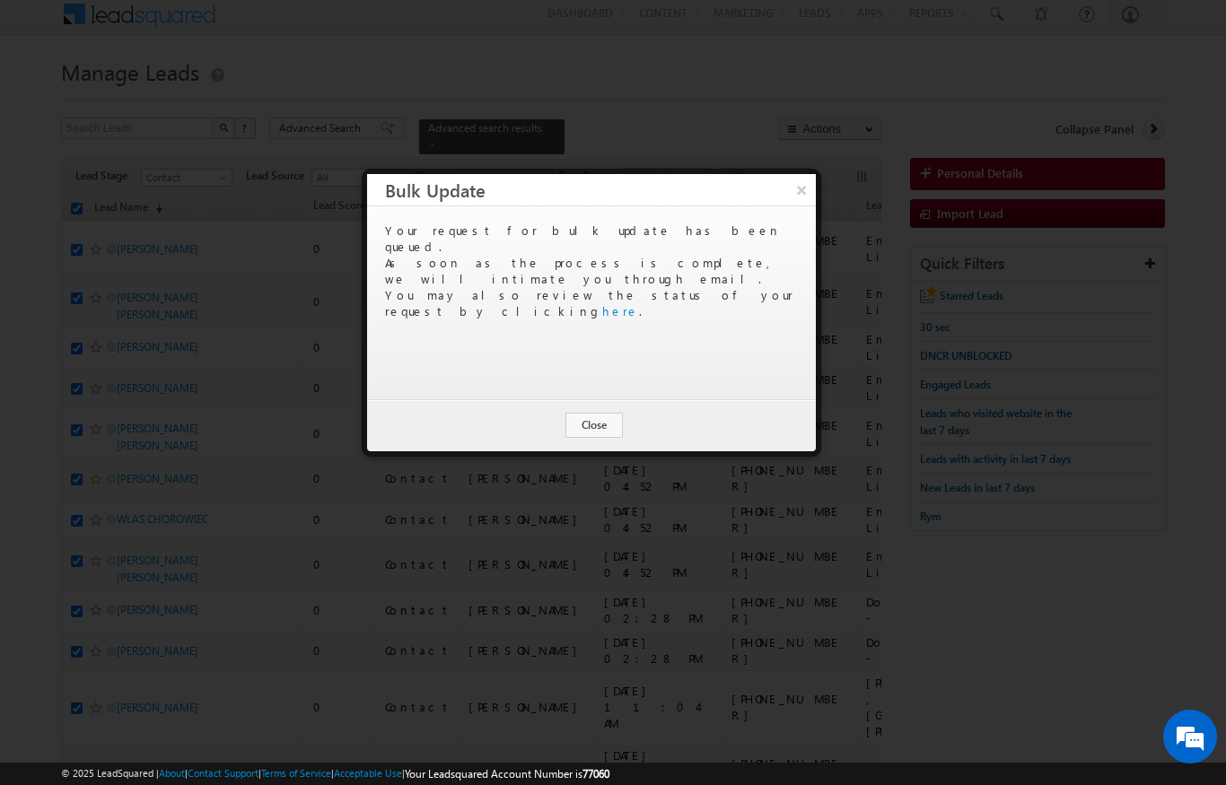
click at [627, 414] on div "Update Cancel Close" at bounding box center [591, 425] width 449 height 52
click at [601, 429] on button "Close" at bounding box center [594, 425] width 57 height 25
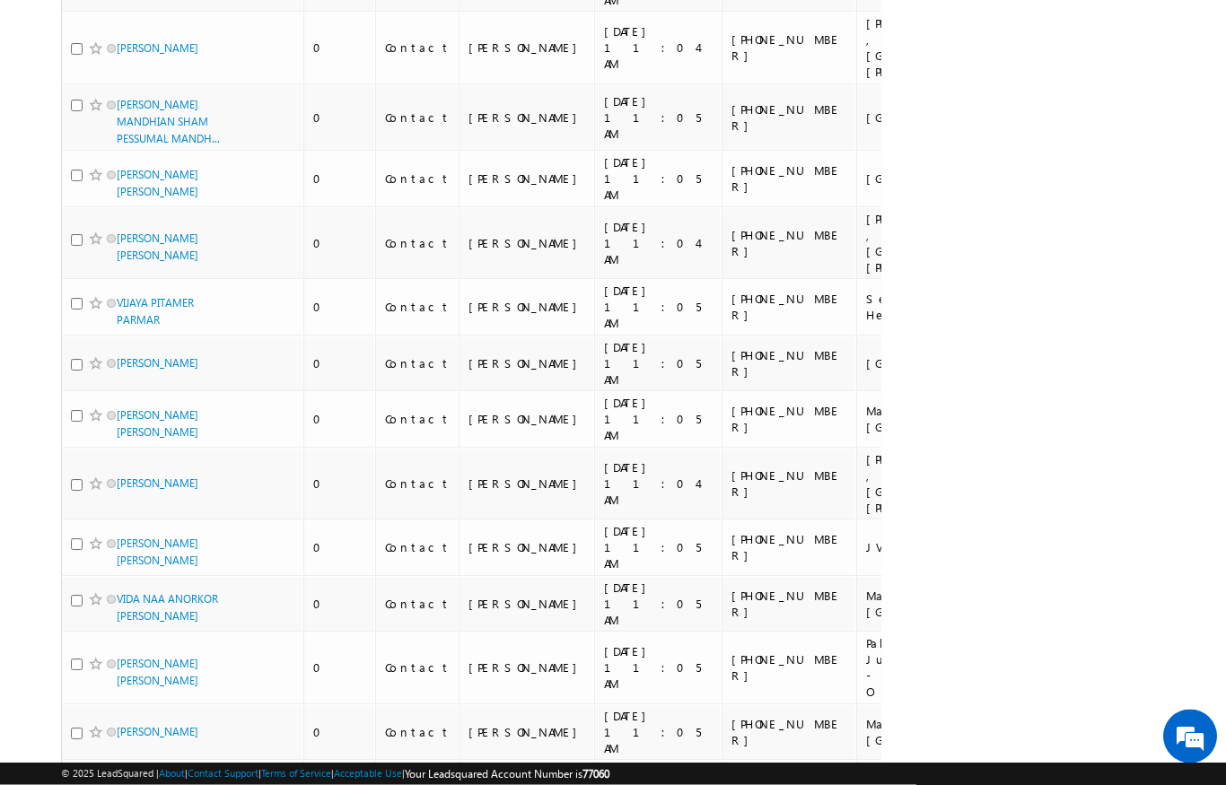
scroll to position [0, 0]
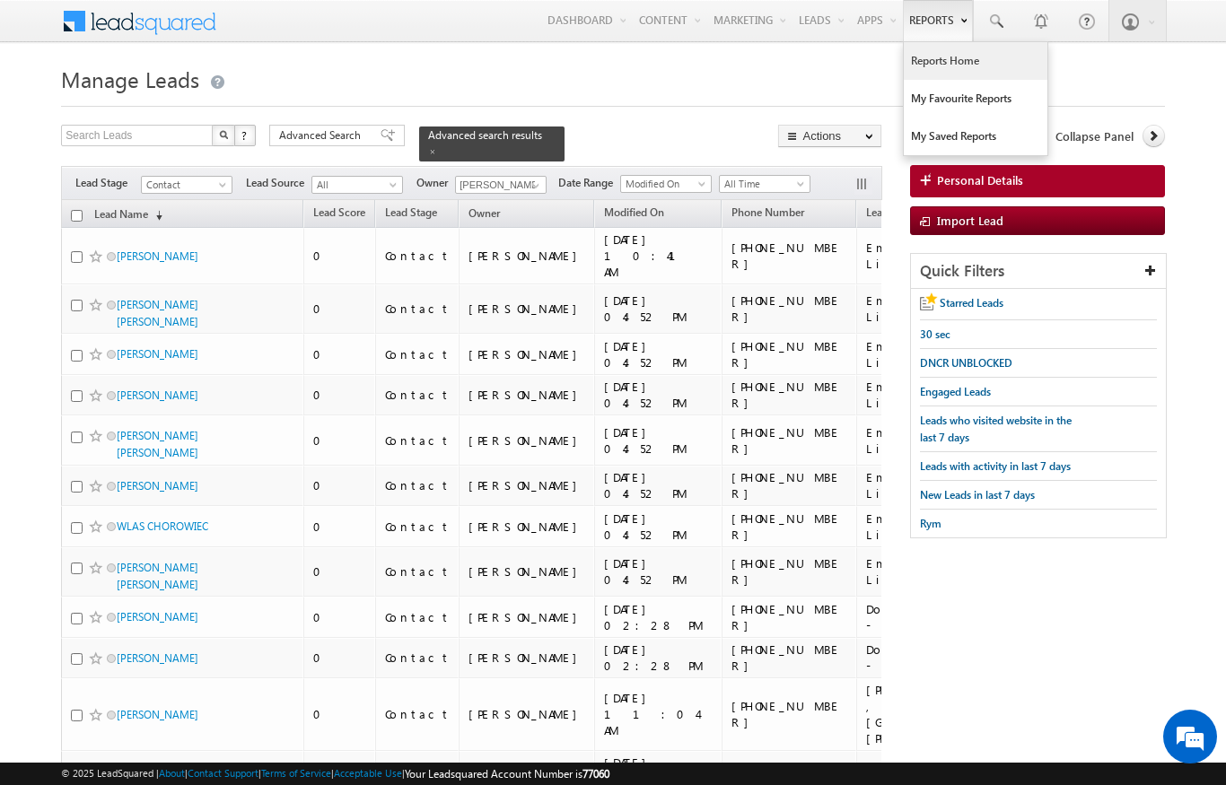
click at [942, 68] on link "Reports Home" at bounding box center [976, 61] width 144 height 38
